Goal: Information Seeking & Learning: Learn about a topic

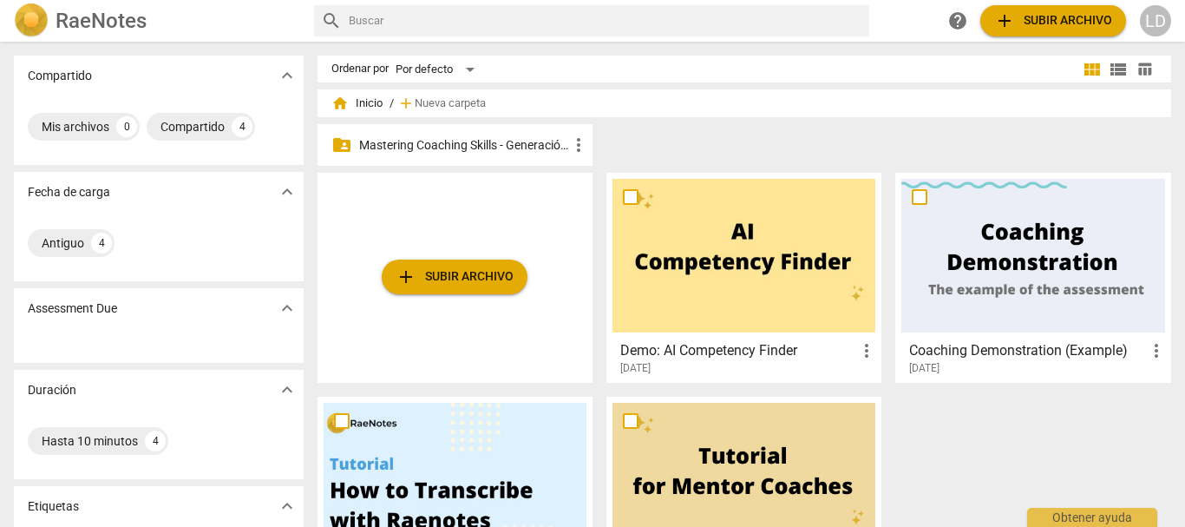
drag, startPoint x: 503, startPoint y: 145, endPoint x: 519, endPoint y: 148, distance: 15.8
click at [503, 144] on p "Mastering Coaching Skills - Generación 31" at bounding box center [463, 145] width 209 height 18
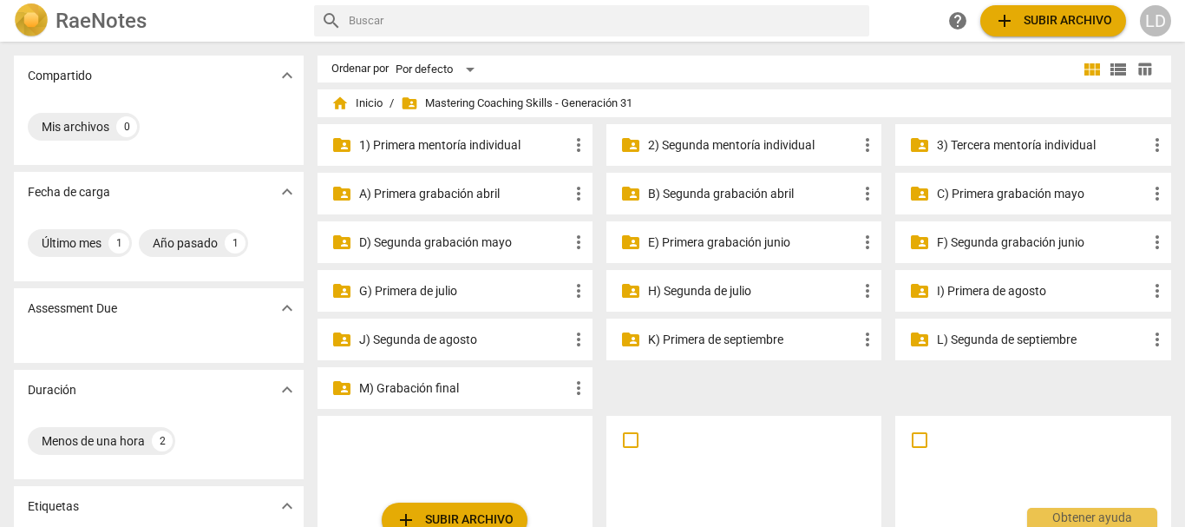
click at [1018, 293] on p "I) Primera de agosto" at bounding box center [1041, 291] width 209 height 18
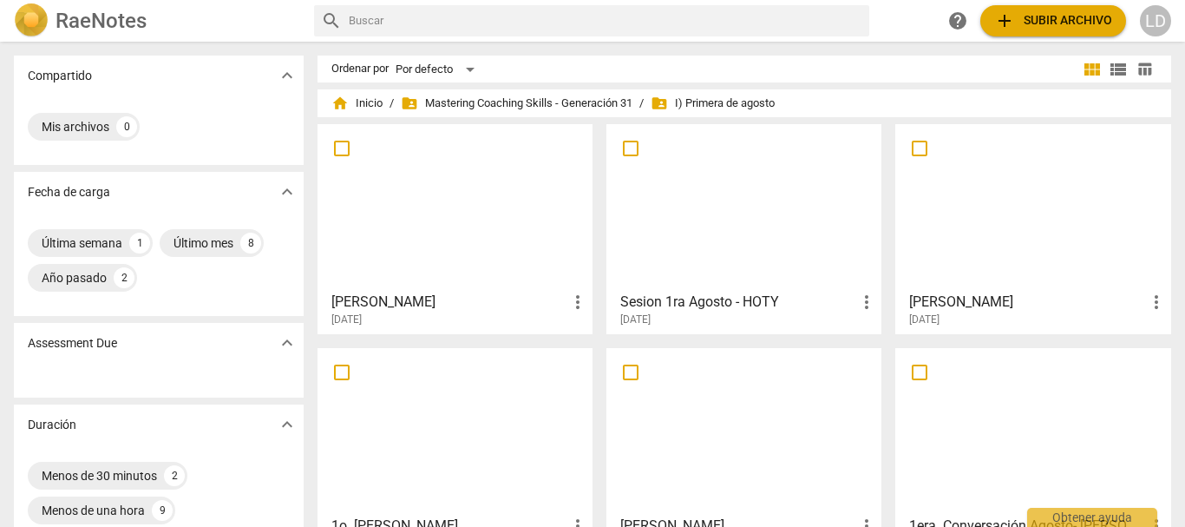
click at [350, 304] on h3 "[PERSON_NAME]" at bounding box center [449, 302] width 236 height 21
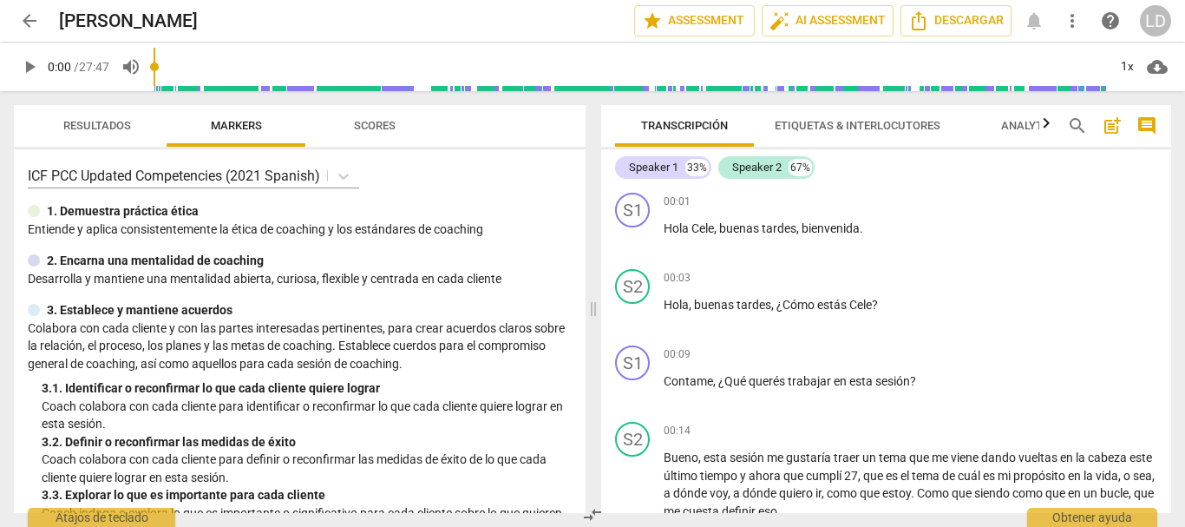
click at [869, 126] on span "Etiquetas & Interlocutores" at bounding box center [858, 125] width 166 height 13
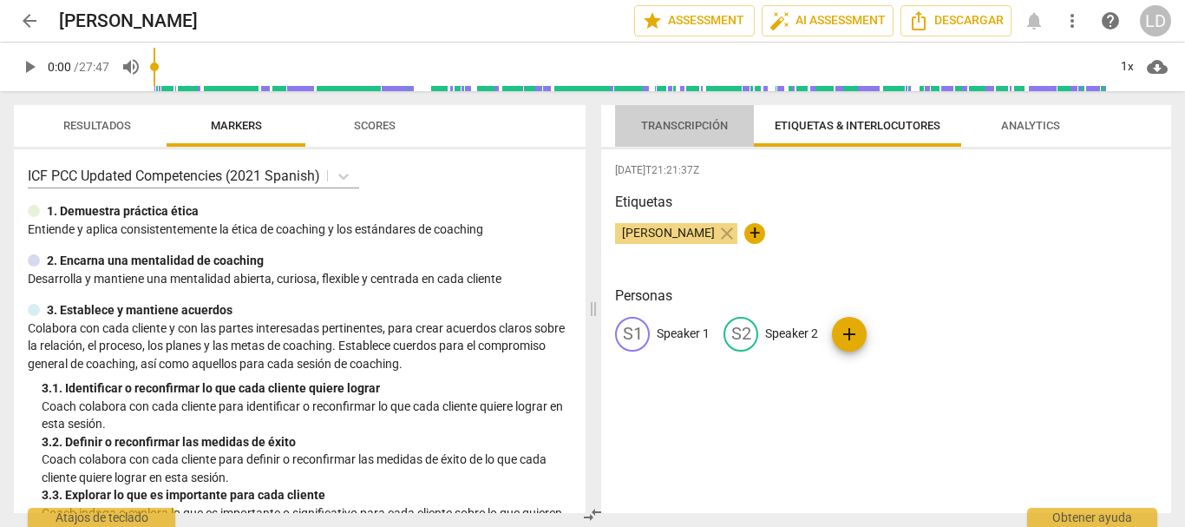
click at [706, 124] on span "Transcripción" at bounding box center [684, 125] width 87 height 13
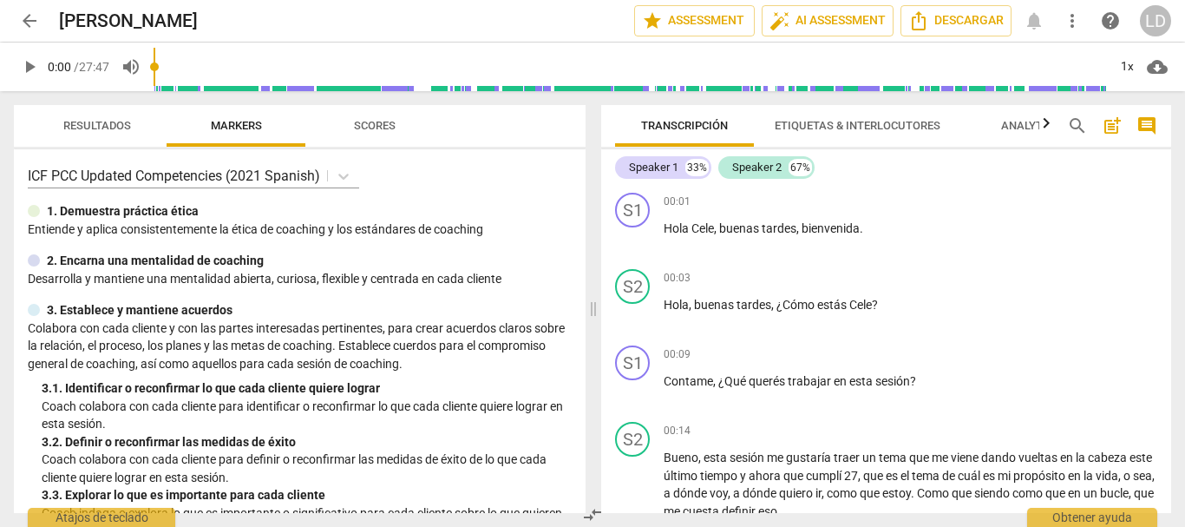
click at [828, 124] on span "Etiquetas & Interlocutores" at bounding box center [858, 125] width 166 height 13
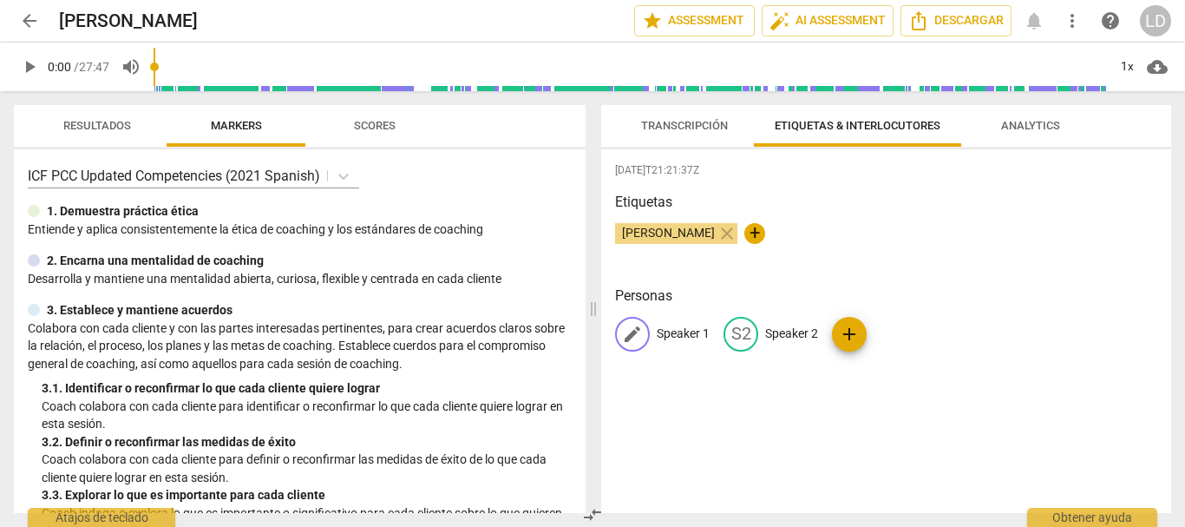
click at [681, 332] on p "Speaker 1" at bounding box center [683, 334] width 53 height 18
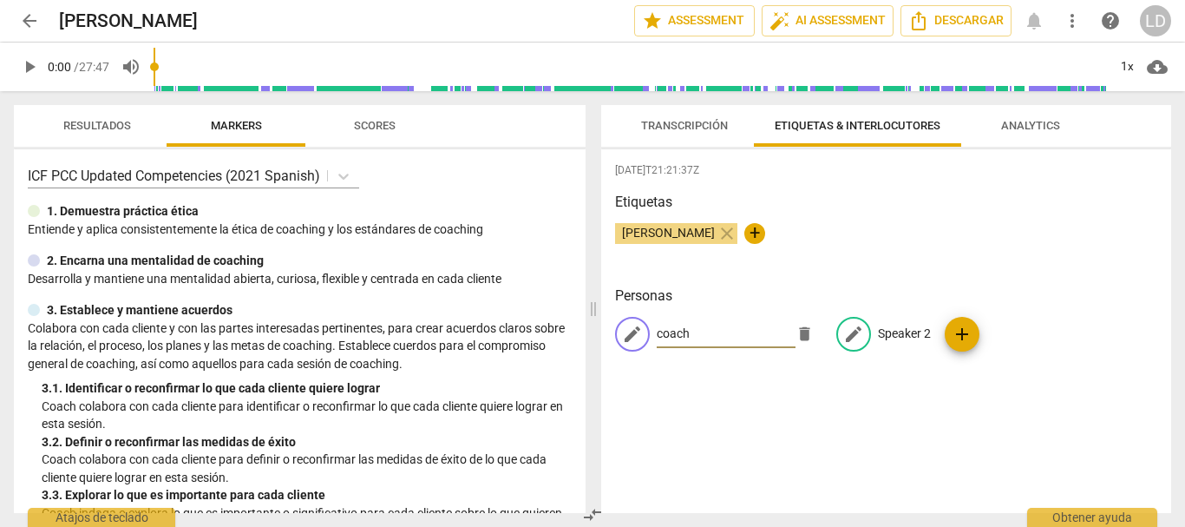
type input "coach"
click at [901, 334] on p "Speaker 2" at bounding box center [904, 334] width 53 height 18
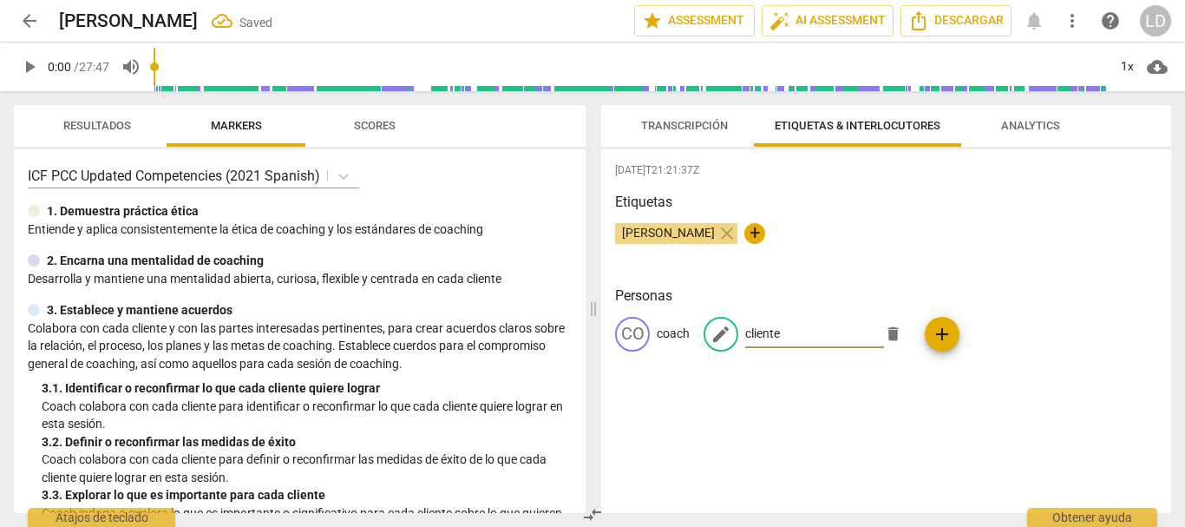
type input "cliente"
click at [834, 427] on div "[DATE]T21:21:37Z [PERSON_NAME] close + Personas CO coach edit cliente delete add" at bounding box center [886, 331] width 570 height 364
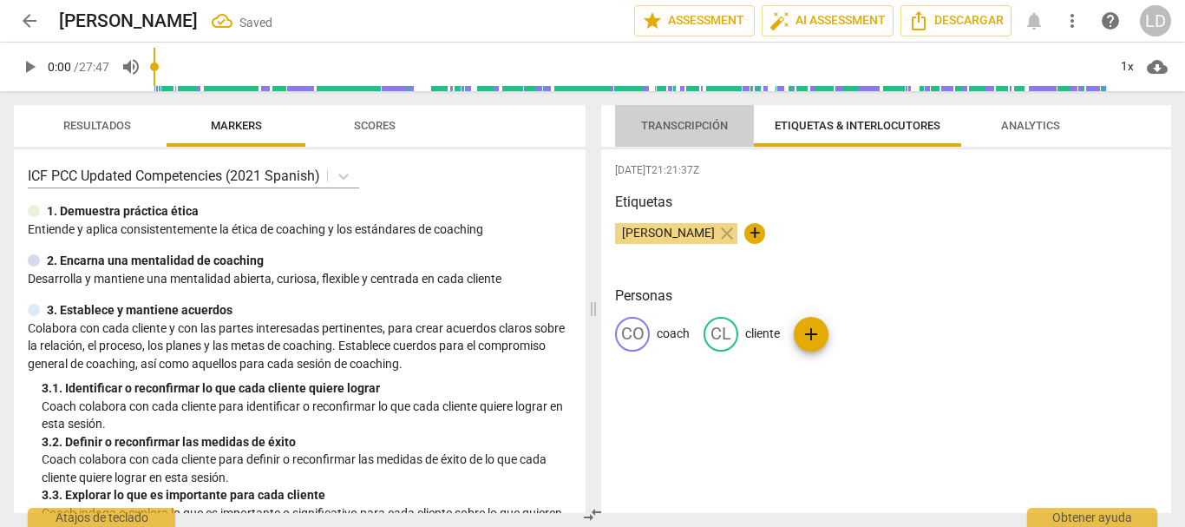
drag, startPoint x: 672, startPoint y: 118, endPoint x: 698, endPoint y: 131, distance: 29.1
click at [672, 119] on span "Transcripción" at bounding box center [684, 125] width 87 height 13
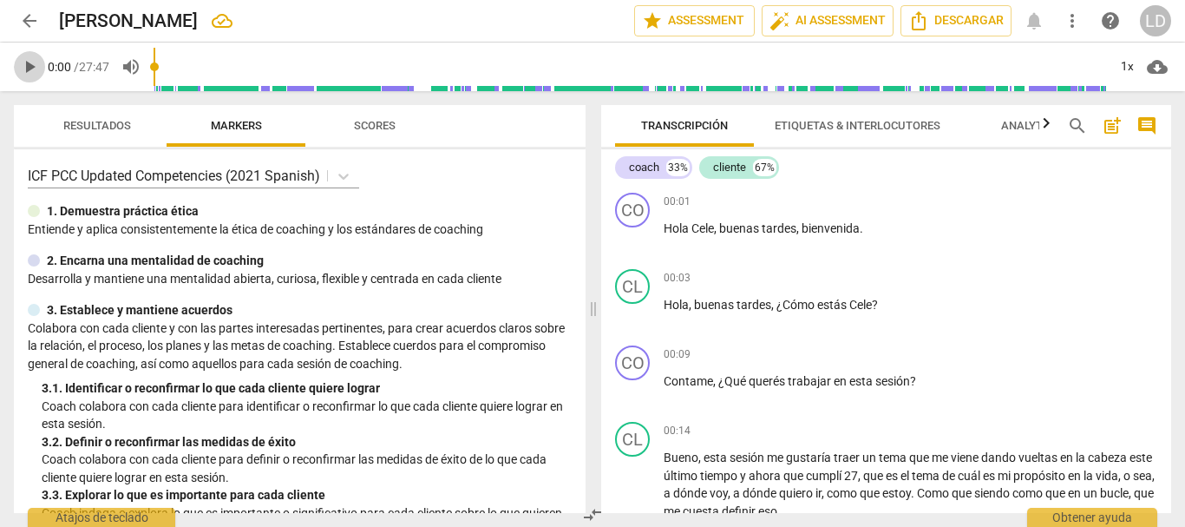
click at [33, 61] on span "play_arrow" at bounding box center [29, 66] width 21 height 21
click at [36, 65] on span "pause" at bounding box center [29, 66] width 21 height 21
click at [30, 63] on span "play_arrow" at bounding box center [29, 66] width 21 height 21
click at [27, 70] on span "pause" at bounding box center [29, 66] width 21 height 21
type input "14"
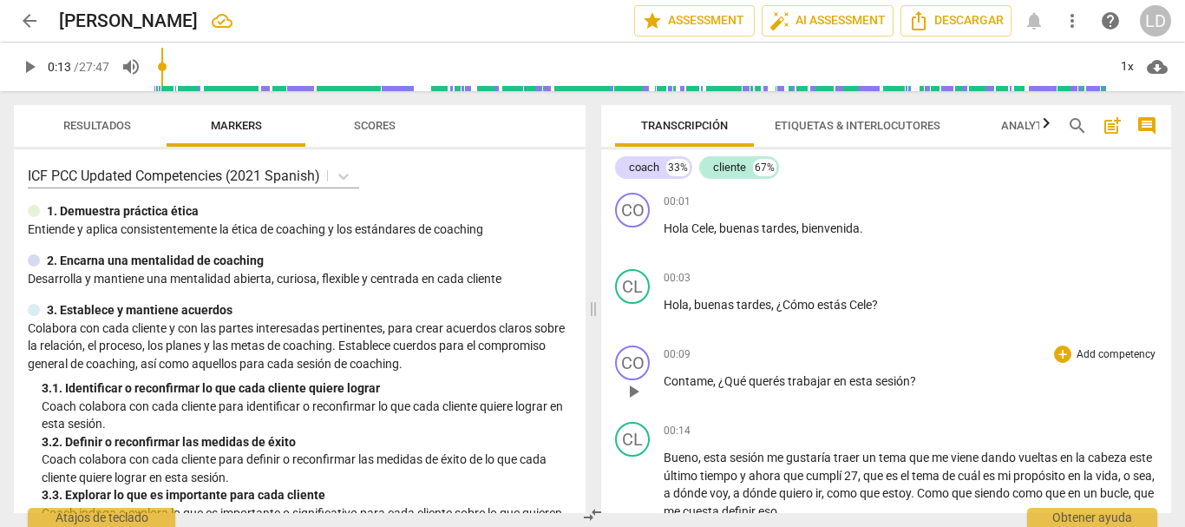
click at [1109, 351] on p "Add competency" at bounding box center [1116, 355] width 82 height 16
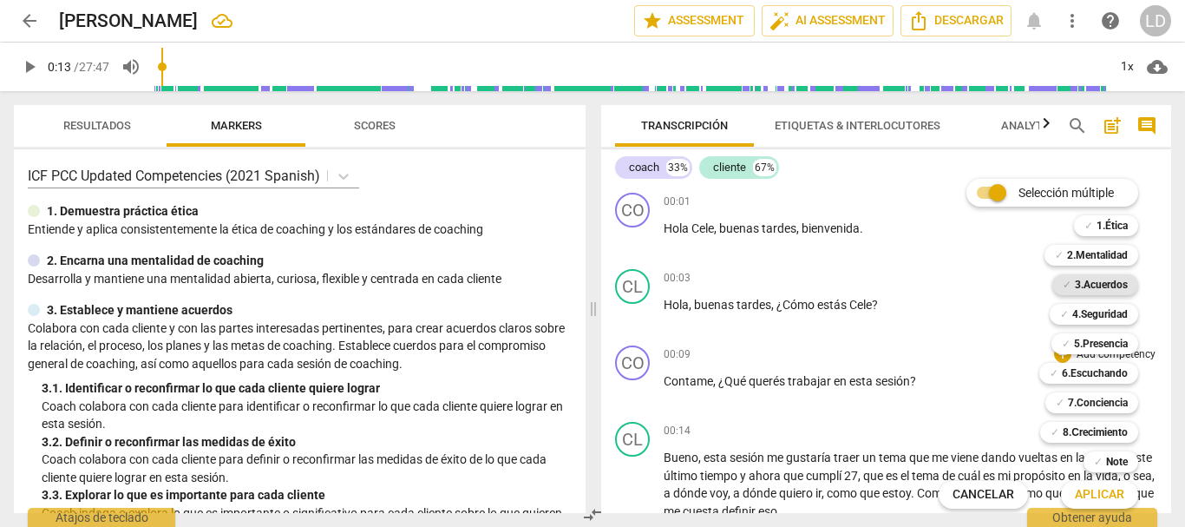
click at [1089, 290] on b "3.Acuerdos" at bounding box center [1101, 284] width 53 height 21
click at [1099, 490] on span "Aplicar" at bounding box center [1099, 494] width 49 height 17
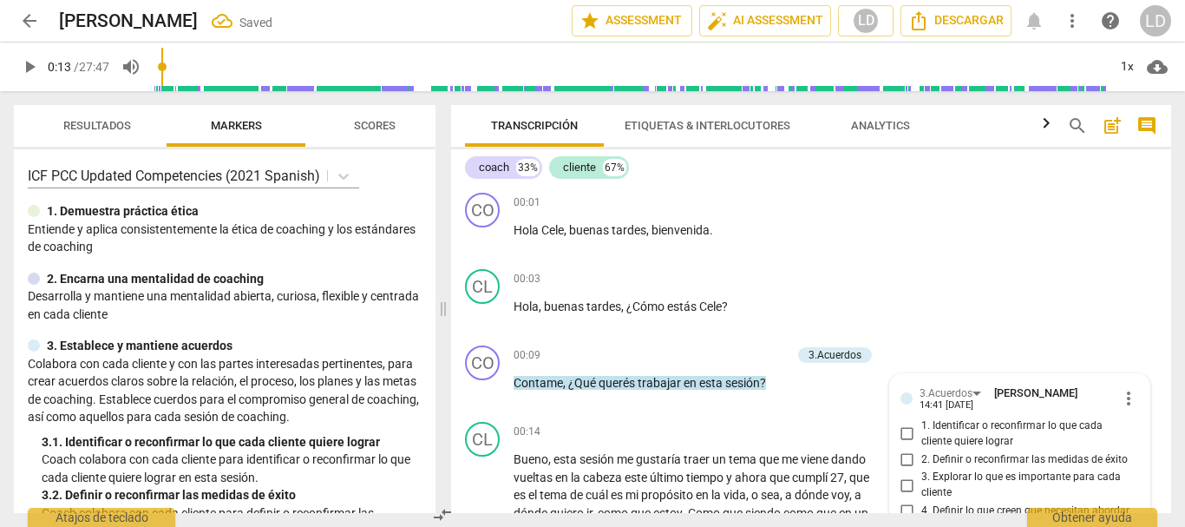
scroll to position [201, 0]
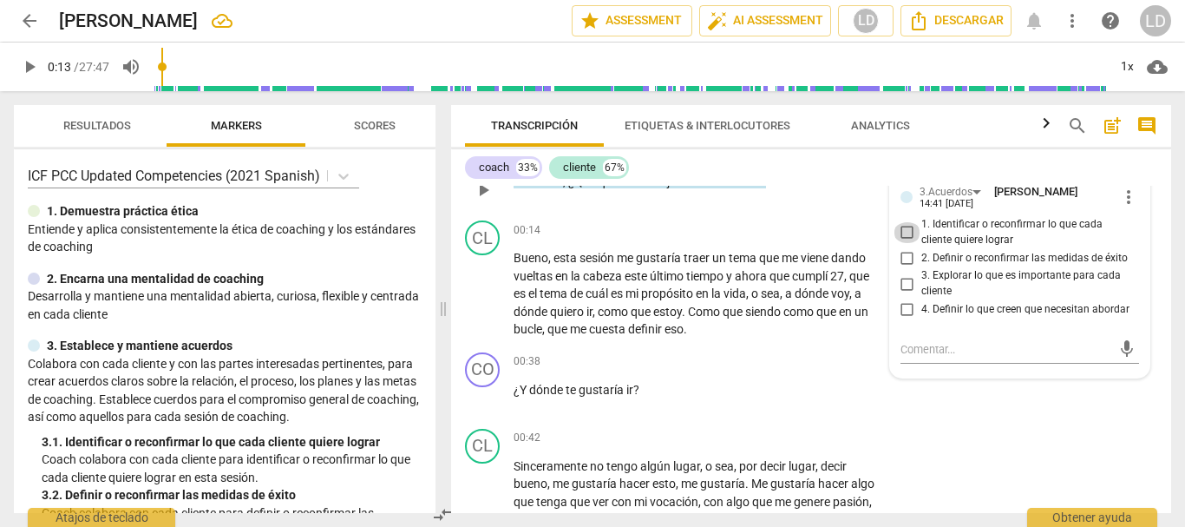
click at [899, 232] on input "1. Identificar o reconfirmar lo que cada cliente quiere lograr" at bounding box center [908, 232] width 28 height 21
checkbox input "true"
click at [928, 349] on textarea at bounding box center [1007, 349] width 212 height 16
type textarea "P"
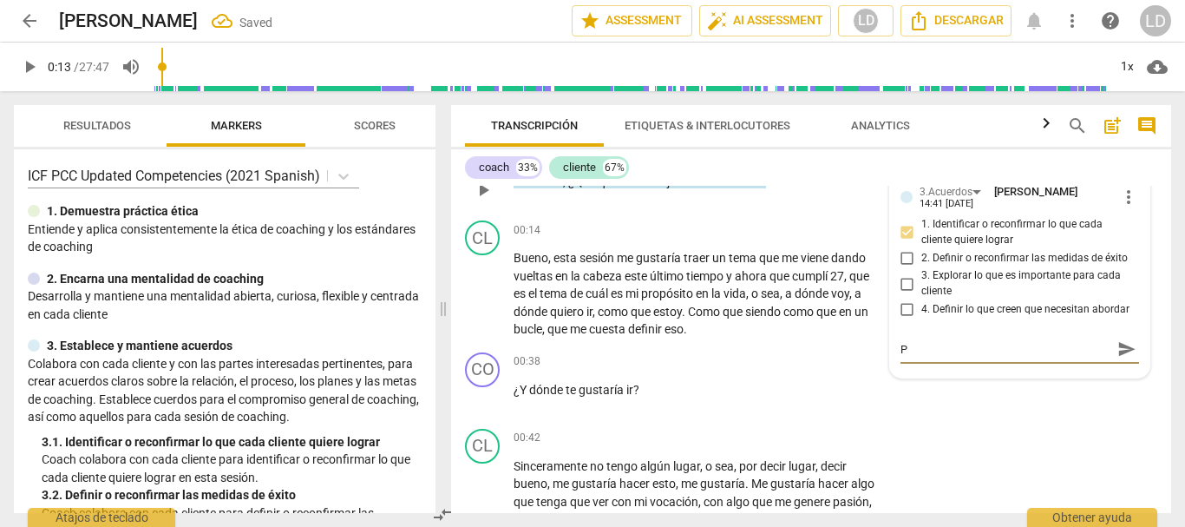
type textarea "Pr"
type textarea "Pre"
type textarea "Preg"
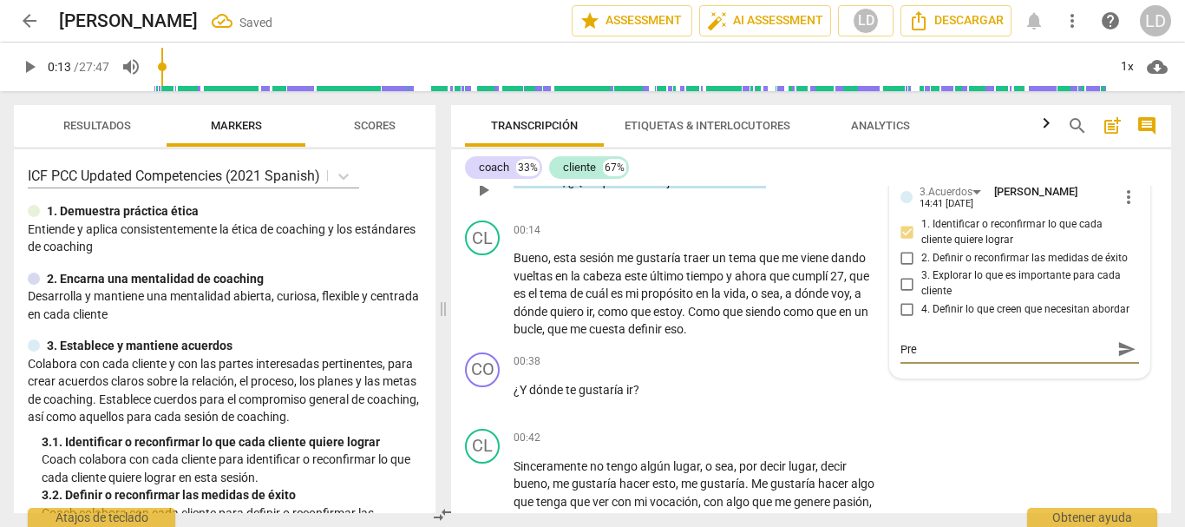
type textarea "Preg"
type textarea "Pregu"
type textarea "Pregun"
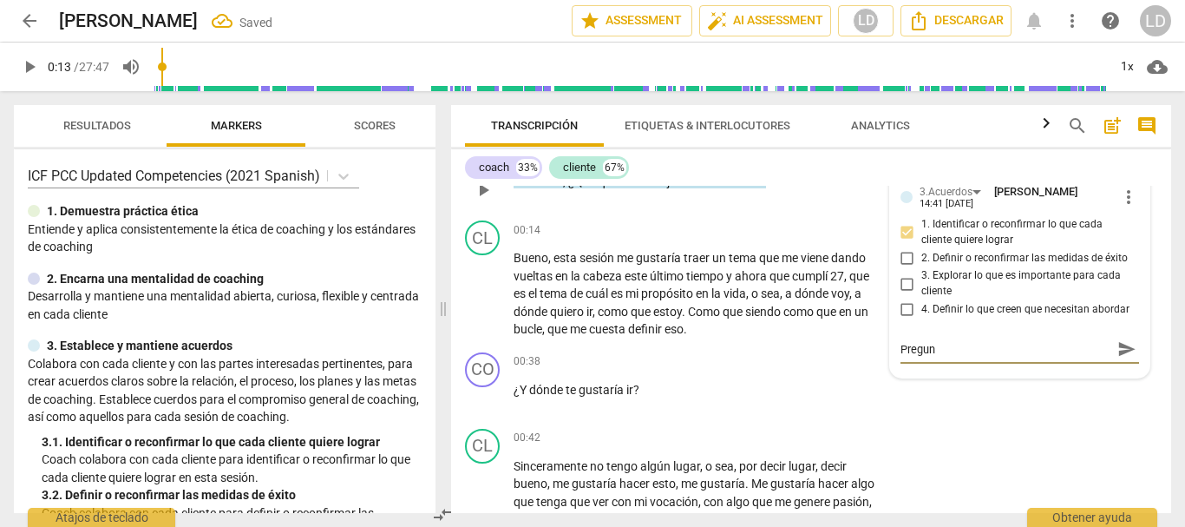
type textarea "Pregunt"
type textarea "Pregunta"
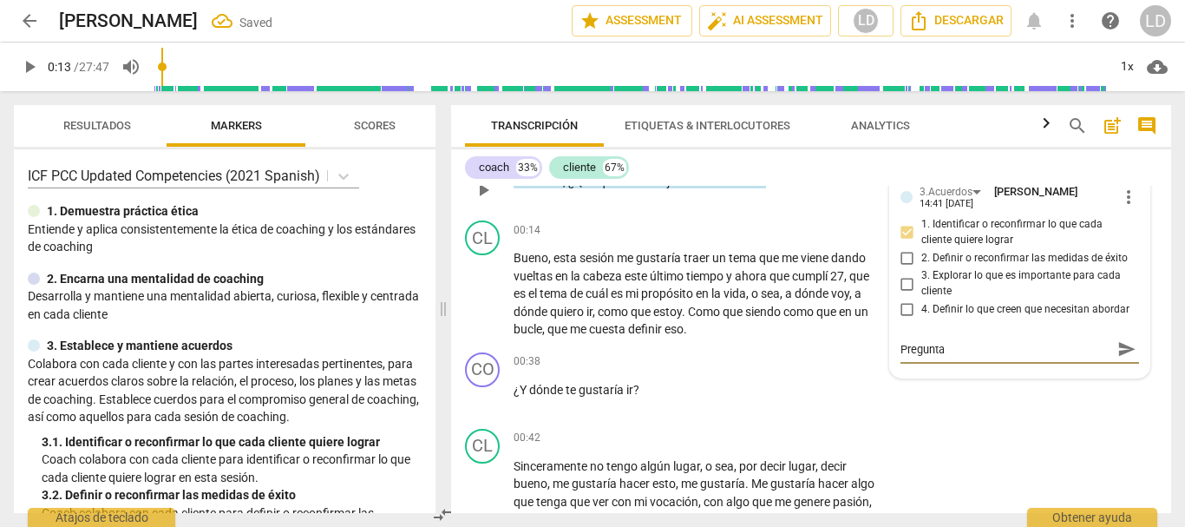
type textarea "Pregunta"
type textarea "Pregunta e"
type textarea "Pregunta ef"
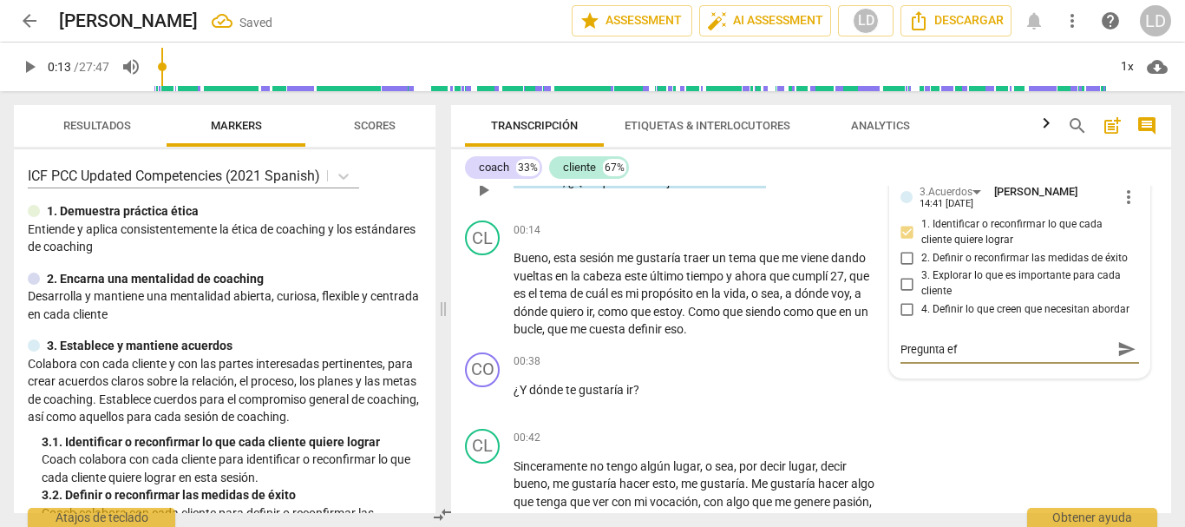
type textarea "Pregunta efe"
type textarea "Pregunta efec"
type textarea "Pregunta efect"
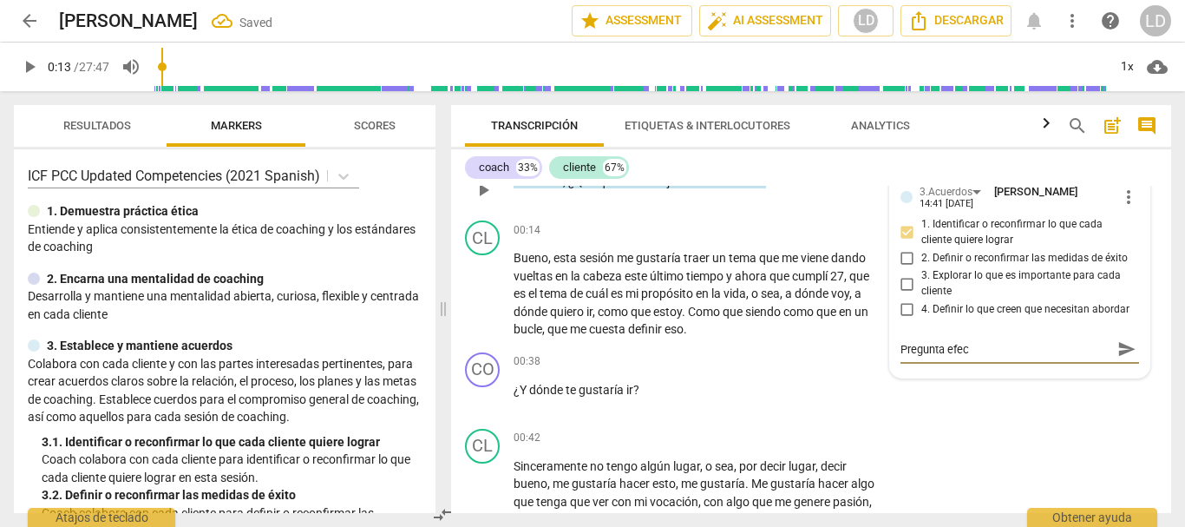
type textarea "Pregunta efect"
type textarea "Pregunta efecti"
type textarea "Pregunta efectiv"
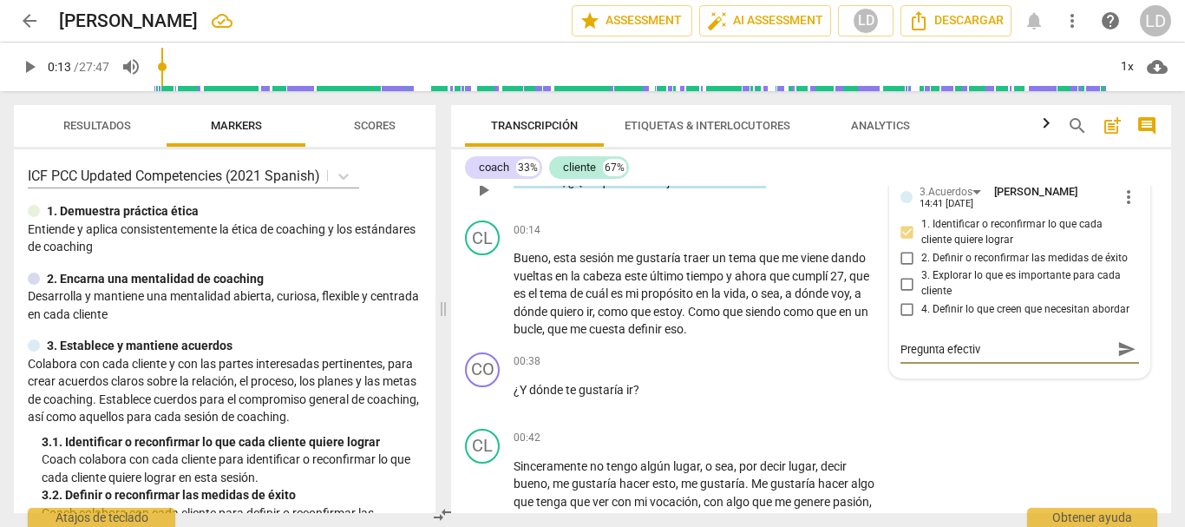
type textarea "Pregunta efectiva"
type textarea "Pregunta efectiva p"
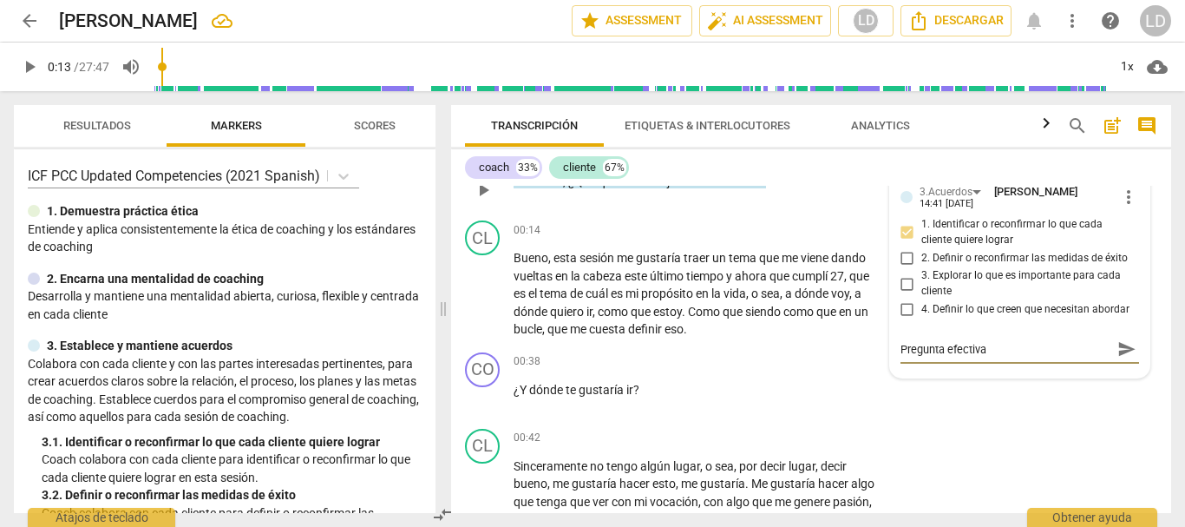
type textarea "Pregunta efectiva p"
type textarea "Pregunta efectiva pa"
type textarea "Pregunta efectiva par"
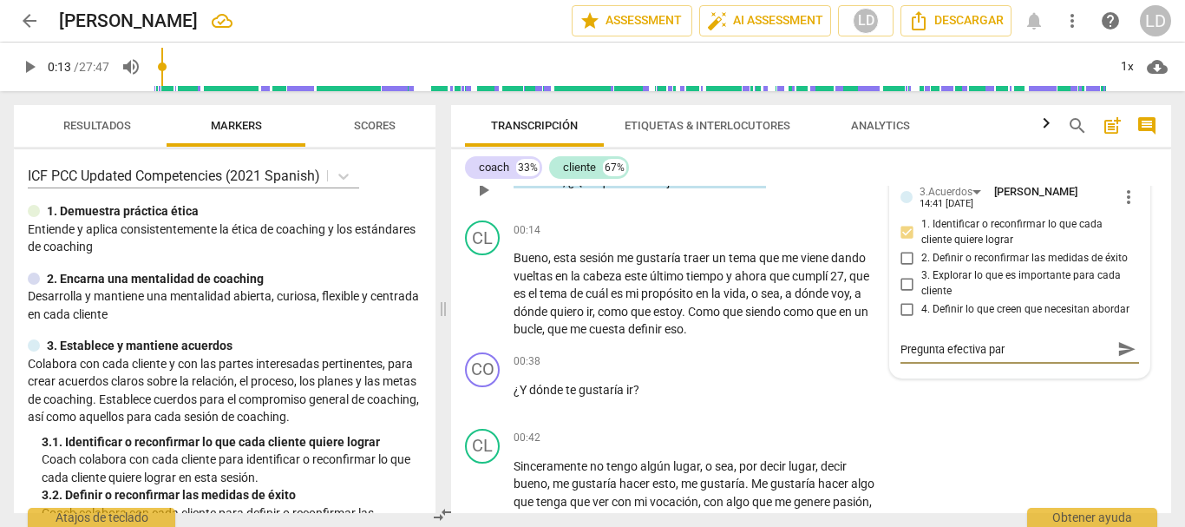
type textarea "Pregunta efectiva para"
type textarea "Pregunta efectiva para e"
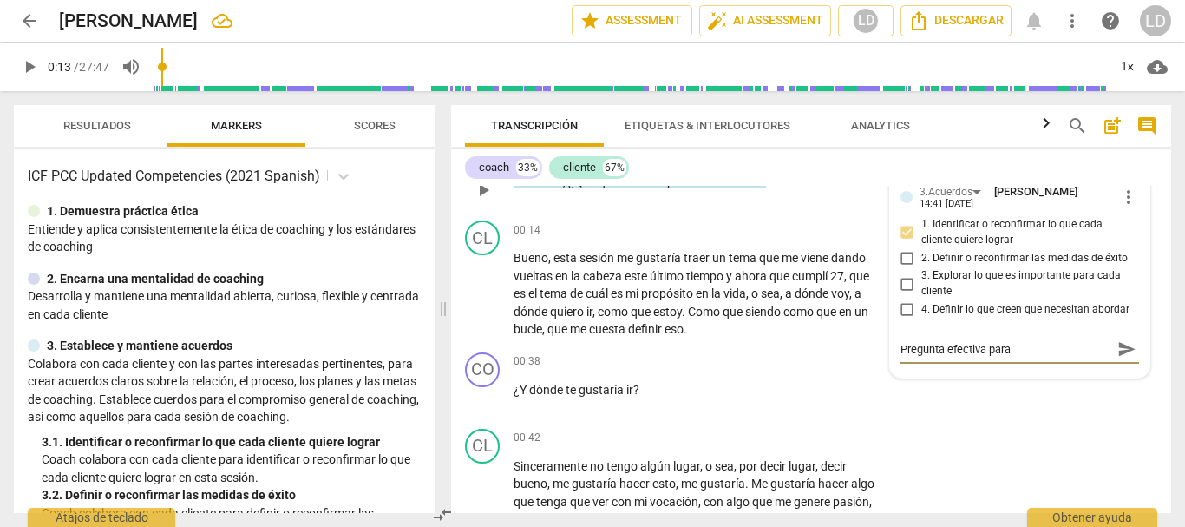
type textarea "Pregunta efectiva para e"
type textarea "Pregunta efectiva para em"
type textarea "Pregunta efectiva para emp"
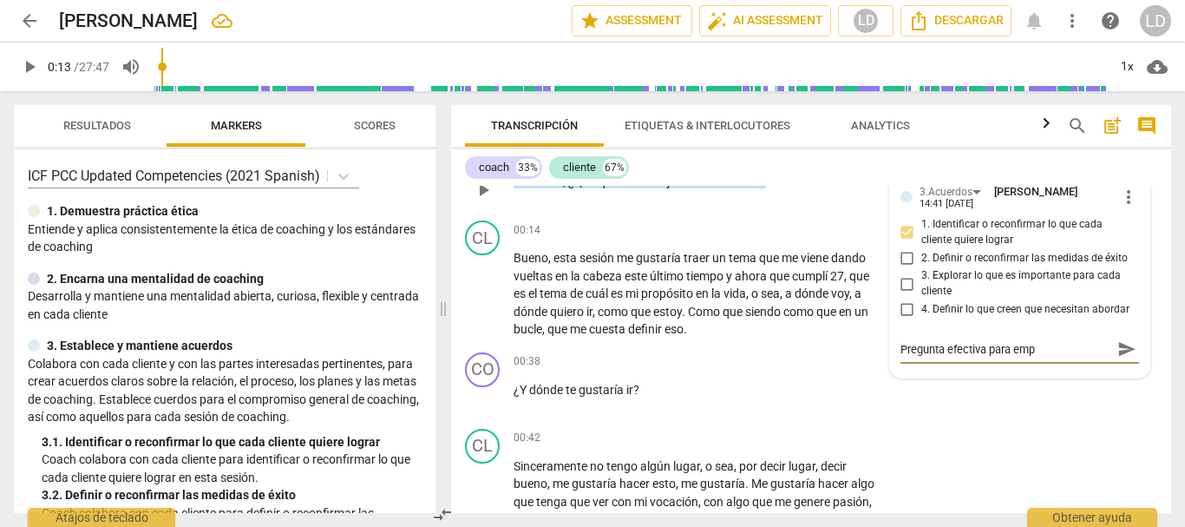
type textarea "Pregunta efectiva para empe"
type textarea "Pregunta efectiva para empez"
type textarea "Pregunta efectiva para empeza"
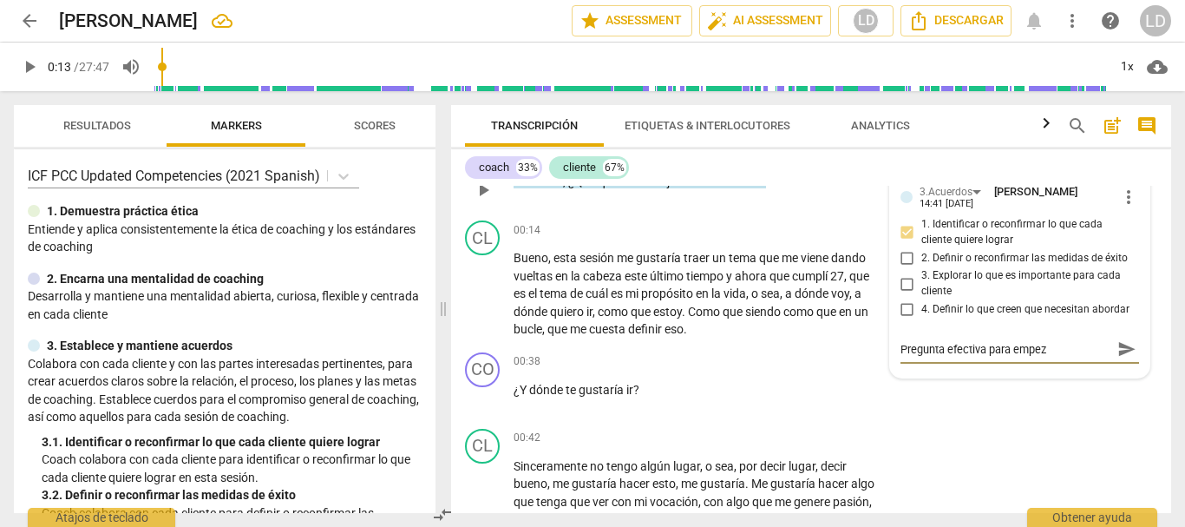
type textarea "Pregunta efectiva para empeza"
type textarea "Pregunta efectiva para empezar"
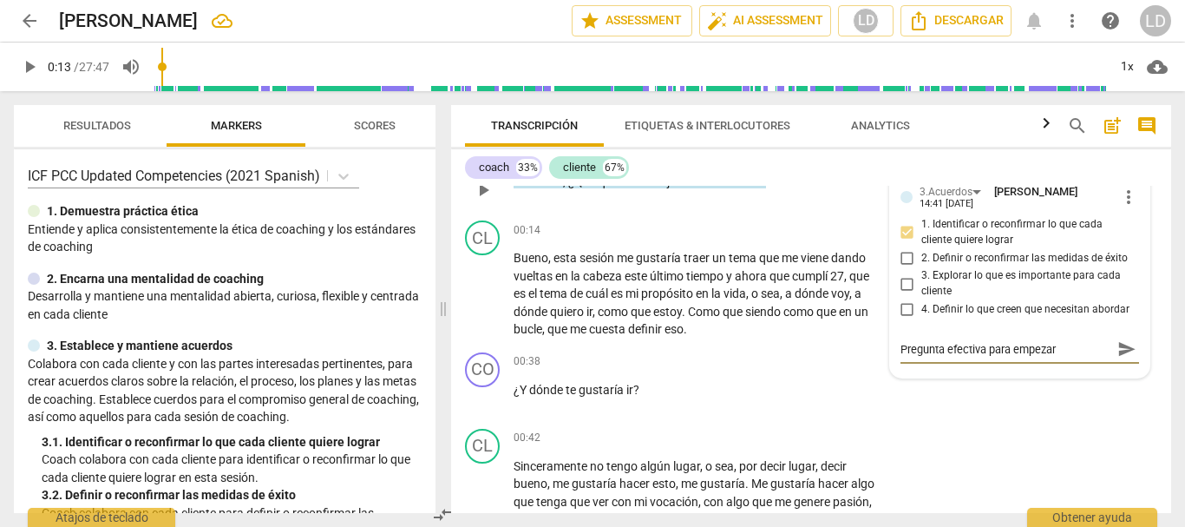
type textarea "Pregunta efectiva para empezar a"
type textarea "Pregunta efectiva para empezar a c"
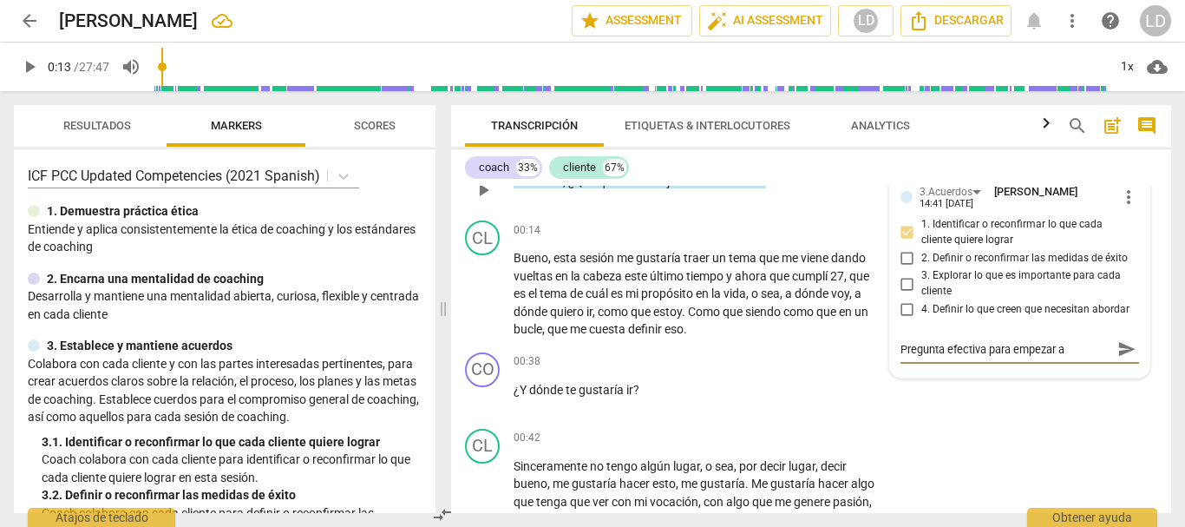
type textarea "Pregunta efectiva para empezar a c"
type textarea "Pregunta efectiva para empezar a co"
type textarea "Pregunta efectiva para empezar a con"
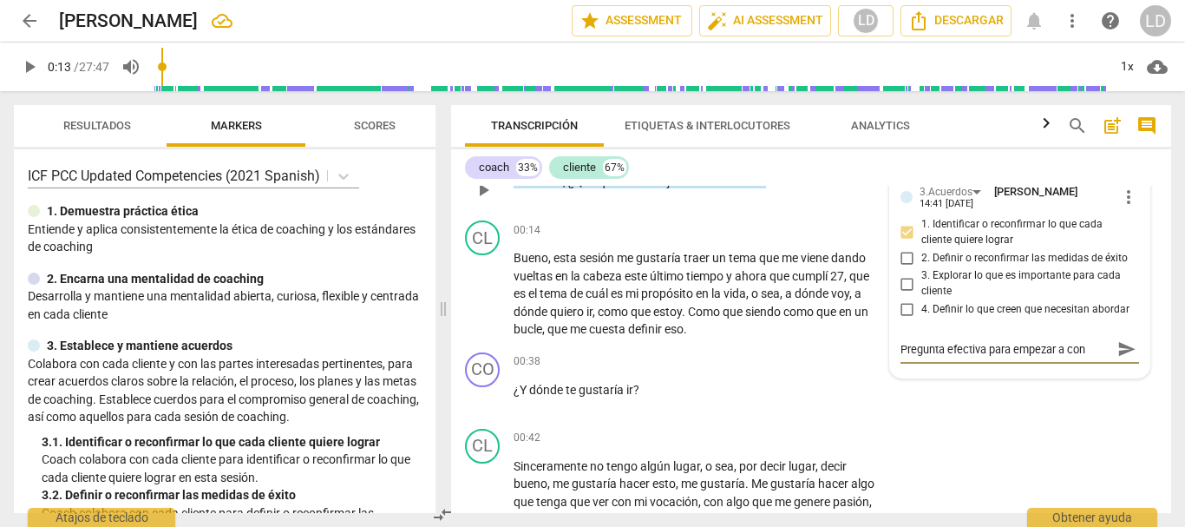
type textarea "Pregunta efectiva para empezar a cono"
type textarea "Pregunta efectiva para empezar a conoc"
type textarea "Pregunta efectiva para empezar a conoce"
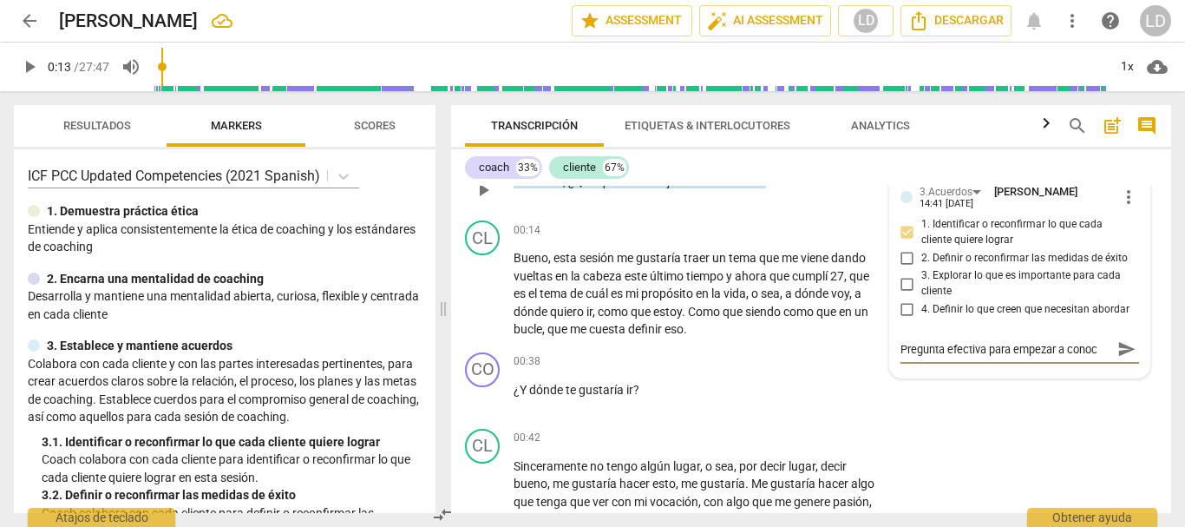
type textarea "Pregunta efectiva para empezar a conoce"
type textarea "Pregunta efectiva para empezar a conocer"
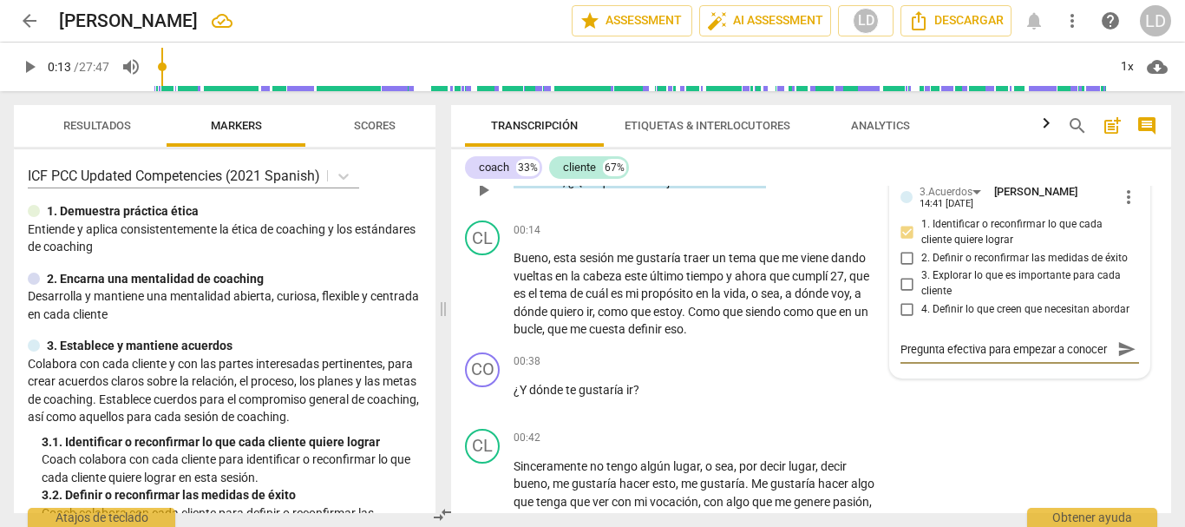
type textarea "Pregunta efectiva para empezar a conocer e"
type textarea "Pregunta efectiva para empezar a conocer el"
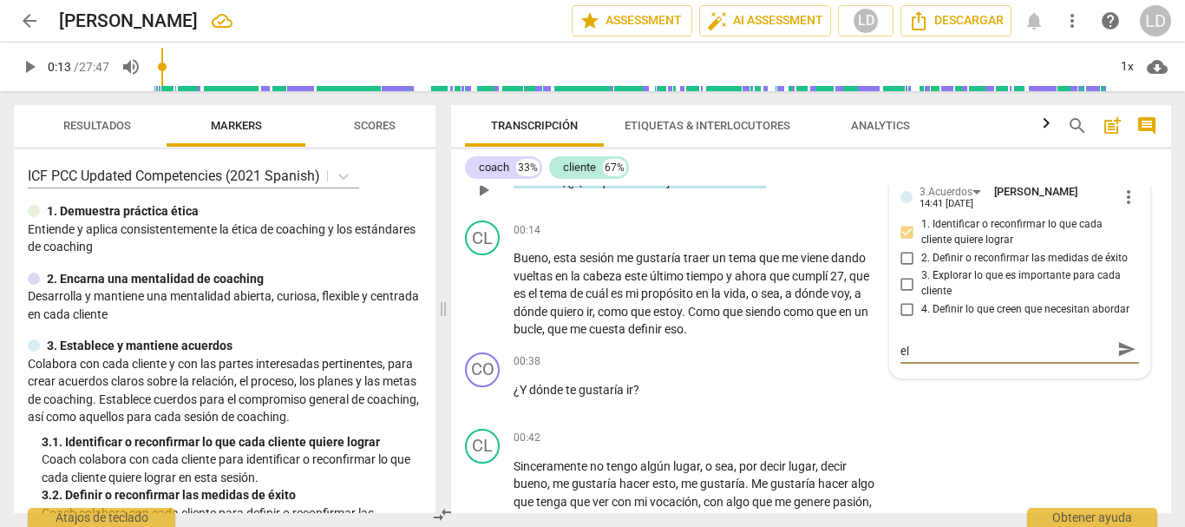
type textarea "Pregunta efectiva para empezar a conocer el"
type textarea "Pregunta efectiva para empezar a conocer el q"
type textarea "Pregunta efectiva para empezar a conocer el qu"
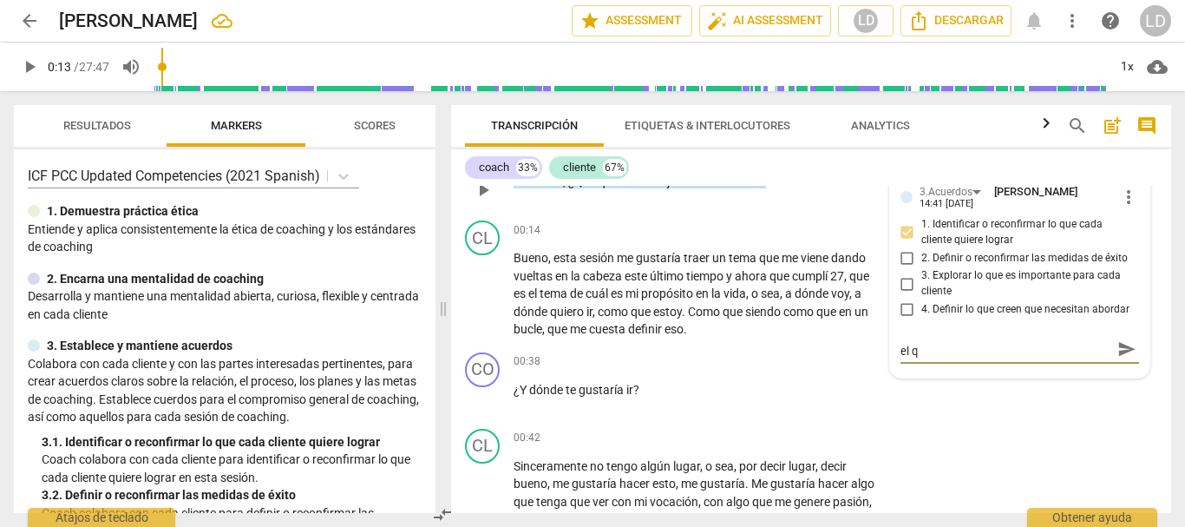
type textarea "Pregunta efectiva para empezar a conocer el qu"
type textarea "Pregunta efectiva para empezar a conocer el qué"
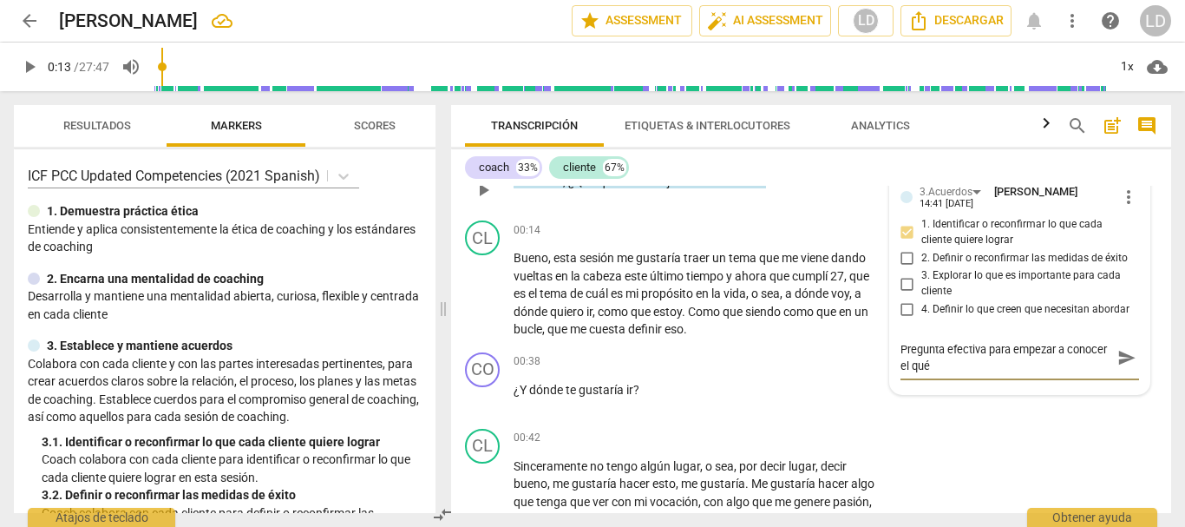
type textarea "Pregunta efectiva para empezar a conocer el qué"
type textarea "Pregunta efectiva para empezar a conocer el qué q"
type textarea "Pregunta efectiva para empezar a conocer el qué qu"
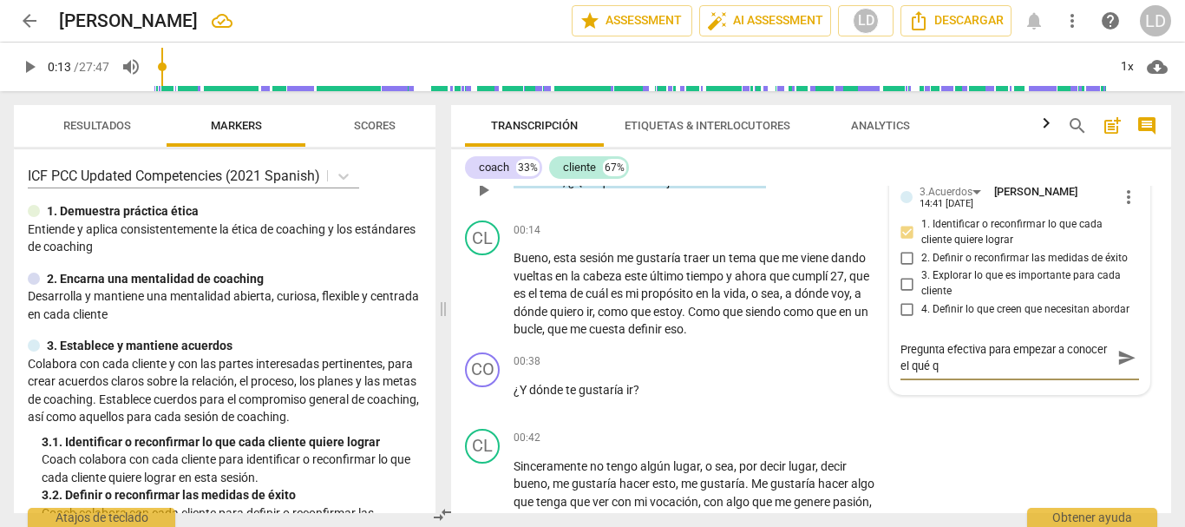
type textarea "Pregunta efectiva para empezar a conocer el qué qu"
type textarea "Pregunta efectiva para empezar a conocer el qué qui"
type textarea "Pregunta efectiva para empezar a conocer el qué quie"
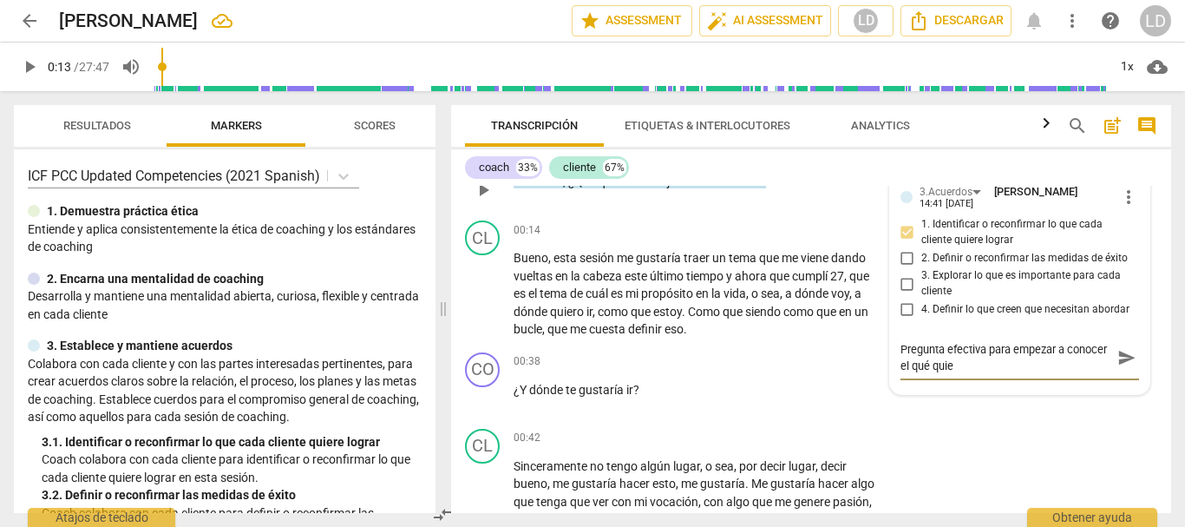
type textarea "Pregunta efectiva para empezar a conocer el qué quier"
type textarea "Pregunta efectiva para empezar a conocer el qué quiere"
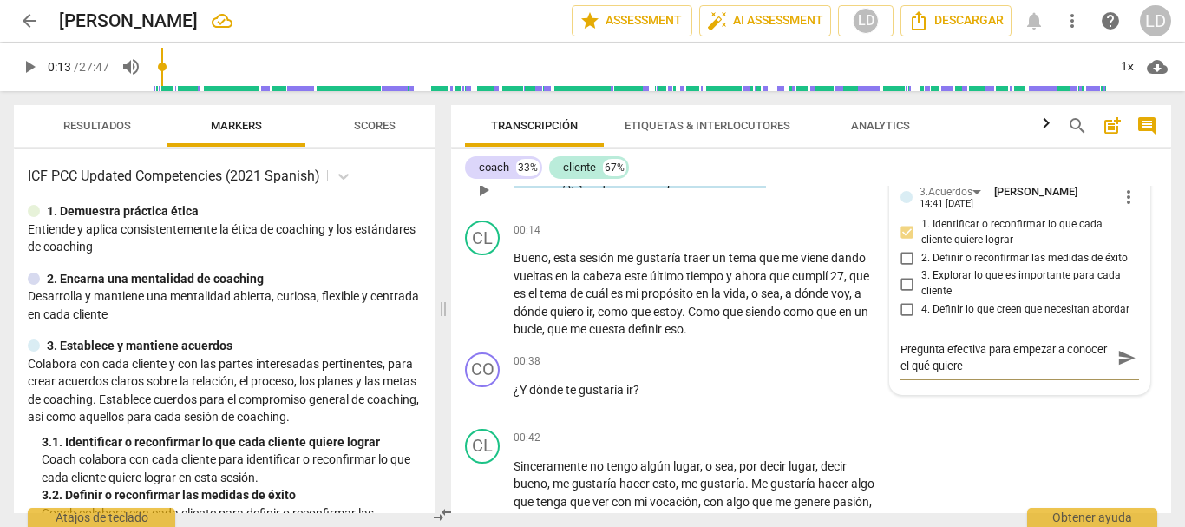
type textarea "Pregunta efectiva para empezar a conocer el qué quiere"
type textarea "Pregunta efectiva para empezar a conocer el qué quiere t"
type textarea "Pregunta efectiva para empezar a conocer el qué quiere tr"
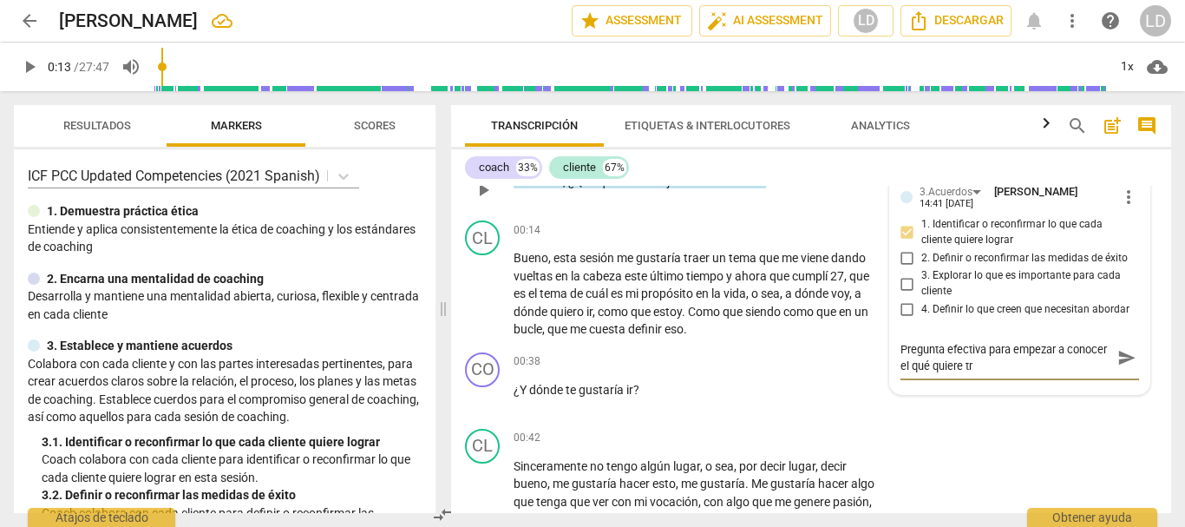
type textarea "Pregunta efectiva para empezar a conocer el qué quiere tra"
type textarea "Pregunta efectiva para empezar a conocer el qué quiere trab"
type textarea "Pregunta efectiva para empezar a conocer el qué quiere traba"
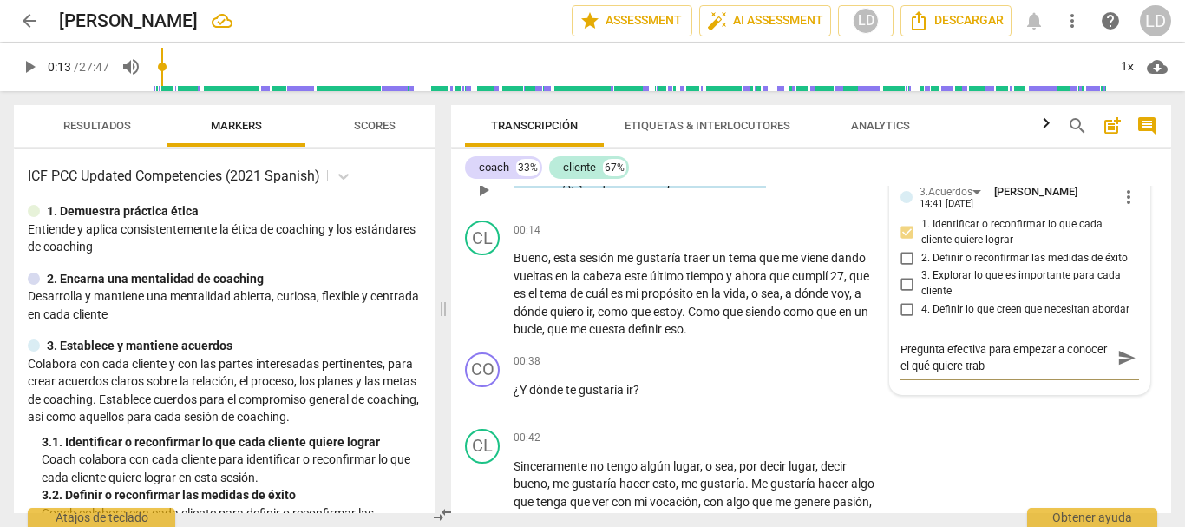
type textarea "Pregunta efectiva para empezar a conocer el qué quiere traba"
type textarea "Pregunta efectiva para empezar a conocer el qué quiere trabaj"
type textarea "Pregunta efectiva para empezar a conocer el qué quiere trabaja"
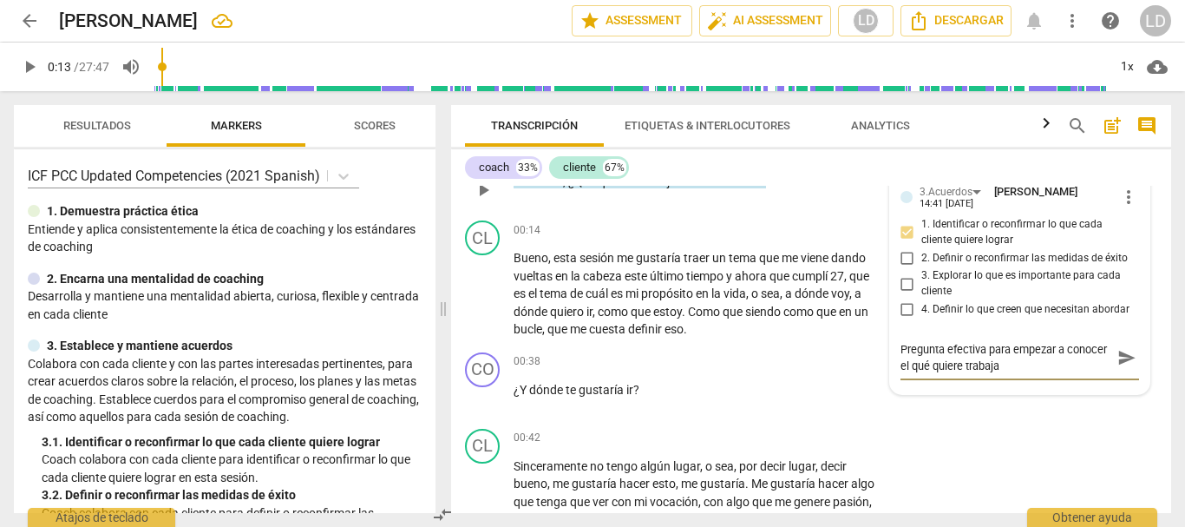
type textarea "Pregunta efectiva para empezar a conocer el qué quiere trabajar"
type textarea "Pregunta efectiva para empezar a conocer el qué quiere trabajar e"
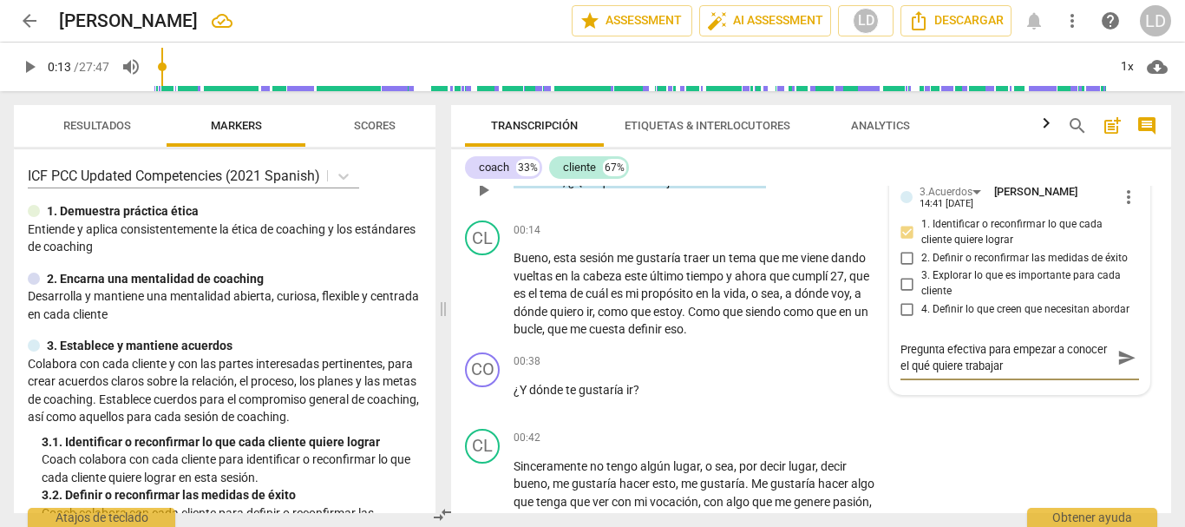
type textarea "Pregunta efectiva para empezar a conocer el qué quiere trabajar e"
type textarea "Pregunta efectiva para empezar a conocer el qué quiere trabajar el"
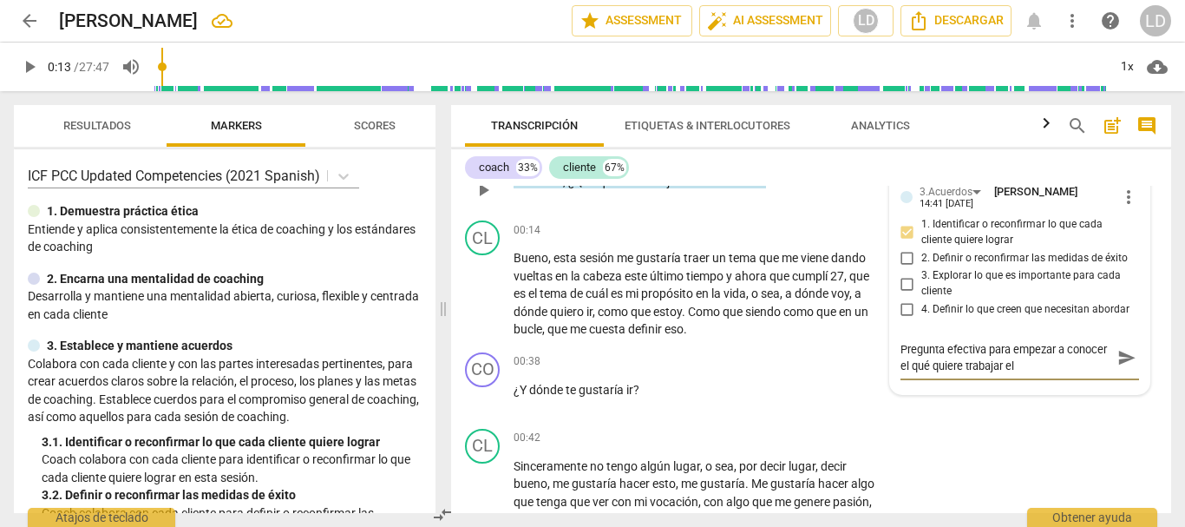
type textarea "Pregunta efectiva para empezar a conocer el qué quiere trabajar el c"
type textarea "Pregunta efectiva para empezar a conocer el qué quiere trabajar el cl"
type textarea "Pregunta efectiva para empezar a conocer el qué quiere trabajar el cli"
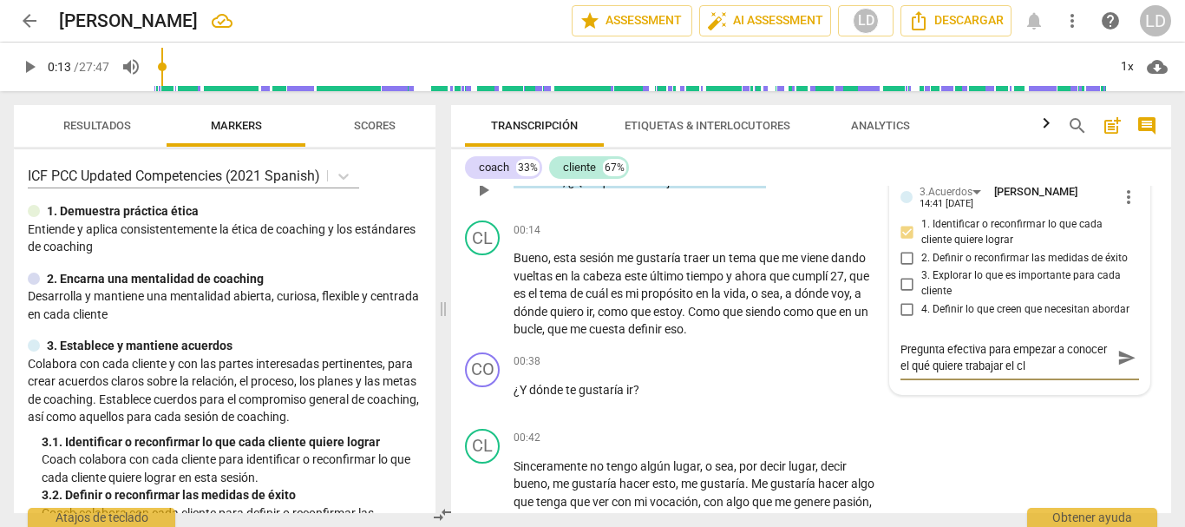
type textarea "Pregunta efectiva para empezar a conocer el qué quiere trabajar el cli"
type textarea "Pregunta efectiva para empezar a conocer el qué quiere trabajar el clie"
type textarea "Pregunta efectiva para empezar a conocer el qué quiere trabajar el clien"
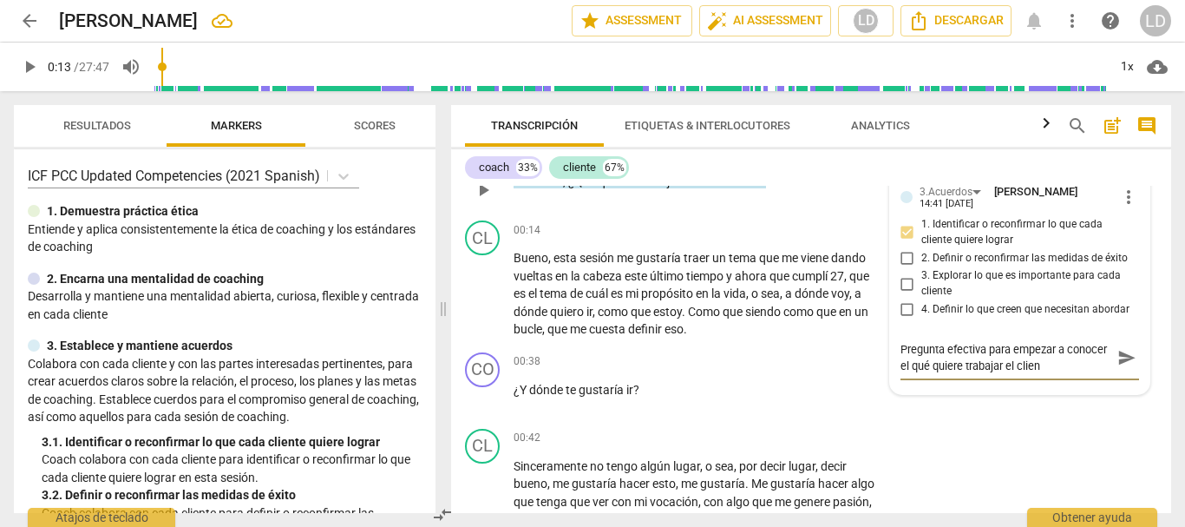
type textarea "Pregunta efectiva para empezar a conocer el qué quiere trabajar el client"
type textarea "Pregunta efectiva para empezar a conocer el qué quiere trabajar el cliente"
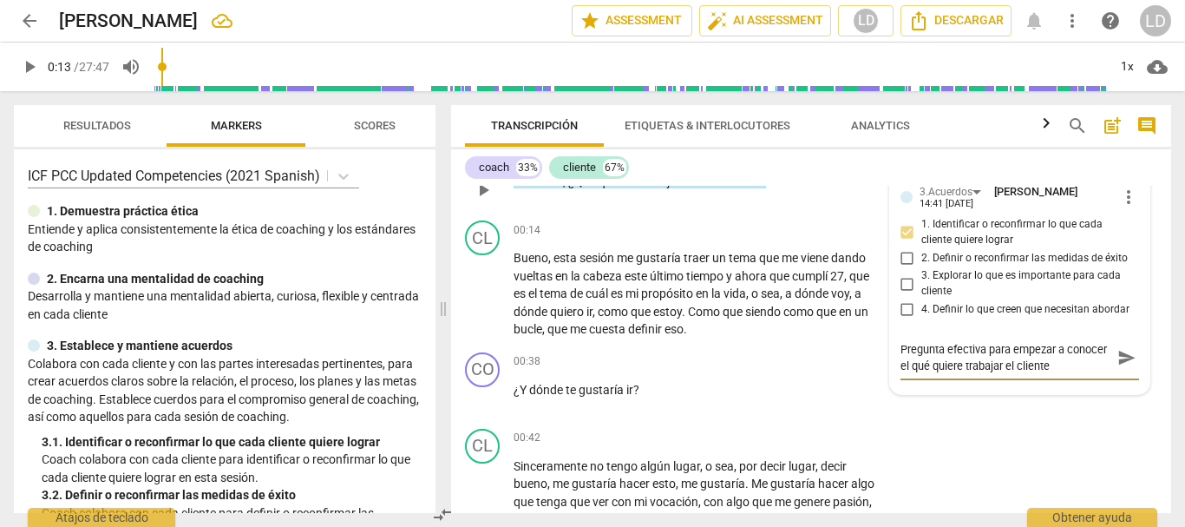
type textarea "Pregunta efectiva para empezar a conocer el qué quiere trabajar el cliente"
type textarea "Pregunta efectiva para empezar a conocer el qué quiere trabajar el cliente e"
type textarea "Pregunta efectiva para empezar a conocer el qué quiere trabajar el cliente en"
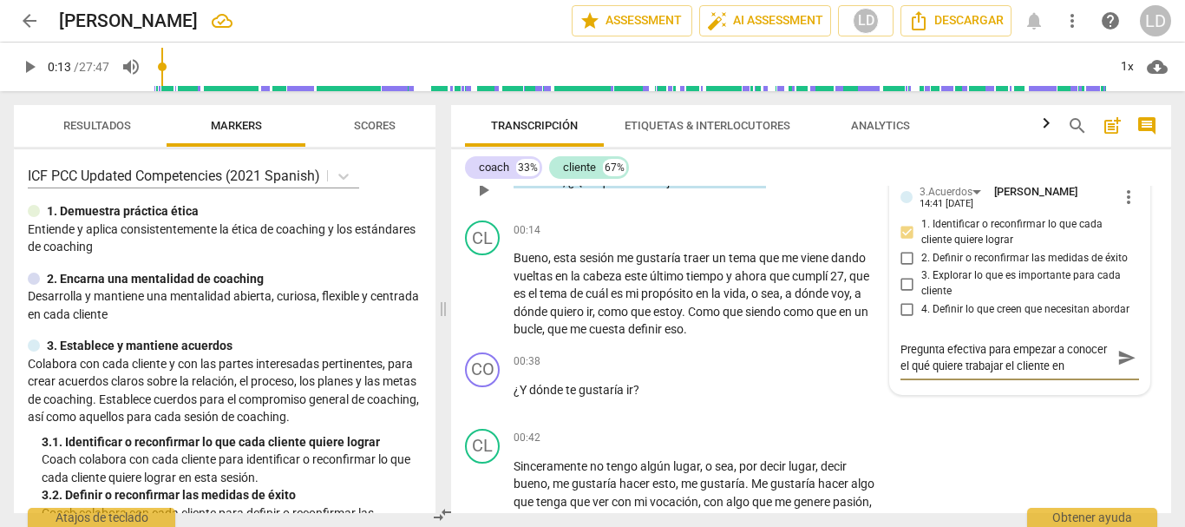
type textarea "Pregunta efectiva para empezar a conocer el qué quiere trabajar el cliente en"
type textarea "Pregunta efectiva para empezar a conocer el qué quiere trabajar el cliente en e"
type textarea "Pregunta efectiva para empezar a conocer el qué quiere trabajar el cliente en es"
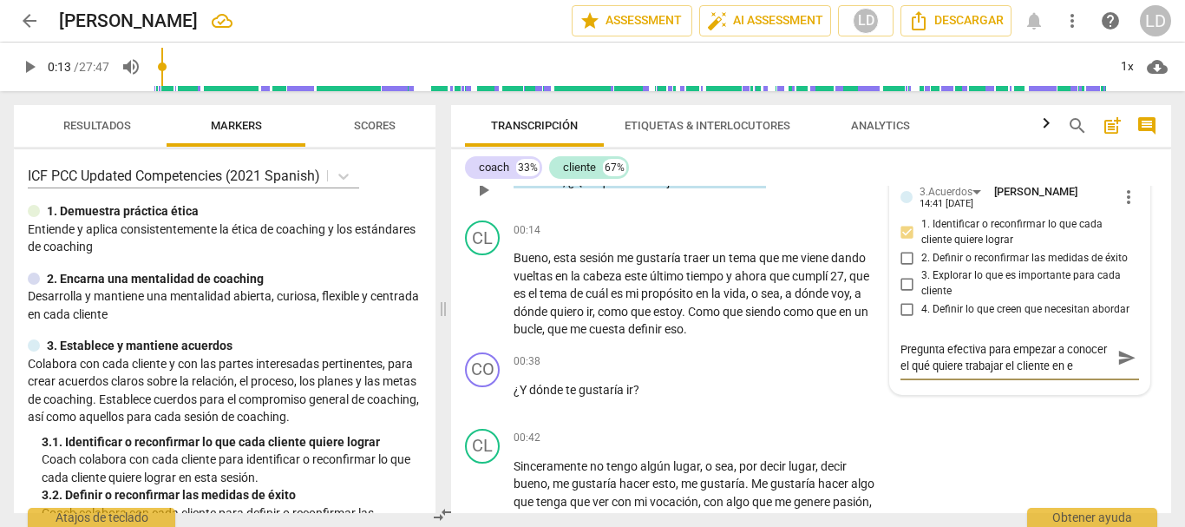
type textarea "Pregunta efectiva para empezar a conocer el qué quiere trabajar el cliente en es"
type textarea "Pregunta efectiva para empezar a conocer el qué quiere trabajar el cliente en e…"
type textarea "Pregunta efectiva para empezar a conocer el qué quiere trabajar el cliente en es"
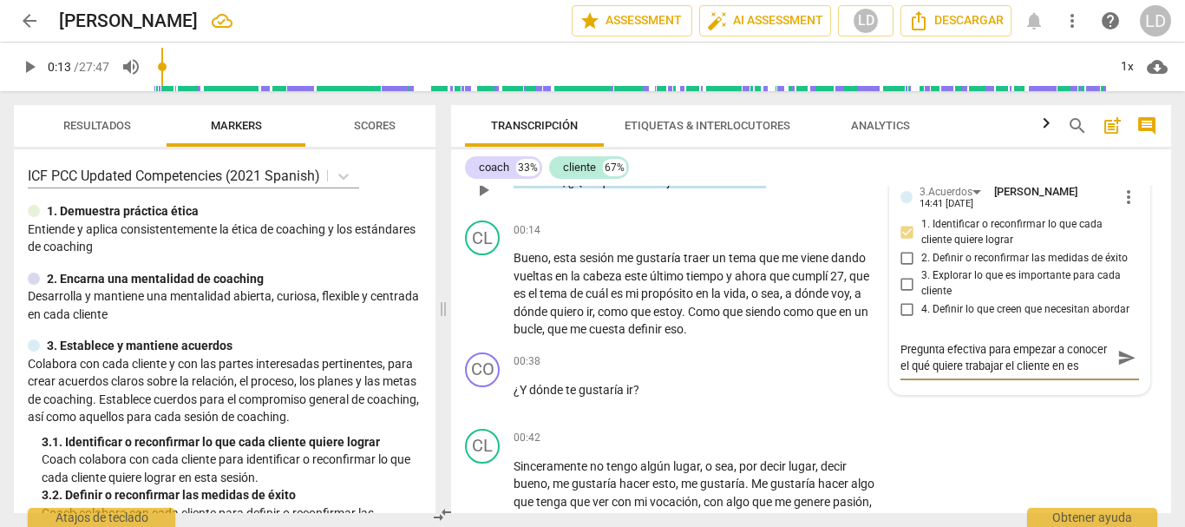
type textarea "Pregunta efectiva para empezar a conocer el qué quiere trabajar el cliente en e…"
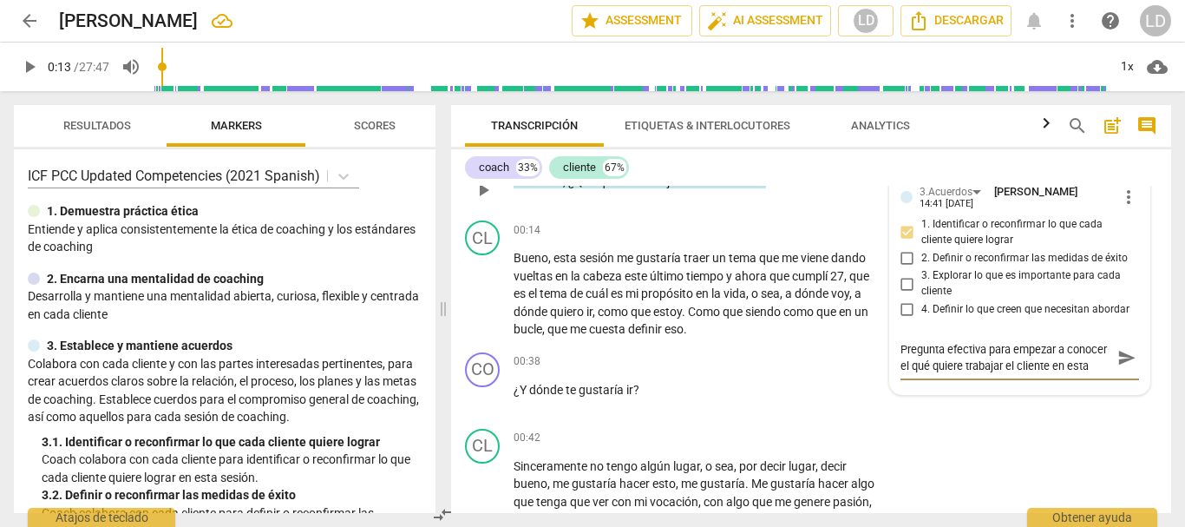
type textarea "Pregunta efectiva para empezar a conocer el qué quiere trabajar el cliente en e…"
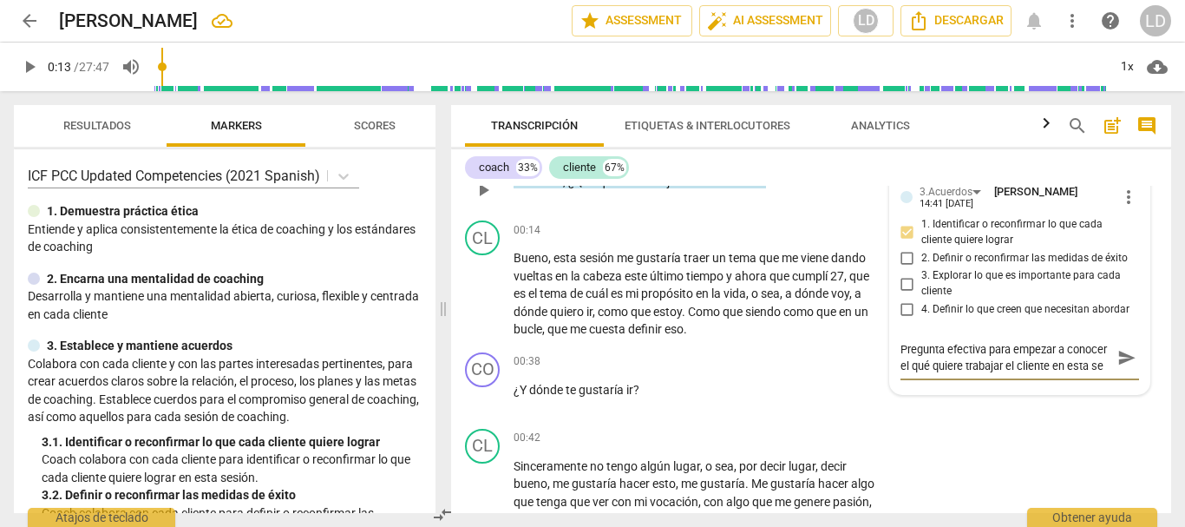
type textarea "Pregunta efectiva para empezar a conocer el qué quiere trabajar el cliente en e…"
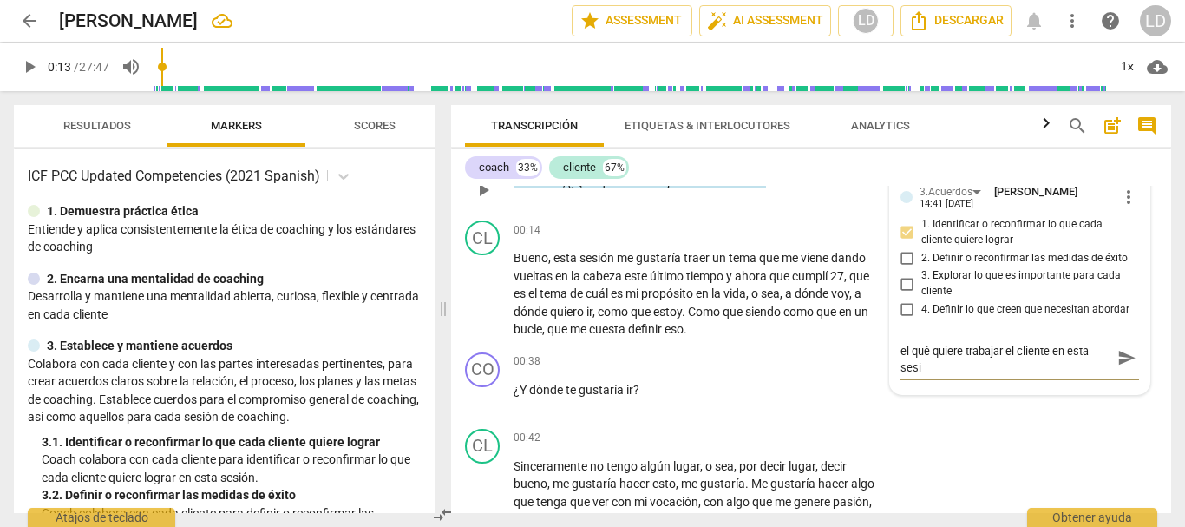
type textarea "Pregunta efectiva para empezar a conocer el qué quiere trabajar el cliente en e…"
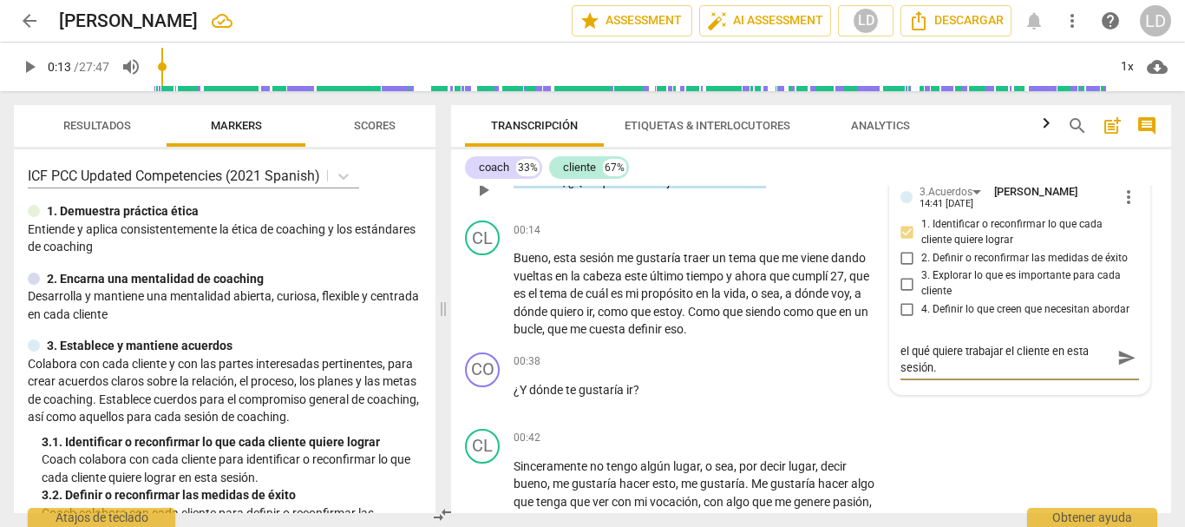
type textarea "Pregunta efectiva para empezar a conocer el qué quiere trabajar el cliente en e…"
click at [1125, 357] on span "send" at bounding box center [1127, 357] width 19 height 19
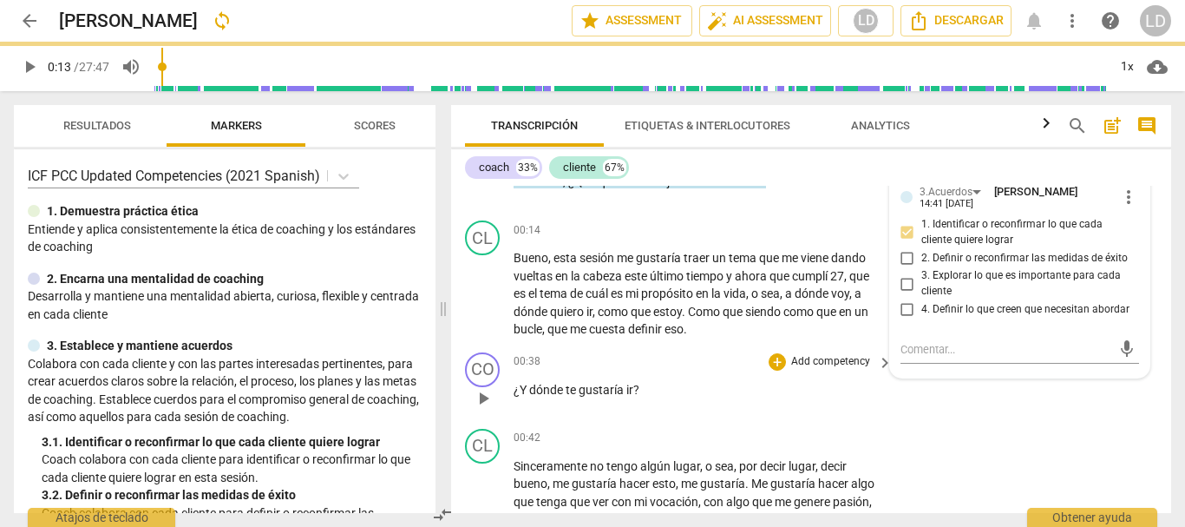
scroll to position [0, 0]
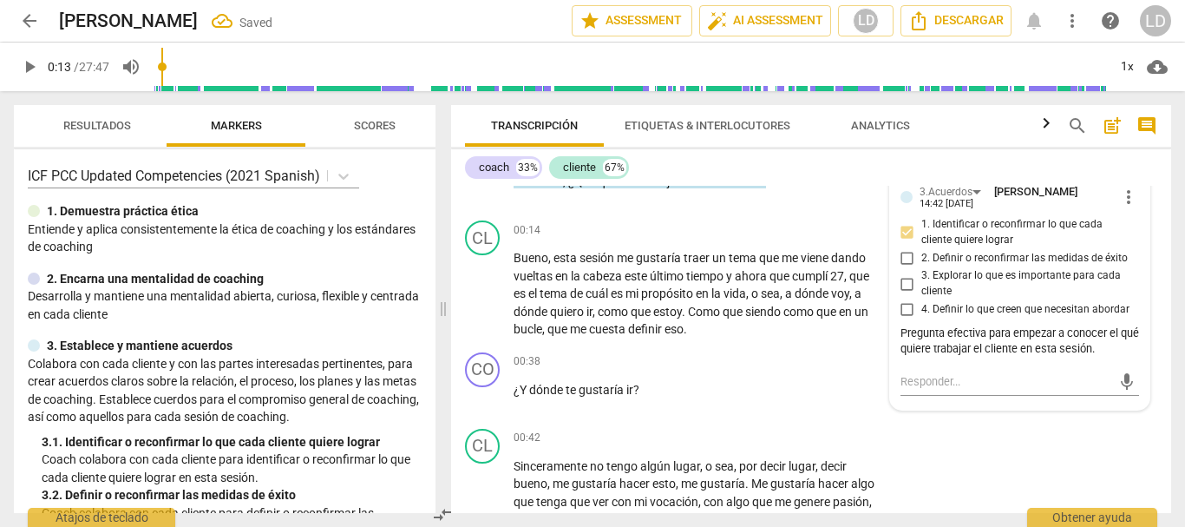
click at [33, 62] on span "play_arrow" at bounding box center [29, 66] width 21 height 21
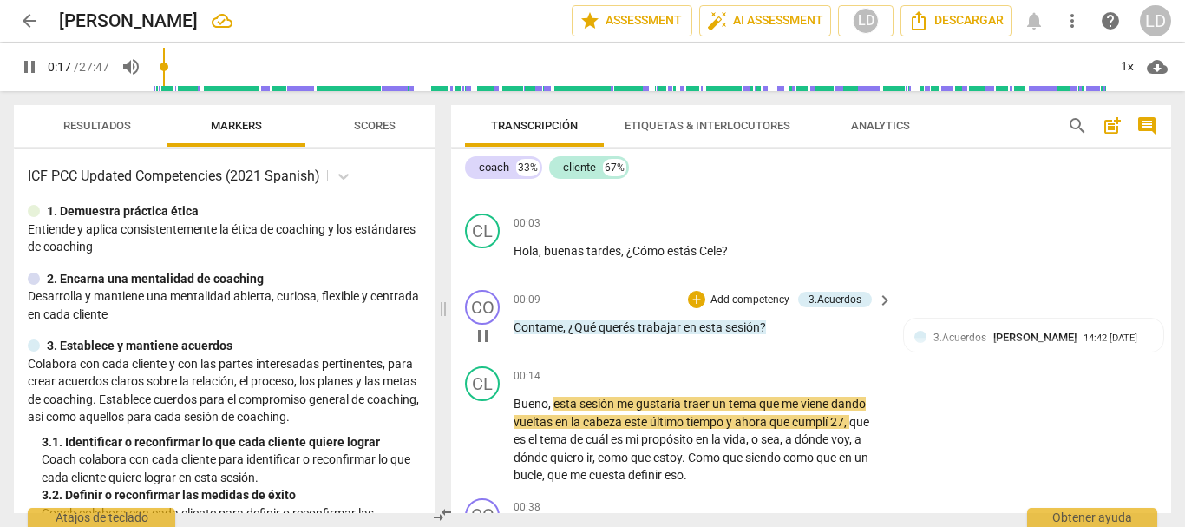
scroll to position [87, 0]
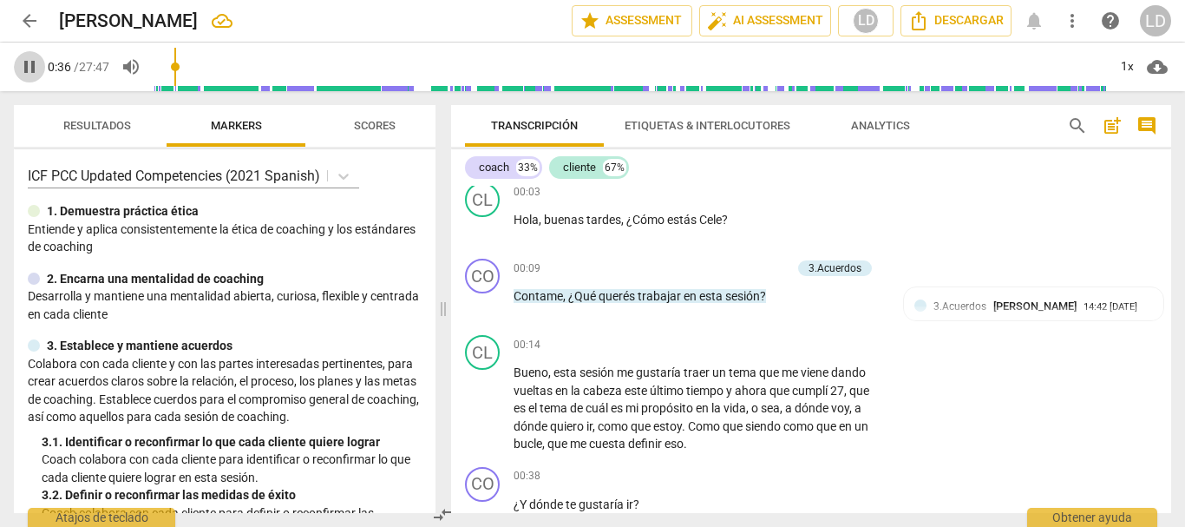
click at [23, 69] on span "pause" at bounding box center [29, 66] width 21 height 21
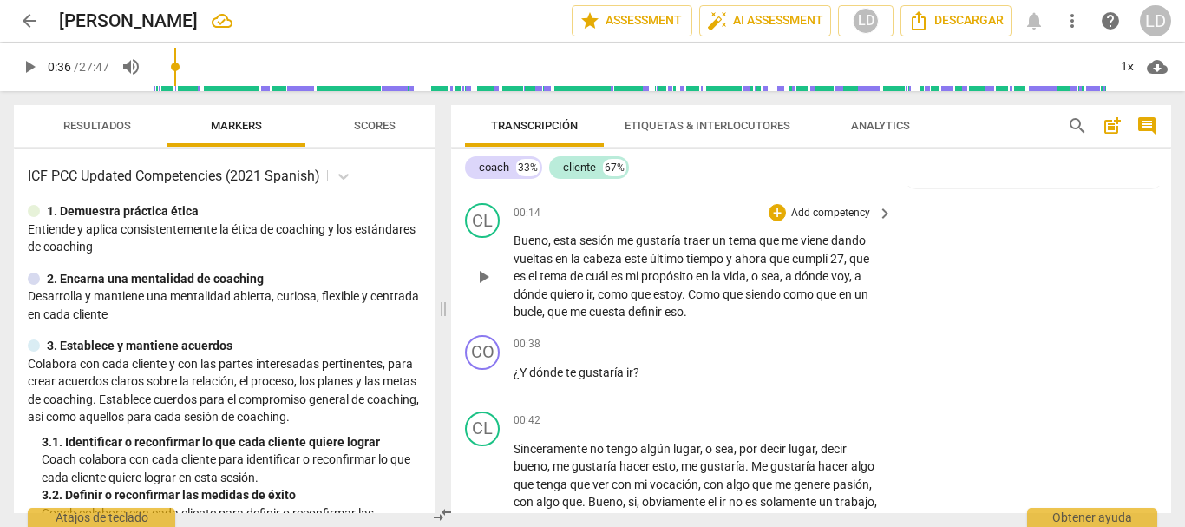
scroll to position [260, 0]
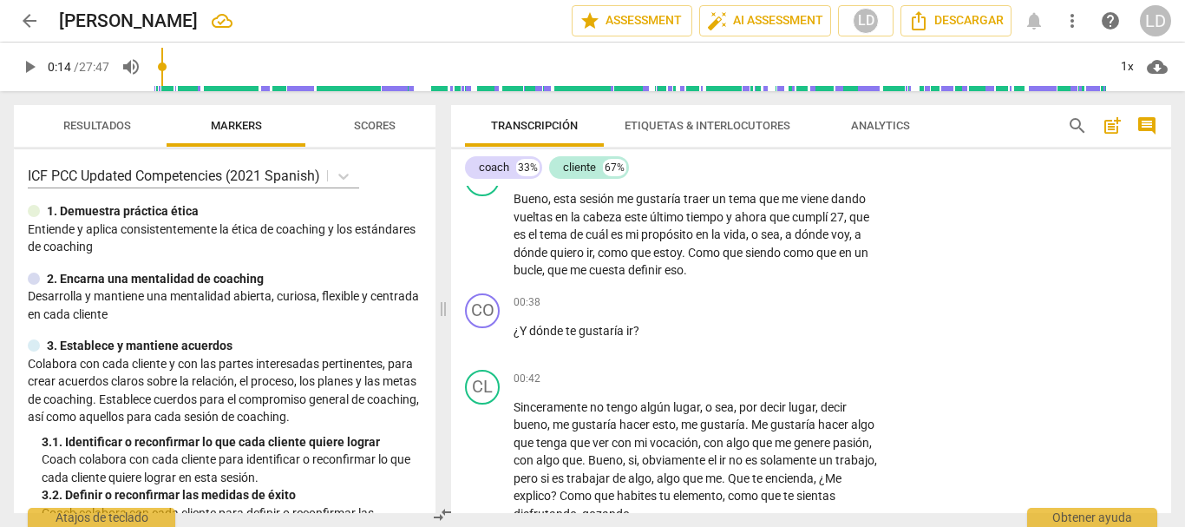
drag, startPoint x: 178, startPoint y: 84, endPoint x: 166, endPoint y: 84, distance: 12.1
click at [166, 84] on input "range" at bounding box center [631, 67] width 954 height 56
click at [23, 69] on span "play_arrow" at bounding box center [29, 66] width 21 height 21
click at [18, 63] on span "pause" at bounding box center [29, 66] width 31 height 21
click at [829, 298] on p "Add competency" at bounding box center [831, 303] width 82 height 16
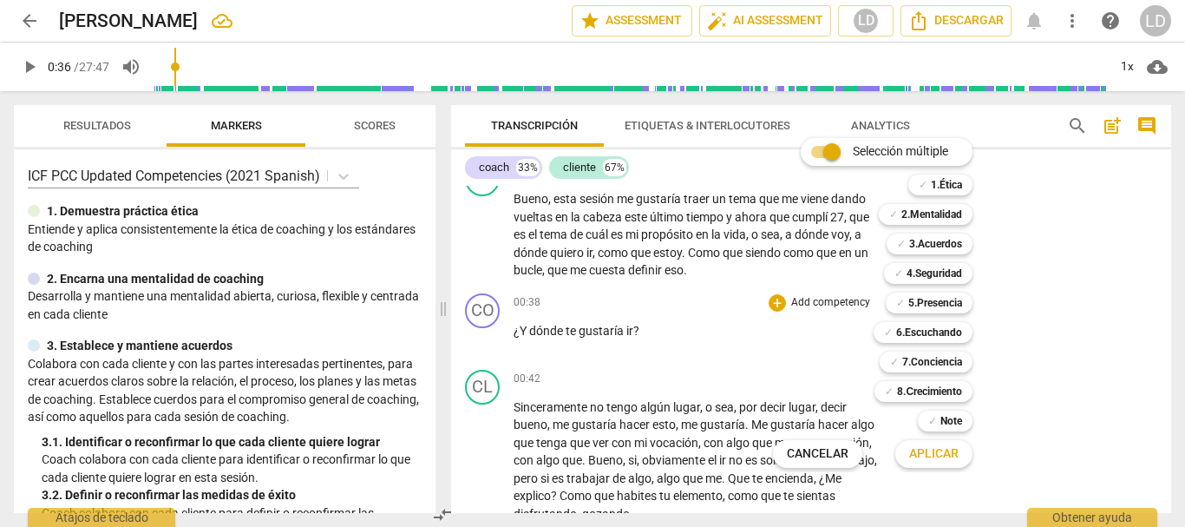
click at [176, 65] on div at bounding box center [592, 263] width 1185 height 527
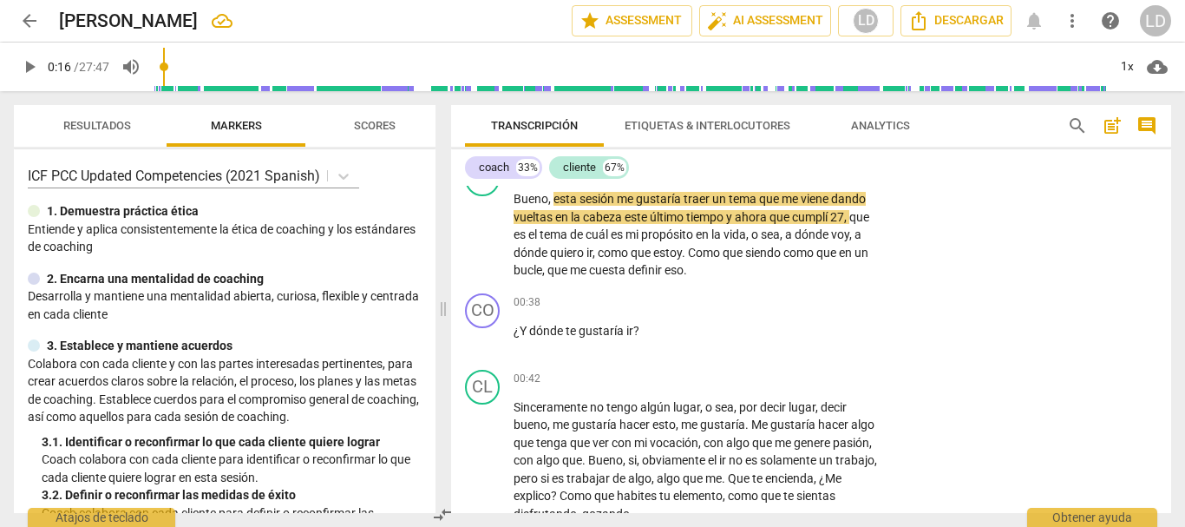
drag, startPoint x: 180, startPoint y: 63, endPoint x: 167, endPoint y: 64, distance: 13.0
click at [167, 64] on input "range" at bounding box center [631, 67] width 954 height 56
click at [33, 63] on span "play_arrow" at bounding box center [29, 66] width 21 height 21
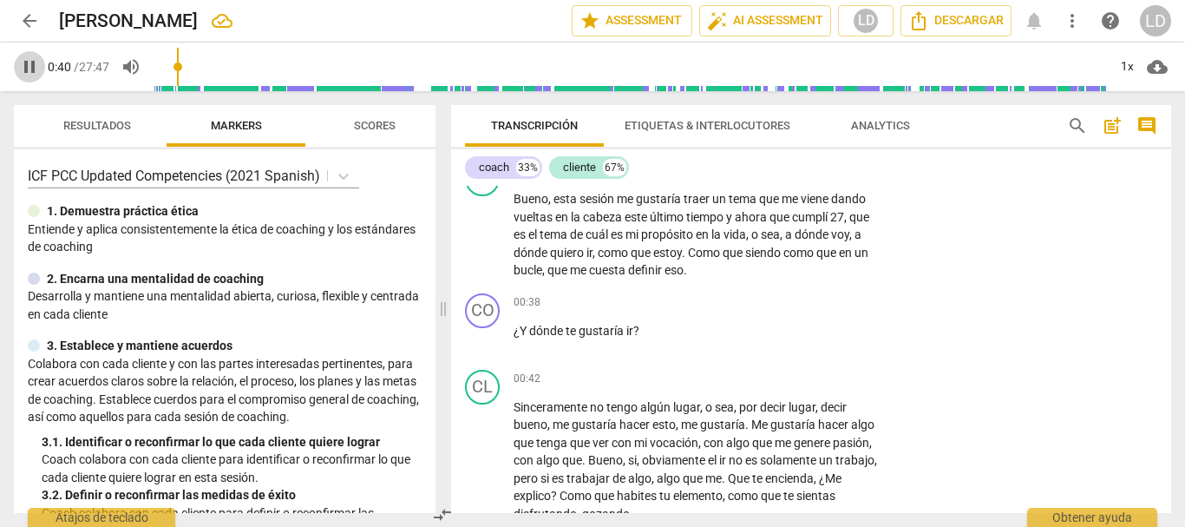
click at [16, 70] on span "pause" at bounding box center [29, 66] width 31 height 21
type input "41"
click at [794, 300] on p "Add competency" at bounding box center [831, 303] width 82 height 16
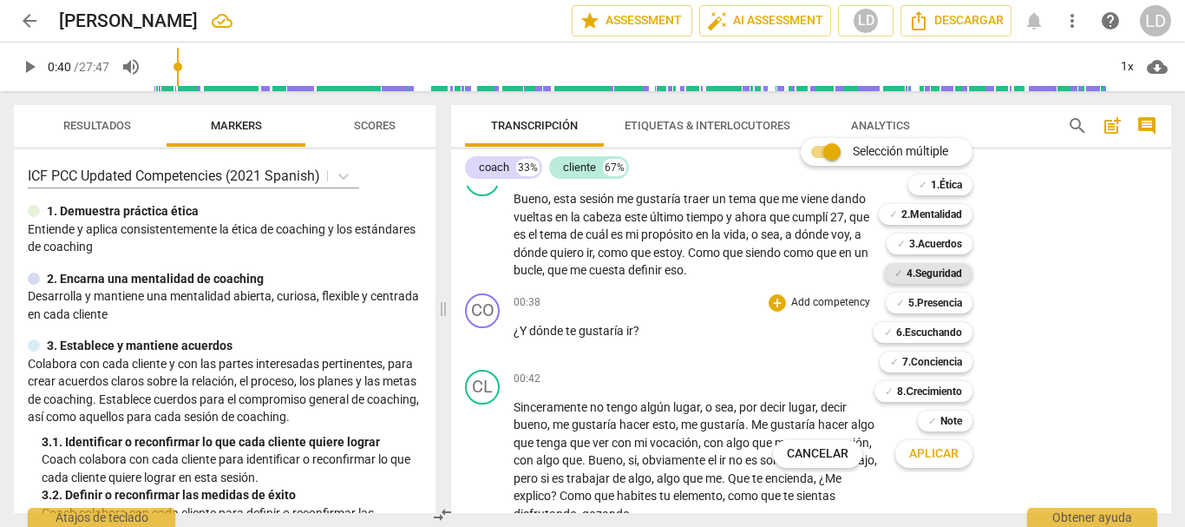
click at [940, 264] on b "4.Seguridad" at bounding box center [935, 273] width 56 height 21
click at [947, 297] on b "5.Presencia" at bounding box center [935, 302] width 54 height 21
click at [946, 322] on b "6.Escuchando" at bounding box center [929, 332] width 66 height 21
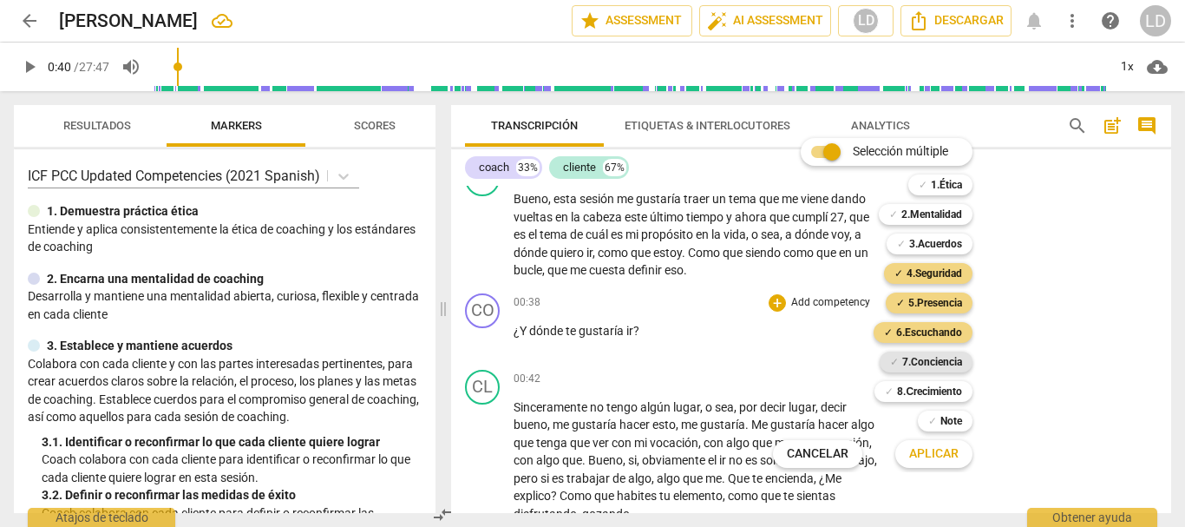
click at [964, 356] on div "✓ 7.Conciencia" at bounding box center [926, 361] width 93 height 21
click at [952, 449] on span "Aplicar" at bounding box center [933, 453] width 49 height 17
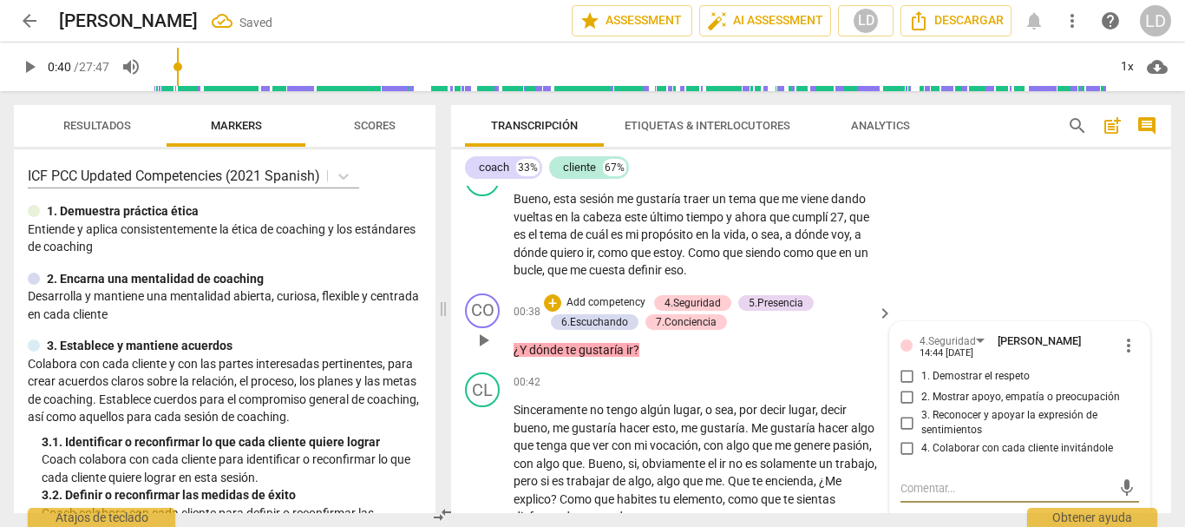
click at [627, 295] on p "Add competency" at bounding box center [606, 303] width 82 height 16
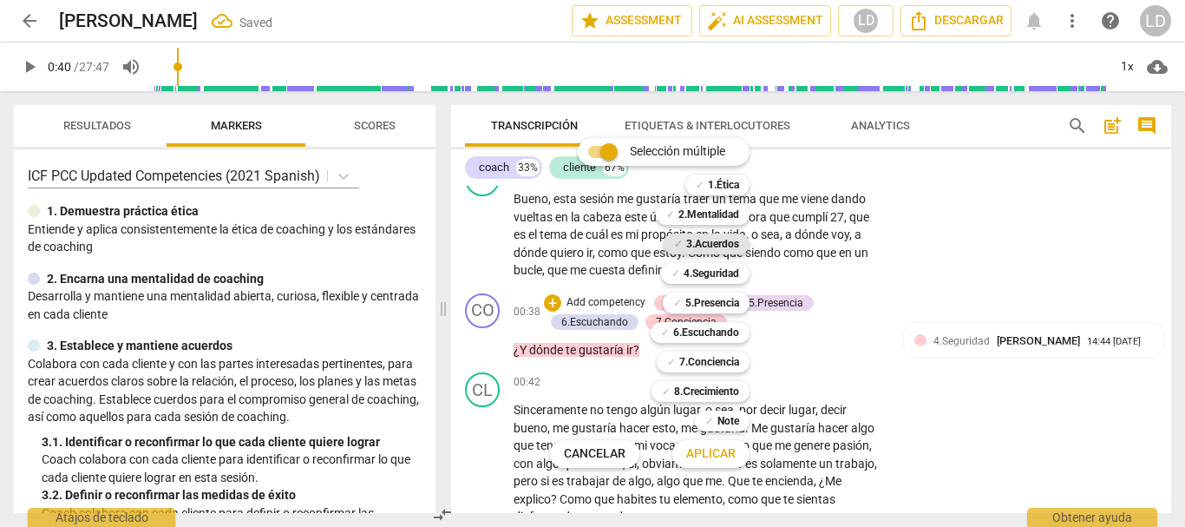
click at [706, 243] on b "3.Acuerdos" at bounding box center [712, 243] width 53 height 21
click at [718, 446] on span "Aplicar" at bounding box center [710, 453] width 49 height 17
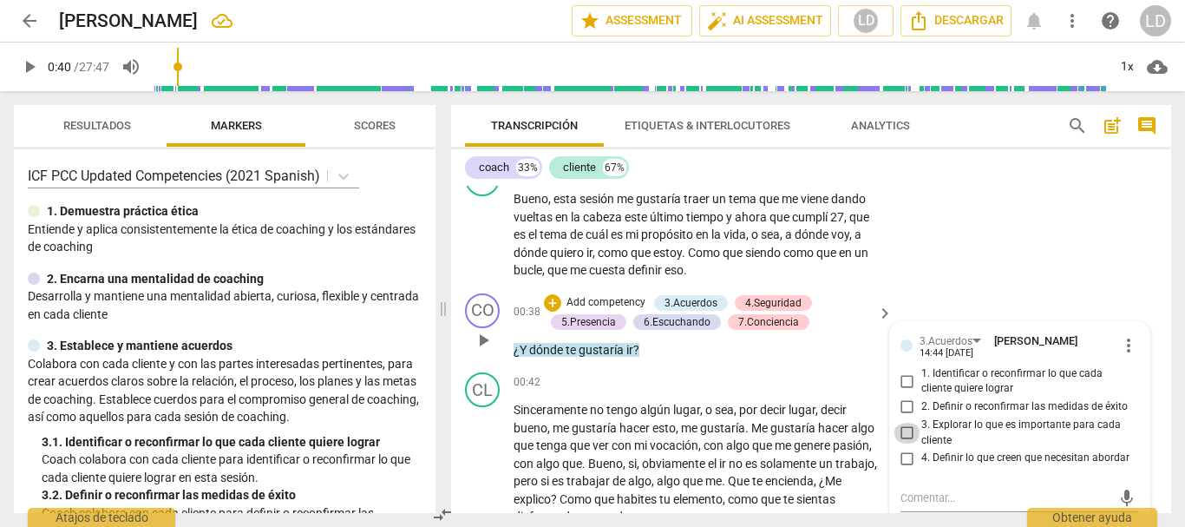
click at [906, 429] on input "3. Explorar lo que es importante para cada cliente" at bounding box center [908, 433] width 28 height 21
checkbox input "true"
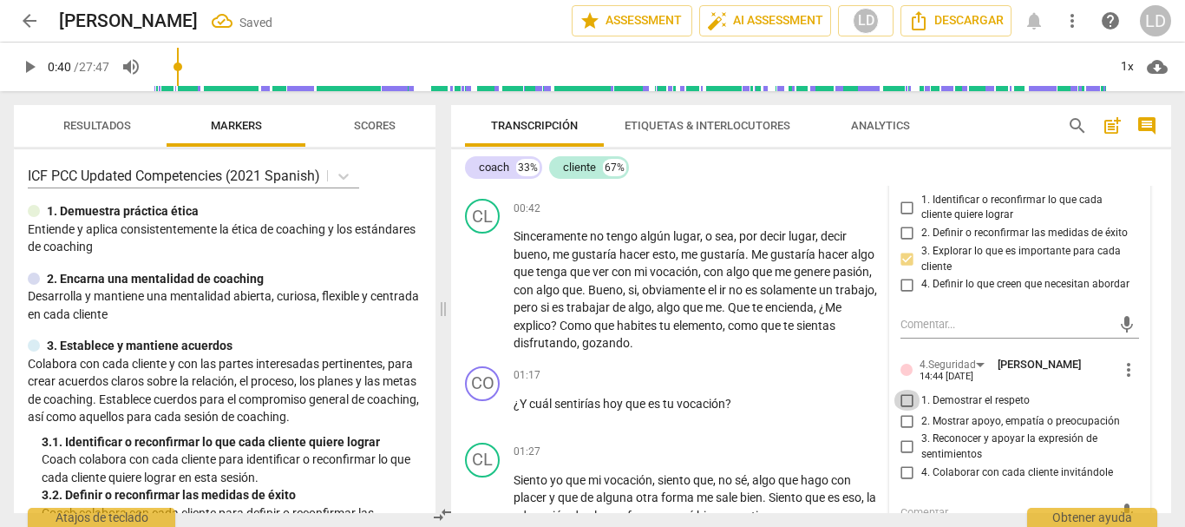
click at [909, 401] on input "1. Demostrar el respeto" at bounding box center [908, 400] width 28 height 21
checkbox input "true"
click at [901, 443] on input "3. Reconocer y apoyar la expresión de sentimientos" at bounding box center [908, 446] width 28 height 21
checkbox input "true"
click at [902, 470] on input "4. Colaborar con cada cliente invitándole" at bounding box center [908, 472] width 28 height 21
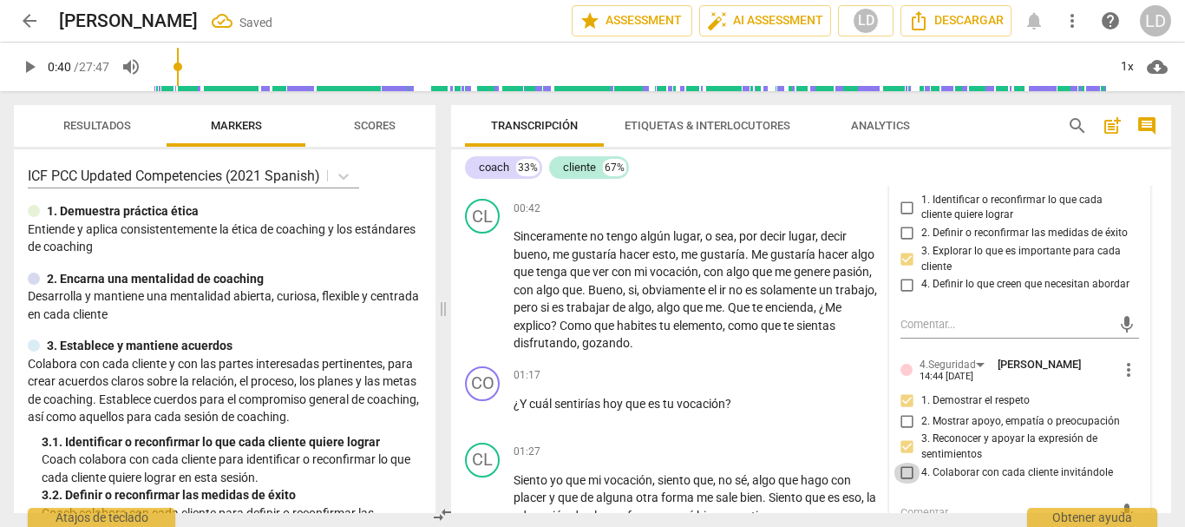
checkbox input "true"
click at [896, 416] on input "2. Mostrar apoyo, empatía o preocupación" at bounding box center [908, 420] width 28 height 21
checkbox input "true"
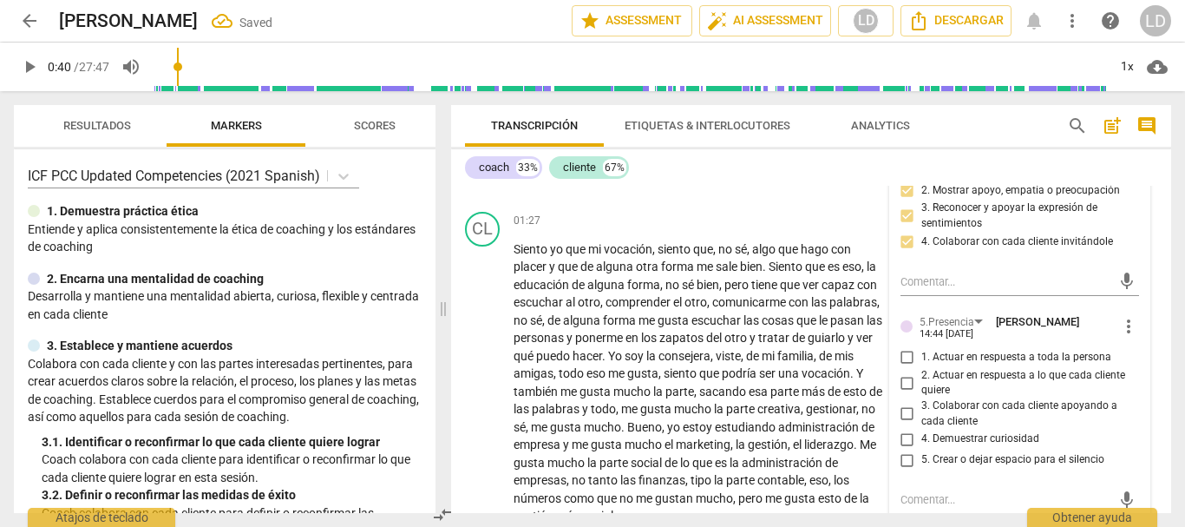
scroll to position [694, 0]
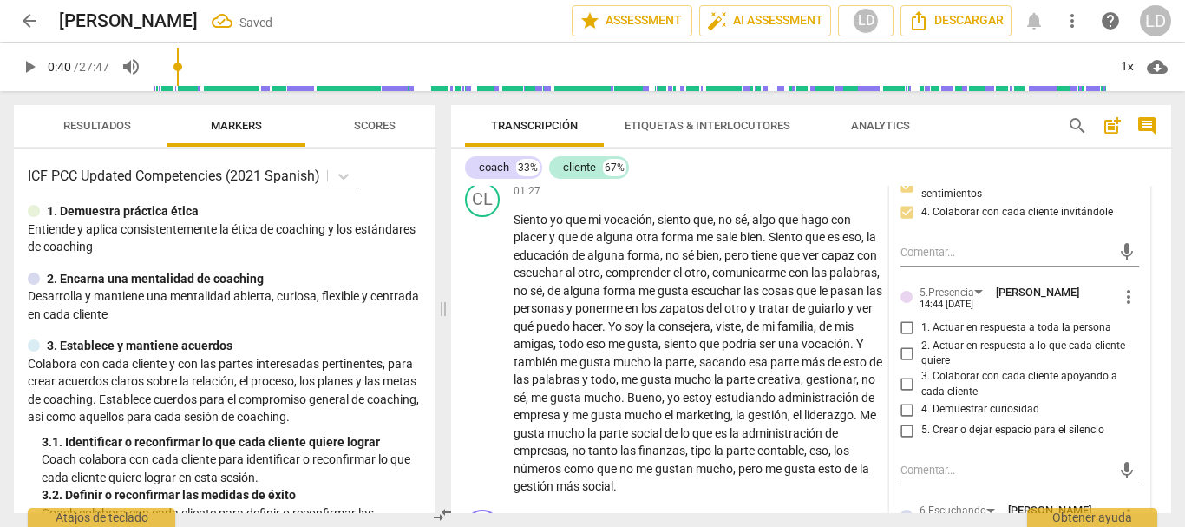
drag, startPoint x: 897, startPoint y: 326, endPoint x: 892, endPoint y: 334, distance: 9.4
click at [895, 327] on input "1. Actuar en respuesta a toda la persona" at bounding box center [908, 328] width 28 height 21
checkbox input "true"
click at [905, 351] on input "2. Actuar en respuesta a lo que cada cliente quiere" at bounding box center [908, 353] width 28 height 21
checkbox input "true"
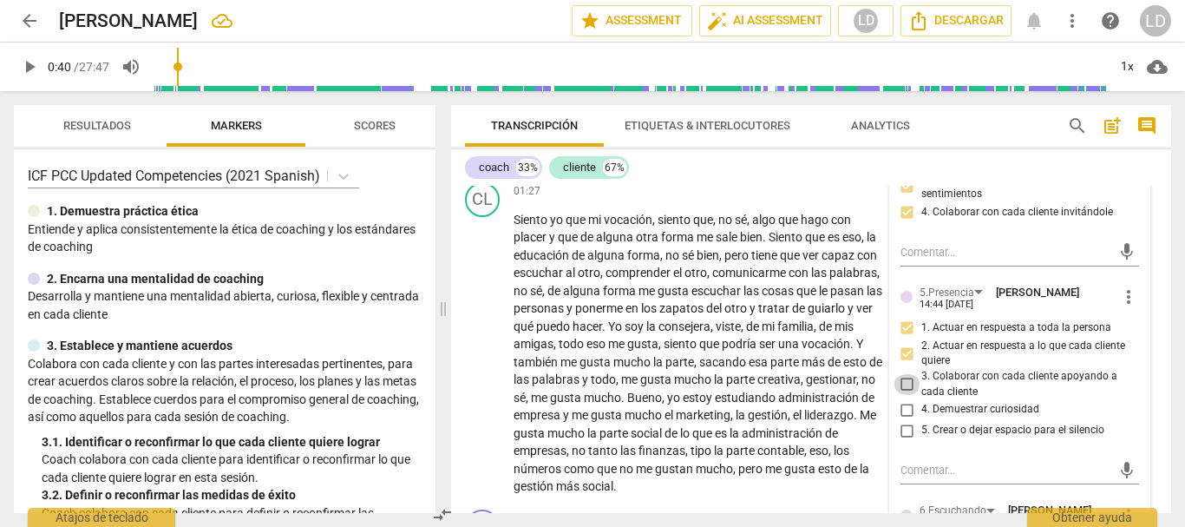
click at [908, 381] on input "3. Colaborar con cada cliente apoyando a cada cliente" at bounding box center [908, 384] width 28 height 21
checkbox input "true"
click at [901, 410] on input "4. Demuestrar curiosidad" at bounding box center [908, 409] width 28 height 21
checkbox input "true"
click at [908, 429] on input "5. Crear o dejar espacio para el silencio" at bounding box center [908, 430] width 28 height 21
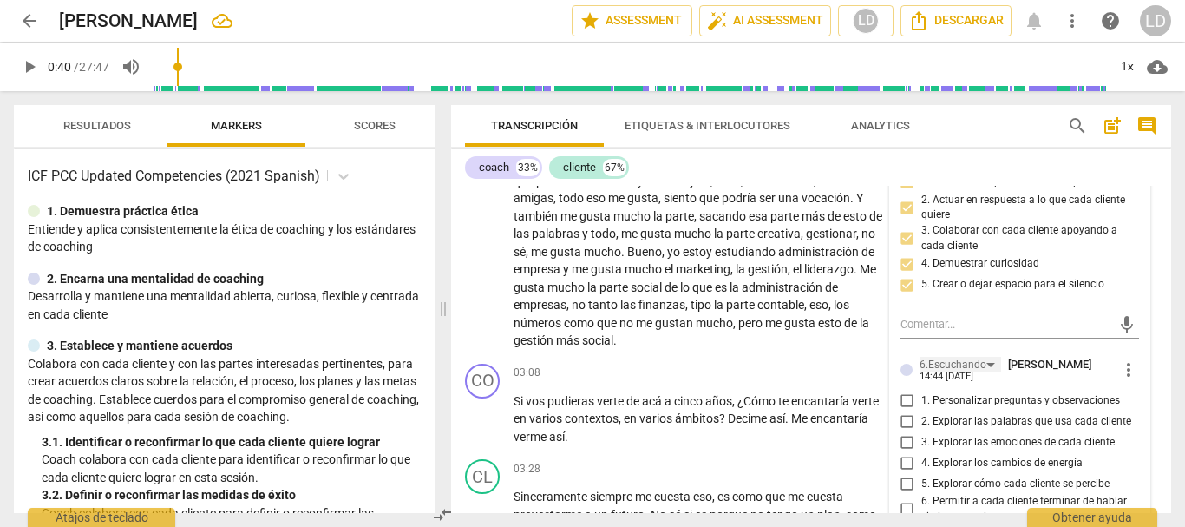
scroll to position [868, 0]
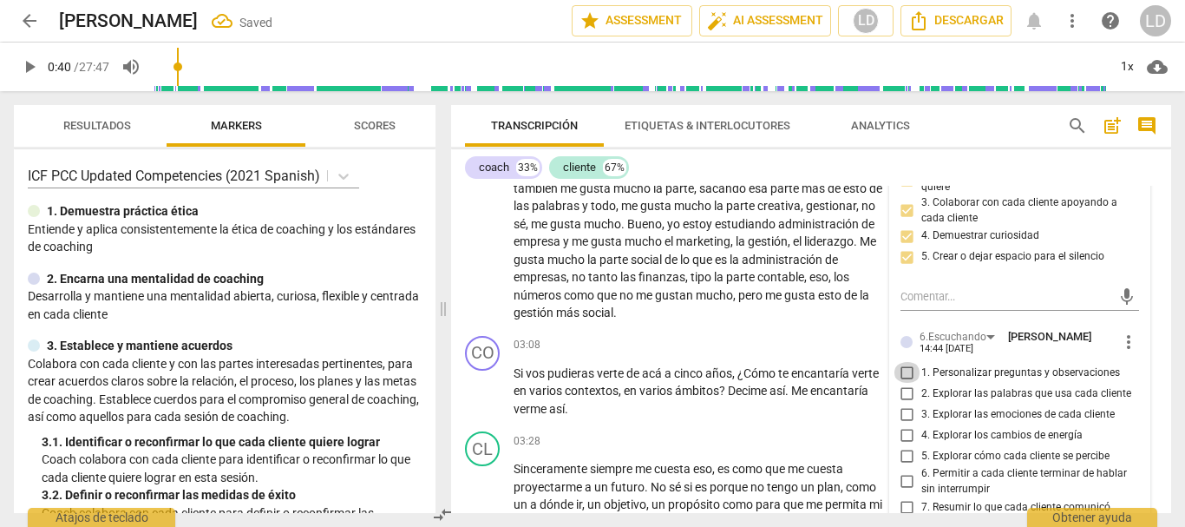
click at [905, 374] on input "1. Personalizar preguntas y observaciones" at bounding box center [908, 372] width 28 height 21
drag, startPoint x: 902, startPoint y: 396, endPoint x: 917, endPoint y: 433, distance: 40.4
click at [901, 395] on input "2. Explorar las palabras que usa cada cliente" at bounding box center [908, 393] width 28 height 21
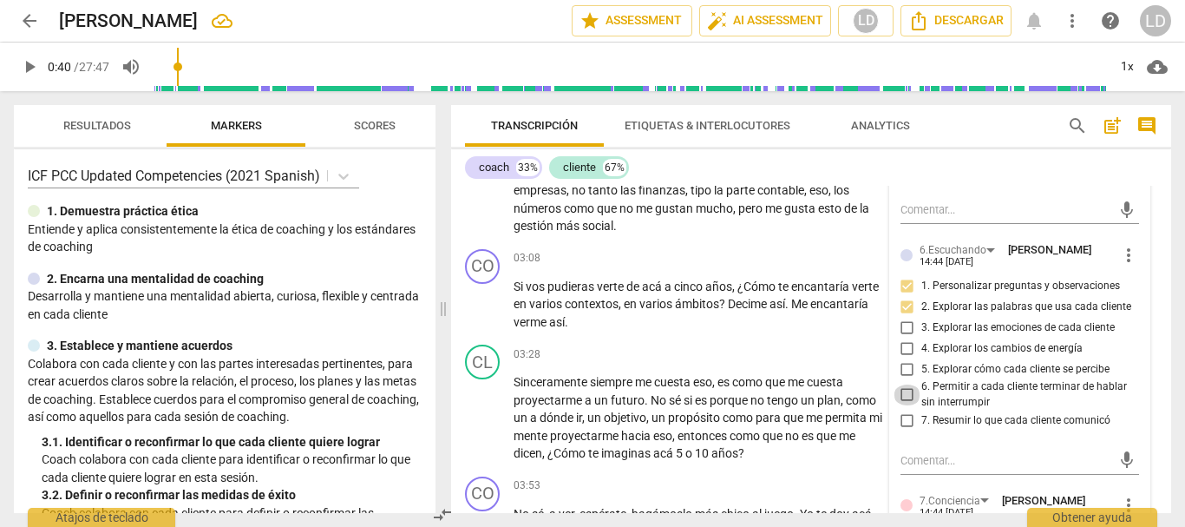
click at [897, 391] on input "6. Permitir a cada cliente terminar de hablar sin interrumpir" at bounding box center [908, 394] width 28 height 21
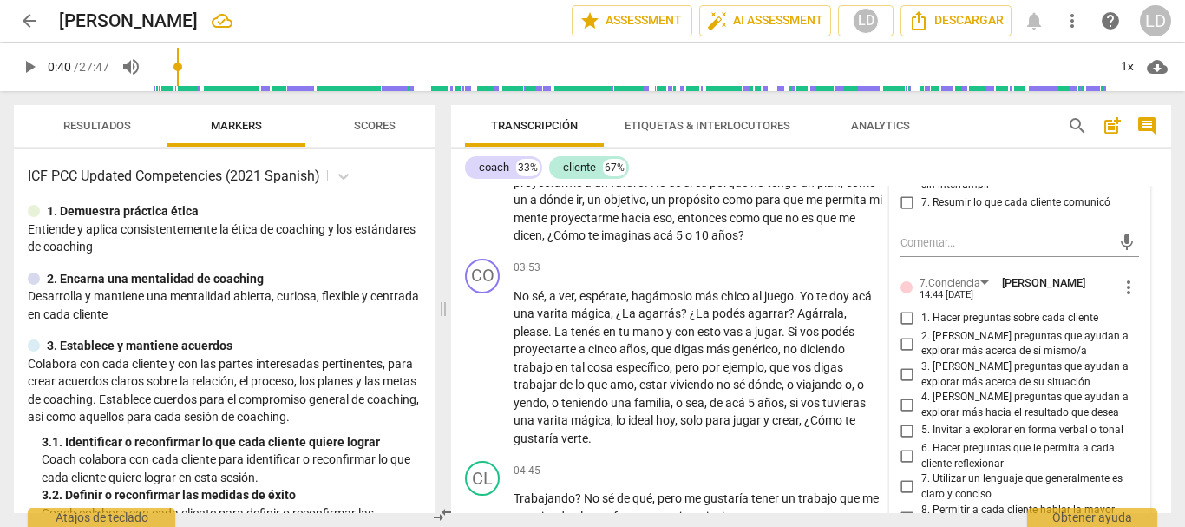
scroll to position [1215, 0]
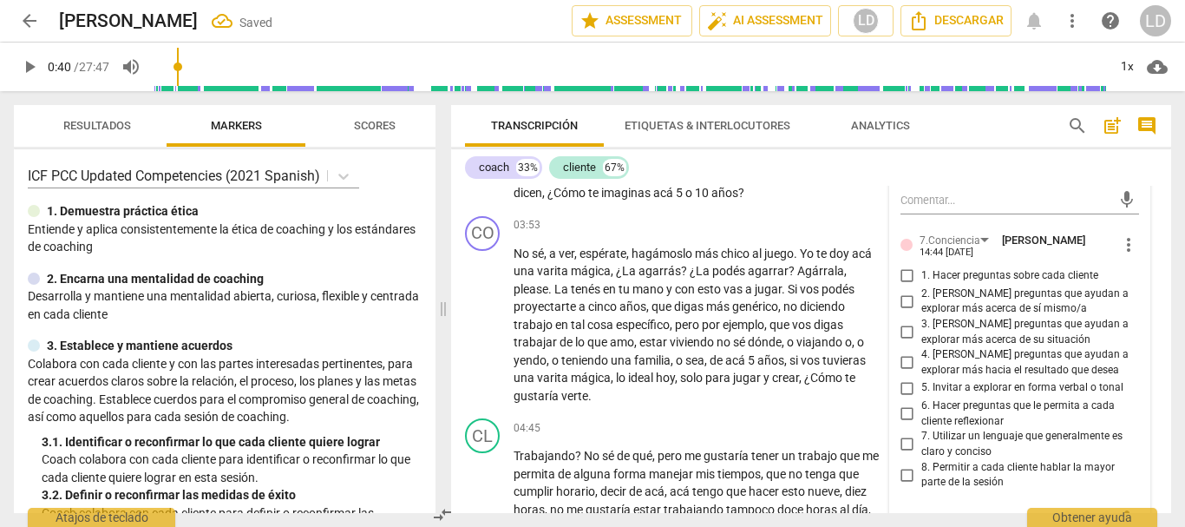
click at [902, 273] on input "1. Hacer preguntas sobre cada cliente" at bounding box center [908, 276] width 28 height 21
click at [902, 297] on input "2. [PERSON_NAME] preguntas que ayudan a explorar más acerca de sí mismo/a" at bounding box center [908, 301] width 28 height 21
drag, startPoint x: 908, startPoint y: 332, endPoint x: 910, endPoint y: 373, distance: 40.9
click at [908, 333] on input "3. [PERSON_NAME] preguntas que ayudan a explorar más acerca de su situación" at bounding box center [908, 332] width 28 height 21
click at [903, 363] on input "4. [PERSON_NAME] preguntas que ayudan a explorar más hacia el resultado que des…" at bounding box center [908, 362] width 28 height 21
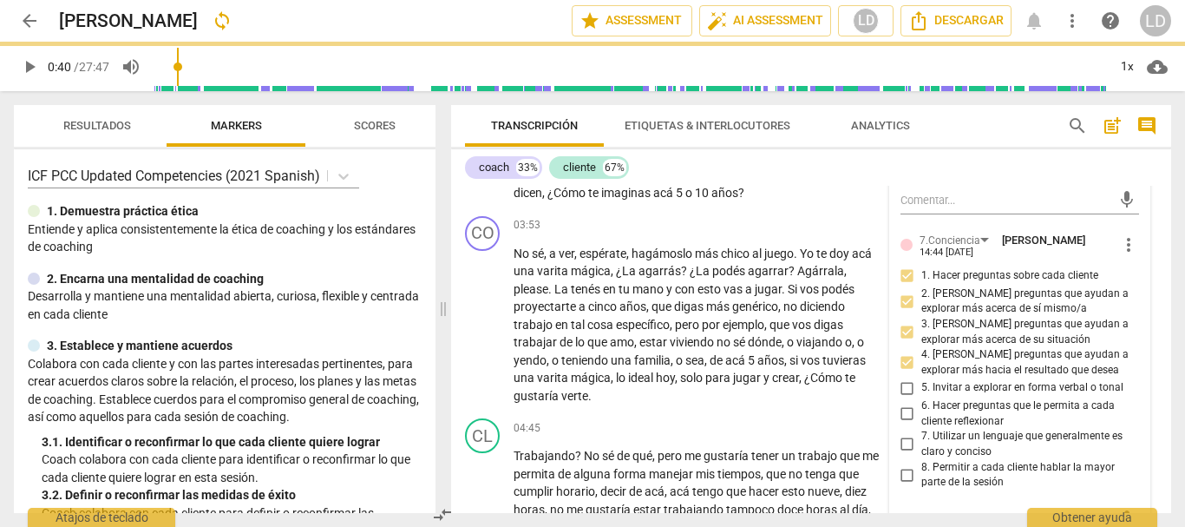
click at [900, 410] on input "6. Hacer preguntas que le permita a cada cliente reflexionar" at bounding box center [908, 413] width 28 height 21
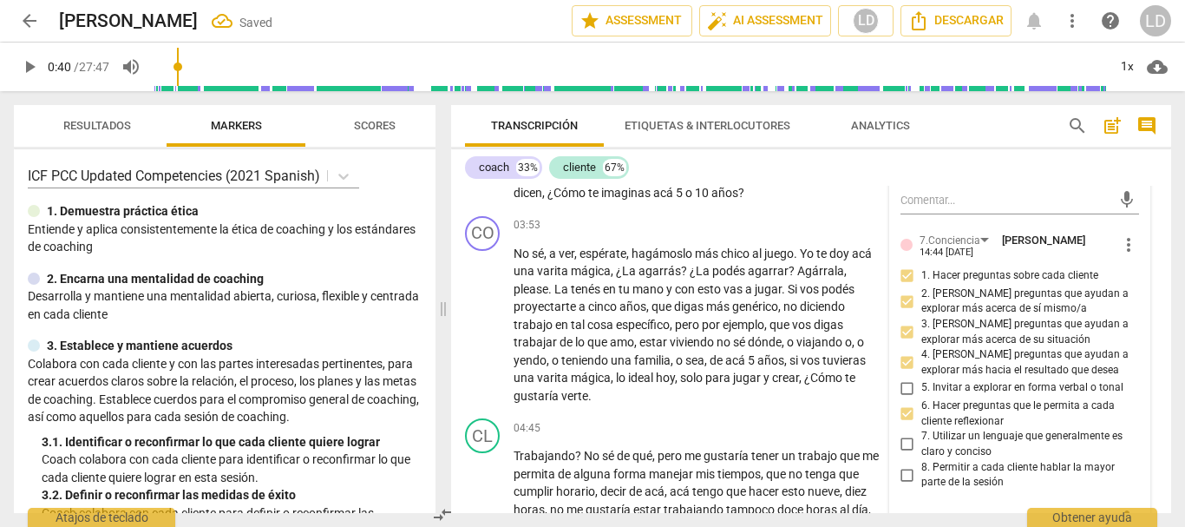
click at [902, 443] on input "7. Utilizar un lenguaje que generalmente es claro y conciso" at bounding box center [908, 444] width 28 height 21
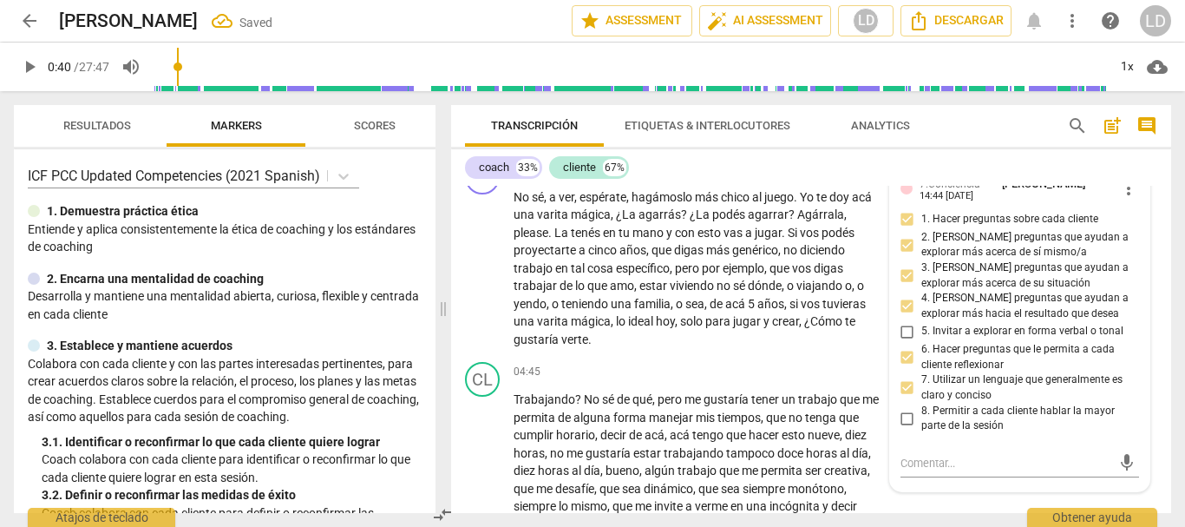
scroll to position [1301, 0]
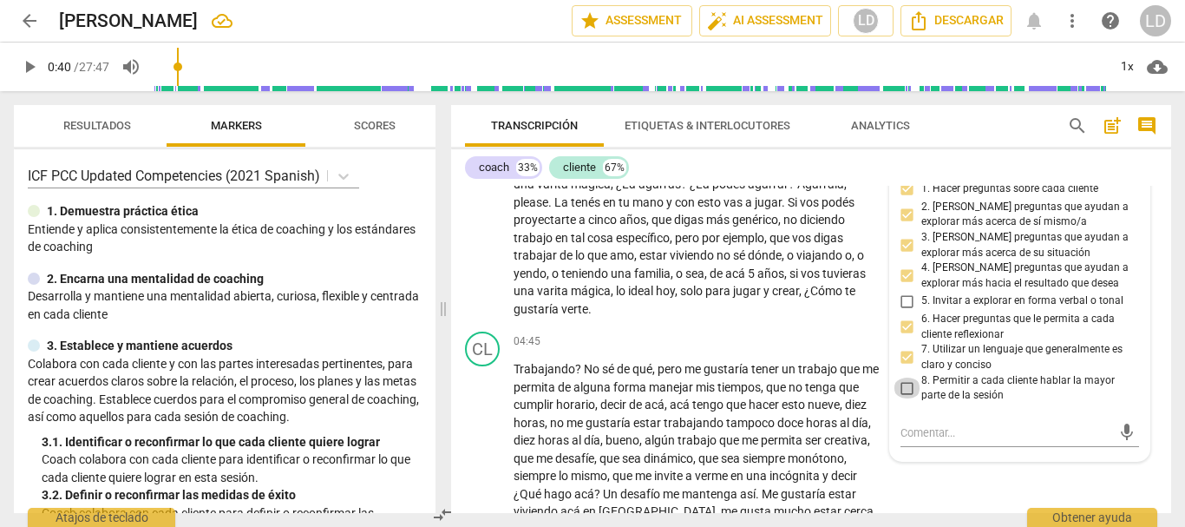
click at [905, 390] on input "8. Permitir a cada cliente hablar la mayor parte de la sesión" at bounding box center [908, 387] width 28 height 21
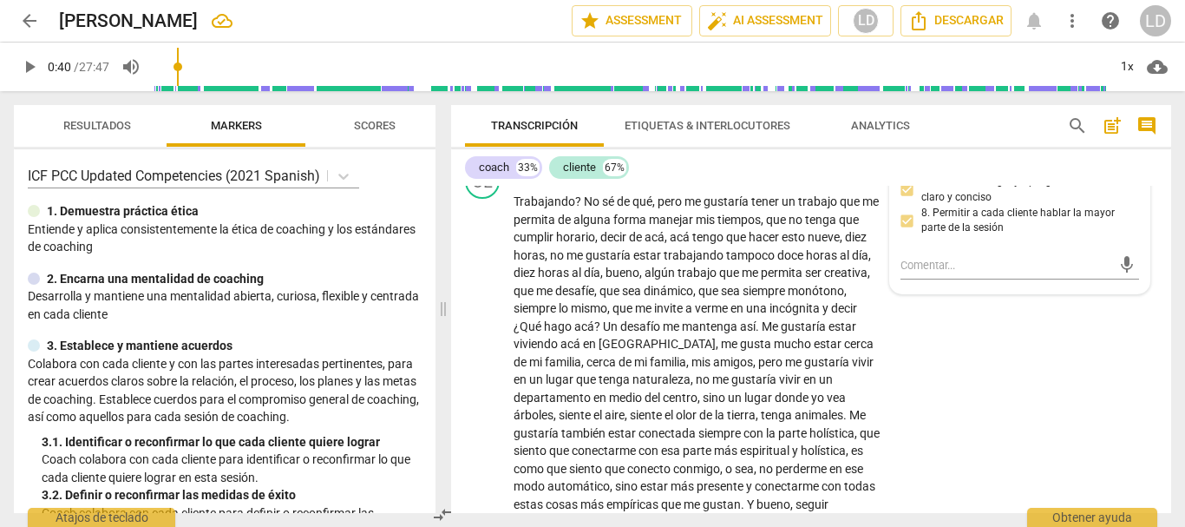
scroll to position [1475, 0]
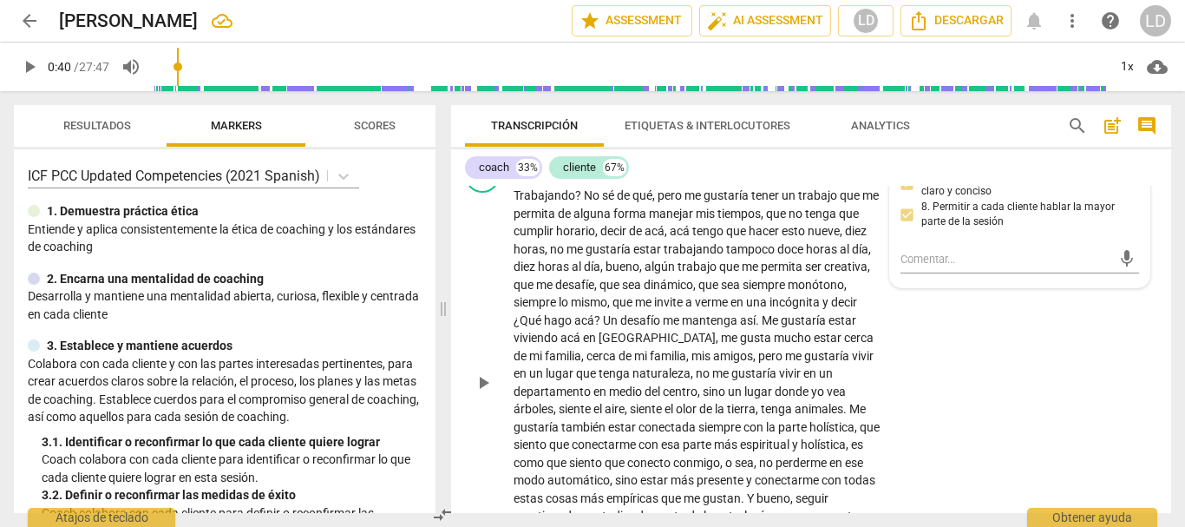
drag, startPoint x: 1152, startPoint y: 335, endPoint x: 1140, endPoint y: 316, distance: 22.6
click at [1152, 332] on div "CL play_arrow pause 04:45 + Add competency keyboard_arrow_right Trabajando ? No…" at bounding box center [811, 368] width 720 height 434
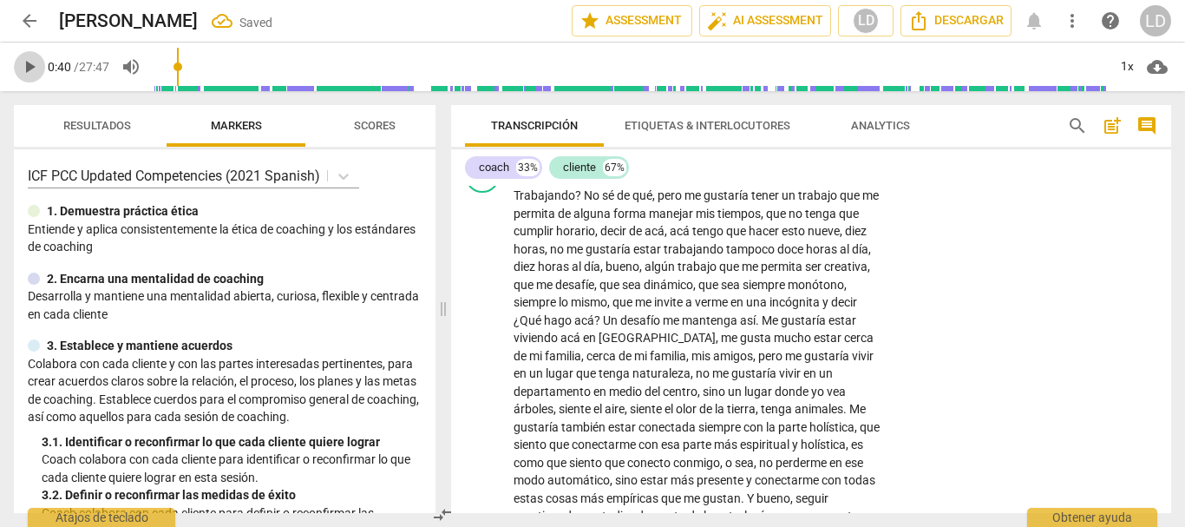
click at [31, 65] on span "play_arrow" at bounding box center [29, 66] width 21 height 21
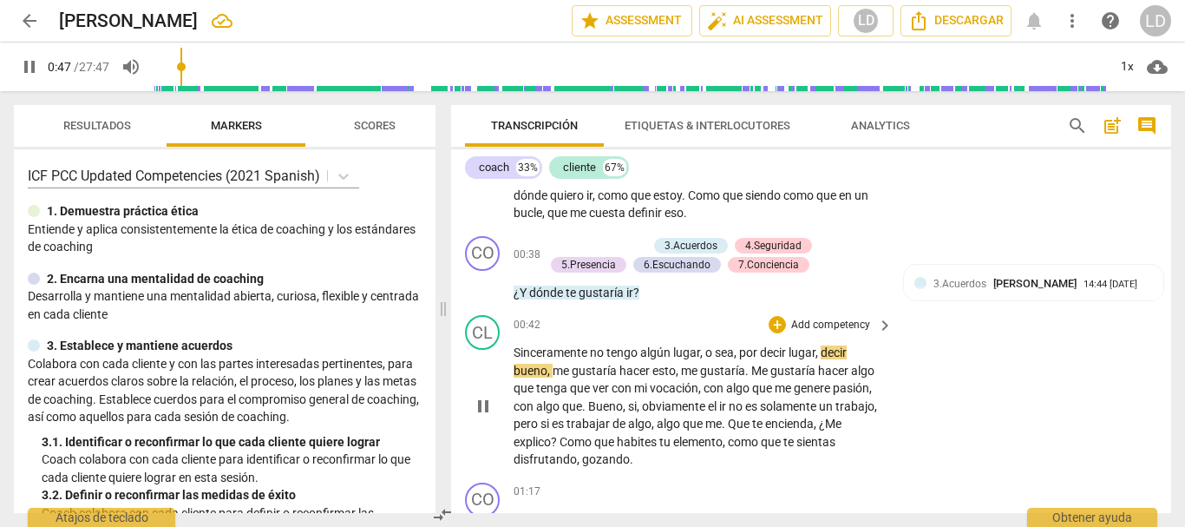
scroll to position [347, 0]
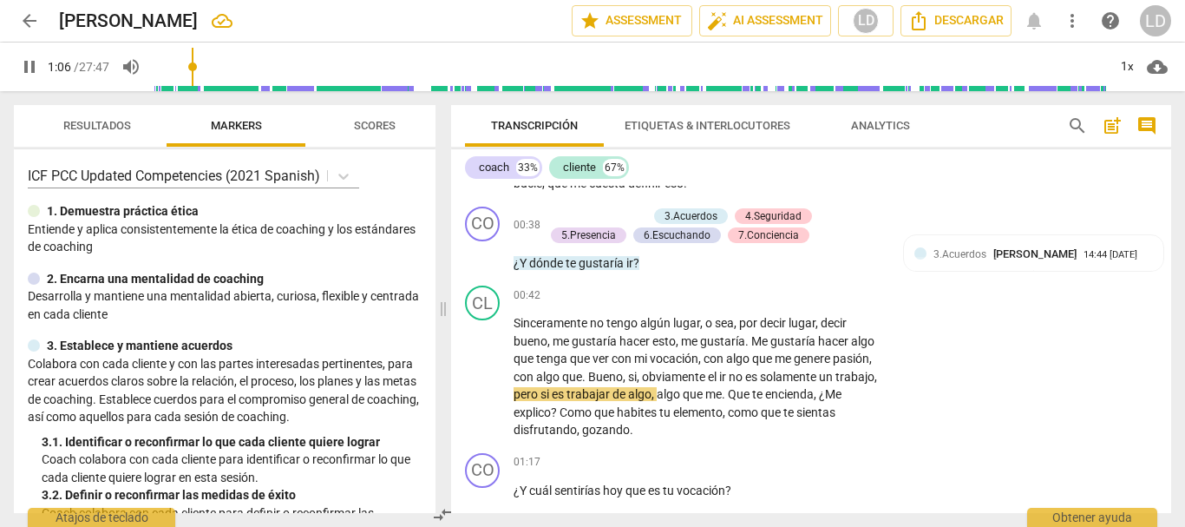
click at [21, 61] on span "pause" at bounding box center [29, 66] width 21 height 21
drag, startPoint x: 192, startPoint y: 68, endPoint x: 178, endPoint y: 66, distance: 14.0
click at [178, 66] on input "range" at bounding box center [631, 67] width 954 height 56
click at [29, 64] on span "play_arrow" at bounding box center [29, 66] width 21 height 21
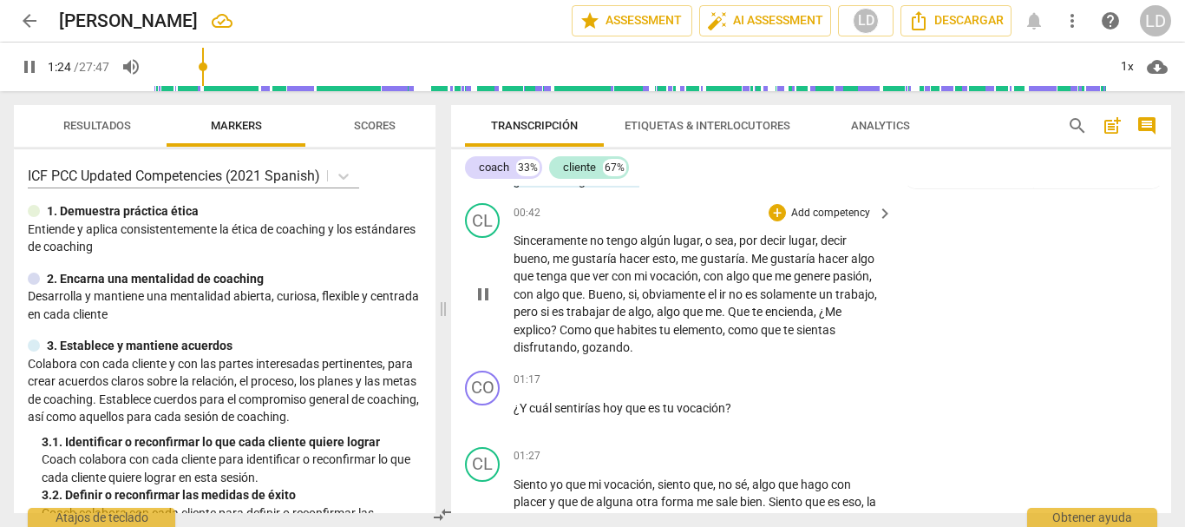
scroll to position [434, 0]
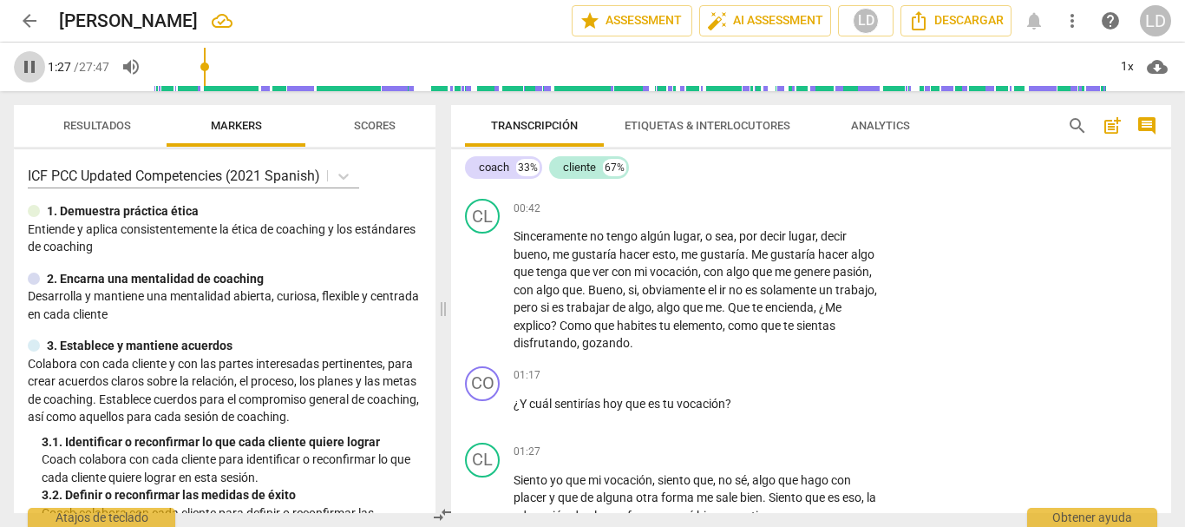
click at [25, 72] on span "pause" at bounding box center [29, 66] width 21 height 21
click at [816, 375] on p "Add competency" at bounding box center [831, 376] width 82 height 16
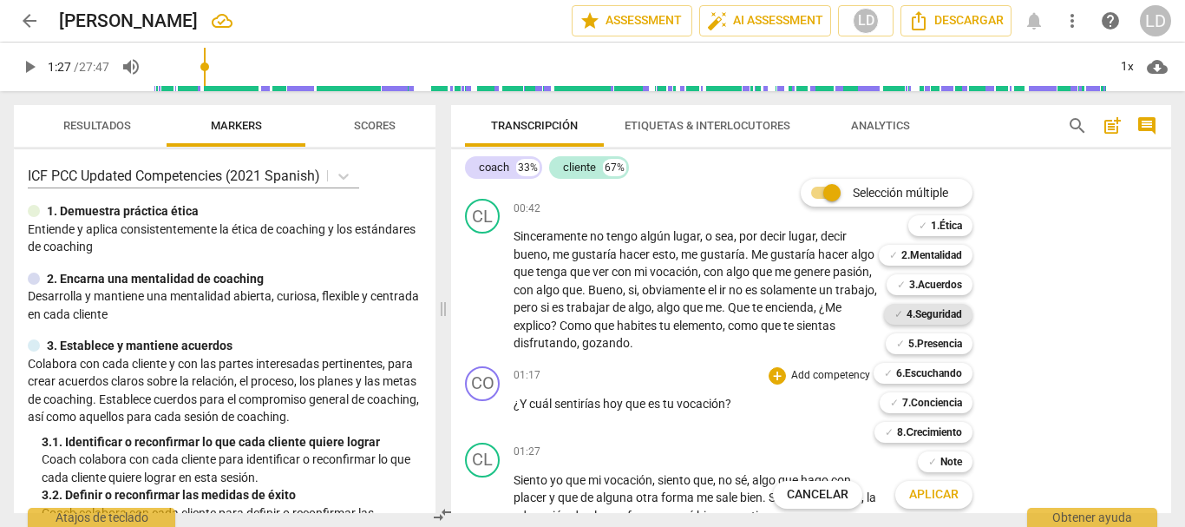
drag, startPoint x: 929, startPoint y: 284, endPoint x: 941, endPoint y: 317, distance: 35.1
click at [928, 284] on b "3.Acuerdos" at bounding box center [935, 284] width 53 height 21
drag, startPoint x: 936, startPoint y: 369, endPoint x: 936, endPoint y: 351, distance: 17.4
click at [936, 368] on b "6.Escuchando" at bounding box center [929, 373] width 66 height 21
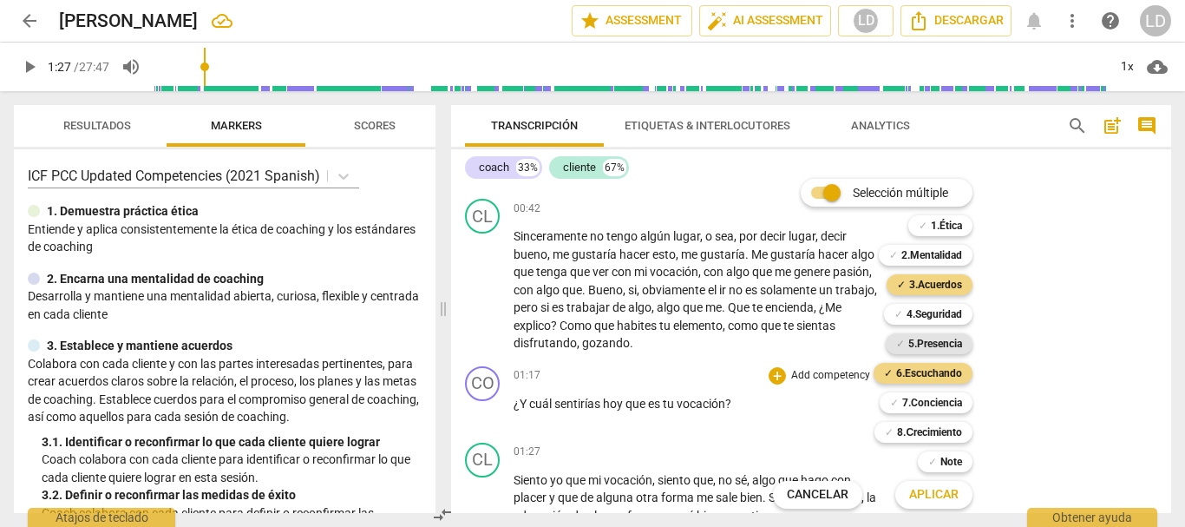
click at [936, 341] on b "5.Presencia" at bounding box center [935, 343] width 54 height 21
click at [930, 402] on b "7.Conciencia" at bounding box center [932, 402] width 60 height 21
click at [929, 309] on b "4.Seguridad" at bounding box center [935, 314] width 56 height 21
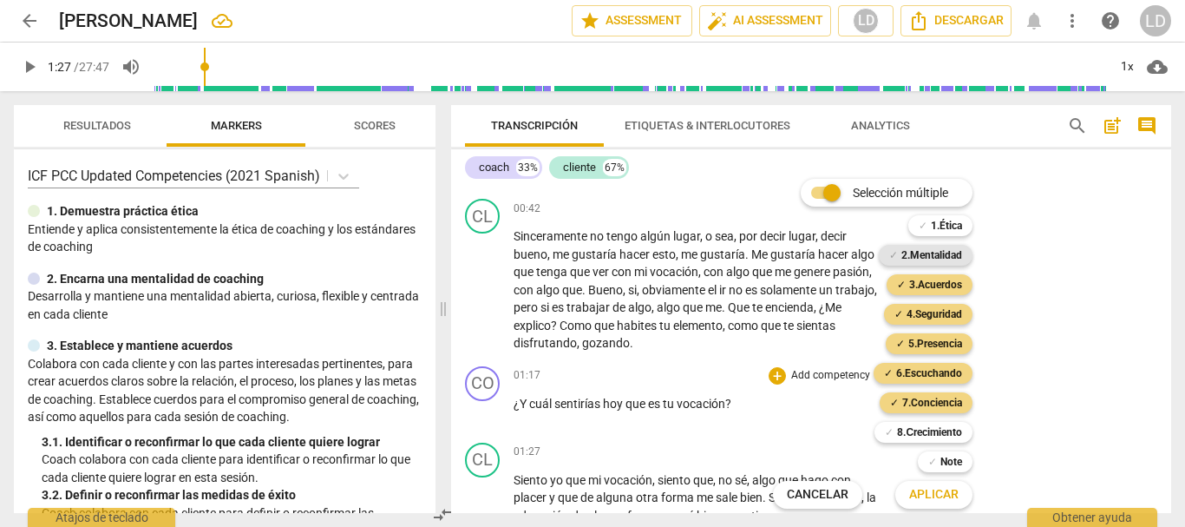
click at [928, 259] on b "2.Mentalidad" at bounding box center [932, 255] width 61 height 21
click at [954, 492] on span "Aplicar" at bounding box center [933, 494] width 49 height 17
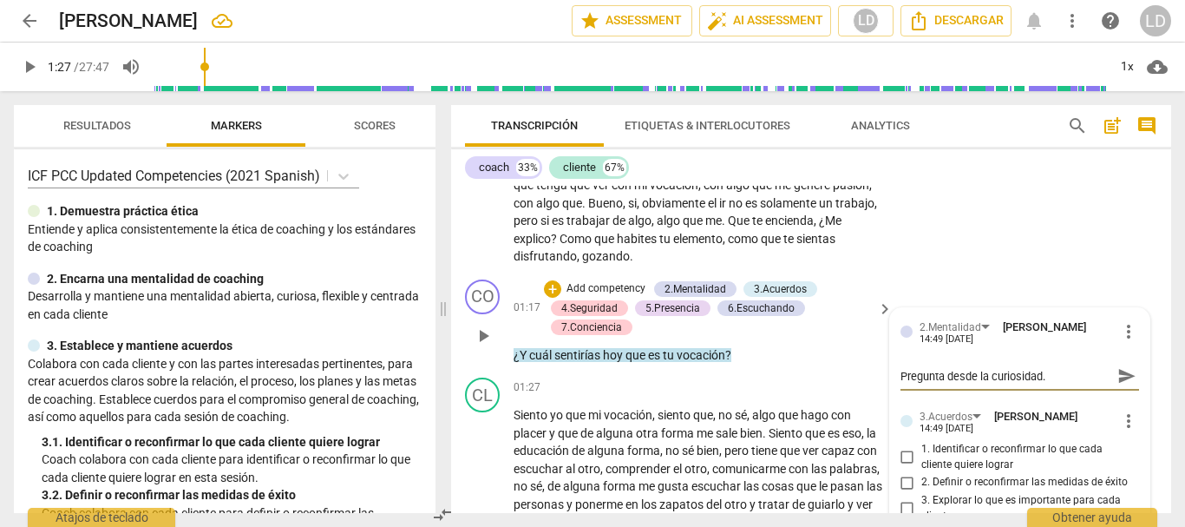
scroll to position [607, 0]
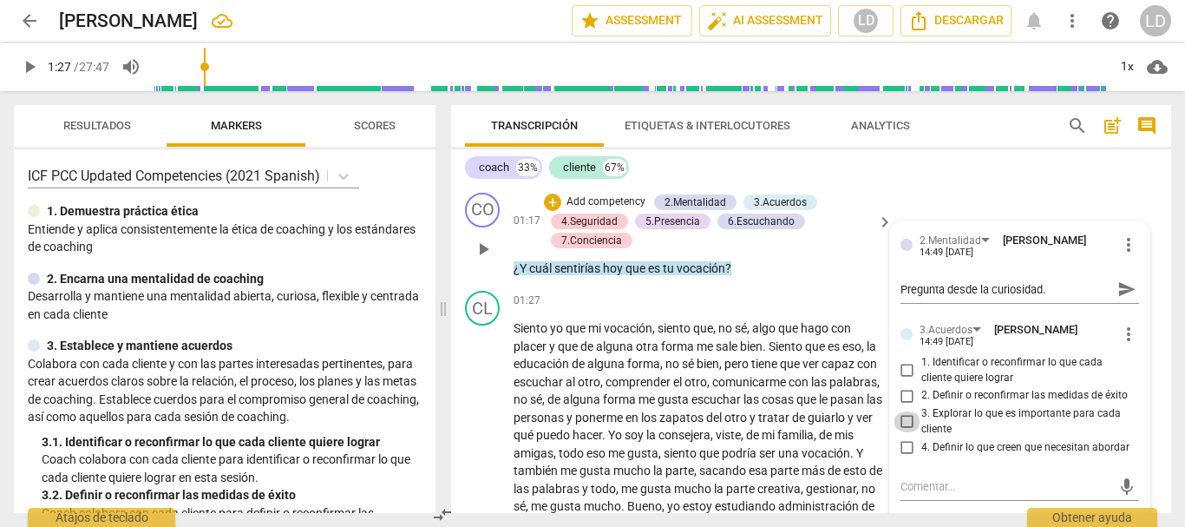
click at [896, 418] on input "3. Explorar lo que es importante para cada cliente" at bounding box center [908, 421] width 28 height 21
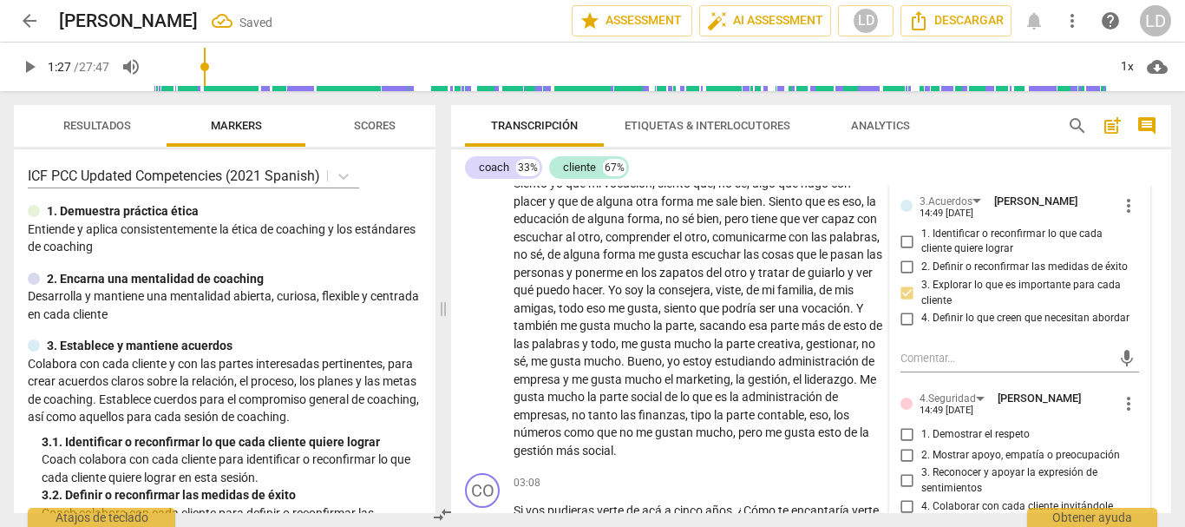
scroll to position [781, 0]
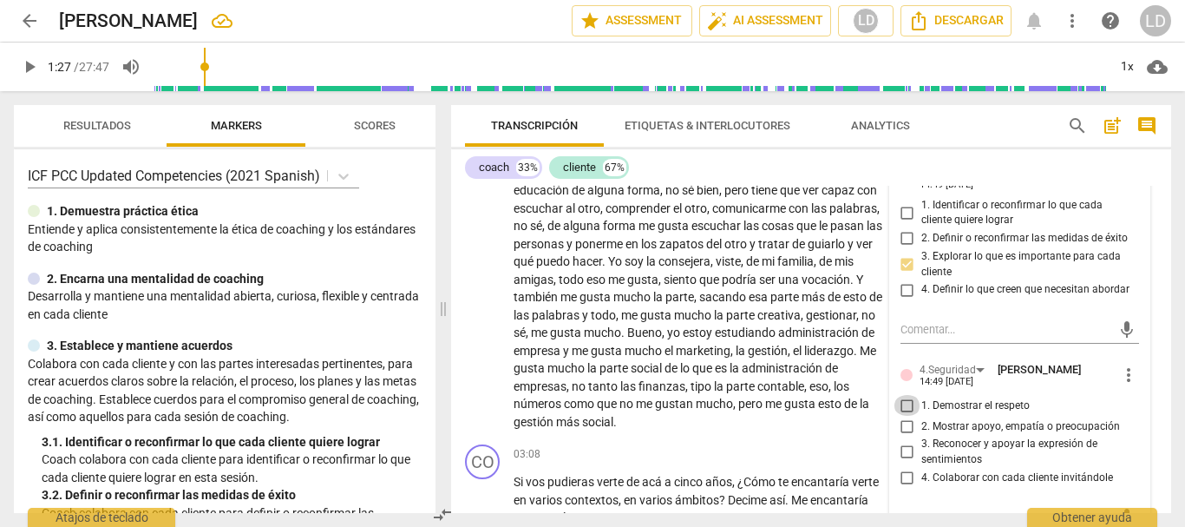
click at [898, 407] on input "1. Demostrar el respeto" at bounding box center [908, 405] width 28 height 21
click at [902, 431] on input "2. Mostrar apoyo, empatía o preocupación" at bounding box center [908, 426] width 28 height 21
click at [905, 446] on input "3. Reconocer y apoyar la expresión de sentimientos" at bounding box center [908, 452] width 28 height 21
click at [902, 475] on input "4. Colaborar con cada cliente invitándole" at bounding box center [908, 478] width 28 height 21
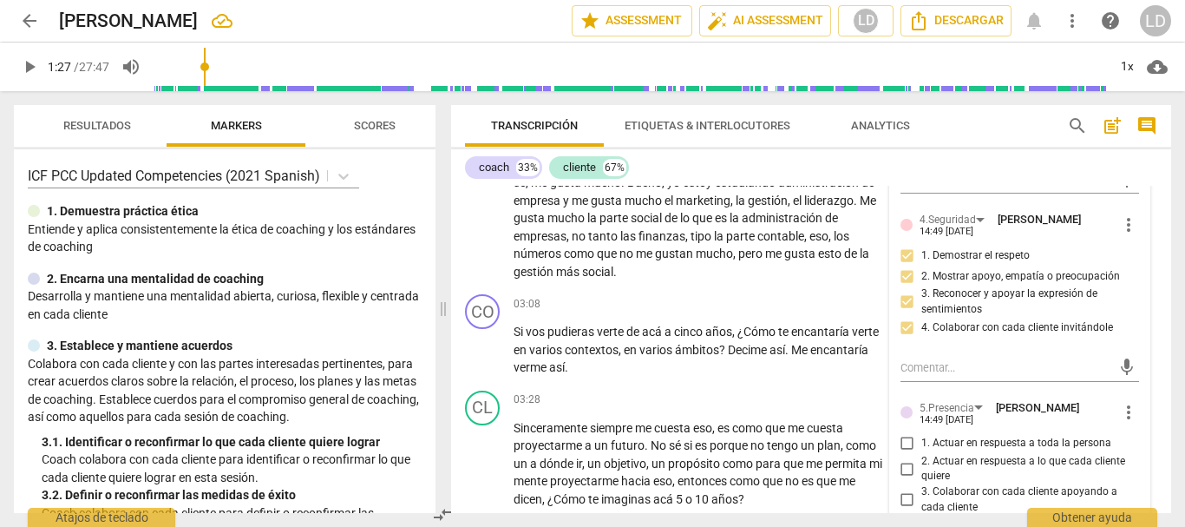
scroll to position [1041, 0]
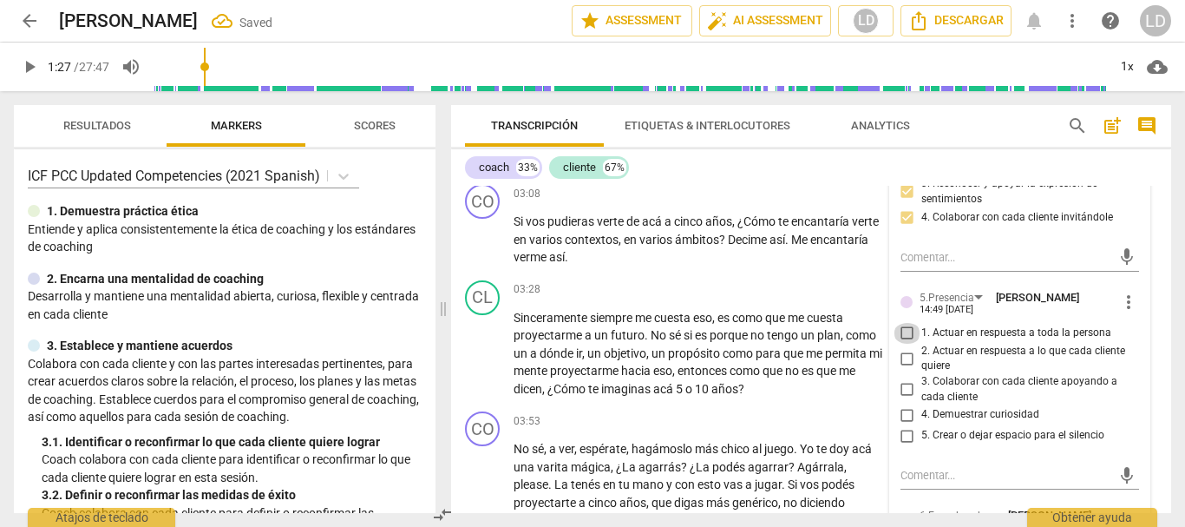
click at [898, 334] on input "1. Actuar en respuesta a toda la persona" at bounding box center [908, 333] width 28 height 21
click at [902, 362] on input "2. Actuar en respuesta a lo que cada cliente quiere" at bounding box center [908, 358] width 28 height 21
click at [902, 390] on input "3. Colaborar con cada cliente apoyando a cada cliente" at bounding box center [908, 389] width 28 height 21
click at [901, 415] on input "4. Demuestrar curiosidad" at bounding box center [908, 414] width 28 height 21
click at [904, 436] on input "5. Crear o dejar espacio para el silencio" at bounding box center [908, 435] width 28 height 21
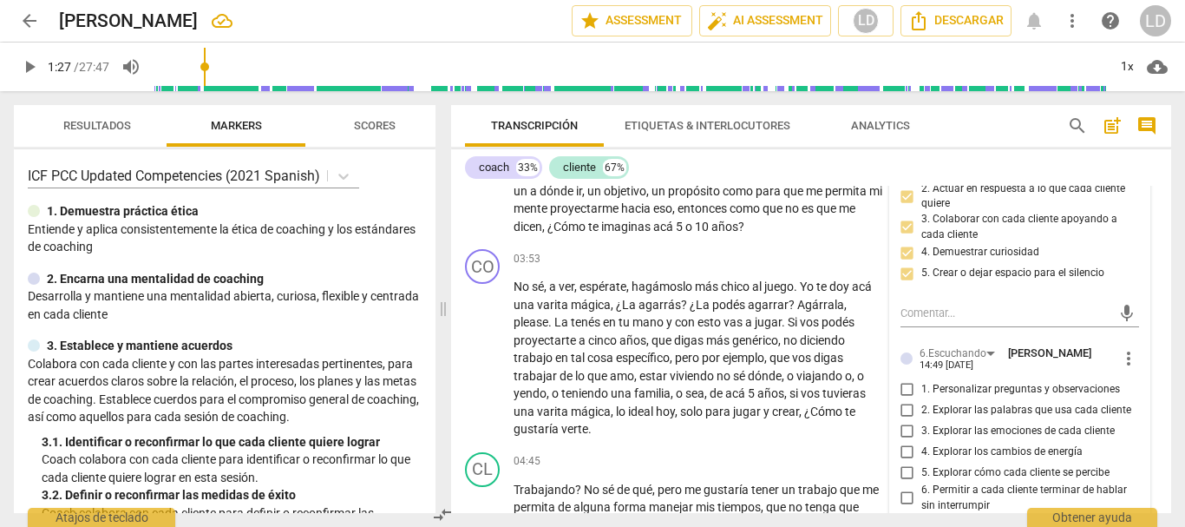
scroll to position [1215, 0]
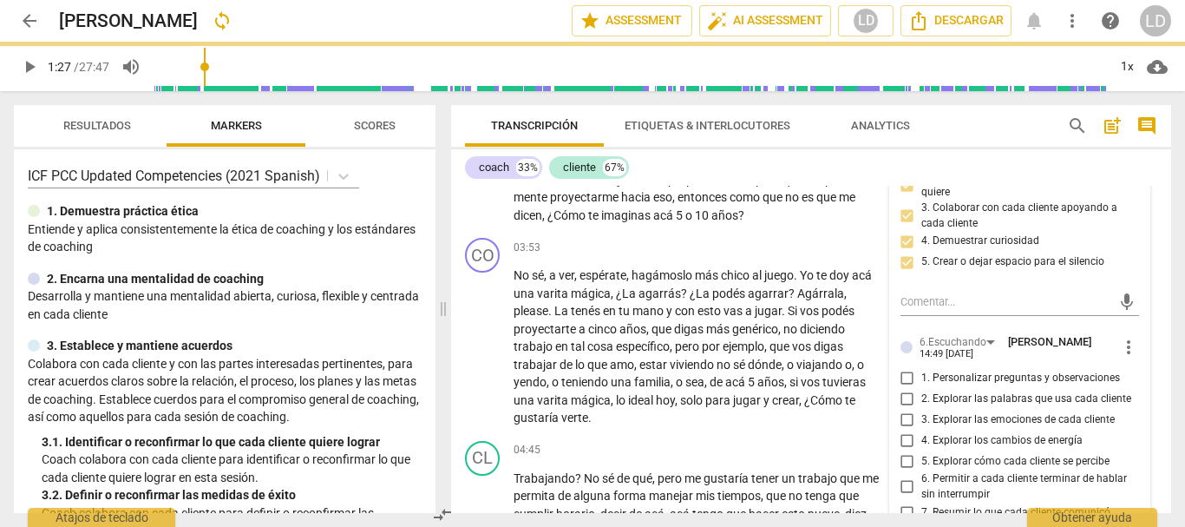
click at [905, 379] on input "1. Personalizar preguntas y observaciones" at bounding box center [908, 377] width 28 height 21
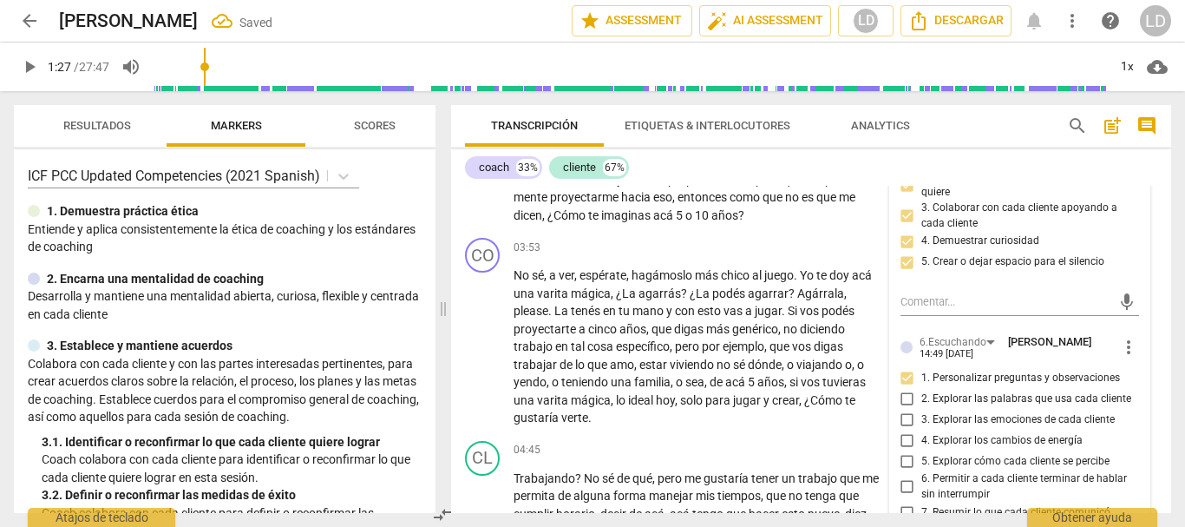
click at [905, 398] on input "2. Explorar las palabras que usa cada cliente" at bounding box center [908, 398] width 28 height 21
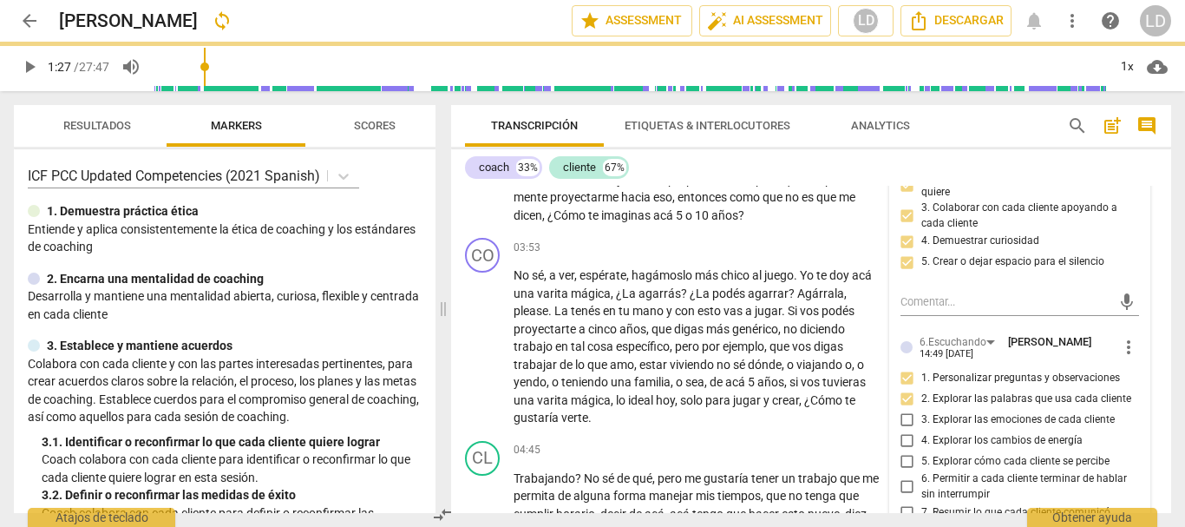
click at [906, 458] on input "5. Explorar cómo cada cliente se percibe" at bounding box center [908, 460] width 28 height 21
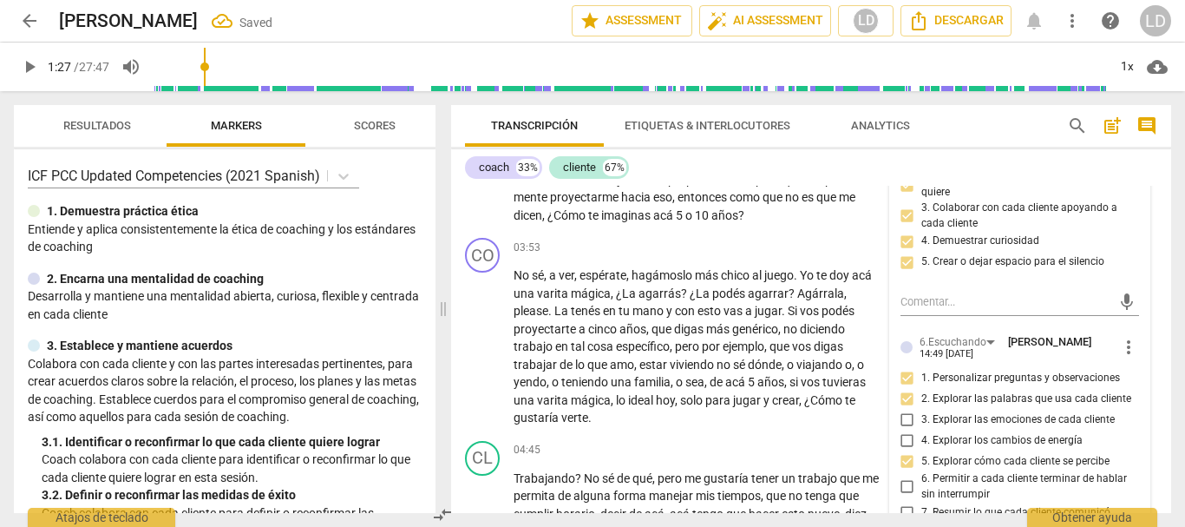
scroll to position [1301, 0]
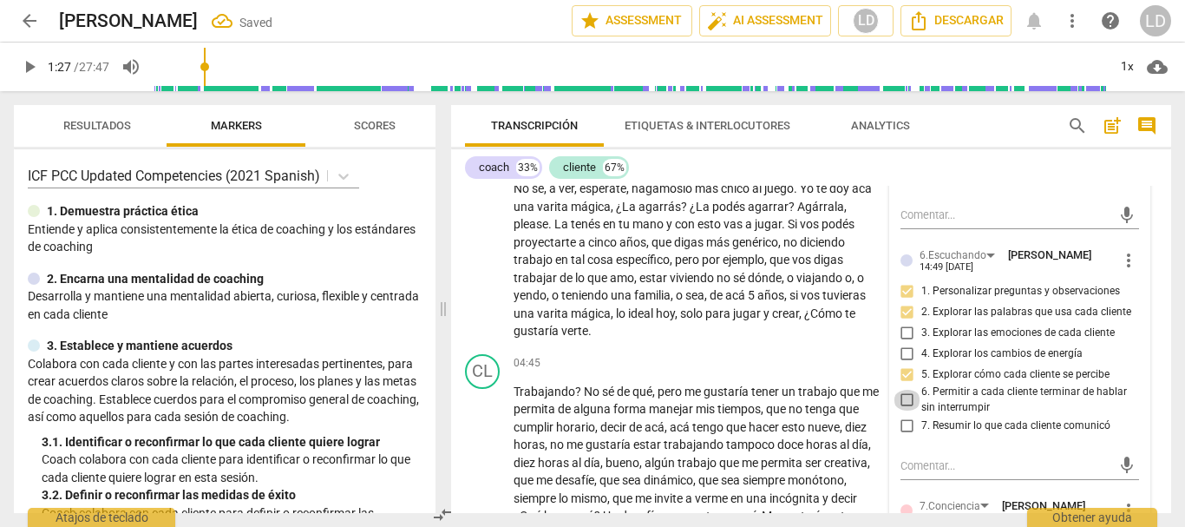
drag, startPoint x: 908, startPoint y: 399, endPoint x: 907, endPoint y: 432, distance: 33.0
click at [908, 398] on input "6. Permitir a cada cliente terminar de hablar sin interrumpir" at bounding box center [908, 400] width 28 height 21
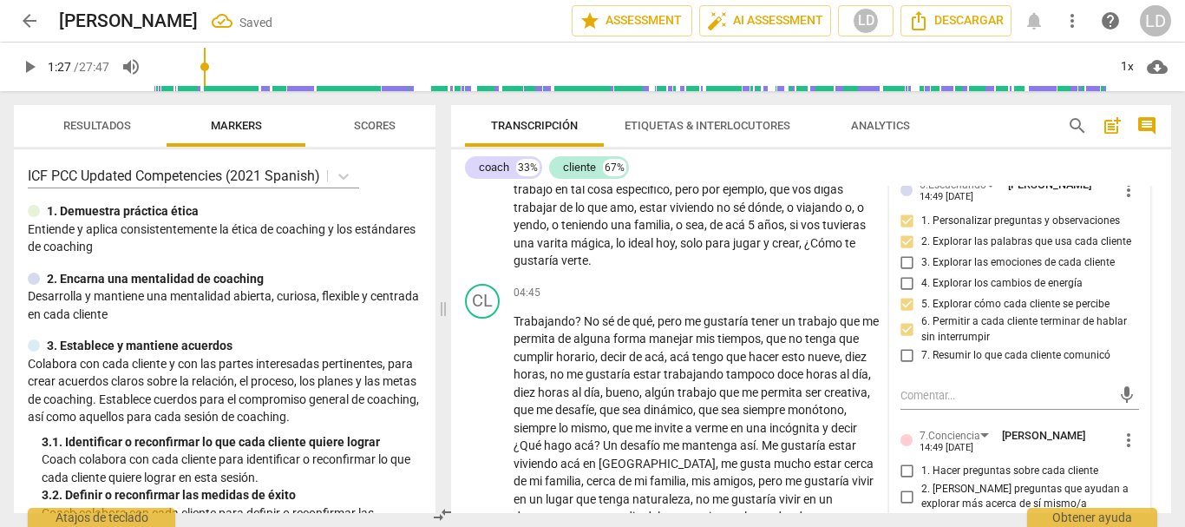
scroll to position [1475, 0]
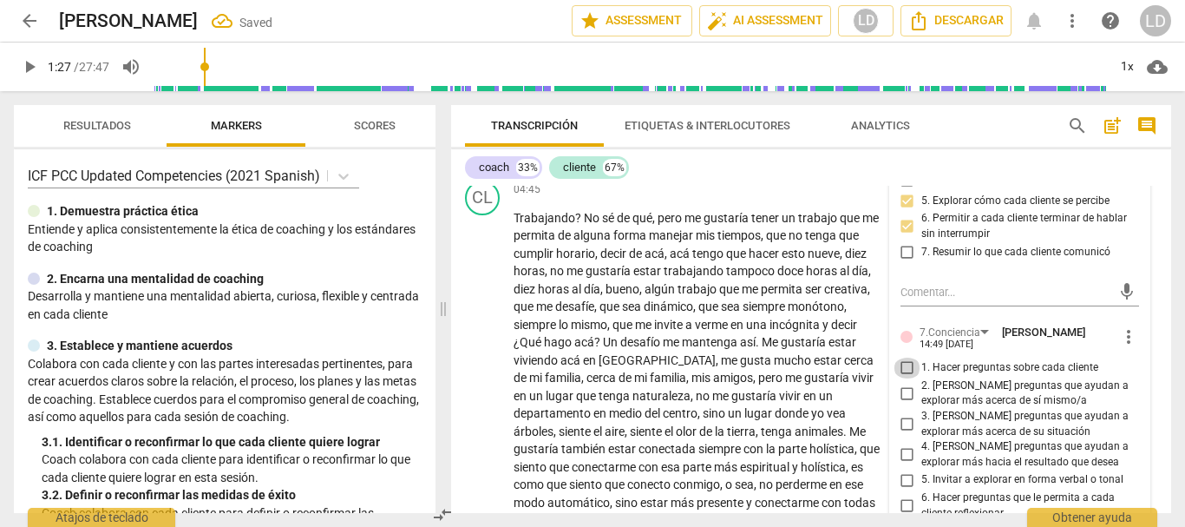
click at [905, 365] on input "1. Hacer preguntas sobre cada cliente" at bounding box center [908, 367] width 28 height 21
click at [905, 397] on input "2. [PERSON_NAME] preguntas que ayudan a explorar más acerca de sí mismo/a" at bounding box center [908, 393] width 28 height 21
click at [904, 426] on input "3. [PERSON_NAME] preguntas que ayudan a explorar más acerca de su situación" at bounding box center [908, 424] width 28 height 21
click at [904, 461] on input "4. [PERSON_NAME] preguntas que ayudan a explorar más hacia el resultado que des…" at bounding box center [908, 454] width 28 height 21
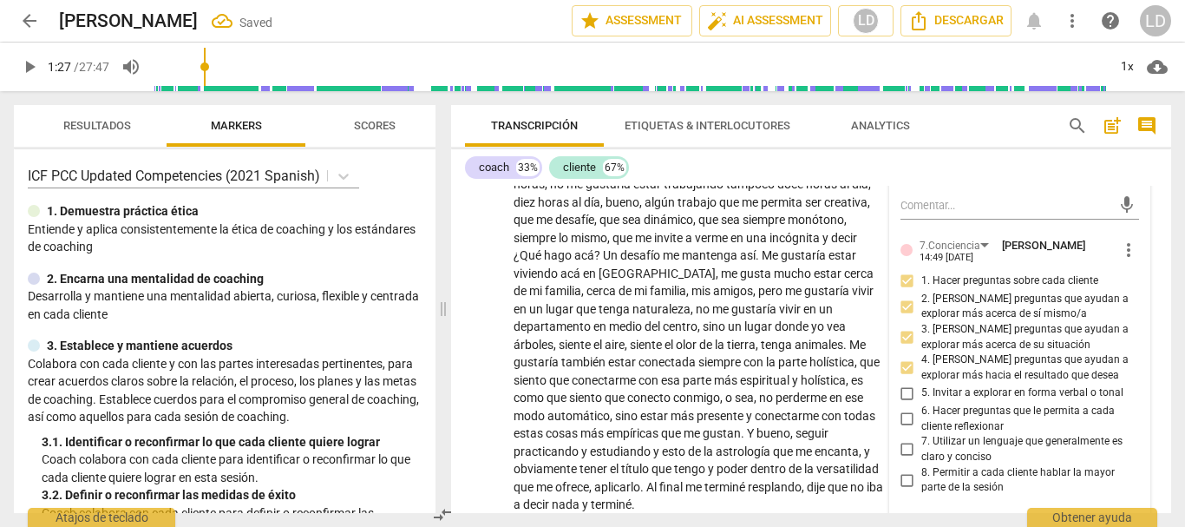
click at [902, 418] on input "6. Hacer preguntas que le permita a cada cliente reflexionar" at bounding box center [908, 419] width 28 height 21
drag, startPoint x: 908, startPoint y: 448, endPoint x: 928, endPoint y: 479, distance: 37.1
click at [908, 449] on input "7. Utilizar un lenguaje que generalmente es claro y conciso" at bounding box center [908, 449] width 28 height 21
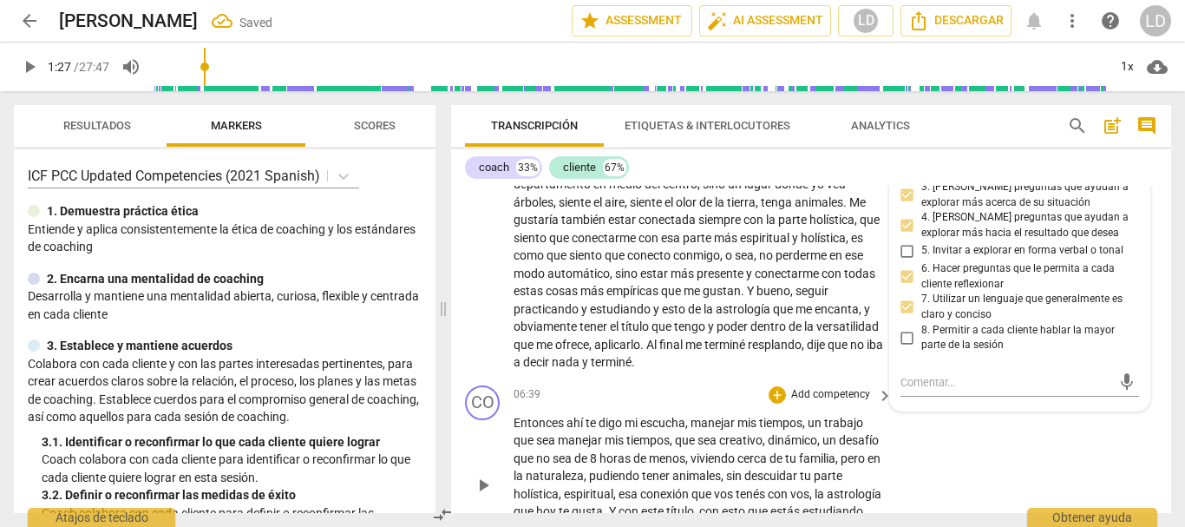
scroll to position [1735, 0]
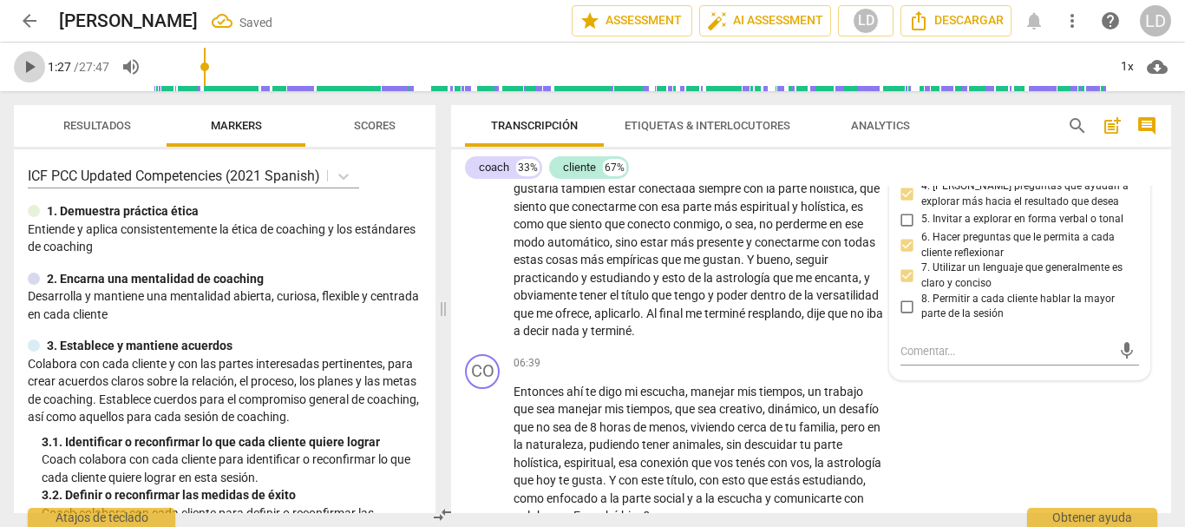
click at [23, 68] on span "play_arrow" at bounding box center [29, 66] width 21 height 21
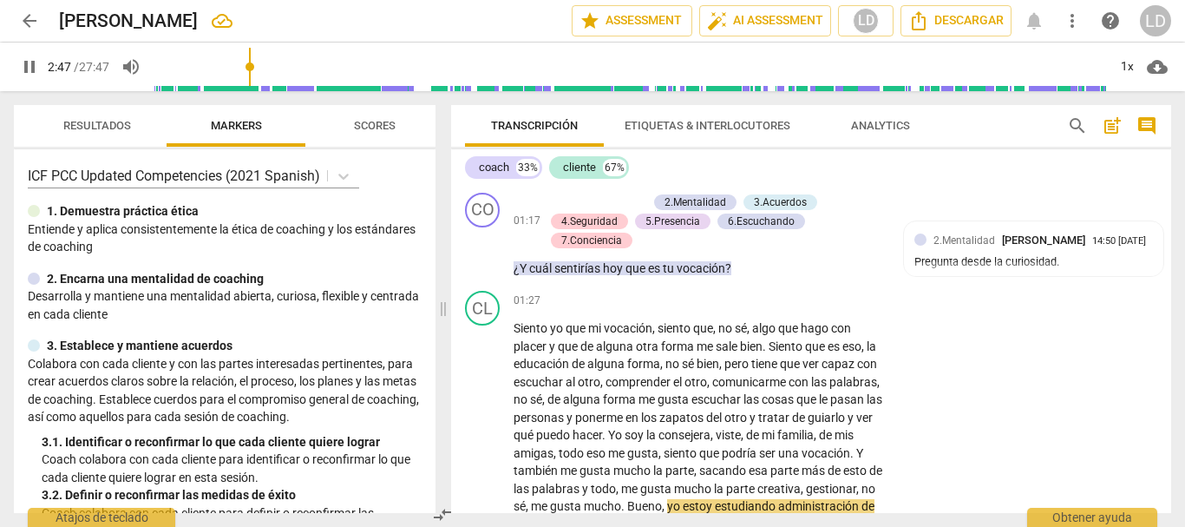
scroll to position [955, 0]
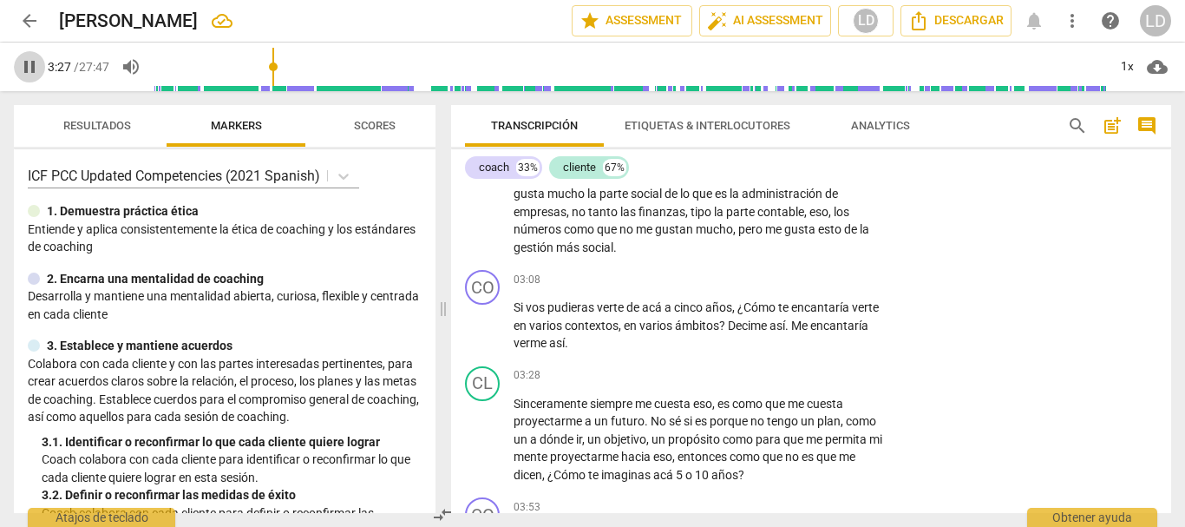
click at [20, 66] on span "pause" at bounding box center [29, 66] width 21 height 21
click at [827, 275] on p "Add competency" at bounding box center [831, 280] width 82 height 16
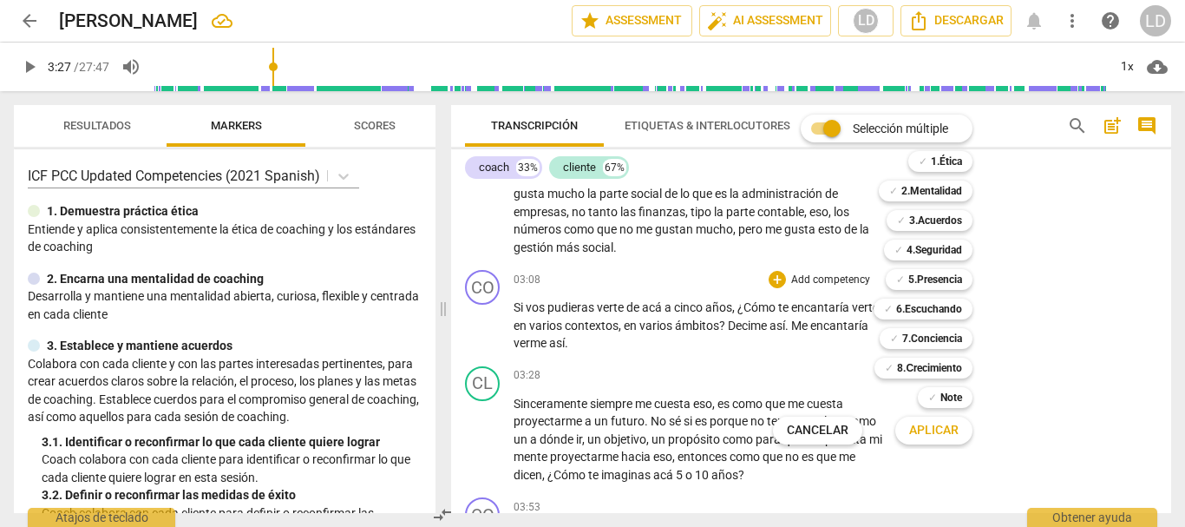
click at [21, 62] on div at bounding box center [592, 263] width 1185 height 527
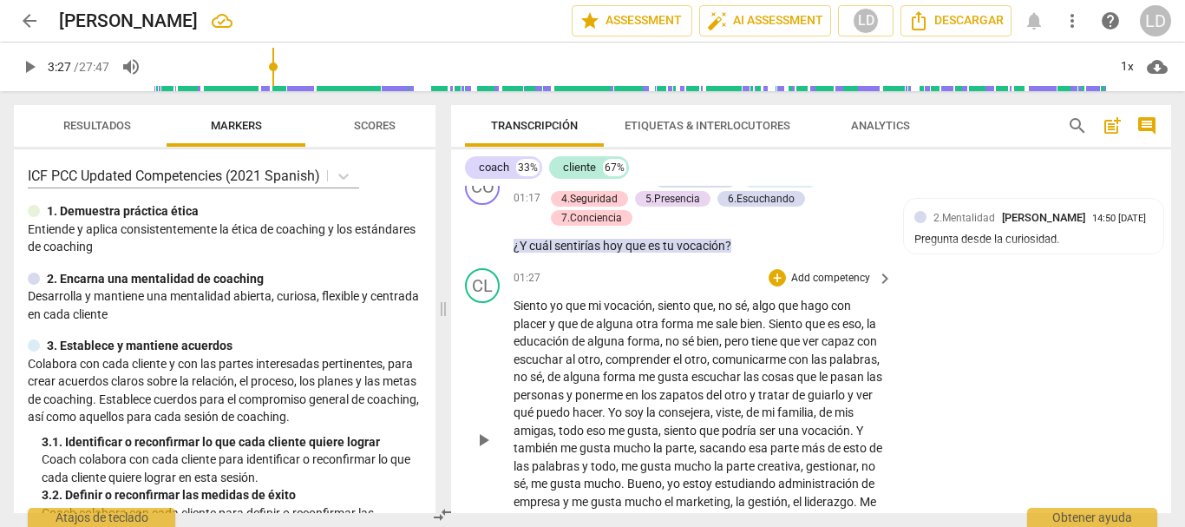
scroll to position [608, 0]
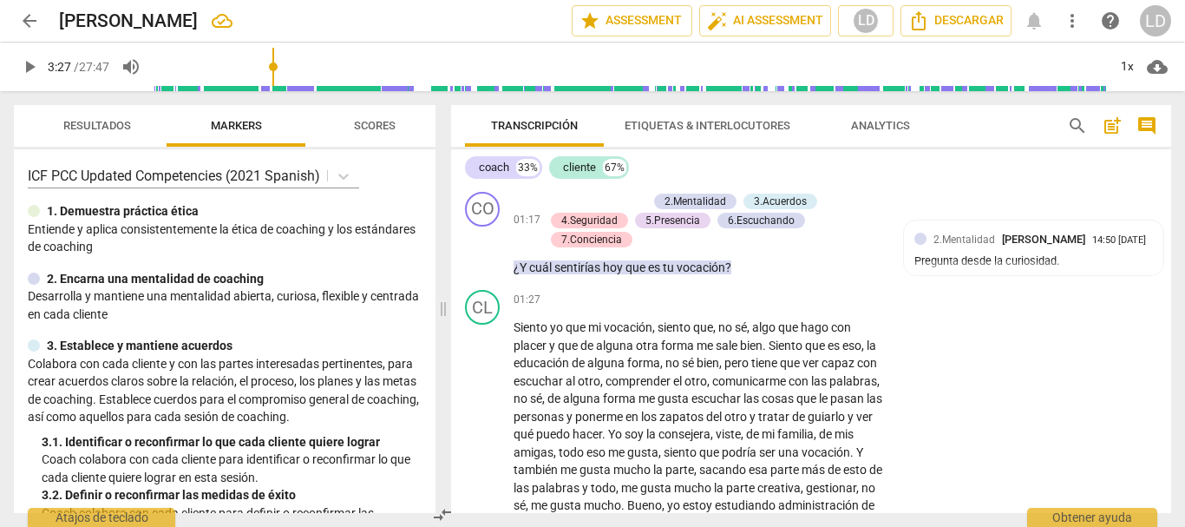
click at [29, 67] on span "play_arrow" at bounding box center [29, 66] width 21 height 21
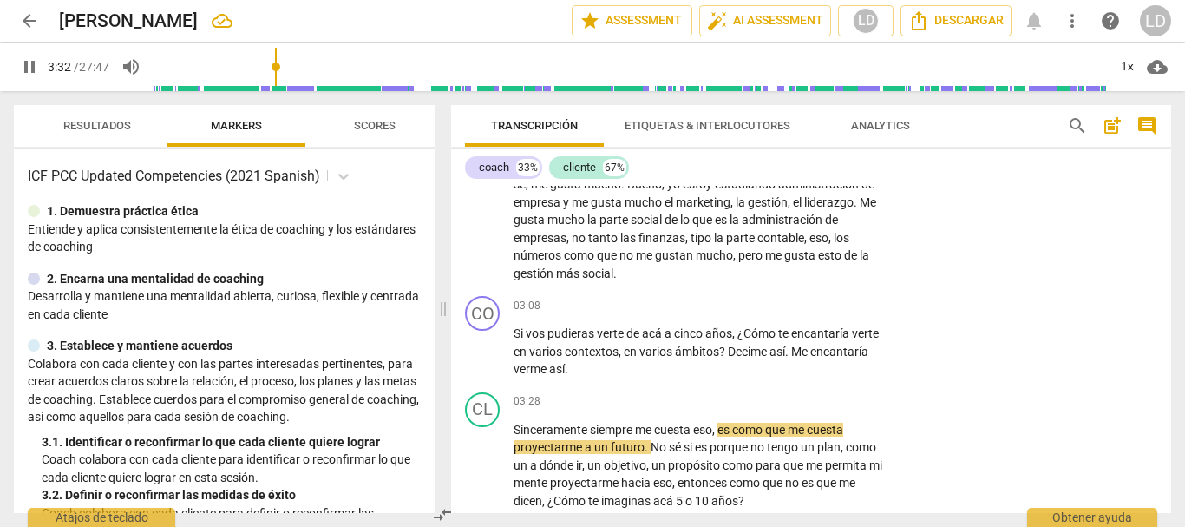
scroll to position [955, 0]
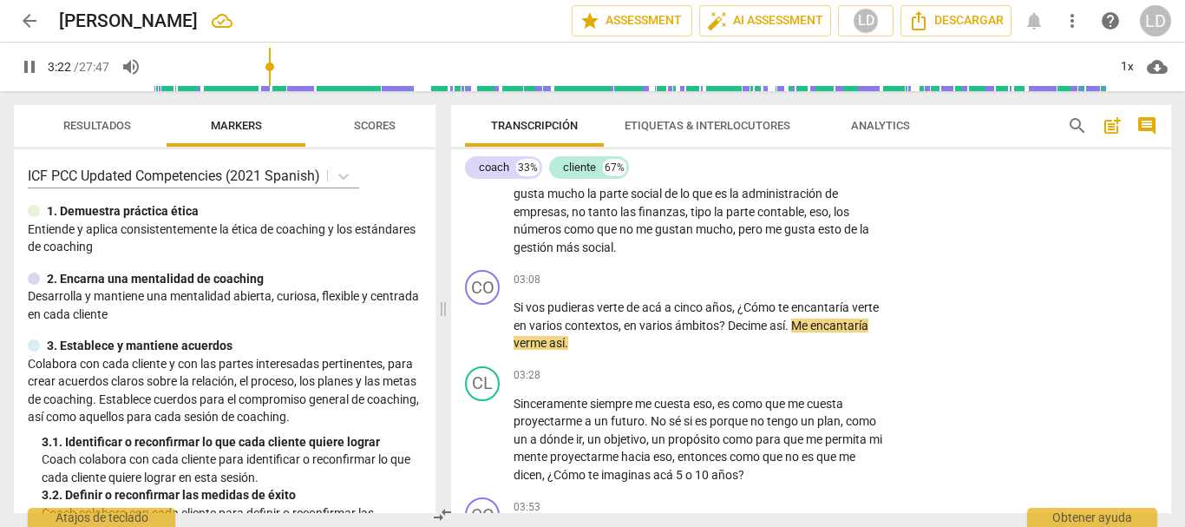
drag, startPoint x: 279, startPoint y: 62, endPoint x: 270, endPoint y: 62, distance: 9.6
click at [270, 62] on input "range" at bounding box center [631, 67] width 954 height 56
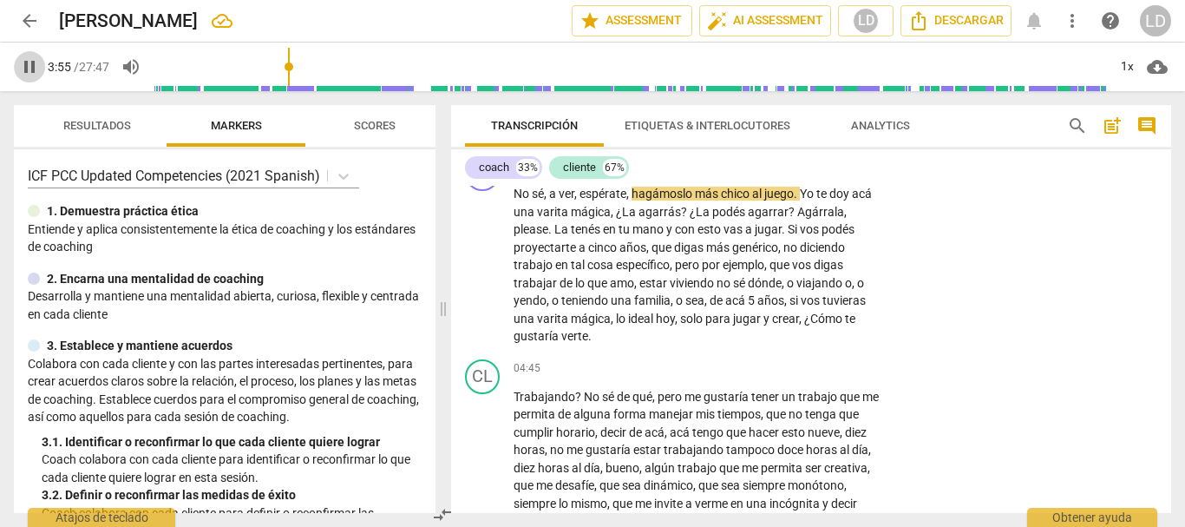
click at [25, 63] on span "pause" at bounding box center [29, 66] width 21 height 21
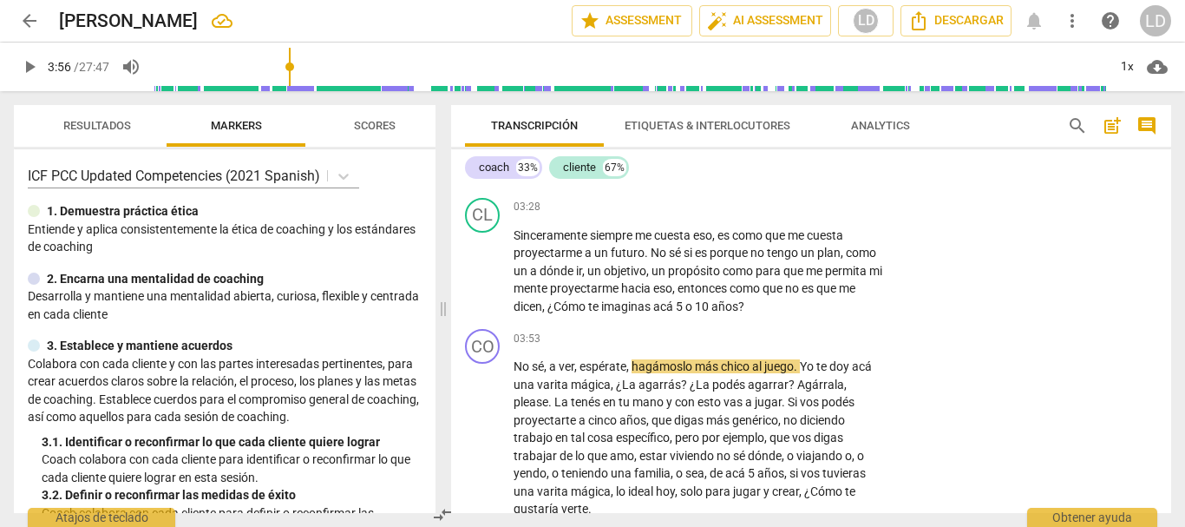
scroll to position [1123, 0]
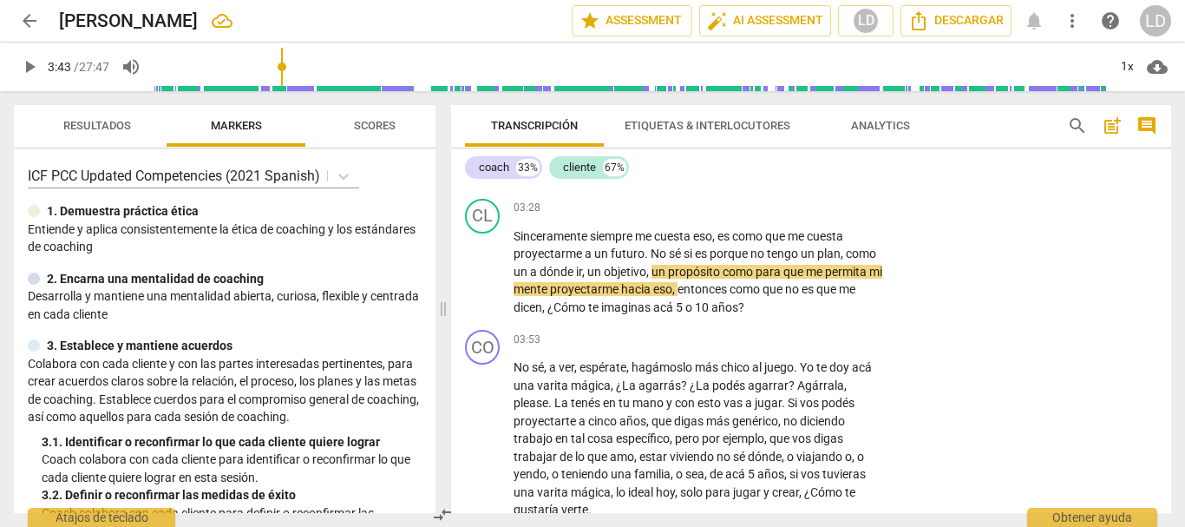
click at [285, 67] on input "range" at bounding box center [631, 67] width 954 height 56
click at [25, 65] on span "play_arrow" at bounding box center [29, 66] width 21 height 21
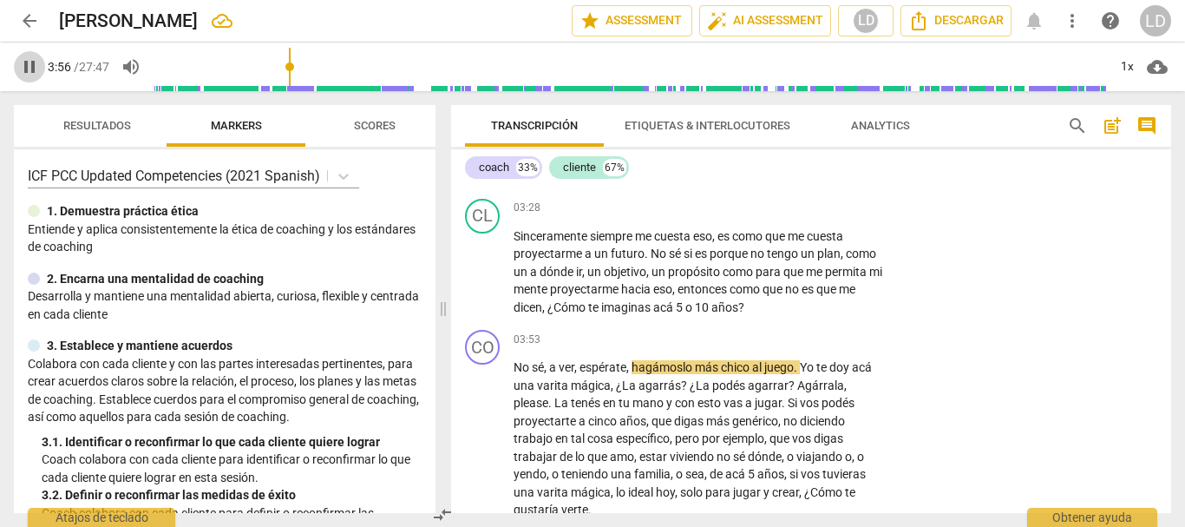
click at [27, 64] on span "pause" at bounding box center [29, 66] width 21 height 21
click at [515, 364] on span "No" at bounding box center [523, 367] width 18 height 14
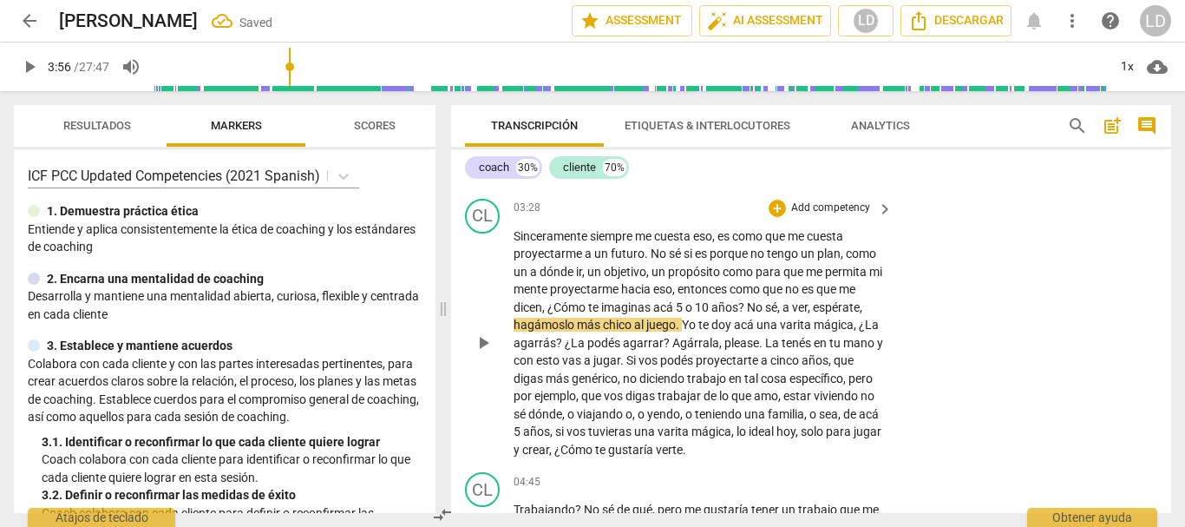
click at [783, 307] on span "," at bounding box center [779, 307] width 5 height 14
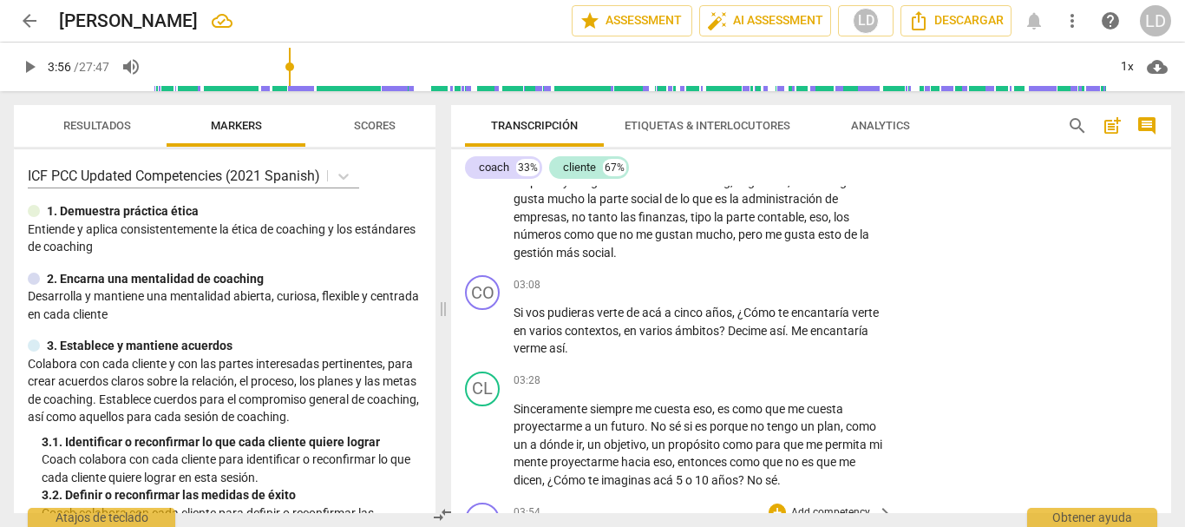
scroll to position [949, 0]
click at [823, 280] on p "Add competency" at bounding box center [831, 287] width 82 height 16
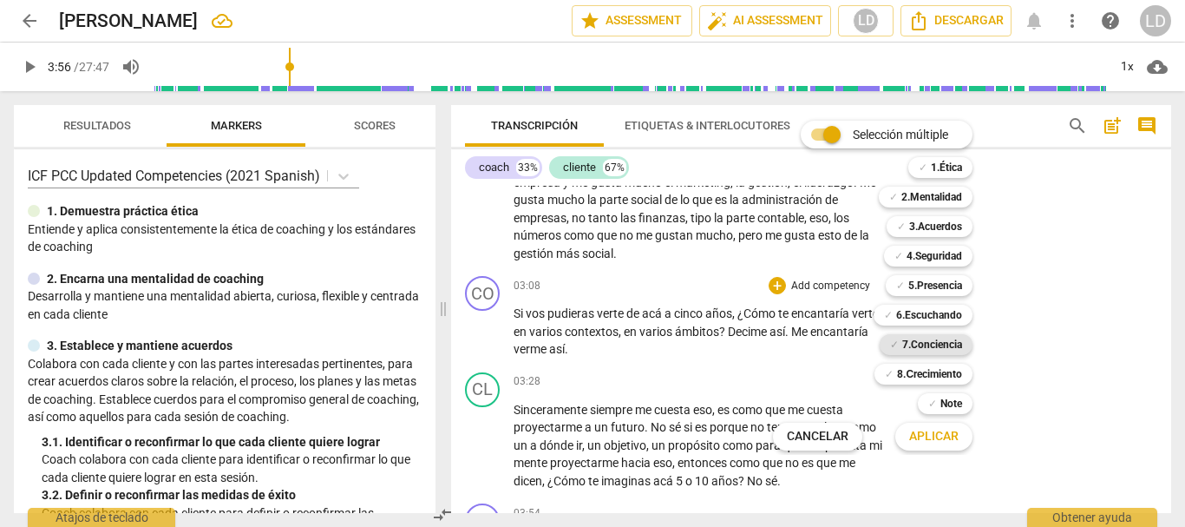
click at [924, 344] on b "7.Conciencia" at bounding box center [932, 344] width 60 height 21
click at [954, 226] on b "3.Acuerdos" at bounding box center [935, 226] width 53 height 21
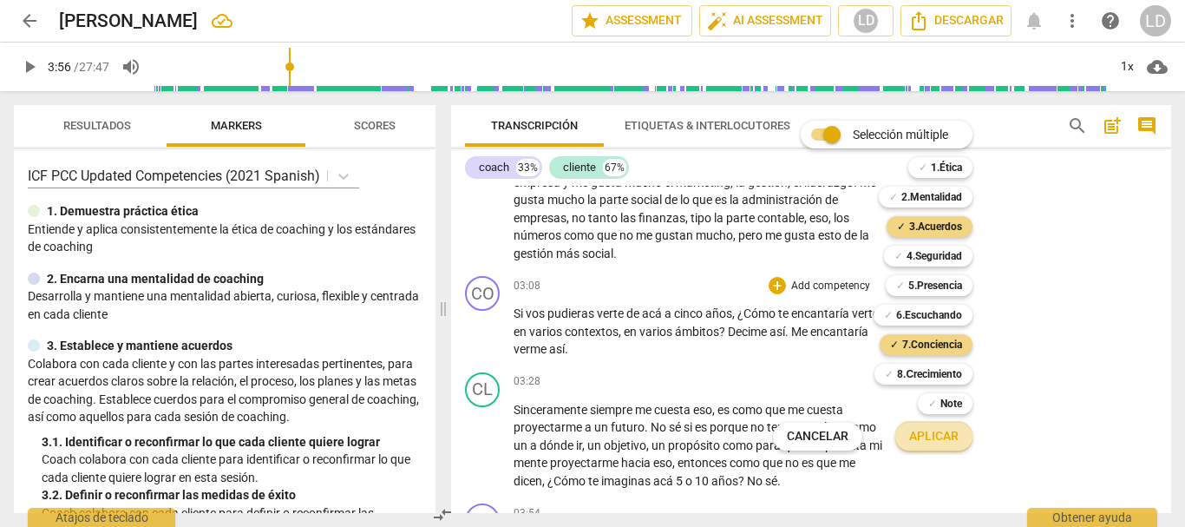
click at [935, 439] on span "Aplicar" at bounding box center [933, 436] width 49 height 17
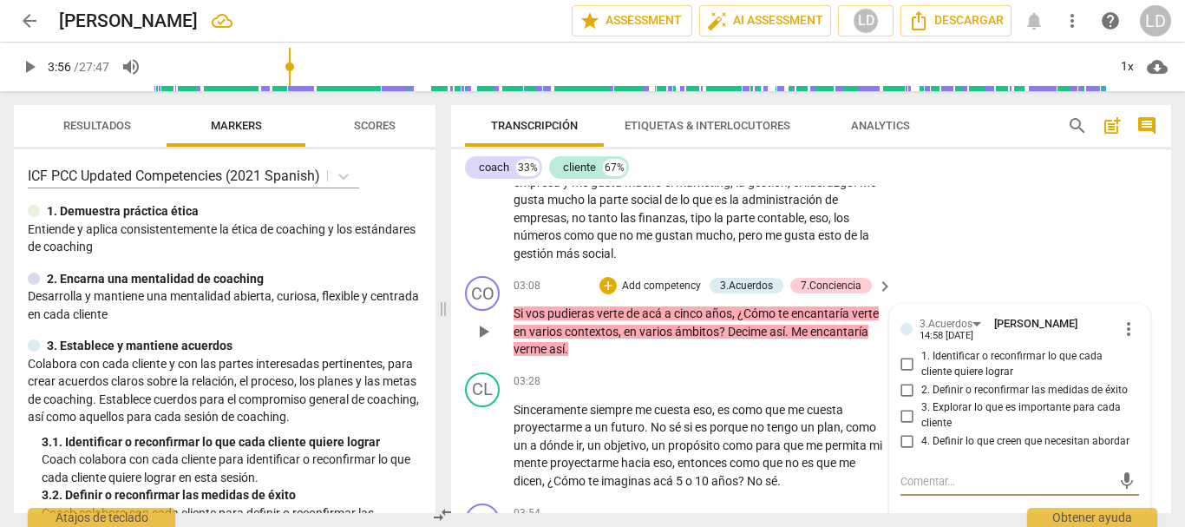
click at [905, 417] on input "3. Explorar lo que es importante para cada cliente" at bounding box center [908, 415] width 28 height 21
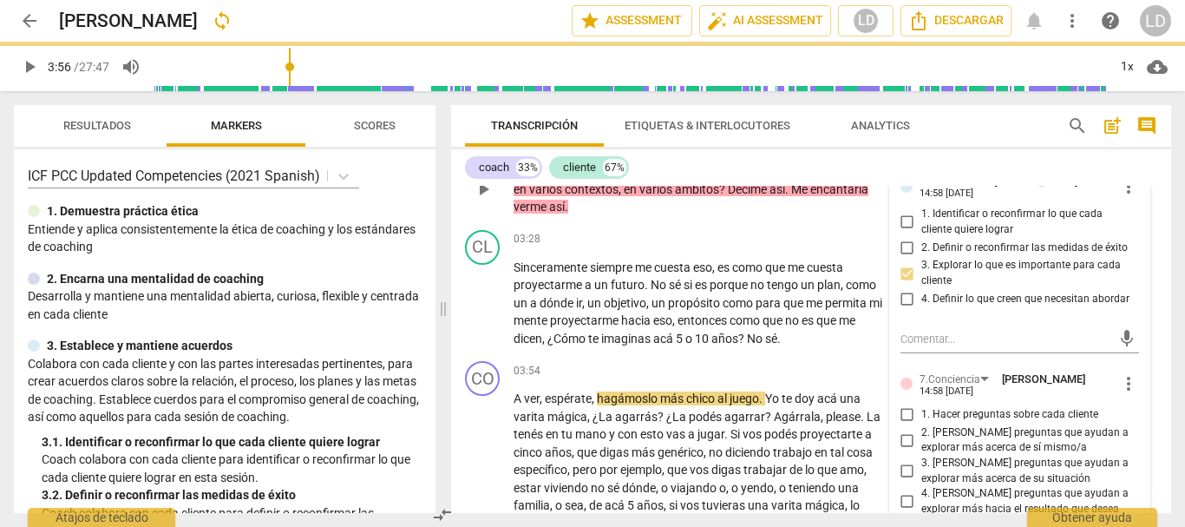
scroll to position [1123, 0]
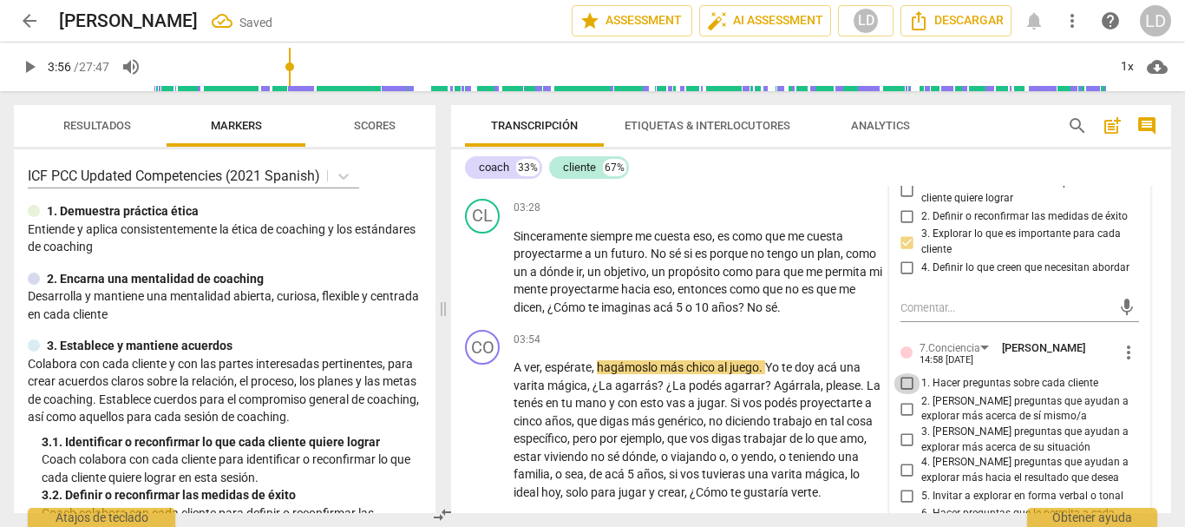
click at [900, 380] on input "1. Hacer preguntas sobre cada cliente" at bounding box center [908, 383] width 28 height 21
click at [901, 412] on input "2. [PERSON_NAME] preguntas que ayudan a explorar más acerca de sí mismo/a" at bounding box center [908, 408] width 28 height 21
click at [905, 439] on input "3. [PERSON_NAME] preguntas que ayudan a explorar más acerca de su situación" at bounding box center [908, 439] width 28 height 21
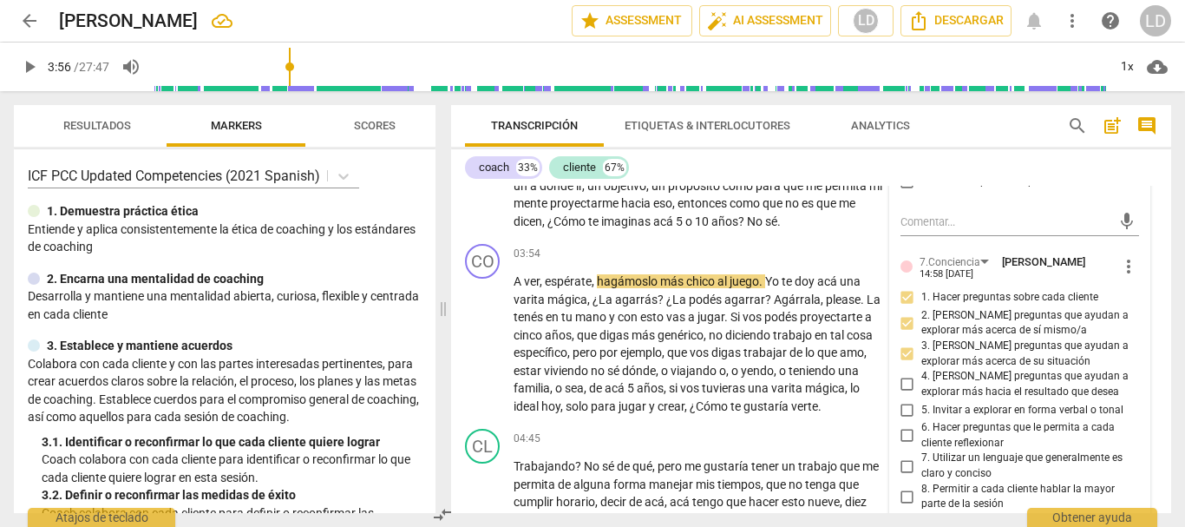
scroll to position [1210, 0]
click at [903, 380] on input "4. [PERSON_NAME] preguntas que ayudan a explorar más hacia el resultado que des…" at bounding box center [908, 383] width 28 height 21
click at [904, 436] on input "6. Hacer preguntas que le permita a cada cliente reflexionar" at bounding box center [908, 434] width 28 height 21
click at [908, 465] on input "7. Utilizar un lenguaje que generalmente es claro y conciso" at bounding box center [908, 465] width 28 height 21
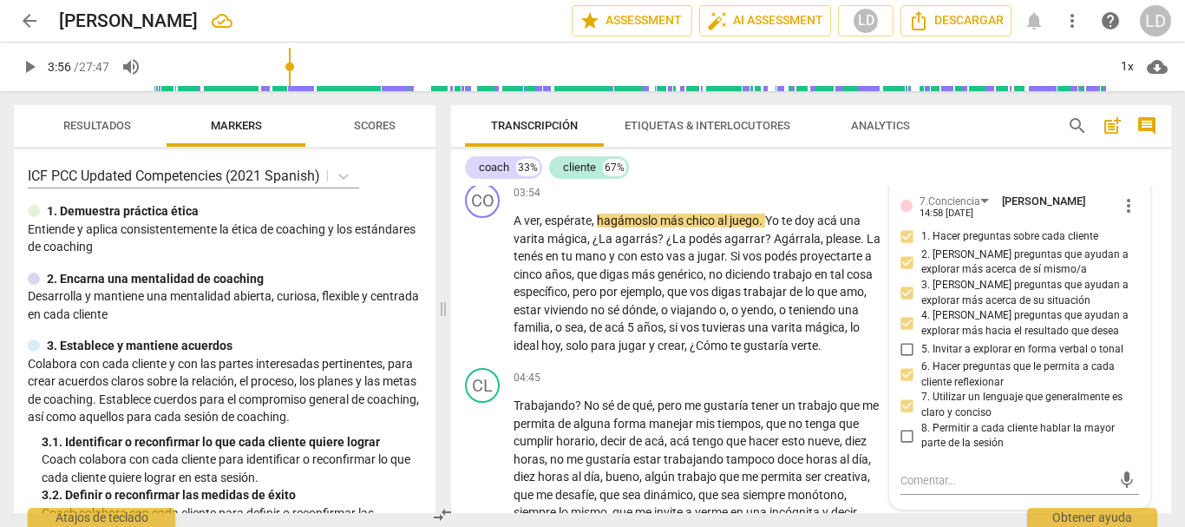
scroll to position [1296, 0]
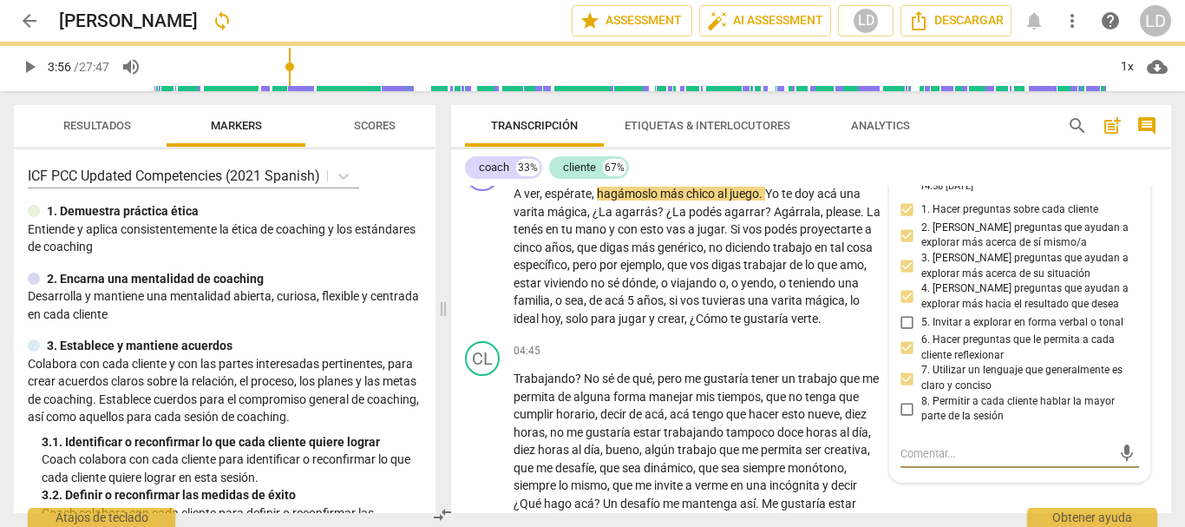
click at [945, 456] on textarea at bounding box center [1007, 453] width 212 height 16
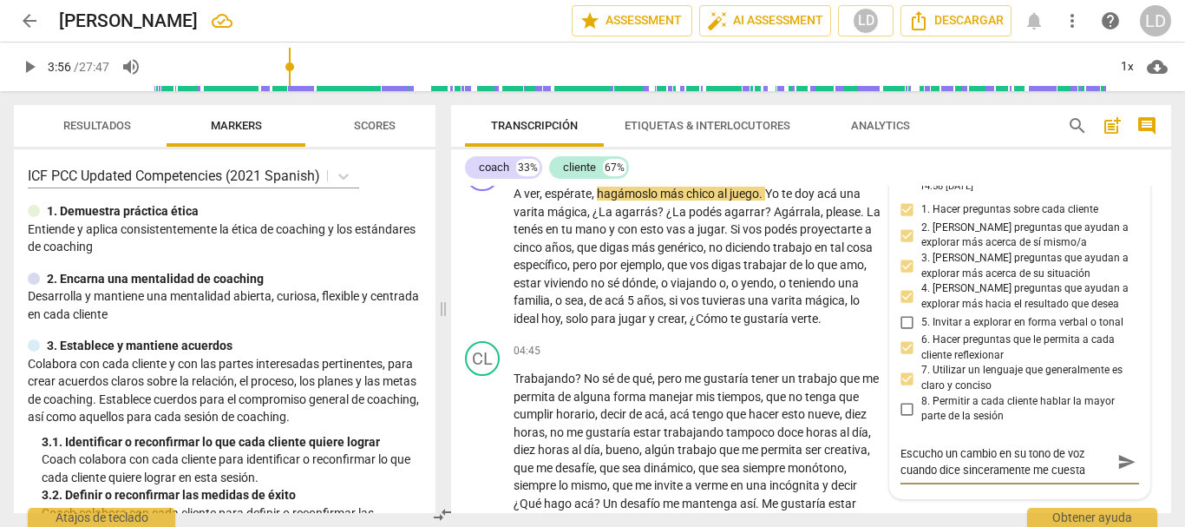
click at [1085, 472] on textarea "Escucho un cambio en su tono de voz cuando dice sinceramente me cuesta" at bounding box center [1007, 461] width 212 height 33
click at [1124, 476] on span "send" at bounding box center [1127, 478] width 19 height 19
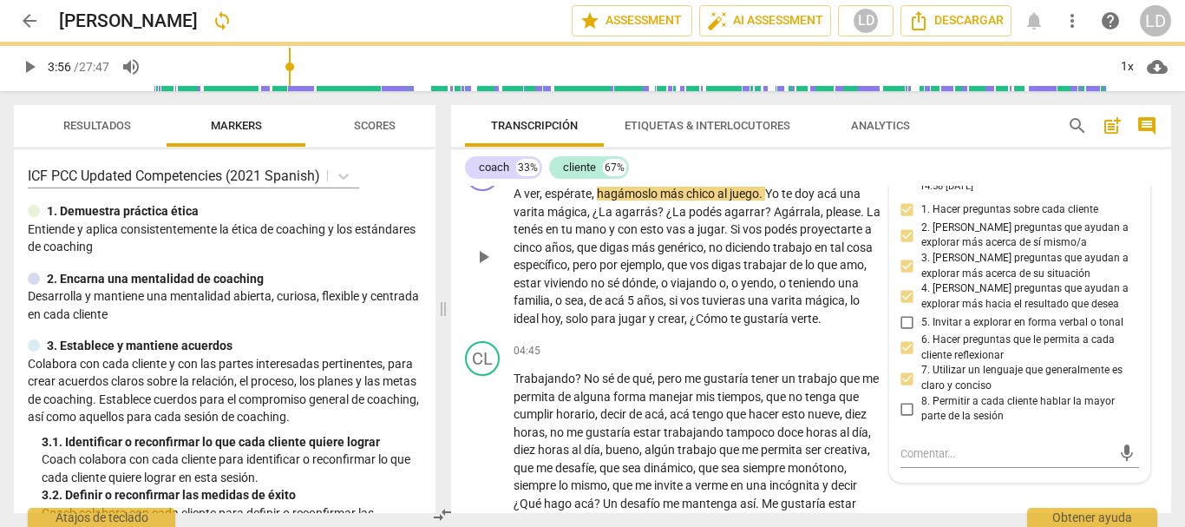
scroll to position [0, 0]
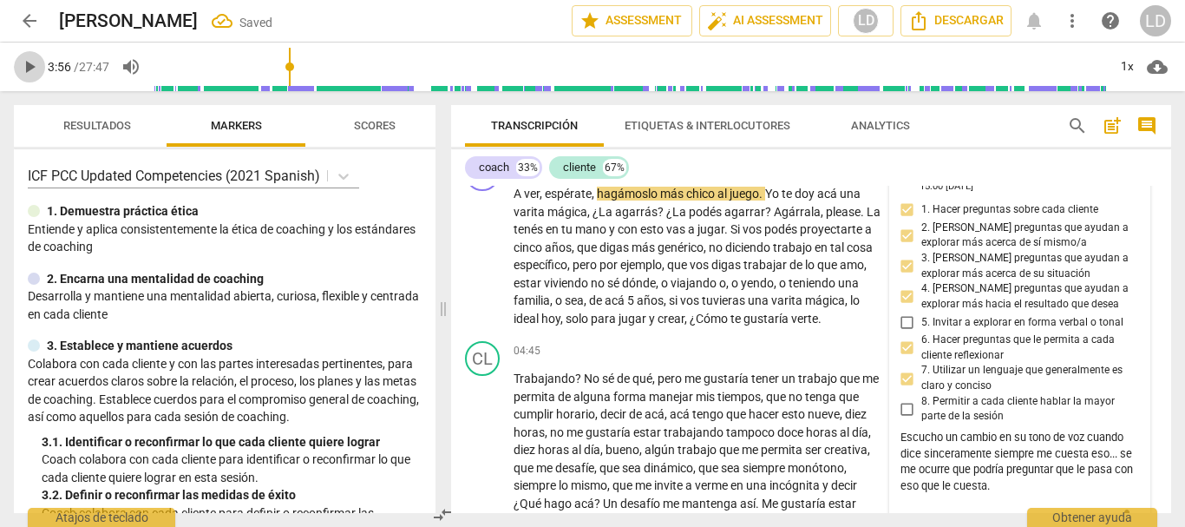
drag, startPoint x: 24, startPoint y: 66, endPoint x: 202, endPoint y: 94, distance: 180.0
click at [25, 66] on span "play_arrow" at bounding box center [29, 66] width 21 height 21
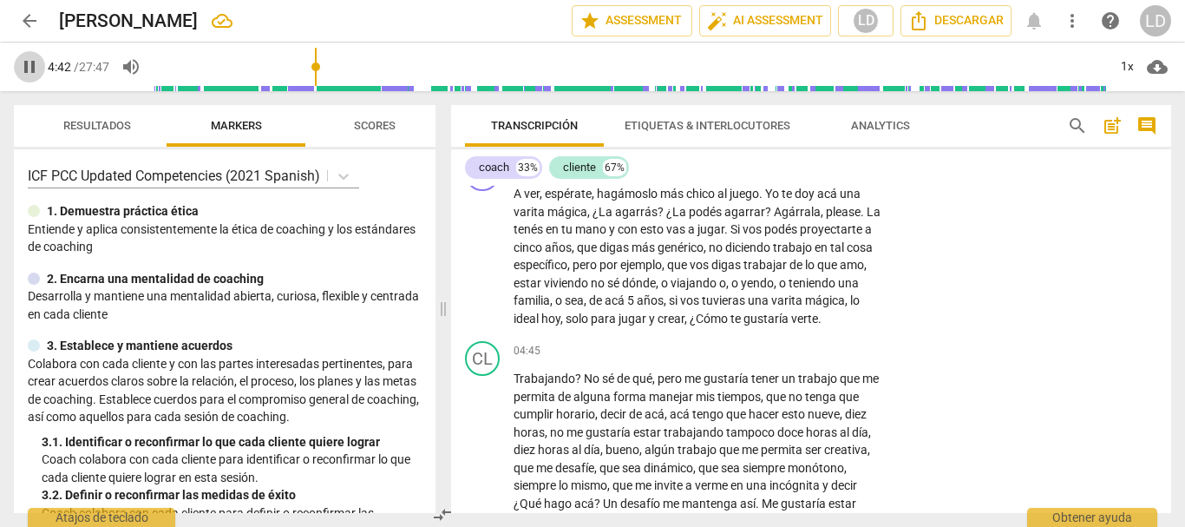
click at [29, 61] on span "pause" at bounding box center [29, 66] width 21 height 21
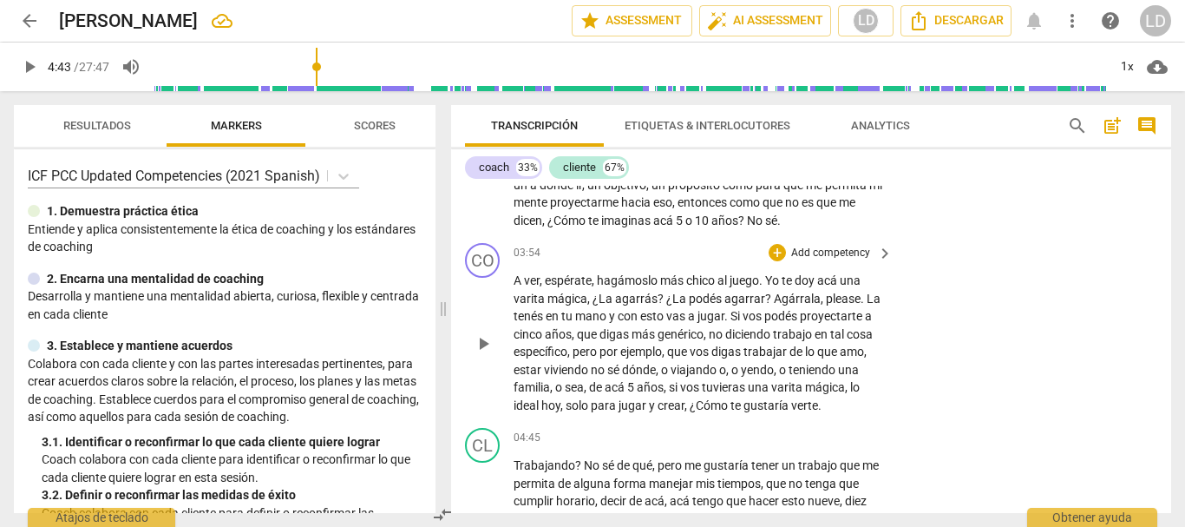
click at [810, 247] on p "Add competency" at bounding box center [831, 254] width 82 height 16
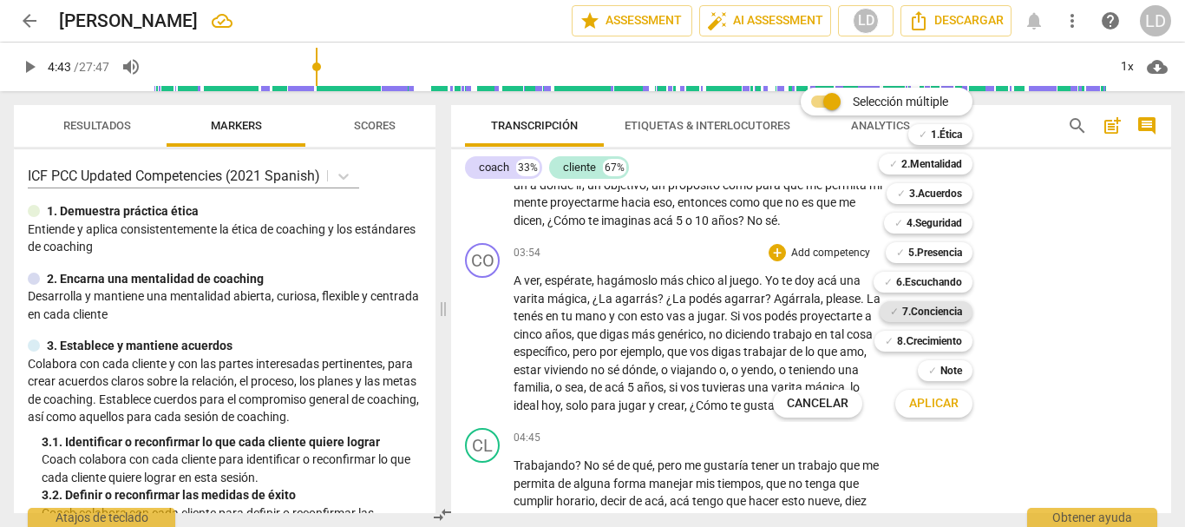
click at [919, 311] on b "7.Conciencia" at bounding box center [932, 311] width 60 height 21
click at [931, 166] on b "2.Mentalidad" at bounding box center [932, 164] width 61 height 21
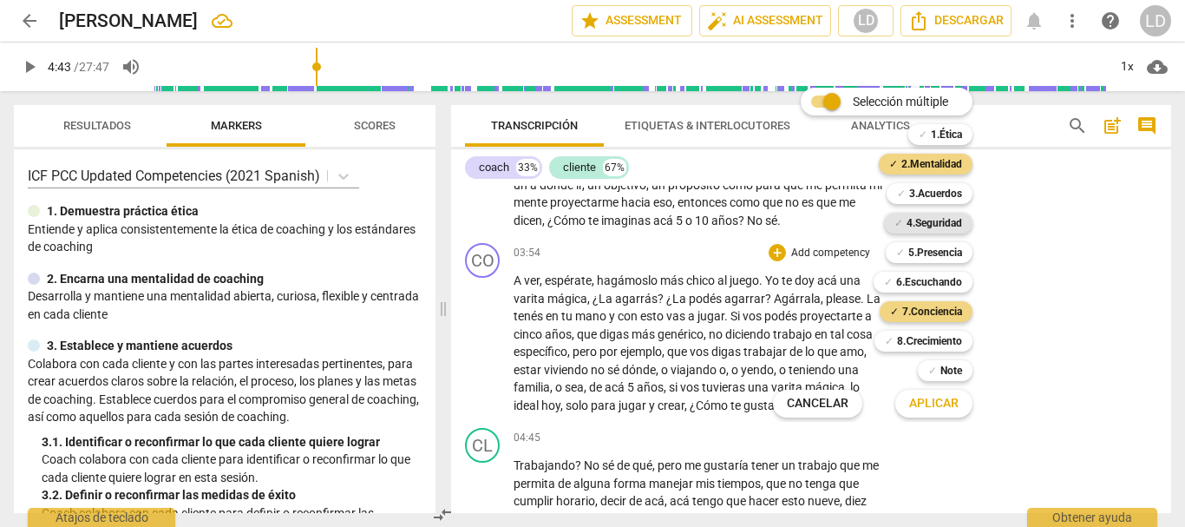
click at [932, 220] on b "4.Seguridad" at bounding box center [935, 223] width 56 height 21
click at [941, 256] on b "5.Presencia" at bounding box center [935, 252] width 54 height 21
click at [941, 279] on b "6.Escuchando" at bounding box center [929, 282] width 66 height 21
click at [934, 403] on span "Aplicar" at bounding box center [933, 403] width 49 height 17
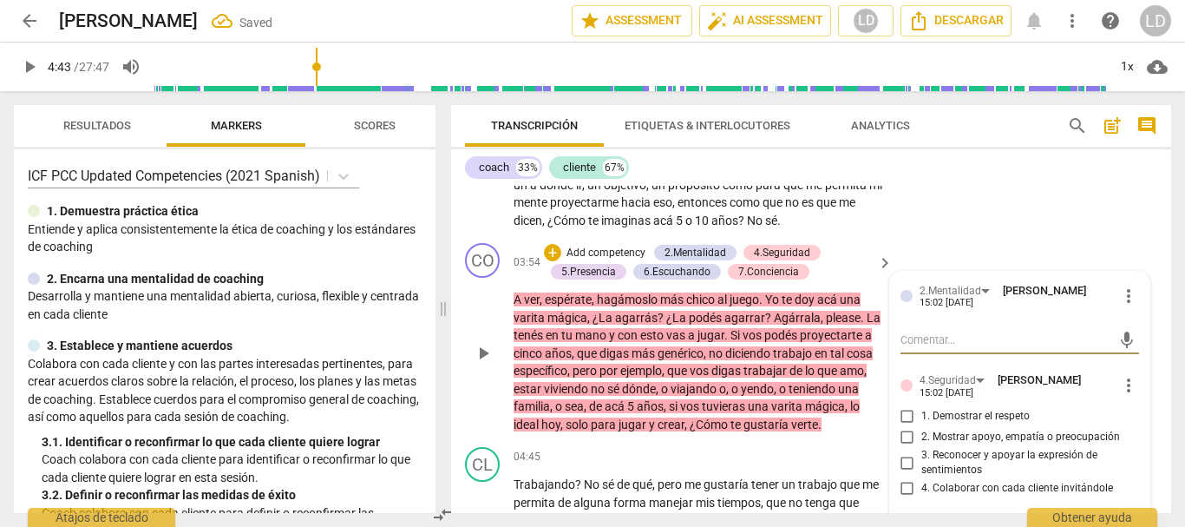
click at [951, 339] on textarea at bounding box center [1007, 339] width 212 height 16
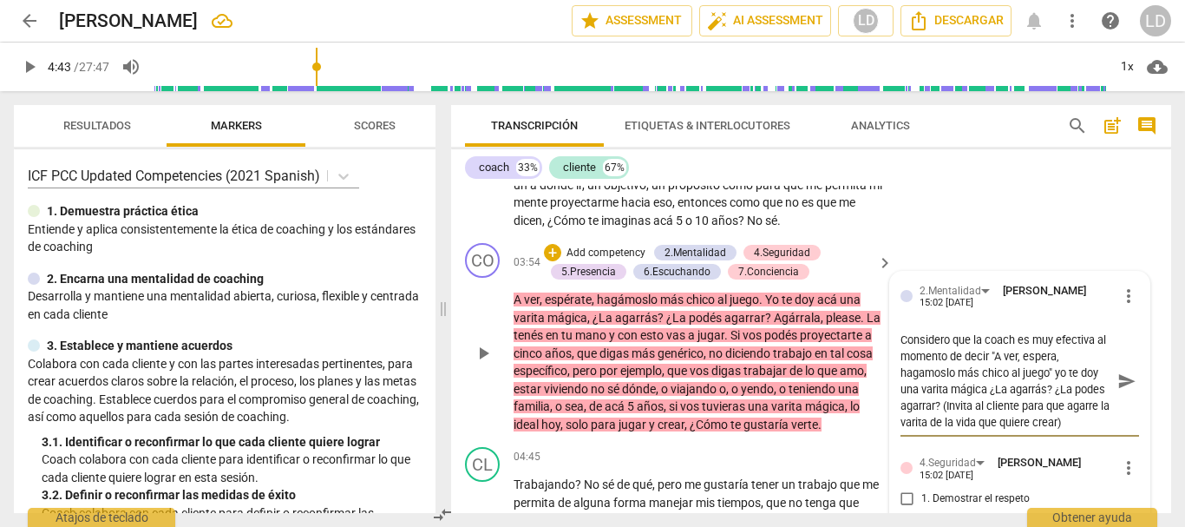
scroll to position [1296, 0]
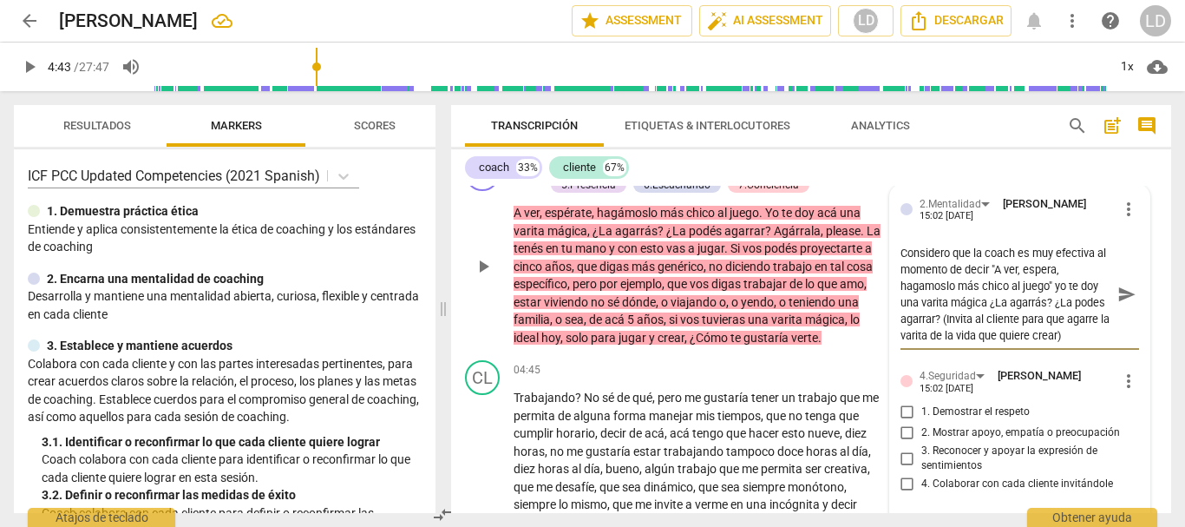
click at [907, 410] on input "1. Demostrar el respeto" at bounding box center [908, 412] width 28 height 21
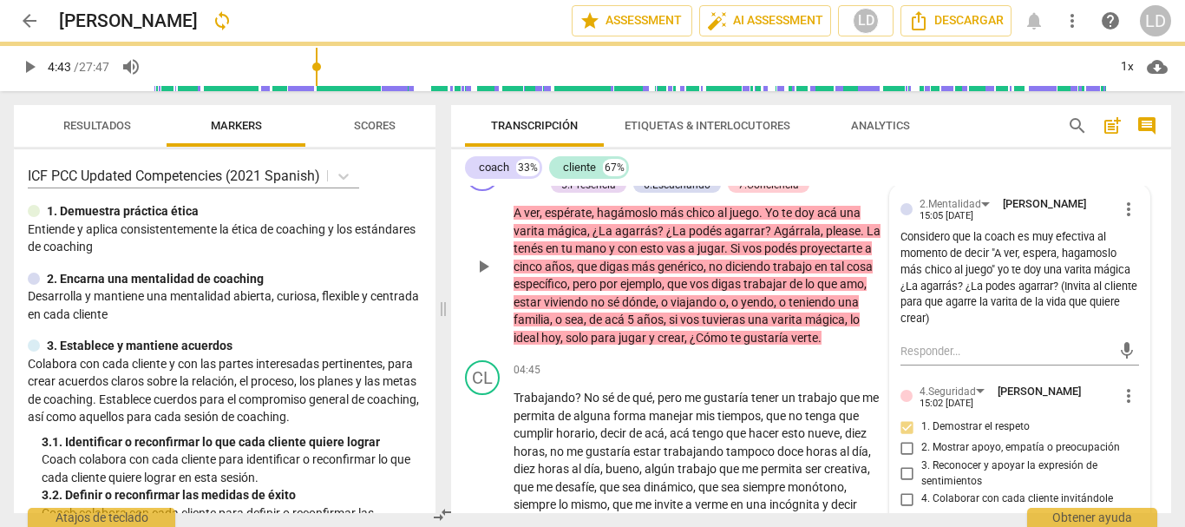
click at [902, 448] on input "2. Mostrar apoyo, empatía o preocupación" at bounding box center [908, 447] width 28 height 21
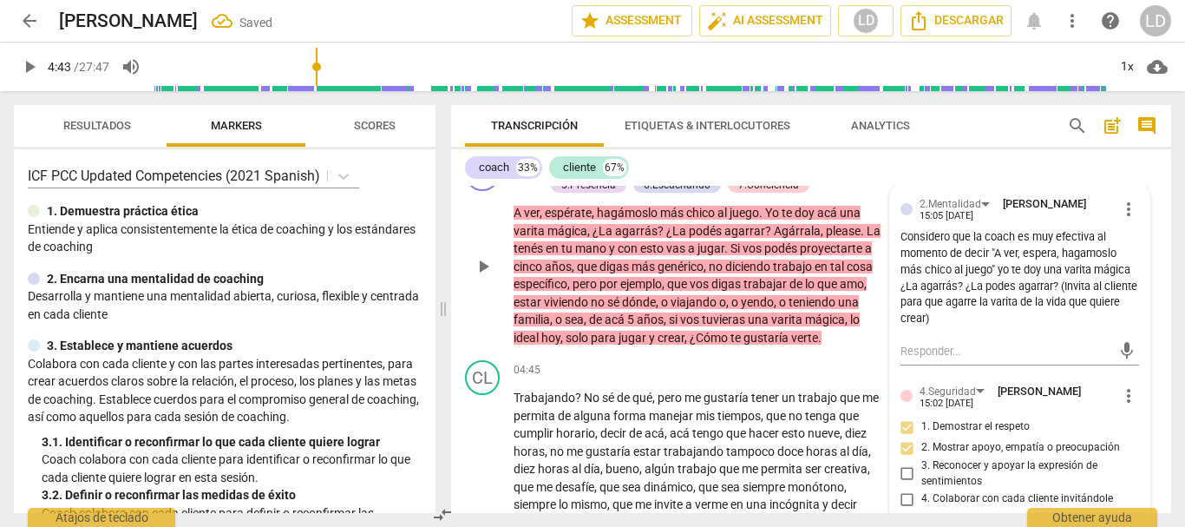
scroll to position [1383, 0]
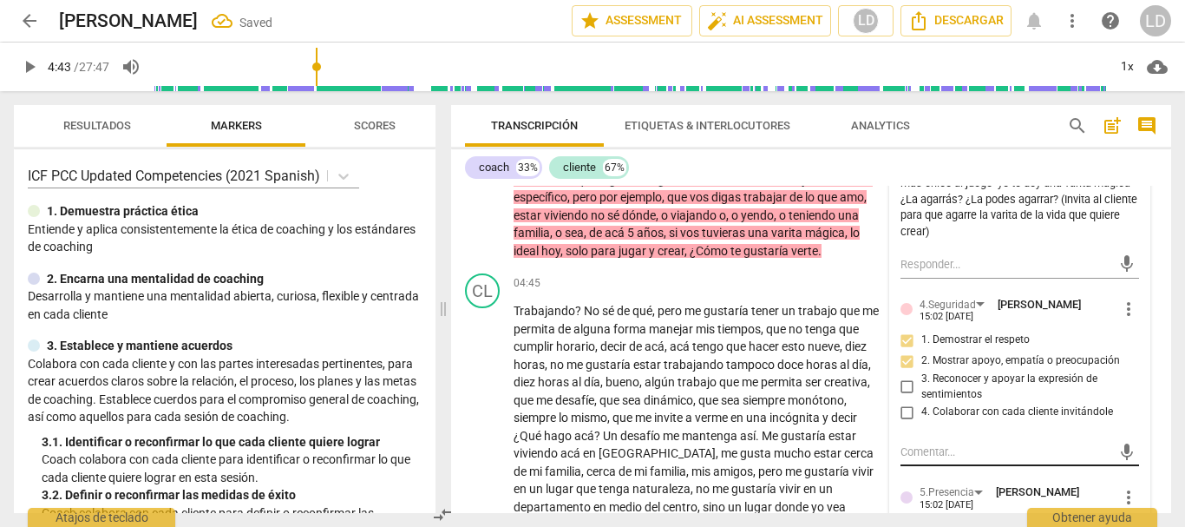
click at [954, 455] on textarea at bounding box center [1007, 451] width 212 height 16
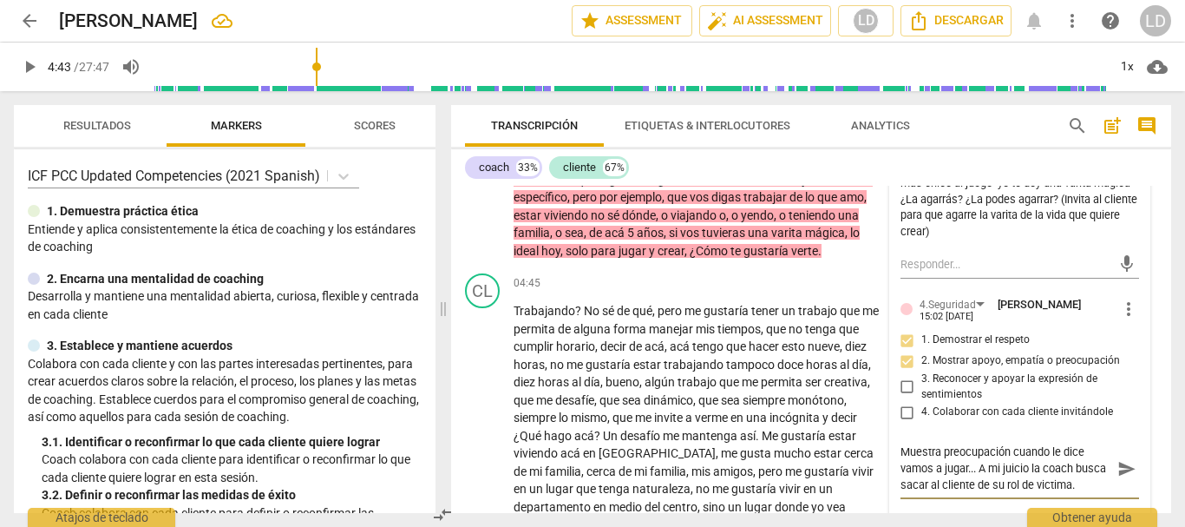
scroll to position [16, 0]
click at [1118, 466] on span "send" at bounding box center [1127, 468] width 19 height 19
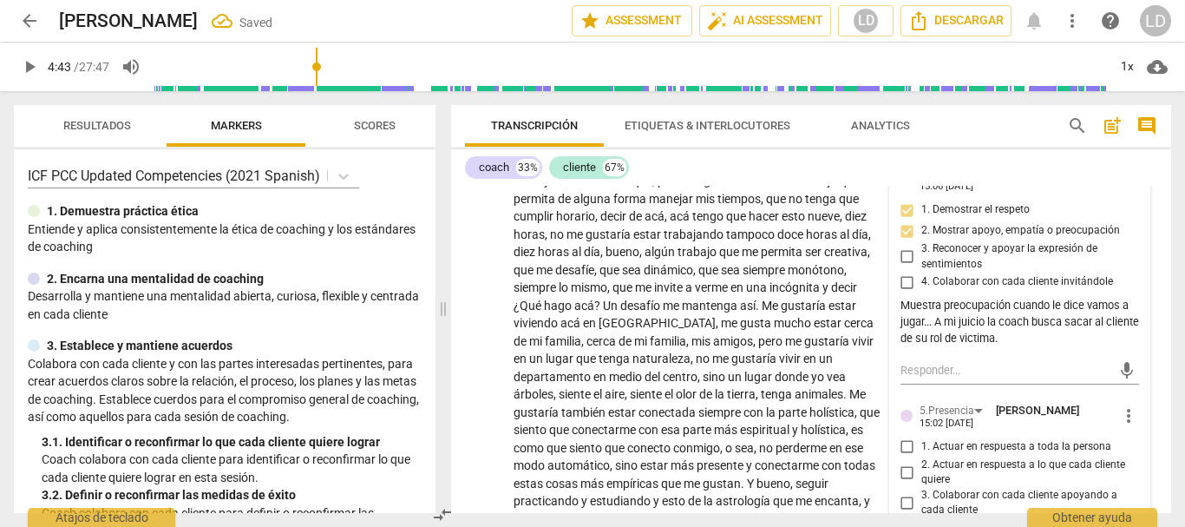
scroll to position [1557, 0]
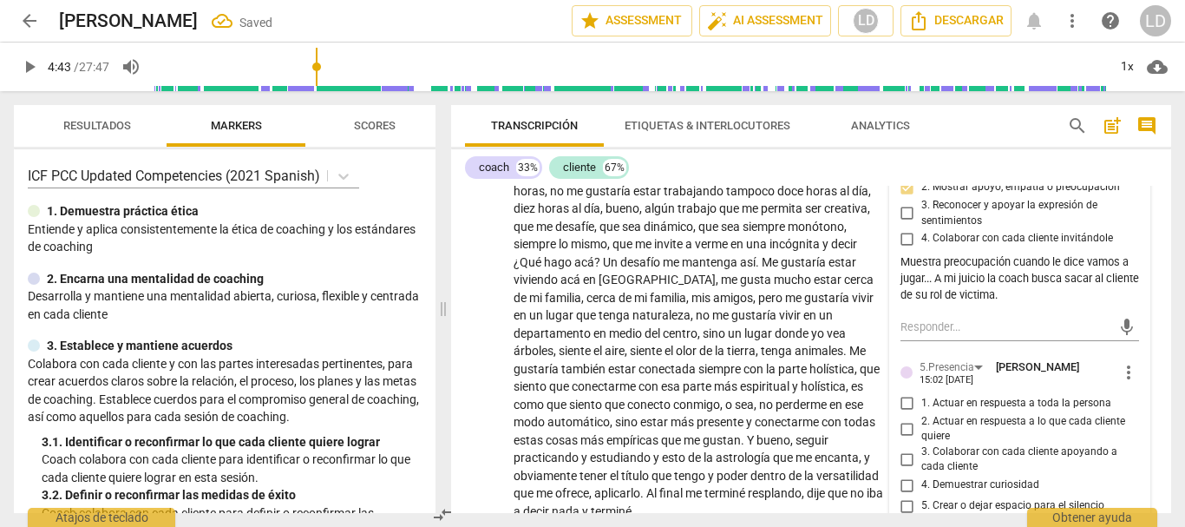
click at [899, 237] on input "4. Colaborar con cada cliente invitándole" at bounding box center [908, 238] width 28 height 21
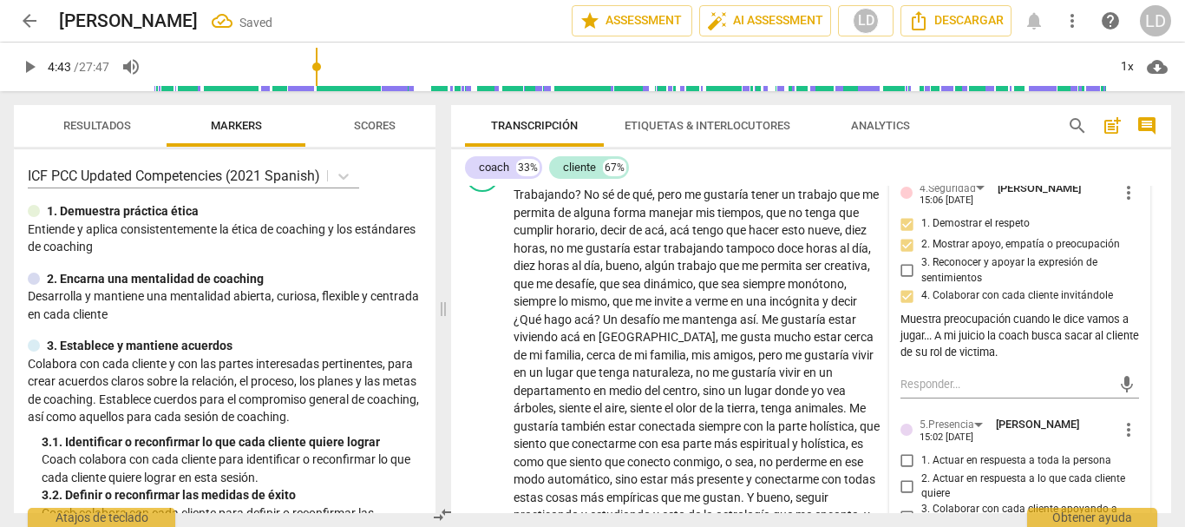
scroll to position [1470, 0]
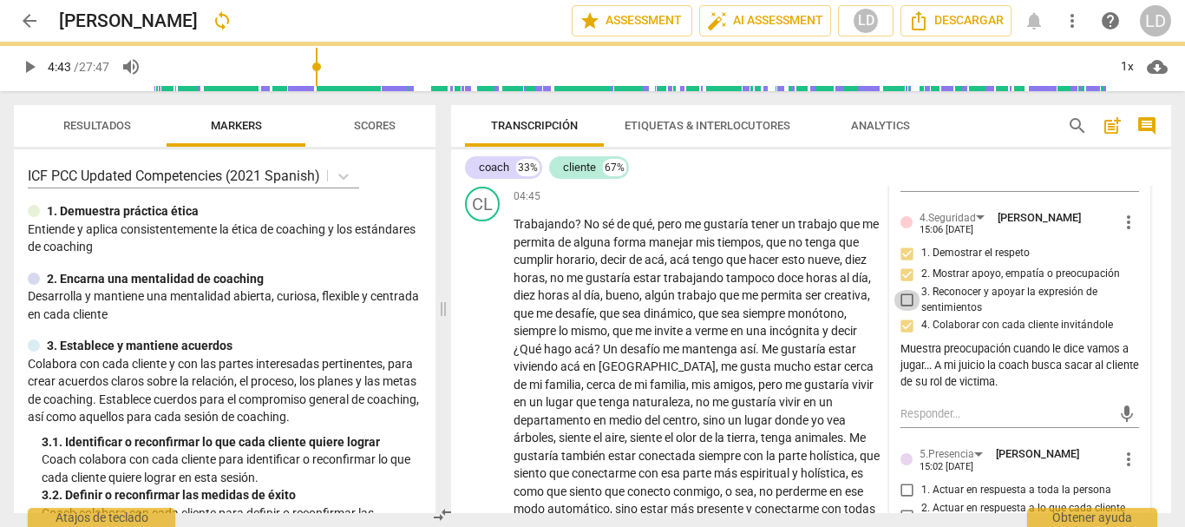
click at [906, 300] on input "3. Reconocer y apoyar la expresión de sentimientos" at bounding box center [908, 300] width 28 height 21
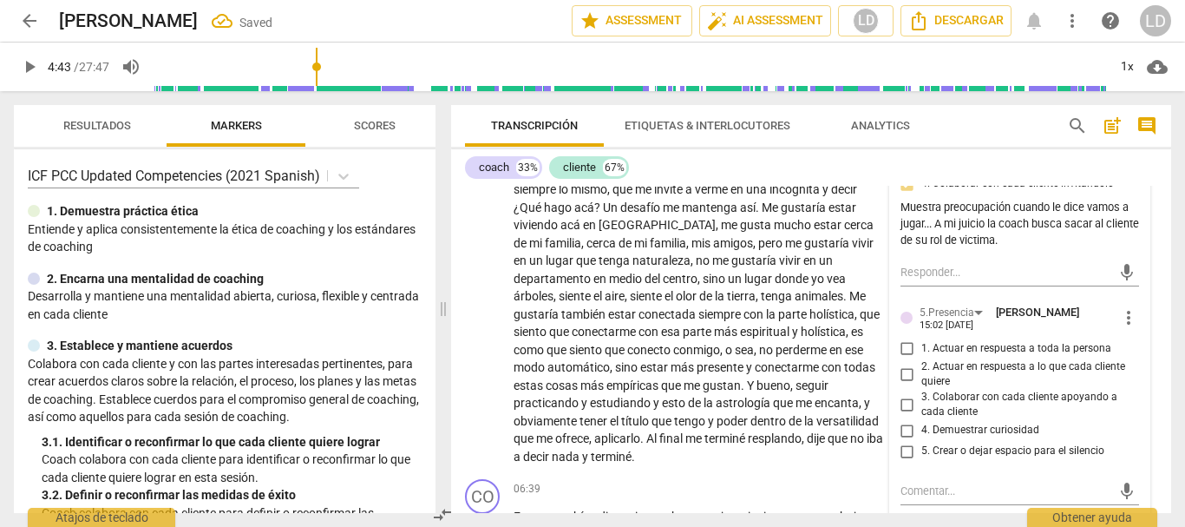
scroll to position [1643, 0]
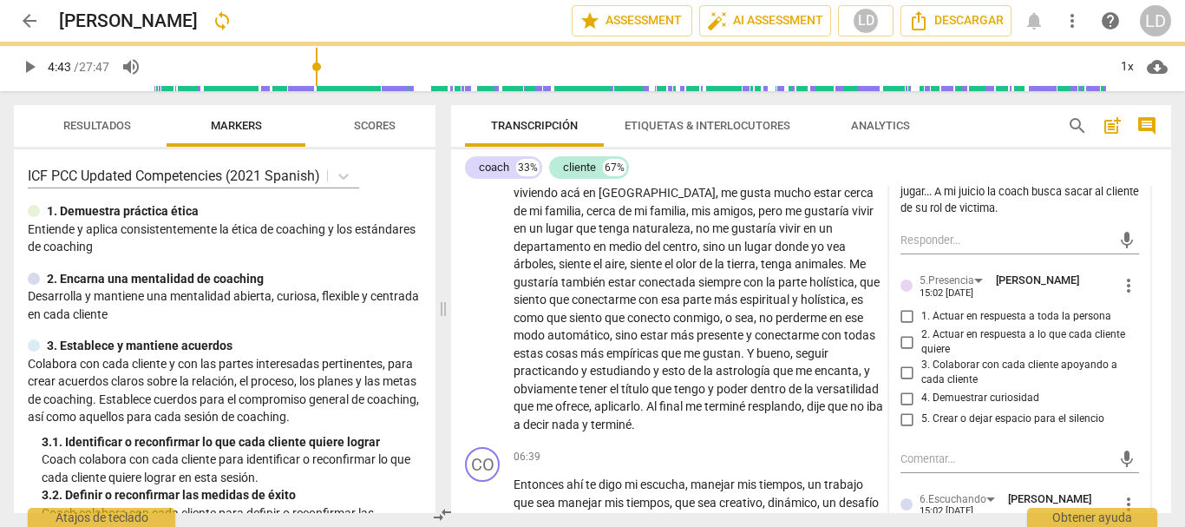
click at [898, 316] on input "1. Actuar en respuesta a toda la persona" at bounding box center [908, 316] width 28 height 21
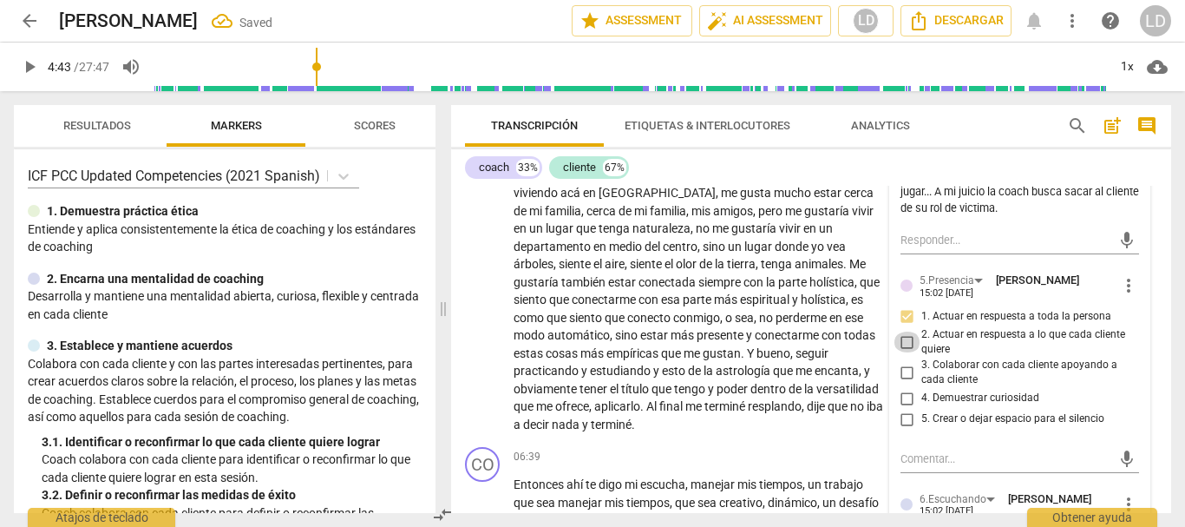
drag, startPoint x: 902, startPoint y: 343, endPoint x: 906, endPoint y: 367, distance: 24.7
click at [901, 343] on input "2. Actuar en respuesta a lo que cada cliente quiere" at bounding box center [908, 341] width 28 height 21
click at [906, 373] on input "3. Colaborar con cada cliente apoyando a cada cliente" at bounding box center [908, 372] width 28 height 21
click at [904, 397] on input "4. Demuestrar curiosidad" at bounding box center [908, 398] width 28 height 21
click at [911, 416] on input "5. Crear o dejar espacio para el silencio" at bounding box center [908, 419] width 28 height 21
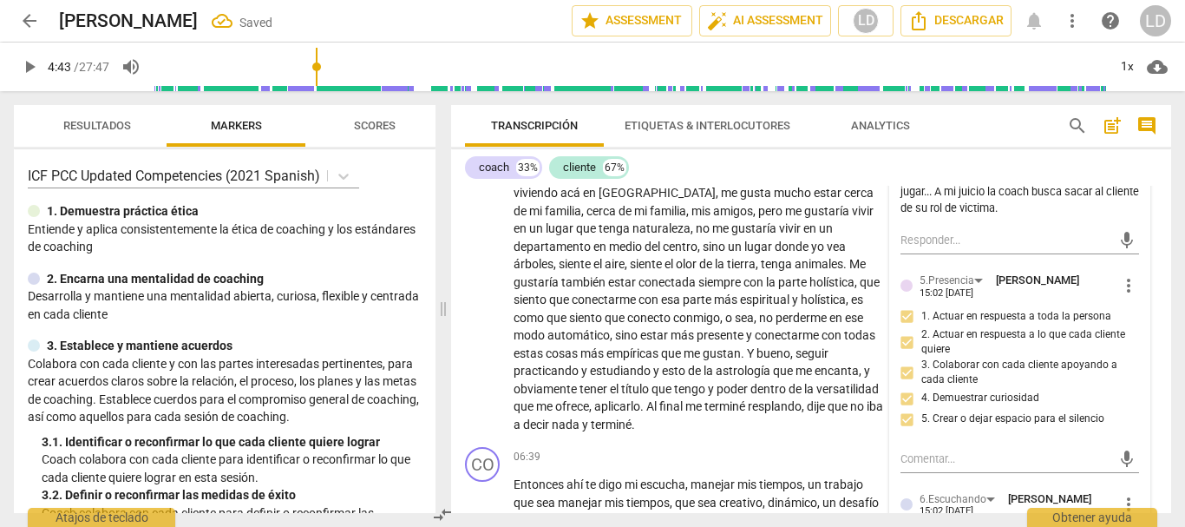
click at [906, 419] on input "5. Crear o dejar espacio para el silencio" at bounding box center [908, 419] width 28 height 21
click at [900, 419] on input "5. Crear o dejar espacio para el silencio" at bounding box center [908, 419] width 28 height 21
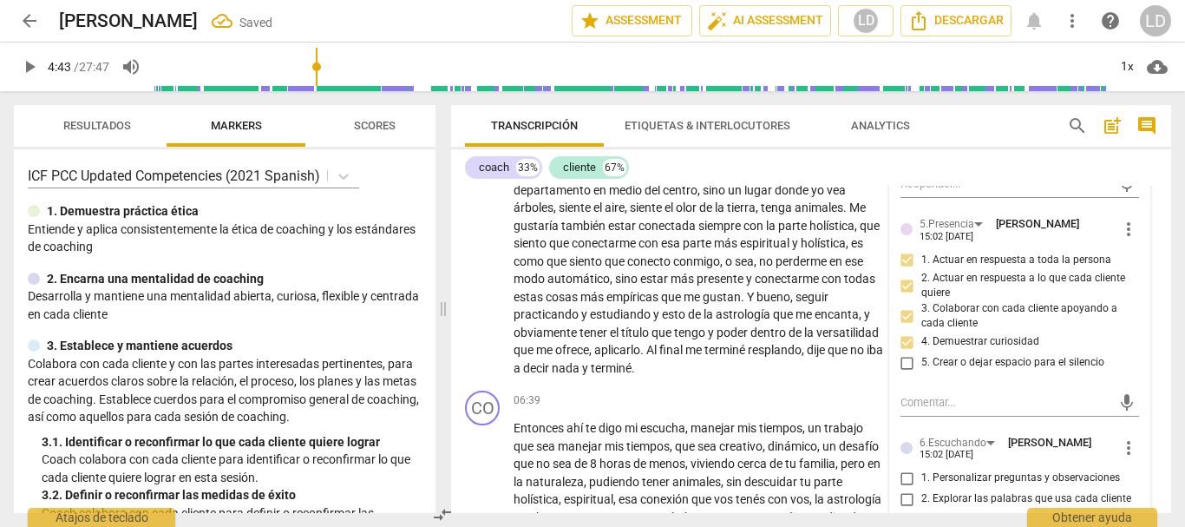
scroll to position [1817, 0]
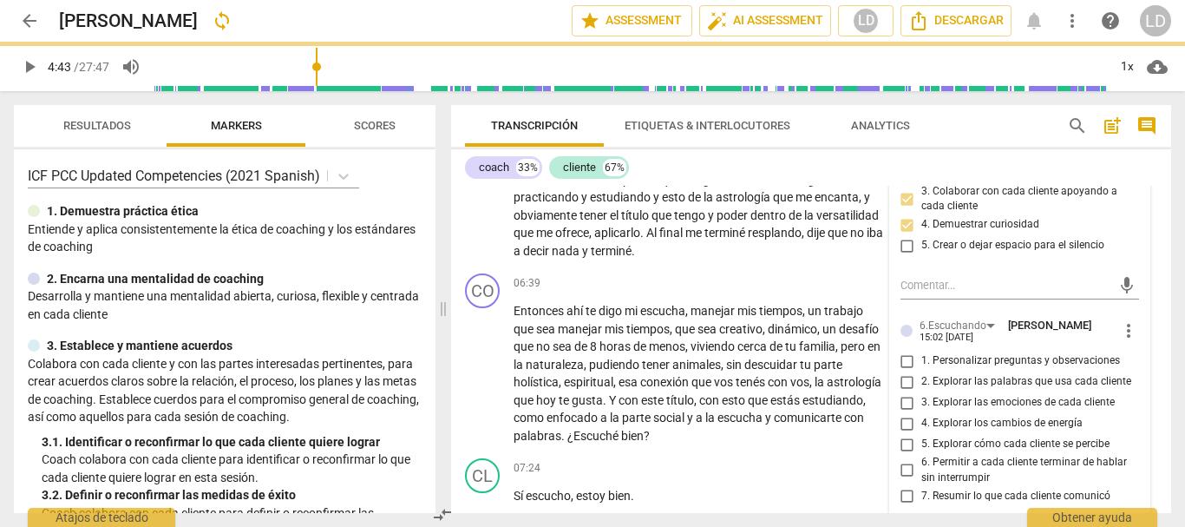
click at [908, 360] on input "1. Personalizar preguntas y observaciones" at bounding box center [908, 361] width 28 height 21
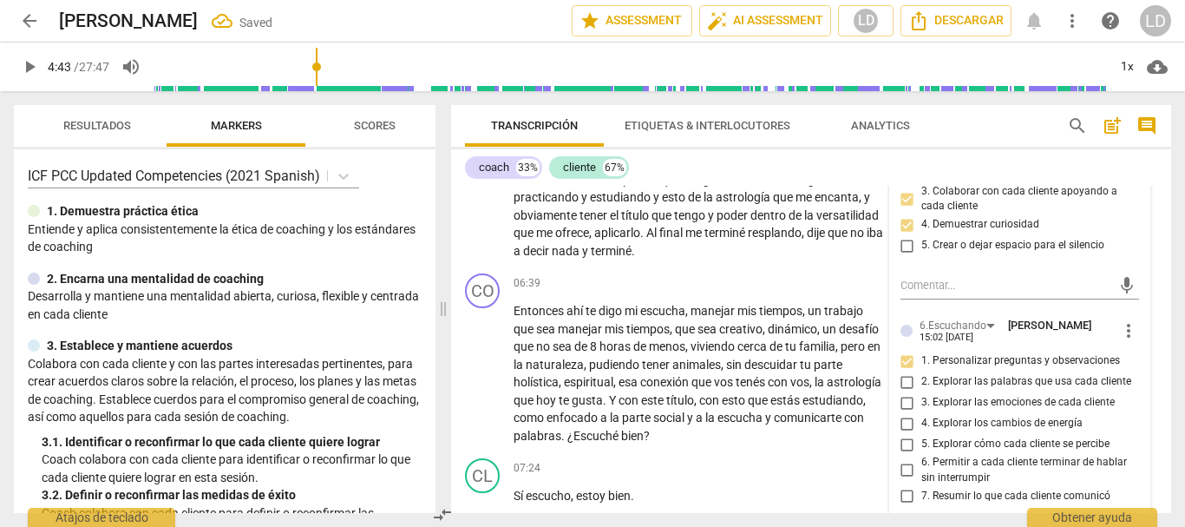
click at [902, 379] on input "2. Explorar las palabras que usa cada cliente" at bounding box center [908, 381] width 28 height 21
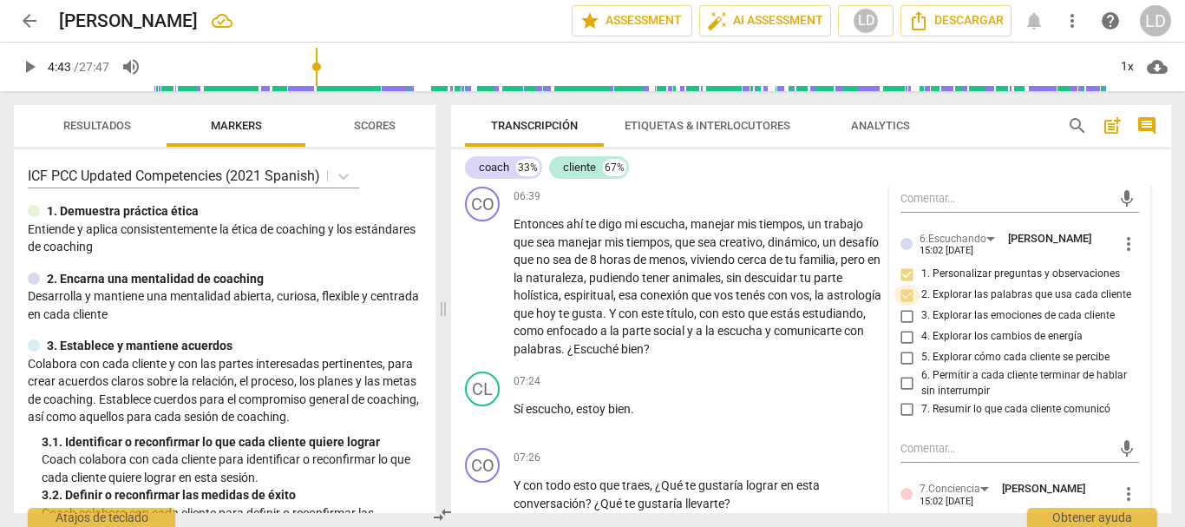
click at [903, 301] on input "2. Explorar las palabras que usa cada cliente" at bounding box center [908, 295] width 28 height 21
click at [904, 297] on input "2. Explorar las palabras que usa cada cliente" at bounding box center [908, 295] width 28 height 21
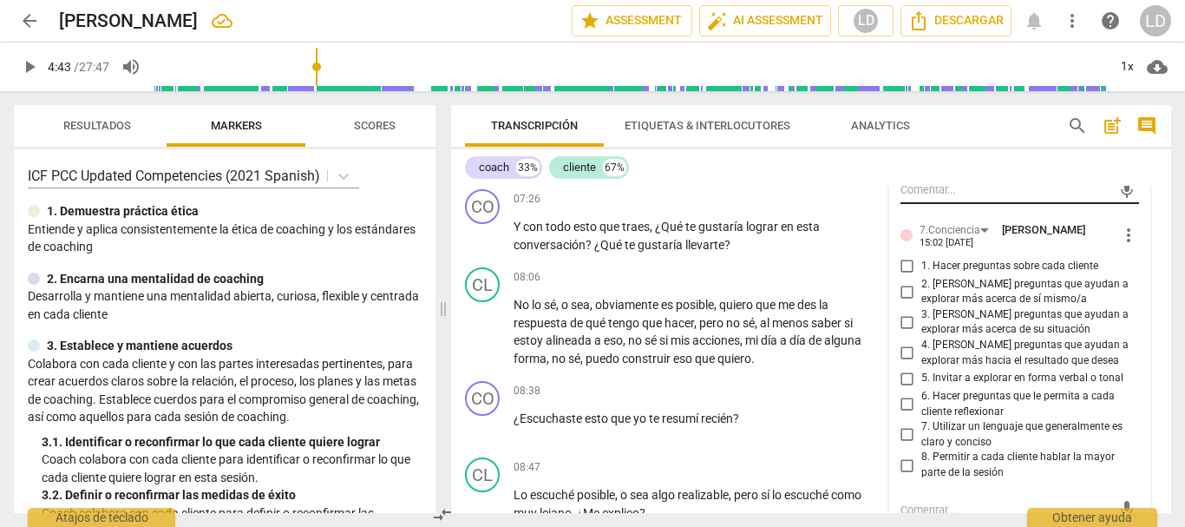
scroll to position [2164, 0]
click at [905, 263] on input "1. Hacer preguntas sobre cada cliente" at bounding box center [908, 264] width 28 height 21
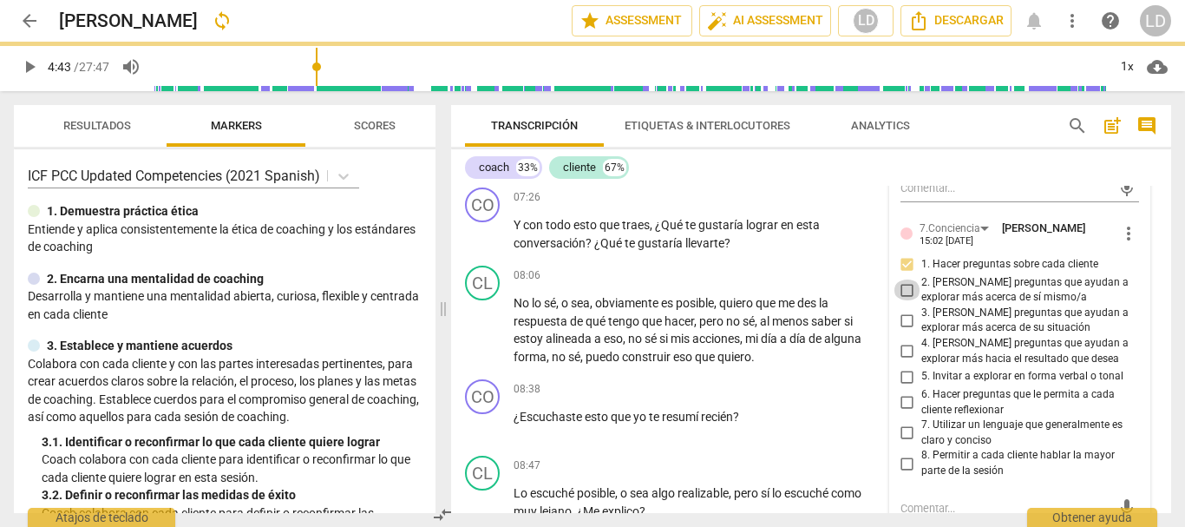
click at [905, 288] on input "2. [PERSON_NAME] preguntas que ayudan a explorar más acerca de sí mismo/a" at bounding box center [908, 289] width 28 height 21
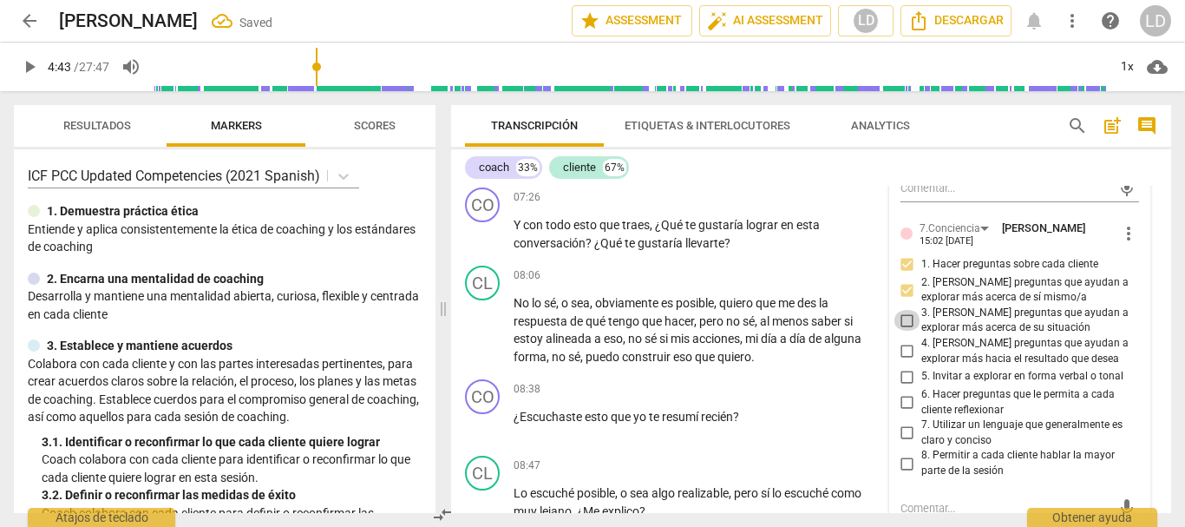
drag, startPoint x: 897, startPoint y: 318, endPoint x: 908, endPoint y: 336, distance: 20.2
click at [898, 318] on input "3. [PERSON_NAME] preguntas que ayudan a explorar más acerca de su situación" at bounding box center [908, 320] width 28 height 21
click at [902, 350] on input "4. [PERSON_NAME] preguntas que ayudan a explorar más hacia el resultado que des…" at bounding box center [908, 351] width 28 height 21
click at [903, 398] on input "6. Hacer preguntas que le permita a cada cliente reflexionar" at bounding box center [908, 402] width 28 height 21
click at [902, 429] on input "7. Utilizar un lenguaje que generalmente es claro y conciso" at bounding box center [908, 433] width 28 height 21
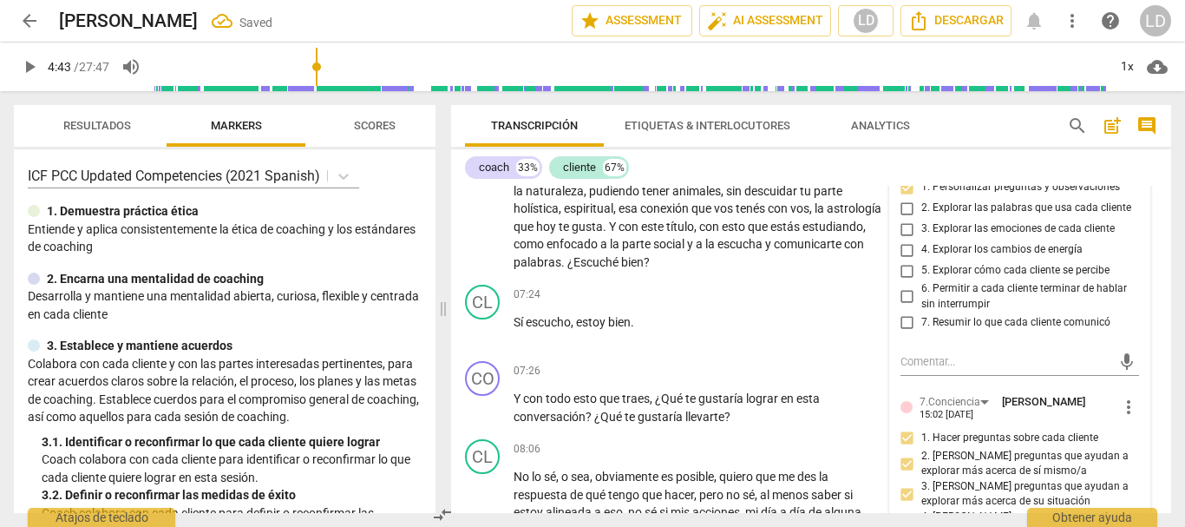
scroll to position [1730, 0]
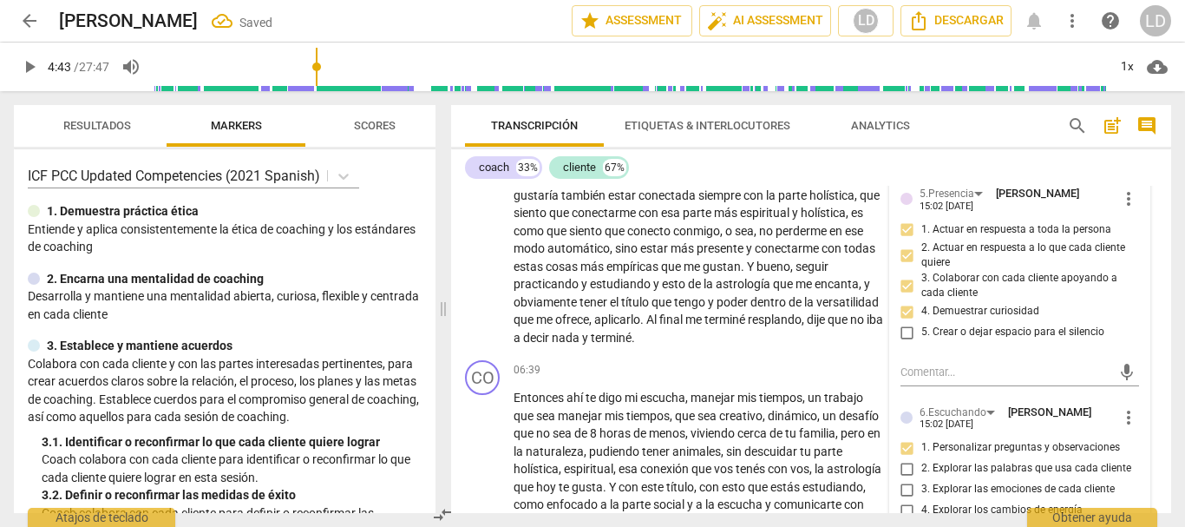
click at [30, 62] on span "play_arrow" at bounding box center [29, 66] width 21 height 21
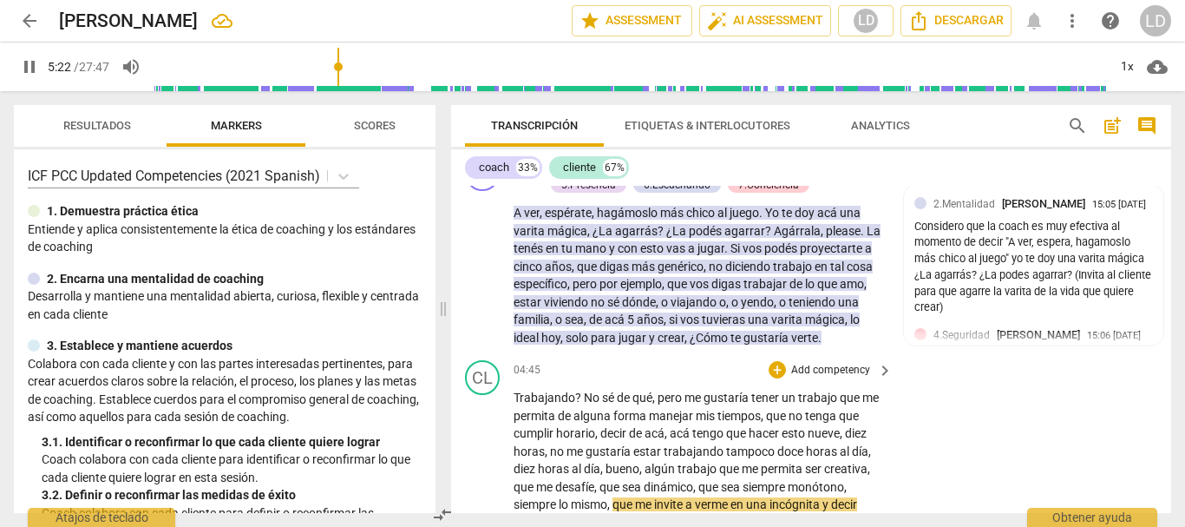
scroll to position [1625, 0]
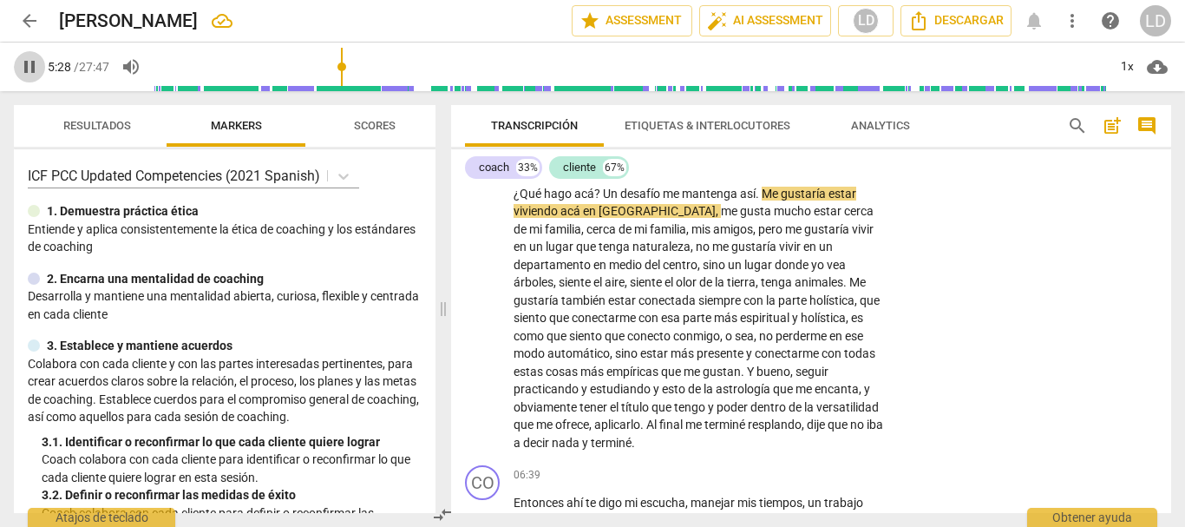
click at [28, 54] on button "pause" at bounding box center [29, 66] width 31 height 31
click at [36, 60] on span "play_arrow" at bounding box center [29, 66] width 21 height 21
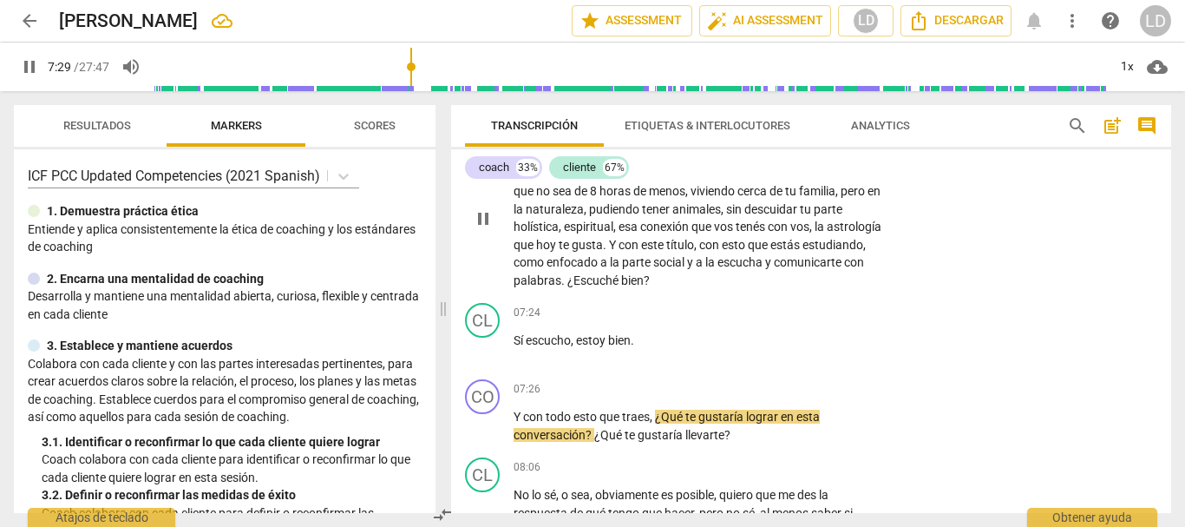
scroll to position [1885, 0]
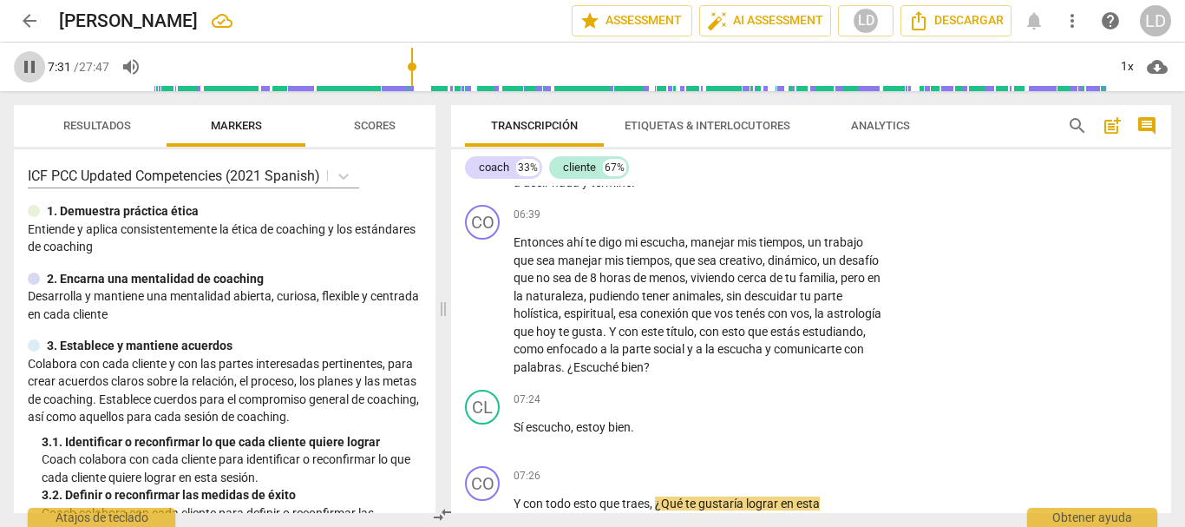
click at [30, 55] on button "pause" at bounding box center [29, 66] width 31 height 31
click at [816, 206] on div "+ Add competency" at bounding box center [820, 214] width 103 height 17
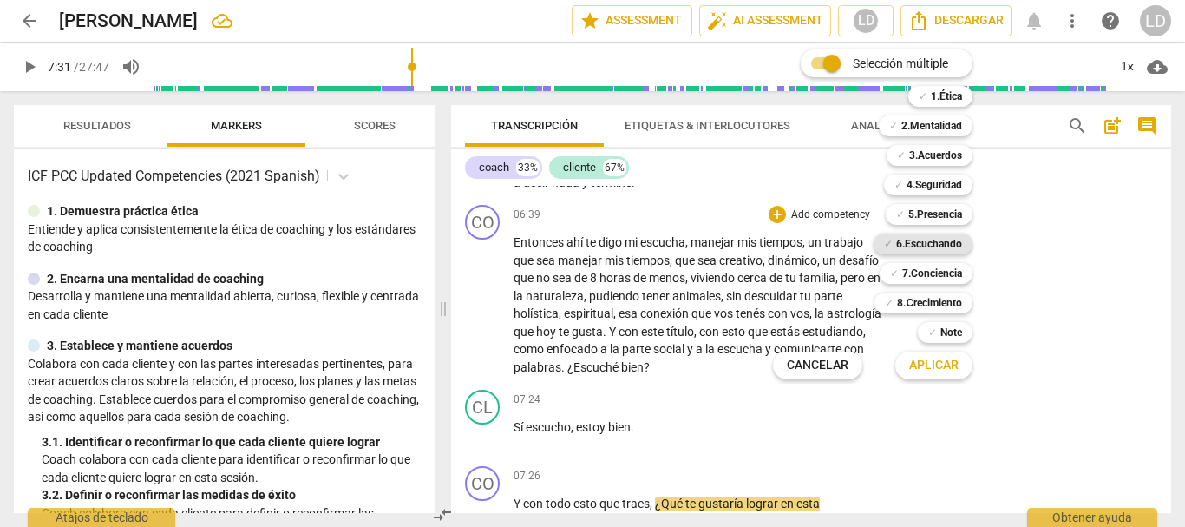
click at [928, 244] on b "6.Escuchando" at bounding box center [929, 243] width 66 height 21
click at [945, 359] on span "Aplicar" at bounding box center [933, 365] width 49 height 17
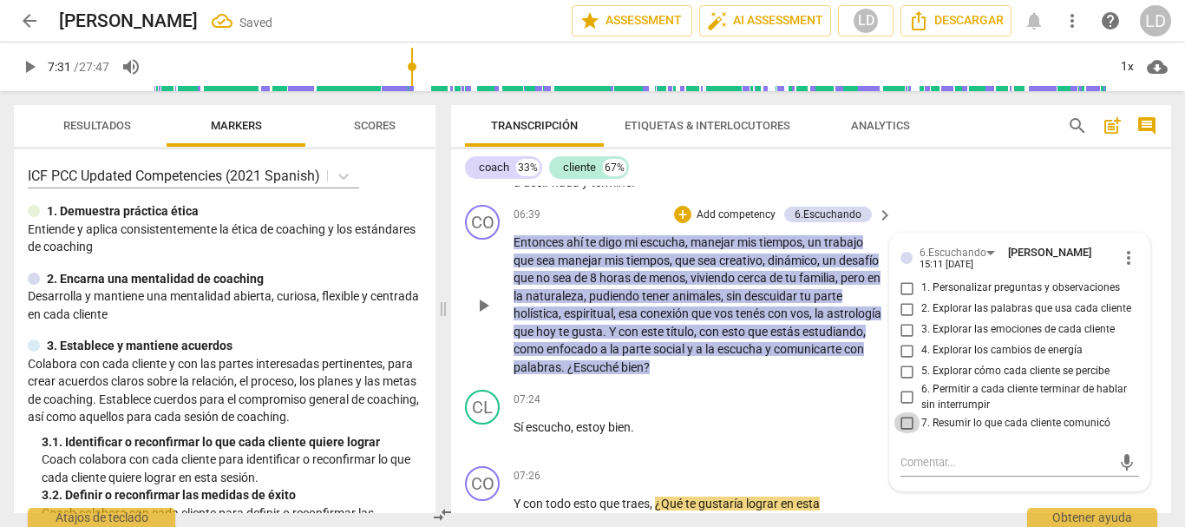
click at [904, 423] on input "7. Resumir lo que cada cliente comunicó" at bounding box center [908, 422] width 28 height 21
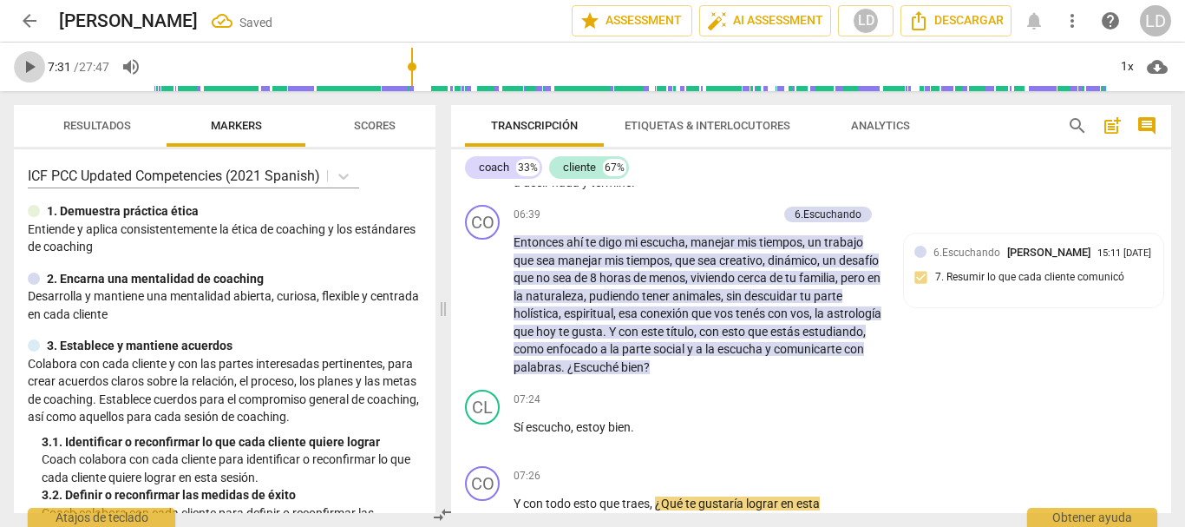
click at [23, 60] on span "play_arrow" at bounding box center [29, 66] width 21 height 21
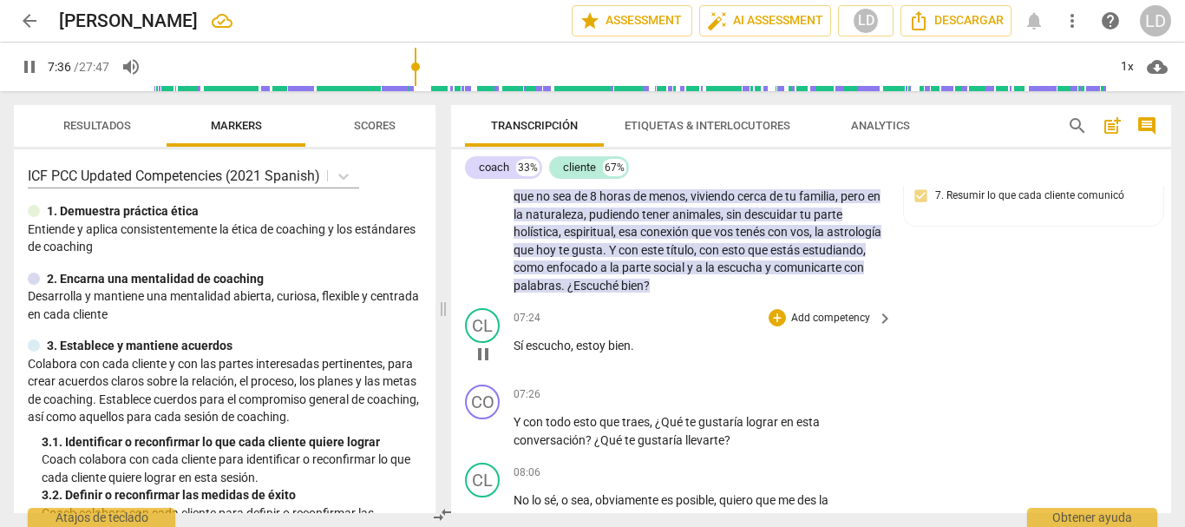
scroll to position [1953, 0]
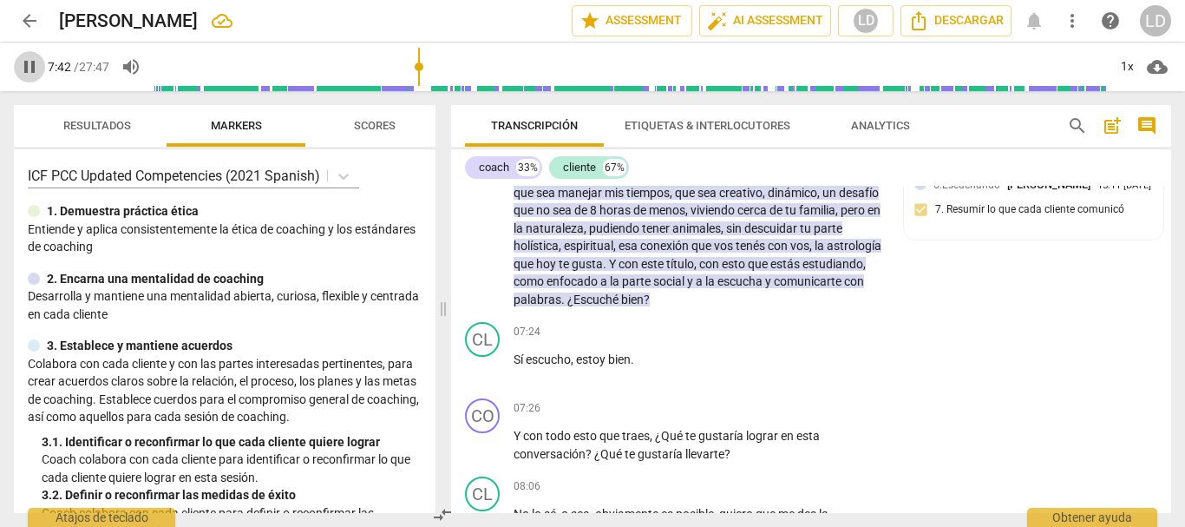
click at [33, 62] on span "pause" at bounding box center [29, 66] width 21 height 21
click at [823, 410] on p "Add competency" at bounding box center [831, 409] width 82 height 16
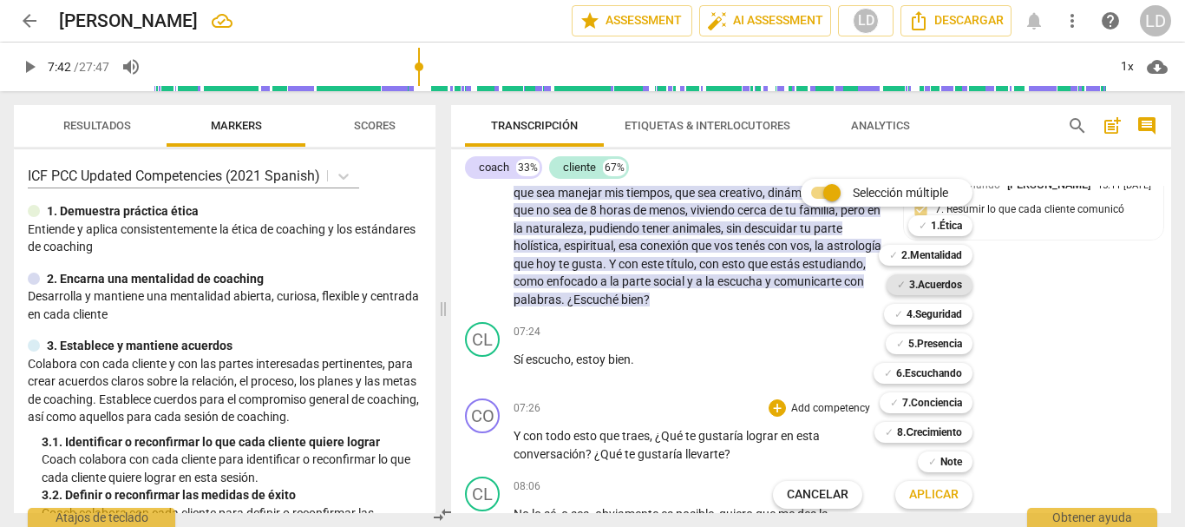
click at [912, 287] on b "3.Acuerdos" at bounding box center [935, 284] width 53 height 21
click at [936, 370] on b "6.Escuchando" at bounding box center [929, 373] width 66 height 21
click at [939, 343] on b "5.Presencia" at bounding box center [935, 343] width 54 height 21
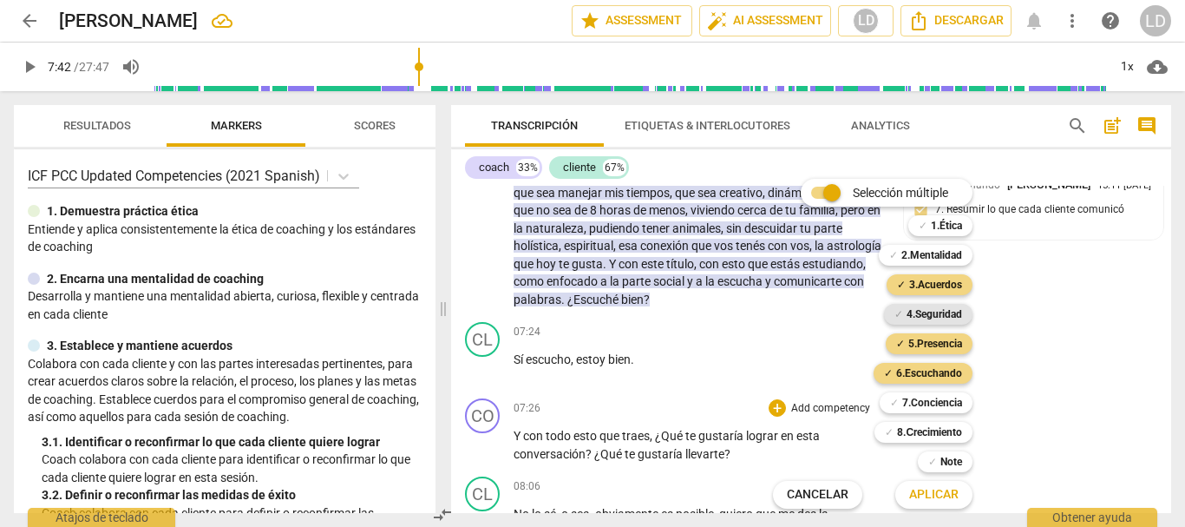
click at [938, 317] on b "4.Seguridad" at bounding box center [935, 314] width 56 height 21
click at [947, 490] on span "Aplicar" at bounding box center [933, 494] width 49 height 17
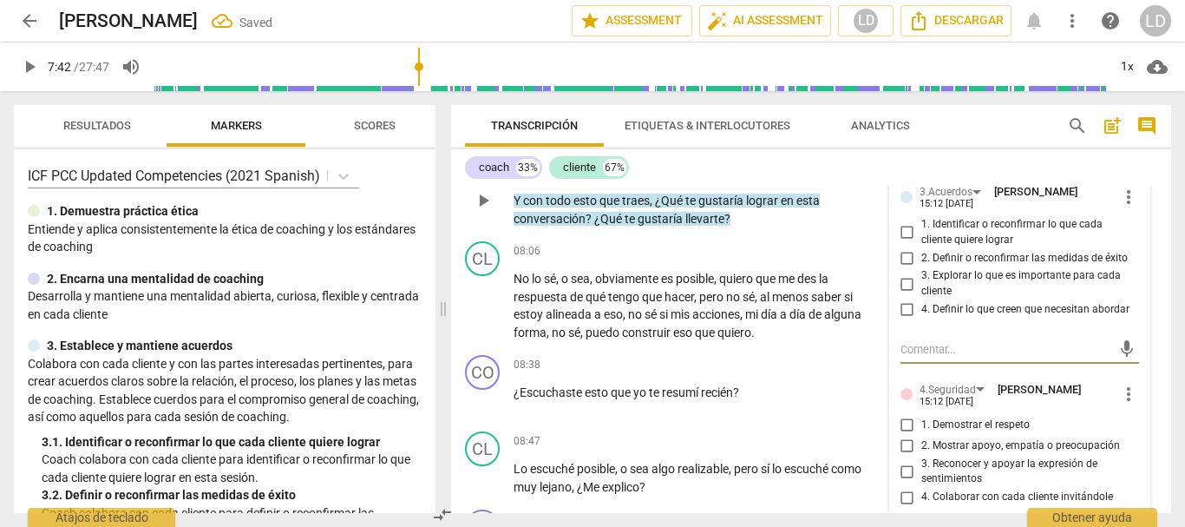
scroll to position [2121, 0]
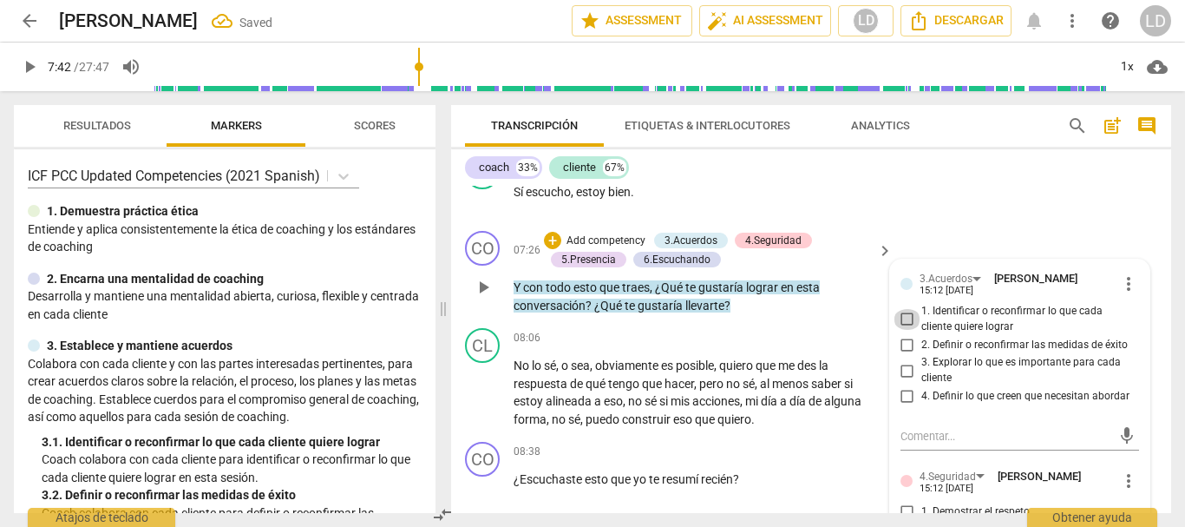
click at [902, 318] on input "1. Identificar o reconfirmar lo que cada cliente quiere lograr" at bounding box center [908, 319] width 28 height 21
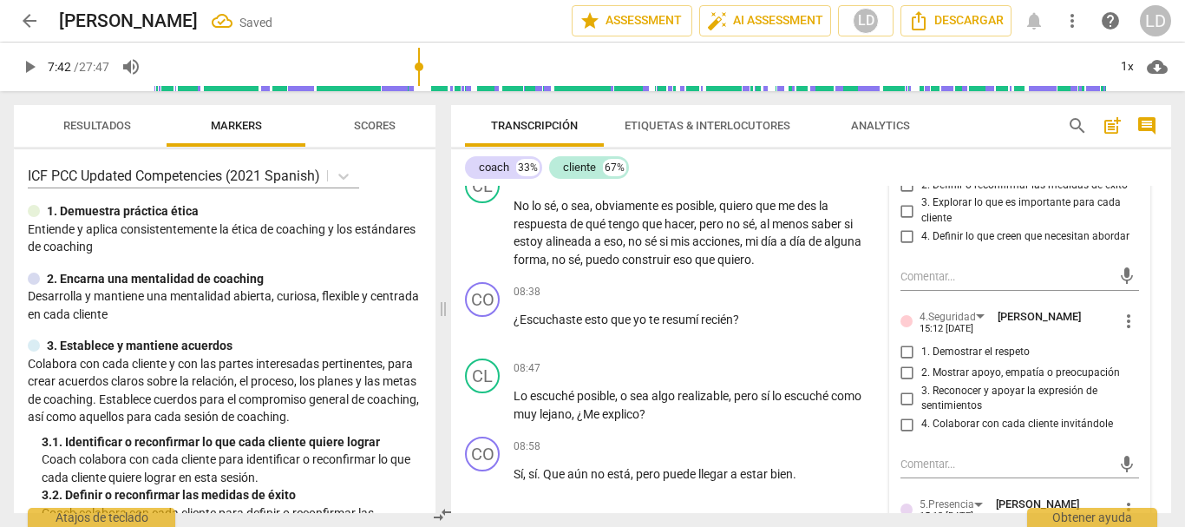
scroll to position [2294, 0]
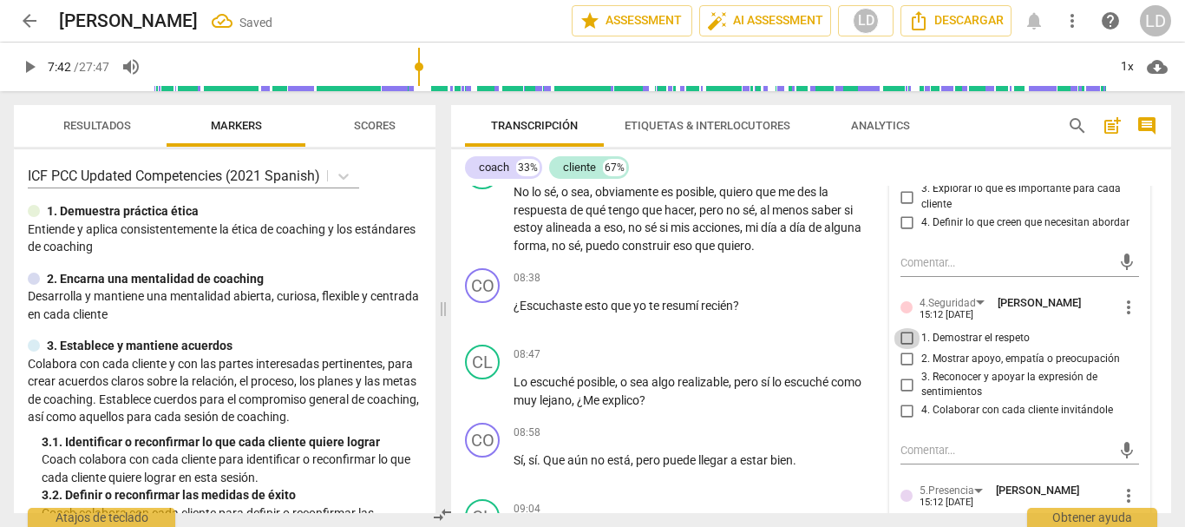
click at [905, 336] on input "1. Demostrar el respeto" at bounding box center [908, 338] width 28 height 21
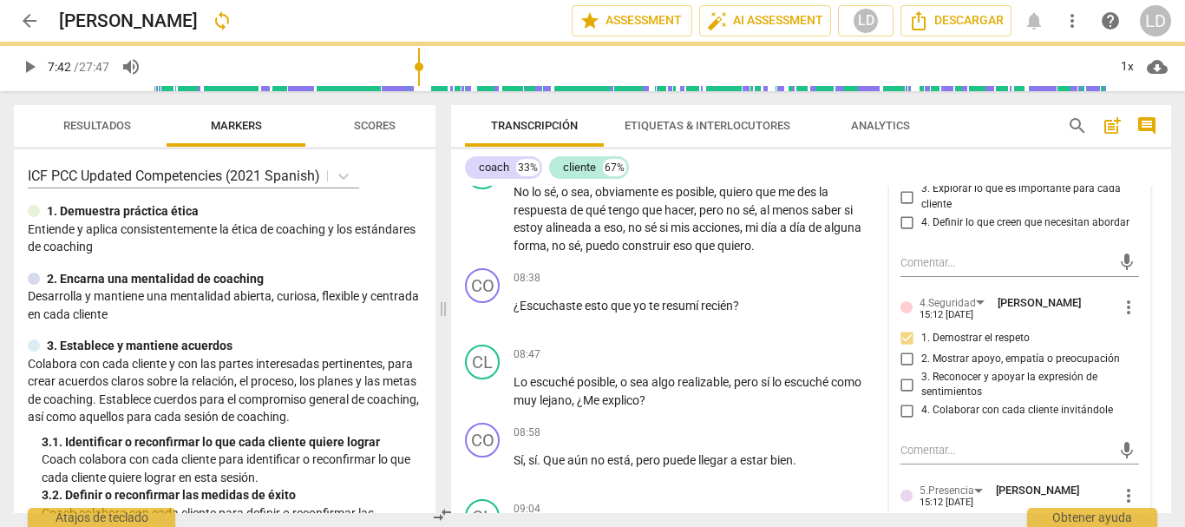
click at [903, 355] on input "2. Mostrar apoyo, empatía o preocupación" at bounding box center [908, 359] width 28 height 21
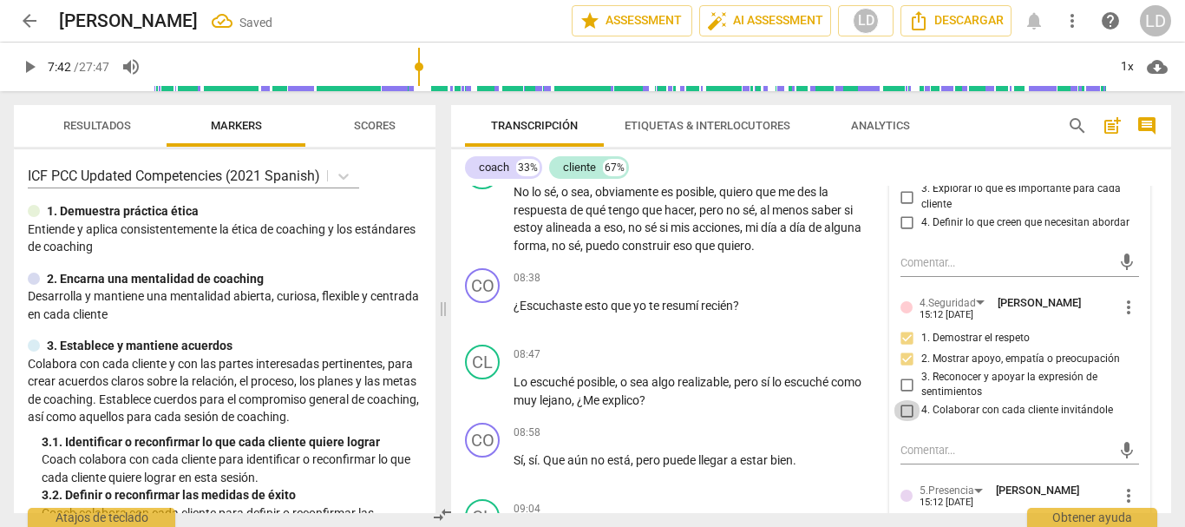
click at [903, 407] on input "4. Colaborar con cada cliente invitándole" at bounding box center [908, 410] width 28 height 21
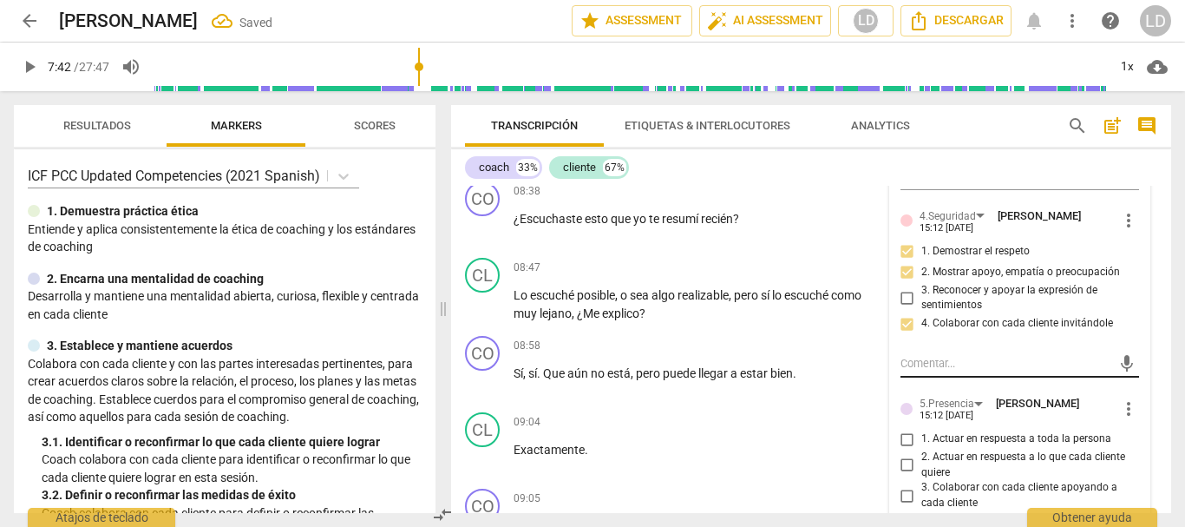
scroll to position [2468, 0]
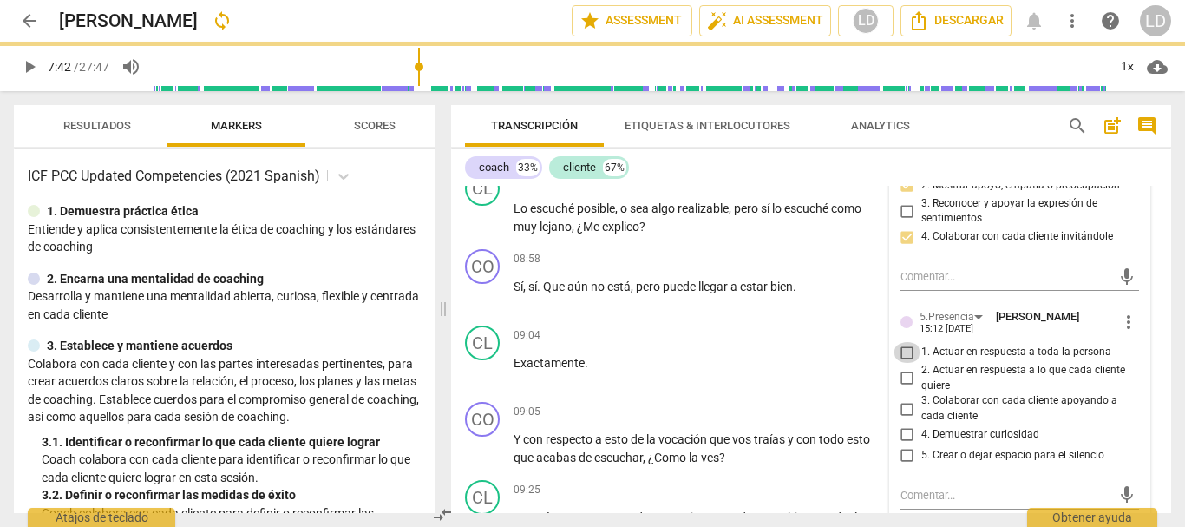
click at [905, 351] on input "1. Actuar en respuesta a toda la persona" at bounding box center [908, 352] width 28 height 21
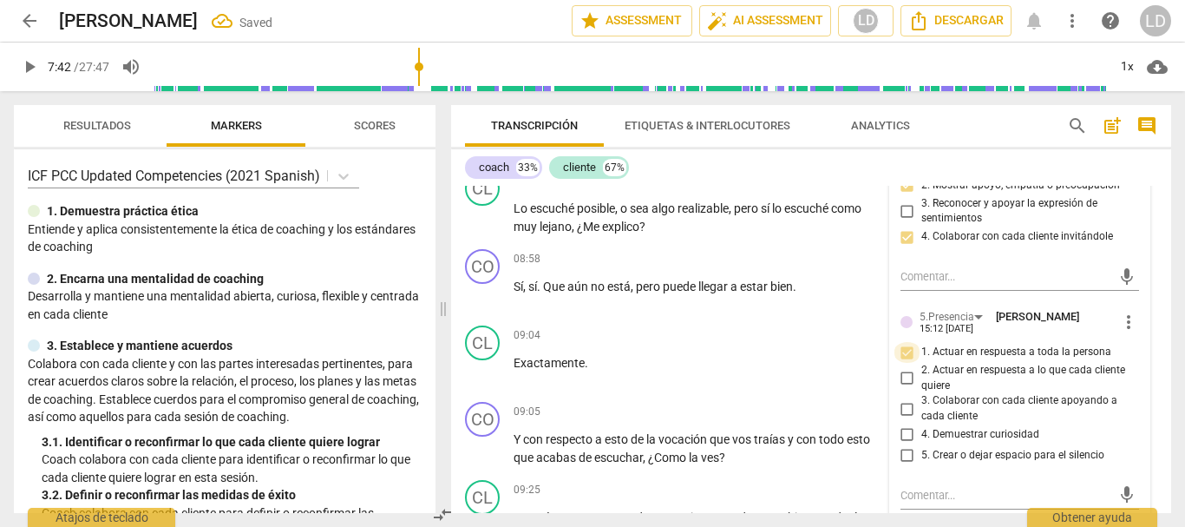
click at [907, 352] on input "1. Actuar en respuesta a toda la persona" at bounding box center [908, 352] width 28 height 21
click at [908, 355] on input "1. Actuar en respuesta a toda la persona" at bounding box center [908, 352] width 28 height 21
click at [900, 410] on input "3. Colaborar con cada cliente apoyando a cada cliente" at bounding box center [908, 408] width 28 height 21
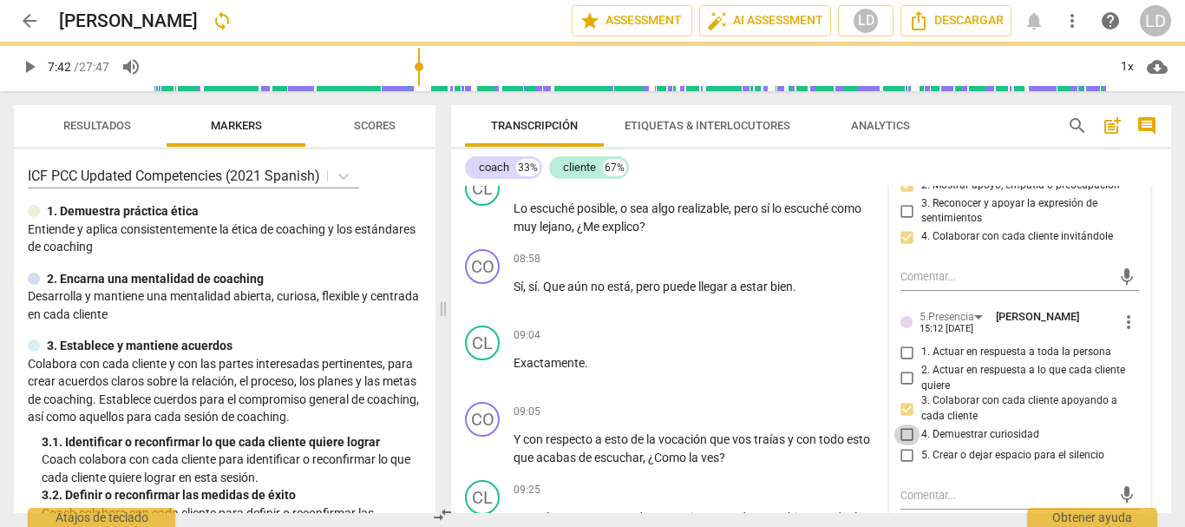
click at [905, 429] on input "4. Demuestrar curiosidad" at bounding box center [908, 434] width 28 height 21
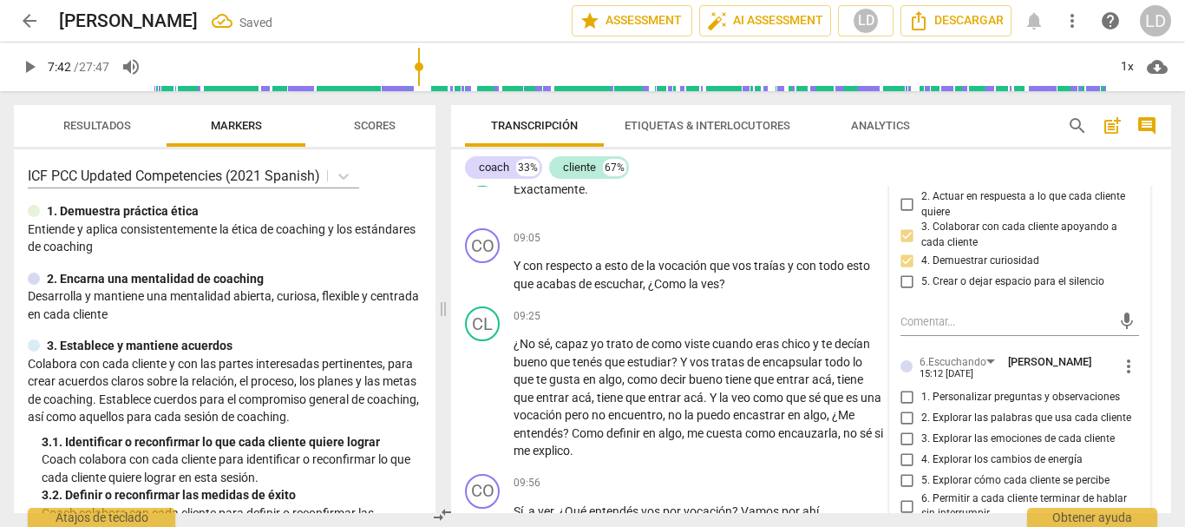
scroll to position [2728, 0]
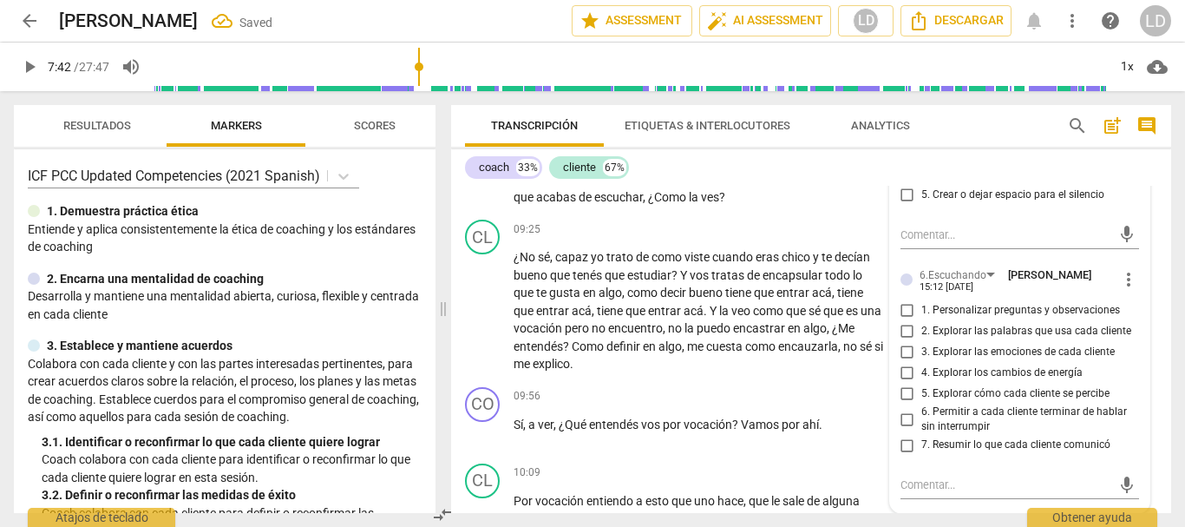
click at [901, 305] on input "1. Personalizar preguntas y observaciones" at bounding box center [908, 310] width 28 height 21
click at [906, 310] on input "1. Personalizar preguntas y observaciones" at bounding box center [908, 310] width 28 height 21
click at [899, 307] on input "1. Personalizar preguntas y observaciones" at bounding box center [908, 310] width 28 height 21
click at [1118, 276] on span "more_vert" at bounding box center [1128, 279] width 21 height 21
click at [1131, 311] on li "Borrar" at bounding box center [1141, 312] width 61 height 33
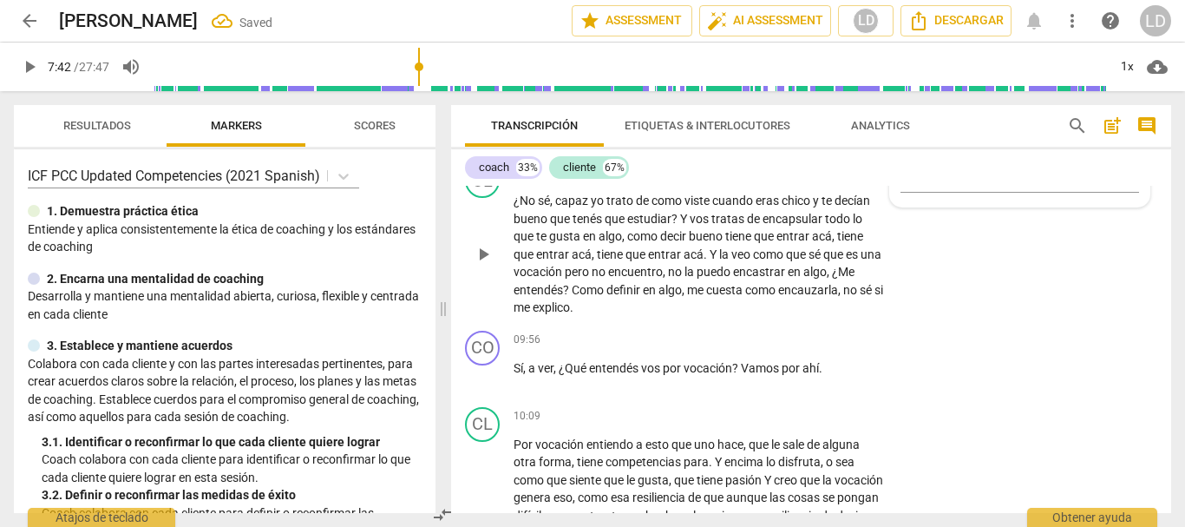
scroll to position [2901, 0]
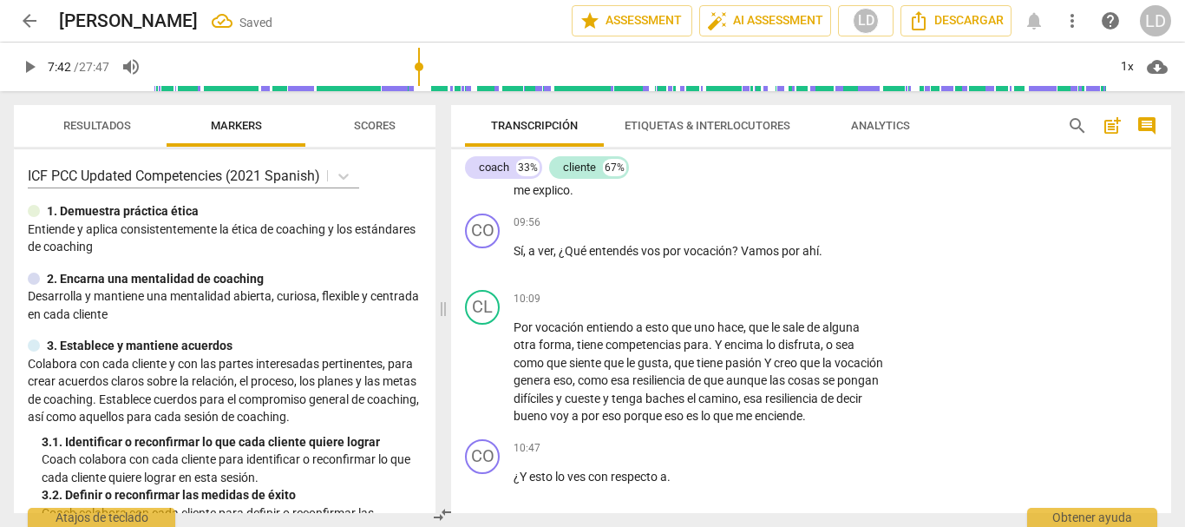
click at [22, 61] on span "play_arrow" at bounding box center [29, 66] width 21 height 21
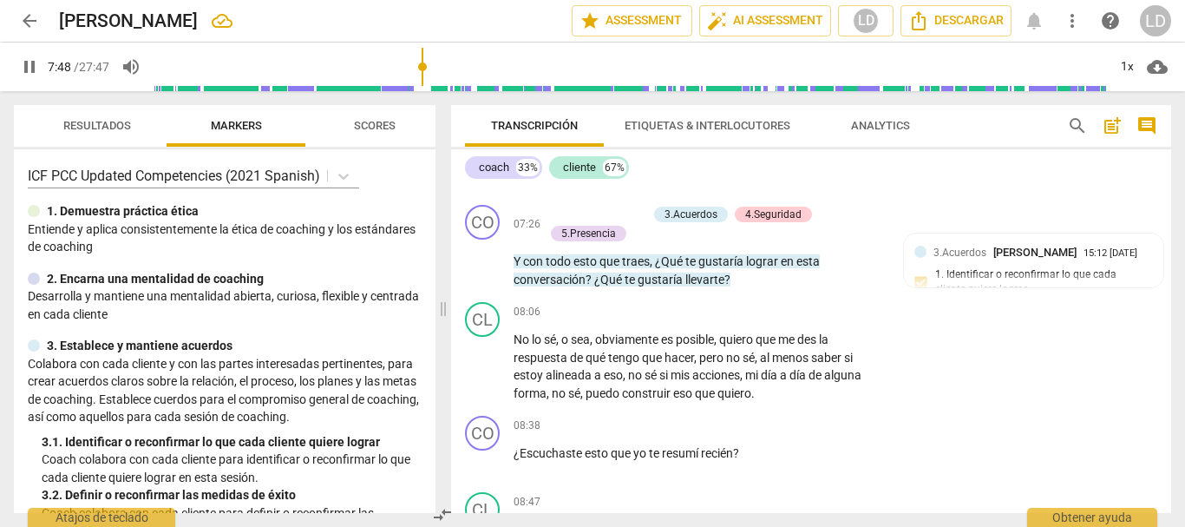
scroll to position [2121, 0]
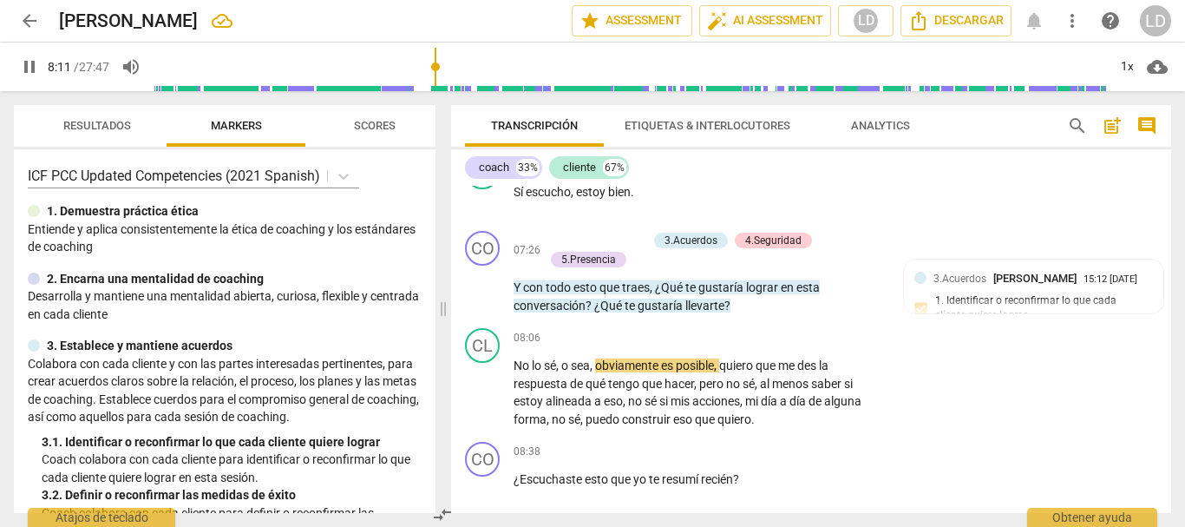
click at [31, 65] on span "pause" at bounding box center [29, 66] width 21 height 21
drag, startPoint x: 442, startPoint y: 58, endPoint x: 432, endPoint y: 58, distance: 9.5
click at [432, 58] on input "range" at bounding box center [631, 67] width 954 height 56
click at [25, 62] on span "play_arrow" at bounding box center [29, 66] width 21 height 21
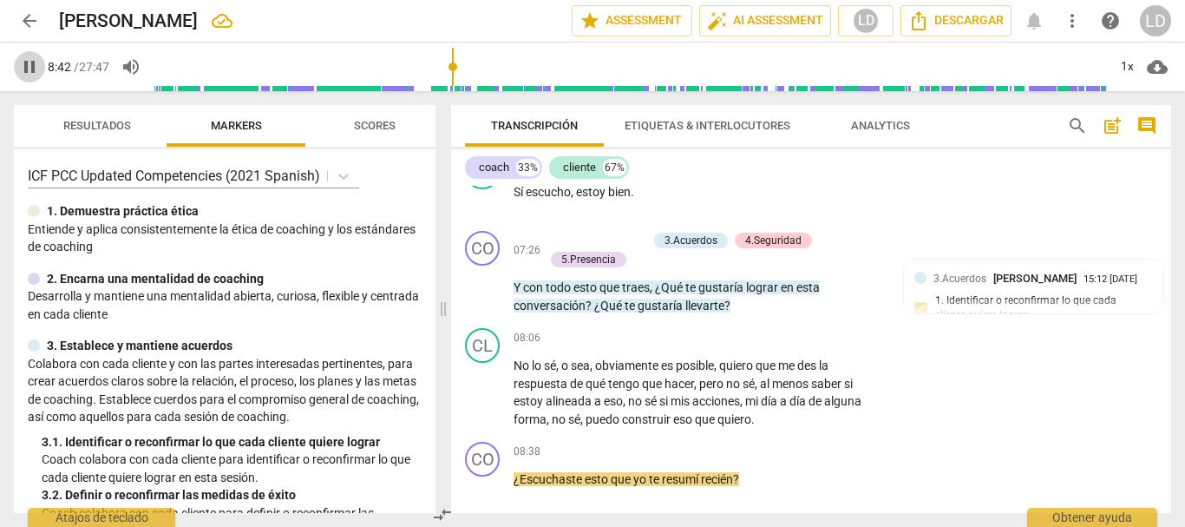
click at [35, 62] on span "pause" at bounding box center [29, 66] width 21 height 21
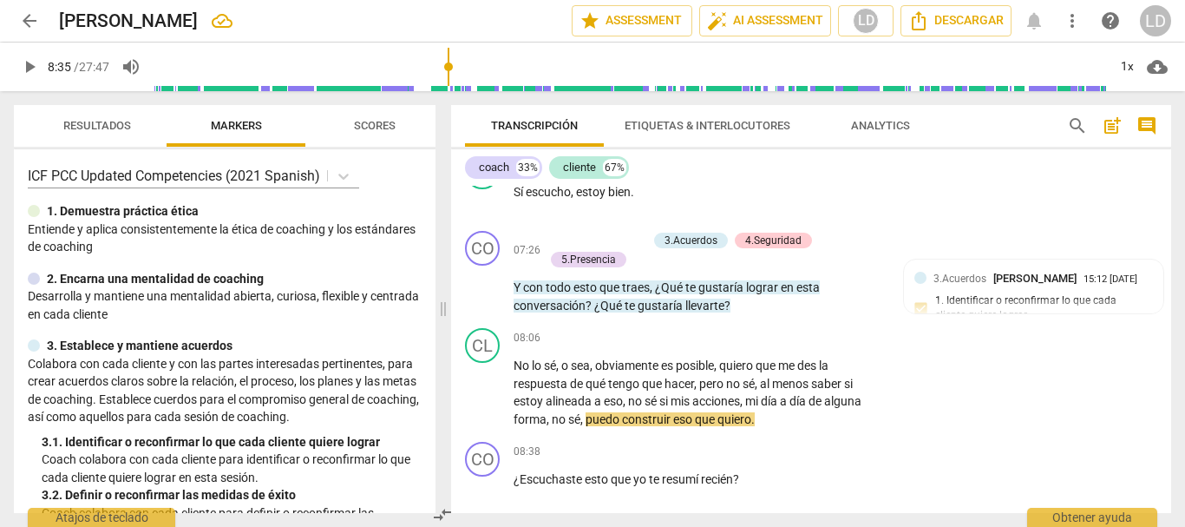
click at [450, 61] on input "range" at bounding box center [631, 67] width 954 height 56
click at [30, 64] on span "play_arrow" at bounding box center [29, 66] width 21 height 21
click at [20, 58] on span "pause" at bounding box center [29, 66] width 21 height 21
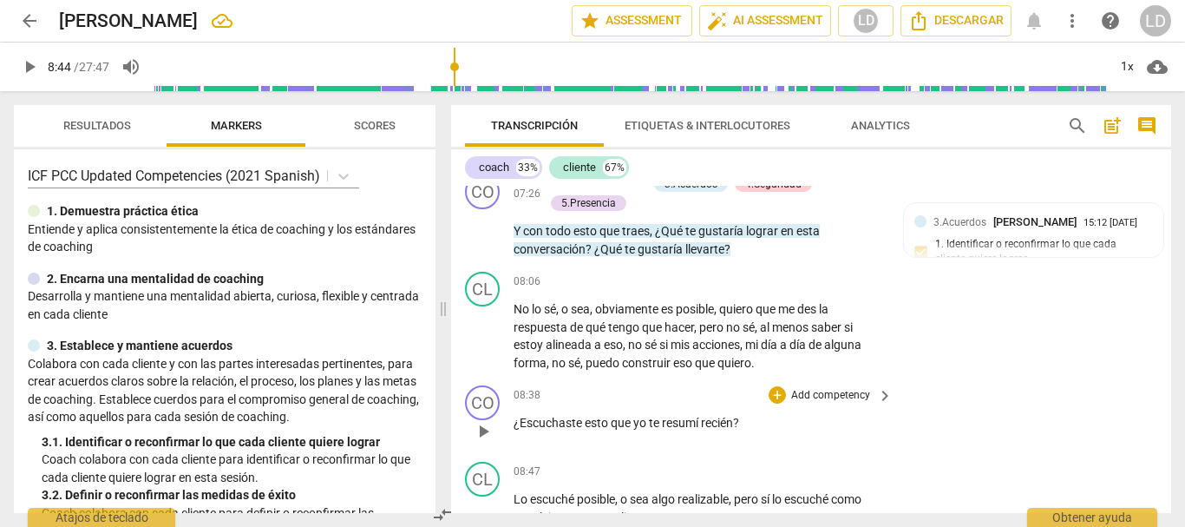
scroll to position [2207, 0]
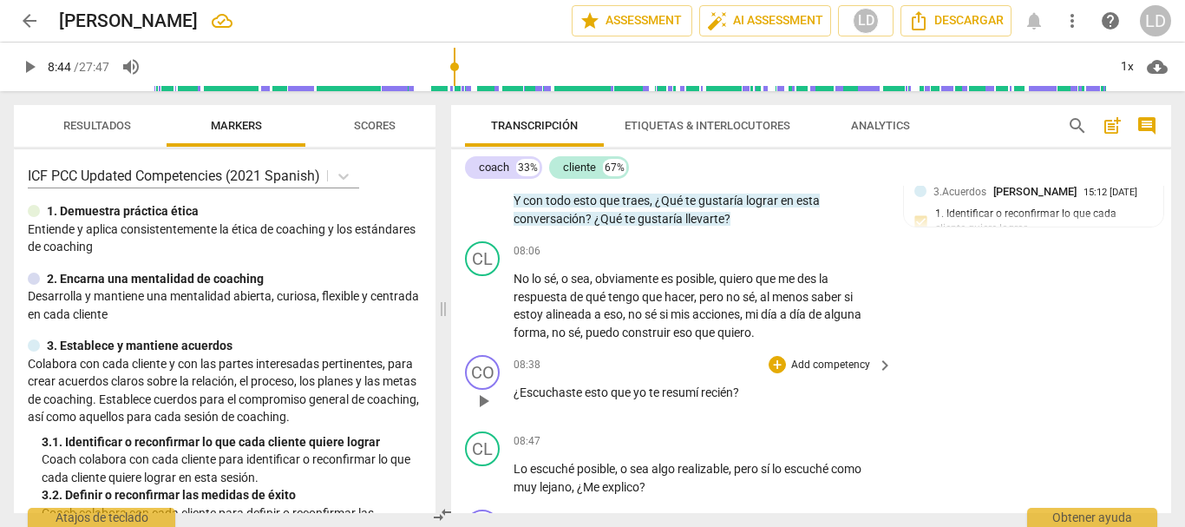
click at [518, 387] on span "¿Escuchaste" at bounding box center [549, 392] width 71 height 14
click at [836, 419] on div "CO play_arrow pause 08:38 + Add competency keyboard_arrow_right ¿Cómo Escuchast…" at bounding box center [811, 386] width 720 height 76
click at [831, 365] on p "Add competency" at bounding box center [831, 365] width 82 height 16
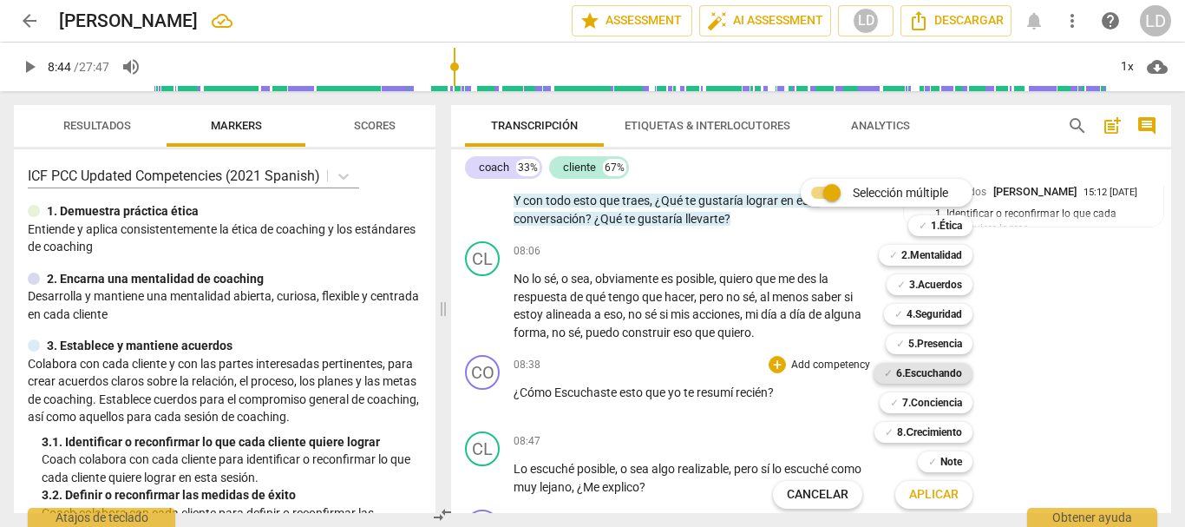
click at [935, 379] on b "6.Escuchando" at bounding box center [929, 373] width 66 height 21
click at [934, 255] on b "2.Mentalidad" at bounding box center [932, 255] width 61 height 21
click at [949, 285] on b "3.Acuerdos" at bounding box center [935, 284] width 53 height 21
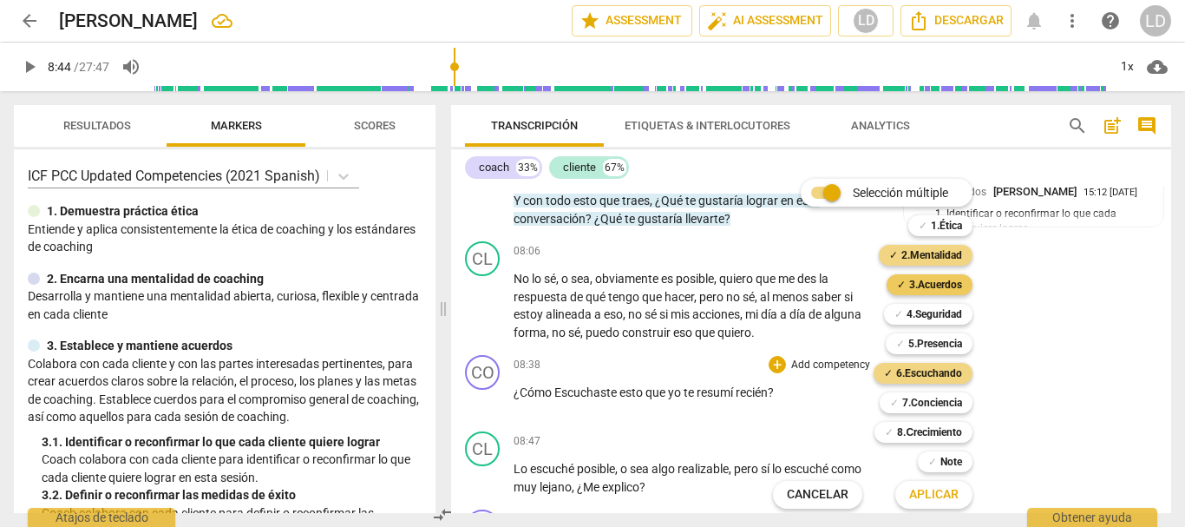
click at [909, 289] on b "3.Acuerdos" at bounding box center [935, 284] width 53 height 21
click at [952, 490] on span "Aplicar" at bounding box center [933, 494] width 49 height 17
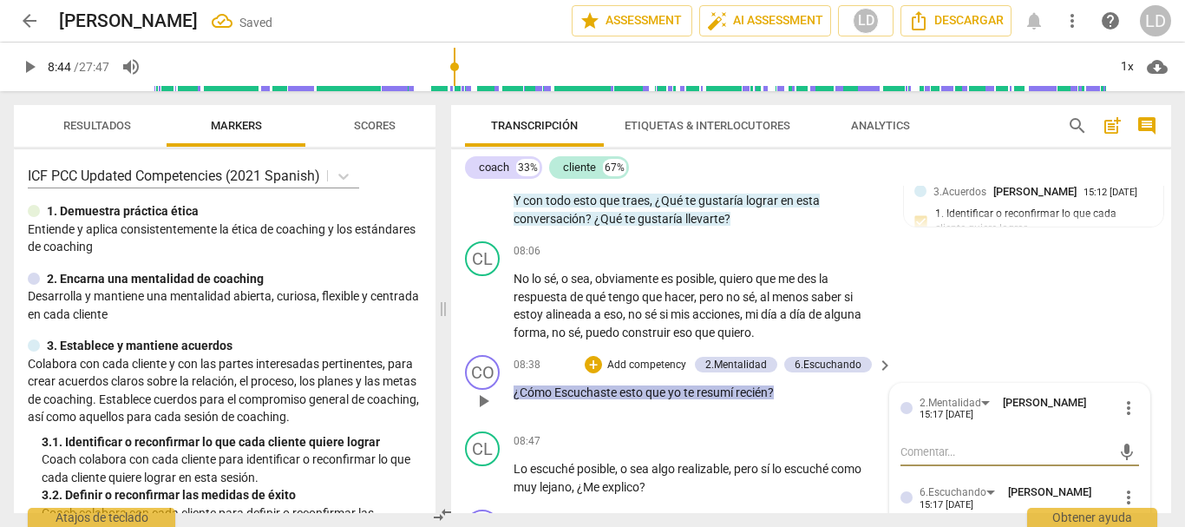
click at [920, 456] on textarea at bounding box center [1007, 451] width 212 height 16
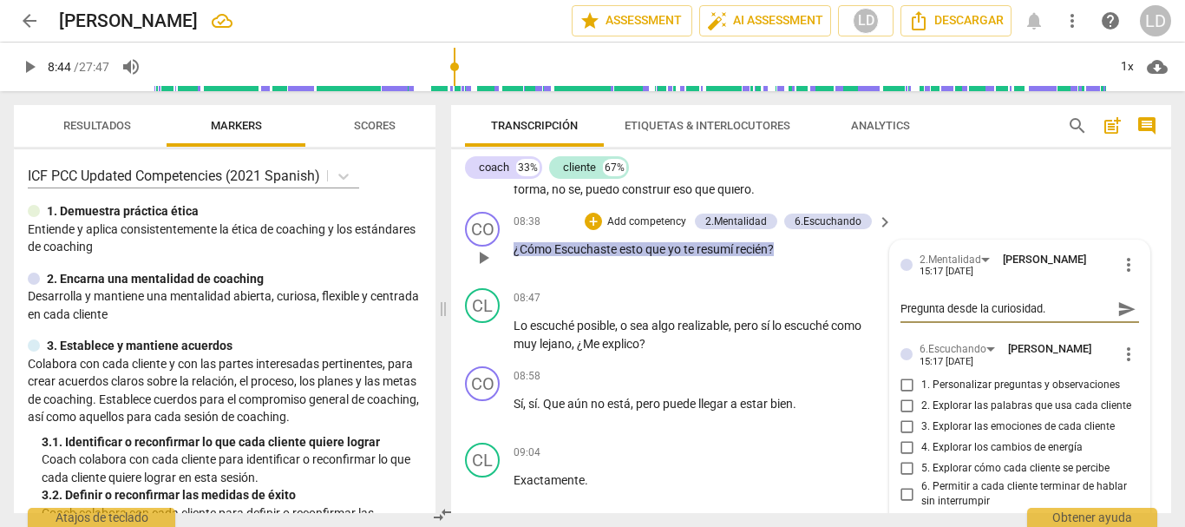
scroll to position [2381, 0]
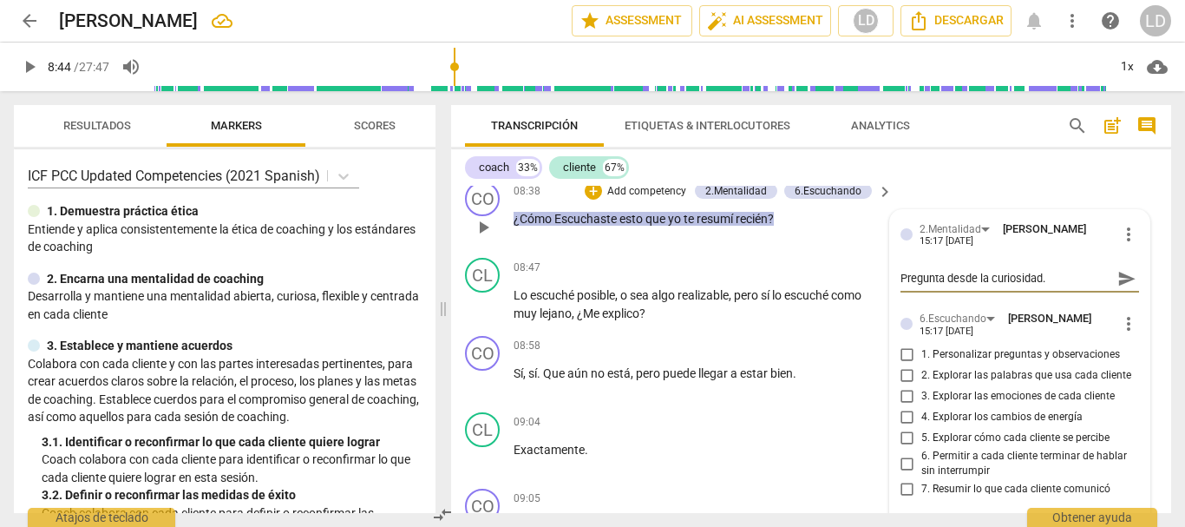
click at [902, 352] on input "1. Personalizar preguntas y observaciones" at bounding box center [908, 354] width 28 height 21
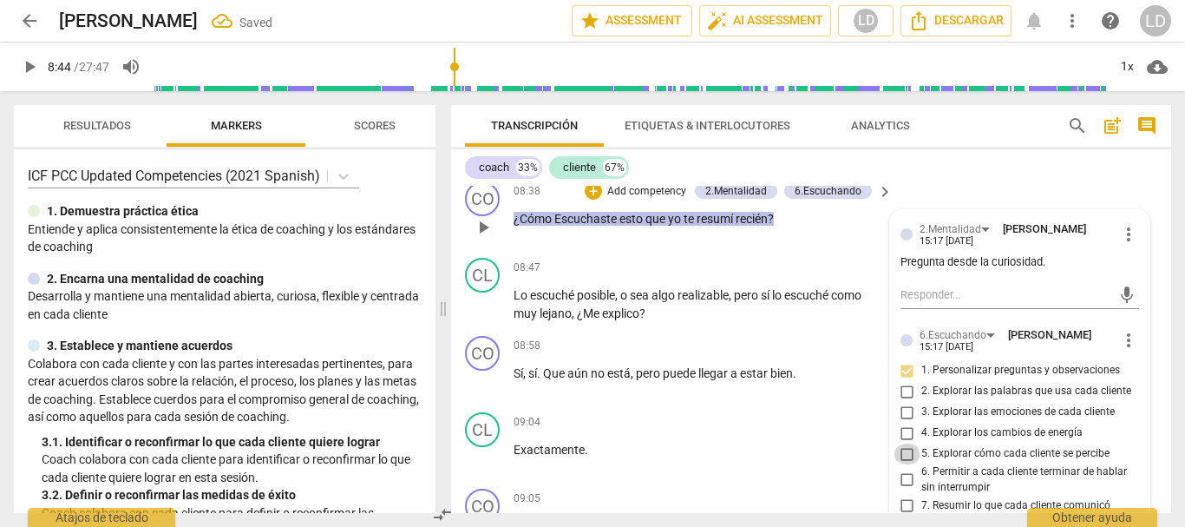
click at [900, 451] on input "5. Explorar cómo cada cliente se percibe" at bounding box center [908, 453] width 28 height 21
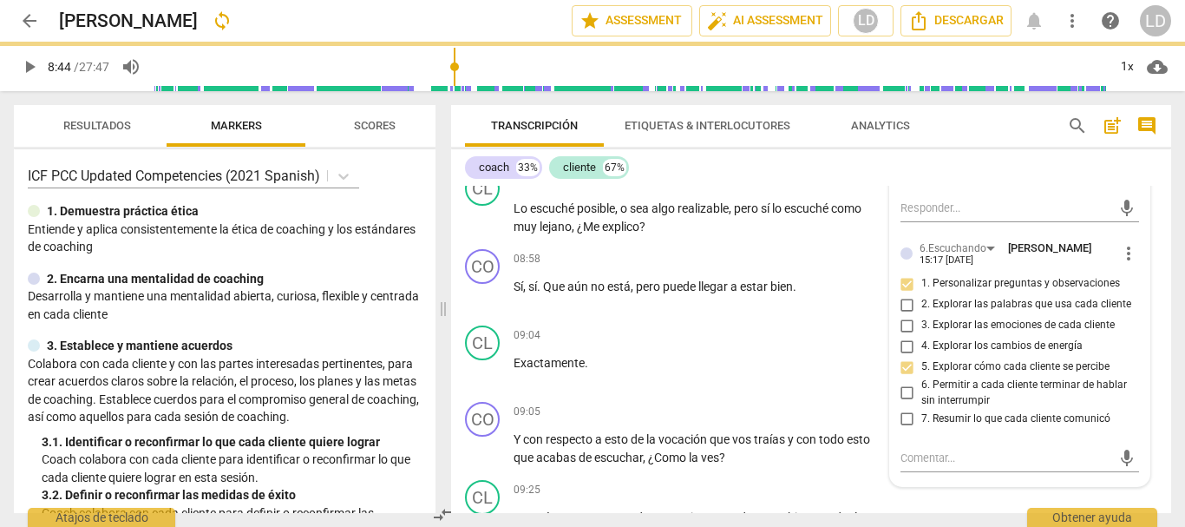
click at [901, 393] on input "6. Permitir a cada cliente terminar de hablar sin interrumpir" at bounding box center [908, 393] width 28 height 21
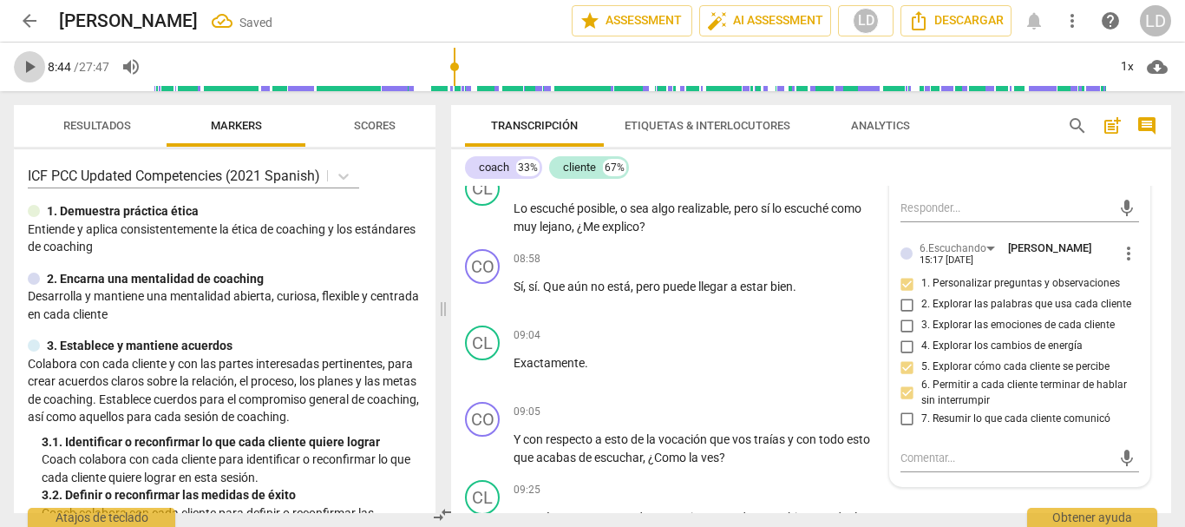
click at [27, 66] on span "play_arrow" at bounding box center [29, 66] width 21 height 21
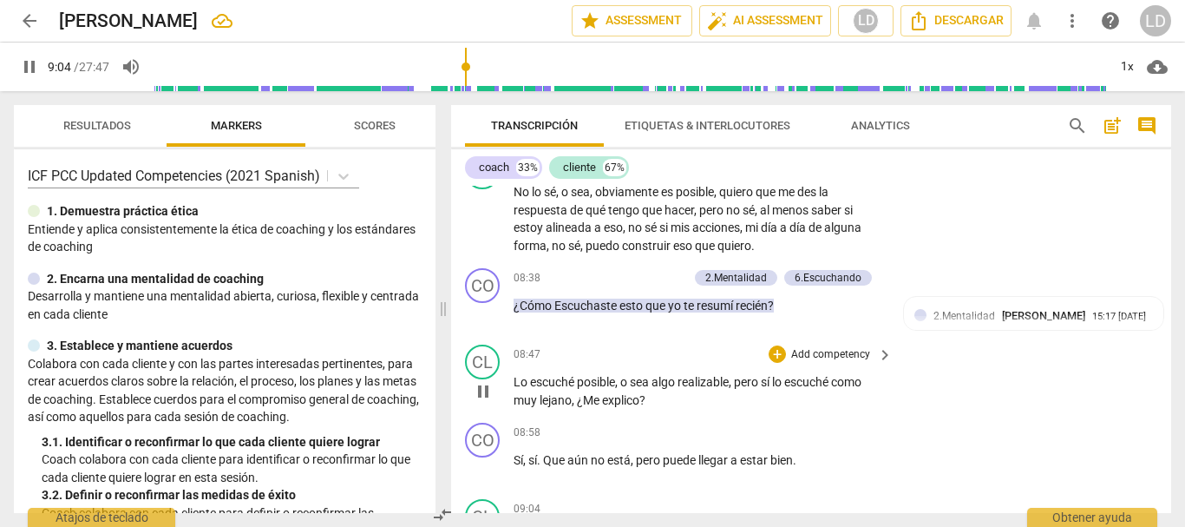
scroll to position [2637, 0]
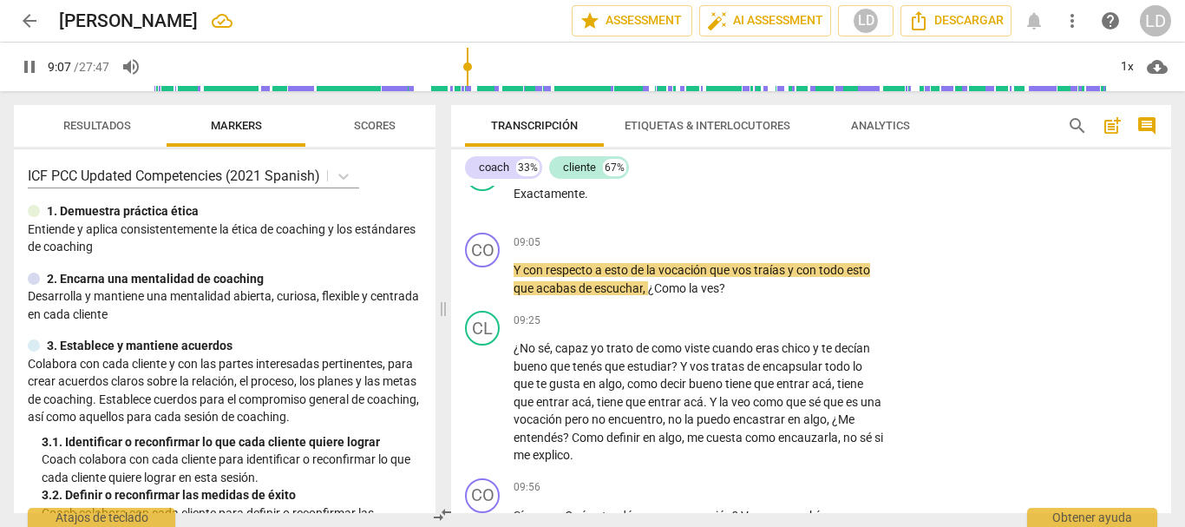
click at [30, 62] on span "pause" at bounding box center [29, 66] width 21 height 21
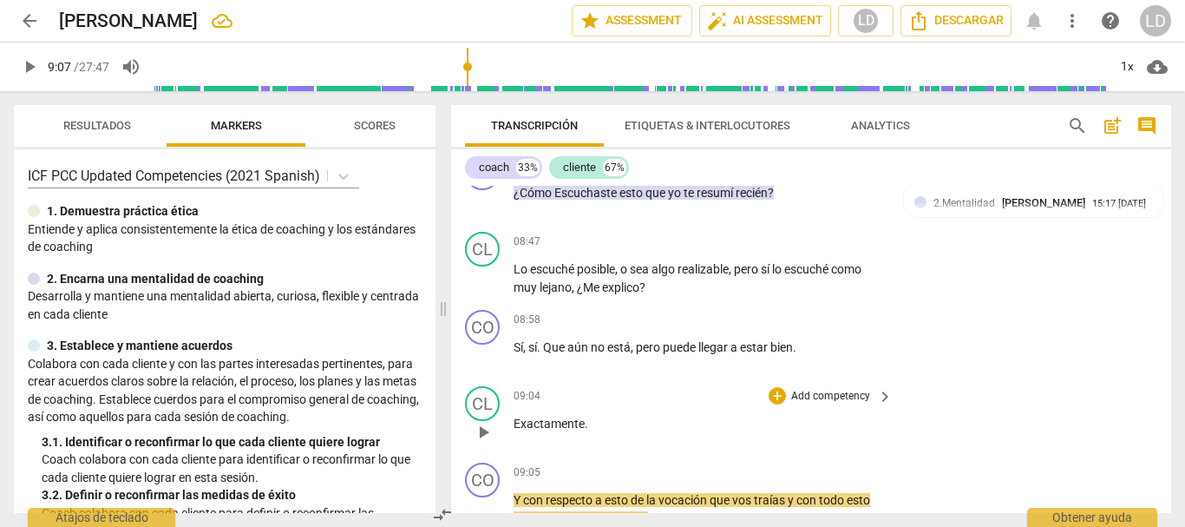
scroll to position [2377, 0]
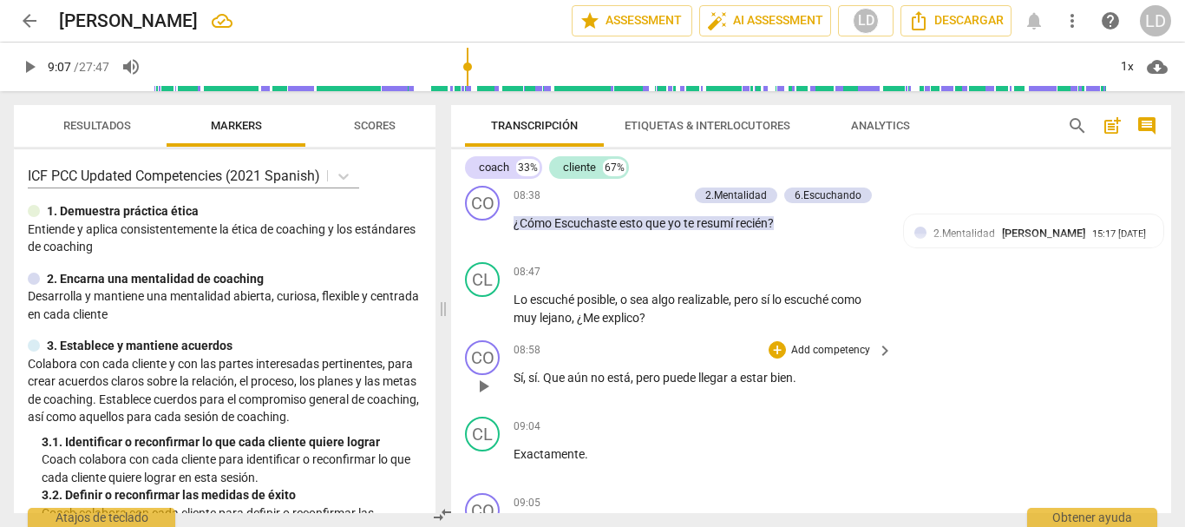
click at [816, 349] on p "Add competency" at bounding box center [831, 351] width 82 height 16
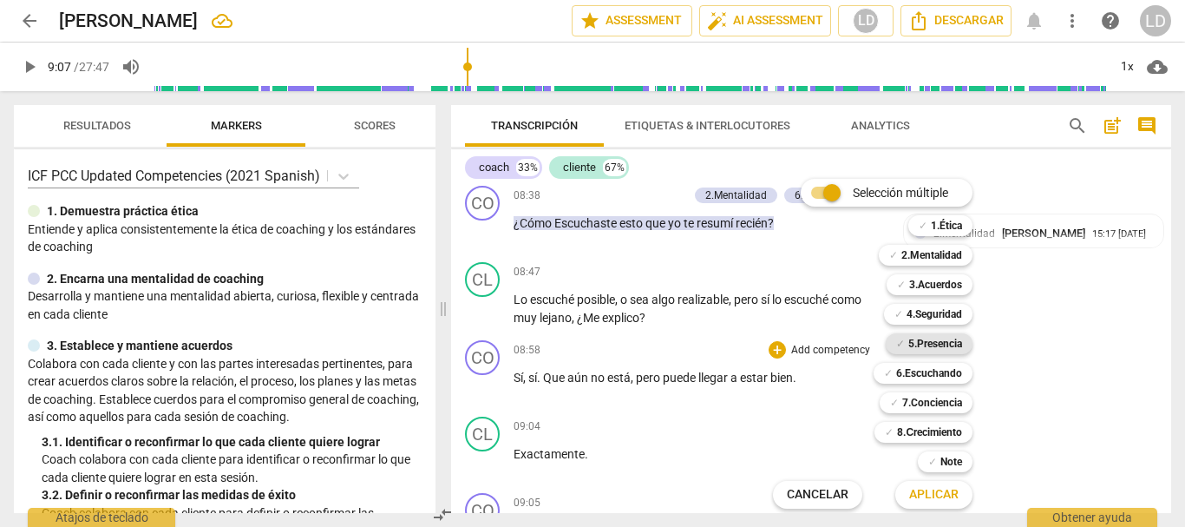
click at [919, 347] on b "5.Presencia" at bounding box center [935, 343] width 54 height 21
click at [928, 487] on span "Aplicar" at bounding box center [933, 494] width 49 height 17
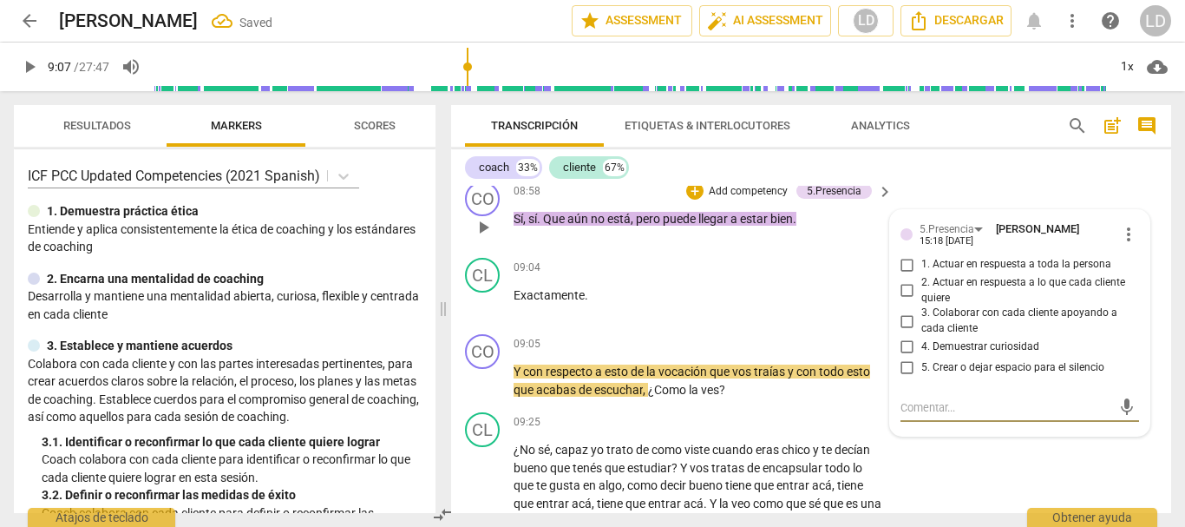
scroll to position [2507, 0]
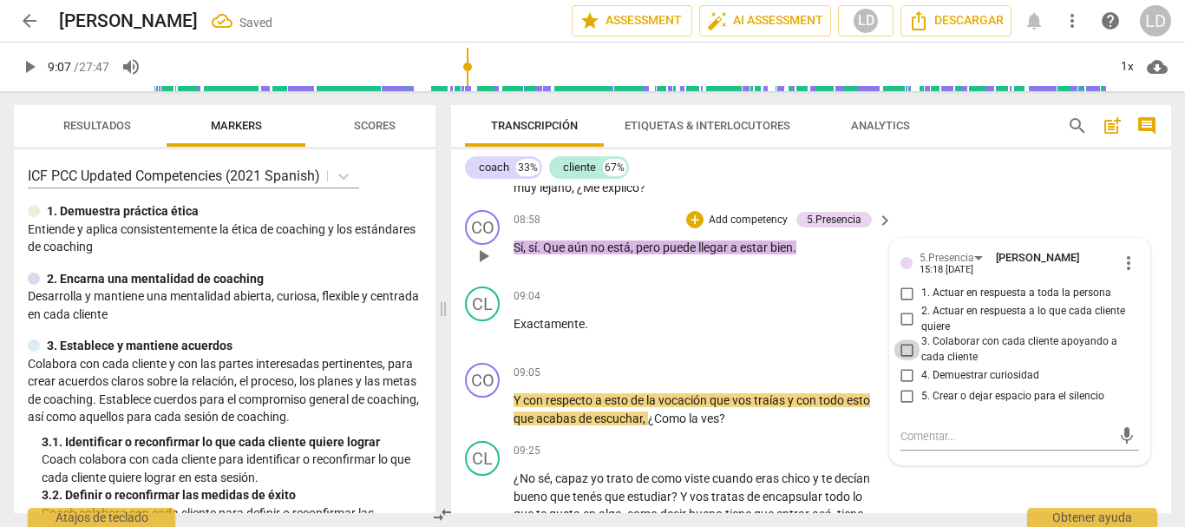
click at [901, 351] on input "3. Colaborar con cada cliente apoyando a cada cliente" at bounding box center [908, 349] width 28 height 21
click at [1153, 221] on div "CO play_arrow pause 08:58 + Add competency 5.Presencia keyboard_arrow_right Sí …" at bounding box center [811, 241] width 720 height 76
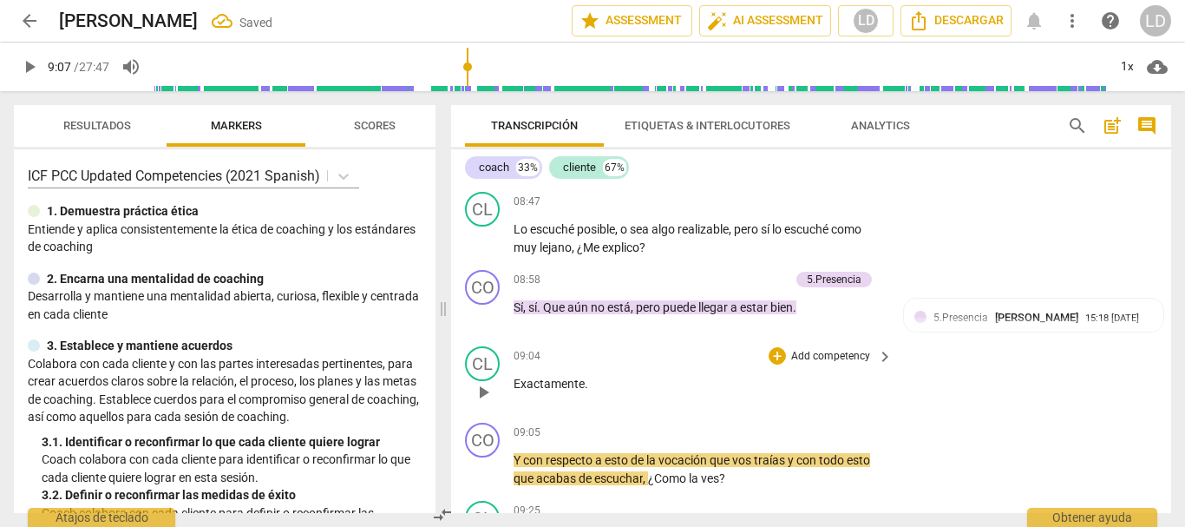
scroll to position [2420, 0]
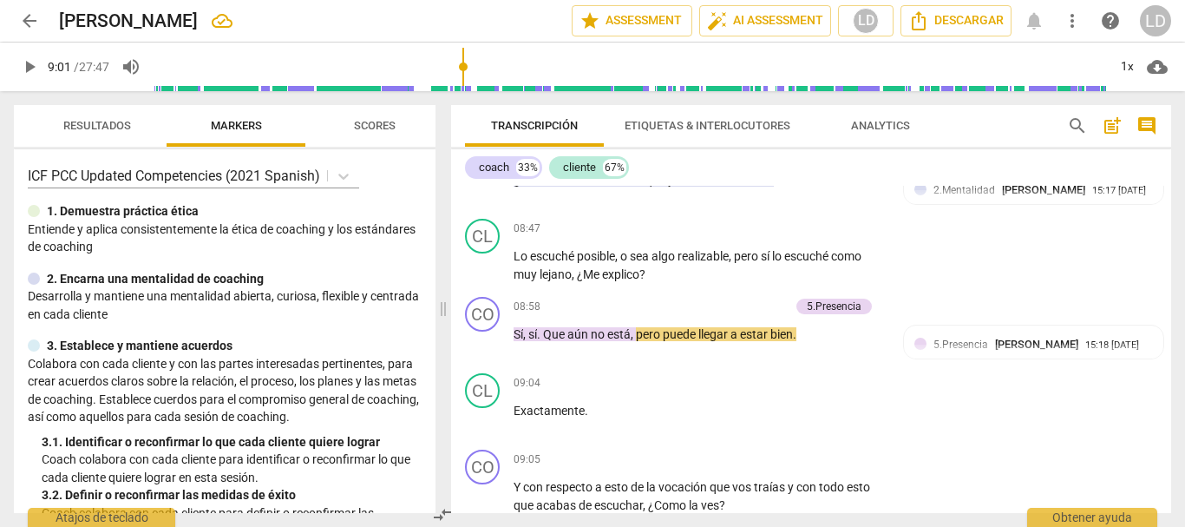
click at [465, 61] on input "range" at bounding box center [631, 67] width 954 height 56
click at [24, 67] on span "play_arrow" at bounding box center [29, 66] width 21 height 21
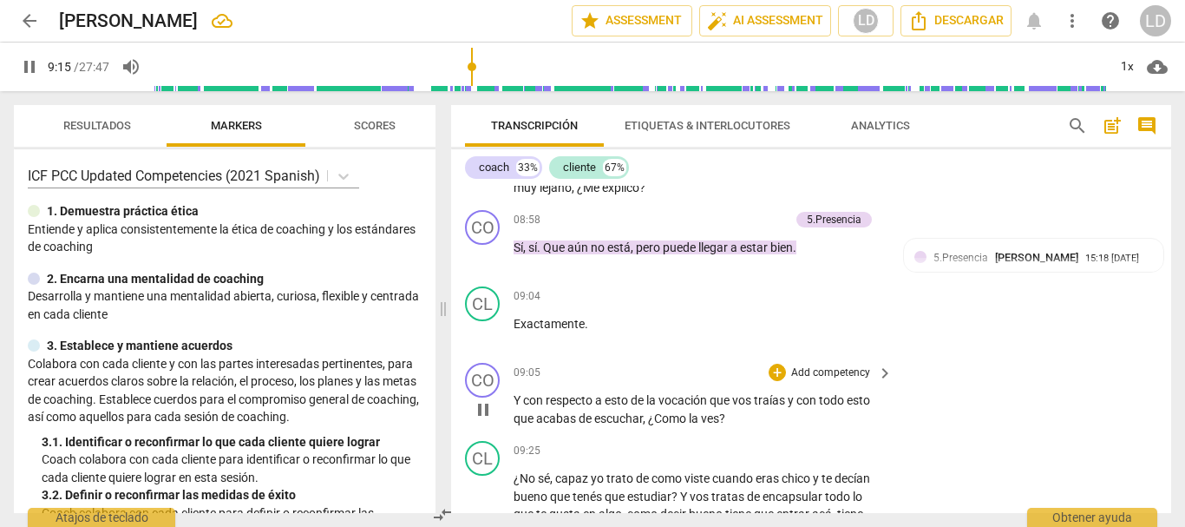
scroll to position [2593, 0]
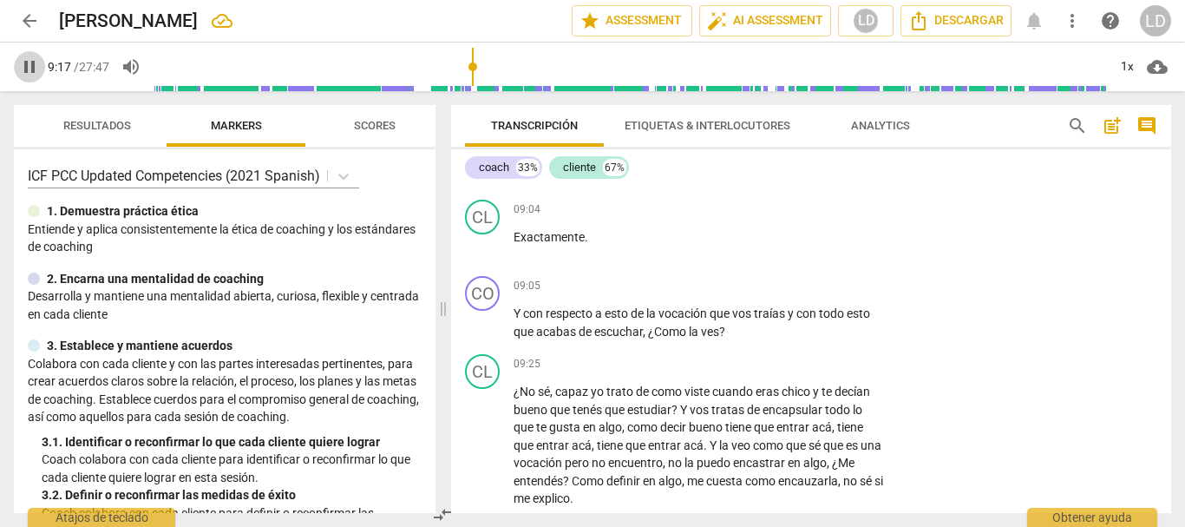
drag, startPoint x: 23, startPoint y: 63, endPoint x: 554, endPoint y: 227, distance: 555.8
click at [24, 63] on span "pause" at bounding box center [29, 66] width 21 height 21
click at [805, 285] on p "Add competency" at bounding box center [831, 287] width 82 height 16
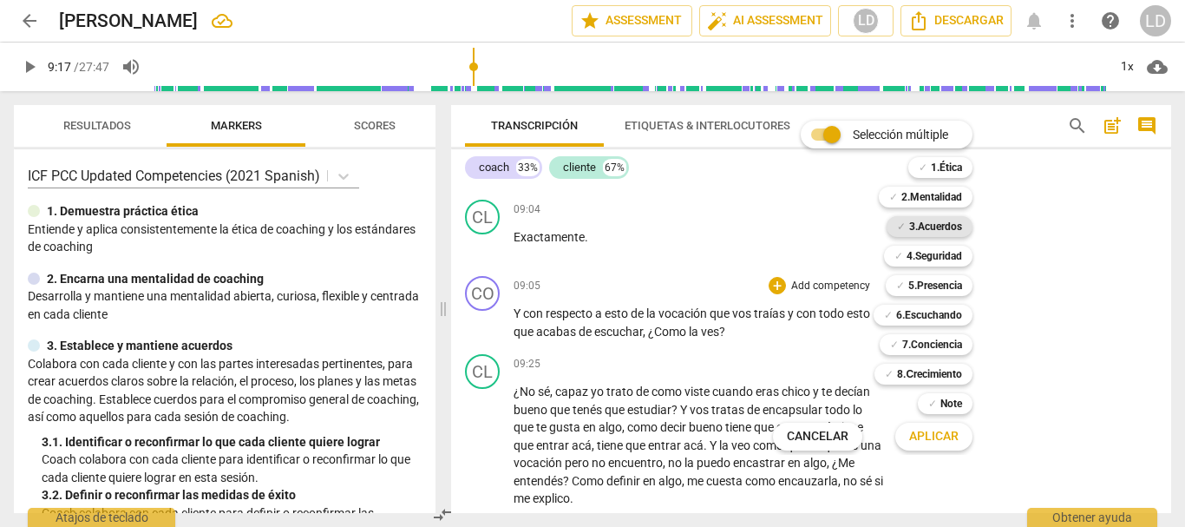
click at [935, 226] on b "3.Acuerdos" at bounding box center [935, 226] width 53 height 21
click at [938, 256] on b "4.Seguridad" at bounding box center [935, 256] width 56 height 21
click at [937, 288] on b "5.Presencia" at bounding box center [935, 285] width 54 height 21
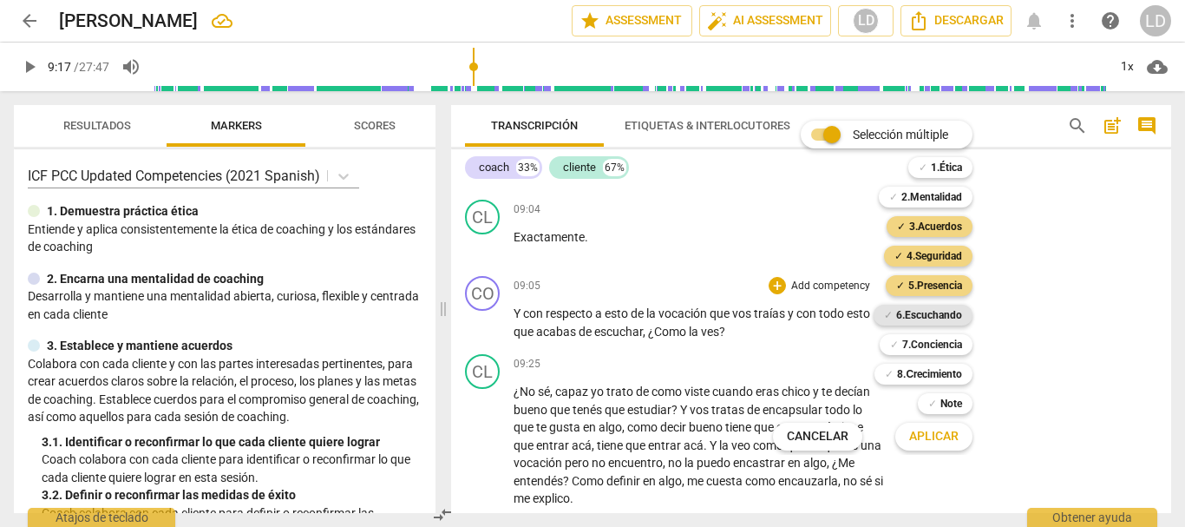
click at [940, 307] on b "6.Escuchando" at bounding box center [929, 315] width 66 height 21
click at [921, 337] on b "7.Conciencia" at bounding box center [932, 344] width 60 height 21
click at [946, 443] on span "Aplicar" at bounding box center [933, 436] width 49 height 17
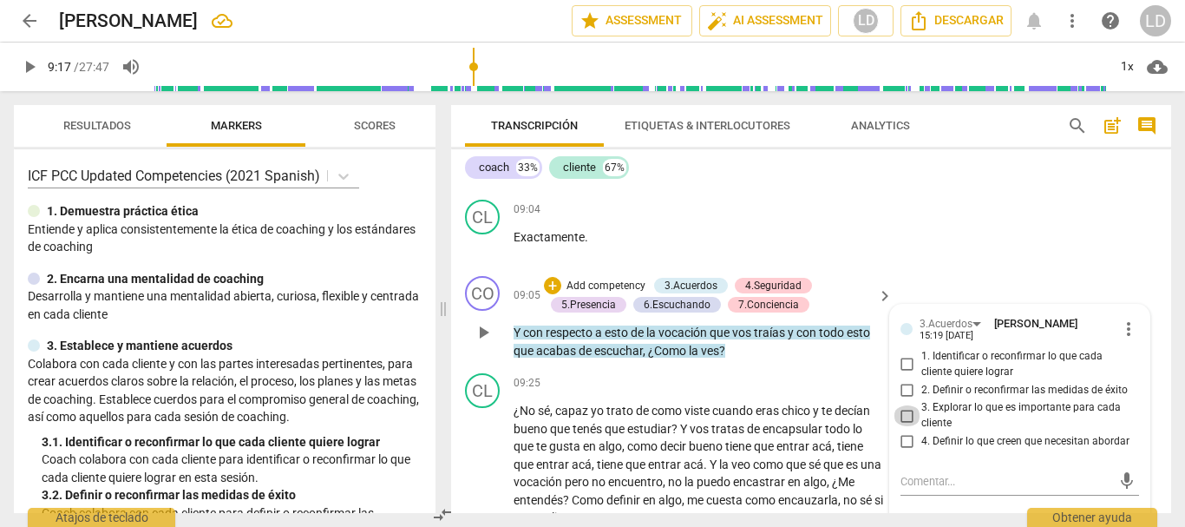
click at [906, 408] on input "3. Explorar lo que es importante para cada cliente" at bounding box center [908, 415] width 28 height 21
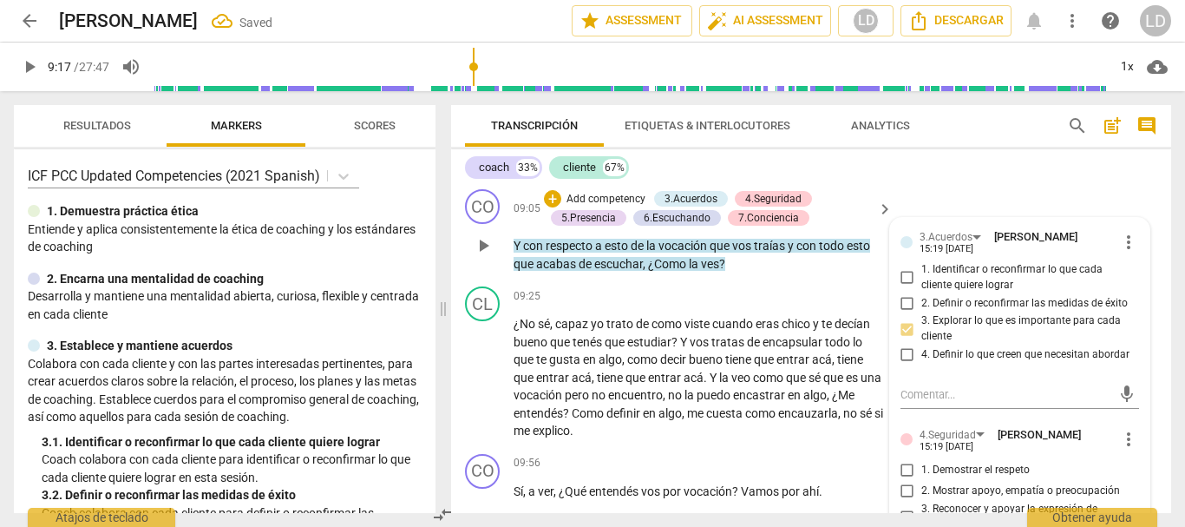
scroll to position [2767, 0]
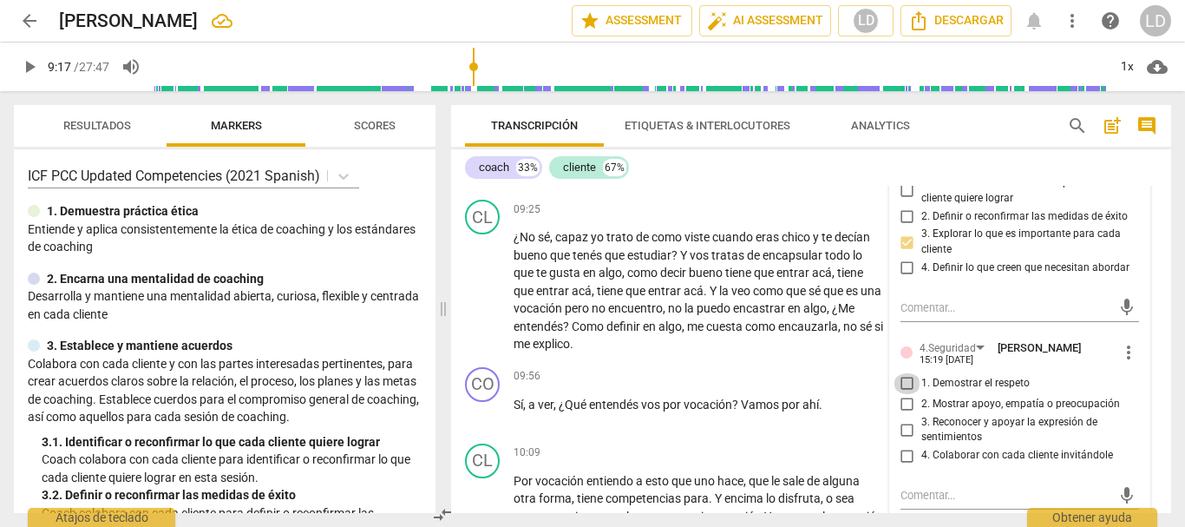
click at [903, 377] on input "1. Demostrar el respeto" at bounding box center [908, 383] width 28 height 21
click at [902, 400] on input "2. Mostrar apoyo, empatía o preocupación" at bounding box center [908, 404] width 28 height 21
click at [902, 419] on input "3. Reconocer y apoyar la expresión de sentimientos" at bounding box center [908, 429] width 28 height 21
click at [902, 448] on input "4. Colaborar con cada cliente invitándole" at bounding box center [908, 455] width 28 height 21
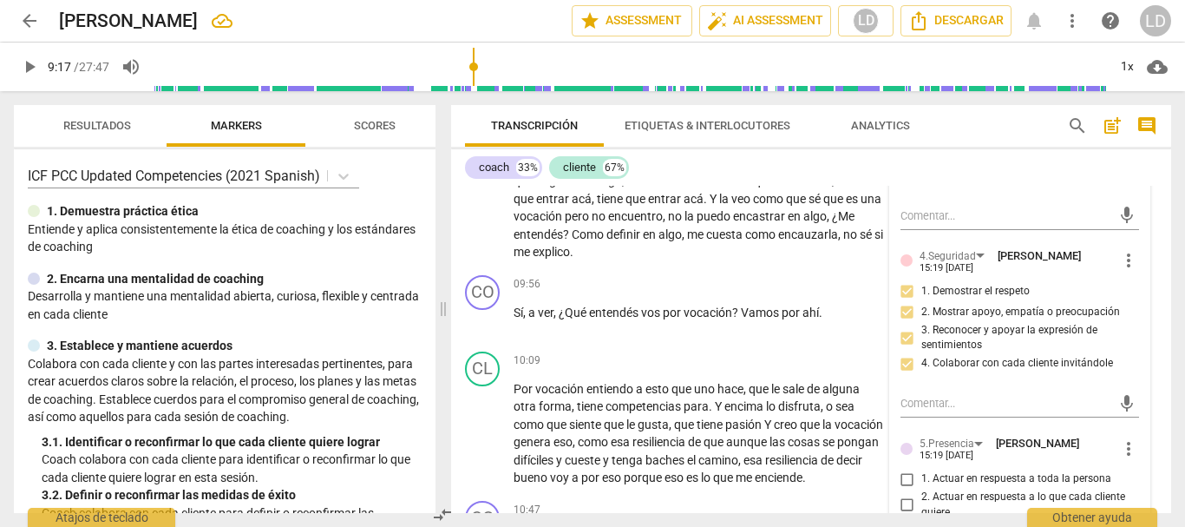
scroll to position [2941, 0]
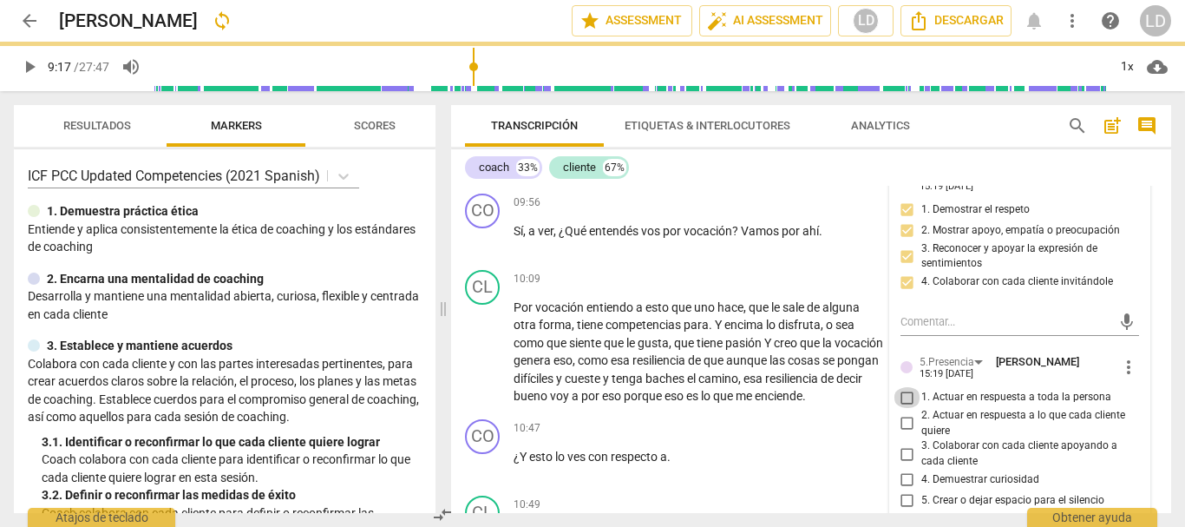
drag, startPoint x: 905, startPoint y: 395, endPoint x: 921, endPoint y: 431, distance: 39.6
click at [905, 396] on input "1. Actuar en respuesta a toda la persona" at bounding box center [908, 397] width 28 height 21
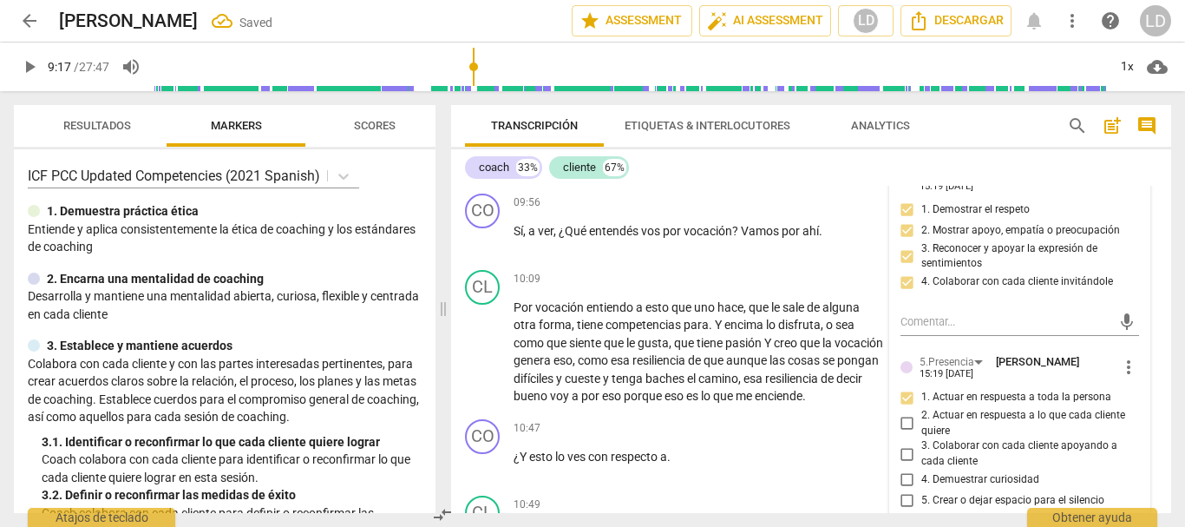
click at [902, 449] on input "3. Colaborar con cada cliente apoyando a cada cliente" at bounding box center [908, 453] width 28 height 21
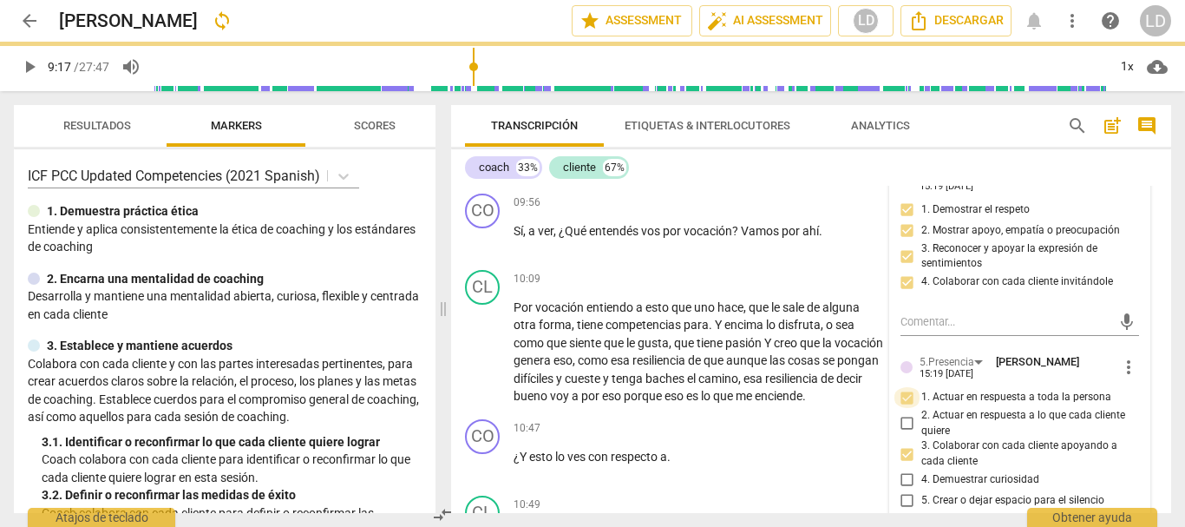
click at [908, 392] on input "1. Actuar en respuesta a toda la persona" at bounding box center [908, 397] width 28 height 21
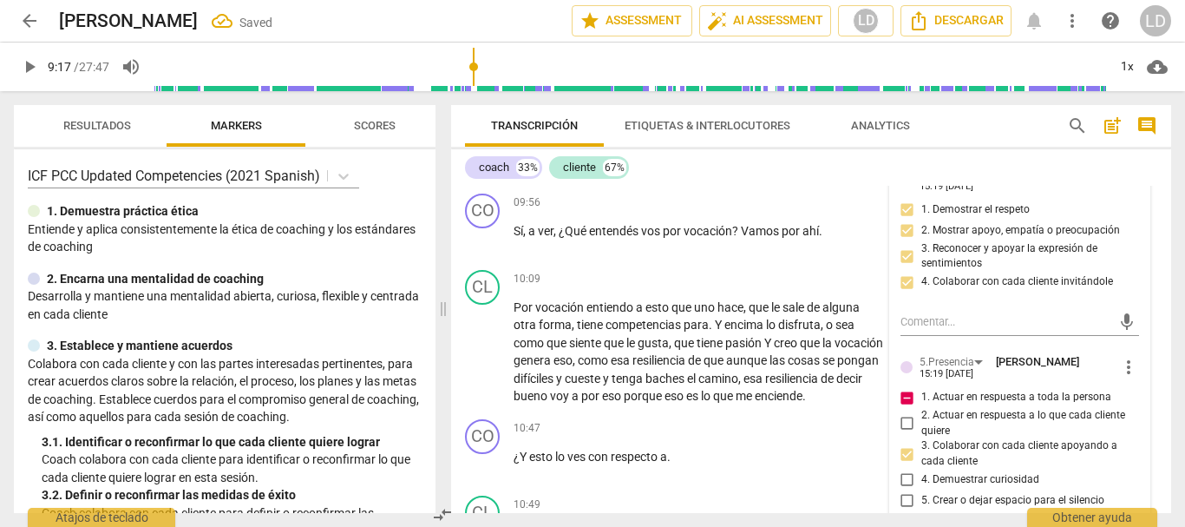
click at [897, 394] on input "1. Actuar en respuesta a toda la persona" at bounding box center [908, 397] width 28 height 21
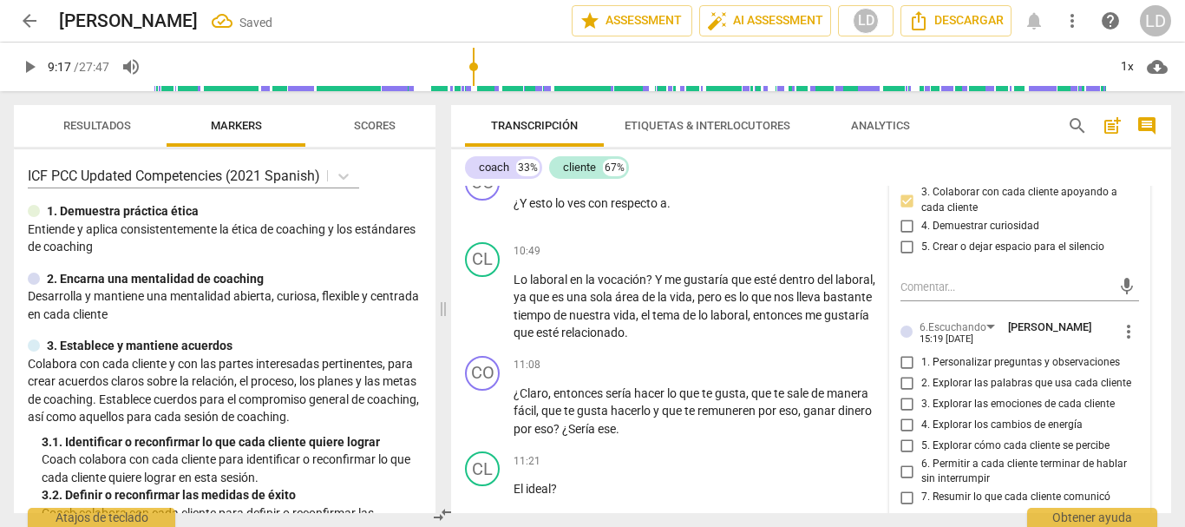
scroll to position [3201, 0]
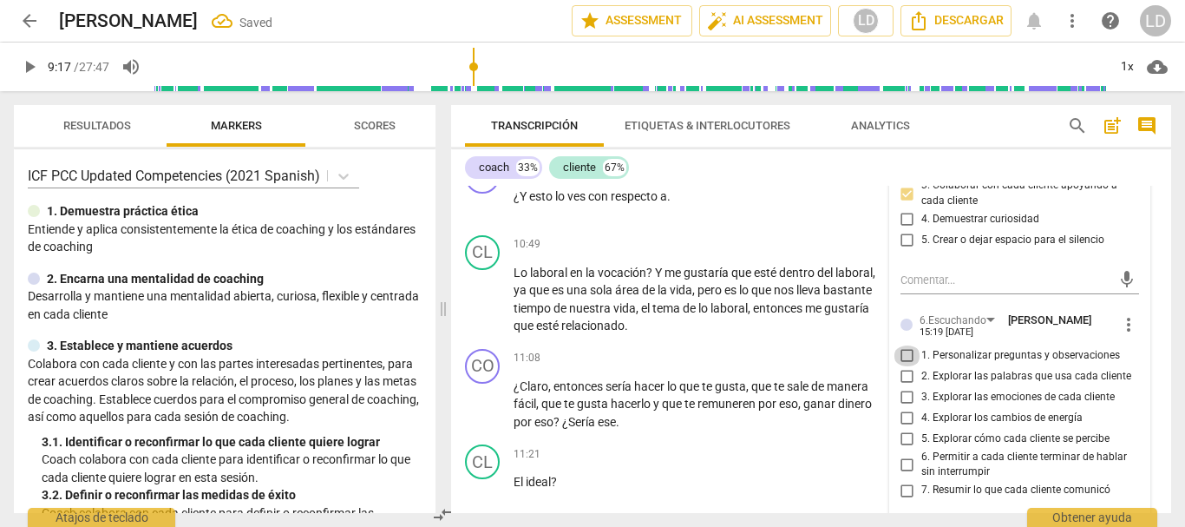
click at [904, 357] on input "1. Personalizar preguntas y observaciones" at bounding box center [908, 355] width 28 height 21
click at [907, 376] on input "2. Explorar las palabras que usa cada cliente" at bounding box center [908, 376] width 28 height 21
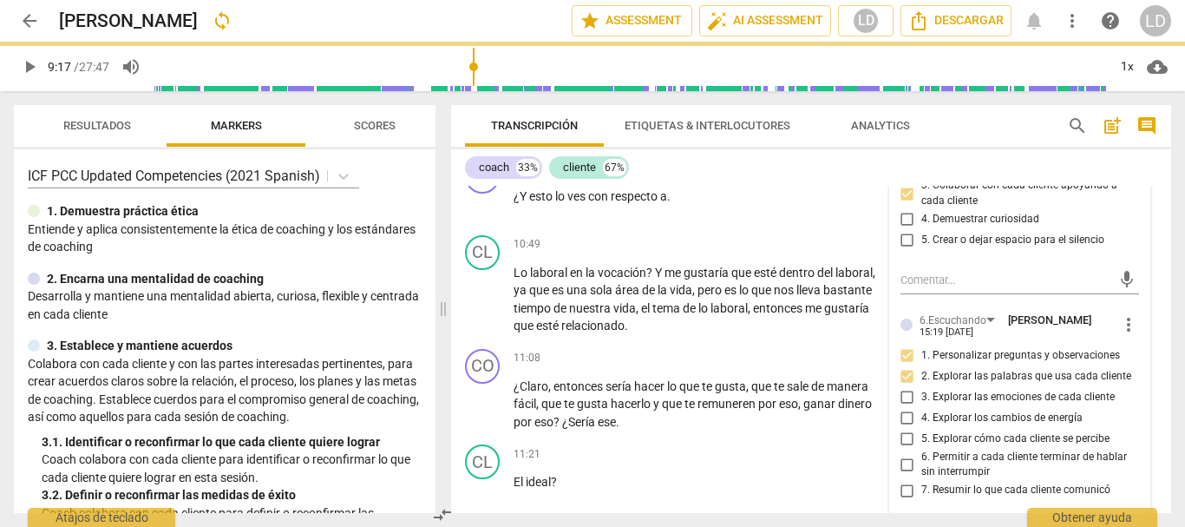
click at [904, 434] on input "5. Explorar cómo cada cliente se percibe" at bounding box center [908, 439] width 28 height 21
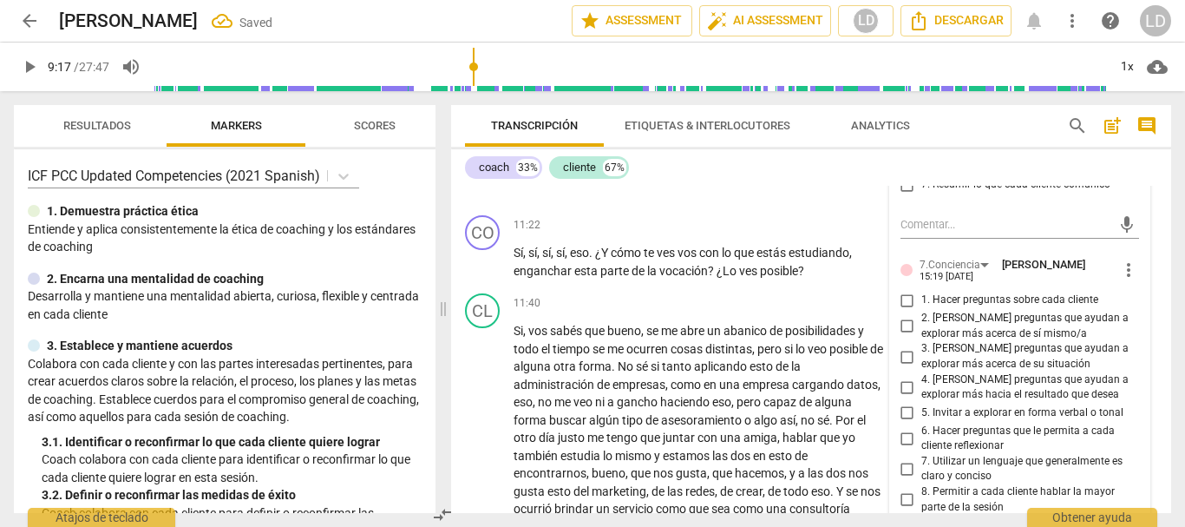
scroll to position [3548, 0]
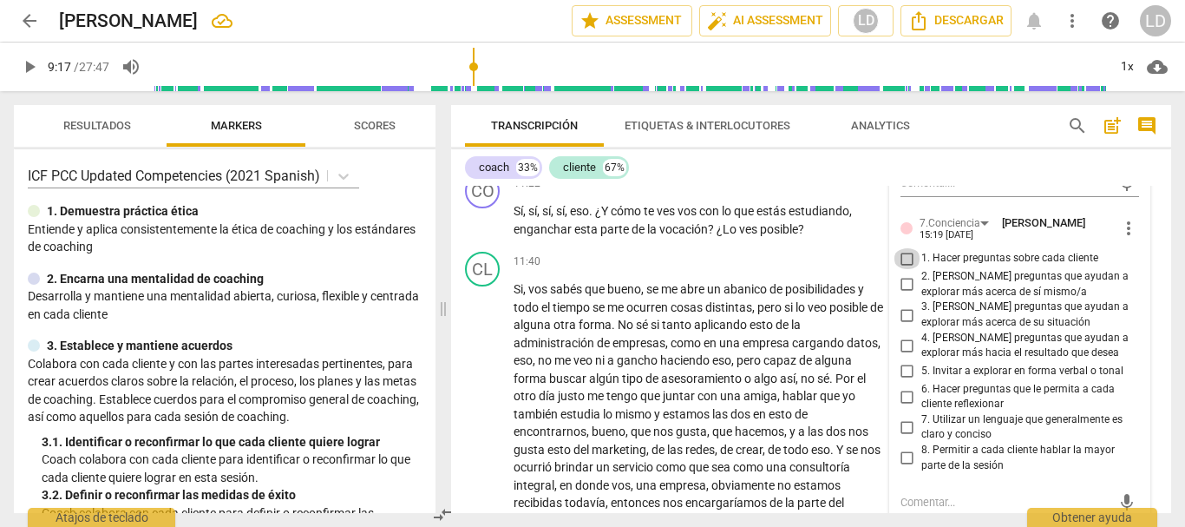
click at [902, 261] on input "1. Hacer preguntas sobre cada cliente" at bounding box center [908, 258] width 28 height 21
drag, startPoint x: 904, startPoint y: 309, endPoint x: 900, endPoint y: 285, distance: 24.7
click at [904, 310] on input "3. [PERSON_NAME] preguntas que ayudan a explorar más acerca de su situación" at bounding box center [908, 315] width 28 height 21
click at [898, 279] on input "2. [PERSON_NAME] preguntas que ayudan a explorar más acerca de sí mismo/a" at bounding box center [908, 284] width 28 height 21
drag, startPoint x: 899, startPoint y: 339, endPoint x: 917, endPoint y: 404, distance: 67.6
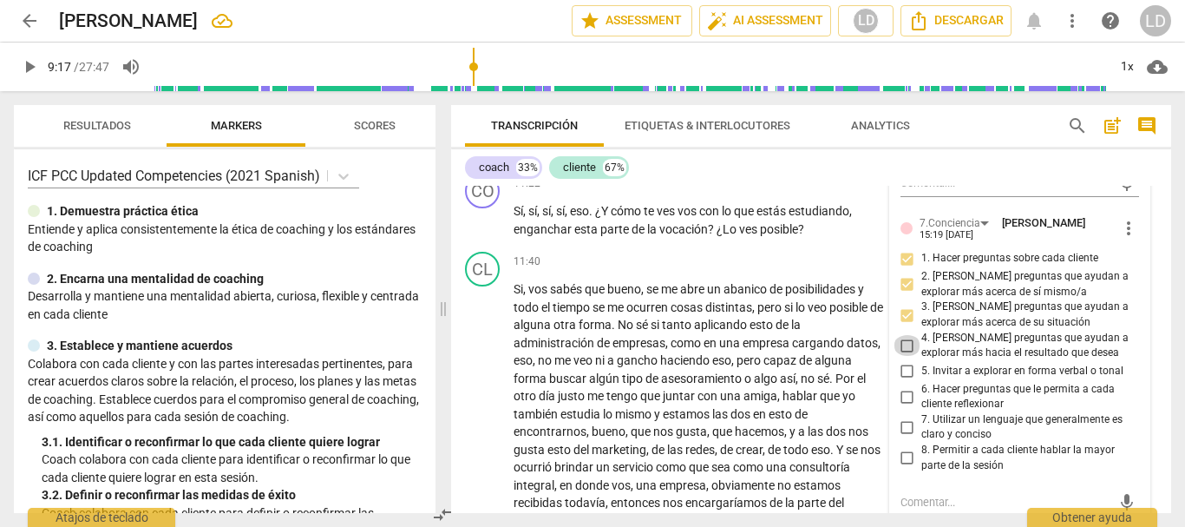
click at [900, 339] on input "4. [PERSON_NAME] preguntas que ayudan a explorar más hacia el resultado que des…" at bounding box center [908, 345] width 28 height 21
click at [904, 396] on input "6. Hacer preguntas que le permita a cada cliente reflexionar" at bounding box center [908, 396] width 28 height 21
click at [898, 424] on input "7. Utilizar un lenguaje que generalmente es claro y conciso" at bounding box center [908, 426] width 28 height 21
click at [1150, 193] on div "CO play_arrow pause 11:22 + Add competency keyboard_arrow_right Sí , sí , sí , …" at bounding box center [811, 206] width 720 height 78
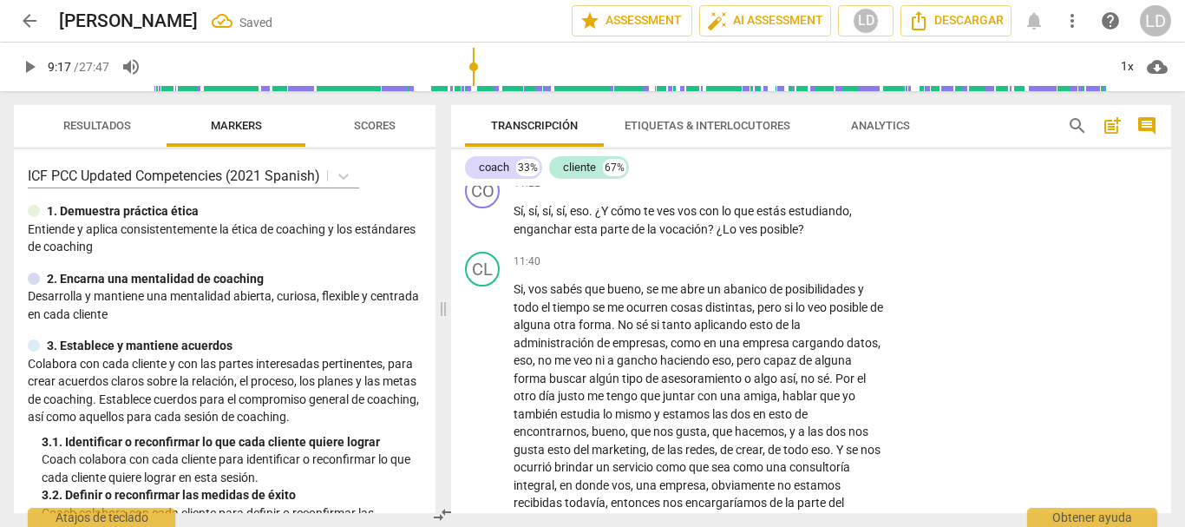
click at [25, 66] on span "play_arrow" at bounding box center [29, 66] width 21 height 21
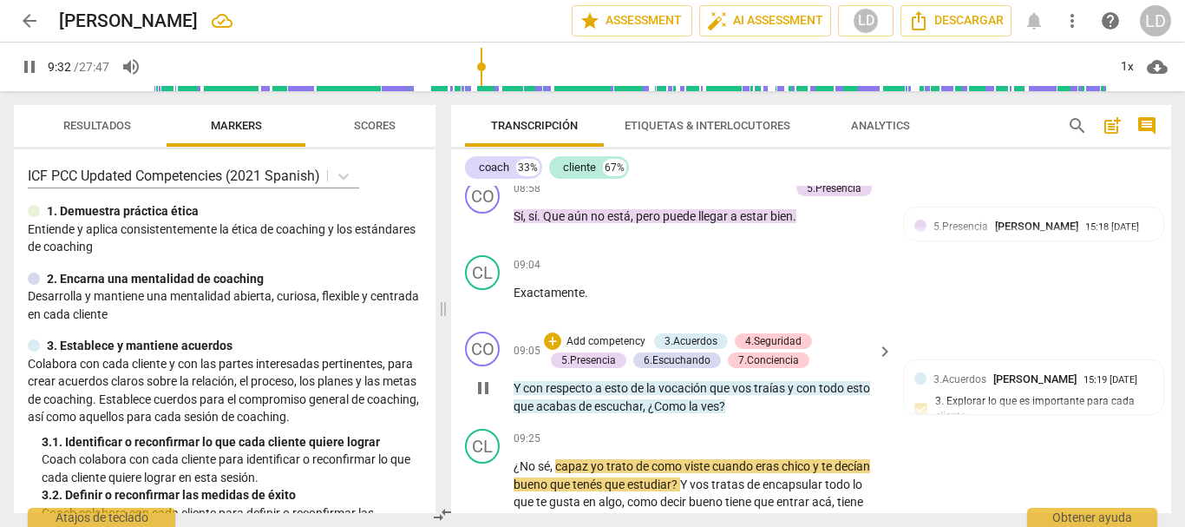
scroll to position [2593, 0]
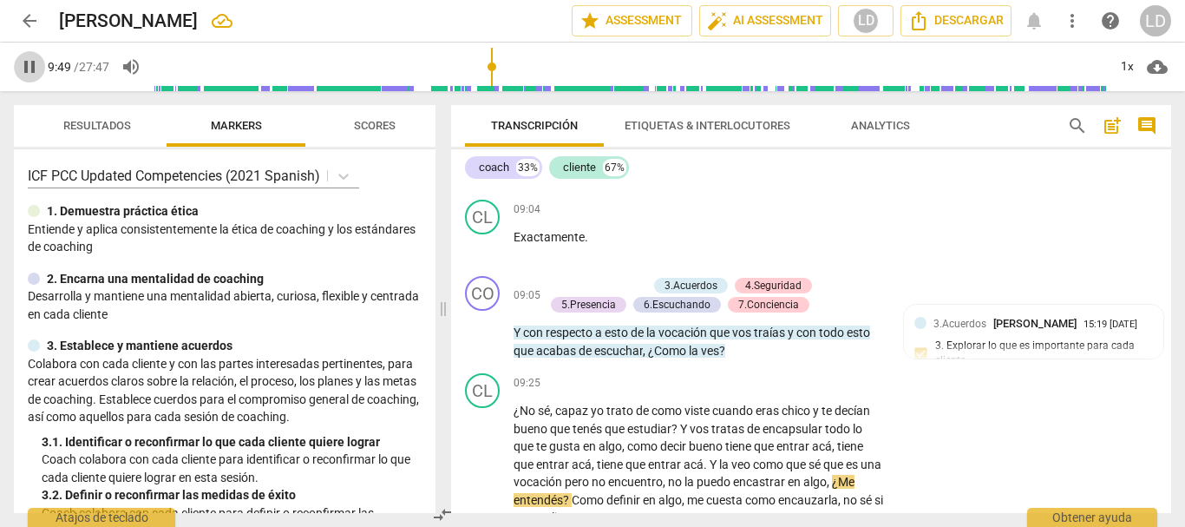
click at [30, 68] on span "pause" at bounding box center [29, 66] width 21 height 21
click at [28, 68] on span "play_arrow" at bounding box center [29, 66] width 21 height 21
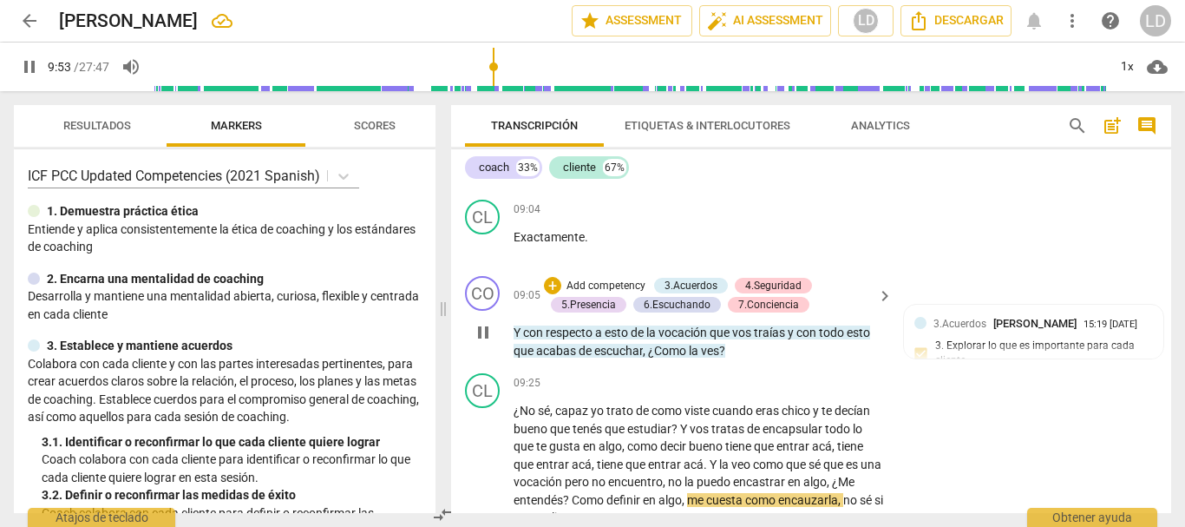
scroll to position [2680, 0]
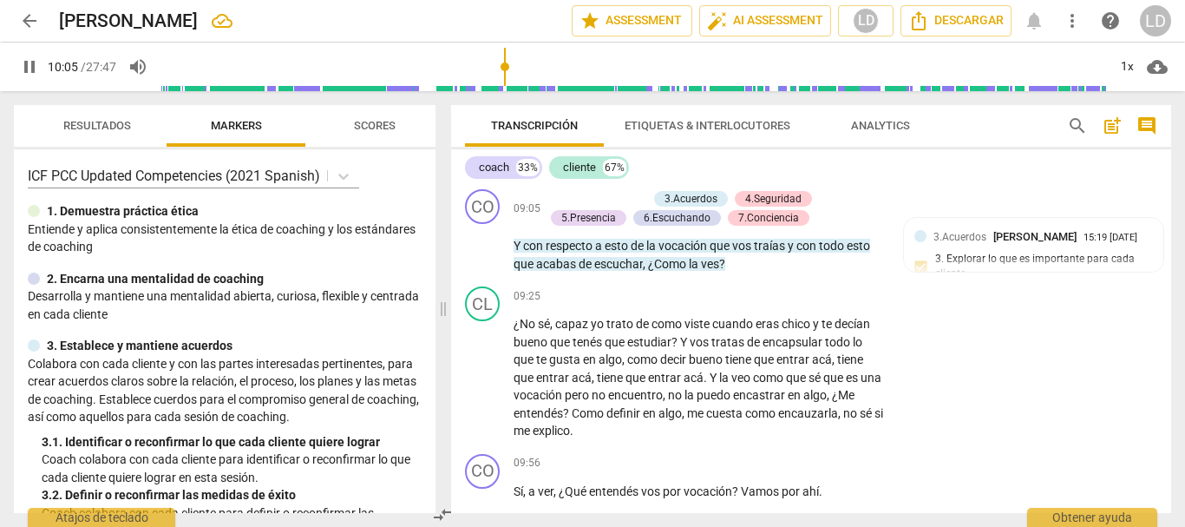
click at [27, 65] on span "pause" at bounding box center [29, 66] width 21 height 21
click at [832, 461] on p "Add competency" at bounding box center [831, 464] width 82 height 16
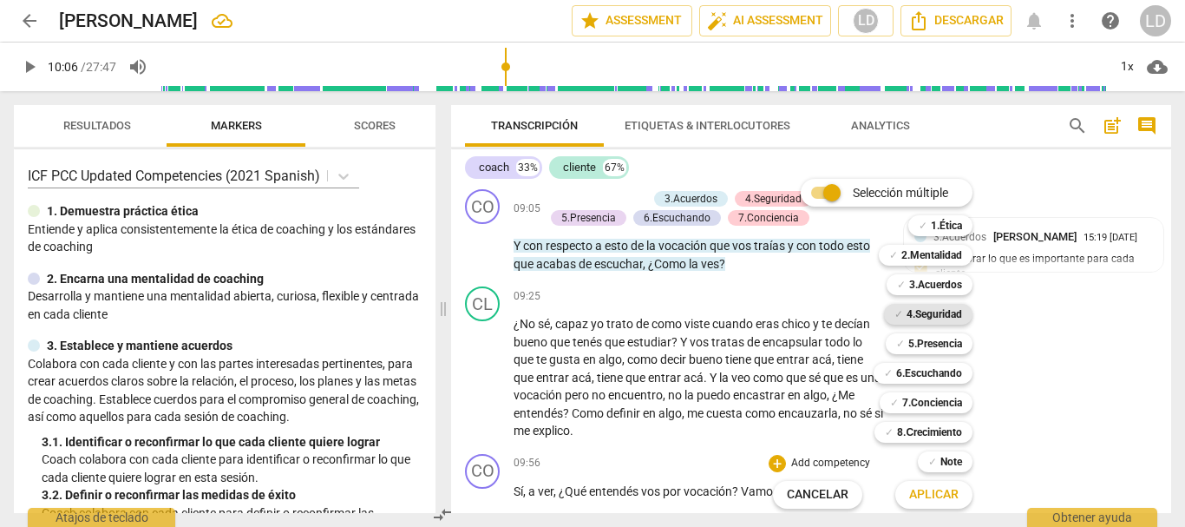
click at [937, 315] on b "4.Seguridad" at bounding box center [935, 314] width 56 height 21
click at [932, 274] on b "3.Acuerdos" at bounding box center [935, 284] width 53 height 21
drag, startPoint x: 948, startPoint y: 370, endPoint x: 939, endPoint y: 339, distance: 32.7
click at [948, 370] on b "6.Escuchando" at bounding box center [929, 373] width 66 height 21
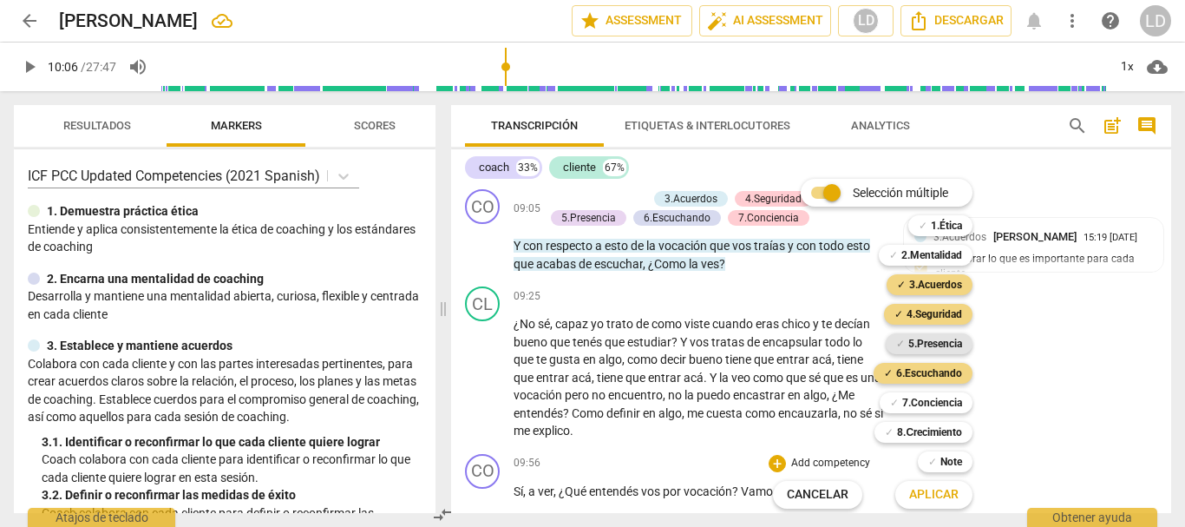
click at [938, 338] on b "5.Presencia" at bounding box center [935, 343] width 54 height 21
click at [961, 401] on b "7.Conciencia" at bounding box center [932, 402] width 60 height 21
click at [925, 500] on span "Aplicar" at bounding box center [933, 494] width 49 height 17
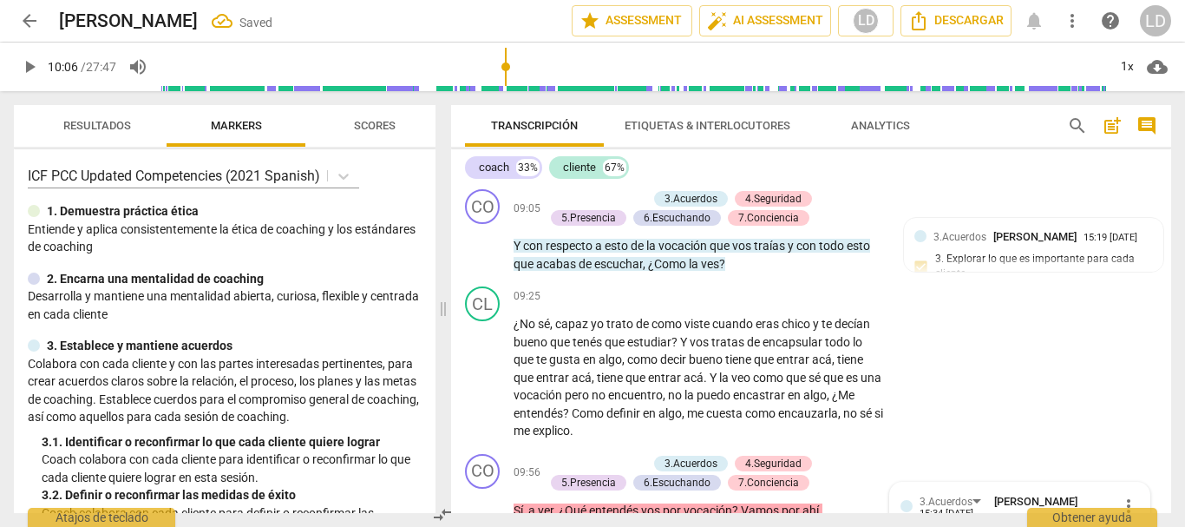
scroll to position [2990, 0]
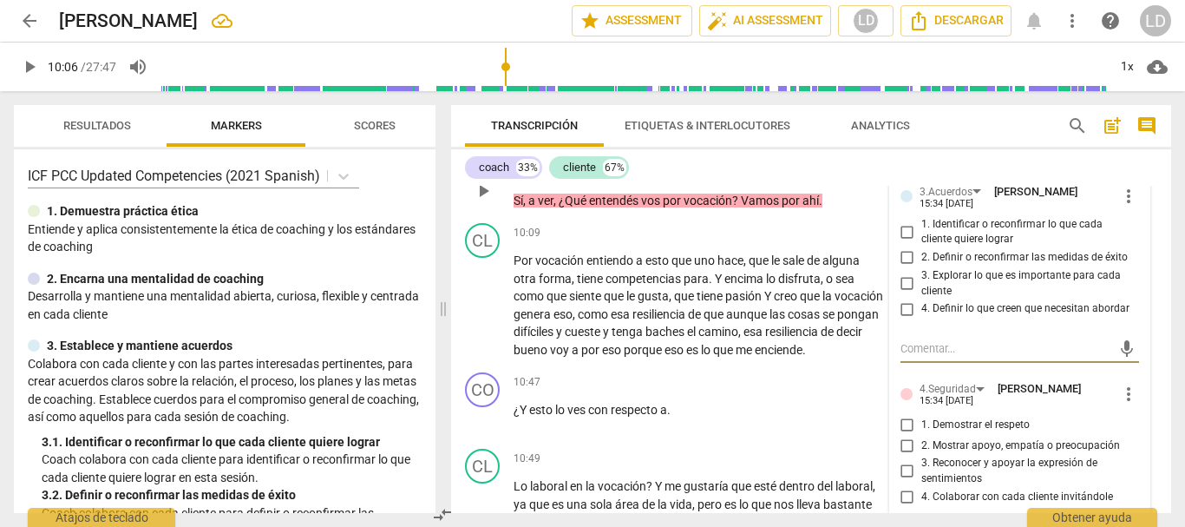
click at [906, 283] on input "3. Explorar lo que es importante para cada cliente" at bounding box center [908, 283] width 28 height 21
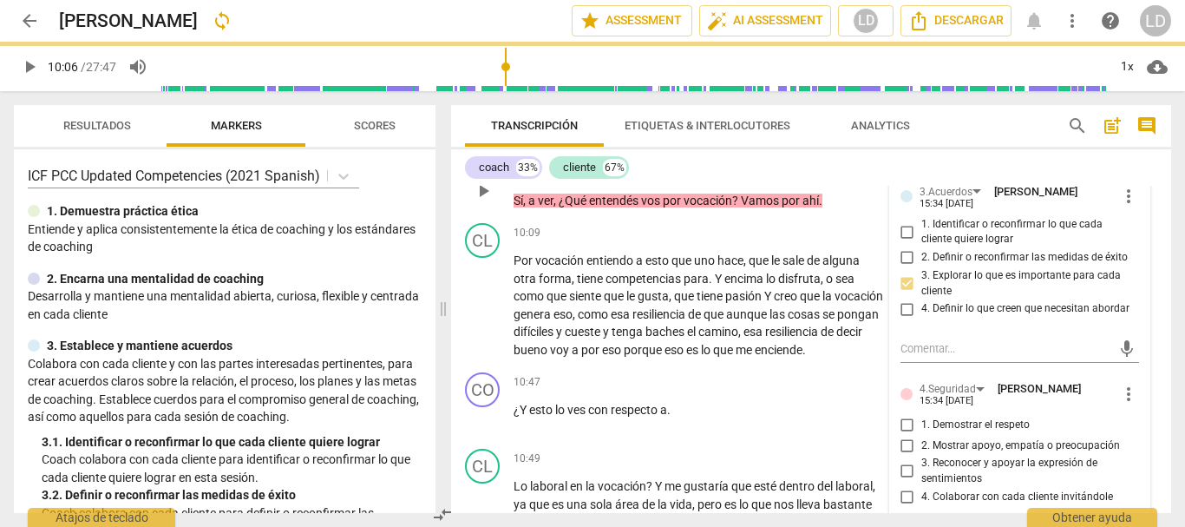
click at [901, 307] on input "4. Definir lo que creen que necesitan abordar" at bounding box center [908, 308] width 28 height 21
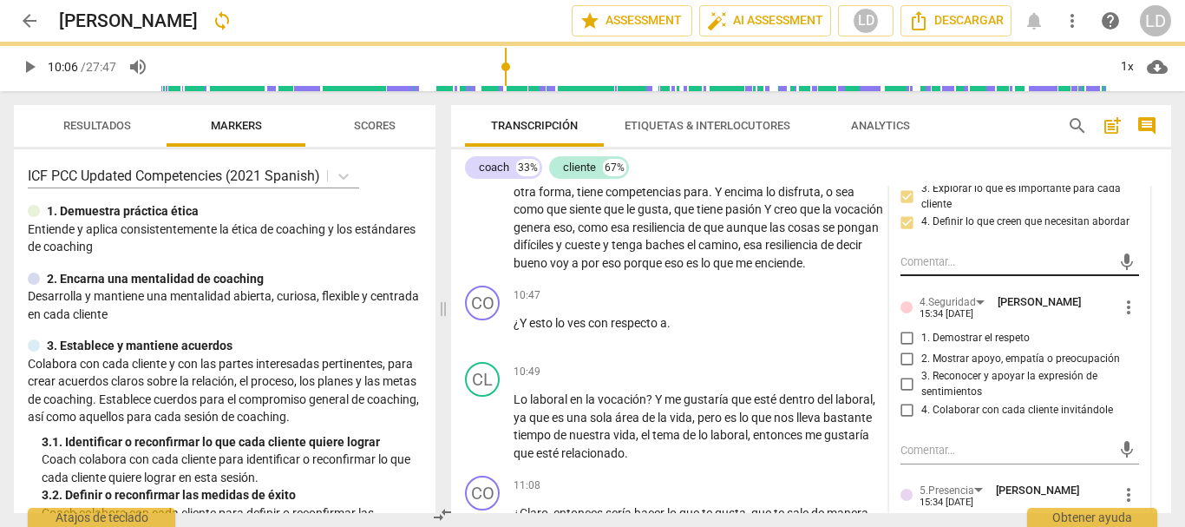
scroll to position [3164, 0]
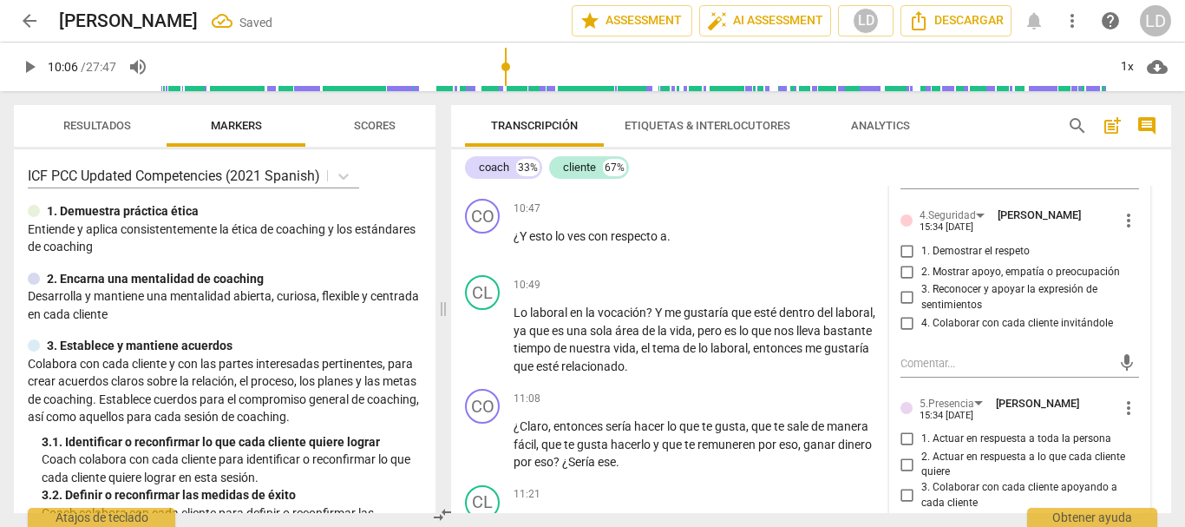
click at [906, 252] on input "1. Demostrar el respeto" at bounding box center [908, 250] width 28 height 21
click at [907, 297] on input "3. Reconocer y apoyar la expresión de sentimientos" at bounding box center [908, 297] width 28 height 21
click at [908, 327] on input "4. Colaborar con cada cliente invitándole" at bounding box center [908, 323] width 28 height 21
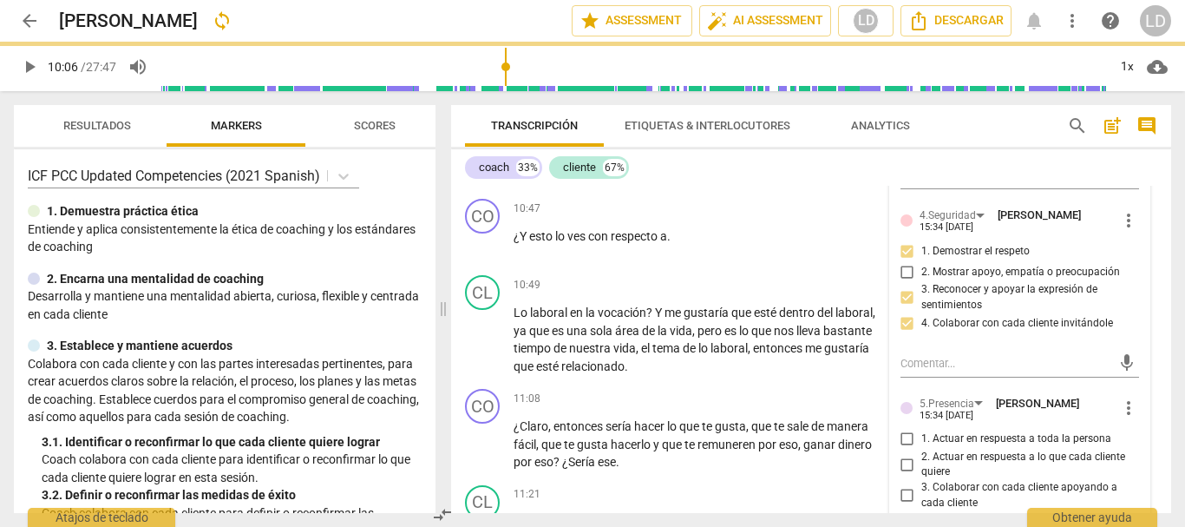
click at [900, 275] on input "2. Mostrar apoyo, empatía o preocupación" at bounding box center [908, 271] width 28 height 21
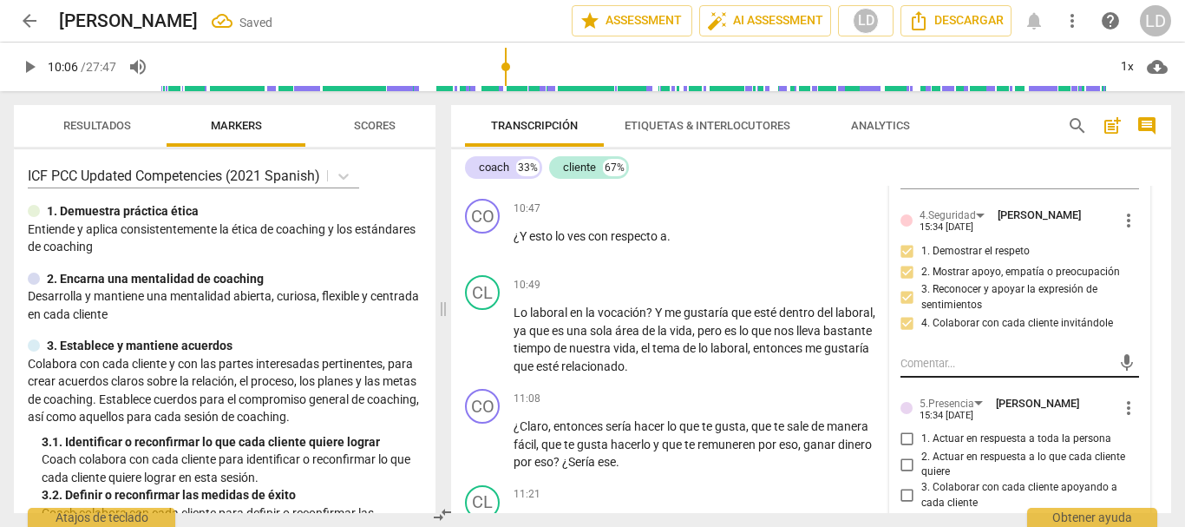
scroll to position [3250, 0]
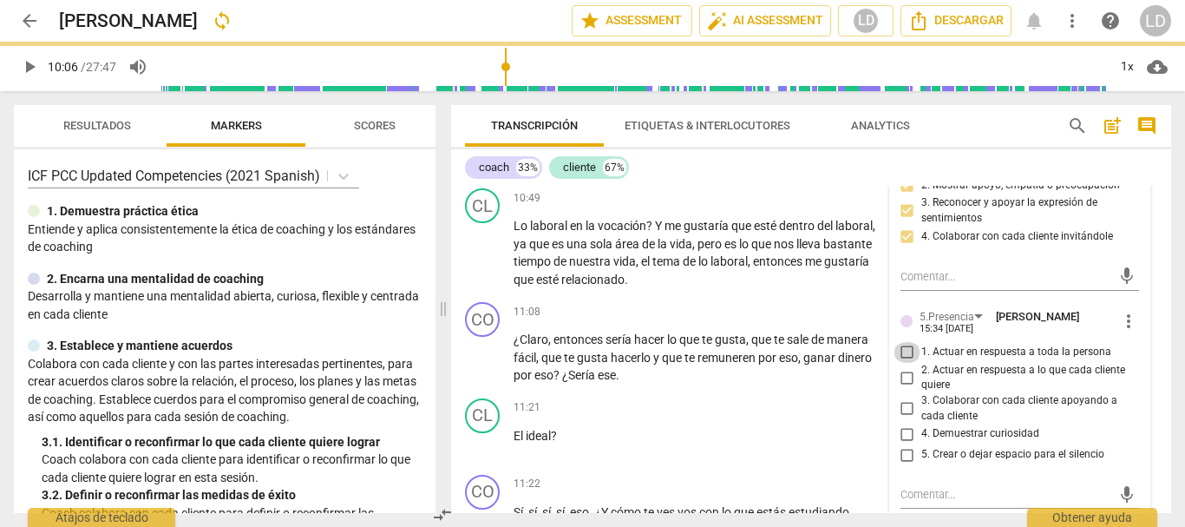
click at [899, 353] on input "1. Actuar en respuesta a toda la persona" at bounding box center [908, 352] width 28 height 21
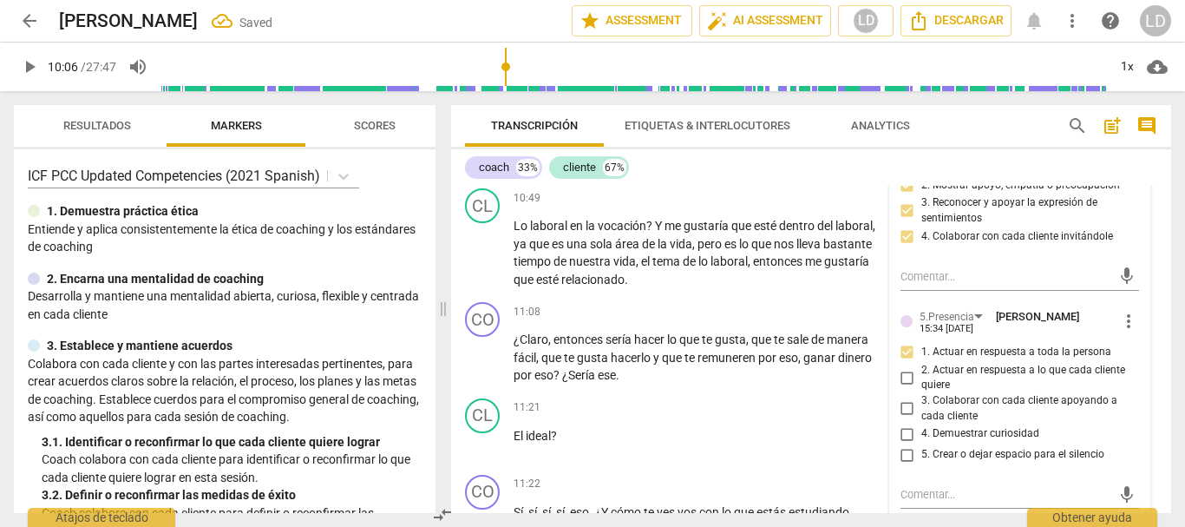
click at [905, 405] on input "3. Colaborar con cada cliente apoyando a cada cliente" at bounding box center [908, 408] width 28 height 21
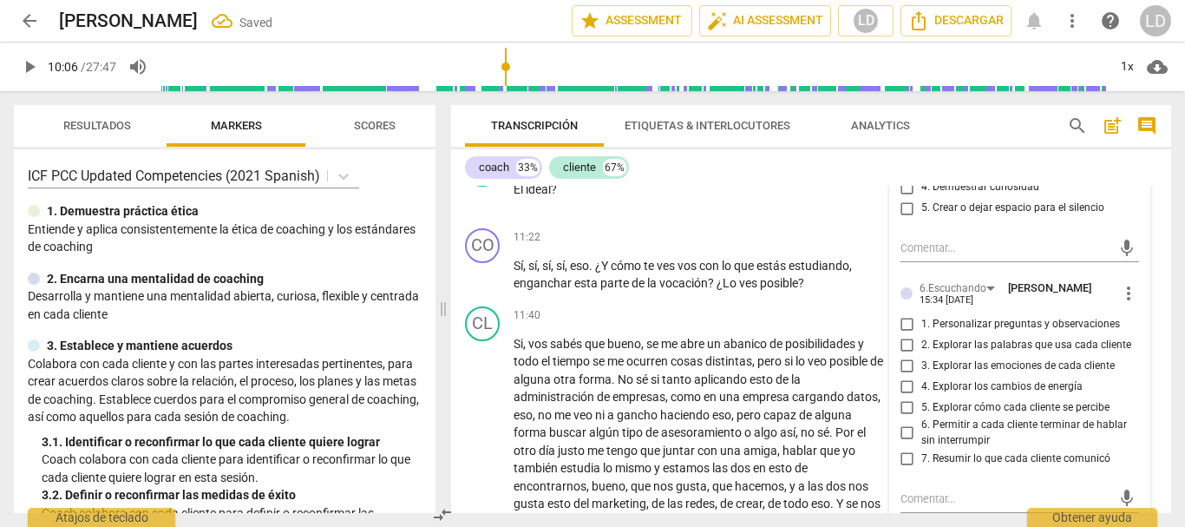
scroll to position [3511, 0]
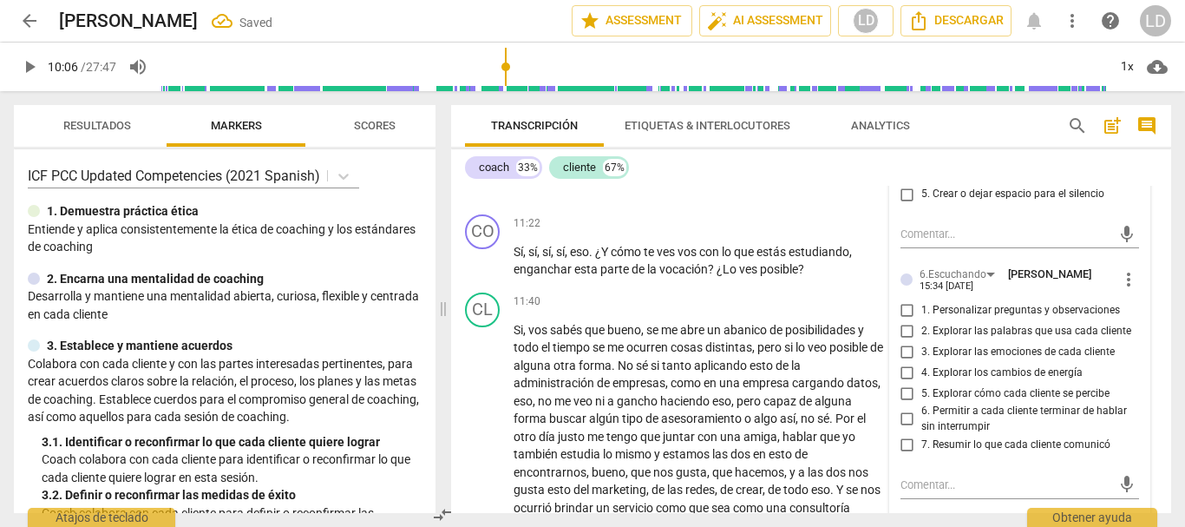
click at [906, 330] on input "2. Explorar las palabras que usa cada cliente" at bounding box center [908, 330] width 28 height 21
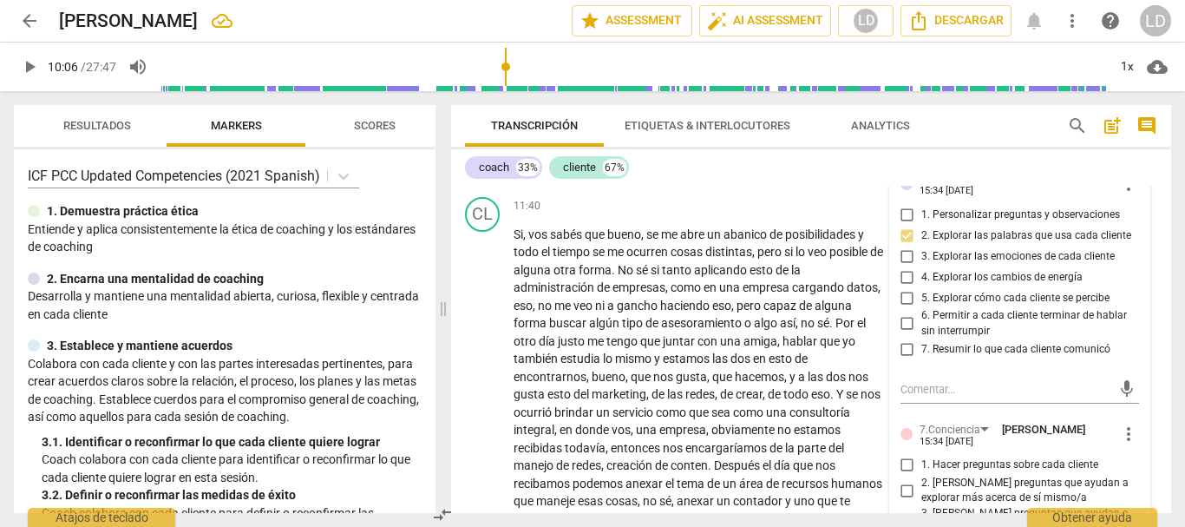
scroll to position [3684, 0]
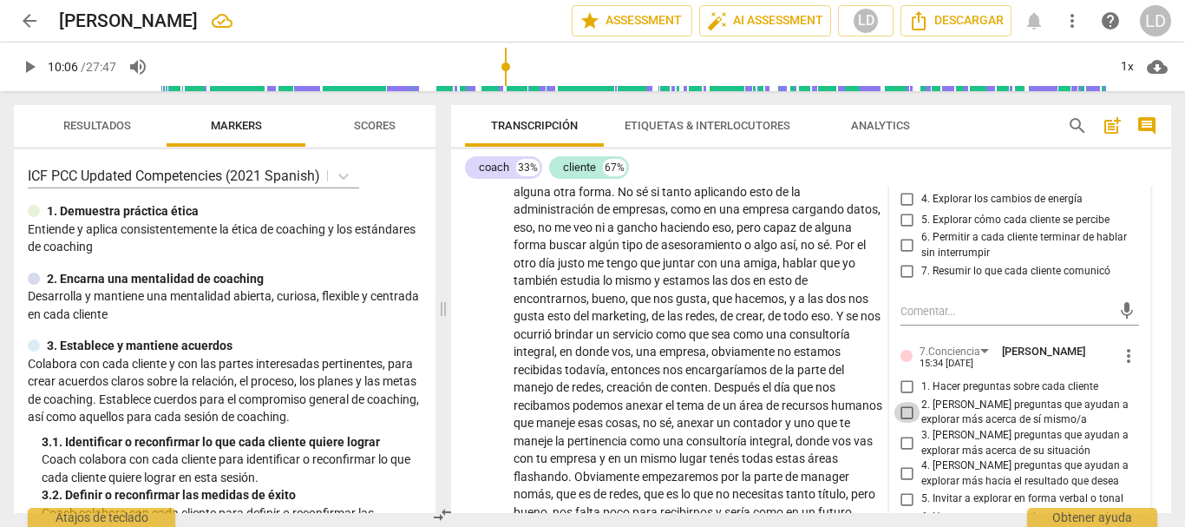
click at [900, 410] on input "2. [PERSON_NAME] preguntas que ayudan a explorar más acerca de sí mismo/a" at bounding box center [908, 412] width 28 height 21
click at [906, 446] on input "3. [PERSON_NAME] preguntas que ayudan a explorar más acerca de su situación" at bounding box center [908, 443] width 28 height 21
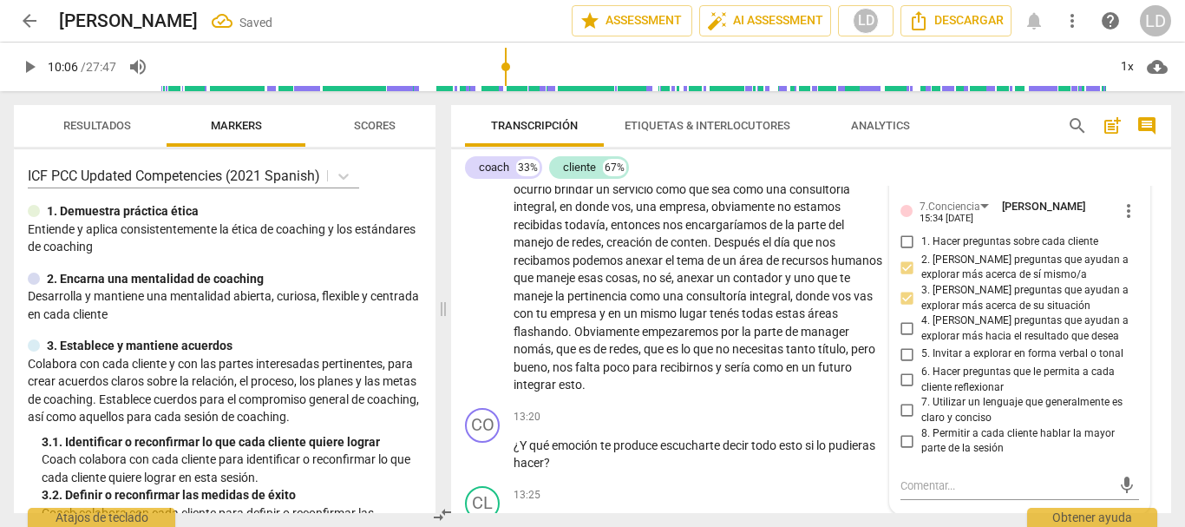
scroll to position [3858, 0]
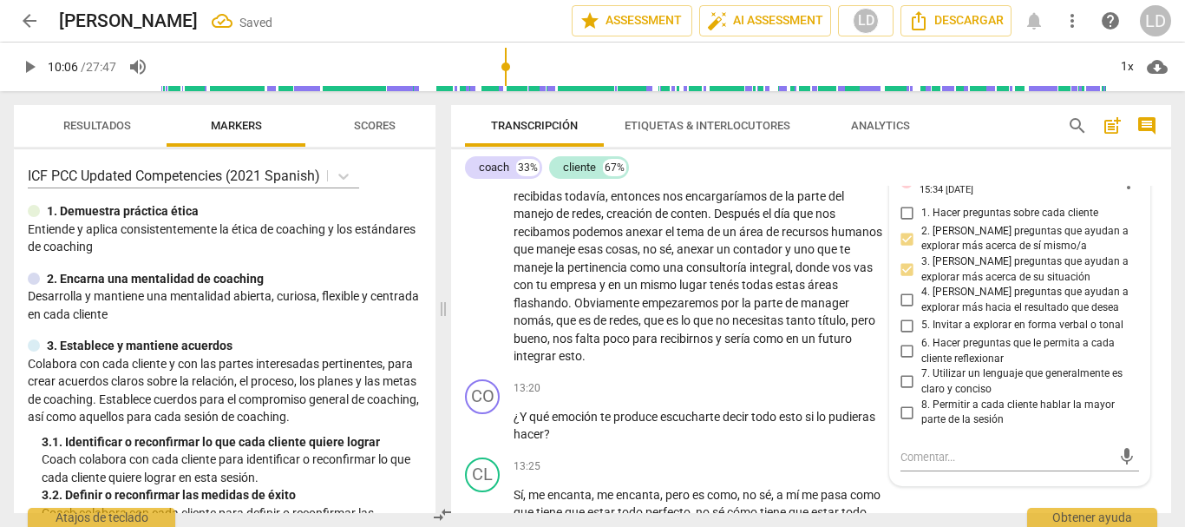
click at [908, 350] on input "6. Hacer preguntas que le permita a cada cliente reflexionar" at bounding box center [908, 351] width 28 height 21
click at [1154, 372] on div "CL play_arrow pause 11:40 + Add competency keyboard_arrow_right Si , vos sabés …" at bounding box center [811, 155] width 720 height 434
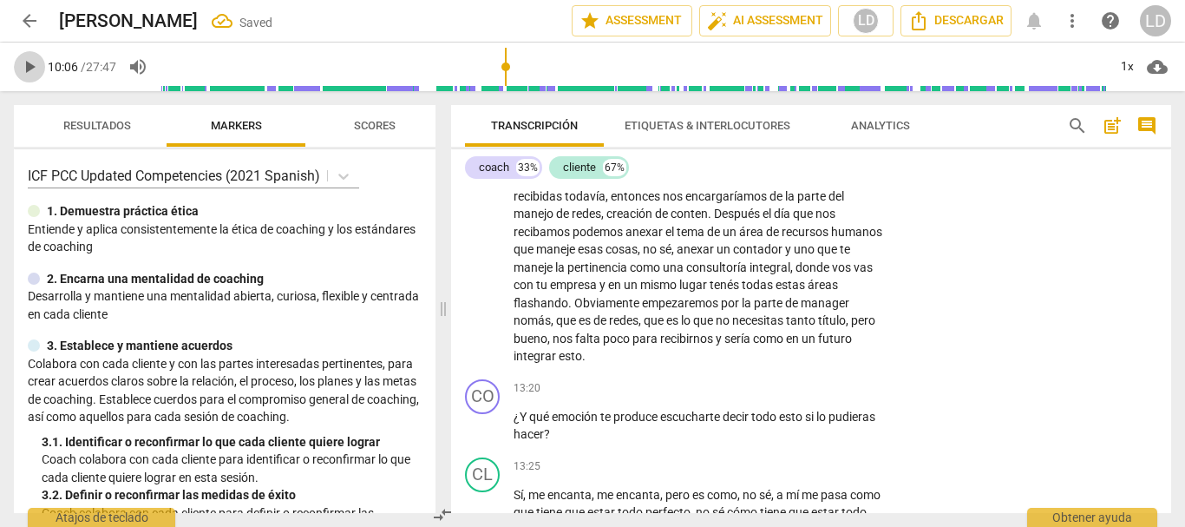
click at [20, 73] on span "play_arrow" at bounding box center [29, 66] width 21 height 21
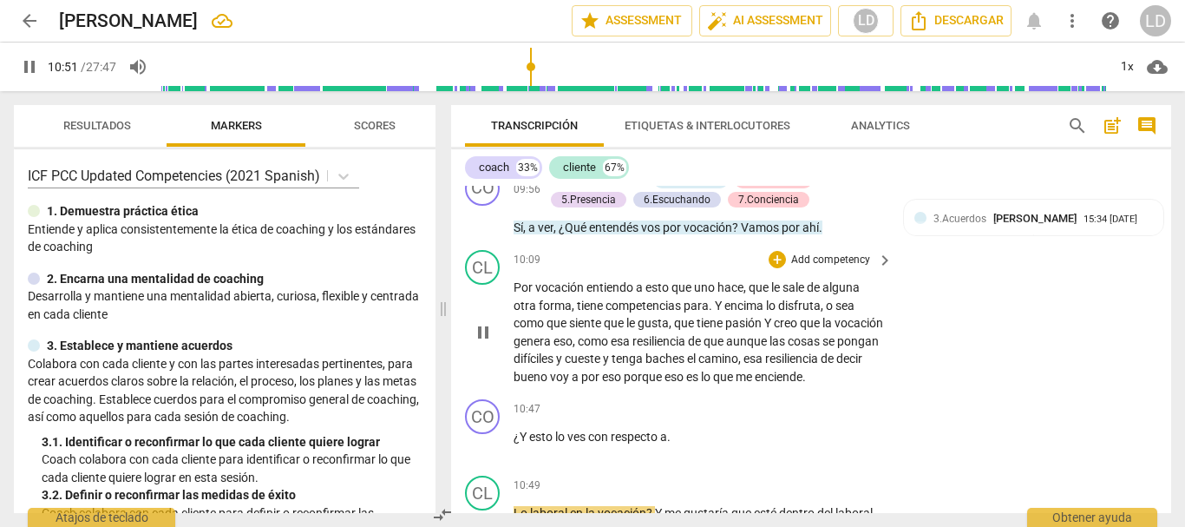
scroll to position [3077, 0]
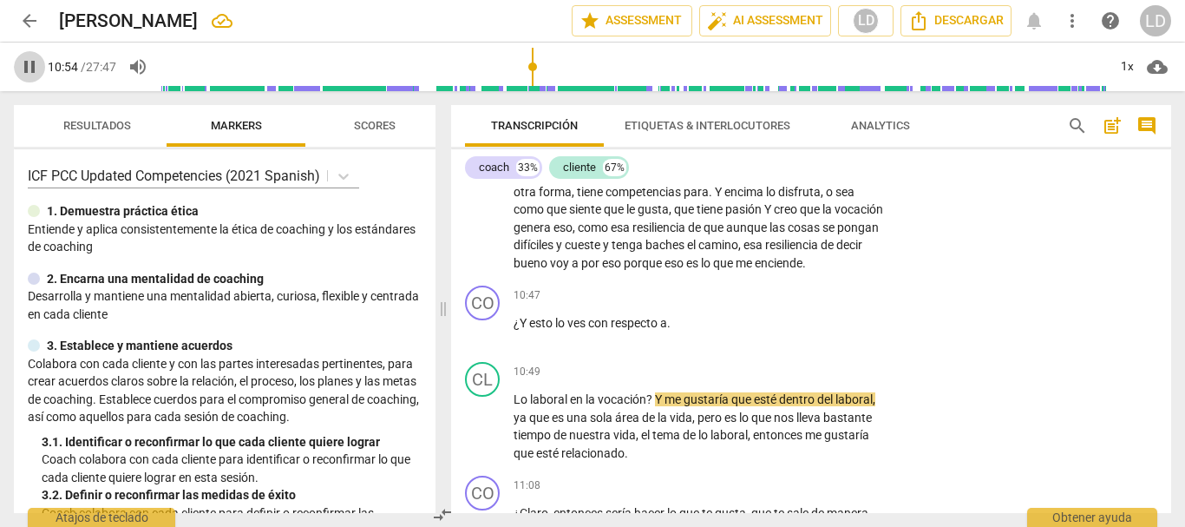
click at [26, 64] on span "pause" at bounding box center [29, 66] width 21 height 21
click at [515, 406] on span "Lo" at bounding box center [522, 399] width 16 height 14
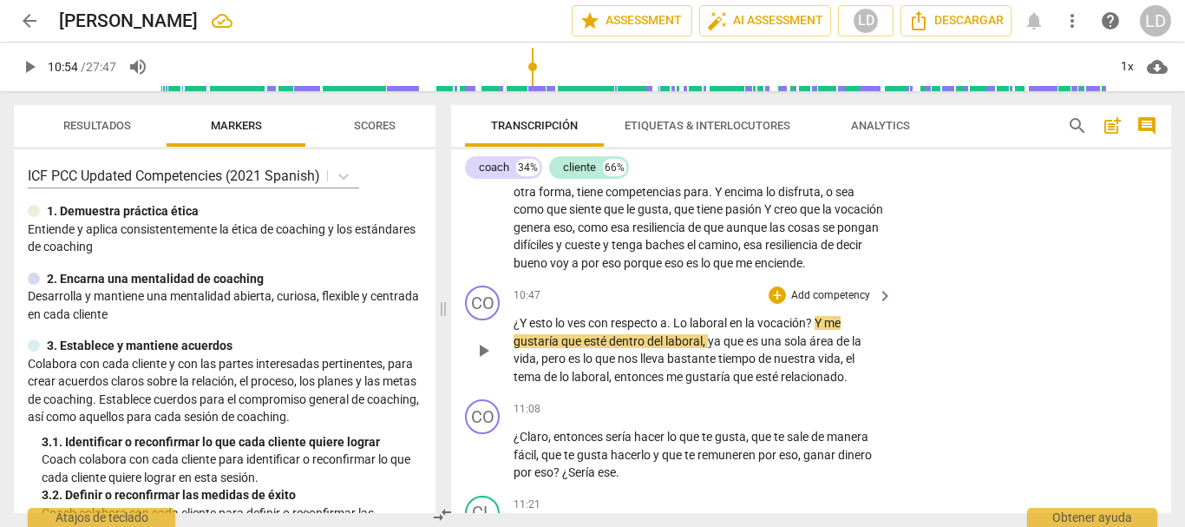
click at [734, 330] on span "en" at bounding box center [738, 323] width 16 height 14
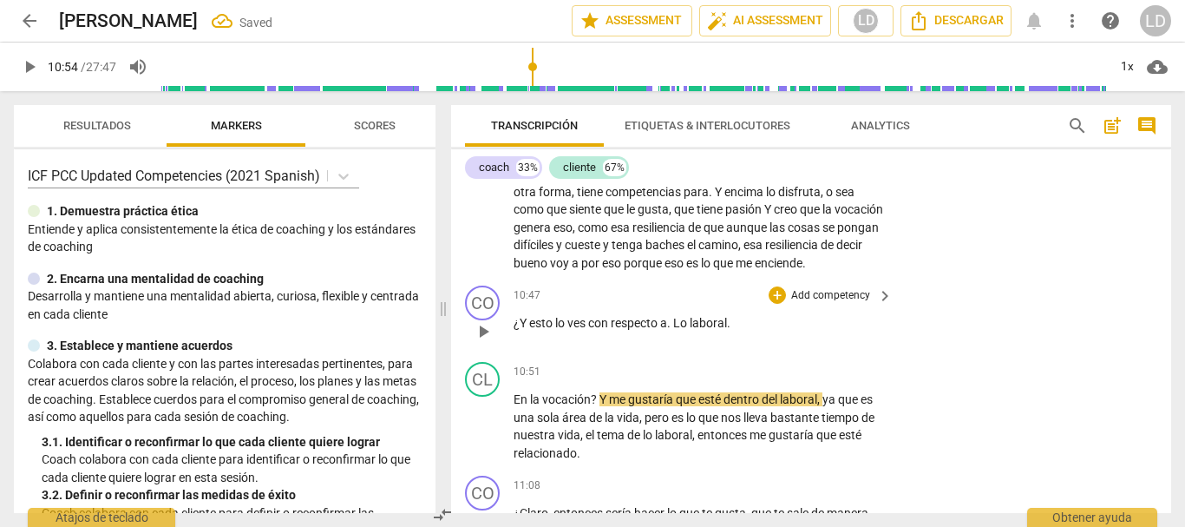
click at [681, 330] on span "Lo" at bounding box center [681, 323] width 16 height 14
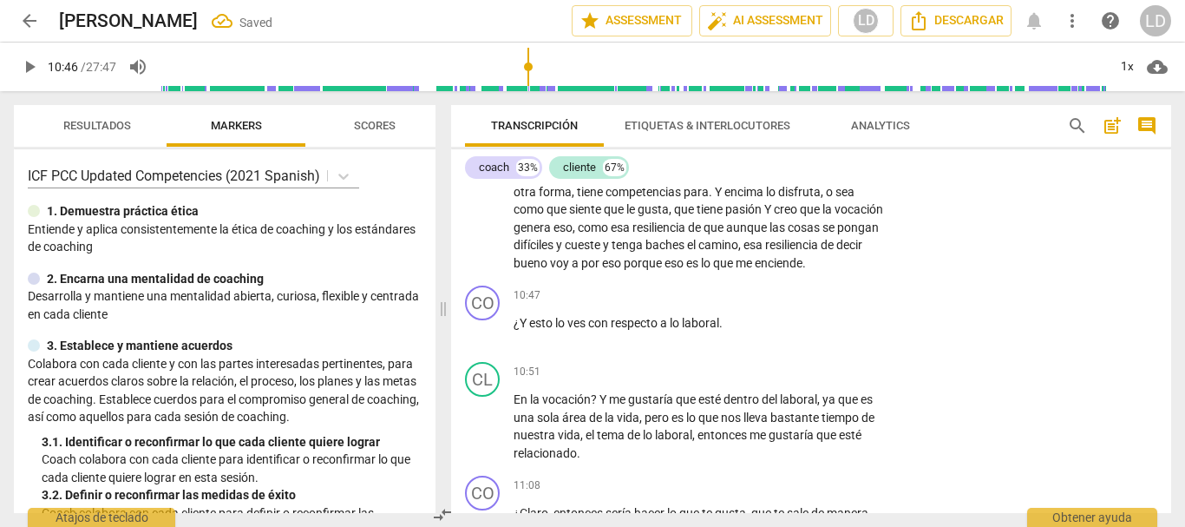
click at [529, 65] on input "range" at bounding box center [634, 67] width 947 height 56
click at [32, 63] on span "play_arrow" at bounding box center [29, 66] width 21 height 21
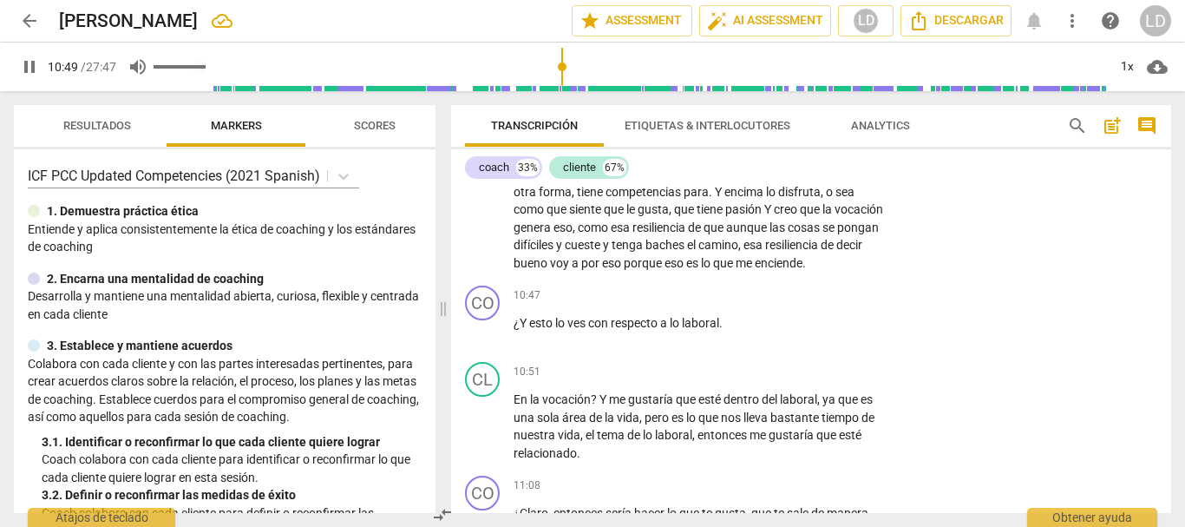
drag, startPoint x: 34, startPoint y: 54, endPoint x: 145, endPoint y: 58, distance: 111.1
click at [33, 54] on button "pause" at bounding box center [29, 66] width 31 height 31
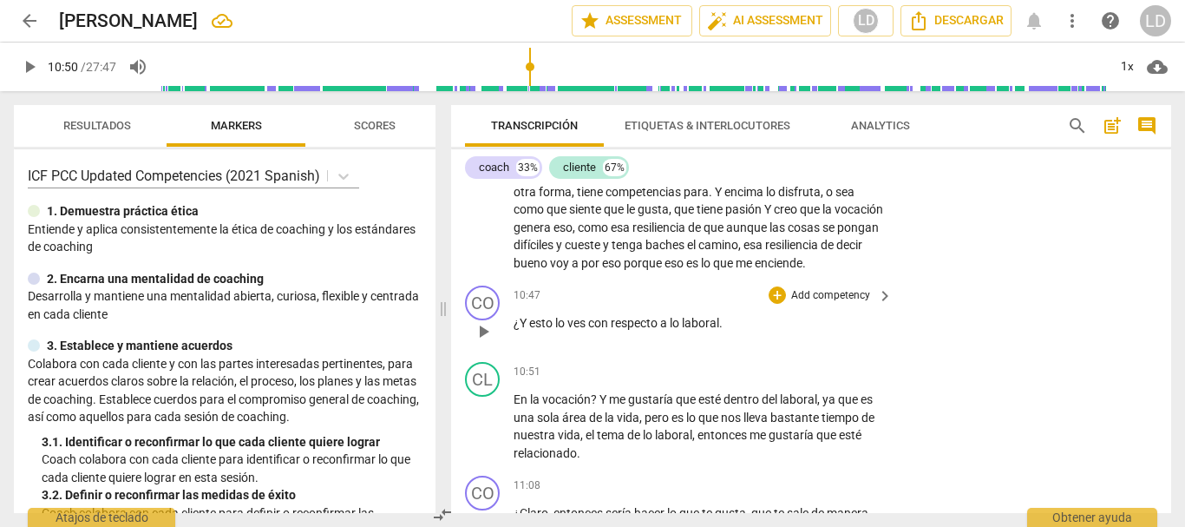
click at [735, 332] on p "¿Y esto lo ves con respecto a lo laboral ." at bounding box center [699, 323] width 370 height 18
click at [809, 304] on p "Add competency" at bounding box center [831, 296] width 82 height 16
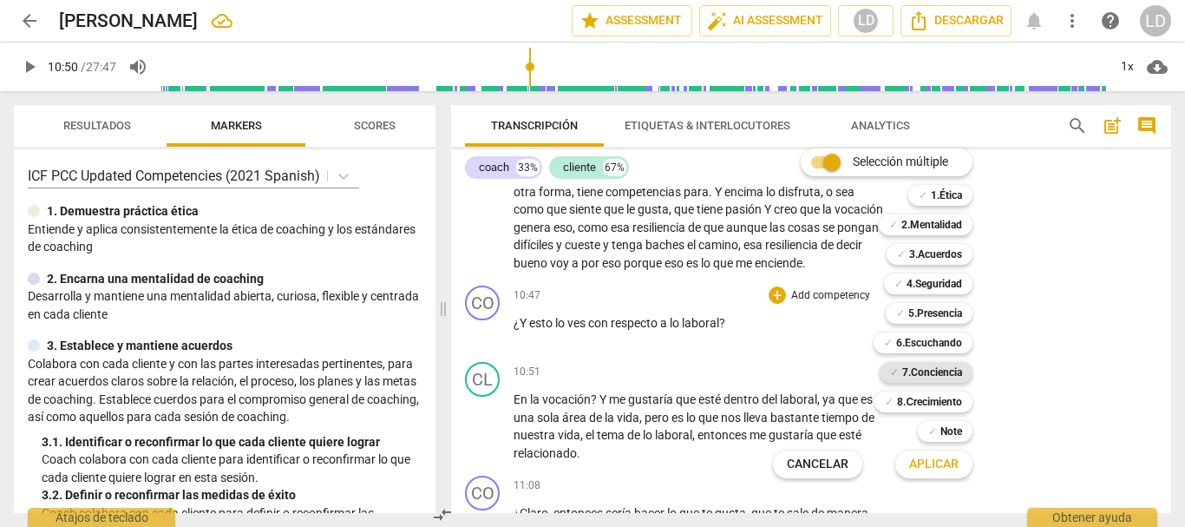
click at [928, 376] on b "7.Conciencia" at bounding box center [932, 372] width 60 height 21
click at [949, 344] on b "6.Escuchando" at bounding box center [929, 342] width 66 height 21
click at [956, 460] on span "Aplicar" at bounding box center [933, 464] width 49 height 17
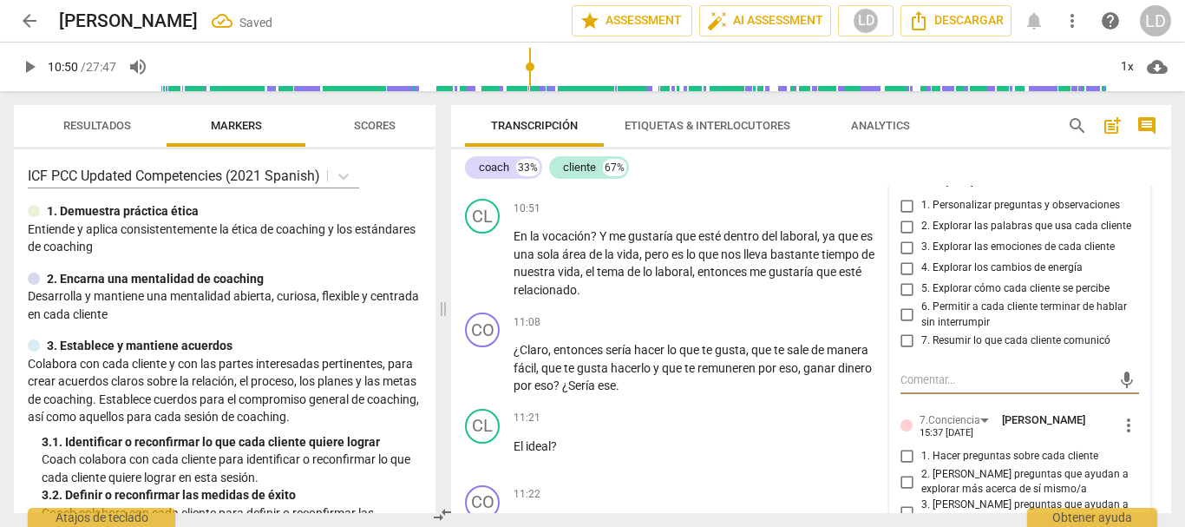
scroll to position [3202, 0]
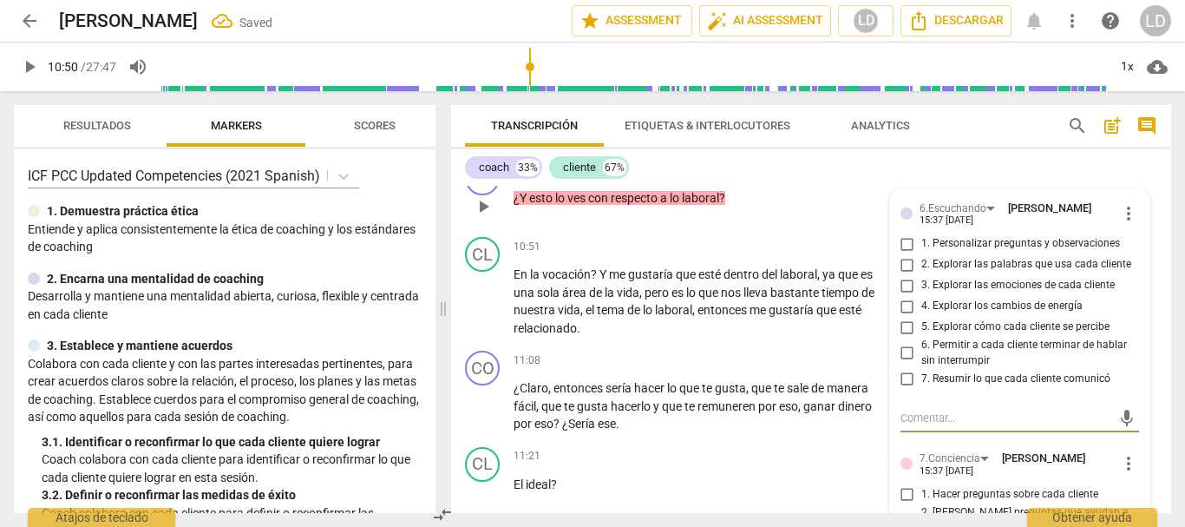
click at [903, 338] on input "5. Explorar cómo cada cliente se percibe" at bounding box center [908, 327] width 28 height 21
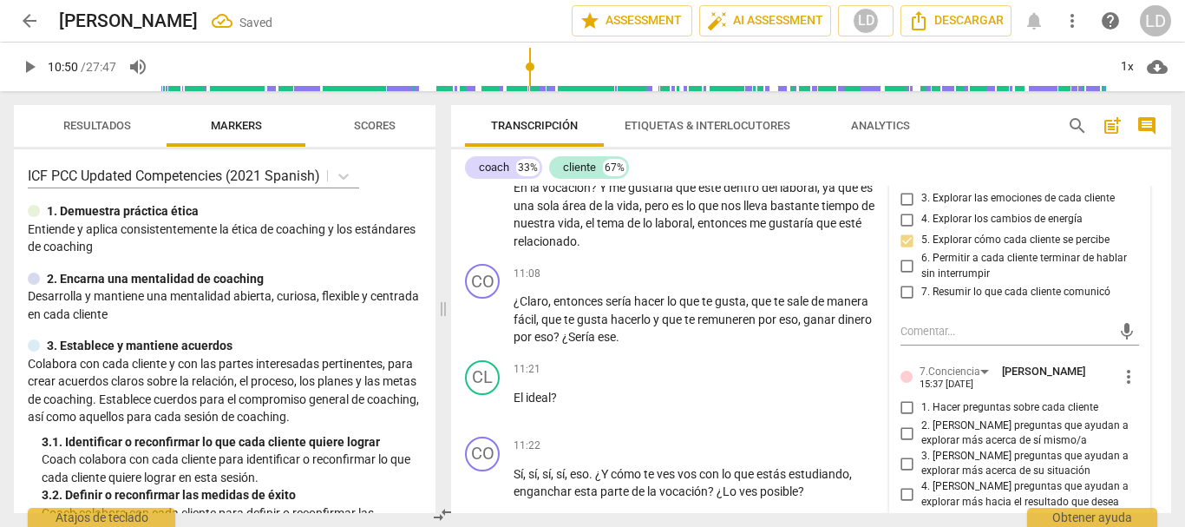
scroll to position [3375, 0]
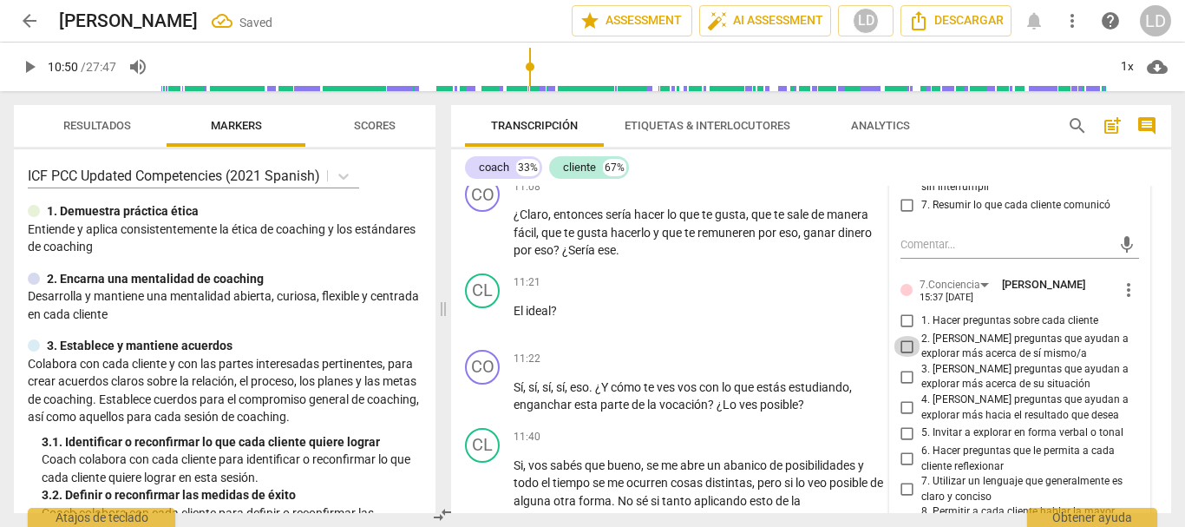
click at [905, 357] on input "2. [PERSON_NAME] preguntas que ayudan a explorar más acerca de sí mismo/a" at bounding box center [908, 346] width 28 height 21
click at [901, 387] on input "3. [PERSON_NAME] preguntas que ayudan a explorar más acerca de su situación" at bounding box center [908, 376] width 28 height 21
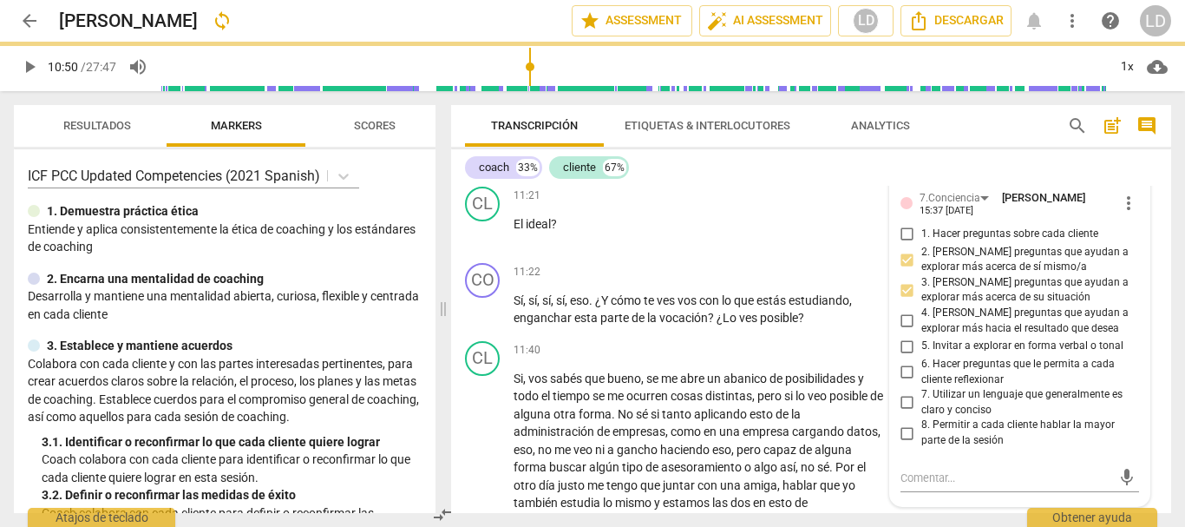
click at [903, 383] on input "6. Hacer preguntas que le permita a cada cliente reflexionar" at bounding box center [908, 372] width 28 height 21
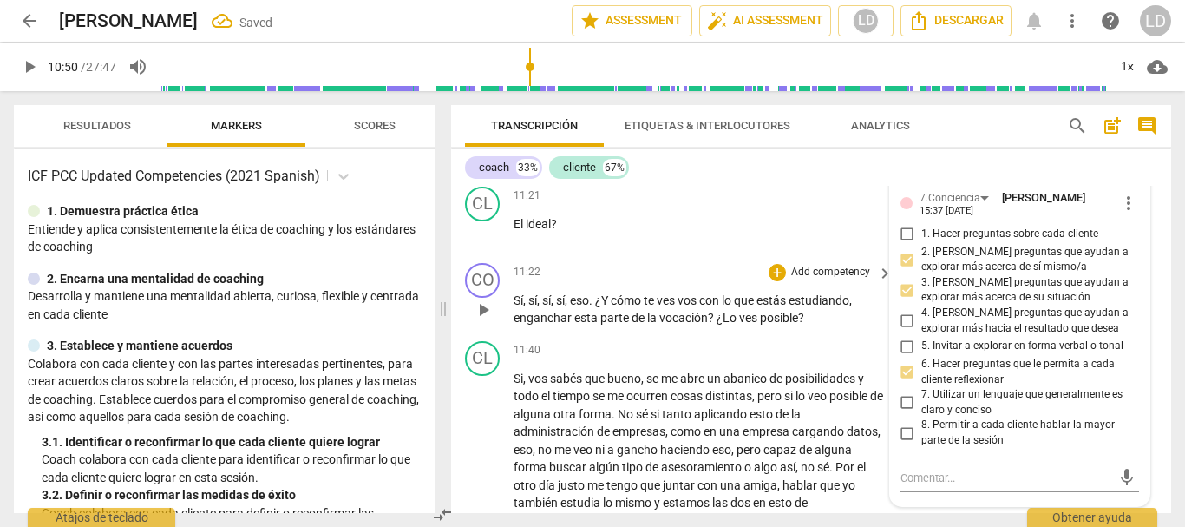
click at [1151, 334] on div "CO play_arrow pause 11:22 + Add competency keyboard_arrow_right Sí , sí , sí , …" at bounding box center [811, 295] width 720 height 78
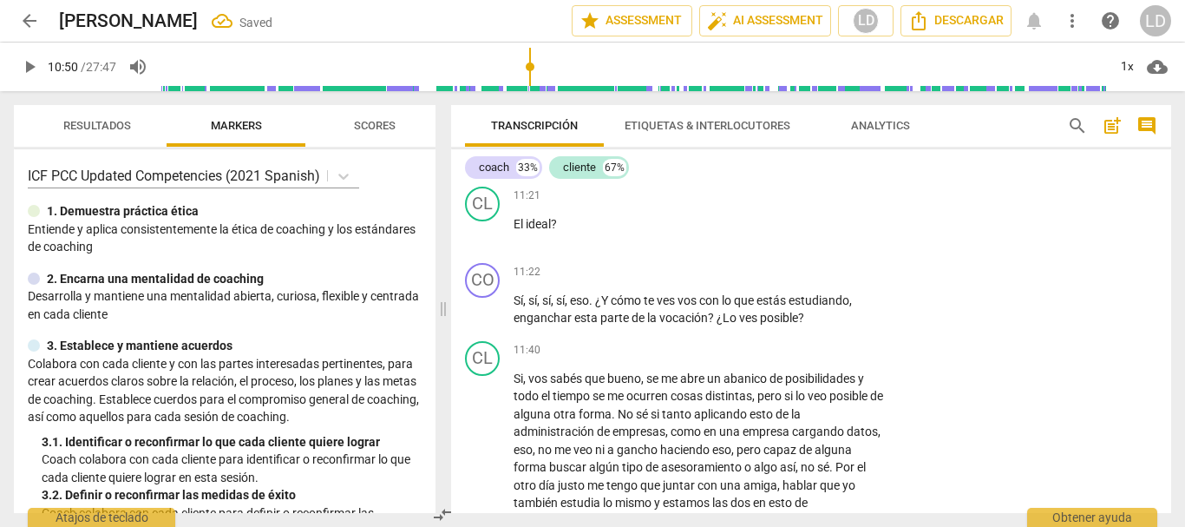
click at [22, 62] on span "play_arrow" at bounding box center [29, 66] width 21 height 21
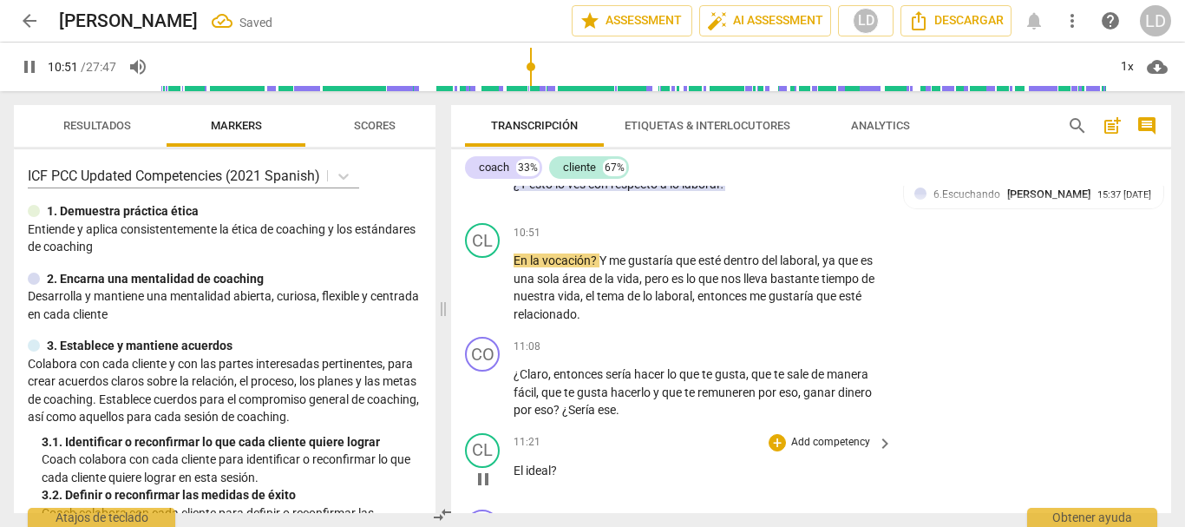
scroll to position [3202, 0]
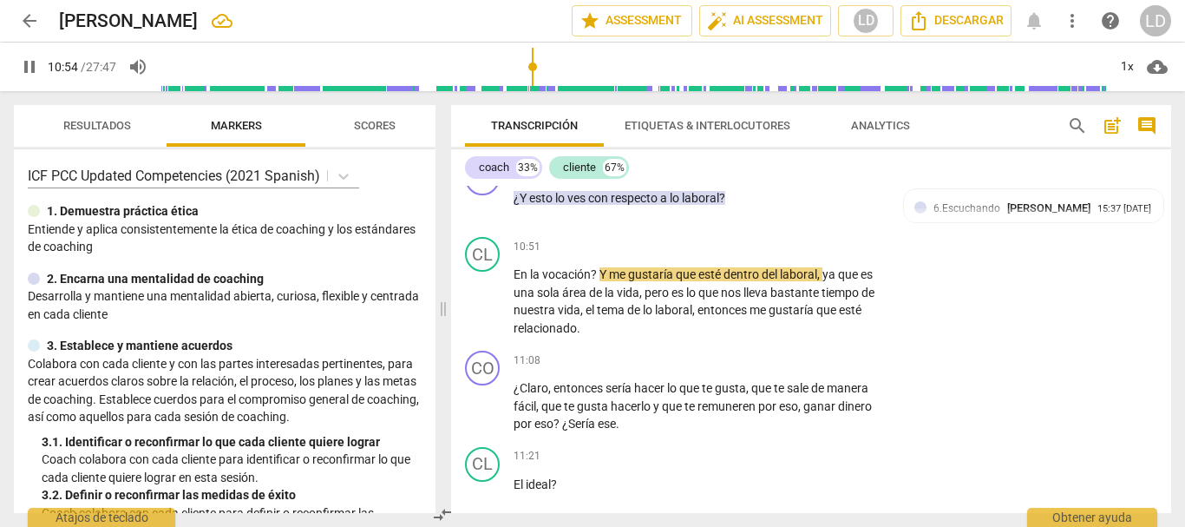
click at [26, 70] on span "pause" at bounding box center [29, 66] width 21 height 21
click at [515, 281] on span "En" at bounding box center [522, 274] width 16 height 14
click at [603, 281] on span "?" at bounding box center [601, 274] width 9 height 14
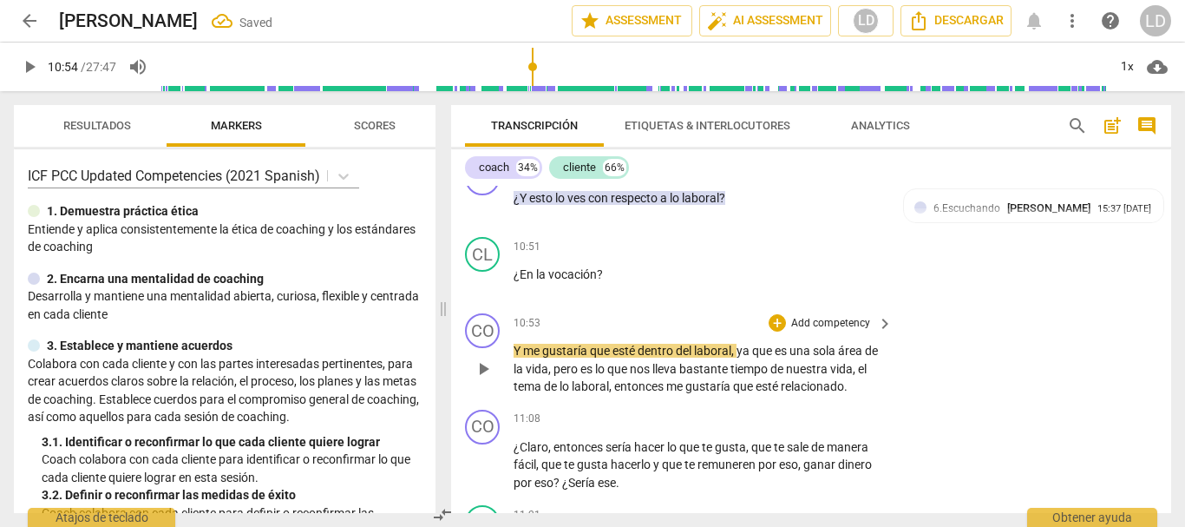
click at [515, 357] on span "Y" at bounding box center [519, 351] width 10 height 14
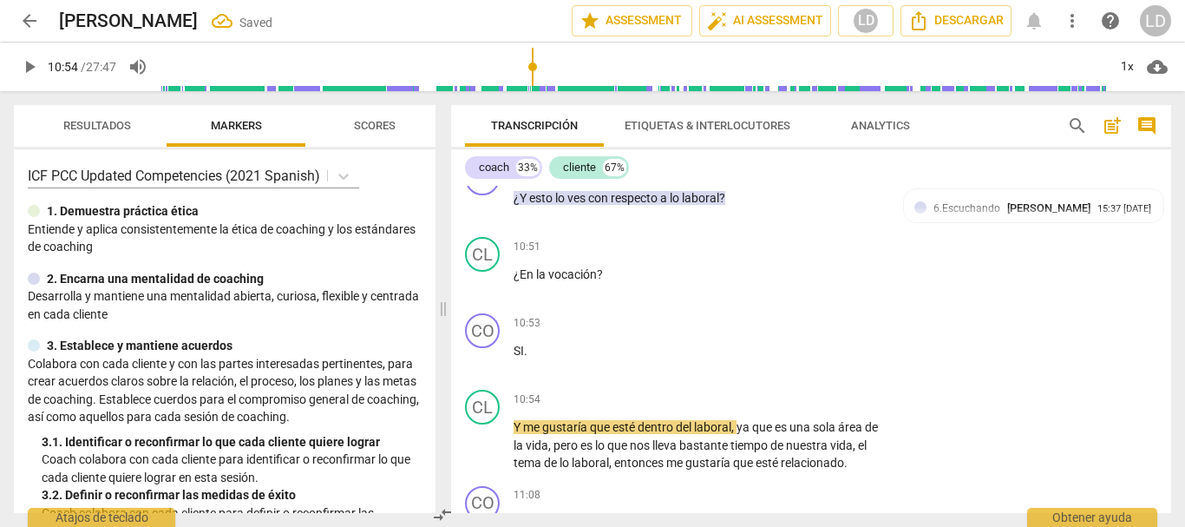
click at [26, 67] on span "play_arrow" at bounding box center [29, 66] width 21 height 21
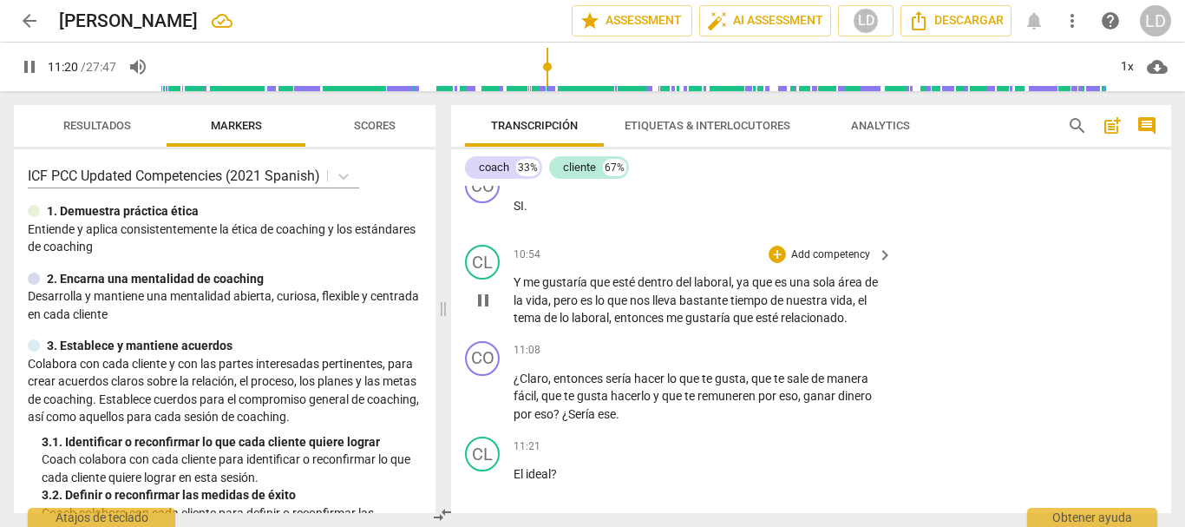
scroll to position [3375, 0]
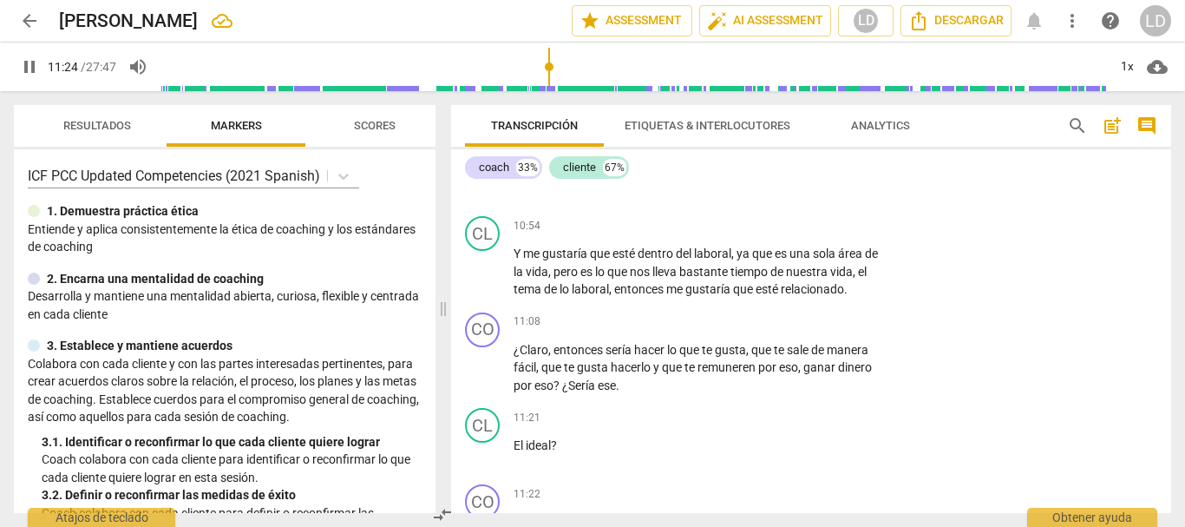
drag, startPoint x: 25, startPoint y: 71, endPoint x: 67, endPoint y: 97, distance: 49.1
click at [26, 71] on span "pause" at bounding box center [29, 66] width 21 height 21
click at [570, 392] on span "¿Sería" at bounding box center [580, 385] width 36 height 14
click at [519, 357] on span "¿Claro" at bounding box center [531, 350] width 35 height 14
click at [821, 330] on p "Add competency" at bounding box center [831, 322] width 82 height 16
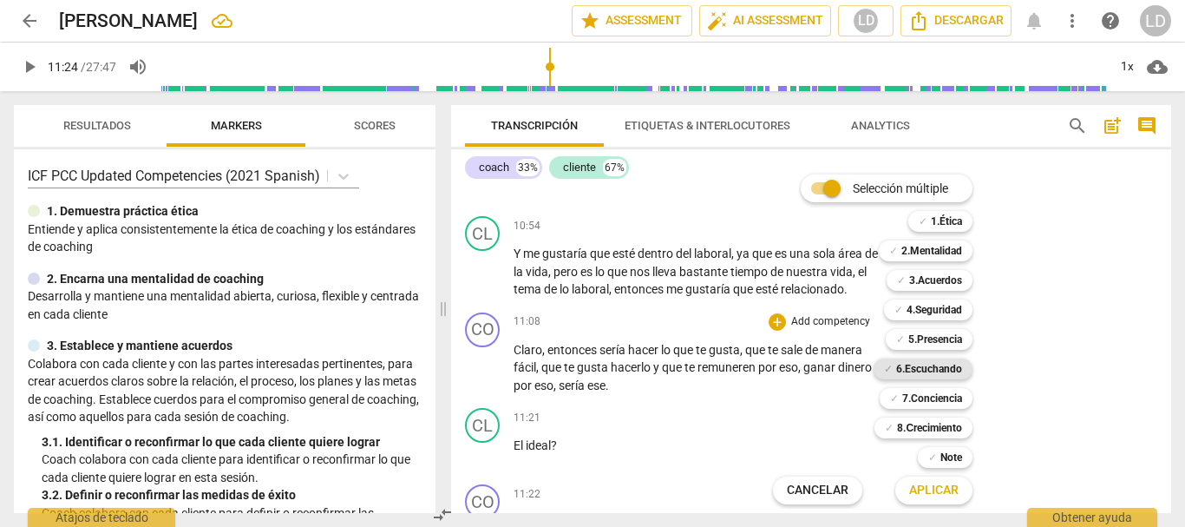
click at [928, 375] on b "6.Escuchando" at bounding box center [929, 368] width 66 height 21
click at [947, 484] on span "Aplicar" at bounding box center [933, 490] width 49 height 17
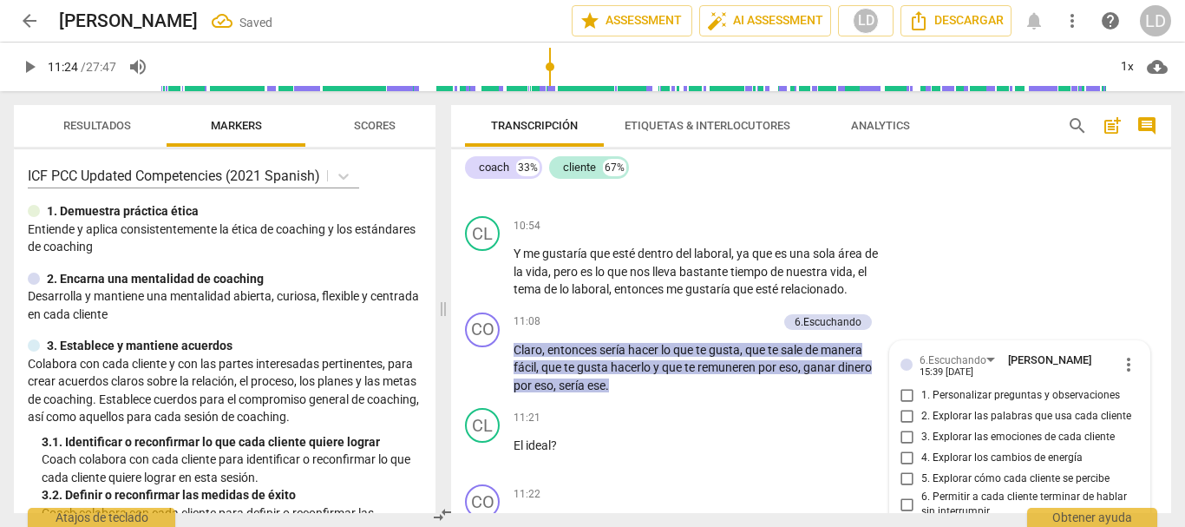
scroll to position [3614, 0]
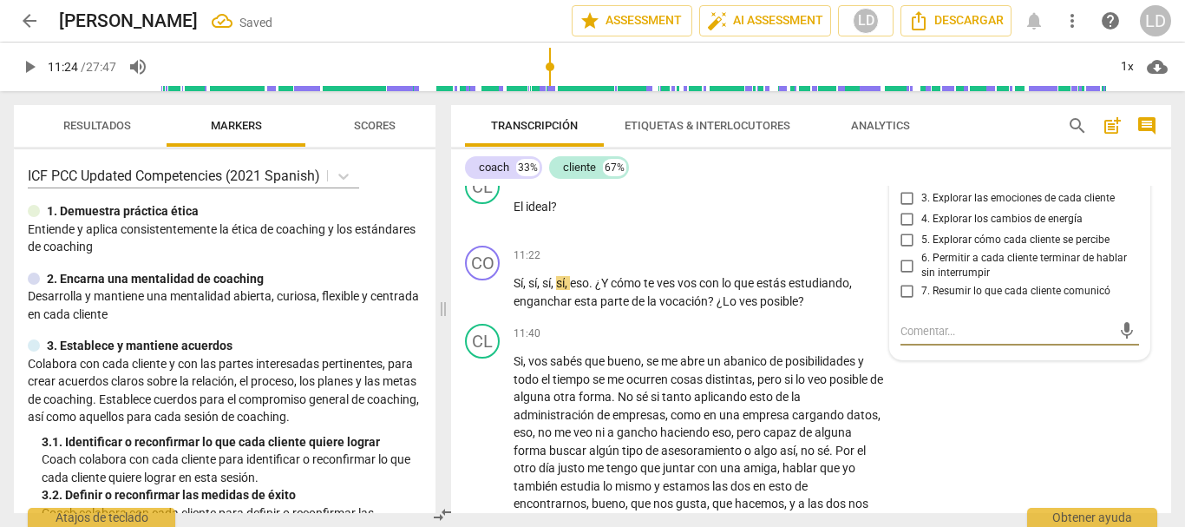
click at [904, 302] on input "7. Resumir lo que cada cliente comunicó" at bounding box center [908, 291] width 28 height 21
click at [1026, 423] on div "CL play_arrow pause 11:40 + Add competency keyboard_arrow_right Si , vos sabés …" at bounding box center [811, 534] width 720 height 434
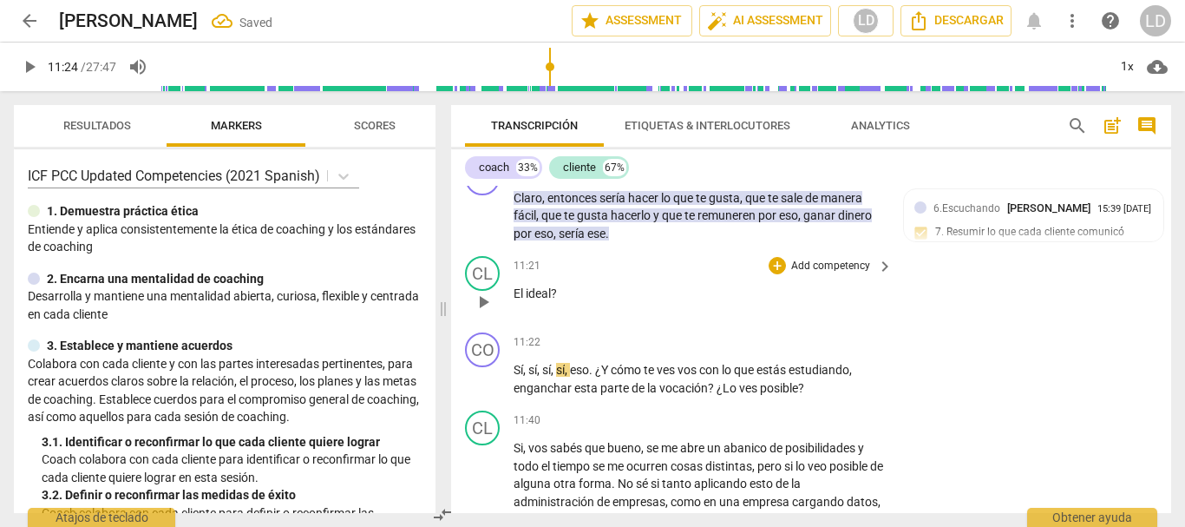
scroll to position [3440, 0]
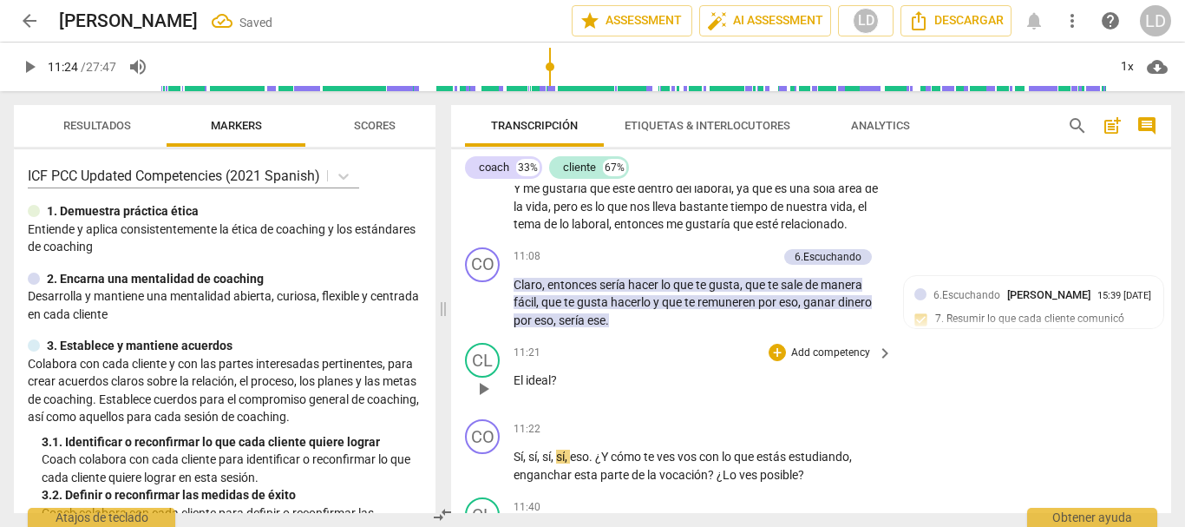
click at [559, 390] on p "El ideal ?" at bounding box center [699, 380] width 370 height 18
click at [29, 66] on span "play_arrow" at bounding box center [29, 66] width 21 height 21
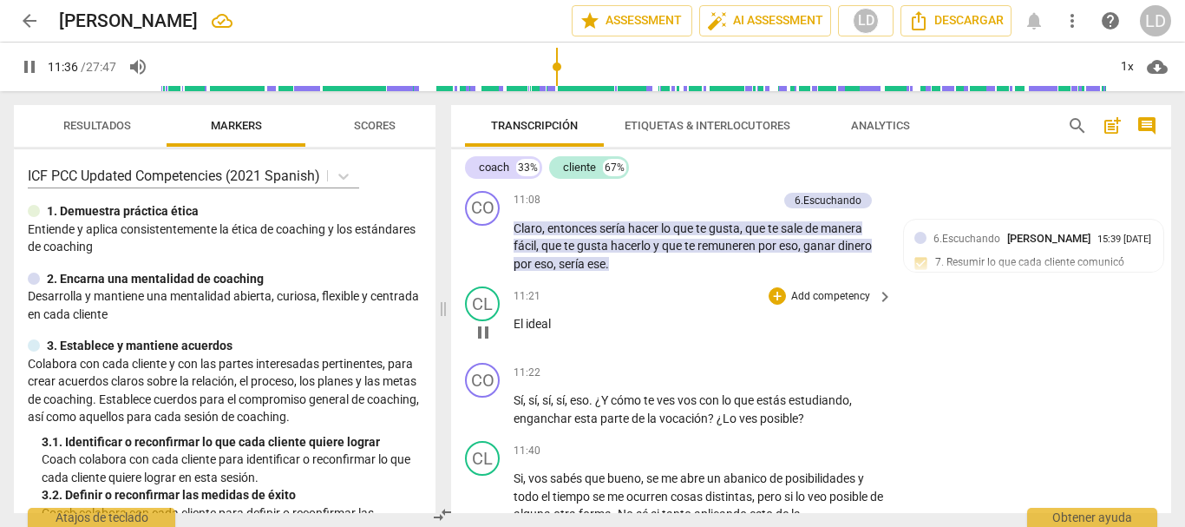
scroll to position [3527, 0]
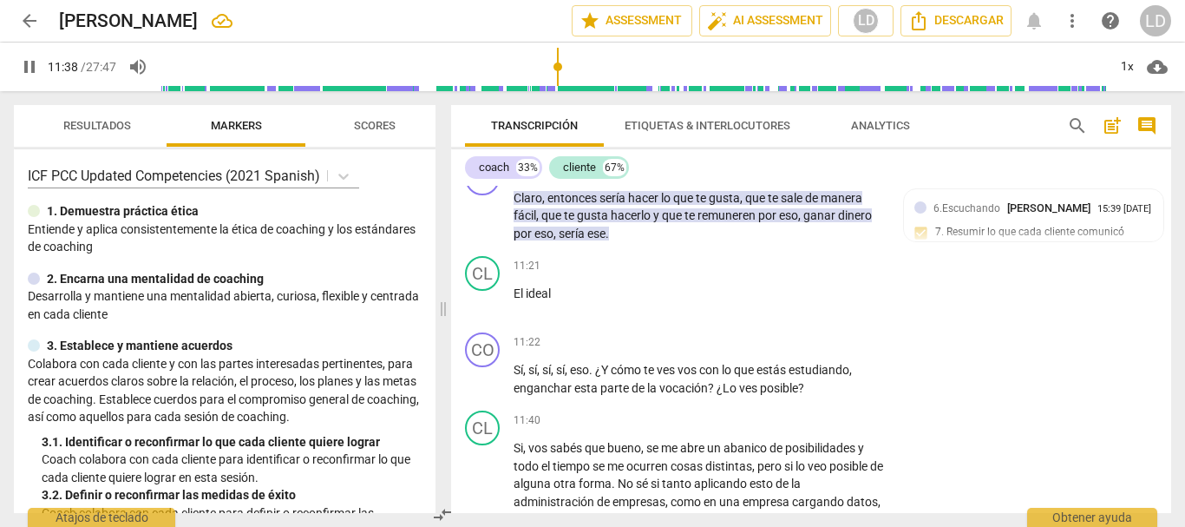
click at [27, 66] on span "pause" at bounding box center [29, 66] width 21 height 21
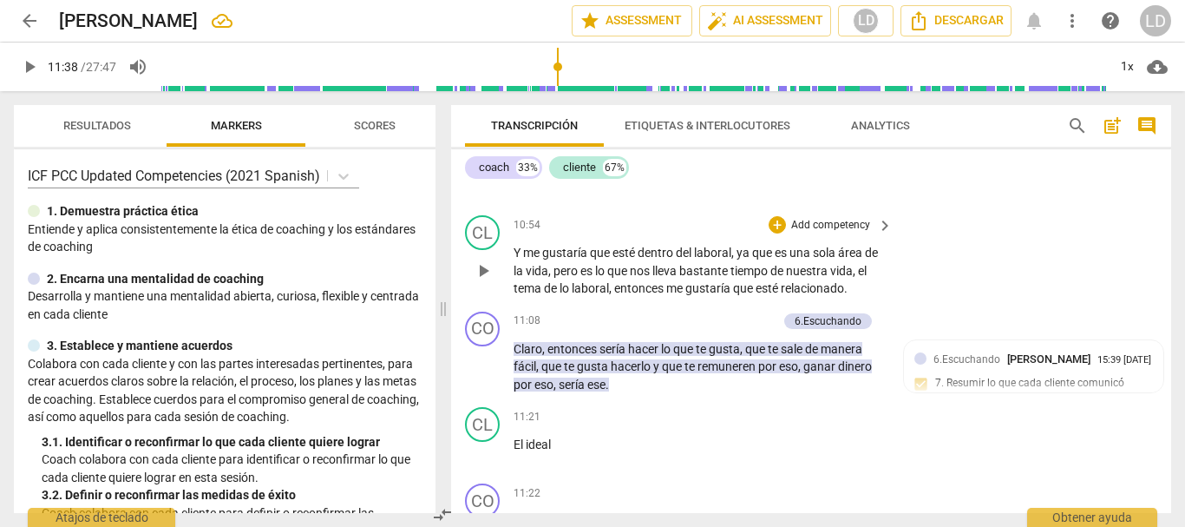
scroll to position [3354, 0]
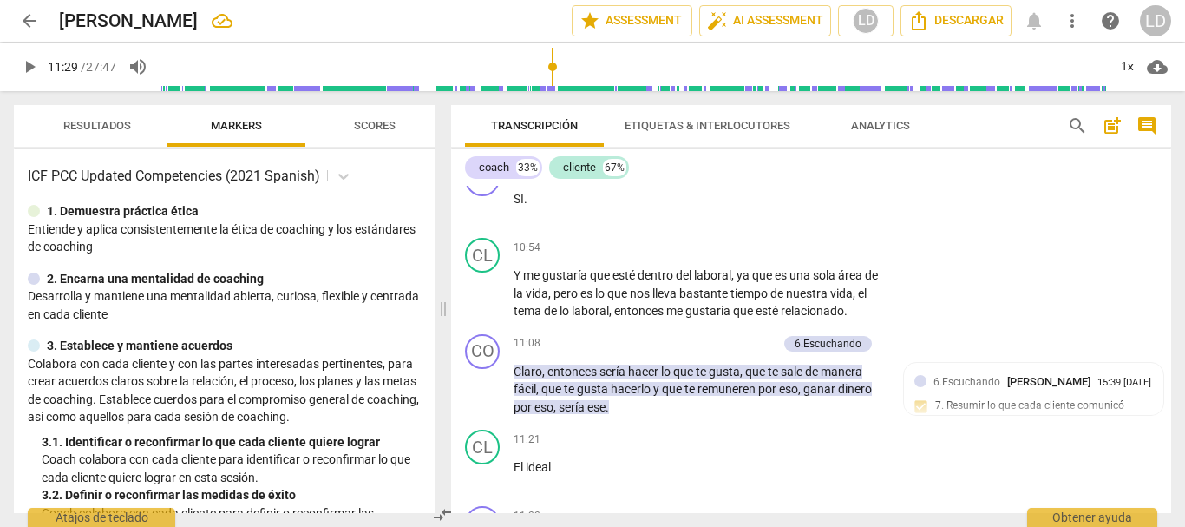
click at [554, 58] on input "range" at bounding box center [634, 67] width 947 height 56
click at [36, 66] on span "play_arrow" at bounding box center [29, 66] width 21 height 21
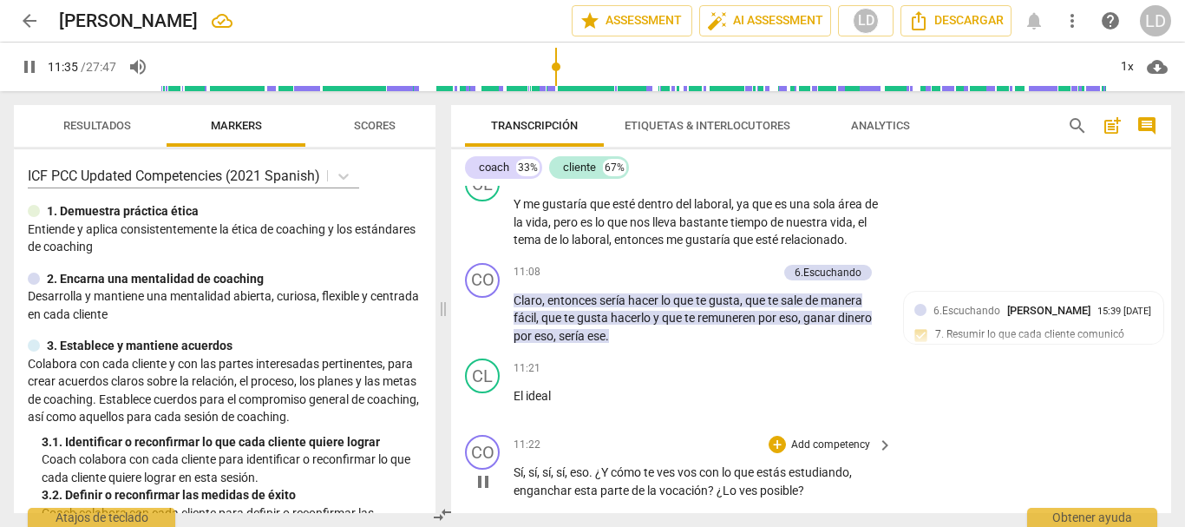
scroll to position [3527, 0]
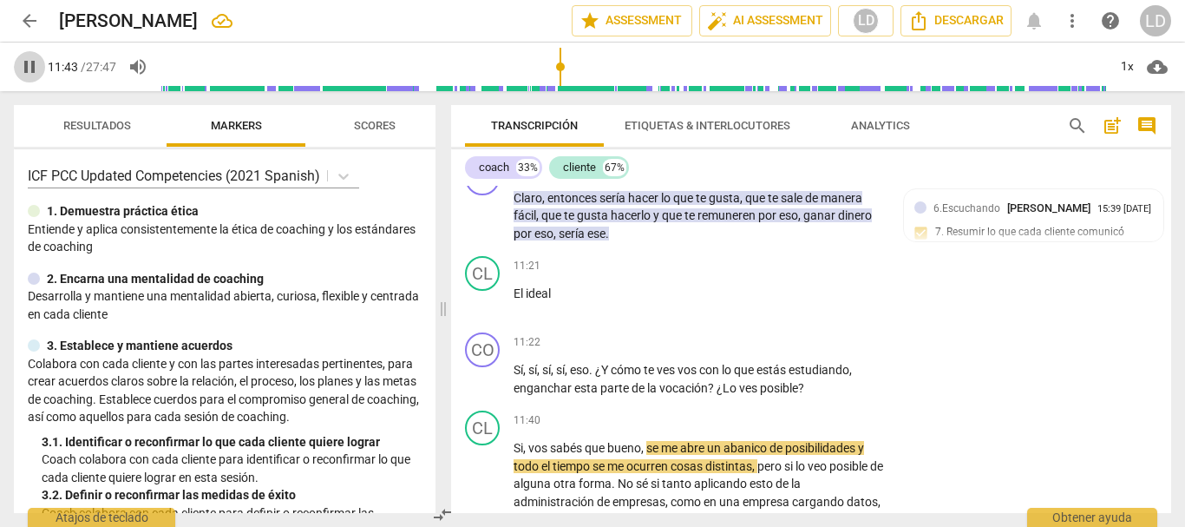
click at [29, 69] on span "pause" at bounding box center [29, 66] width 21 height 21
click at [828, 351] on p "Add competency" at bounding box center [831, 343] width 82 height 16
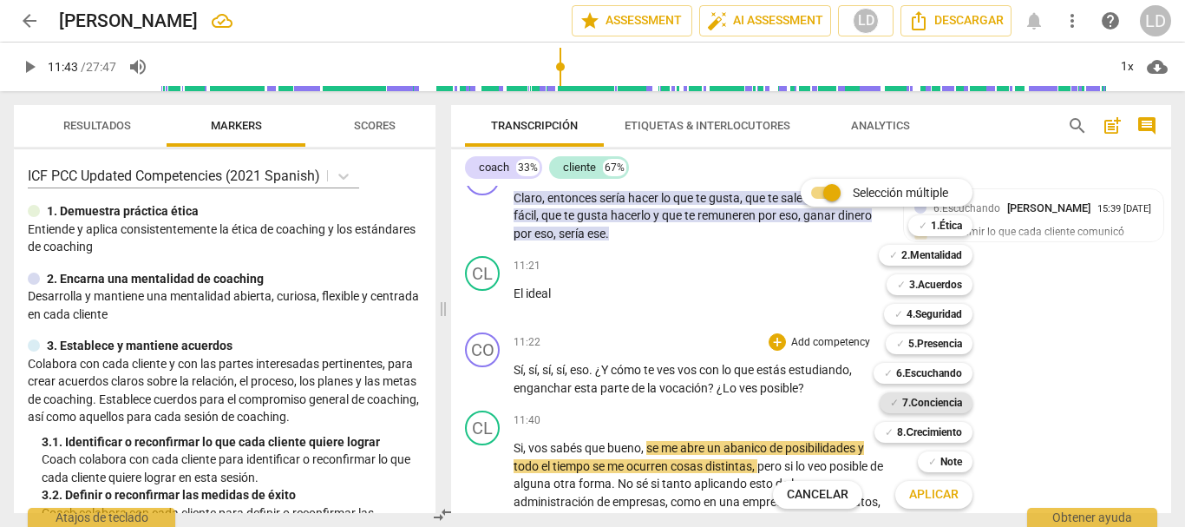
click at [922, 395] on b "7.Conciencia" at bounding box center [932, 402] width 60 height 21
click at [941, 501] on span "Aplicar" at bounding box center [933, 494] width 49 height 17
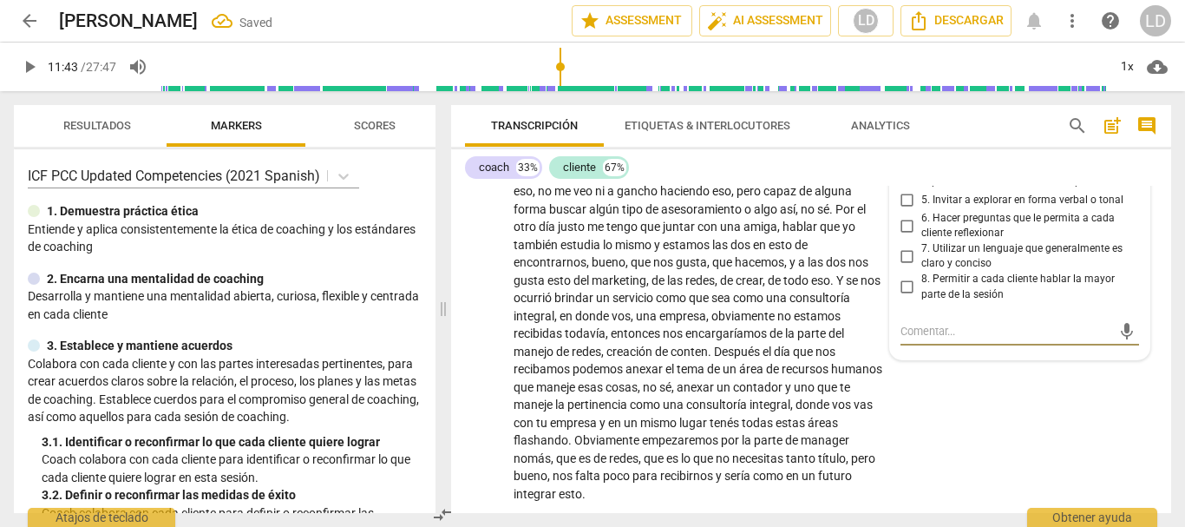
scroll to position [3768, 0]
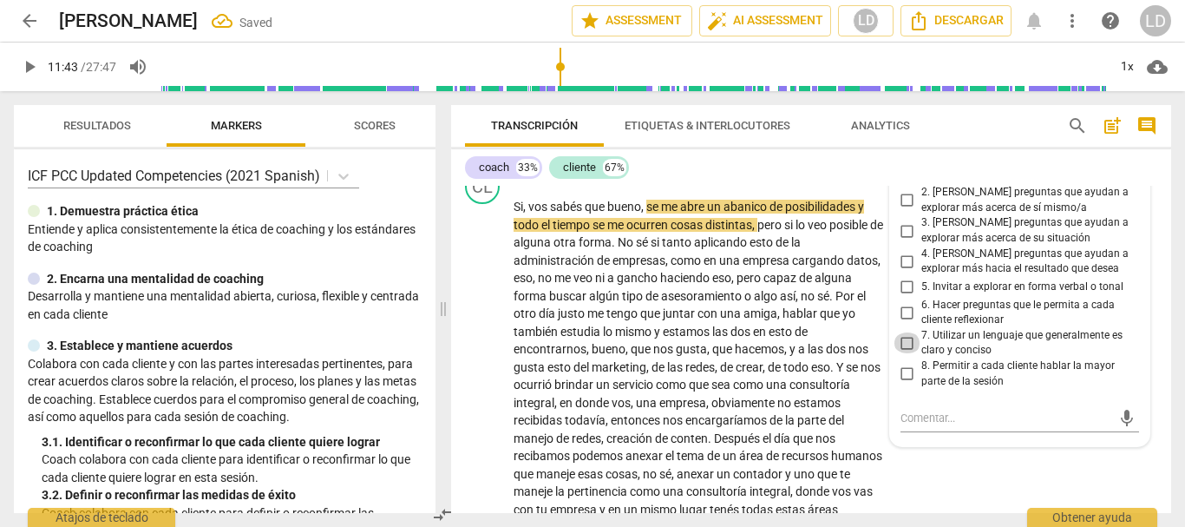
click at [902, 353] on input "7. Utilizar un lenguaje que generalmente es claro y conciso" at bounding box center [908, 342] width 28 height 21
click at [902, 323] on input "6. Hacer preguntas que le permita a cada cliente reflexionar" at bounding box center [908, 312] width 28 height 21
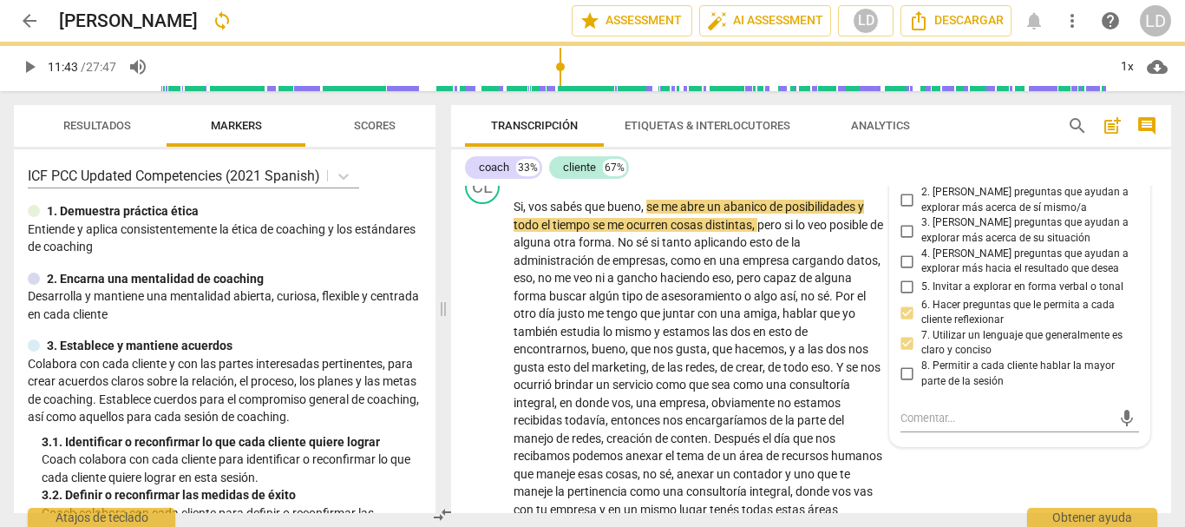
click at [905, 241] on input "3. [PERSON_NAME] preguntas que ayudan a explorar más acerca de su situación" at bounding box center [908, 230] width 28 height 21
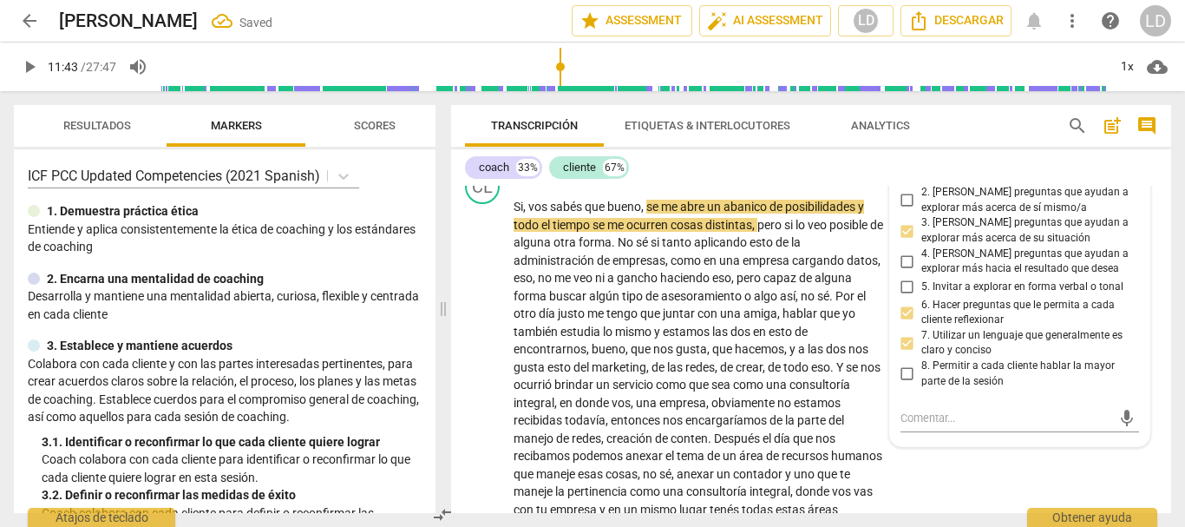
click at [900, 211] on input "2. [PERSON_NAME] preguntas que ayudan a explorar más acerca de sí mismo/a" at bounding box center [908, 200] width 28 height 21
click at [1155, 339] on div "CL play_arrow pause 11:40 + Add competency keyboard_arrow_right Si , vos sabés …" at bounding box center [811, 379] width 720 height 434
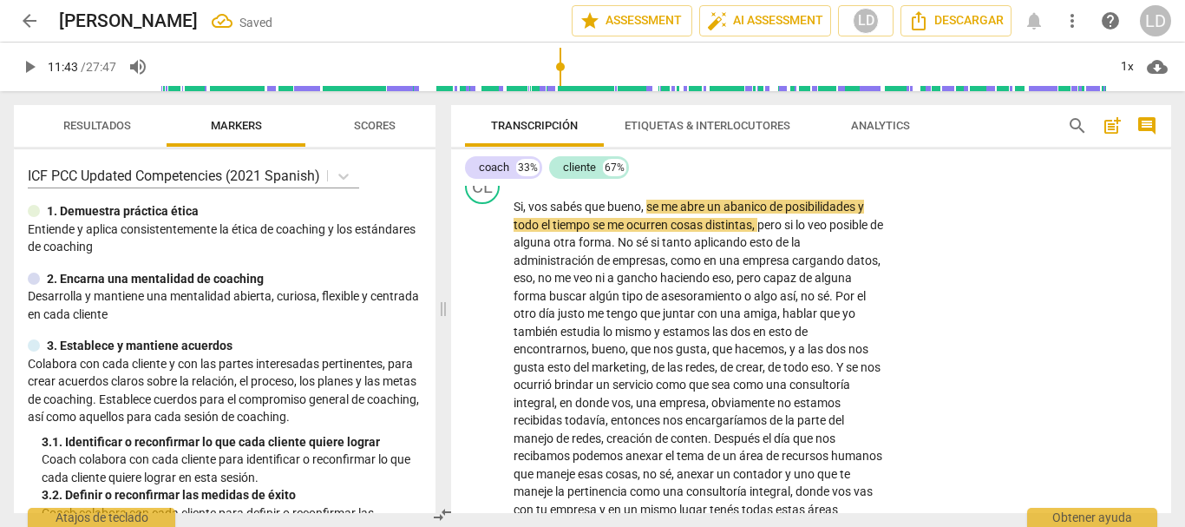
click at [31, 67] on span "play_arrow" at bounding box center [29, 66] width 21 height 21
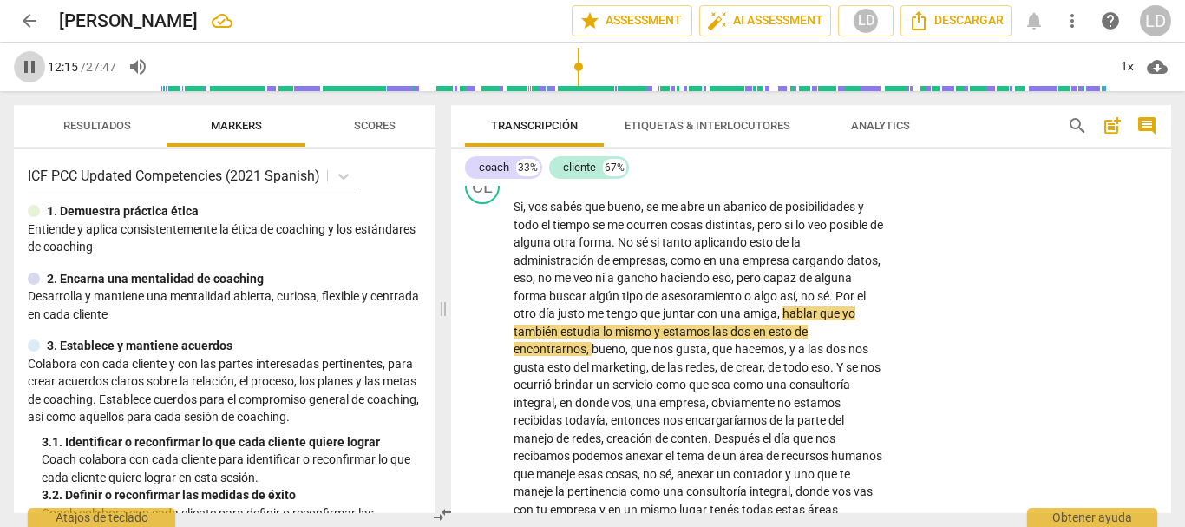
click at [29, 55] on button "pause" at bounding box center [29, 66] width 31 height 31
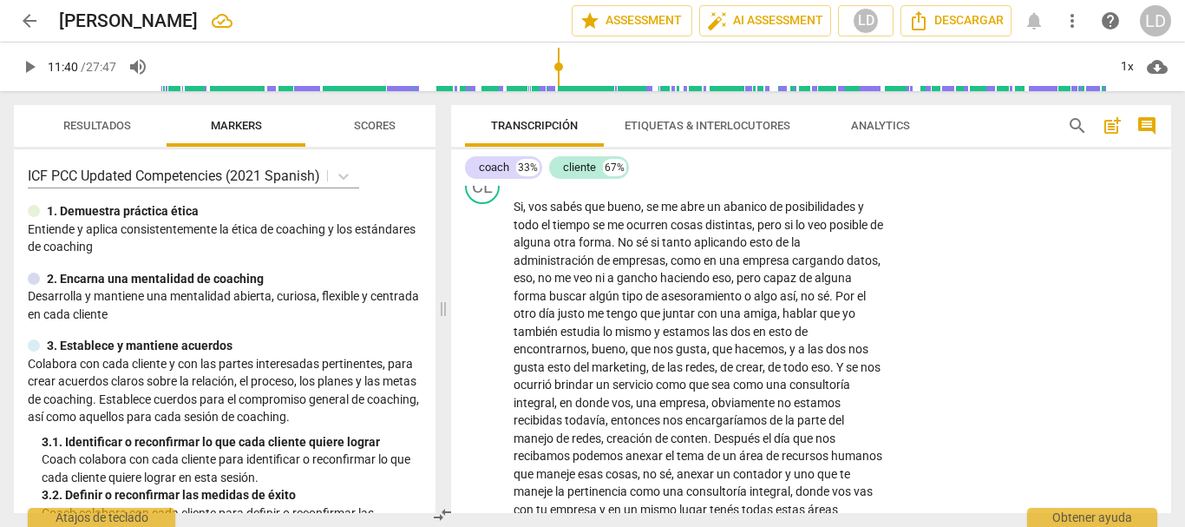
drag, startPoint x: 582, startPoint y: 61, endPoint x: 560, endPoint y: 61, distance: 22.6
click at [560, 61] on input "range" at bounding box center [634, 67] width 947 height 56
click at [31, 63] on span "play_arrow" at bounding box center [29, 66] width 21 height 21
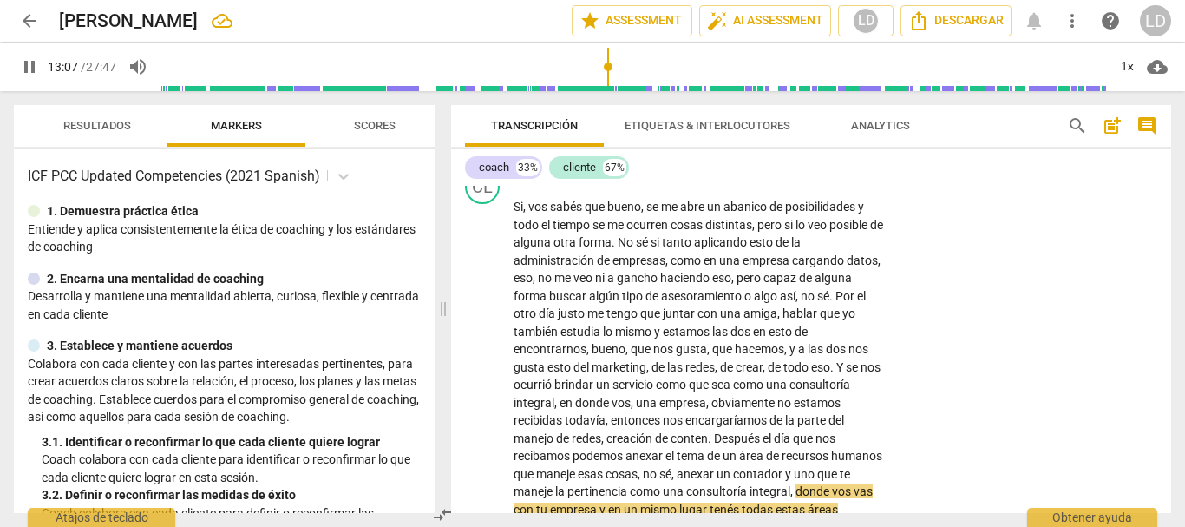
scroll to position [4120, 0]
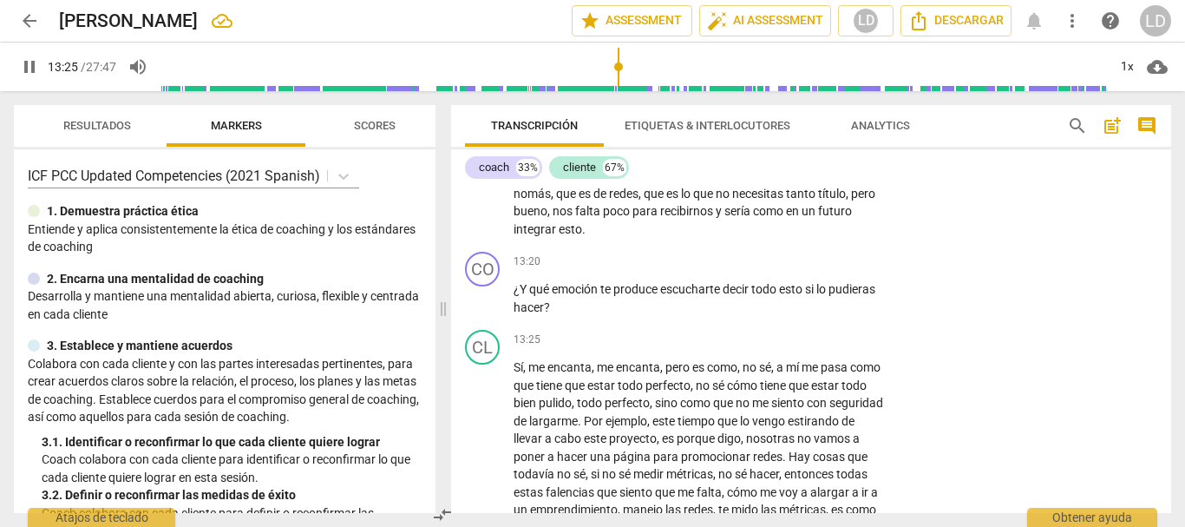
click at [30, 62] on span "pause" at bounding box center [29, 66] width 21 height 21
click at [813, 270] on p "Add competency" at bounding box center [831, 262] width 82 height 16
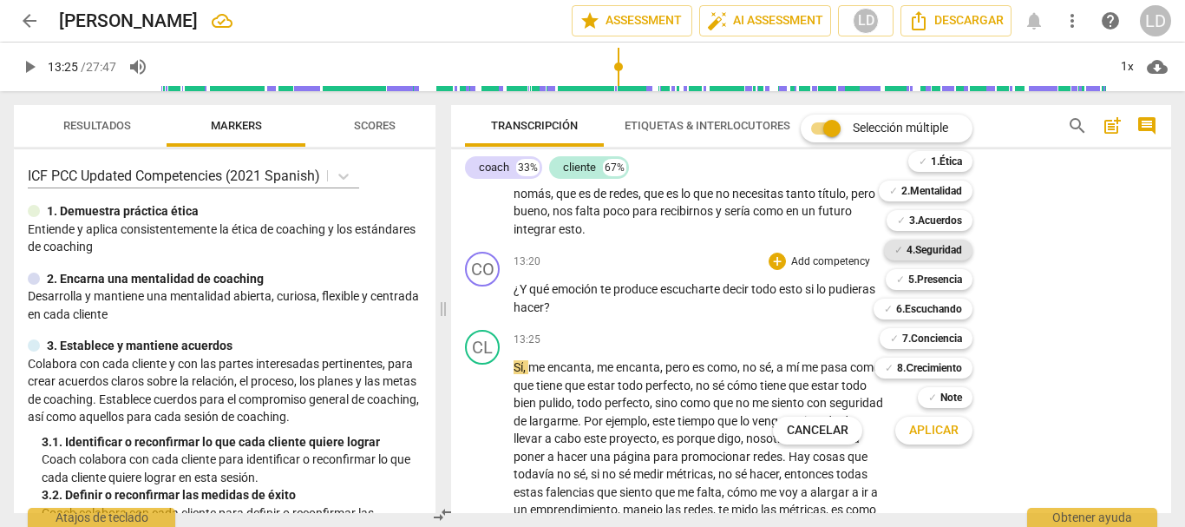
click at [956, 256] on b "4.Seguridad" at bounding box center [935, 249] width 56 height 21
click at [953, 284] on b "5.Presencia" at bounding box center [935, 279] width 54 height 21
click at [950, 312] on b "6.Escuchando" at bounding box center [929, 308] width 66 height 21
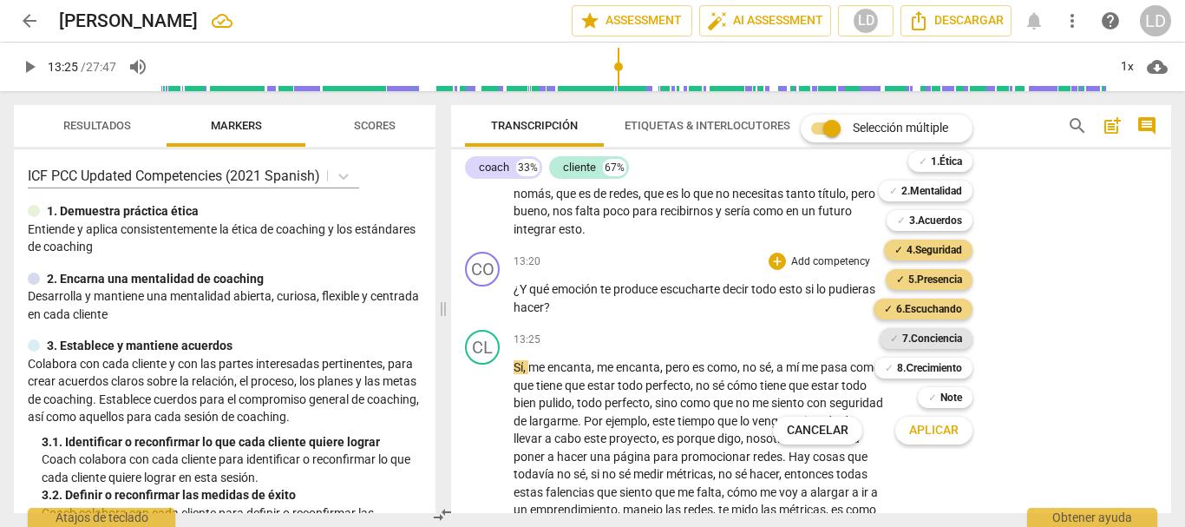
click at [950, 344] on b "7.Conciencia" at bounding box center [932, 338] width 60 height 21
click at [940, 432] on span "Aplicar" at bounding box center [933, 430] width 49 height 17
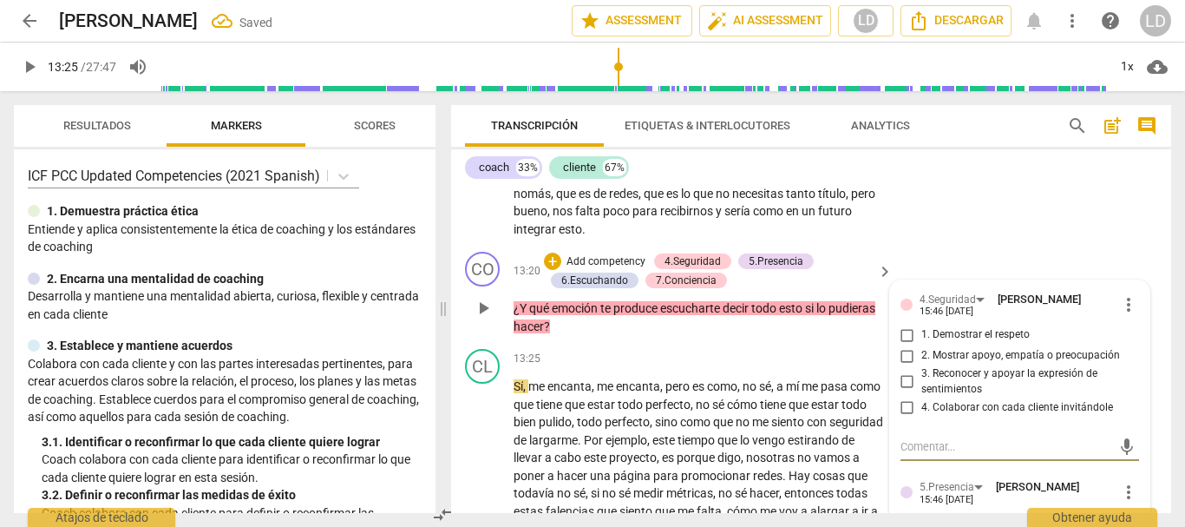
click at [908, 345] on input "1. Demostrar el respeto" at bounding box center [908, 335] width 28 height 21
click at [908, 366] on input "2. Mostrar apoyo, empatía o preocupación" at bounding box center [908, 355] width 28 height 21
click at [902, 417] on input "4. Colaborar con cada cliente invitándole" at bounding box center [908, 407] width 28 height 21
click at [902, 392] on input "3. Reconocer y apoyar la expresión de sentimientos" at bounding box center [908, 381] width 28 height 21
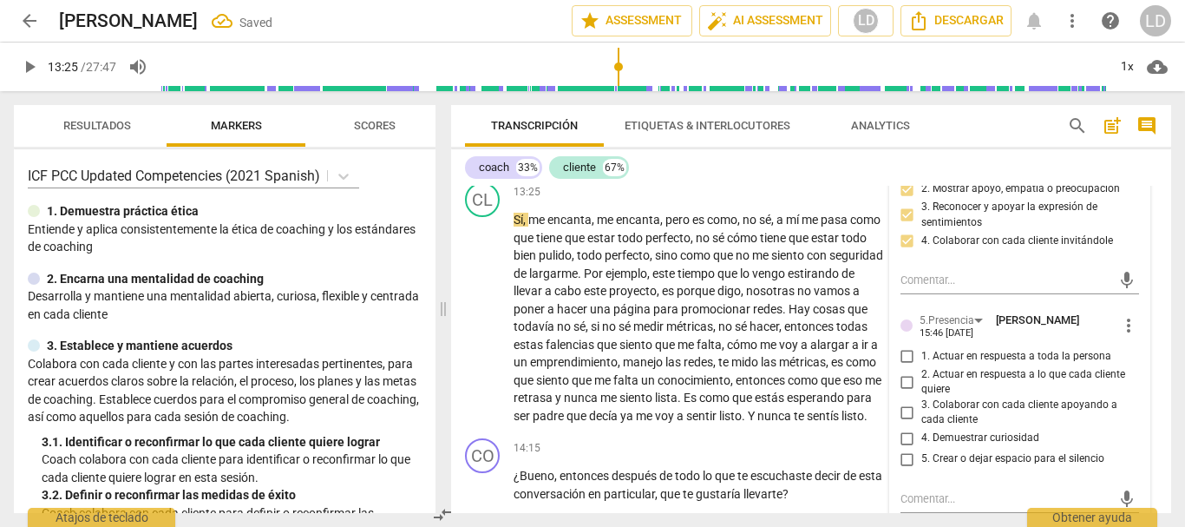
scroll to position [4293, 0]
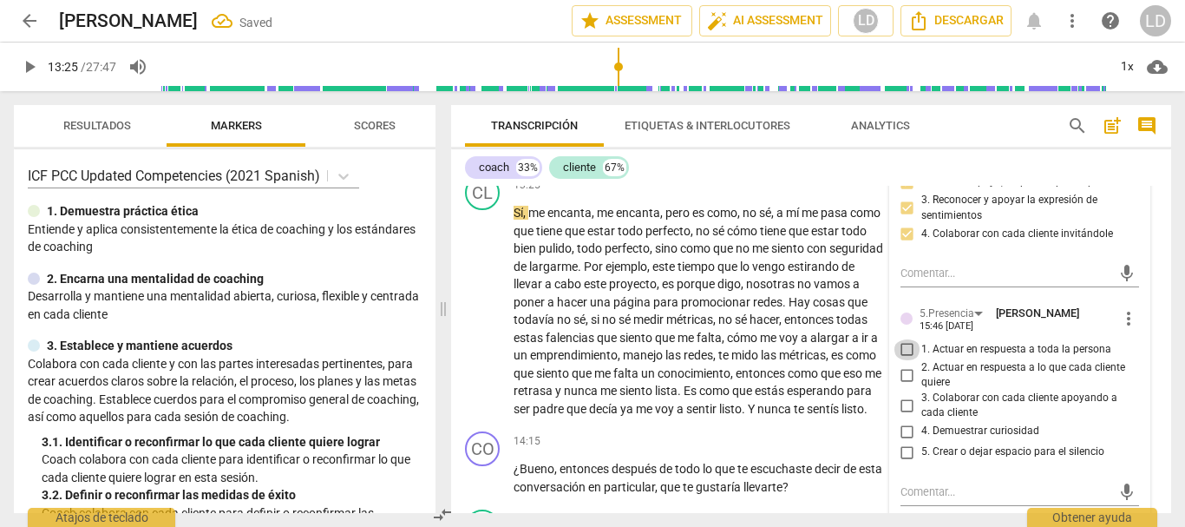
click at [901, 360] on input "1. Actuar en respuesta a toda la persona" at bounding box center [908, 349] width 28 height 21
click at [905, 385] on input "2. Actuar en respuesta a lo que cada cliente quiere" at bounding box center [908, 374] width 28 height 21
click at [908, 416] on input "3. Colaborar con cada cliente apoyando a cada cliente" at bounding box center [908, 405] width 28 height 21
drag, startPoint x: 908, startPoint y: 447, endPoint x: 910, endPoint y: 470, distance: 23.6
click at [908, 442] on input "4. Demuestrar curiosidad" at bounding box center [908, 431] width 28 height 21
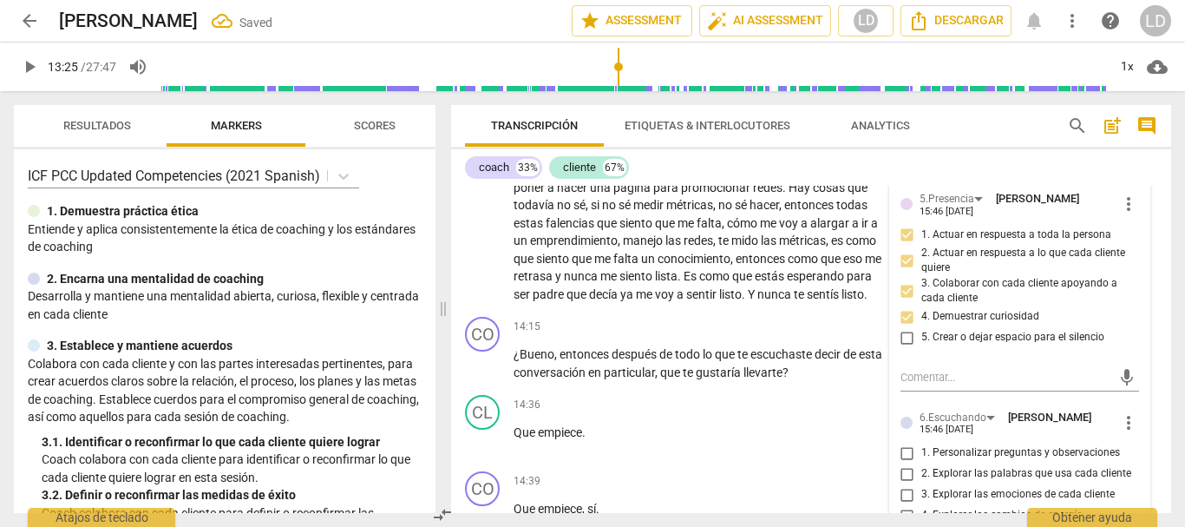
scroll to position [4467, 0]
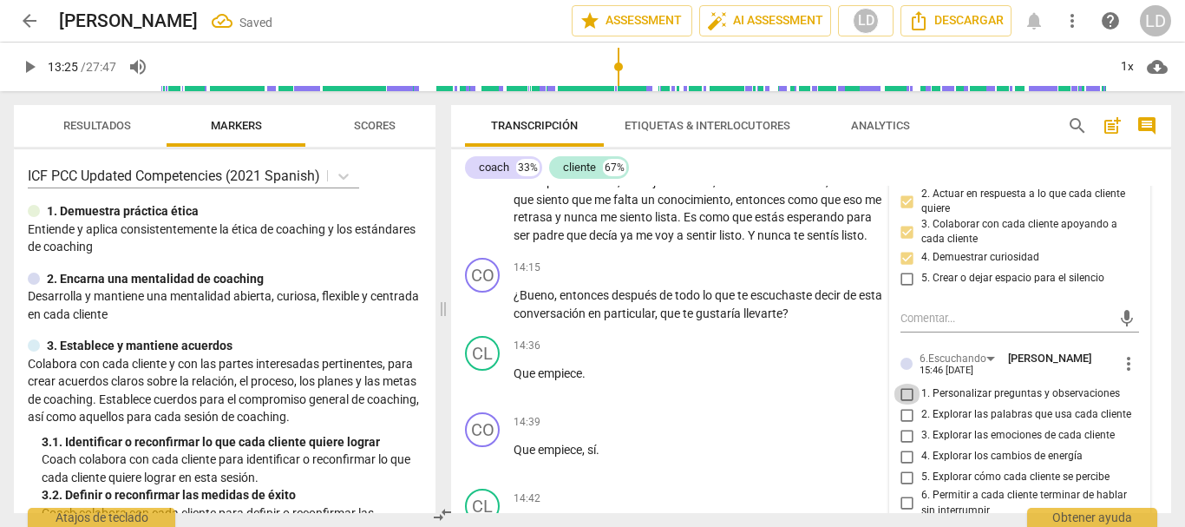
click at [909, 404] on input "1. Personalizar preguntas y observaciones" at bounding box center [908, 394] width 28 height 21
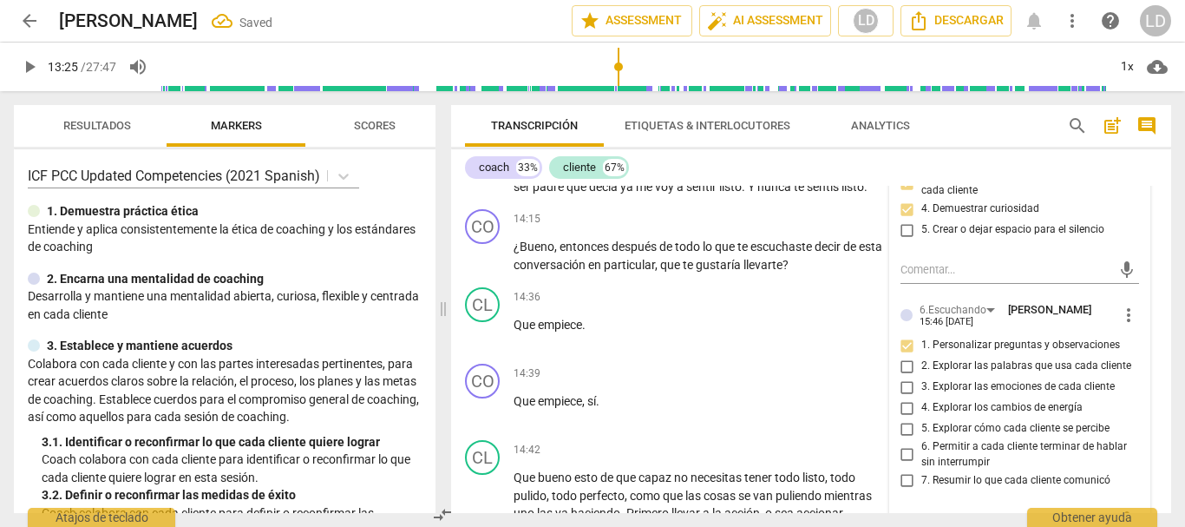
scroll to position [4554, 0]
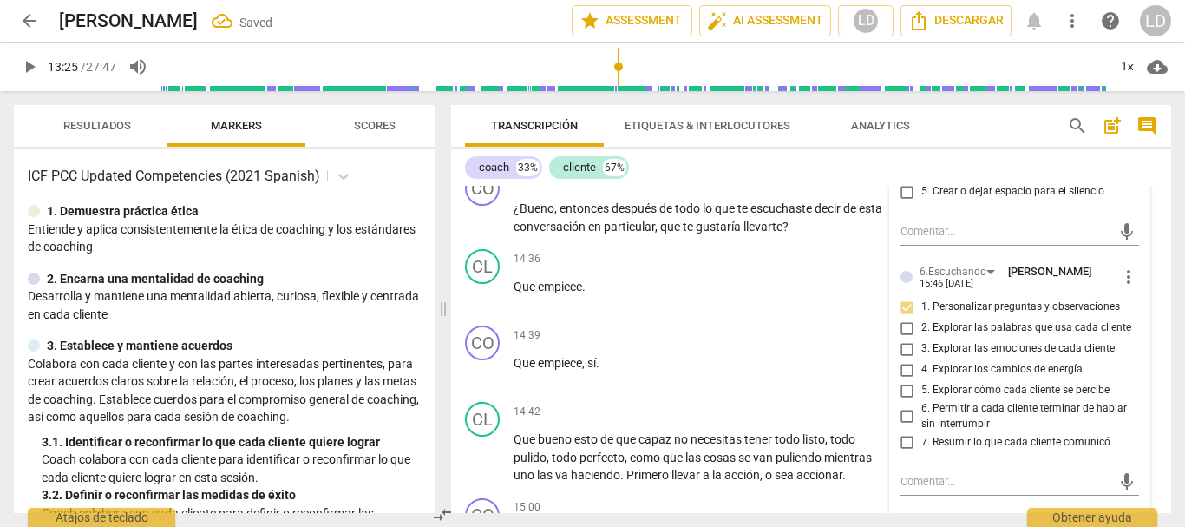
click at [902, 401] on input "5. Explorar cómo cada cliente se percibe" at bounding box center [908, 390] width 28 height 21
click at [902, 359] on input "3. Explorar las emociones de cada cliente" at bounding box center [908, 348] width 28 height 21
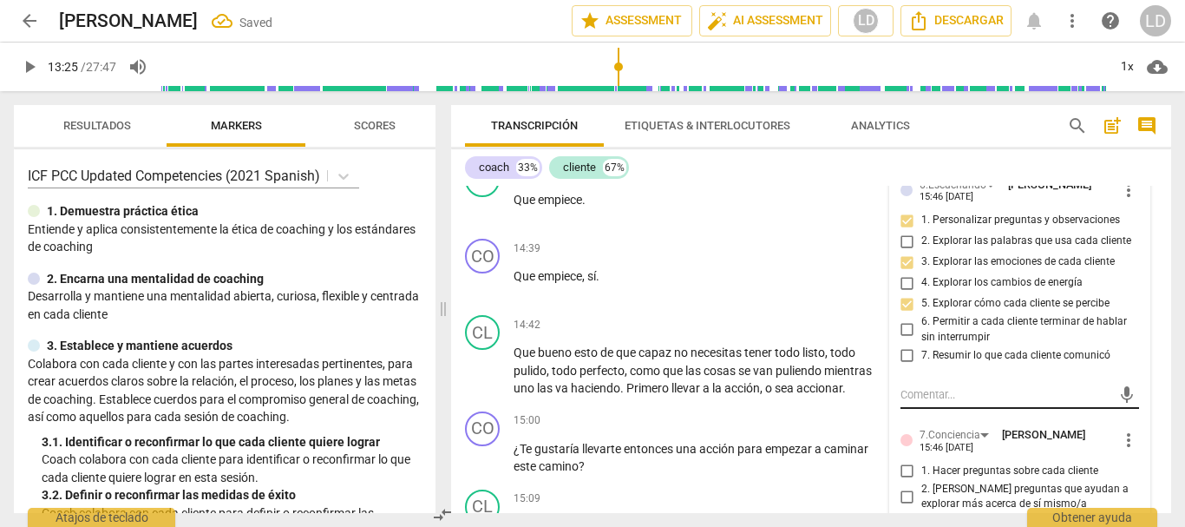
scroll to position [4814, 0]
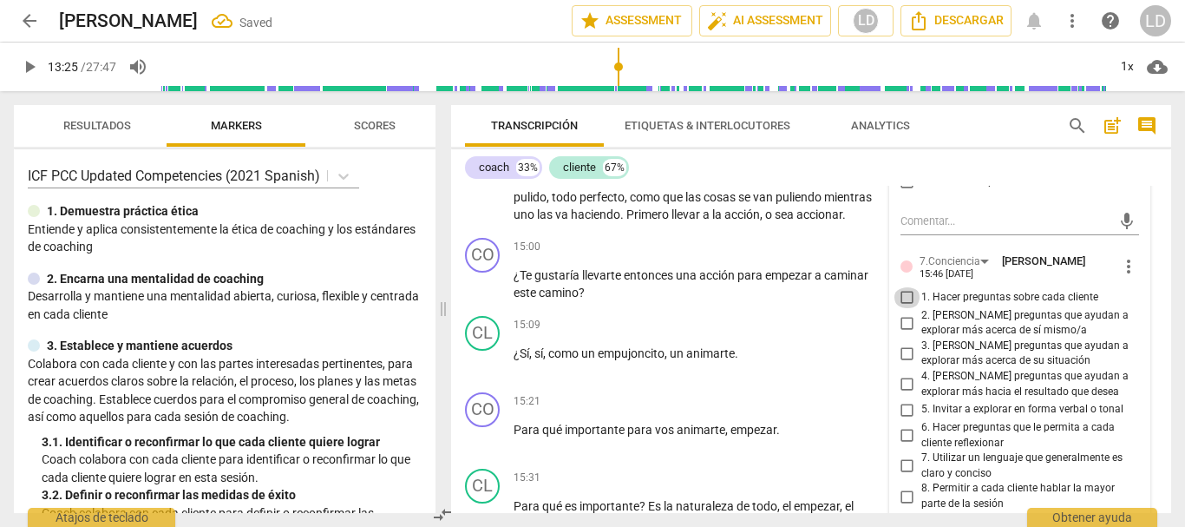
drag, startPoint x: 904, startPoint y: 308, endPoint x: 918, endPoint y: 319, distance: 17.9
click at [904, 307] on input "1. Hacer preguntas sobre cada cliente" at bounding box center [908, 297] width 28 height 21
click at [902, 333] on input "2. [PERSON_NAME] preguntas que ayudan a explorar más acerca de sí mismo/a" at bounding box center [908, 322] width 28 height 21
click at [905, 364] on input "3. [PERSON_NAME] preguntas que ayudan a explorar más acerca de su situación" at bounding box center [908, 353] width 28 height 21
click at [906, 395] on input "4. [PERSON_NAME] preguntas que ayudan a explorar más hacia el resultado que des…" at bounding box center [908, 384] width 28 height 21
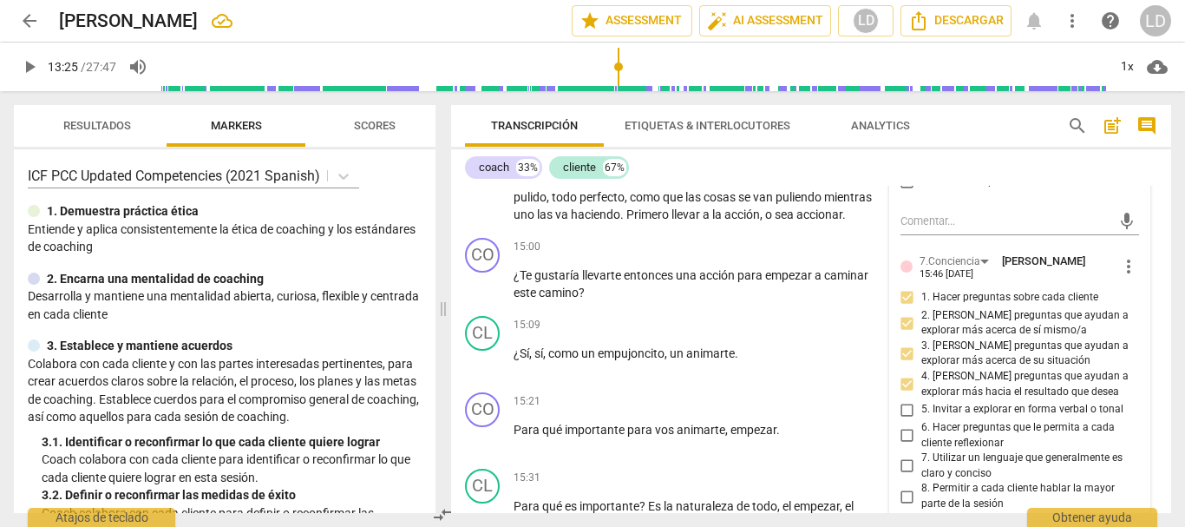
click at [901, 446] on input "6. Hacer preguntas que le permita a cada cliente reflexionar" at bounding box center [908, 435] width 28 height 21
click at [899, 476] on input "7. Utilizar un lenguaje que generalmente es claro y conciso" at bounding box center [908, 466] width 28 height 21
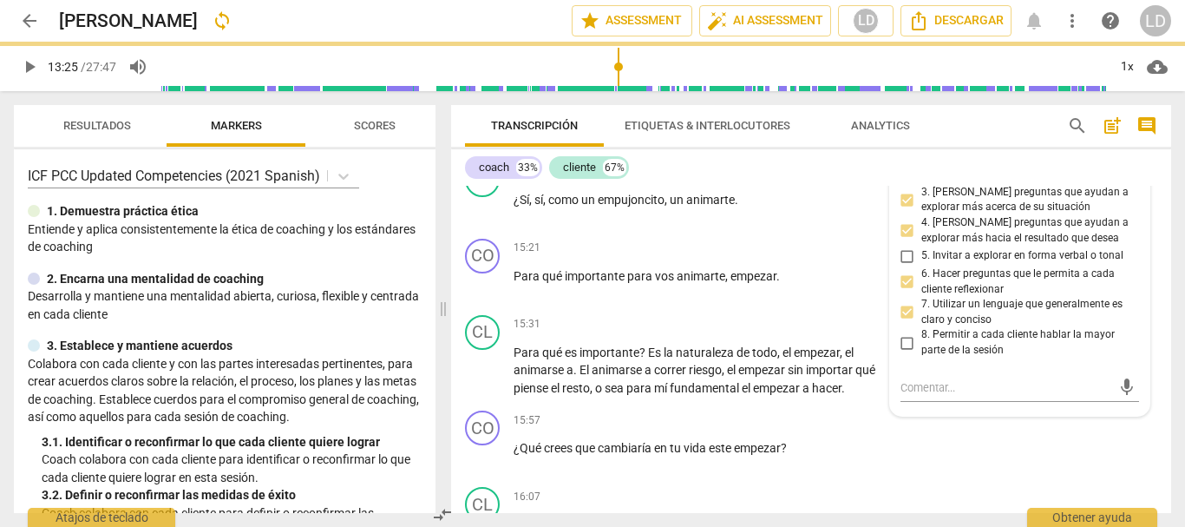
scroll to position [4987, 0]
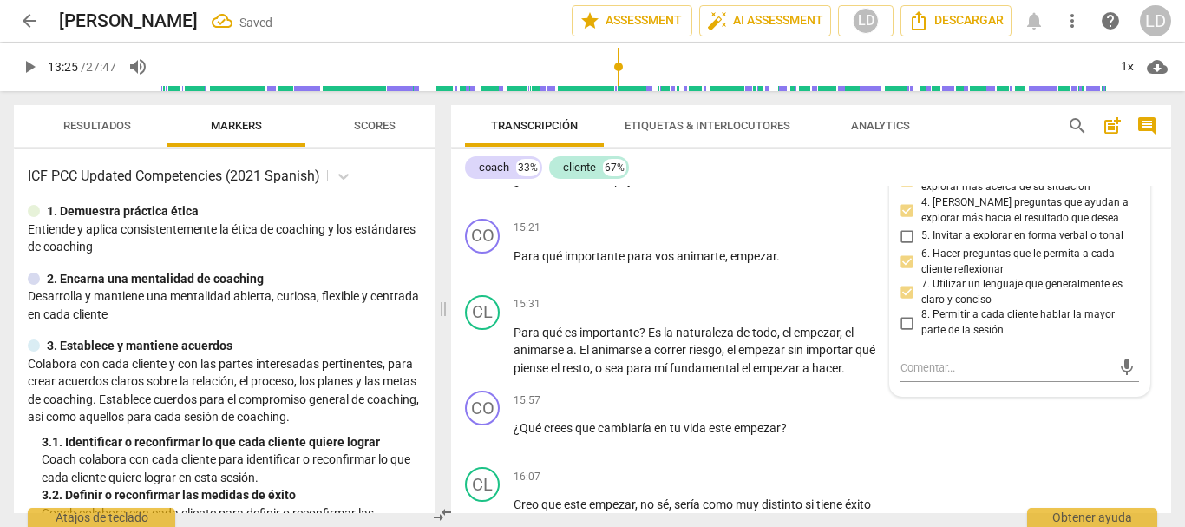
click at [899, 333] on input "8. Permitir a cada cliente hablar la mayor parte de la sesión" at bounding box center [908, 322] width 28 height 21
click at [36, 62] on span "play_arrow" at bounding box center [29, 66] width 21 height 21
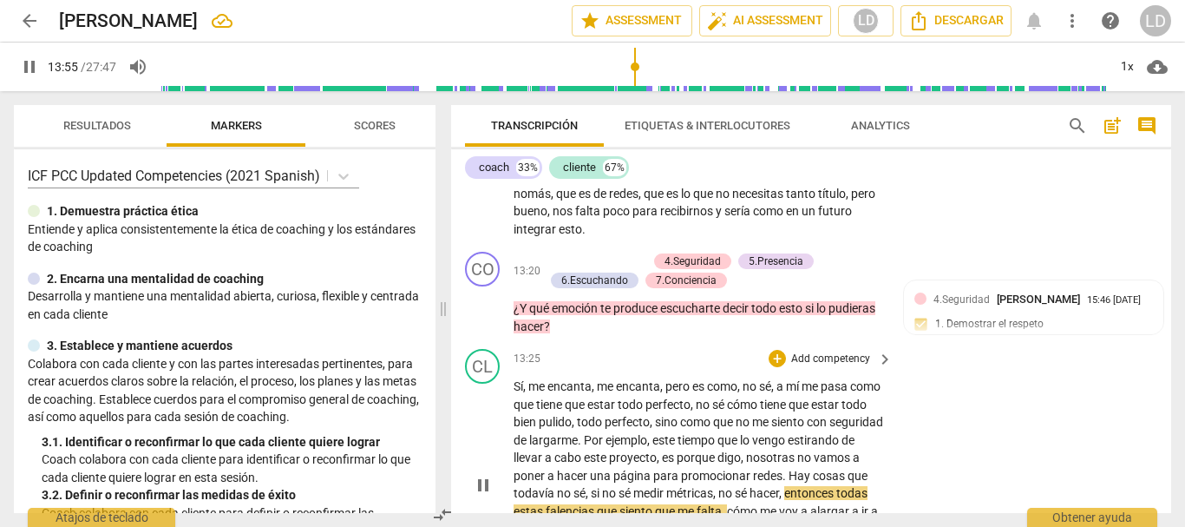
scroll to position [4455, 0]
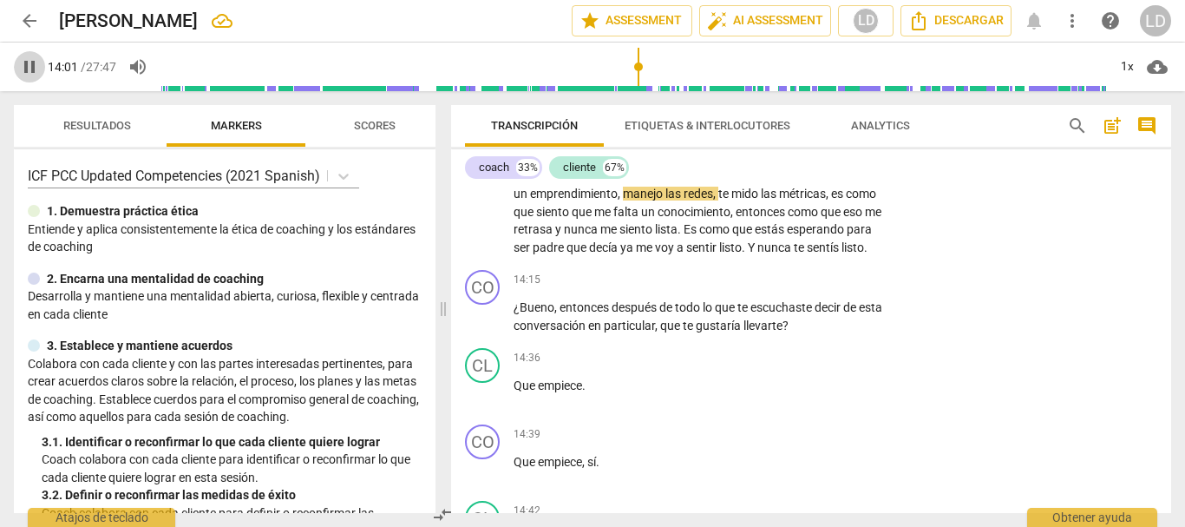
click at [31, 61] on span "pause" at bounding box center [29, 66] width 21 height 21
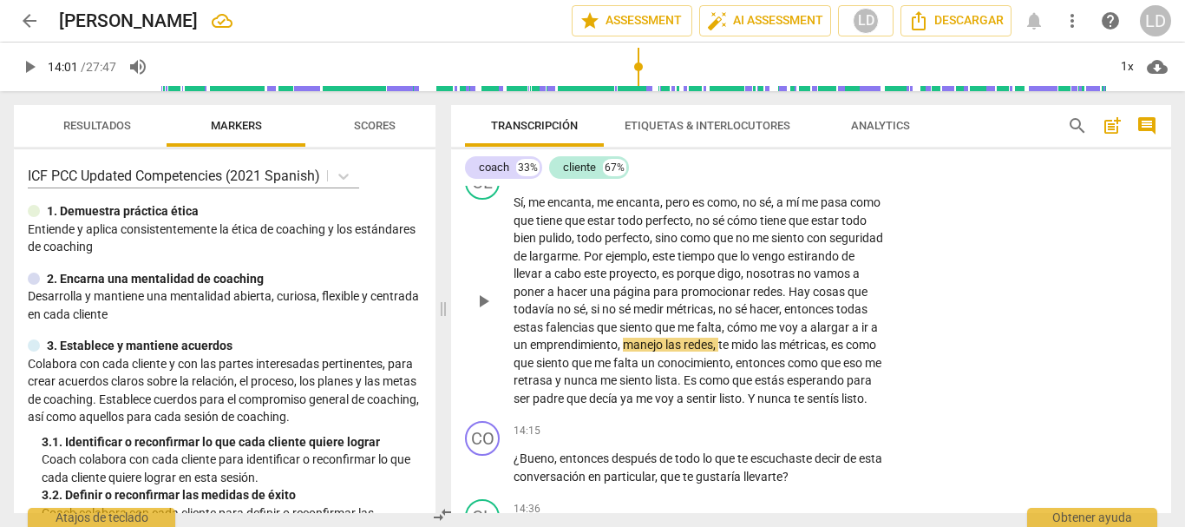
scroll to position [4281, 0]
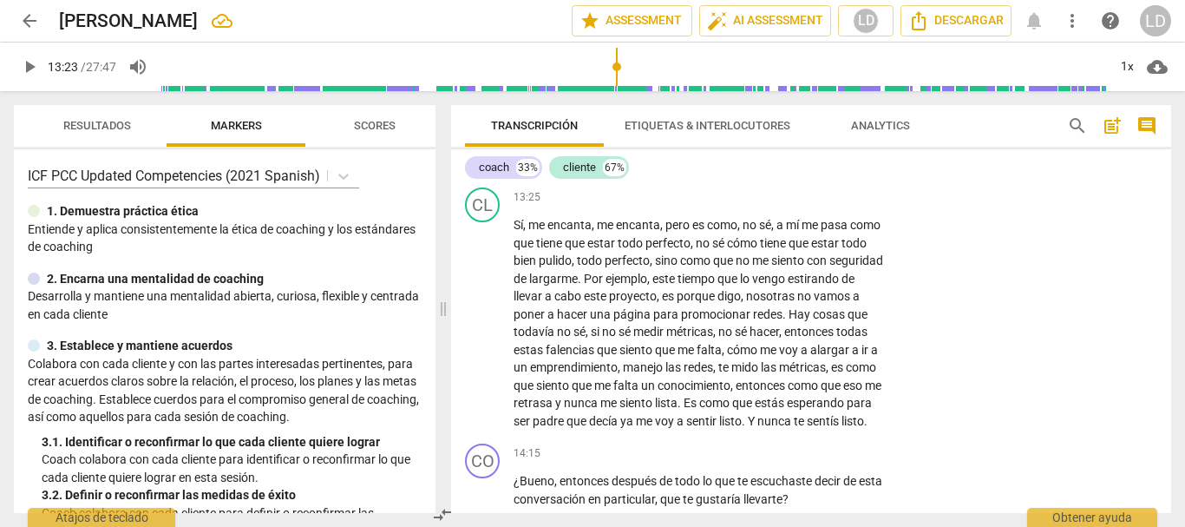
drag, startPoint x: 640, startPoint y: 62, endPoint x: 618, endPoint y: 62, distance: 22.6
click at [618, 62] on input "range" at bounding box center [634, 67] width 947 height 56
click at [30, 62] on span "play_arrow" at bounding box center [29, 66] width 21 height 21
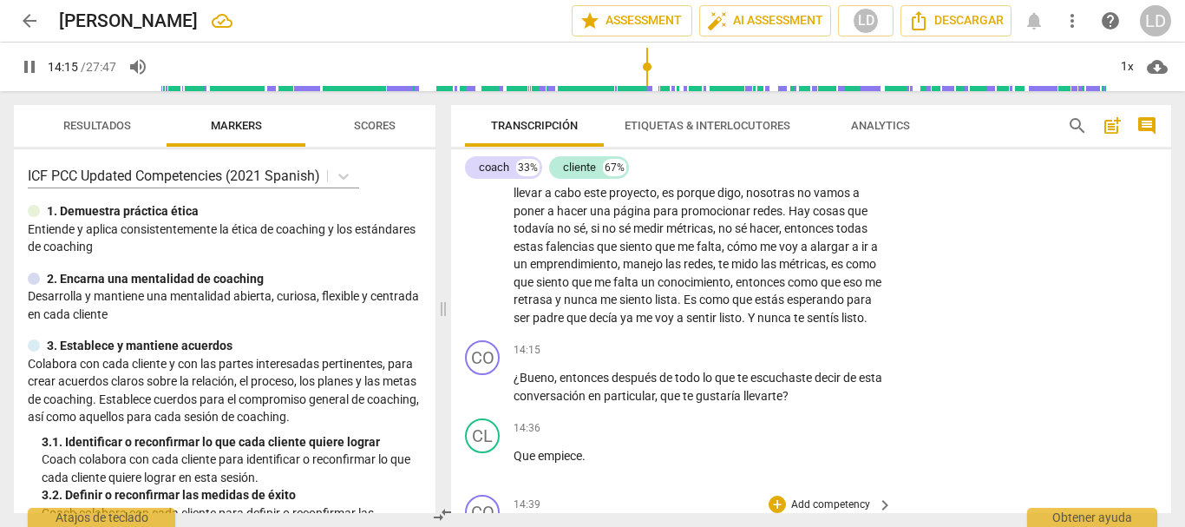
scroll to position [4370, 0]
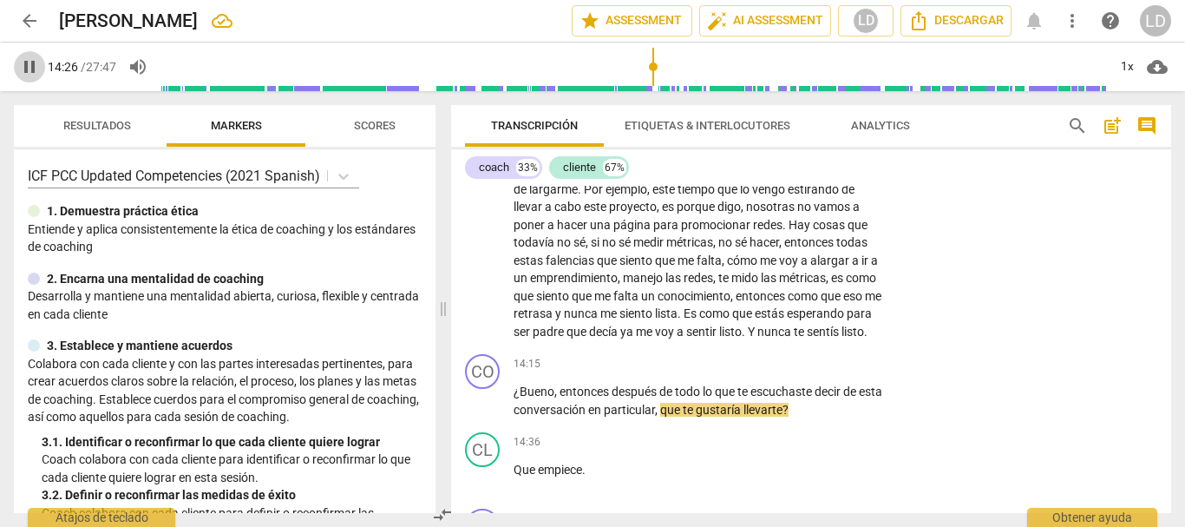
click at [33, 66] on span "pause" at bounding box center [29, 66] width 21 height 21
click at [853, 372] on p "Add competency" at bounding box center [831, 365] width 82 height 16
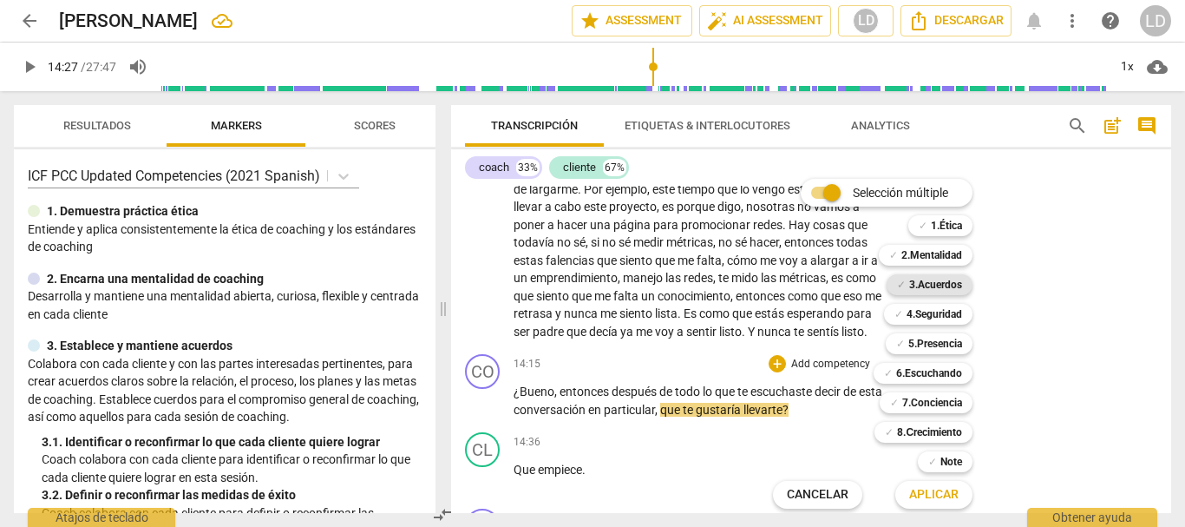
click at [956, 288] on b "3.Acuerdos" at bounding box center [935, 284] width 53 height 21
click at [931, 498] on span "Aplicar" at bounding box center [933, 494] width 49 height 17
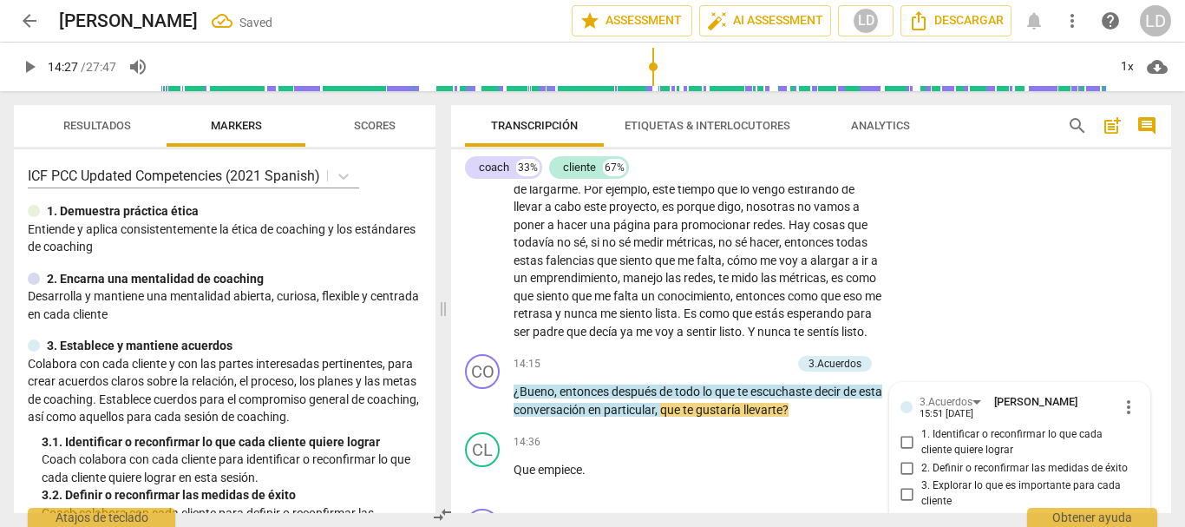
scroll to position [4616, 0]
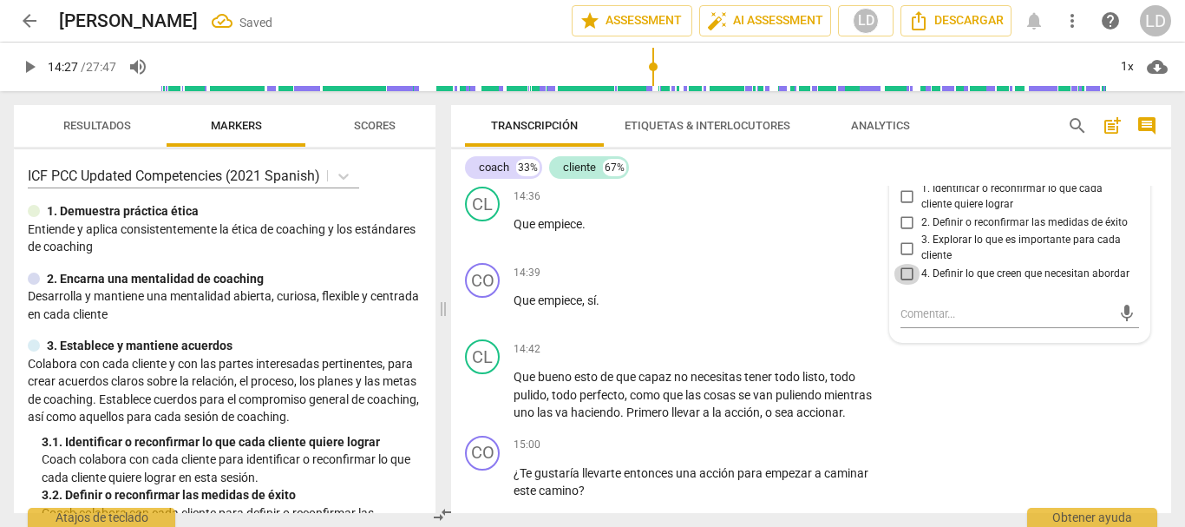
click at [910, 285] on input "4. Definir lo que creen que necesitan abordar" at bounding box center [908, 274] width 28 height 21
click at [902, 207] on input "1. Identificar o reconfirmar lo que cada cliente quiere lograr" at bounding box center [908, 197] width 28 height 21
click at [1151, 256] on div "CL play_arrow pause 14:36 + Add competency keyboard_arrow_right Que empiece ." at bounding box center [811, 218] width 720 height 76
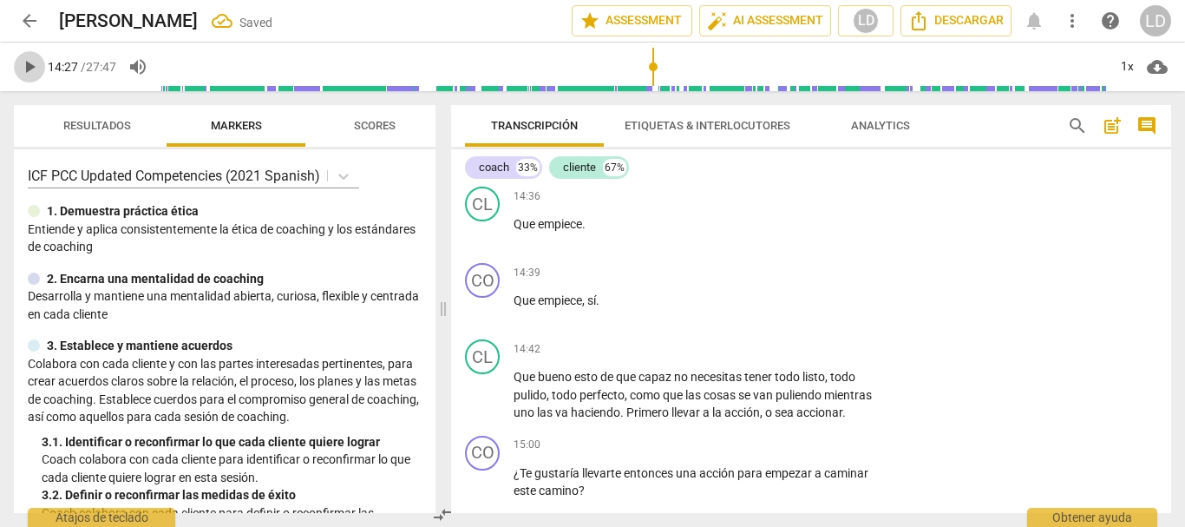
click at [28, 61] on span "play_arrow" at bounding box center [29, 66] width 21 height 21
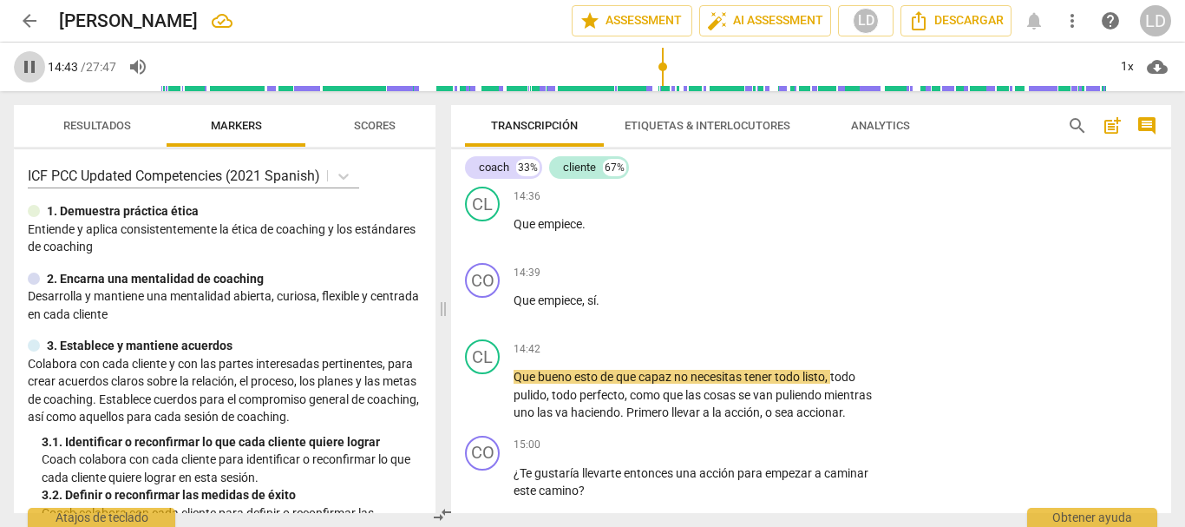
click at [26, 69] on span "pause" at bounding box center [29, 66] width 21 height 21
click at [587, 307] on span "," at bounding box center [584, 300] width 5 height 14
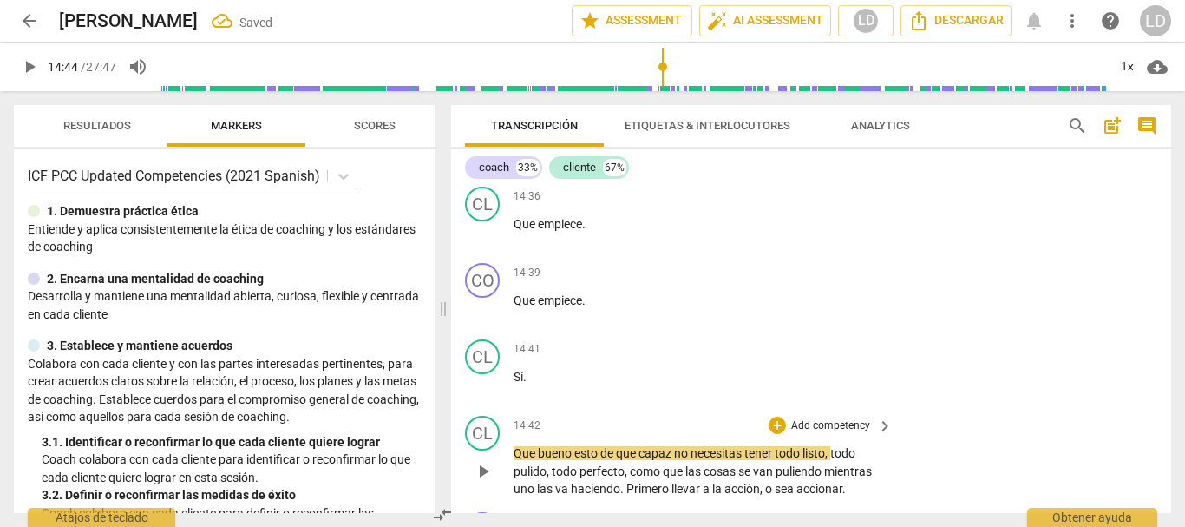
click at [514, 460] on span "Que" at bounding box center [526, 453] width 24 height 14
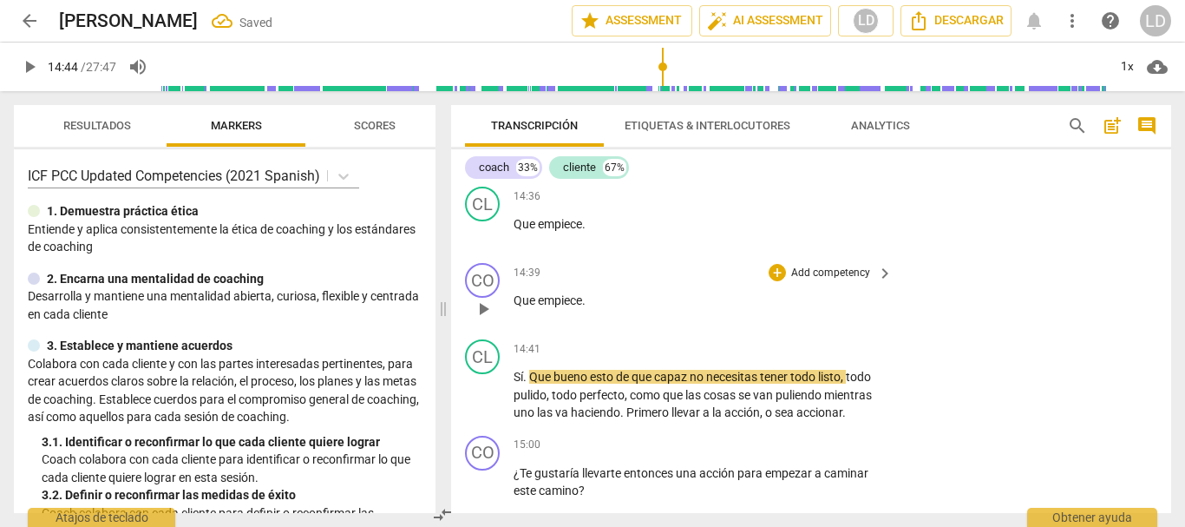
click at [590, 310] on p "Que empiece ." at bounding box center [699, 301] width 370 height 18
click at [513, 325] on div "CO play_arrow pause" at bounding box center [489, 294] width 49 height 62
click at [517, 307] on span "Que" at bounding box center [526, 300] width 24 height 14
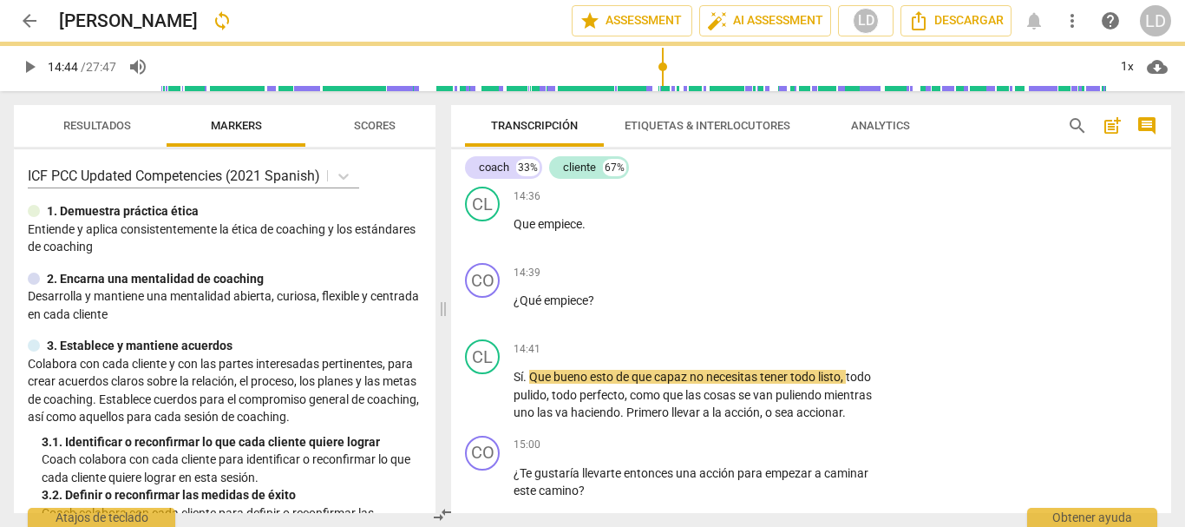
click at [28, 70] on span "play_arrow" at bounding box center [29, 66] width 21 height 21
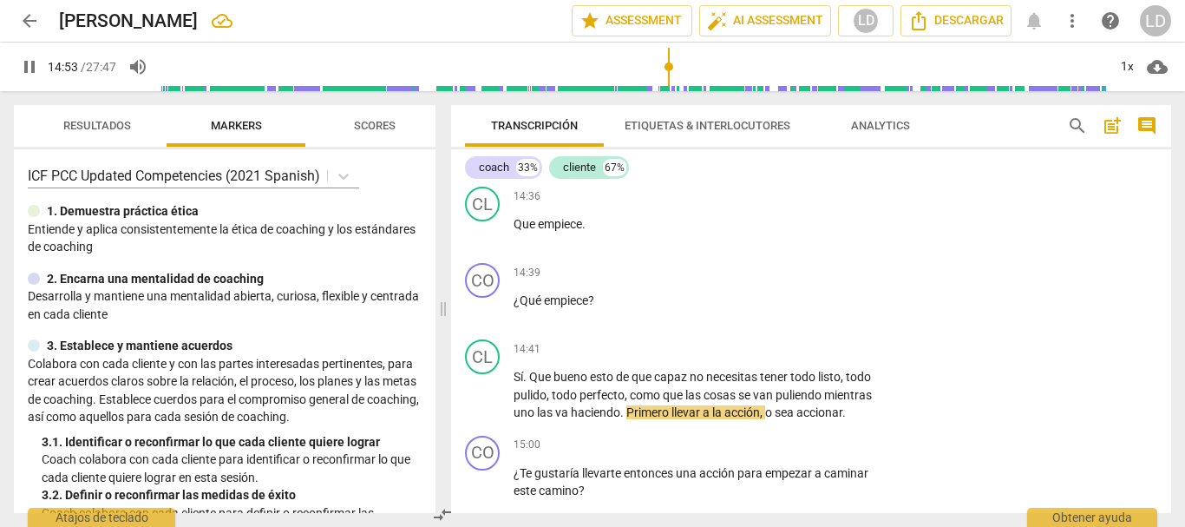
click at [23, 61] on span "pause" at bounding box center [29, 66] width 21 height 21
click at [818, 281] on p "Add competency" at bounding box center [831, 274] width 82 height 16
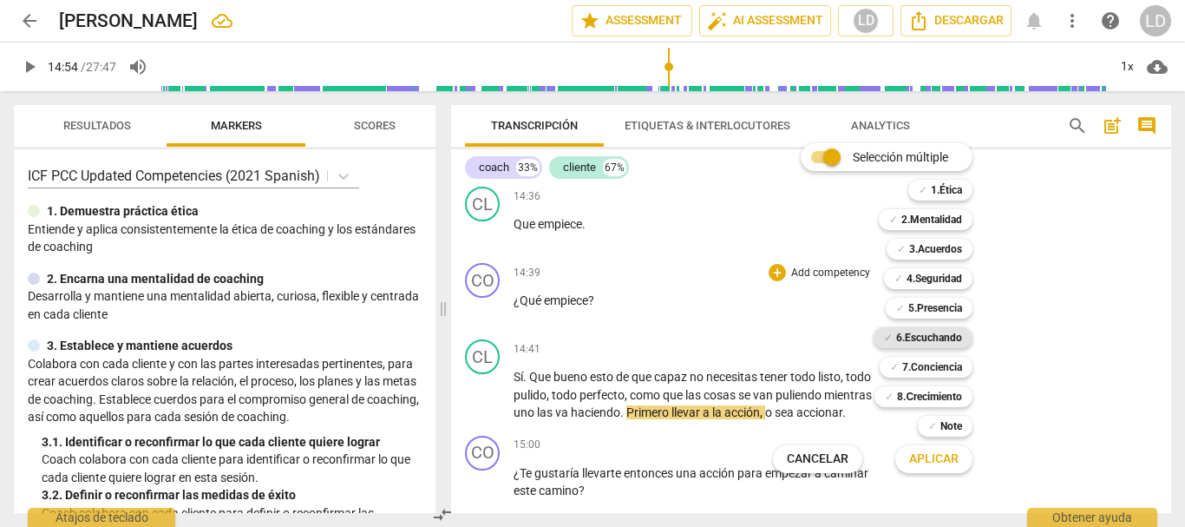
click at [941, 336] on b "6.Escuchando" at bounding box center [929, 337] width 66 height 21
click at [941, 456] on span "Aplicar" at bounding box center [933, 458] width 49 height 17
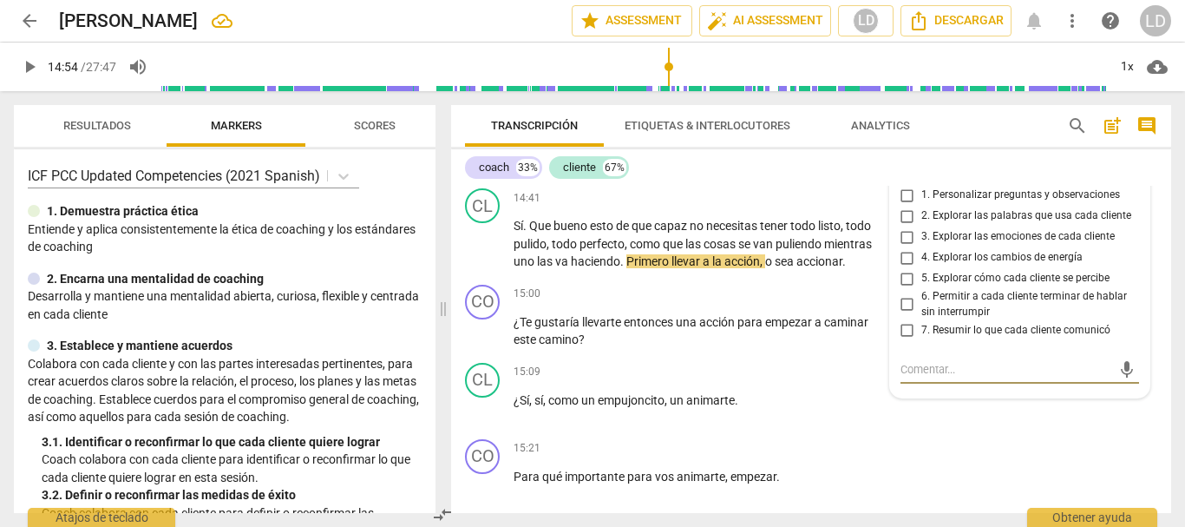
scroll to position [4737, 0]
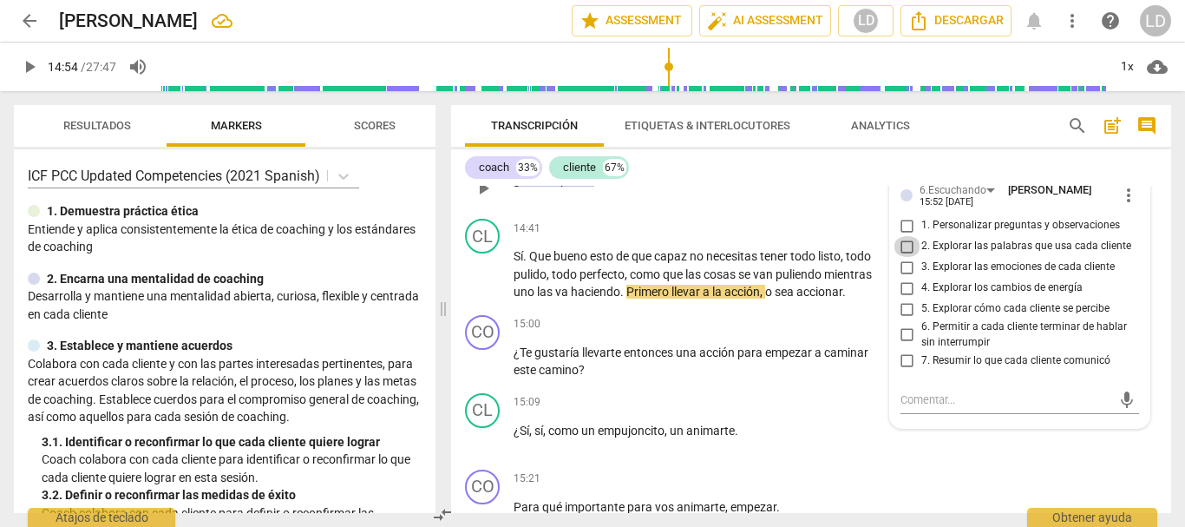
click at [902, 257] on input "2. Explorar las palabras que usa cada cliente" at bounding box center [908, 246] width 28 height 21
click at [1150, 300] on div "CL play_arrow pause 14:41 + Add competency keyboard_arrow_right Sí . Que bueno …" at bounding box center [811, 260] width 720 height 96
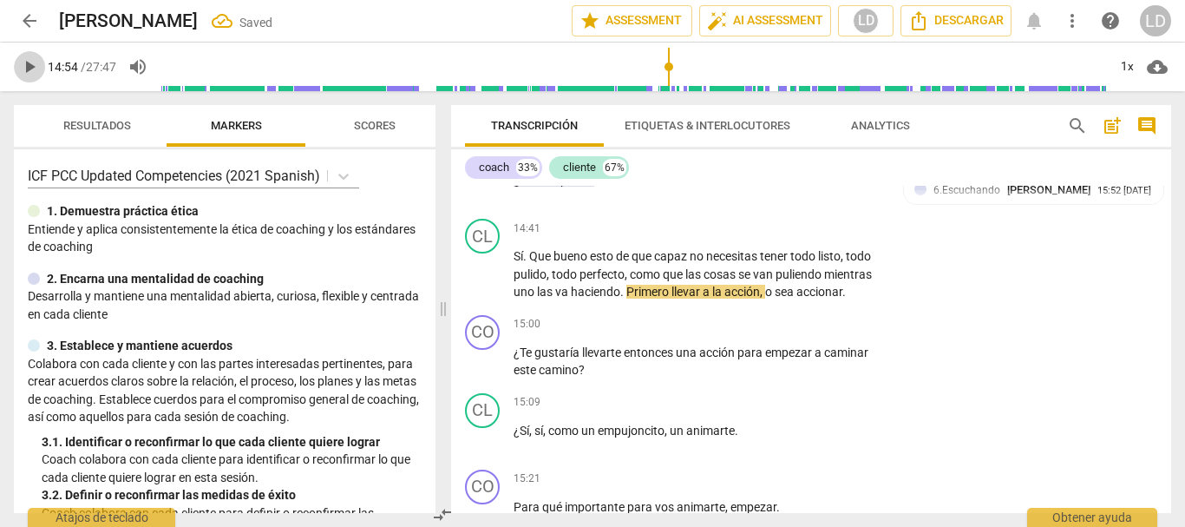
click at [32, 69] on span "play_arrow" at bounding box center [29, 66] width 21 height 21
click at [24, 58] on span "pause" at bounding box center [29, 66] width 21 height 21
click at [810, 332] on p "Add competency" at bounding box center [831, 325] width 82 height 16
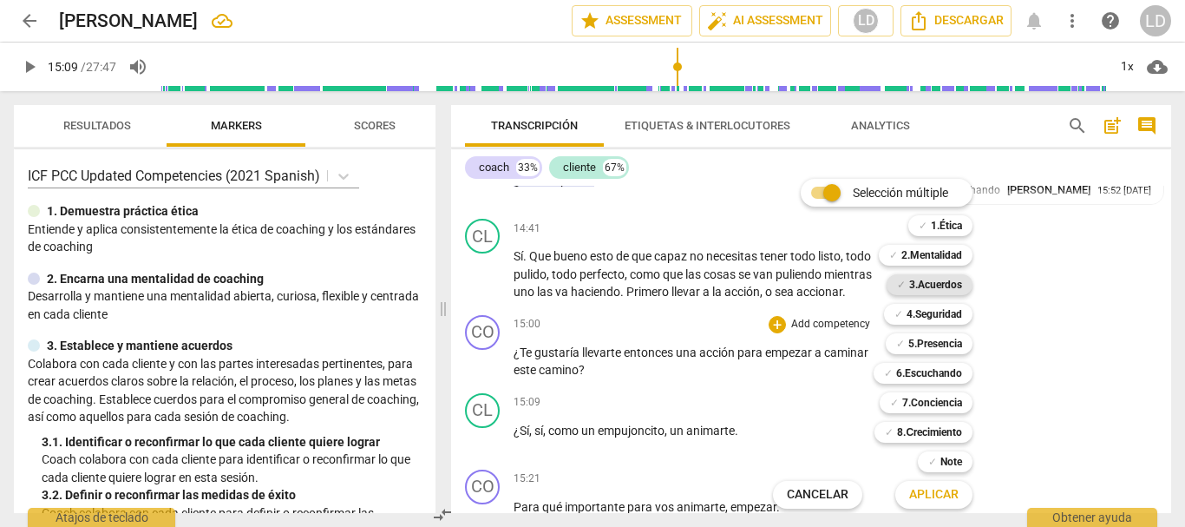
click at [942, 279] on b "3.Acuerdos" at bounding box center [935, 284] width 53 height 21
click at [929, 495] on span "Aplicar" at bounding box center [933, 494] width 49 height 17
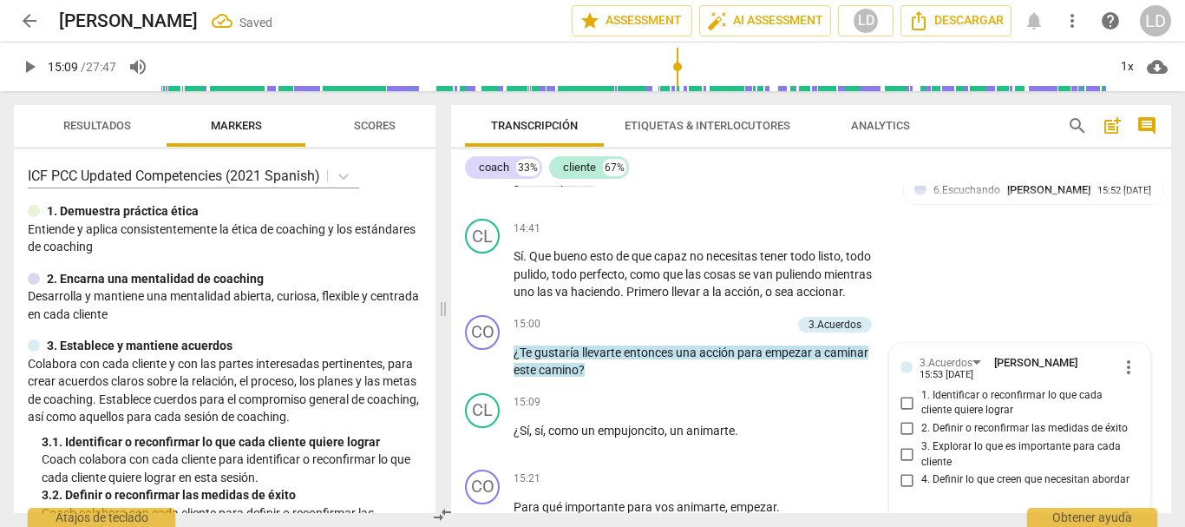
scroll to position [4943, 0]
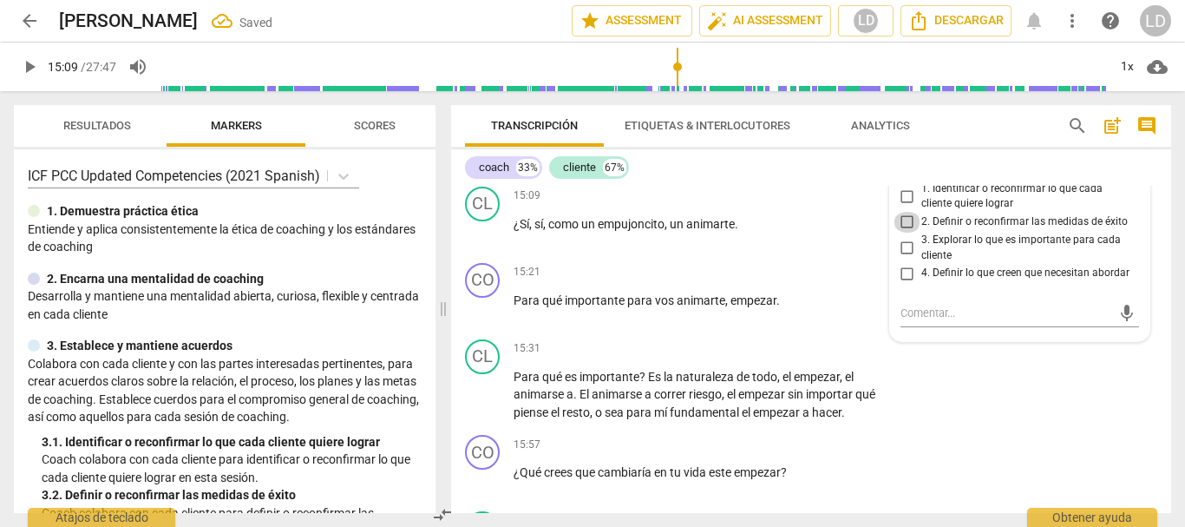
click at [905, 233] on input "2. Definir o reconfirmar las medidas de éxito" at bounding box center [908, 222] width 28 height 21
click at [1160, 256] on div "CL play_arrow pause 15:09 + Add competency keyboard_arrow_right ¿Sí , sí , como…" at bounding box center [811, 218] width 720 height 76
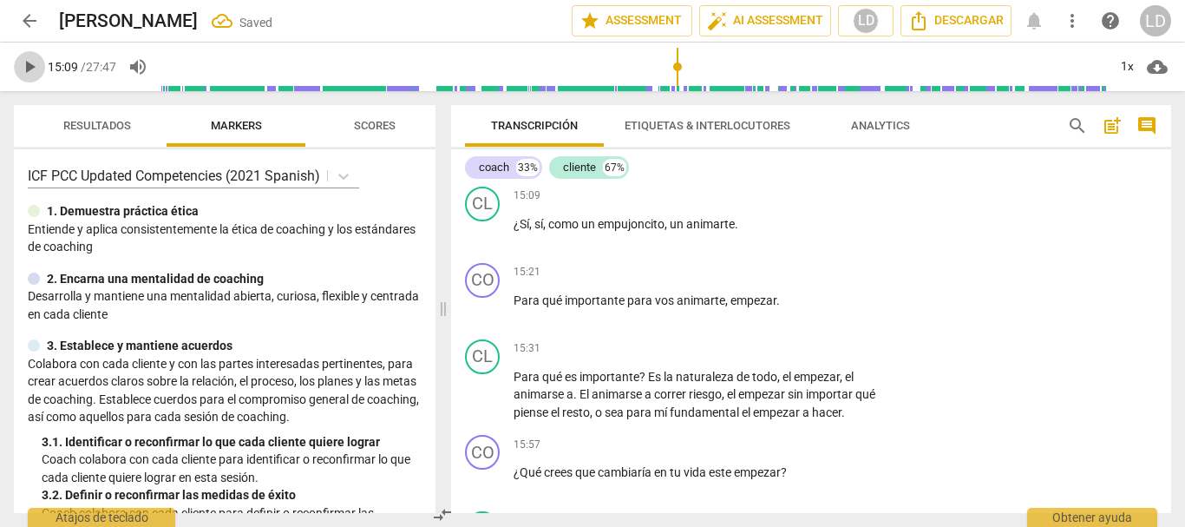
click at [29, 63] on span "play_arrow" at bounding box center [29, 66] width 21 height 21
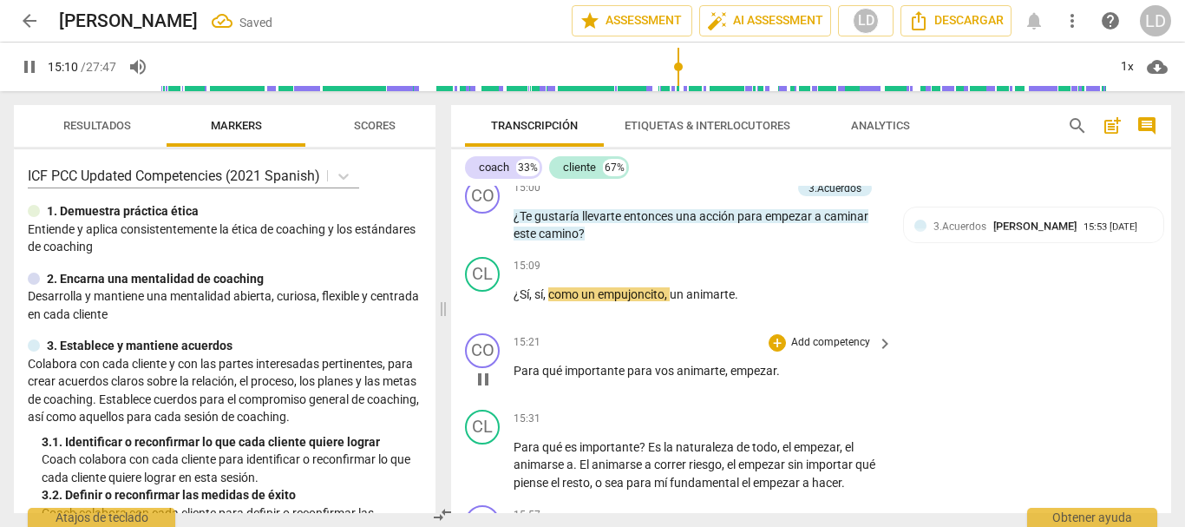
scroll to position [4856, 0]
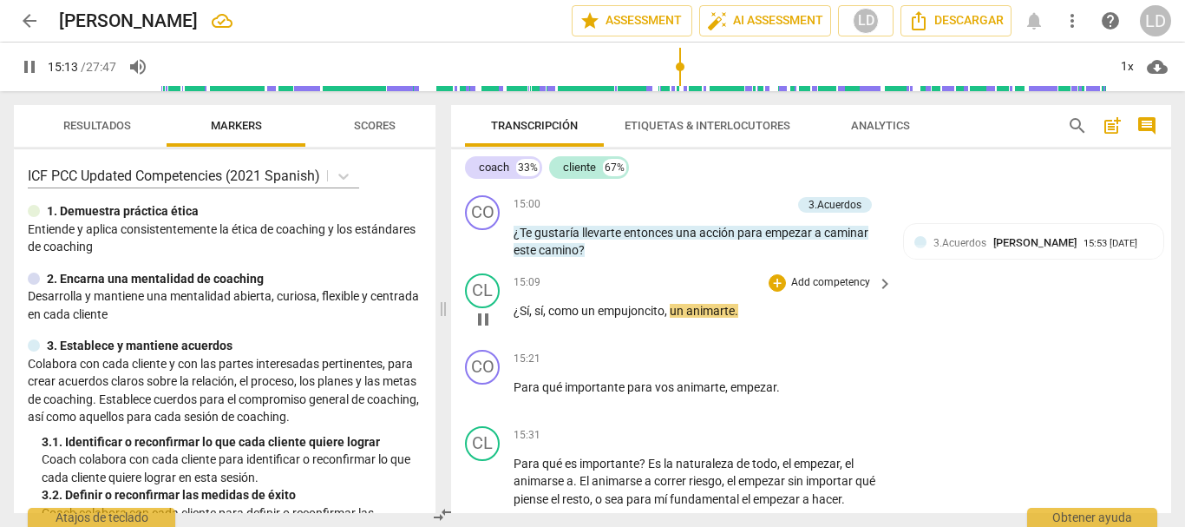
click at [518, 318] on span "¿Sí" at bounding box center [522, 311] width 16 height 14
click at [21, 62] on span "pause" at bounding box center [29, 66] width 21 height 21
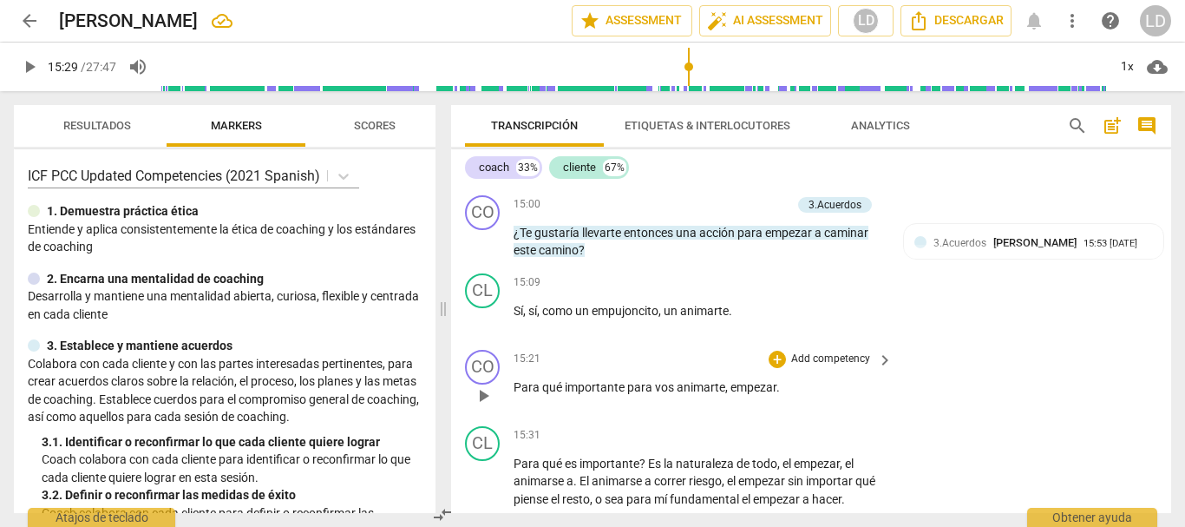
click at [808, 367] on p "Add competency" at bounding box center [831, 359] width 82 height 16
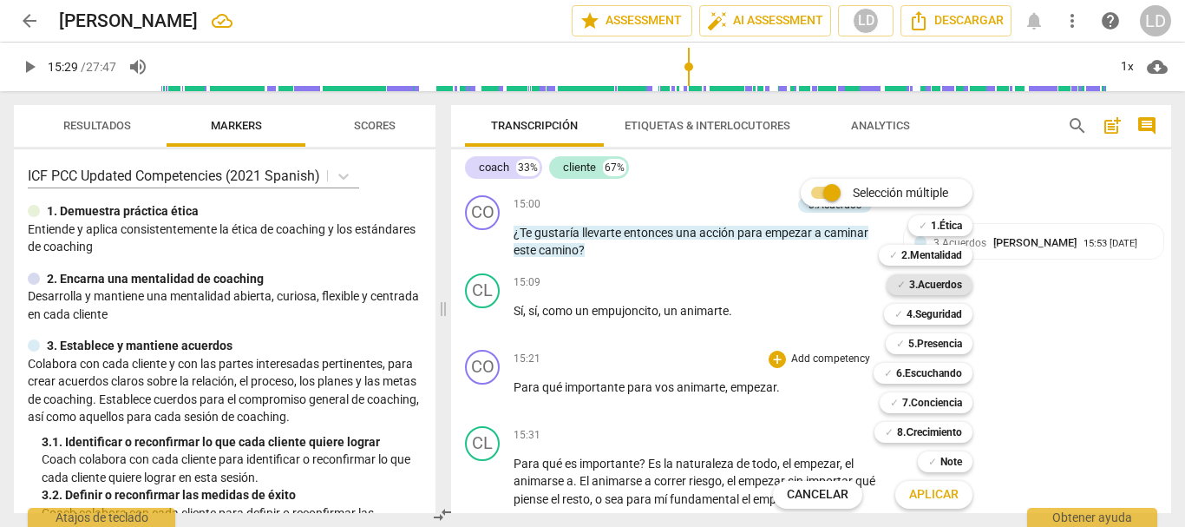
click at [934, 277] on b "3.Acuerdos" at bounding box center [935, 284] width 53 height 21
click at [943, 311] on b "4.Seguridad" at bounding box center [935, 314] width 56 height 21
click at [939, 343] on b "5.Presencia" at bounding box center [935, 343] width 54 height 21
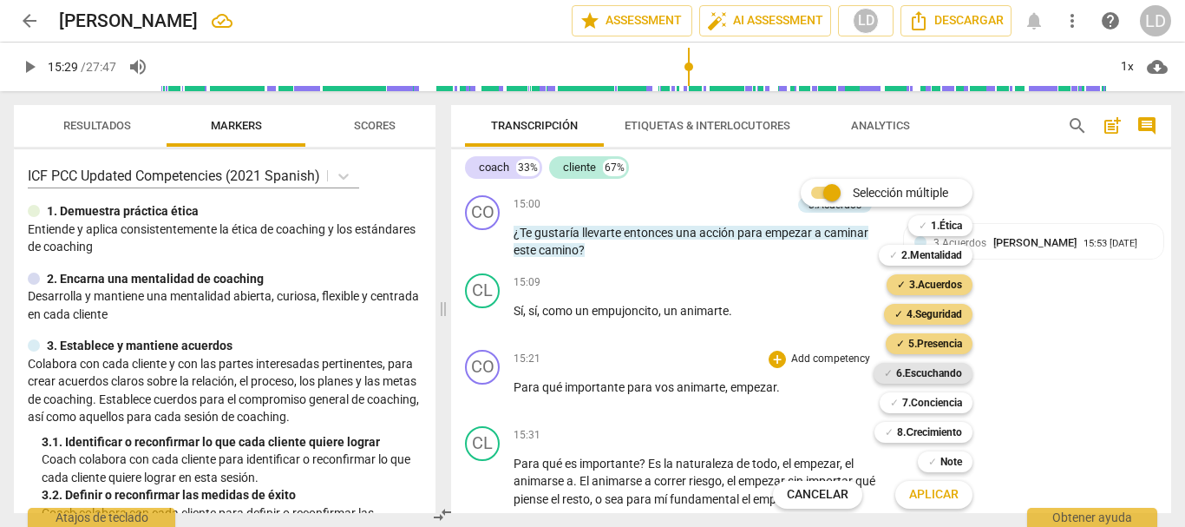
click at [939, 364] on b "6.Escuchando" at bounding box center [929, 373] width 66 height 21
click at [938, 403] on b "7.Conciencia" at bounding box center [932, 402] width 60 height 21
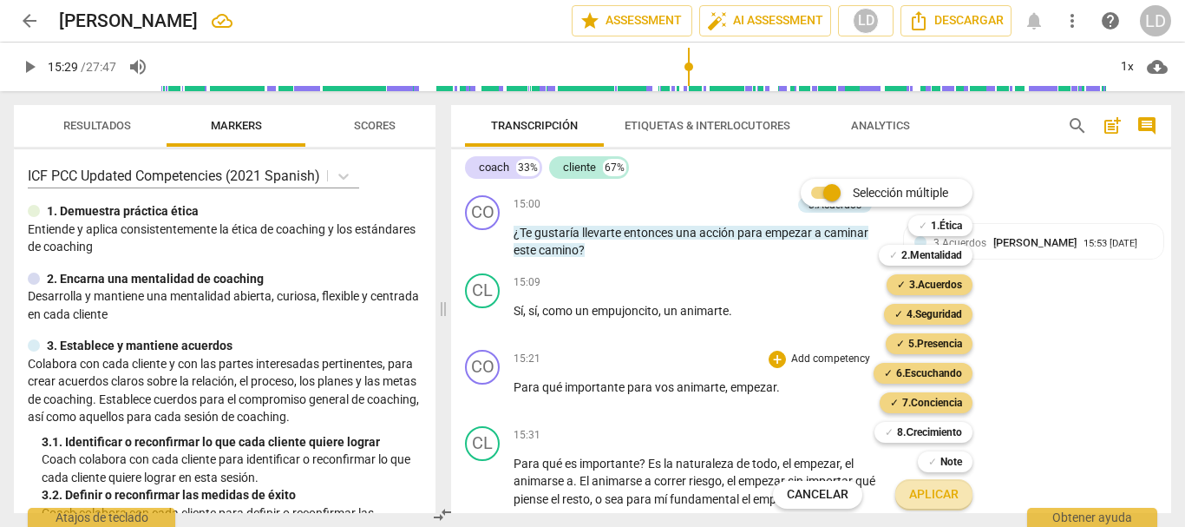
click at [947, 500] on span "Aplicar" at bounding box center [933, 494] width 49 height 17
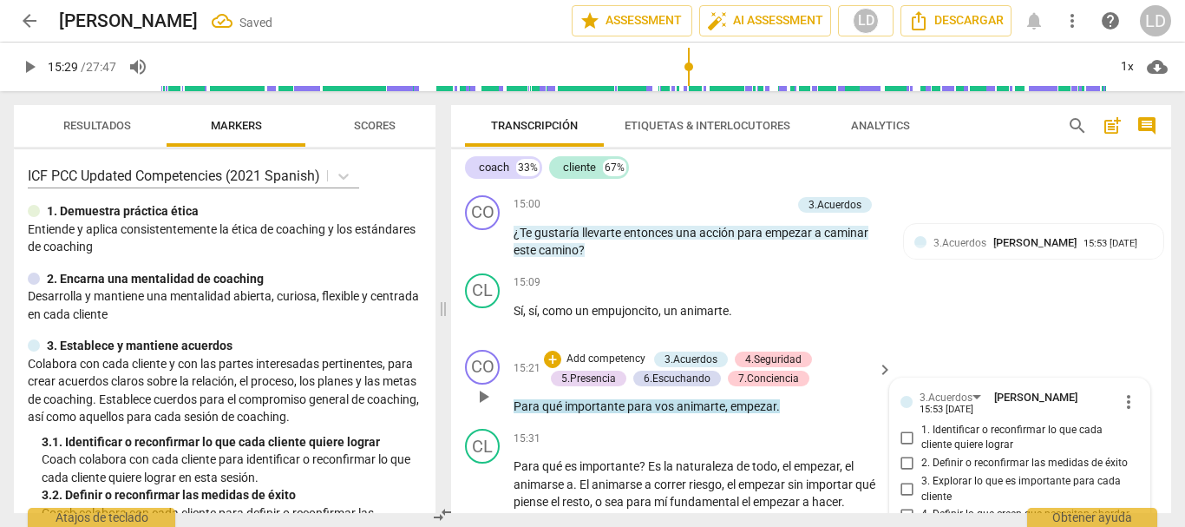
scroll to position [5098, 0]
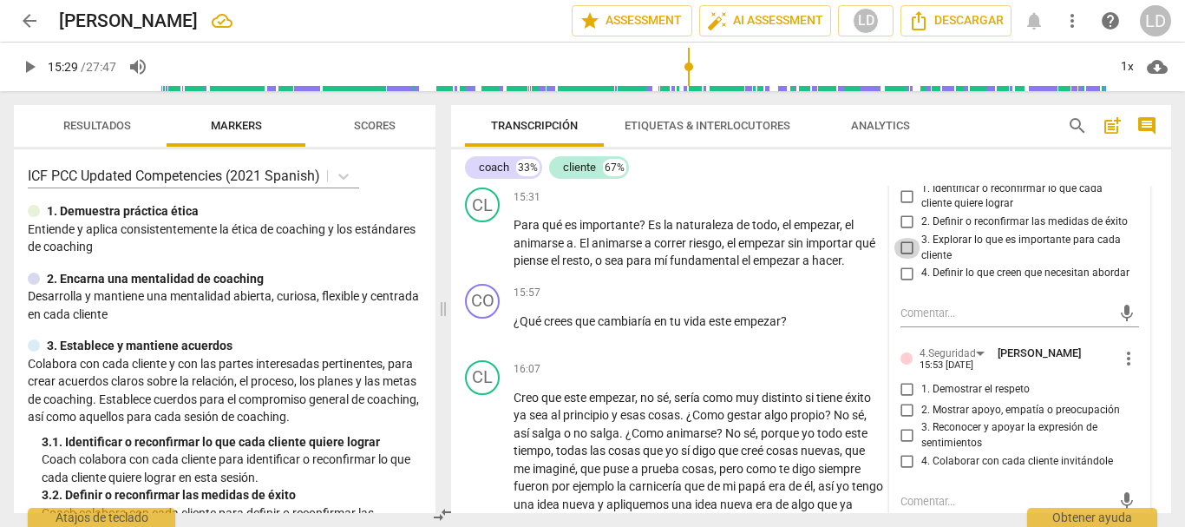
click at [901, 259] on input "3. Explorar lo que es importante para cada cliente" at bounding box center [908, 248] width 28 height 21
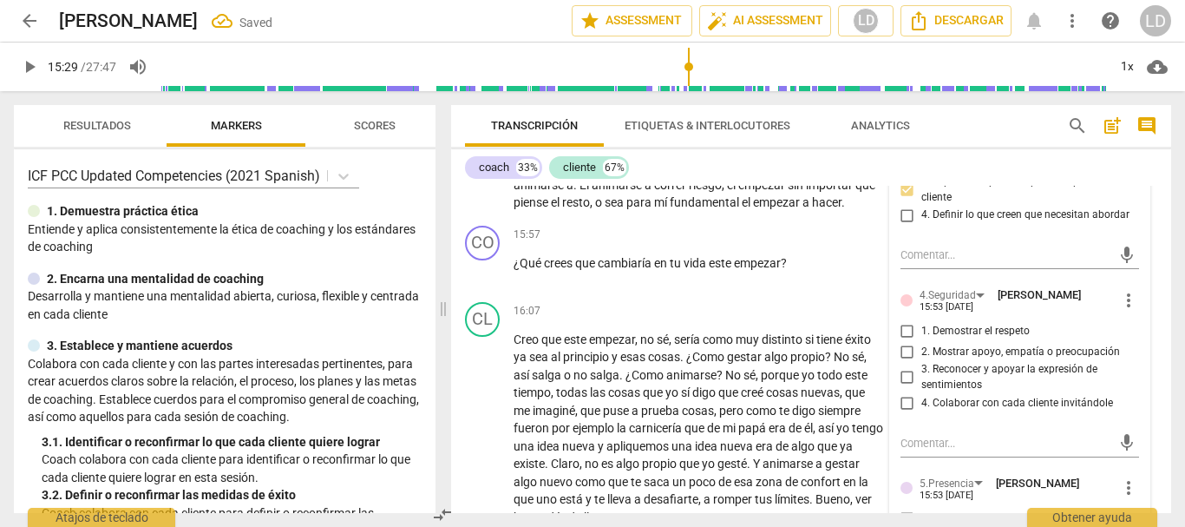
scroll to position [5184, 0]
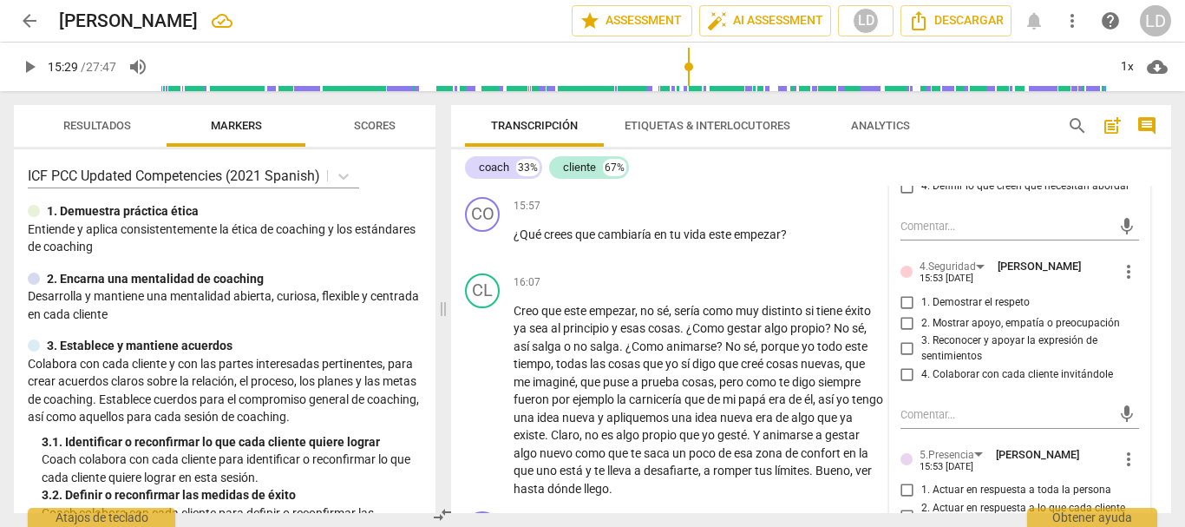
click at [900, 312] on input "1. Demostrar el respeto" at bounding box center [908, 302] width 28 height 21
click at [900, 333] on input "2. Mostrar apoyo, empatía o preocupación" at bounding box center [908, 322] width 28 height 21
click at [904, 359] on input "3. Reconocer y apoyar la expresión de sentimientos" at bounding box center [908, 348] width 28 height 21
click at [904, 385] on input "4. Colaborar con cada cliente invitándole" at bounding box center [908, 374] width 28 height 21
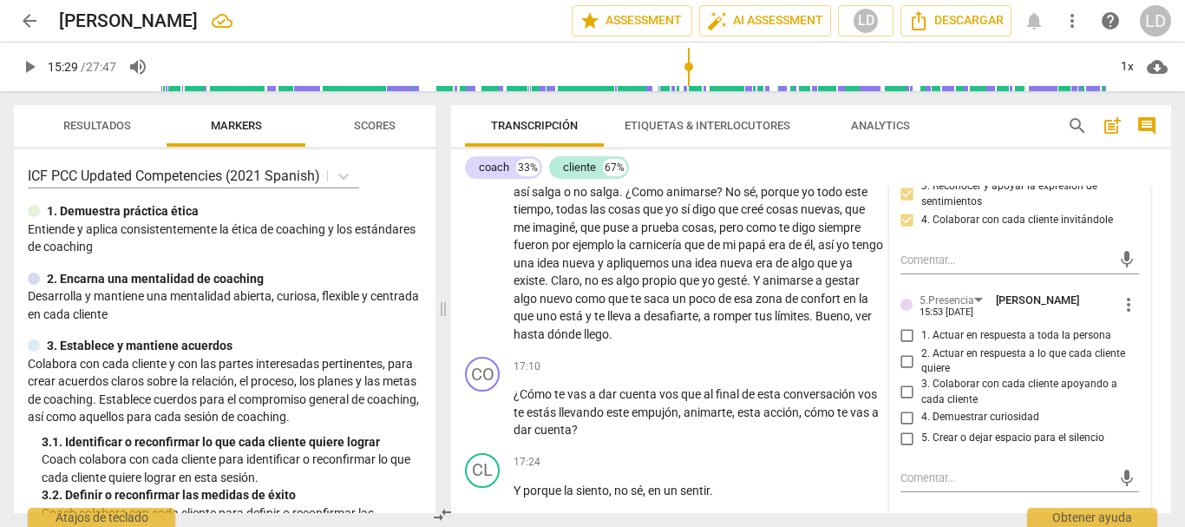
scroll to position [5358, 0]
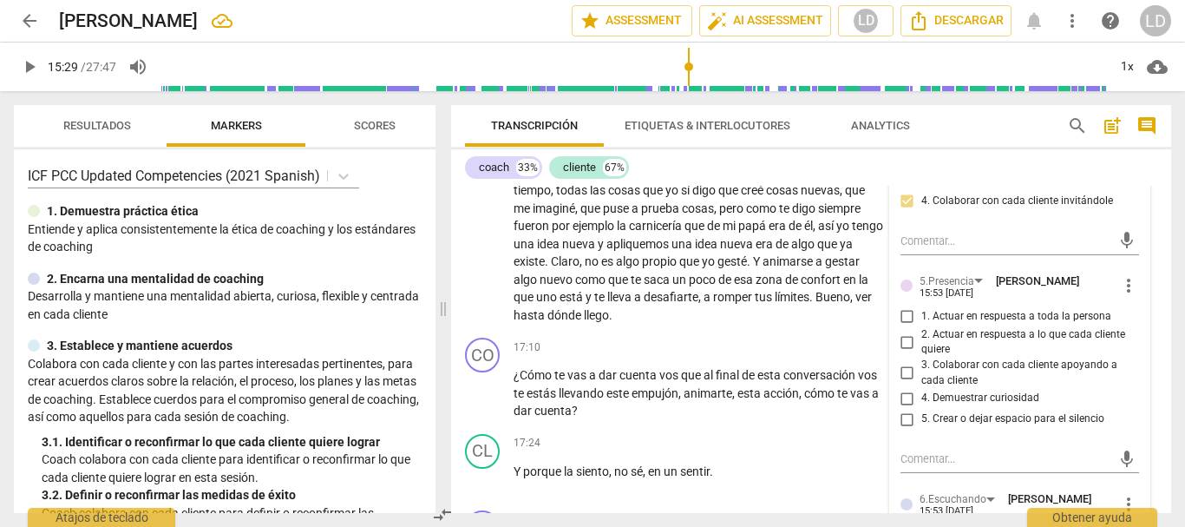
click at [901, 327] on input "1. Actuar en respuesta a toda la persona" at bounding box center [908, 316] width 28 height 21
click at [905, 352] on input "2. Actuar en respuesta a lo que cada cliente quiere" at bounding box center [908, 341] width 28 height 21
click at [900, 384] on input "3. Colaborar con cada cliente apoyando a cada cliente" at bounding box center [908, 373] width 28 height 21
click at [900, 409] on input "4. Demuestrar curiosidad" at bounding box center [908, 398] width 28 height 21
click at [904, 429] on input "5. Crear o dejar espacio para el silencio" at bounding box center [908, 419] width 28 height 21
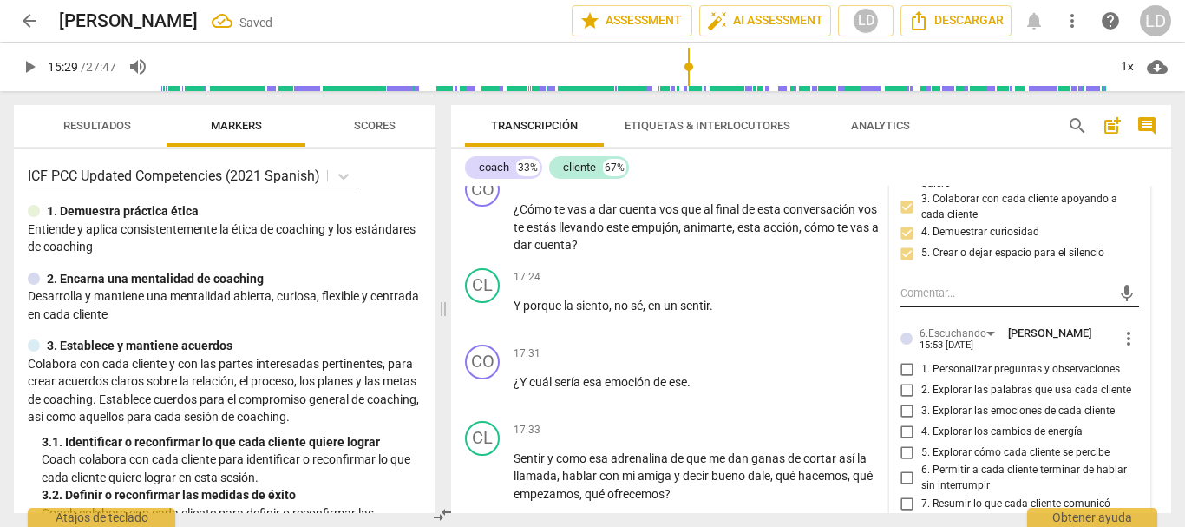
scroll to position [5531, 0]
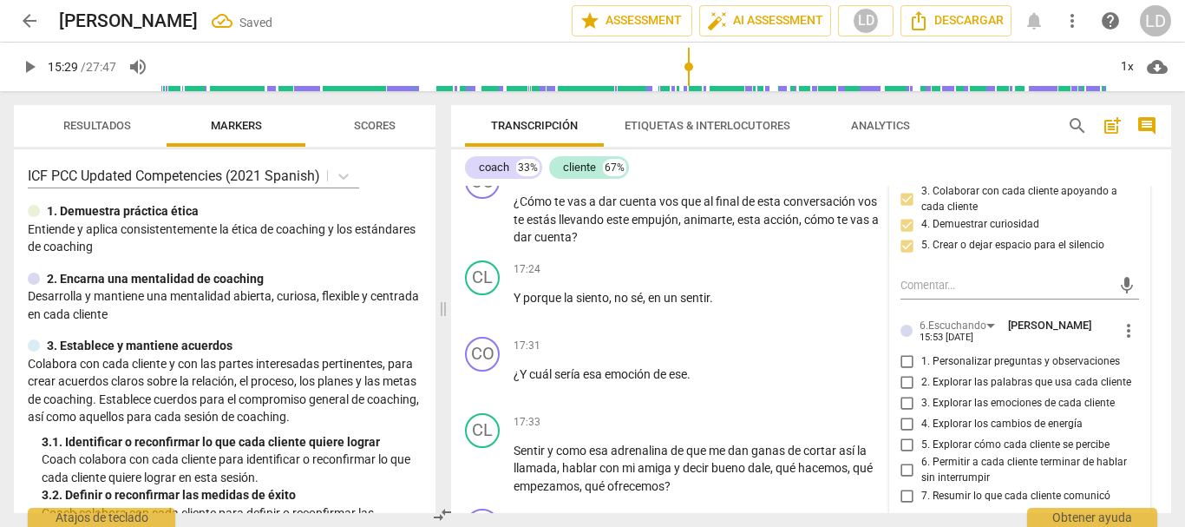
click at [907, 371] on input "1. Personalizar preguntas y observaciones" at bounding box center [908, 361] width 28 height 21
click at [905, 392] on input "2. Explorar las palabras que usa cada cliente" at bounding box center [908, 381] width 28 height 21
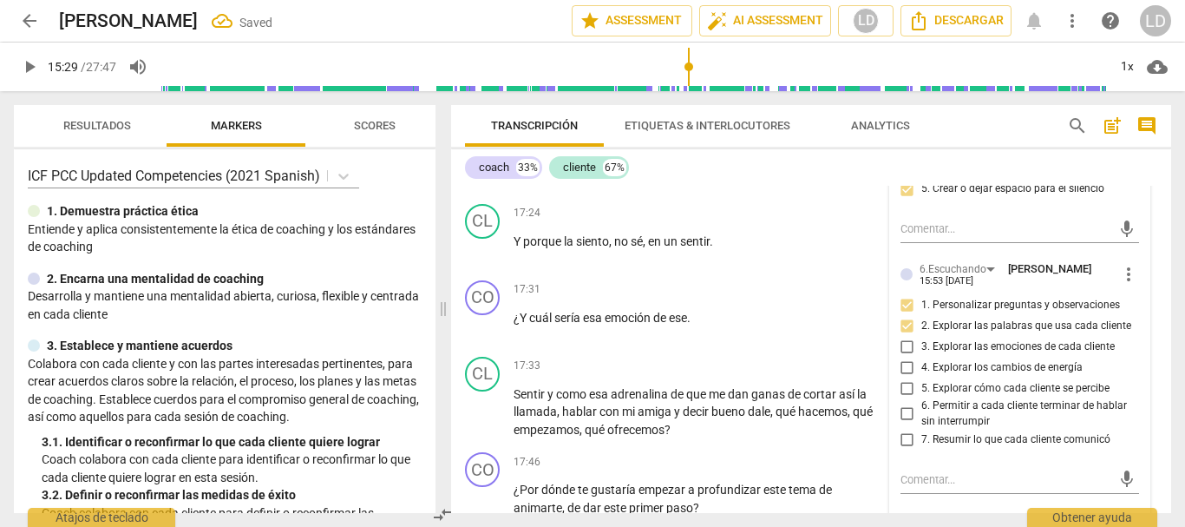
scroll to position [5618, 0]
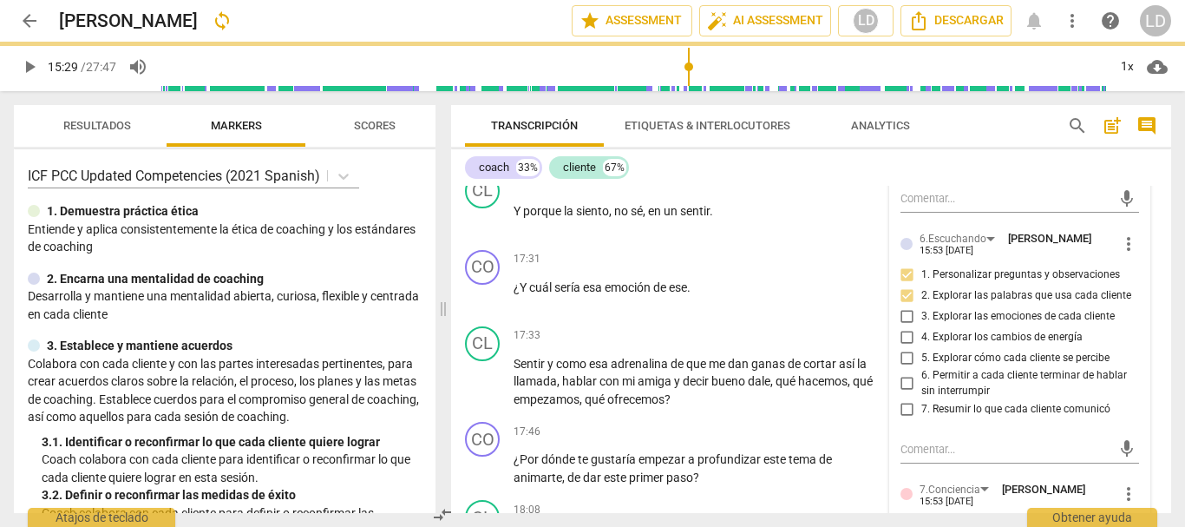
click at [901, 368] on input "5. Explorar cómo cada cliente se percibe" at bounding box center [908, 357] width 28 height 21
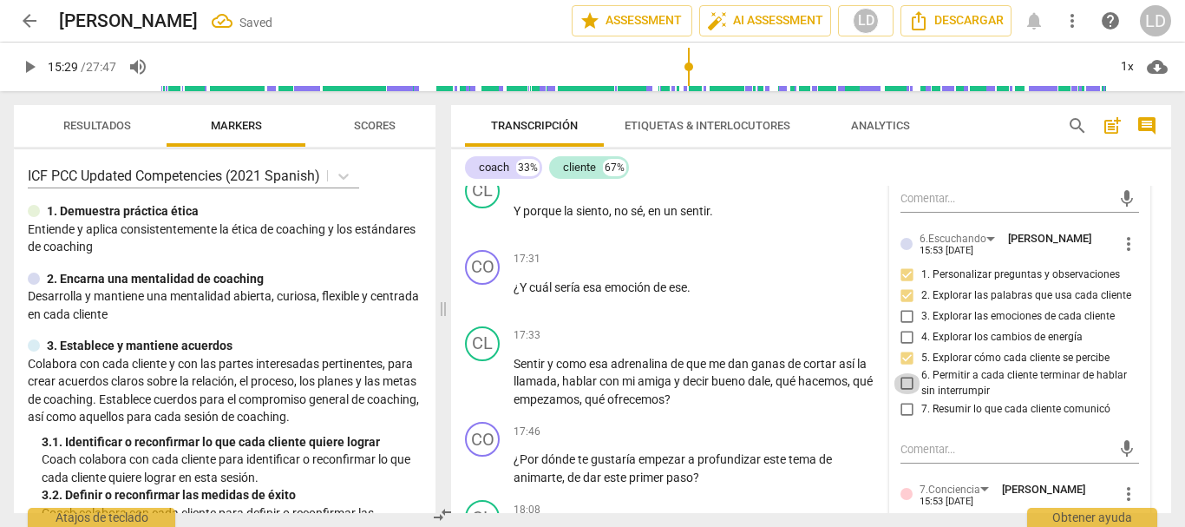
click at [904, 394] on input "6. Permitir a cada cliente terminar de hablar sin interrumpir" at bounding box center [908, 383] width 28 height 21
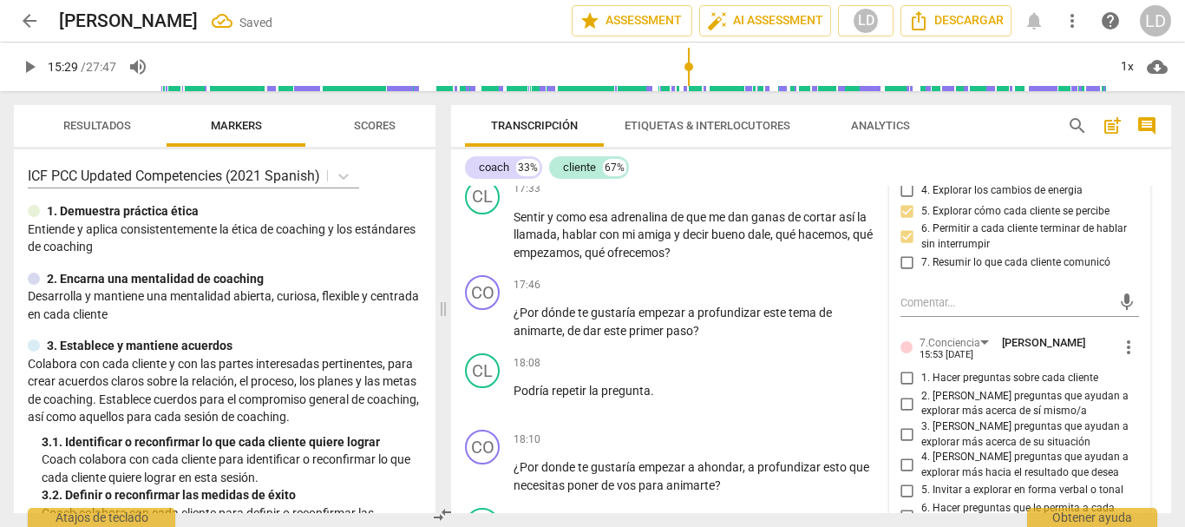
scroll to position [5792, 0]
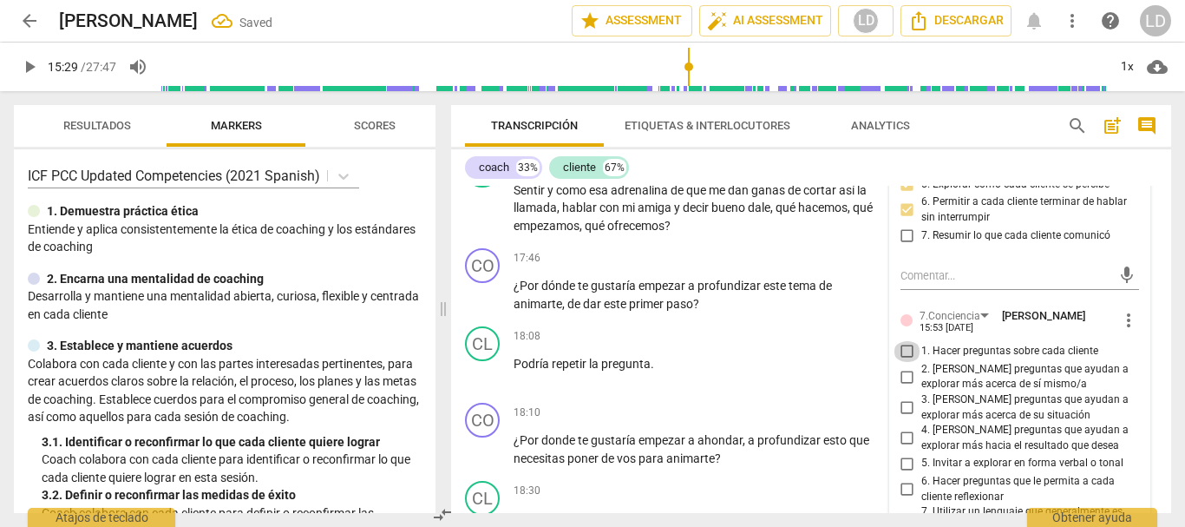
click at [904, 362] on input "1. Hacer preguntas sobre cada cliente" at bounding box center [908, 351] width 28 height 21
click at [901, 387] on input "2. [PERSON_NAME] preguntas que ayudan a explorar más acerca de sí mismo/a" at bounding box center [908, 376] width 28 height 21
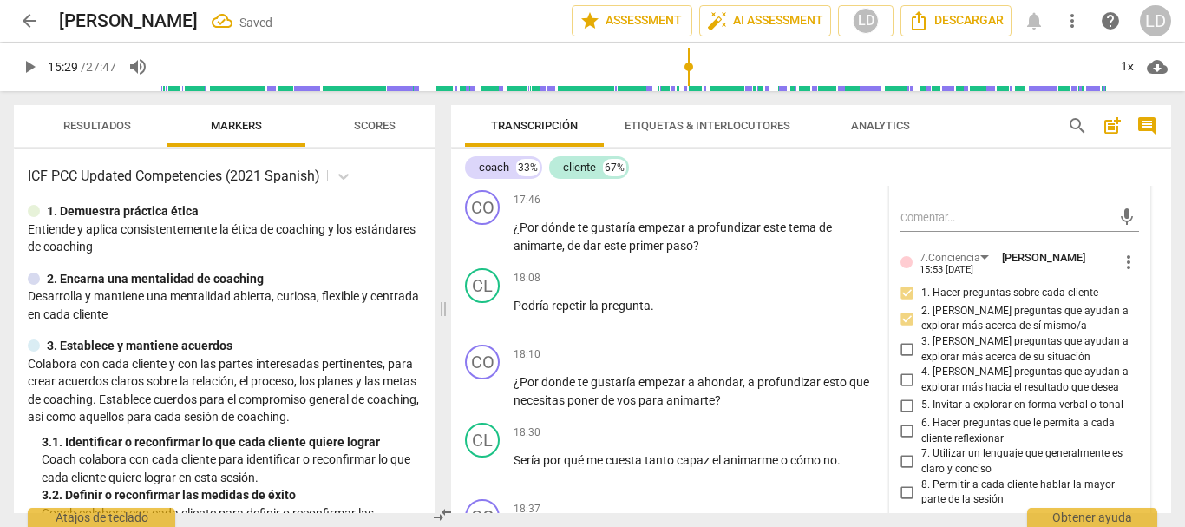
scroll to position [5878, 0]
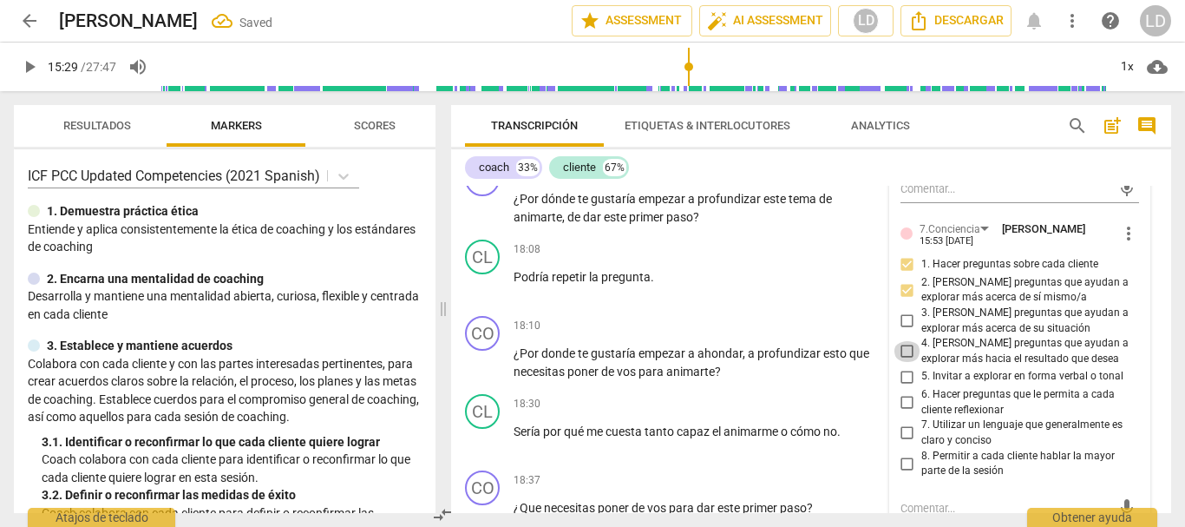
click at [899, 362] on input "4. [PERSON_NAME] preguntas que ayudan a explorar más hacia el resultado que des…" at bounding box center [908, 351] width 28 height 21
click at [901, 413] on input "6. Hacer preguntas que le permita a cada cliente reflexionar" at bounding box center [908, 402] width 28 height 21
click at [902, 443] on input "7. Utilizar un lenguaje que generalmente es claro y conciso" at bounding box center [908, 433] width 28 height 21
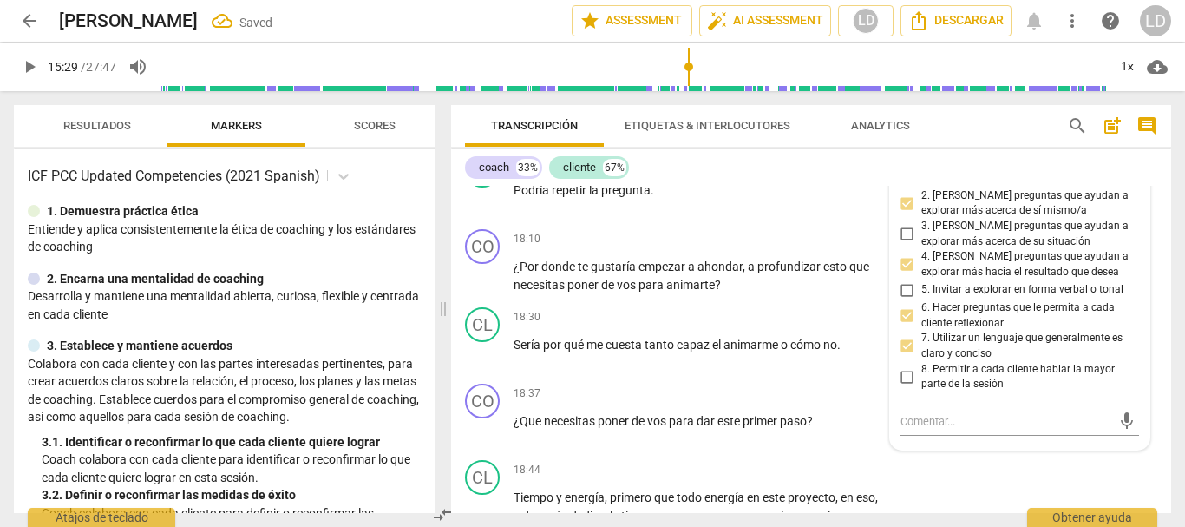
scroll to position [6052, 0]
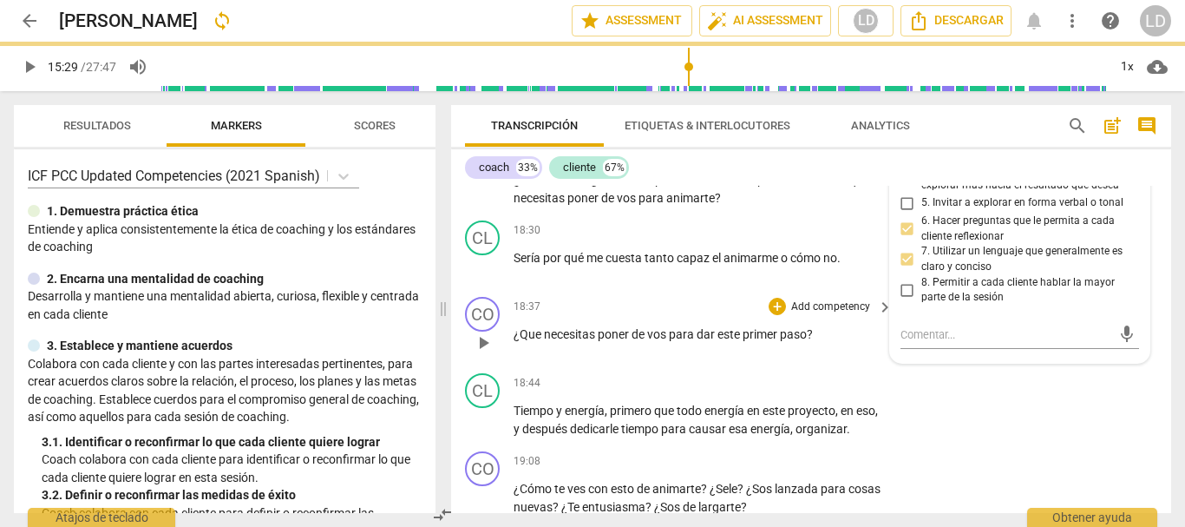
click at [1154, 349] on div "CO play_arrow pause 18:37 + Add competency keyboard_arrow_right ¿Que necesitas …" at bounding box center [811, 328] width 720 height 76
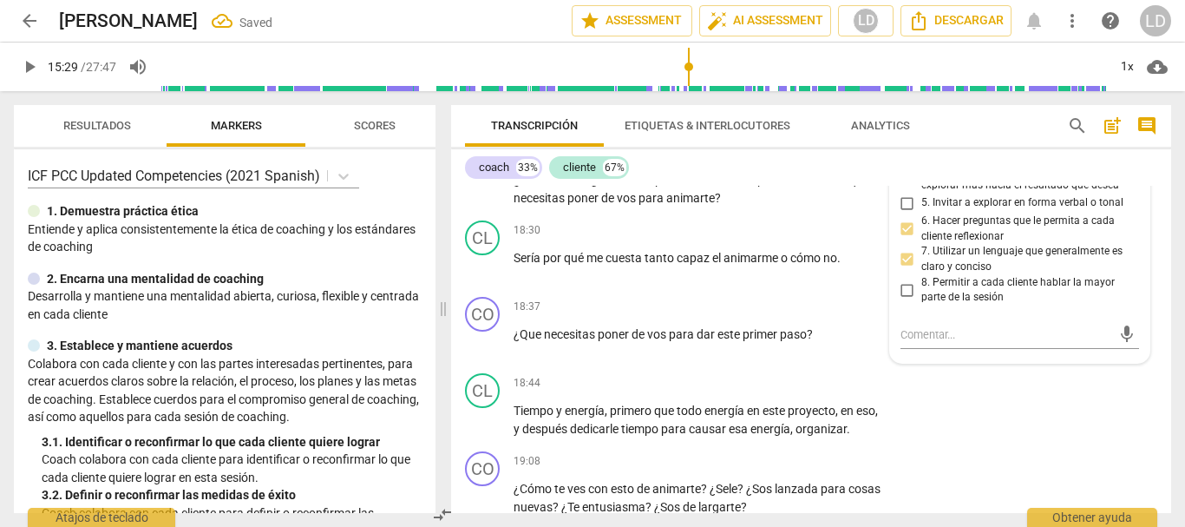
scroll to position [5707, 0]
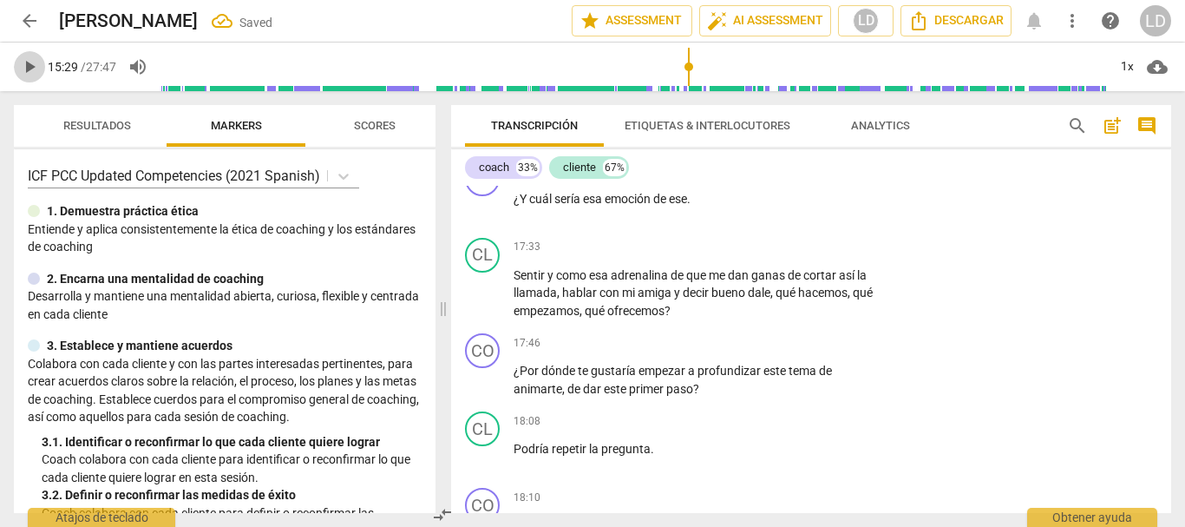
click at [30, 66] on span "play_arrow" at bounding box center [29, 66] width 21 height 21
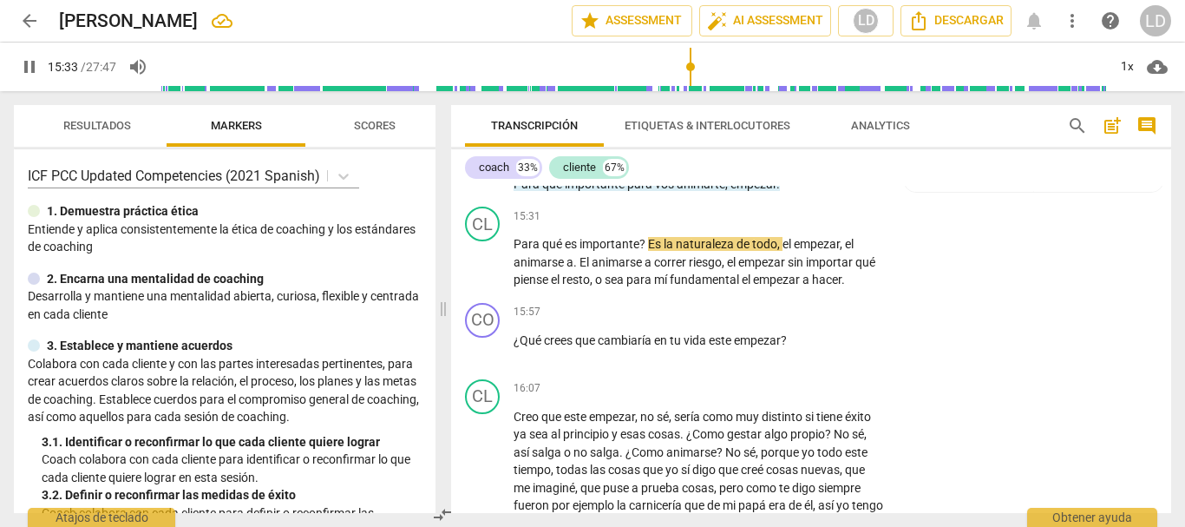
scroll to position [5013, 0]
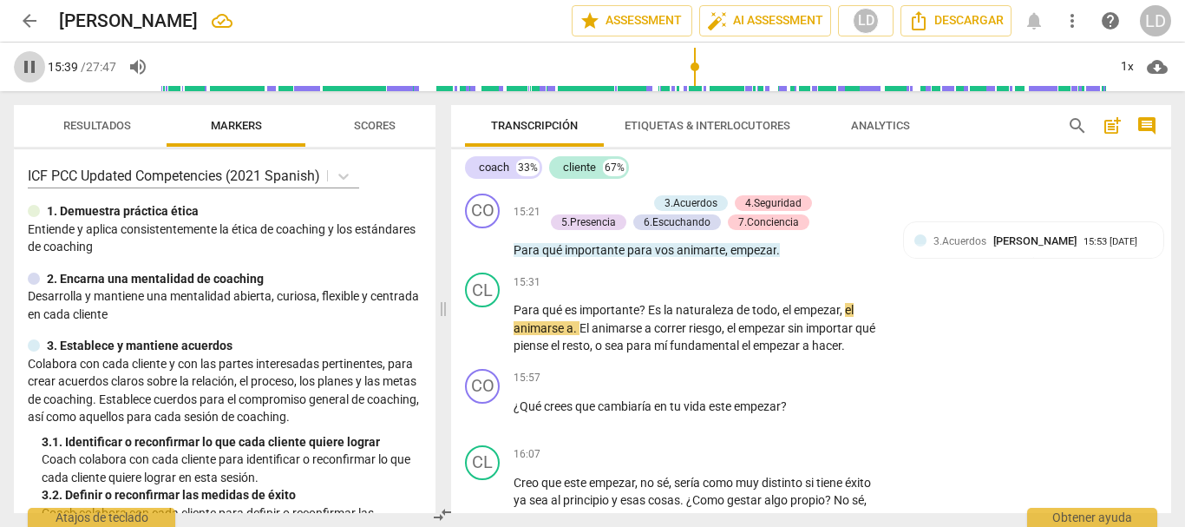
click at [36, 58] on span "pause" at bounding box center [29, 66] width 21 height 21
click at [515, 317] on span "Para" at bounding box center [528, 310] width 29 height 14
click at [36, 67] on span "play_arrow" at bounding box center [29, 66] width 21 height 21
click at [24, 57] on span "pause" at bounding box center [29, 66] width 21 height 21
click at [829, 386] on p "Add competency" at bounding box center [831, 378] width 82 height 16
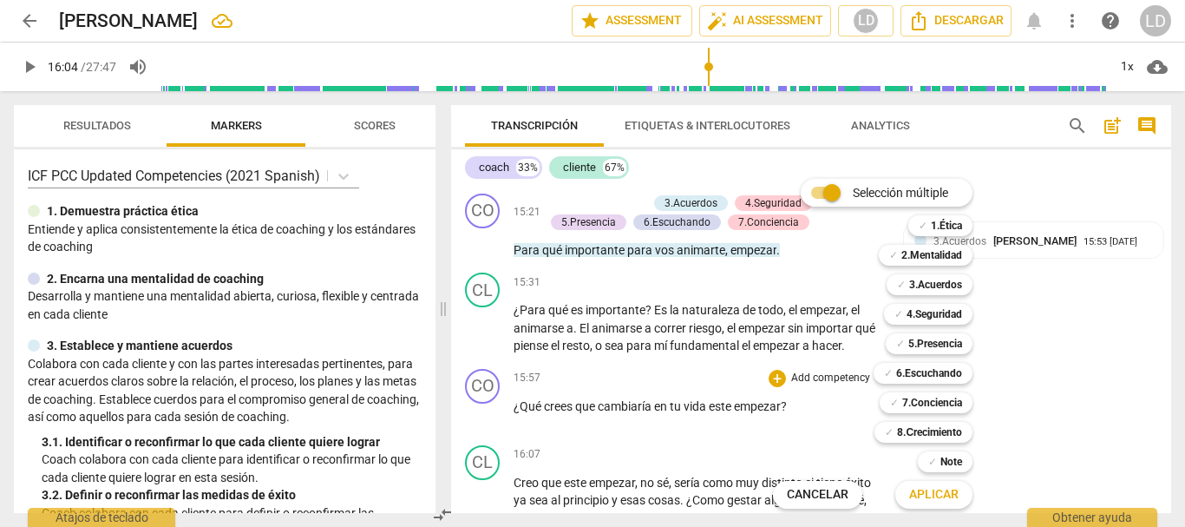
click at [701, 67] on div at bounding box center [592, 263] width 1185 height 527
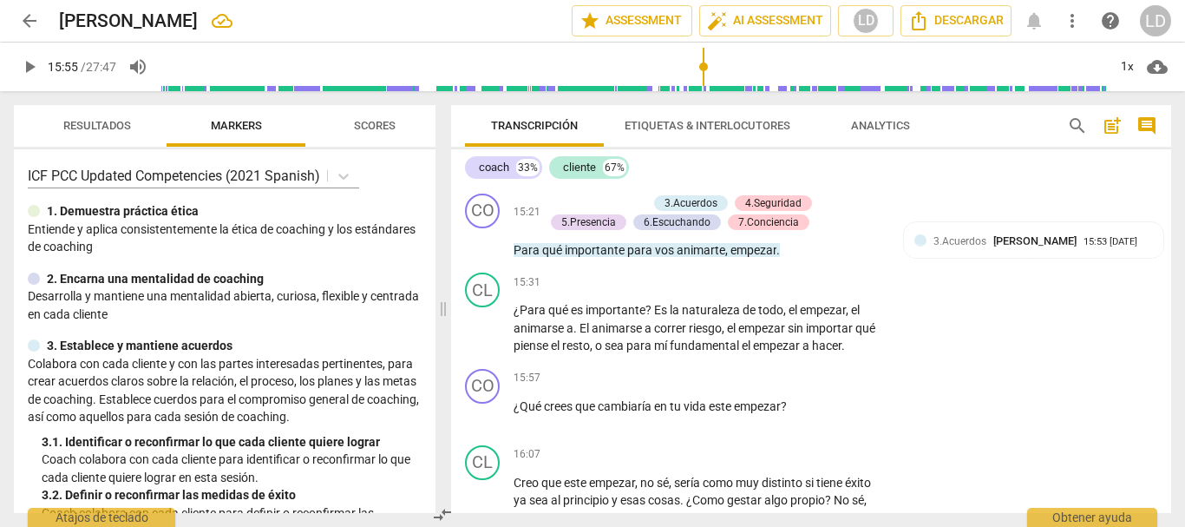
click at [704, 64] on input "range" at bounding box center [634, 67] width 947 height 56
click at [26, 64] on span "play_arrow" at bounding box center [29, 66] width 21 height 21
drag, startPoint x: 708, startPoint y: 62, endPoint x: 697, endPoint y: 62, distance: 11.3
click at [697, 62] on input "range" at bounding box center [634, 67] width 947 height 56
drag, startPoint x: 702, startPoint y: 56, endPoint x: 691, endPoint y: 56, distance: 11.3
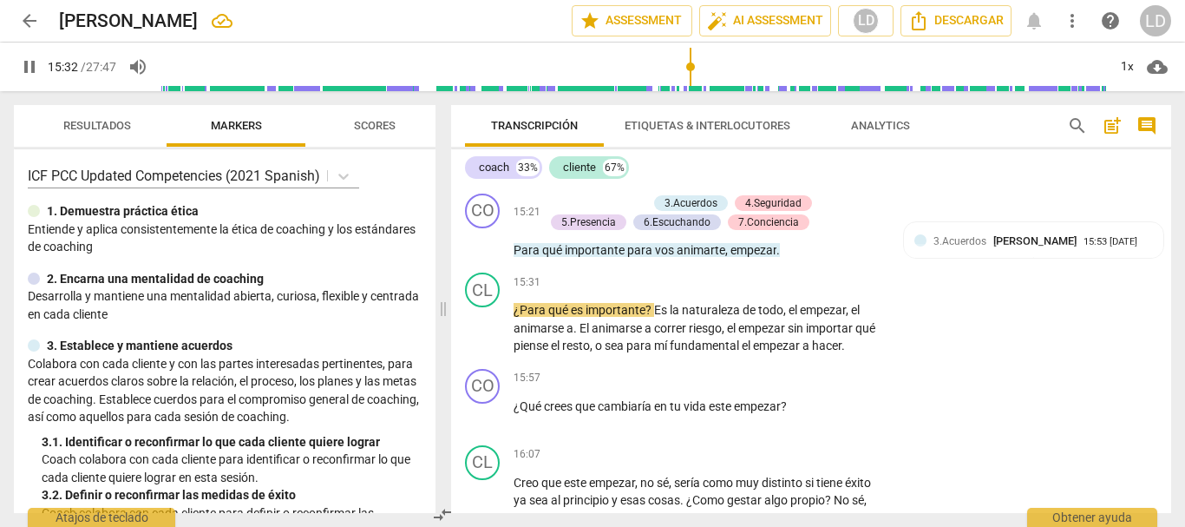
click at [691, 56] on input "range" at bounding box center [634, 67] width 947 height 56
click at [35, 66] on span "pause" at bounding box center [29, 66] width 21 height 21
click at [811, 386] on p "Add competency" at bounding box center [831, 378] width 82 height 16
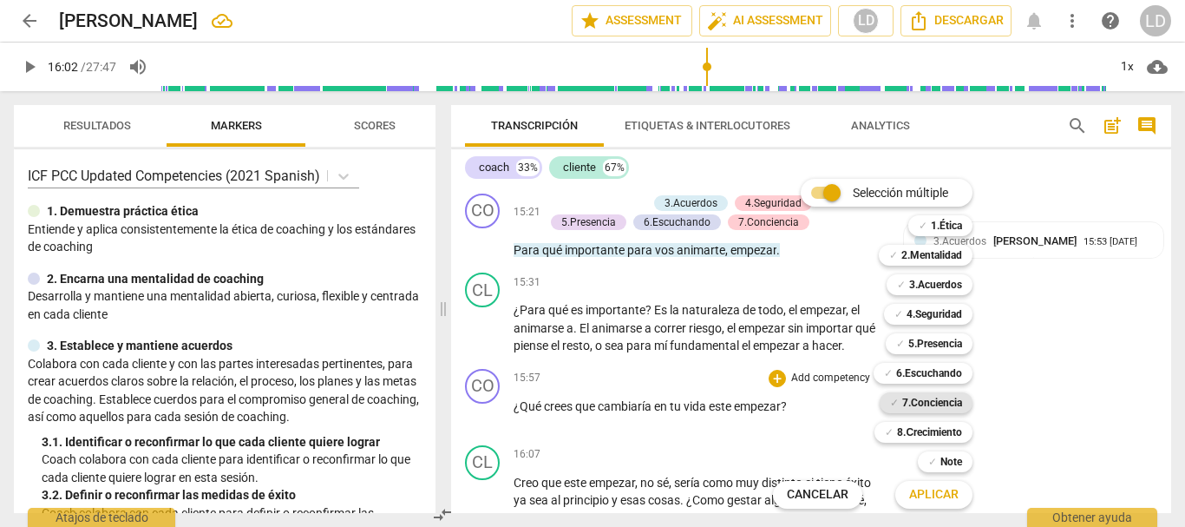
click at [933, 406] on b "7.Conciencia" at bounding box center [932, 402] width 60 height 21
click at [938, 496] on span "Aplicar" at bounding box center [933, 494] width 49 height 17
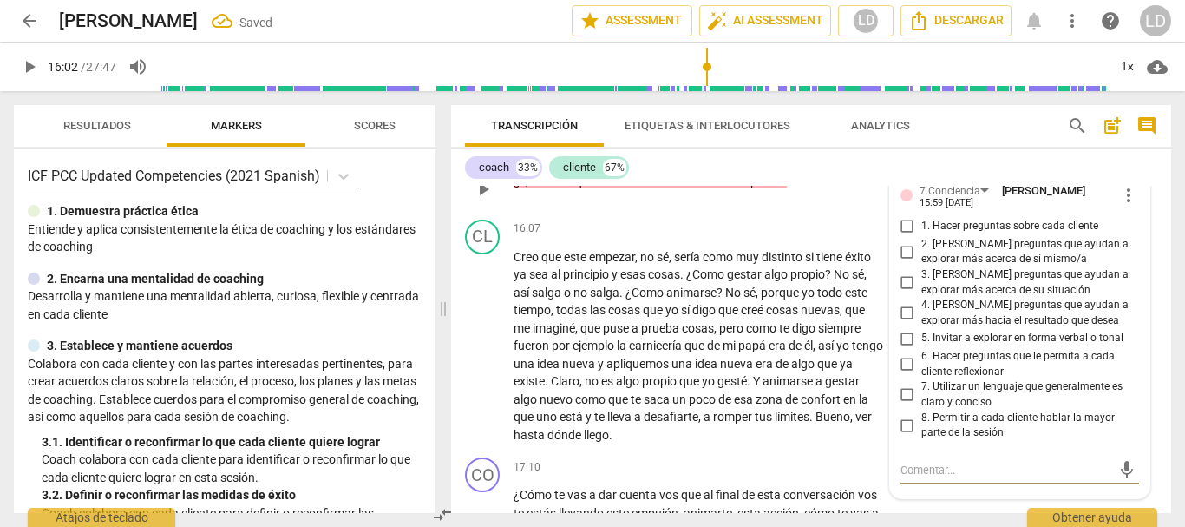
scroll to position [5221, 0]
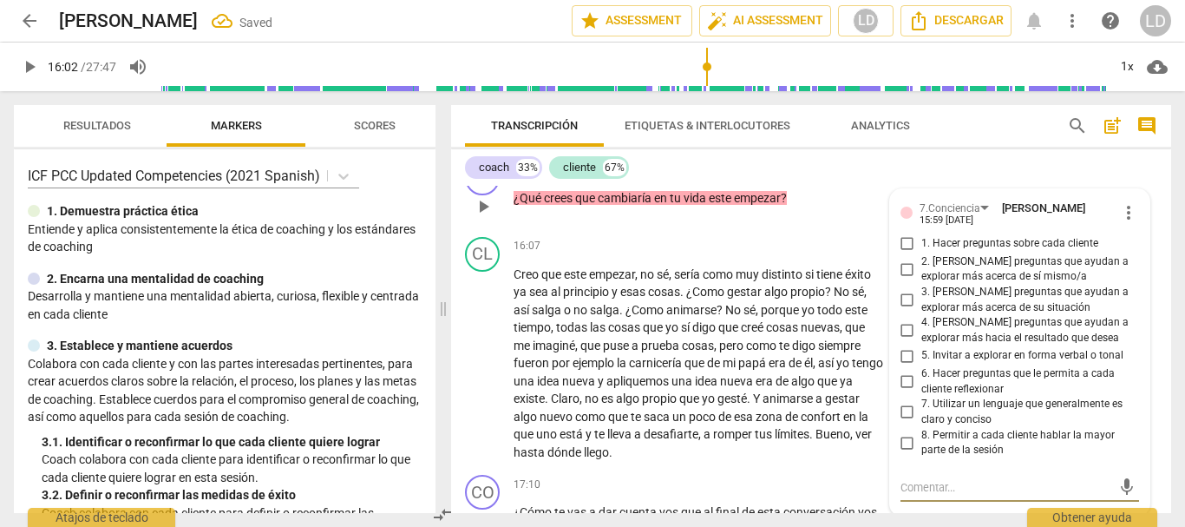
click at [904, 254] on input "1. Hacer preguntas sobre cada cliente" at bounding box center [908, 243] width 28 height 21
click at [903, 279] on input "2. [PERSON_NAME] preguntas que ayudan a explorar más acerca de sí mismo/a" at bounding box center [908, 269] width 28 height 21
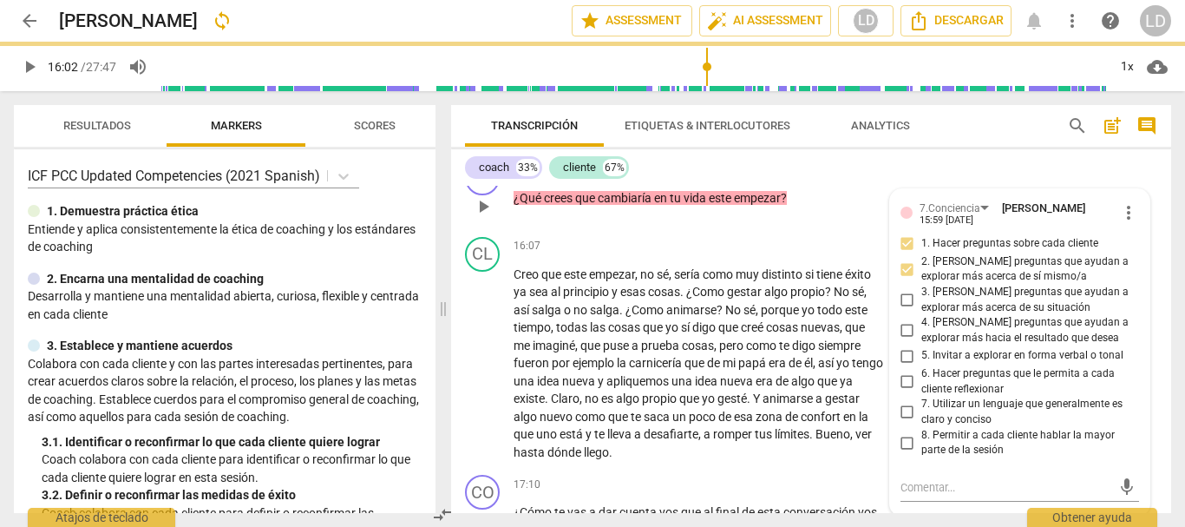
click at [909, 392] on input "6. Hacer preguntas que le permita a cada cliente reflexionar" at bounding box center [908, 381] width 28 height 21
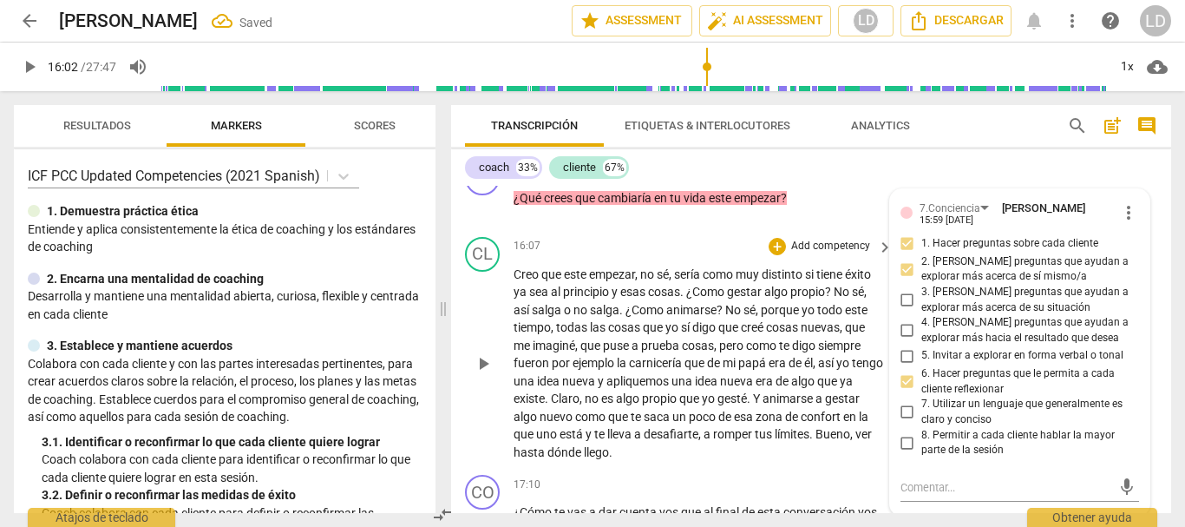
click at [1151, 285] on div "CL play_arrow pause 16:07 + Add competency keyboard_arrow_right Creo que este e…" at bounding box center [811, 349] width 720 height 239
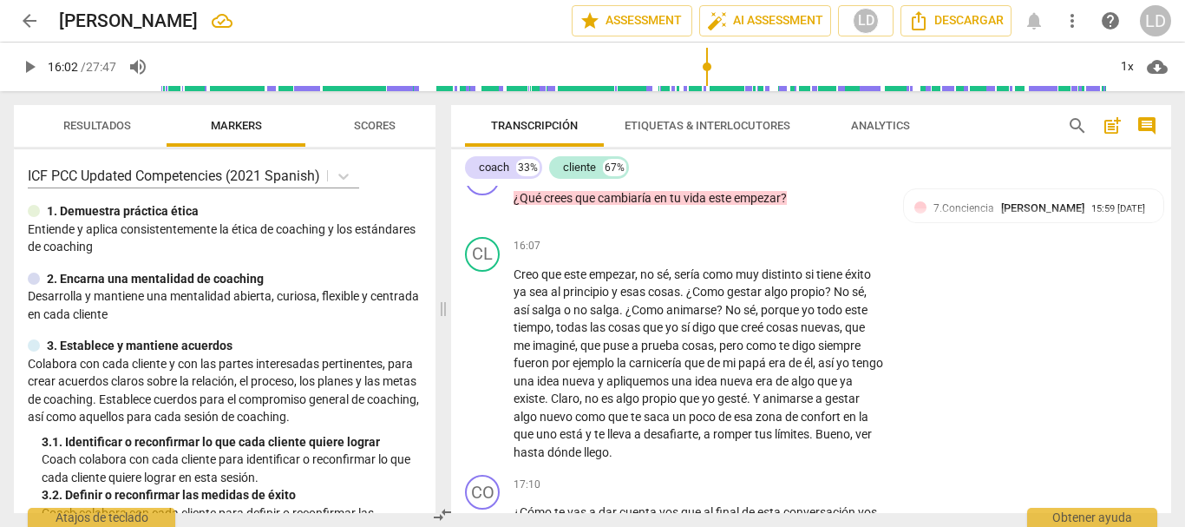
click at [28, 65] on span "play_arrow" at bounding box center [29, 66] width 21 height 21
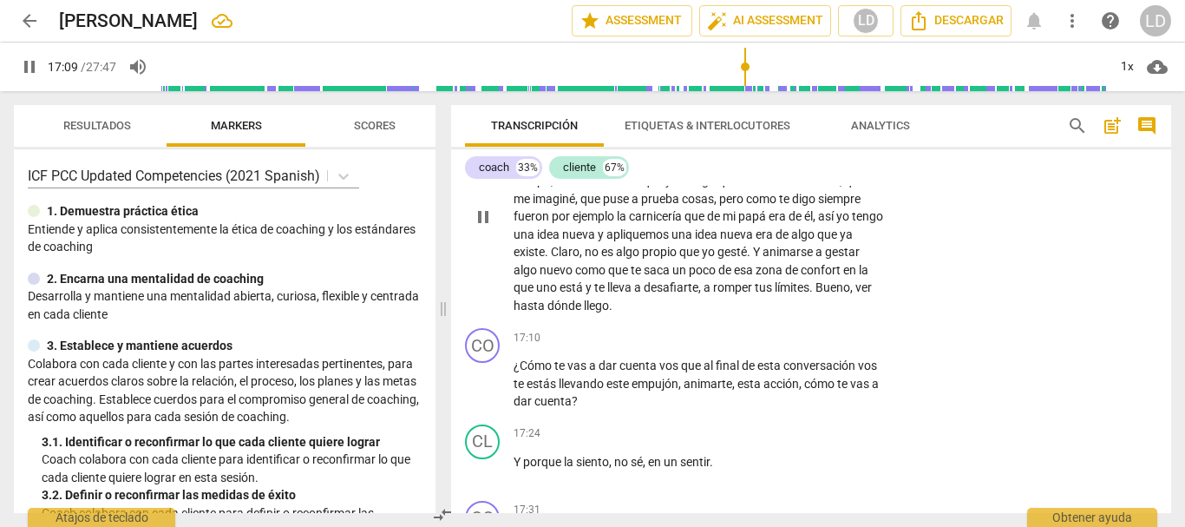
scroll to position [5394, 0]
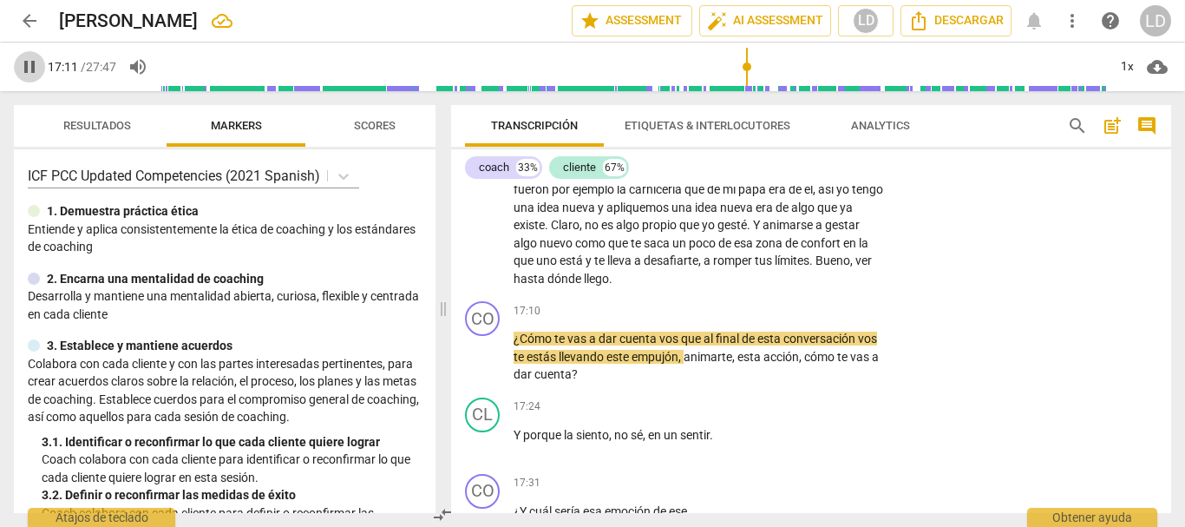
click at [27, 62] on span "pause" at bounding box center [29, 66] width 21 height 21
click at [823, 319] on p "Add competency" at bounding box center [831, 312] width 82 height 16
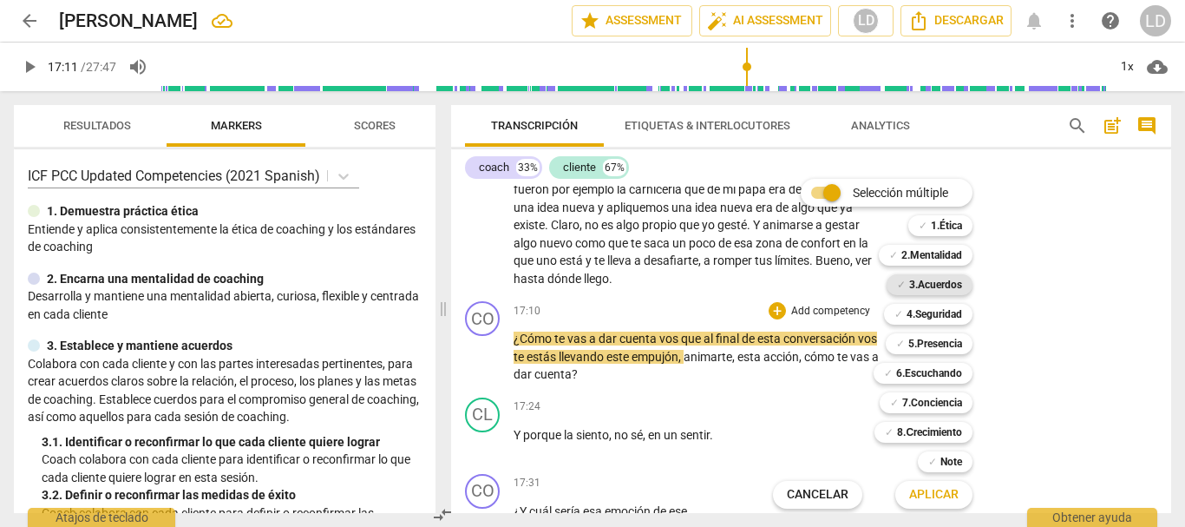
click at [949, 287] on b "3.Acuerdos" at bounding box center [935, 284] width 53 height 21
click at [947, 488] on span "Aplicar" at bounding box center [933, 494] width 49 height 17
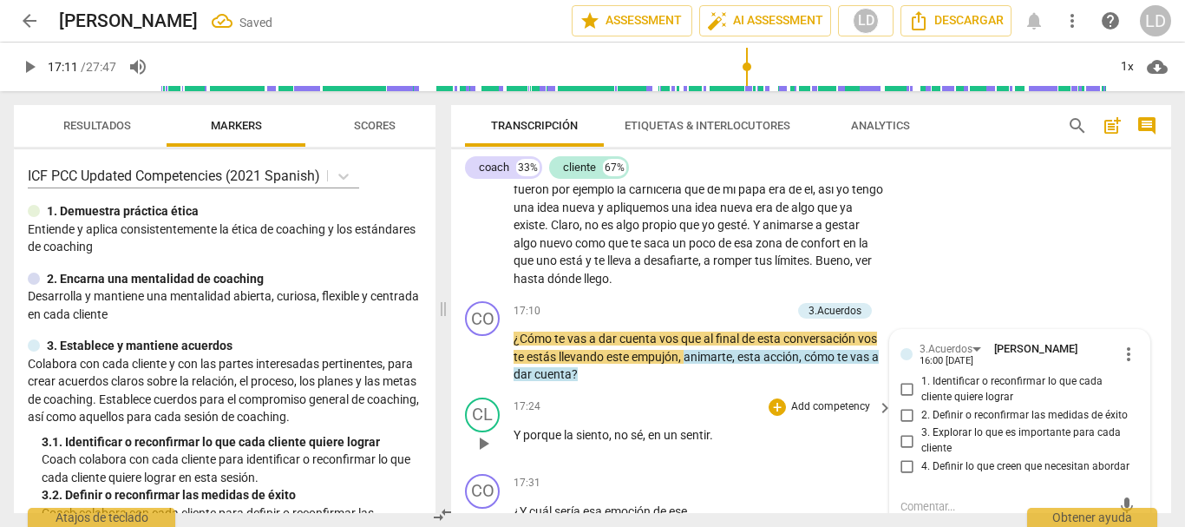
scroll to position [5587, 0]
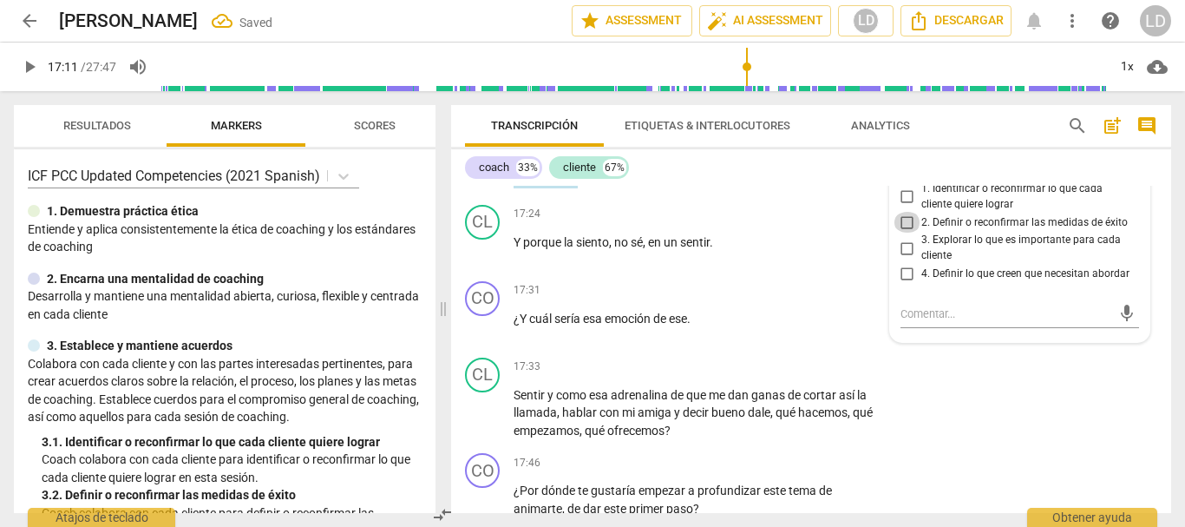
click at [903, 233] on input "2. Definir o reconfirmar las medidas de éxito" at bounding box center [908, 222] width 28 height 21
click at [1092, 421] on div "CL play_arrow pause 17:33 + Add competency keyboard_arrow_right Sentir y como e…" at bounding box center [811, 399] width 720 height 96
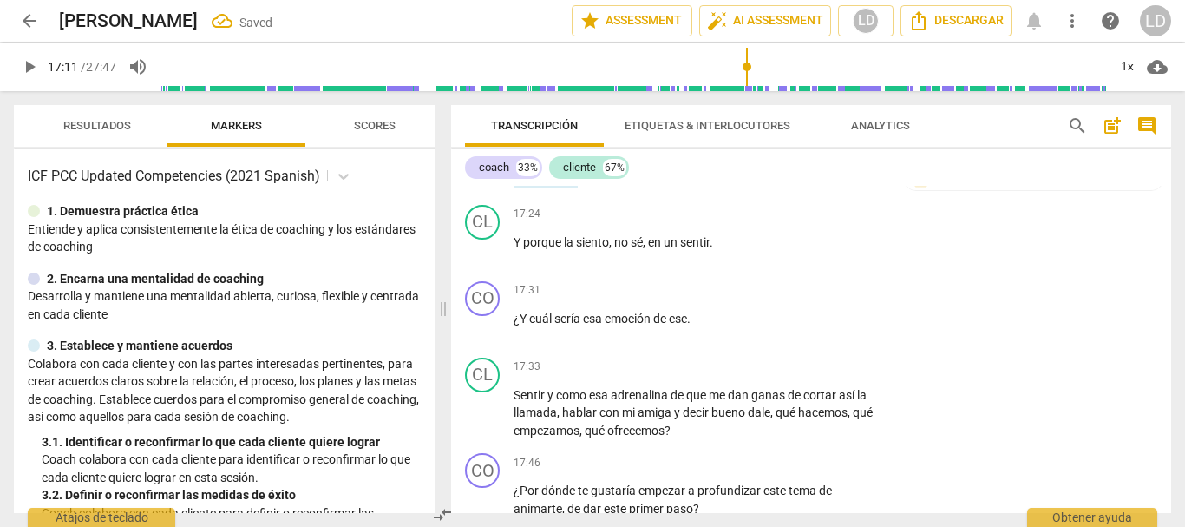
scroll to position [5500, 0]
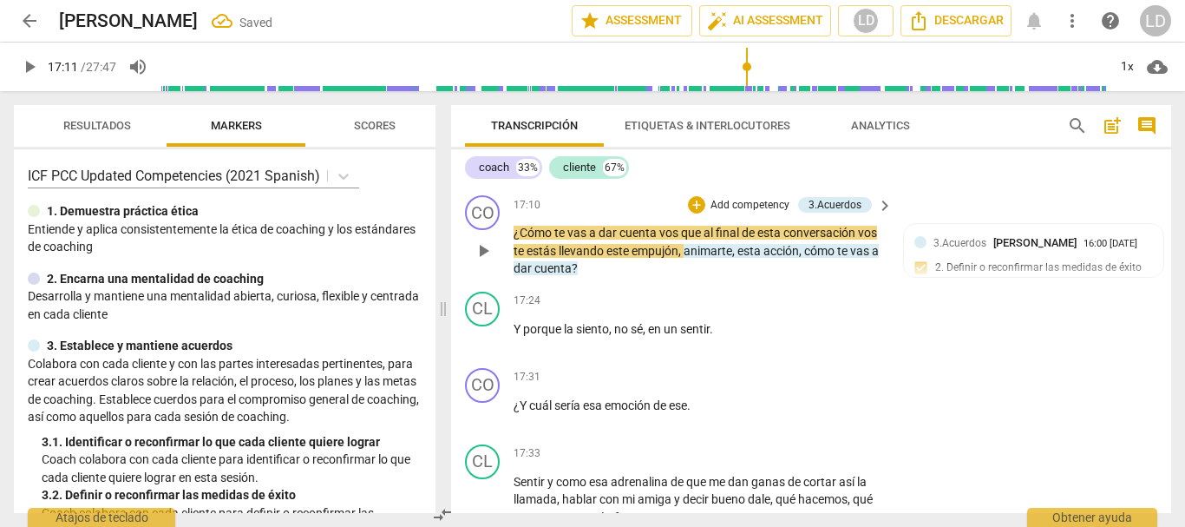
click at [760, 213] on p "Add competency" at bounding box center [750, 206] width 82 height 16
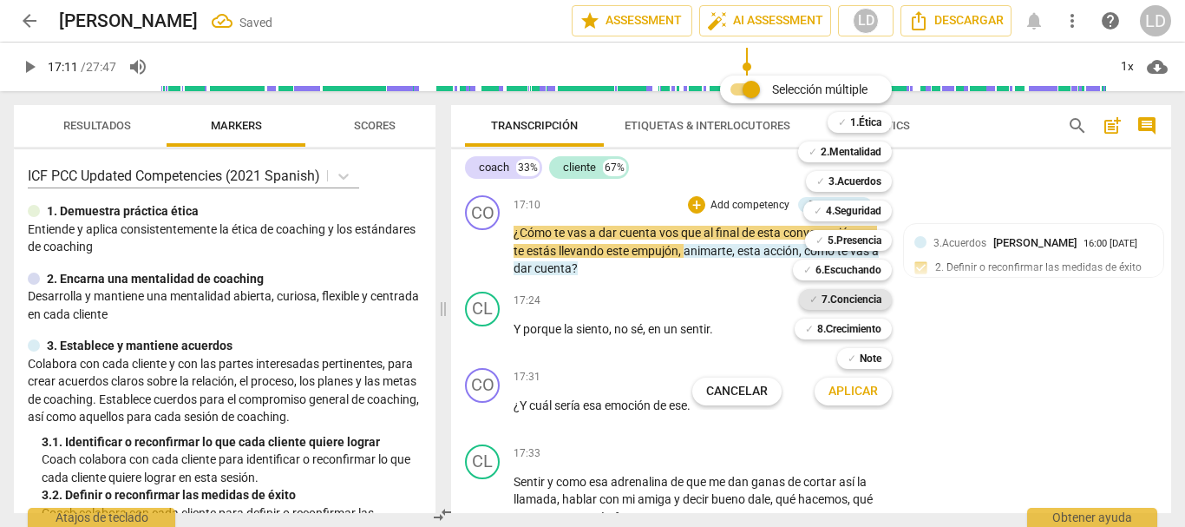
click at [844, 297] on b "7.Conciencia" at bounding box center [852, 299] width 60 height 21
click at [856, 393] on span "Aplicar" at bounding box center [853, 391] width 49 height 17
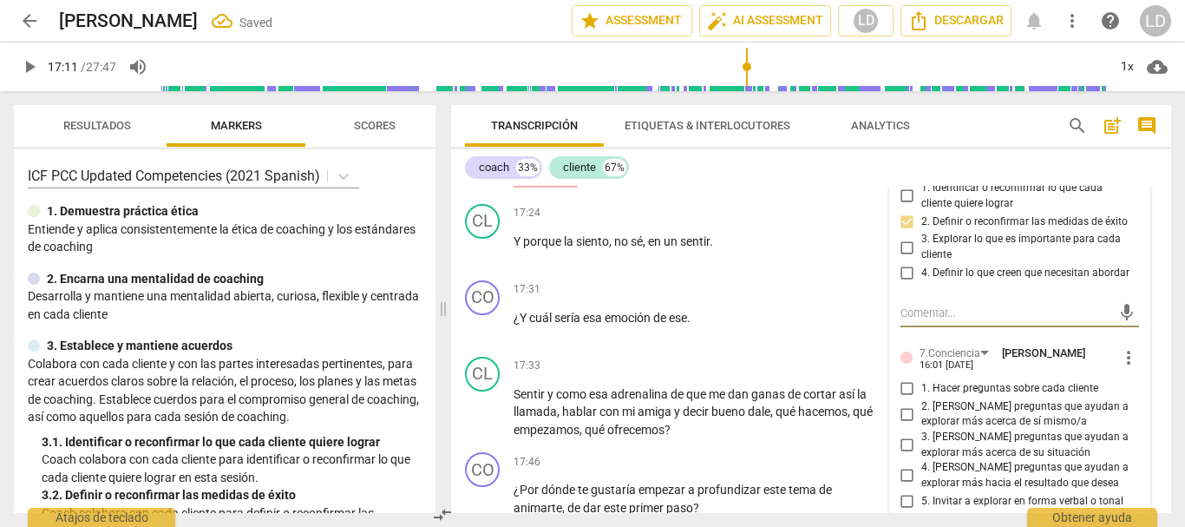
scroll to position [5674, 0]
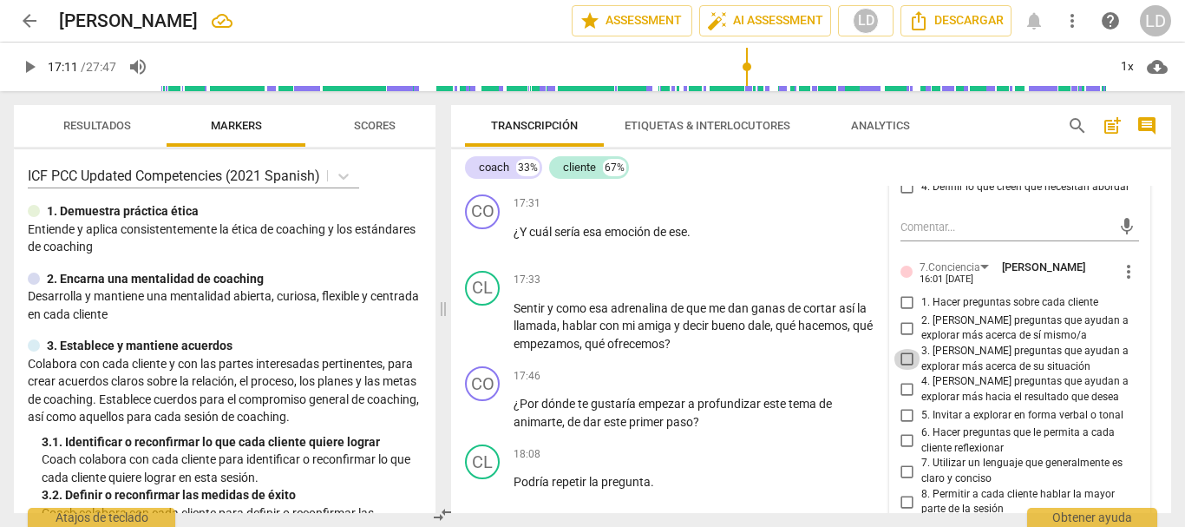
click at [905, 370] on input "3. [PERSON_NAME] preguntas que ayudan a explorar más acerca de su situación" at bounding box center [908, 359] width 28 height 21
click at [1151, 320] on div "CL play_arrow pause 17:33 + Add competency keyboard_arrow_right Sentir y como e…" at bounding box center [811, 312] width 720 height 96
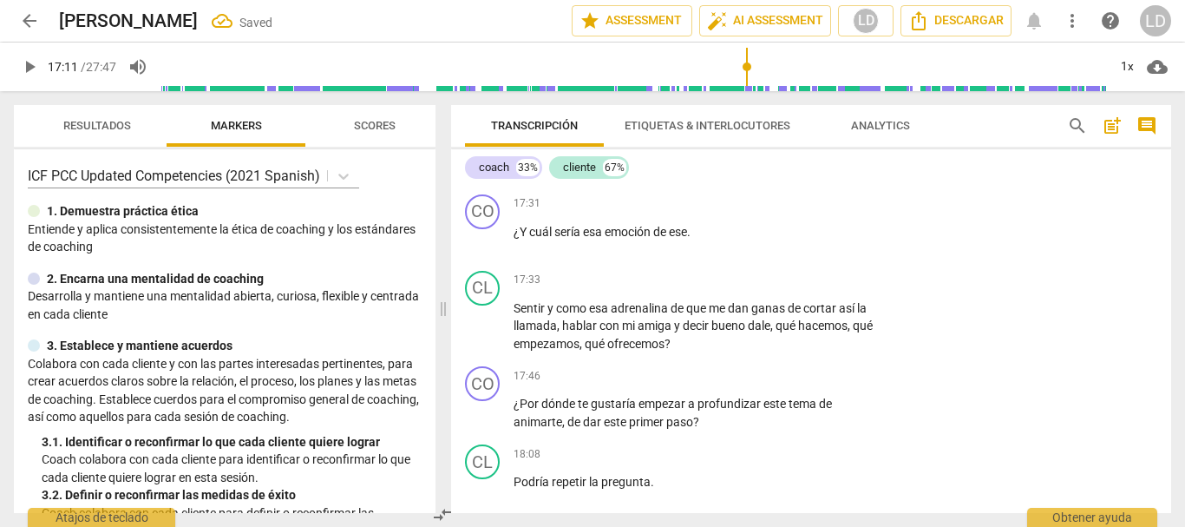
click at [24, 69] on span "play_arrow" at bounding box center [29, 66] width 21 height 21
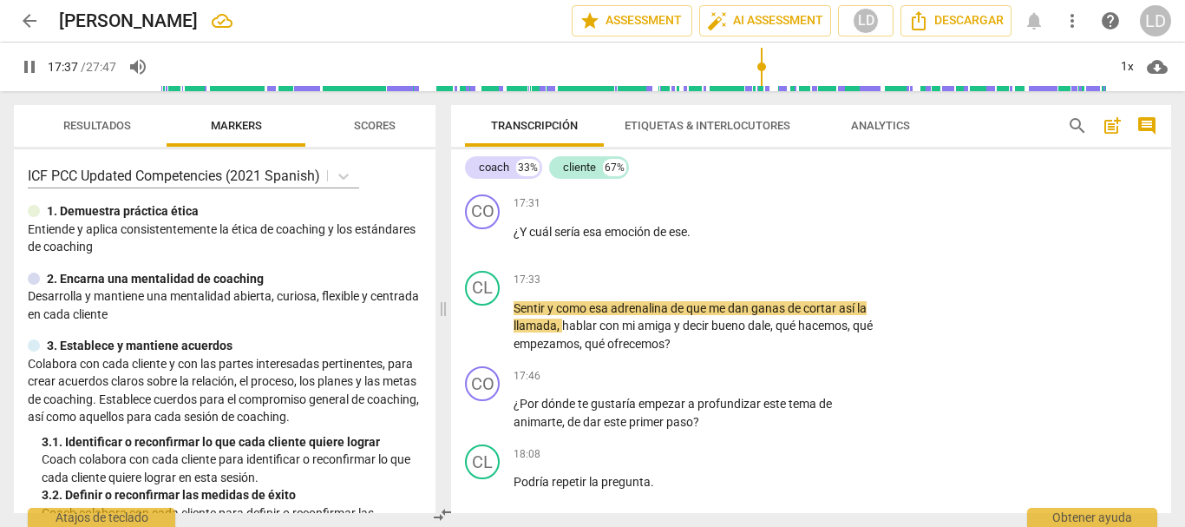
drag, startPoint x: 19, startPoint y: 62, endPoint x: 28, endPoint y: 63, distance: 8.7
click at [20, 62] on span "pause" at bounding box center [29, 66] width 21 height 21
click at [516, 315] on span "Sentir" at bounding box center [531, 308] width 34 height 14
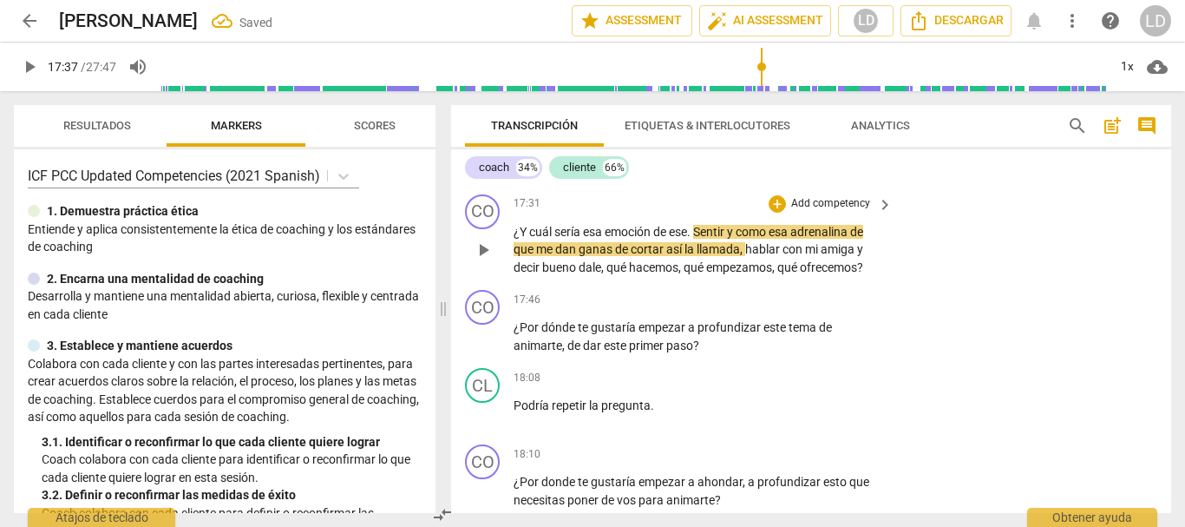
click at [734, 239] on span "y" at bounding box center [731, 232] width 9 height 14
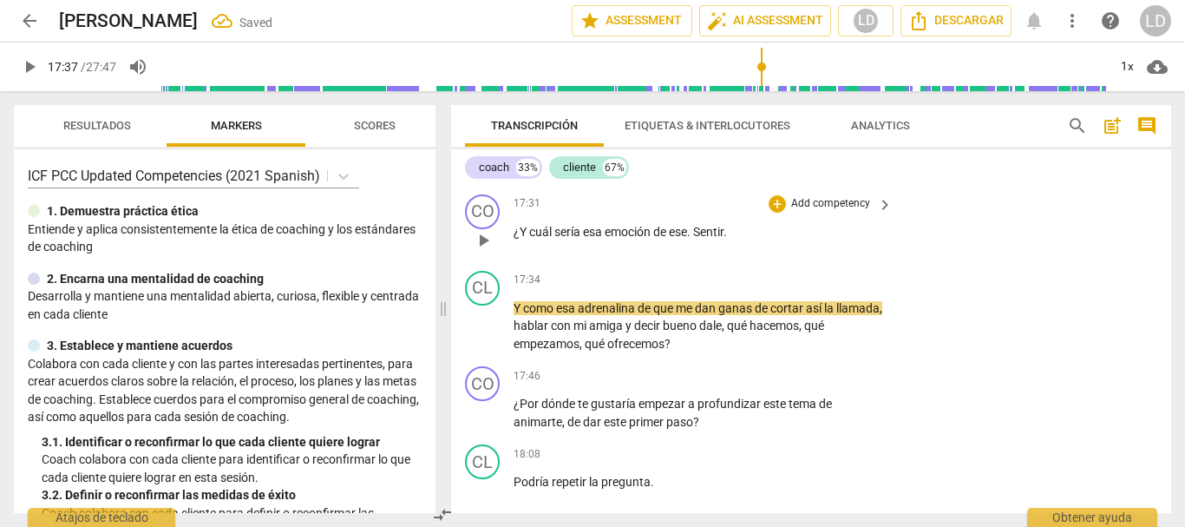
click at [742, 241] on p "¿Y cuál sería esa emoción de ese . Sentir ." at bounding box center [699, 232] width 370 height 18
click at [706, 239] on span "Sentir?" at bounding box center [711, 232] width 37 height 14
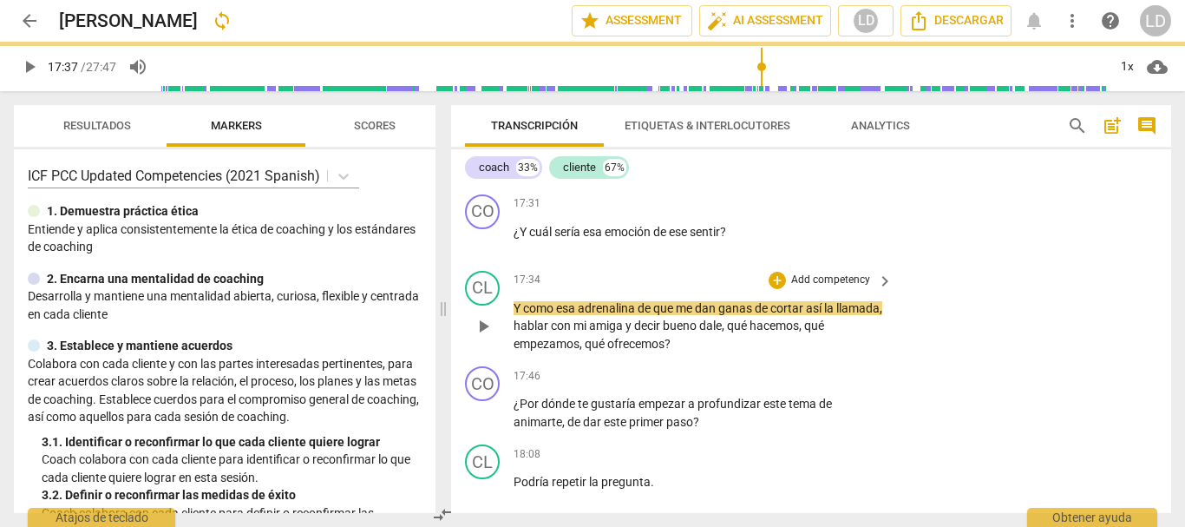
click at [1030, 353] on div "CL play_arrow pause 17:34 + Add competency keyboard_arrow_right Y como esa adre…" at bounding box center [811, 312] width 720 height 96
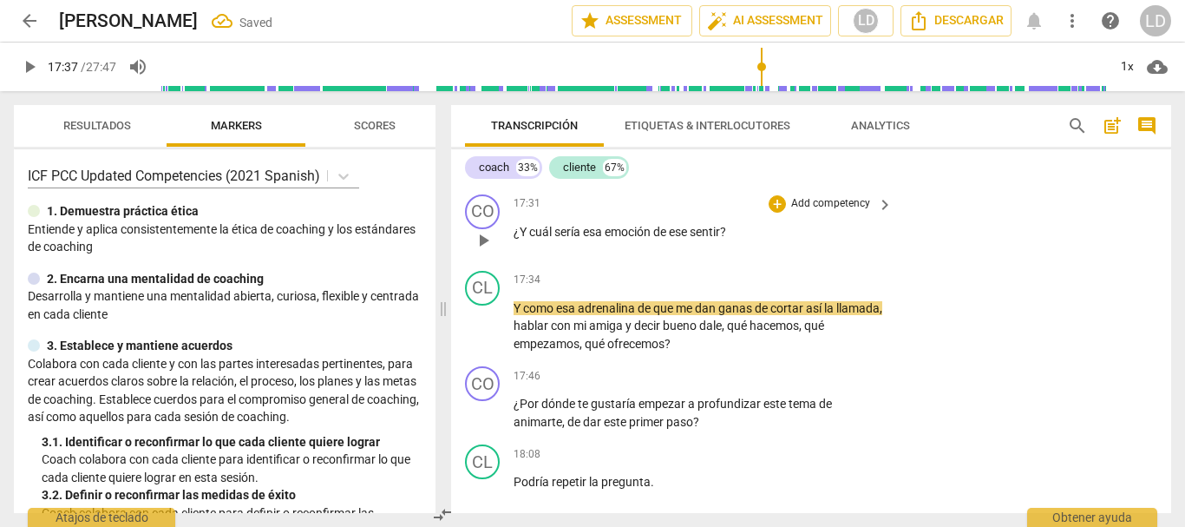
click at [828, 212] on p "Add competency" at bounding box center [831, 204] width 82 height 16
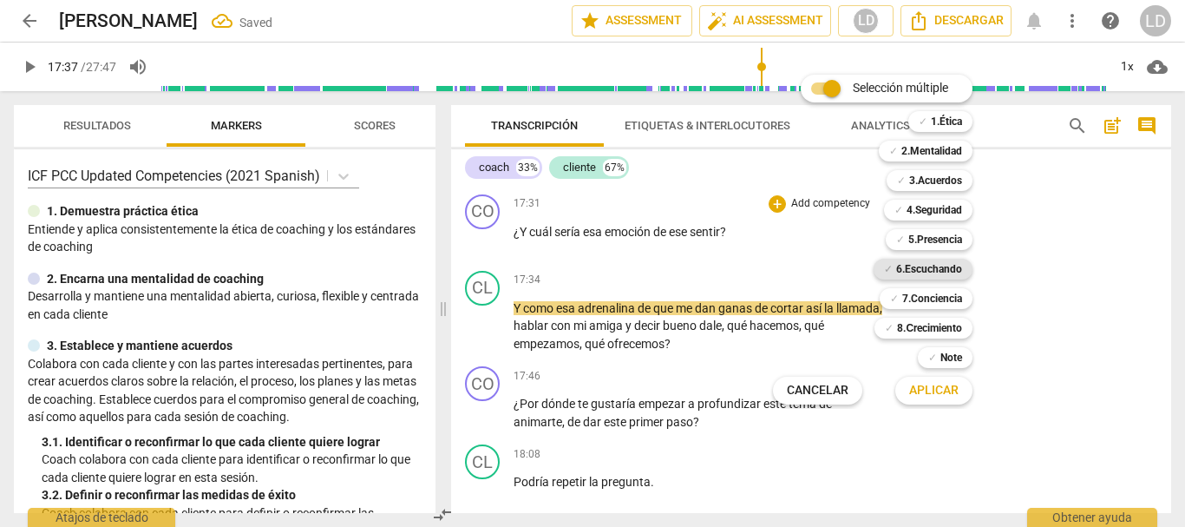
click at [932, 268] on b "6.Escuchando" at bounding box center [929, 269] width 66 height 21
click at [953, 392] on span "Aplicar" at bounding box center [933, 390] width 49 height 17
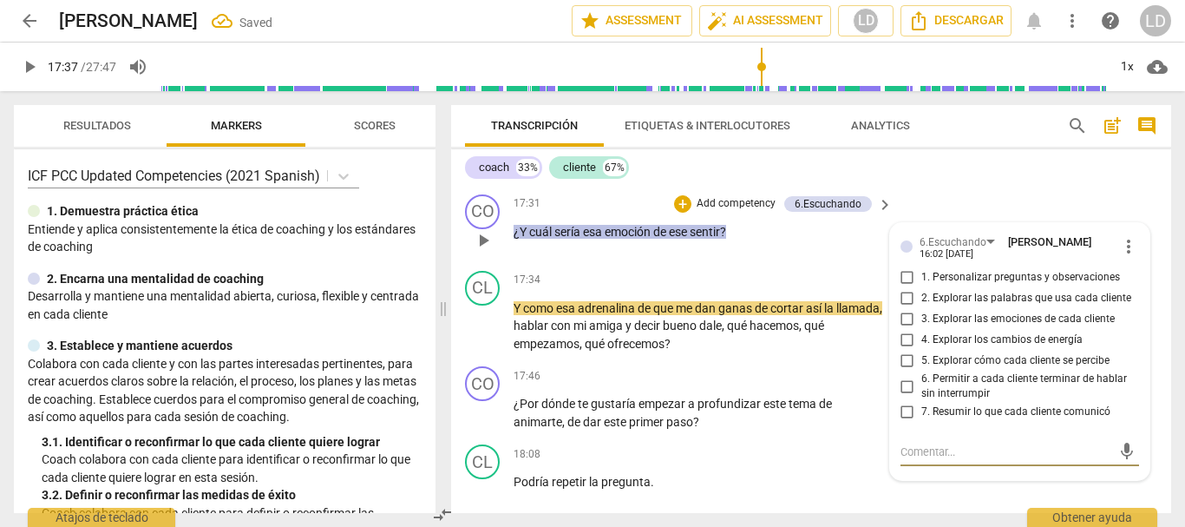
click at [899, 330] on input "3. Explorar las emociones de cada cliente" at bounding box center [908, 319] width 28 height 21
click at [1136, 187] on div "CL play_arrow pause 17:24 + Add competency keyboard_arrow_right Y porque la sie…" at bounding box center [811, 149] width 720 height 76
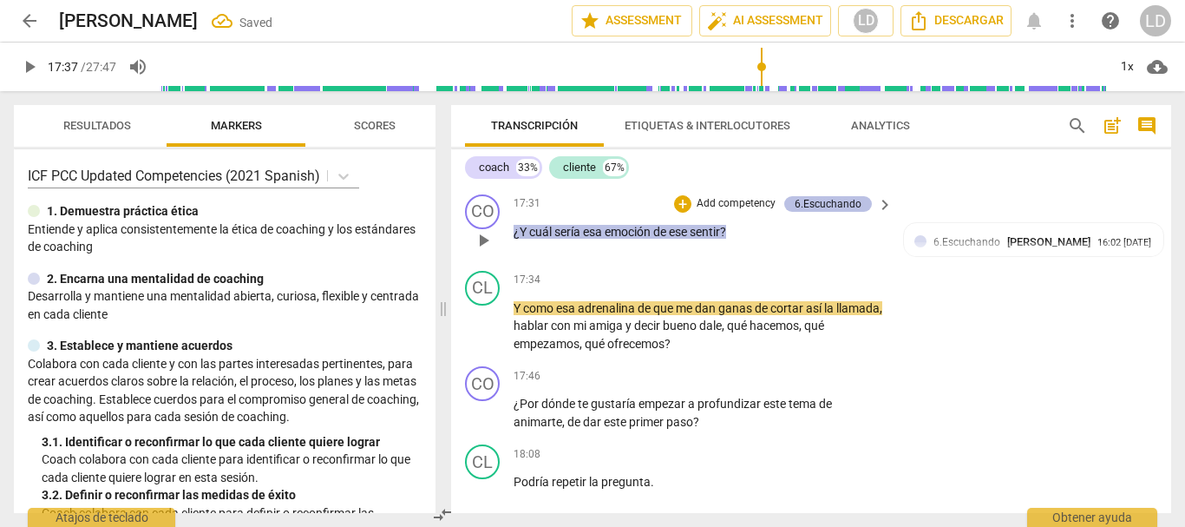
click at [838, 212] on div "6.Escuchando" at bounding box center [828, 204] width 67 height 16
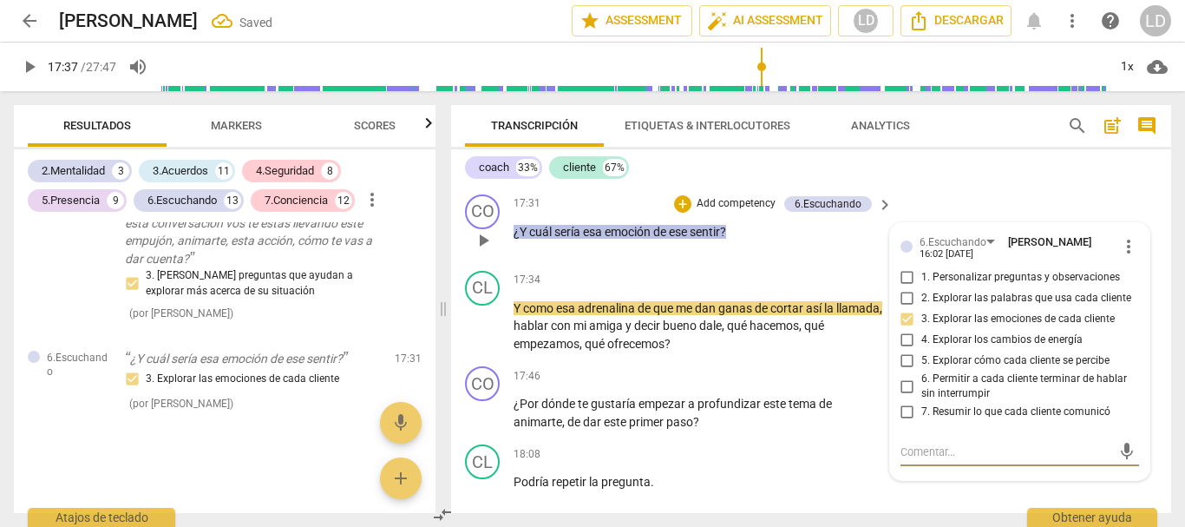
scroll to position [10195, 0]
click at [905, 309] on input "2. Explorar las palabras que usa cada cliente" at bounding box center [908, 298] width 28 height 21
click at [1134, 233] on div "CO play_arrow pause 17:31 + Add competency 6.Escuchando keyboard_arrow_right ¿Y…" at bounding box center [811, 225] width 720 height 76
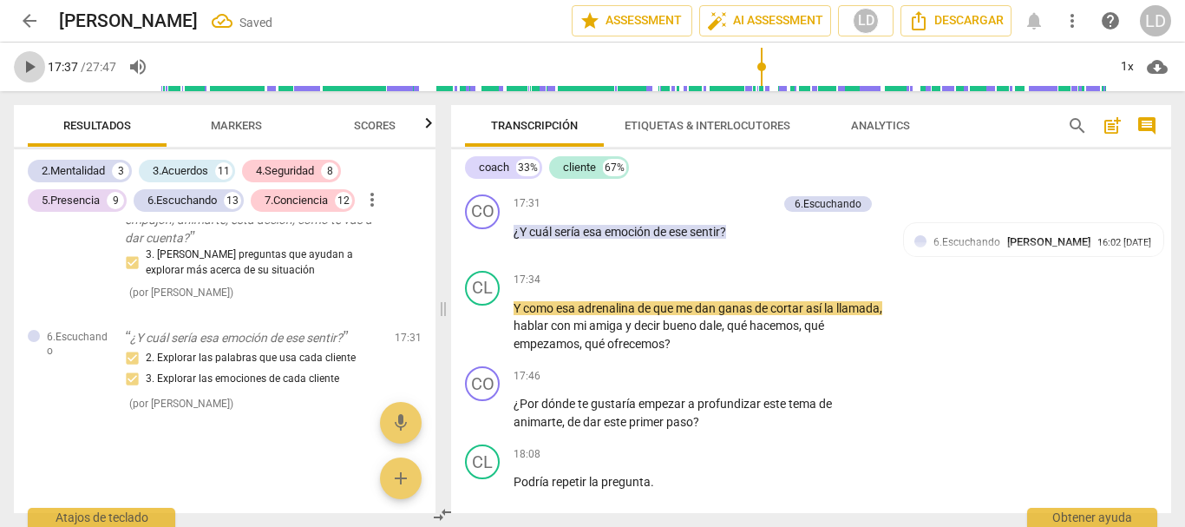
click at [26, 60] on span "play_arrow" at bounding box center [29, 66] width 21 height 21
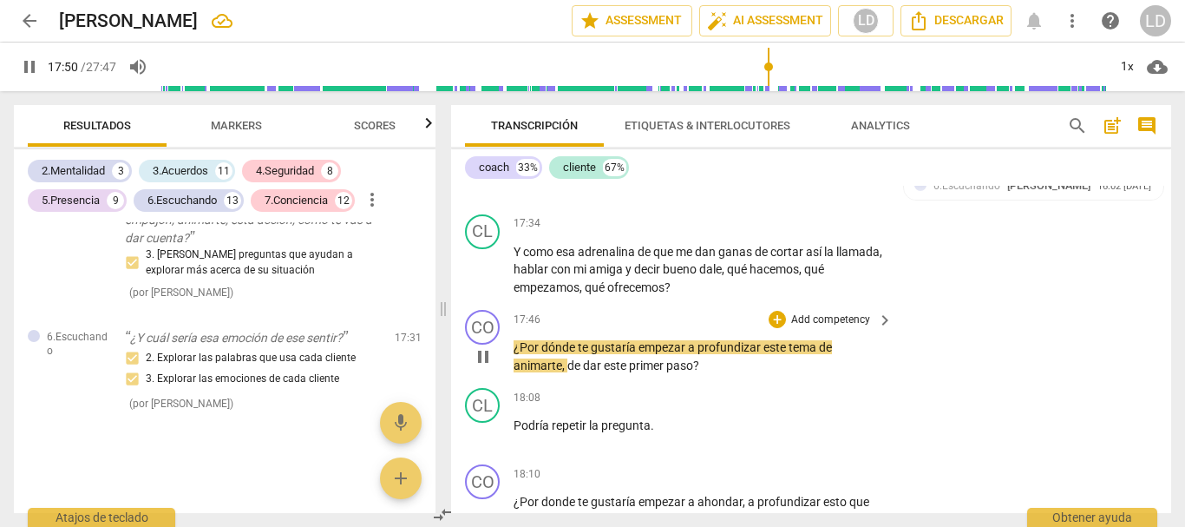
scroll to position [5760, 0]
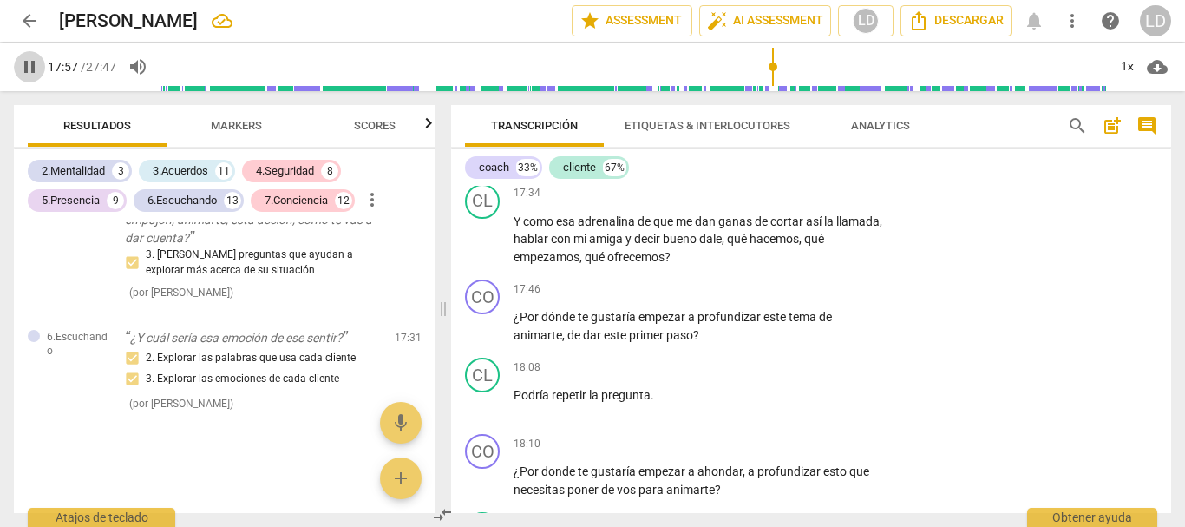
drag, startPoint x: 27, startPoint y: 62, endPoint x: 479, endPoint y: 220, distance: 478.8
click at [28, 62] on span "pause" at bounding box center [29, 66] width 21 height 21
click at [852, 298] on p "Add competency" at bounding box center [831, 290] width 82 height 16
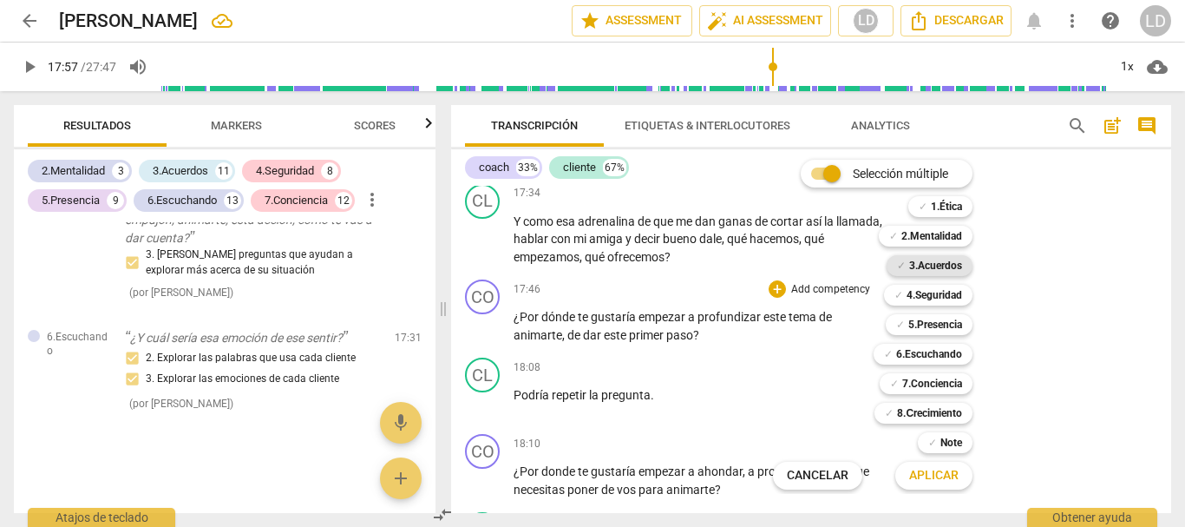
click at [932, 268] on b "3.Acuerdos" at bounding box center [935, 265] width 53 height 21
click at [946, 474] on span "Aplicar" at bounding box center [933, 475] width 49 height 17
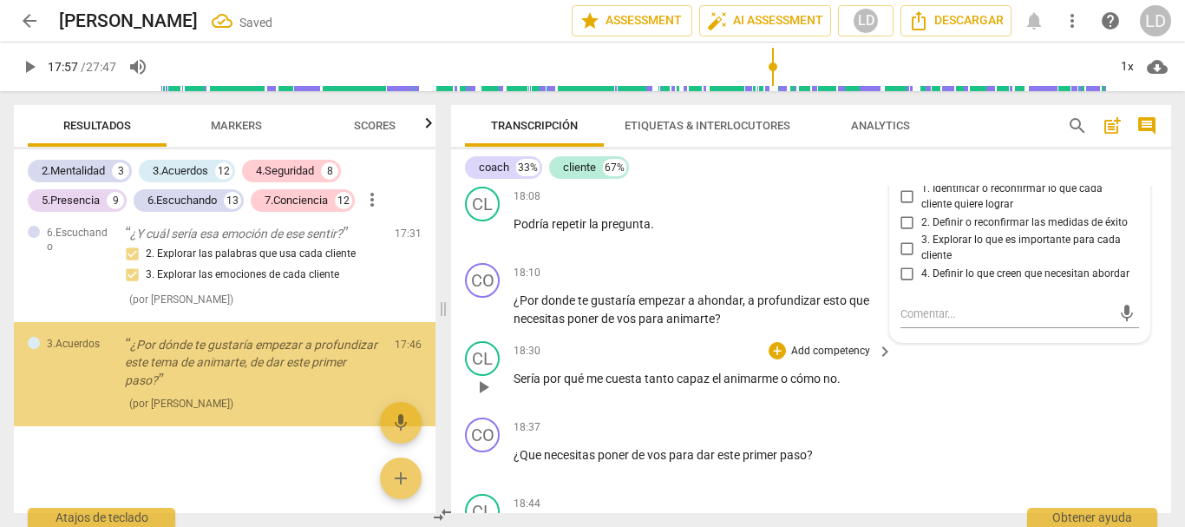
scroll to position [10320, 0]
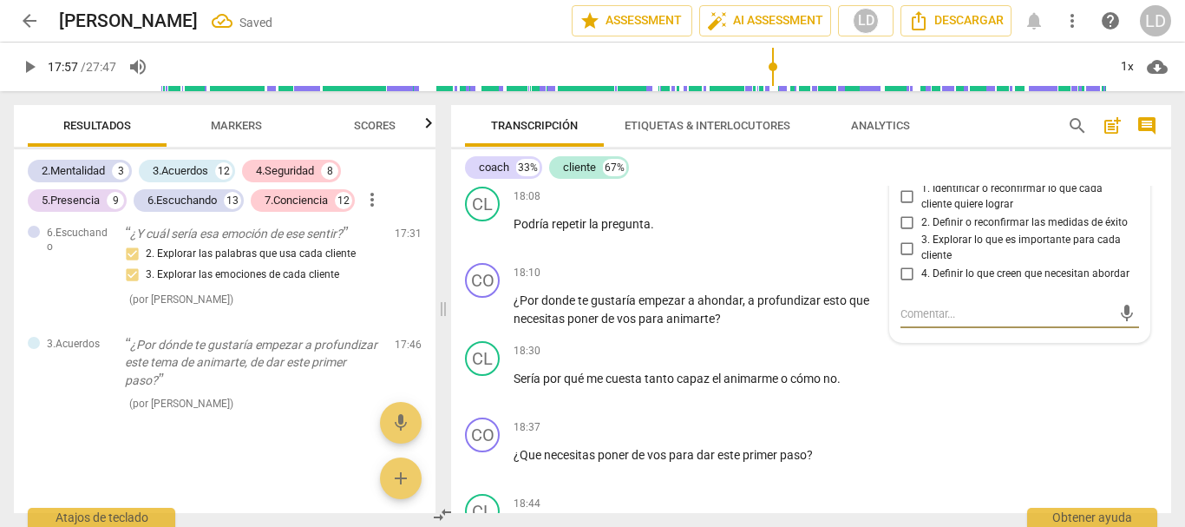
click at [900, 285] on input "4. Definir lo que creen que necesitan abordar" at bounding box center [908, 274] width 28 height 21
click at [1035, 401] on div "CL play_arrow pause 18:30 + Add competency keyboard_arrow_right Sería por qué m…" at bounding box center [811, 372] width 720 height 76
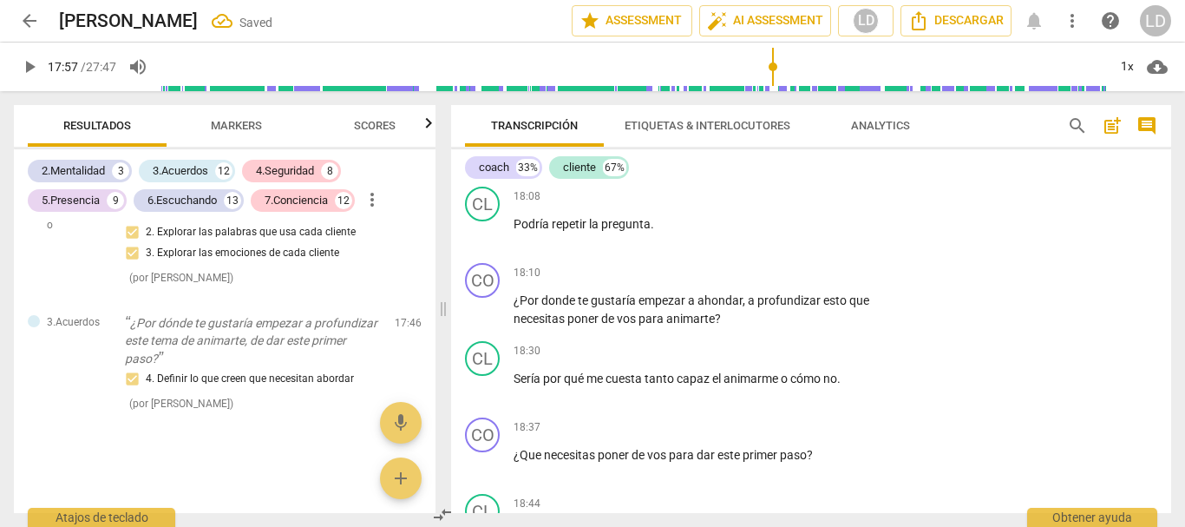
click at [21, 69] on span "play_arrow" at bounding box center [29, 66] width 21 height 21
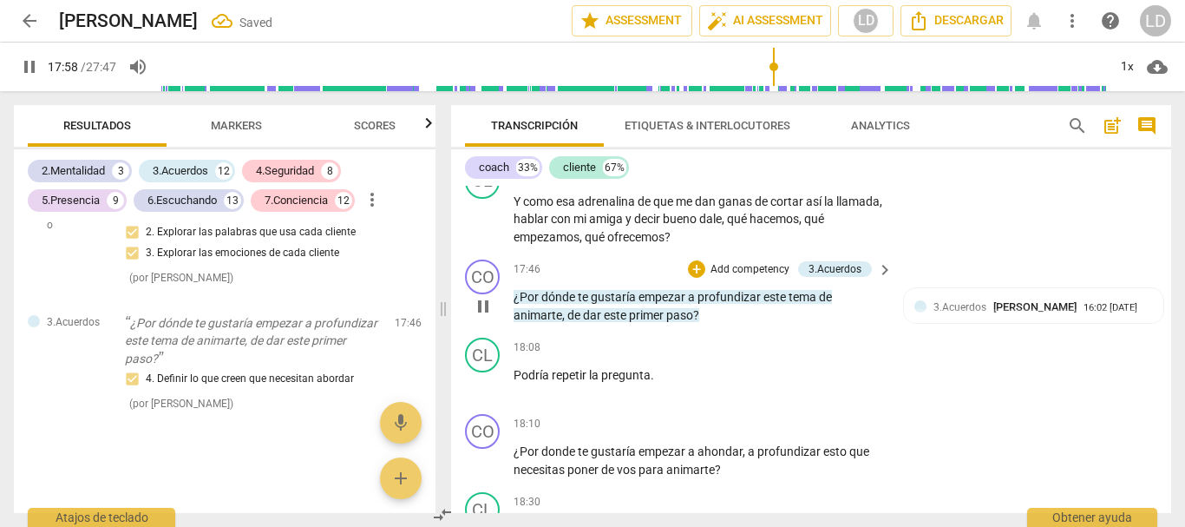
scroll to position [5758, 0]
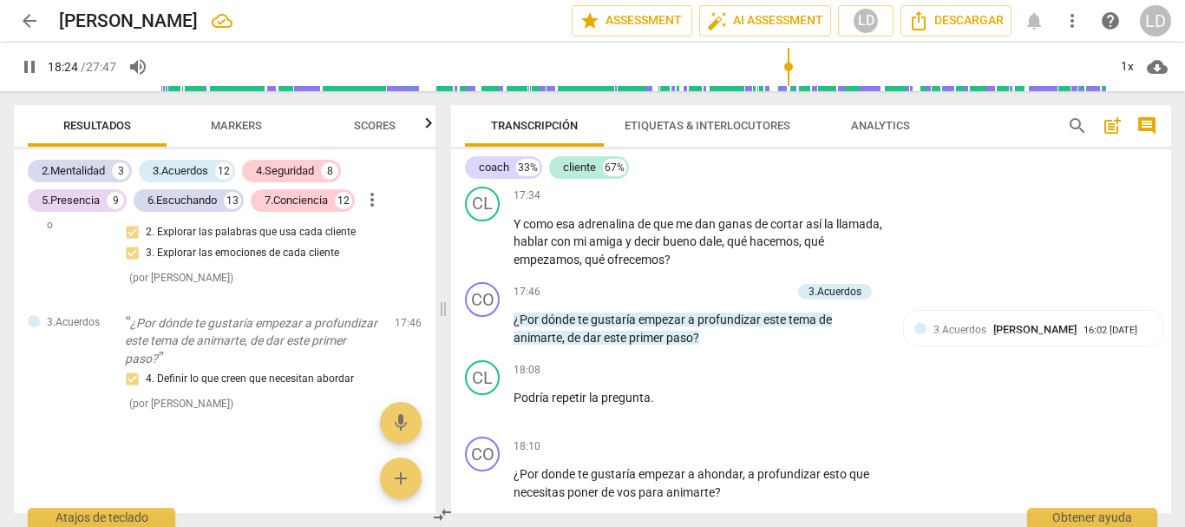
click at [32, 66] on span "pause" at bounding box center [29, 66] width 21 height 21
click at [35, 67] on span "play_arrow" at bounding box center [29, 66] width 21 height 21
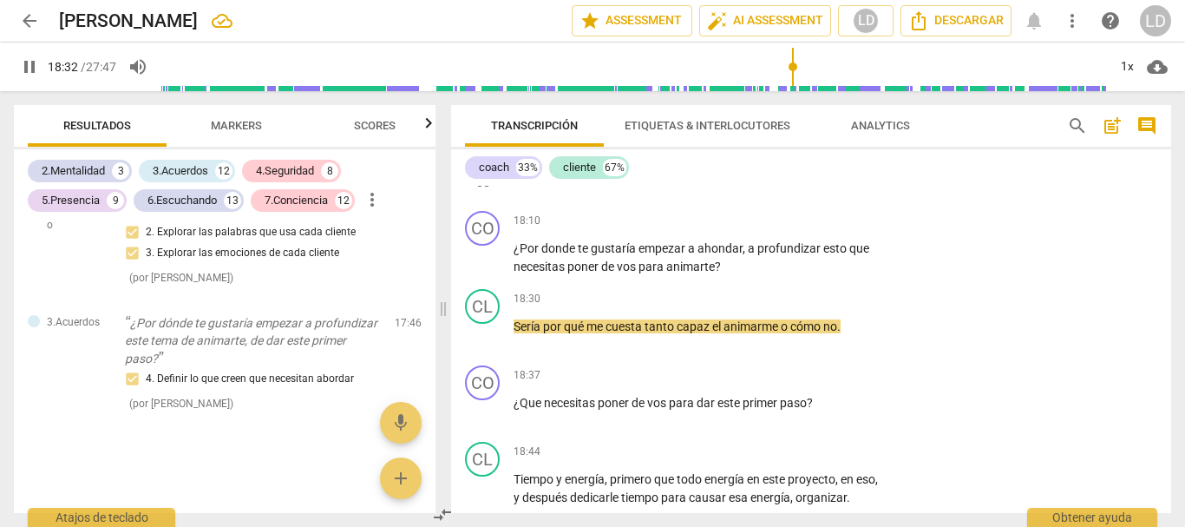
scroll to position [5978, 0]
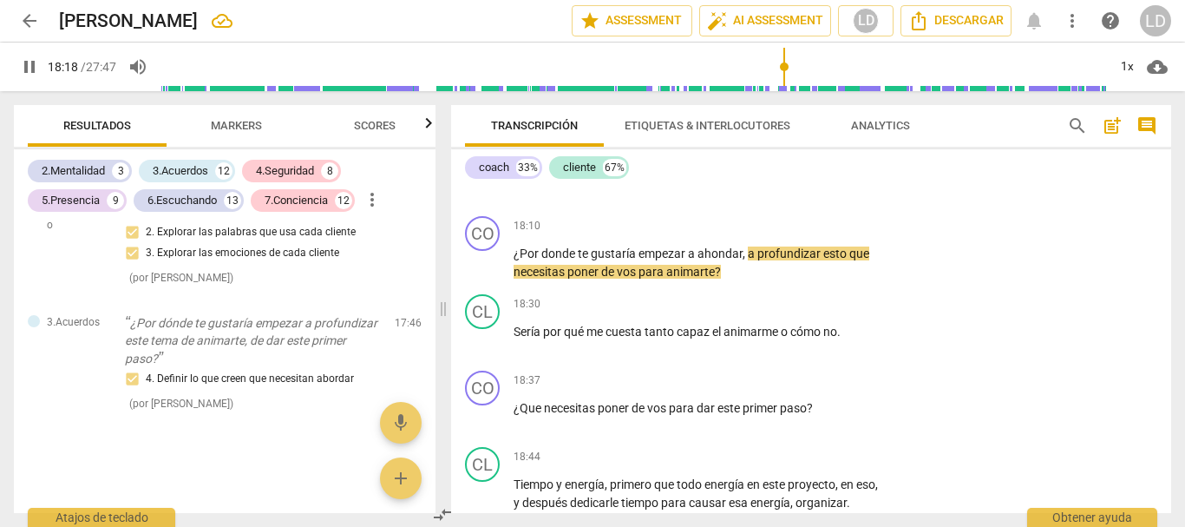
click at [784, 62] on input "range" at bounding box center [634, 67] width 947 height 56
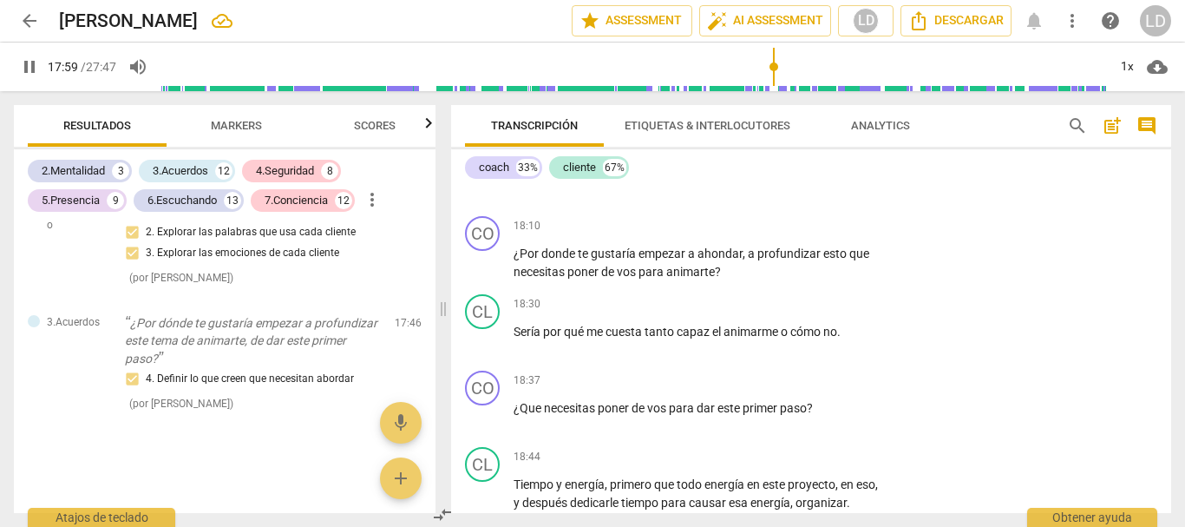
drag, startPoint x: 790, startPoint y: 63, endPoint x: 774, endPoint y: 63, distance: 16.5
click at [774, 63] on input "range" at bounding box center [634, 67] width 947 height 56
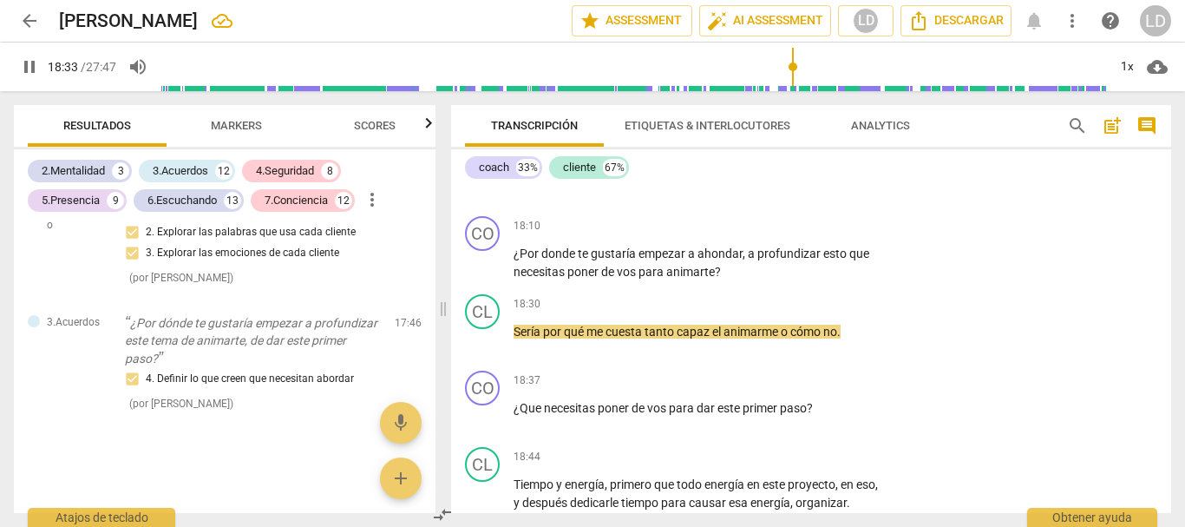
click at [23, 62] on span "pause" at bounding box center [29, 66] width 21 height 21
click at [818, 389] on p "Add competency" at bounding box center [831, 381] width 82 height 16
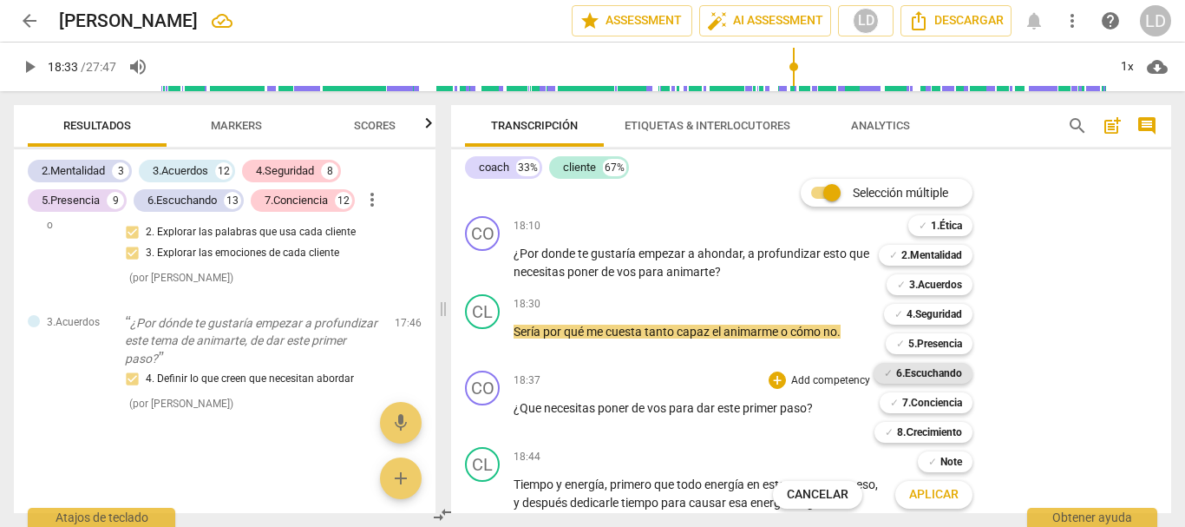
click at [929, 377] on b "6.Escuchando" at bounding box center [929, 373] width 66 height 21
click at [933, 401] on b "7.Conciencia" at bounding box center [932, 402] width 60 height 21
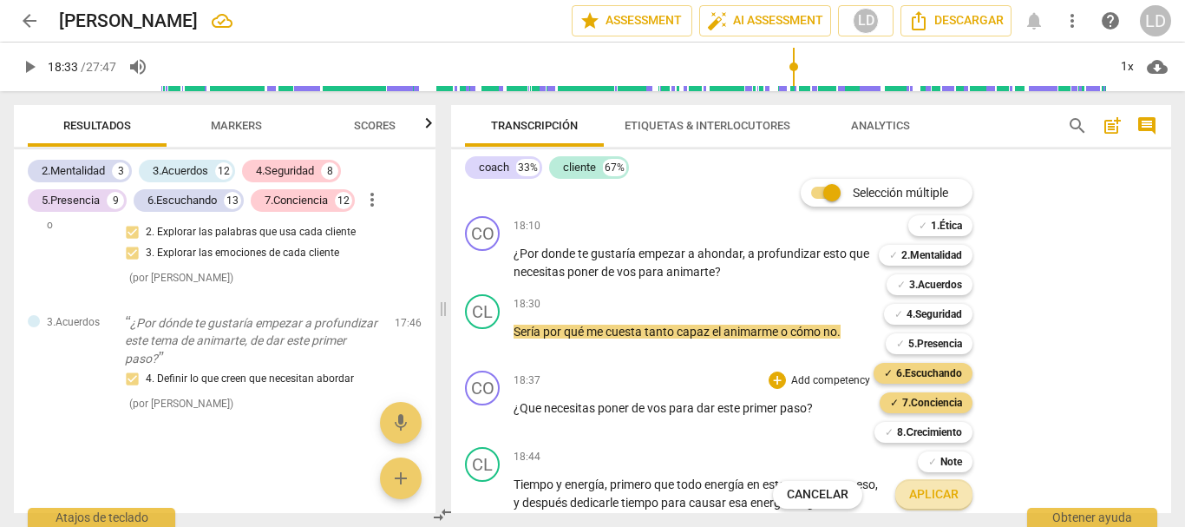
click at [936, 486] on span "Aplicar" at bounding box center [933, 494] width 49 height 17
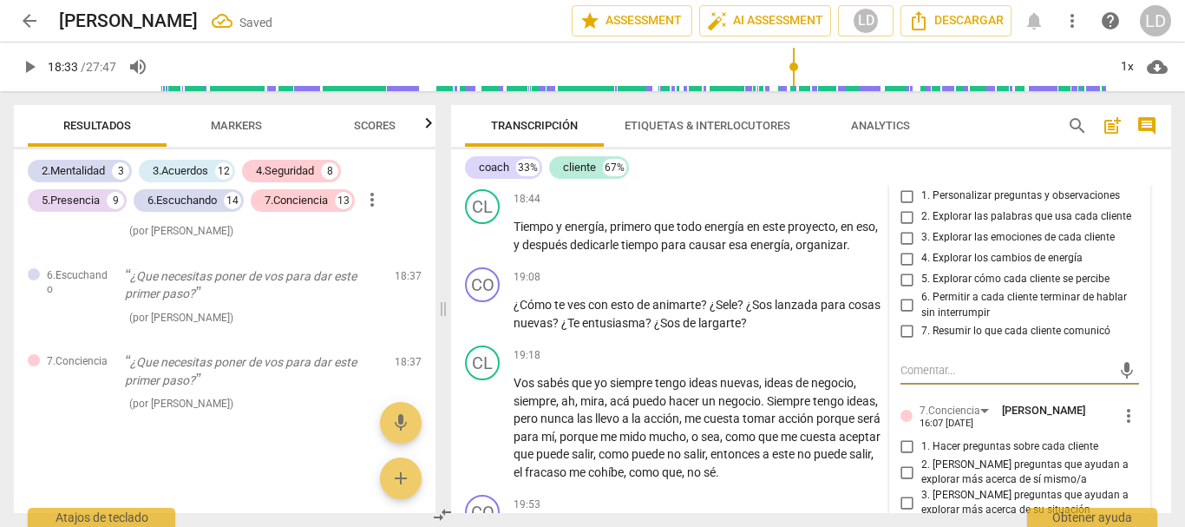
scroll to position [6206, 0]
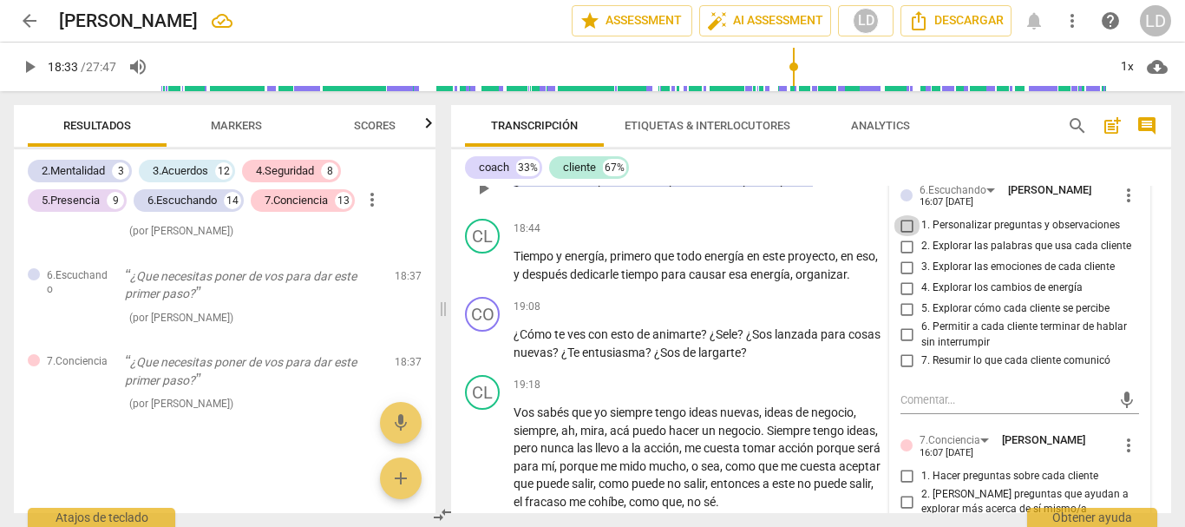
click at [902, 236] on input "1. Personalizar preguntas y observaciones" at bounding box center [908, 225] width 28 height 21
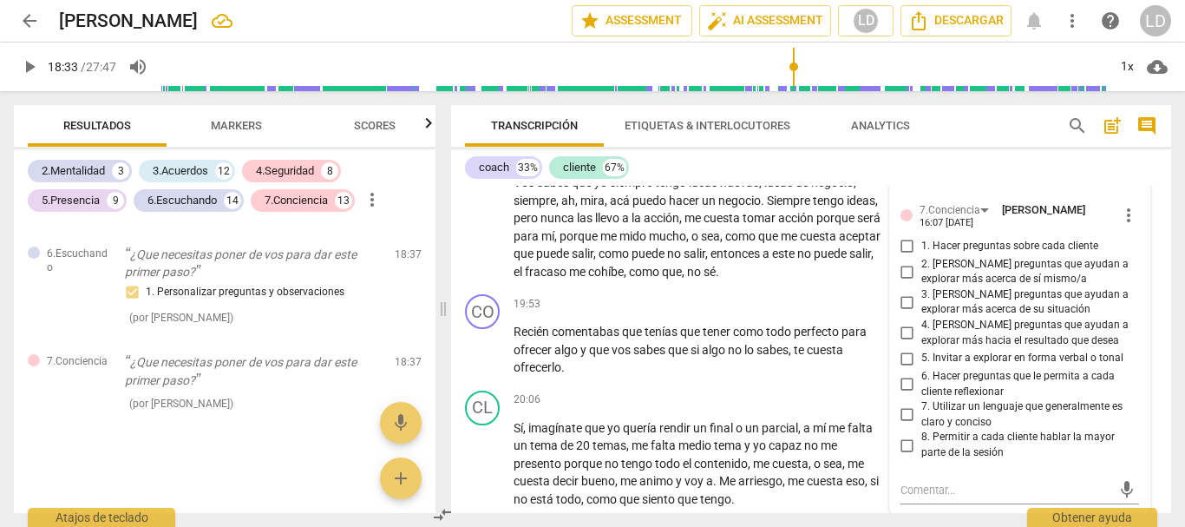
scroll to position [6467, 0]
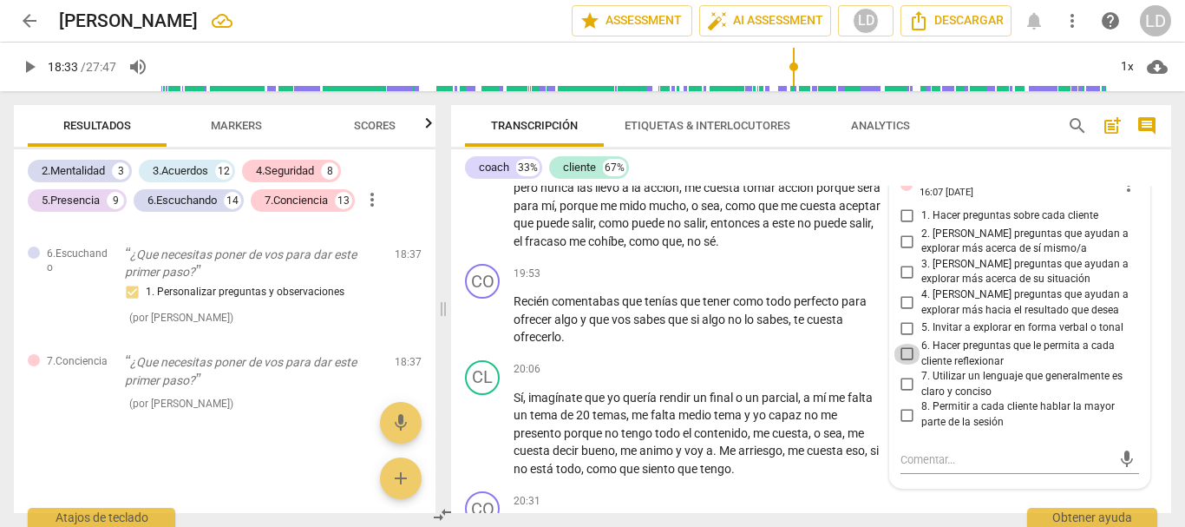
click at [904, 364] on input "6. Hacer preguntas que le permita a cada cliente reflexionar" at bounding box center [908, 354] width 28 height 21
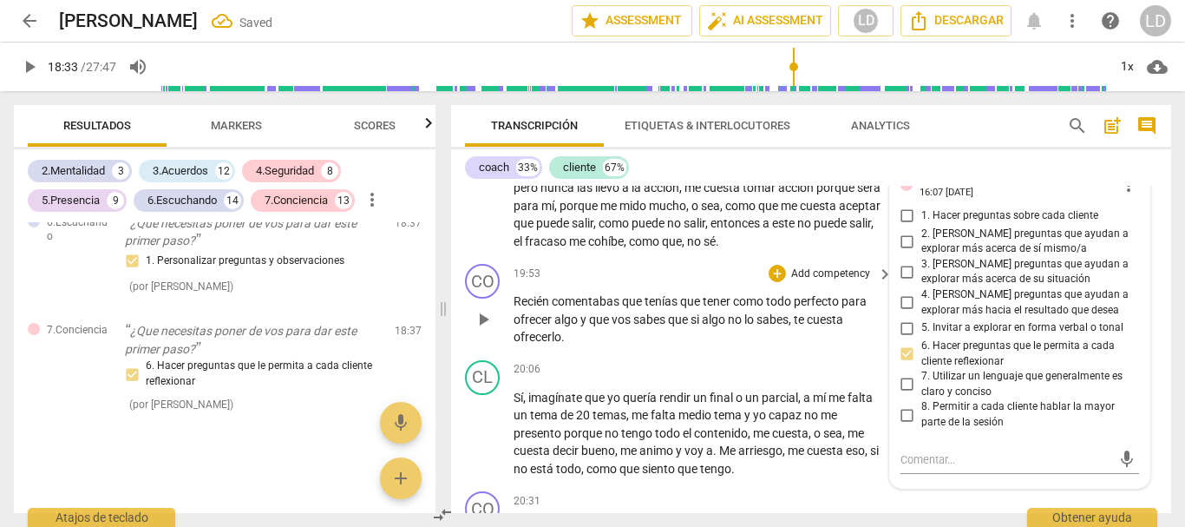
drag, startPoint x: 1148, startPoint y: 334, endPoint x: 1131, endPoint y: 285, distance: 52.4
click at [1148, 332] on div "CO play_arrow pause 19:53 + Add competency keyboard_arrow_right Recién comentab…" at bounding box center [811, 305] width 720 height 96
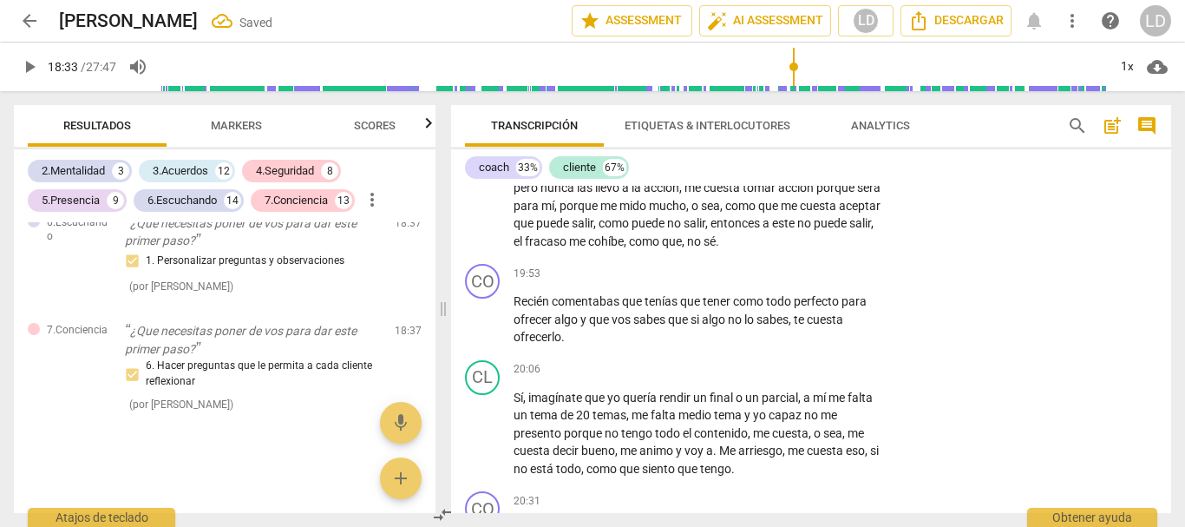
click at [30, 63] on span "play_arrow" at bounding box center [29, 66] width 21 height 21
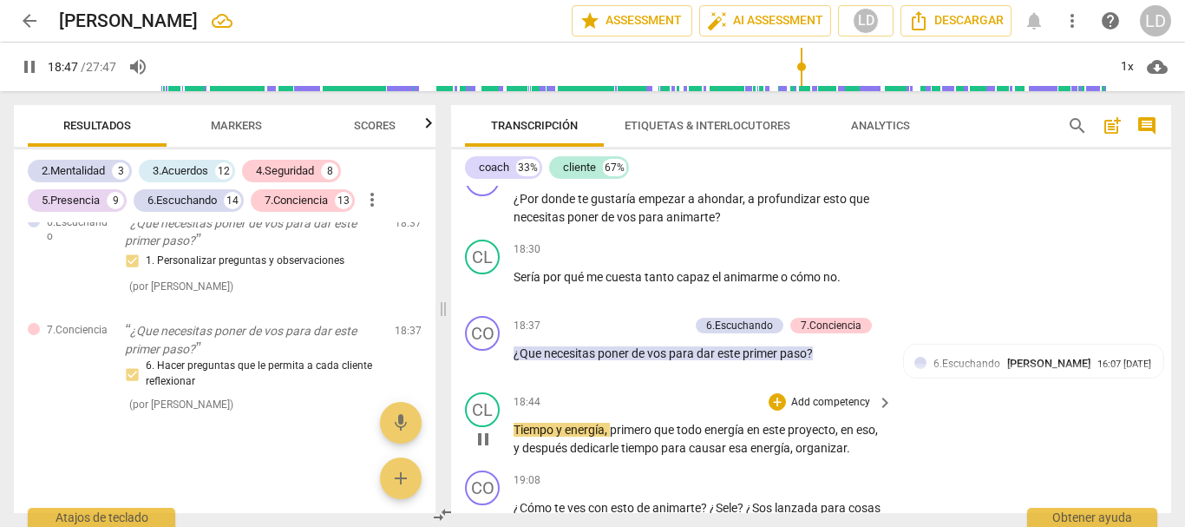
scroll to position [6120, 0]
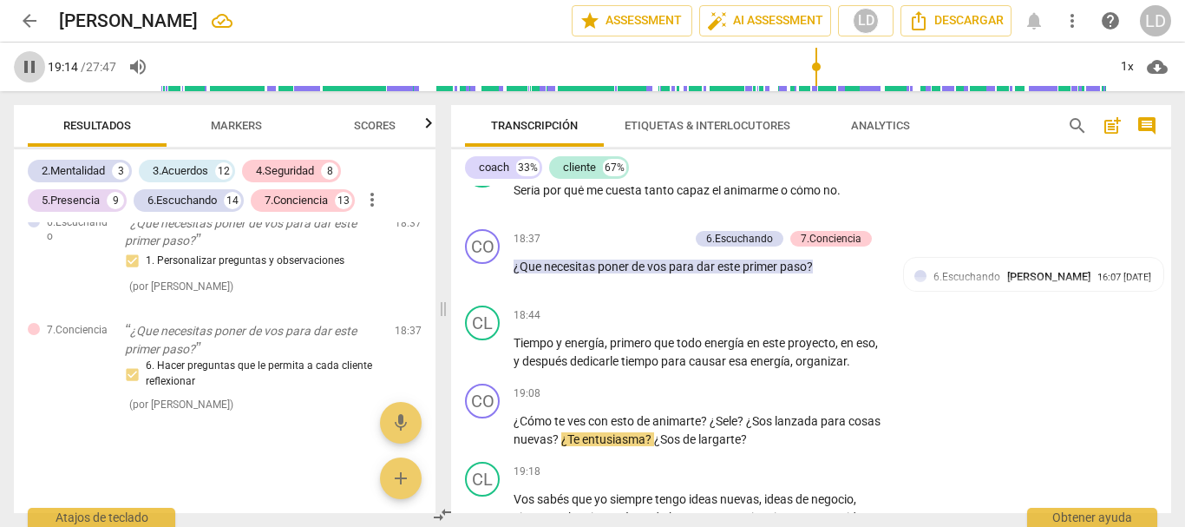
click at [27, 63] on span "pause" at bounding box center [29, 66] width 21 height 21
click at [725, 428] on span "¿Sele" at bounding box center [724, 421] width 28 height 14
click at [32, 63] on span "play_arrow" at bounding box center [29, 66] width 21 height 21
click at [27, 63] on span "pause" at bounding box center [29, 66] width 21 height 21
click at [821, 402] on p "Add competency" at bounding box center [831, 394] width 82 height 16
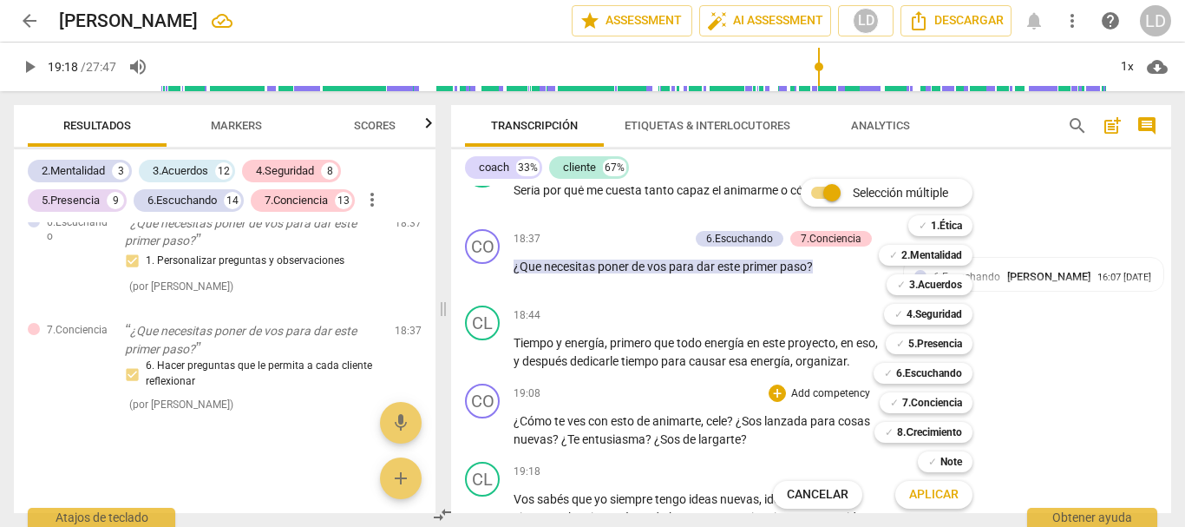
drag, startPoint x: 931, startPoint y: 368, endPoint x: 931, endPoint y: 355, distance: 13.0
click at [931, 369] on b "6.Escuchando" at bounding box center [929, 373] width 66 height 21
click at [931, 338] on b "5.Presencia" at bounding box center [935, 343] width 54 height 21
click at [932, 316] on b "4.Seguridad" at bounding box center [935, 314] width 56 height 21
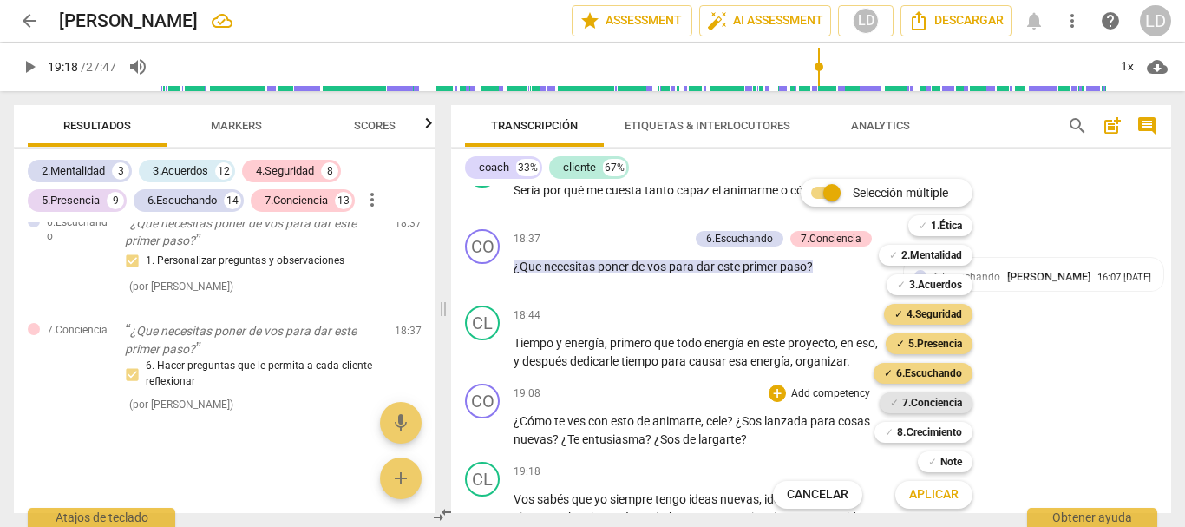
click at [932, 396] on b "7.Conciencia" at bounding box center [932, 402] width 60 height 21
click at [944, 496] on span "Aplicar" at bounding box center [933, 494] width 49 height 17
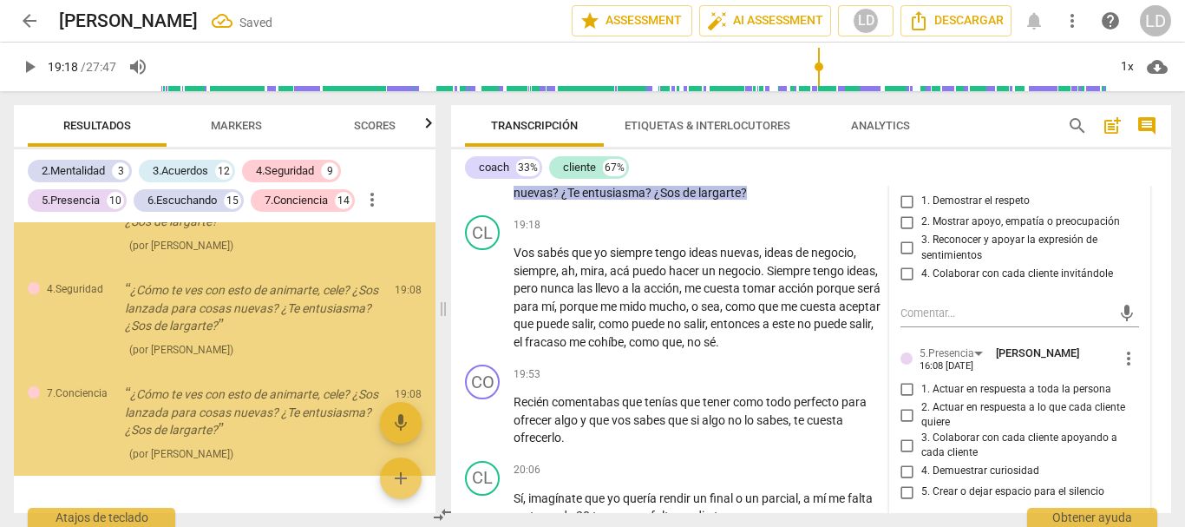
scroll to position [10984, 0]
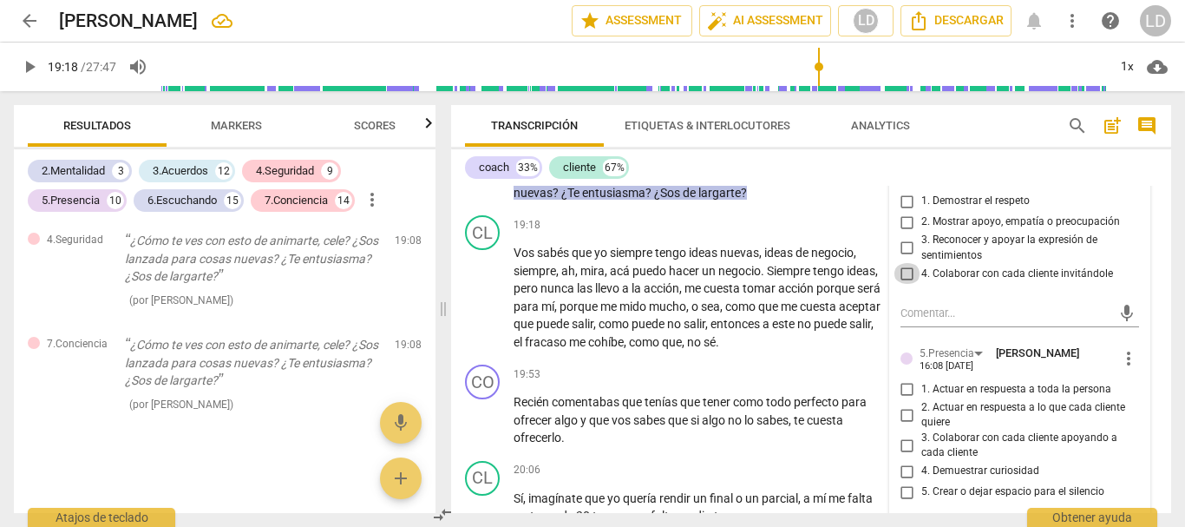
drag, startPoint x: 907, startPoint y: 310, endPoint x: 971, endPoint y: 331, distance: 67.5
click at [907, 284] on input "4. Colaborar con cada cliente invitándole" at bounding box center [908, 273] width 28 height 21
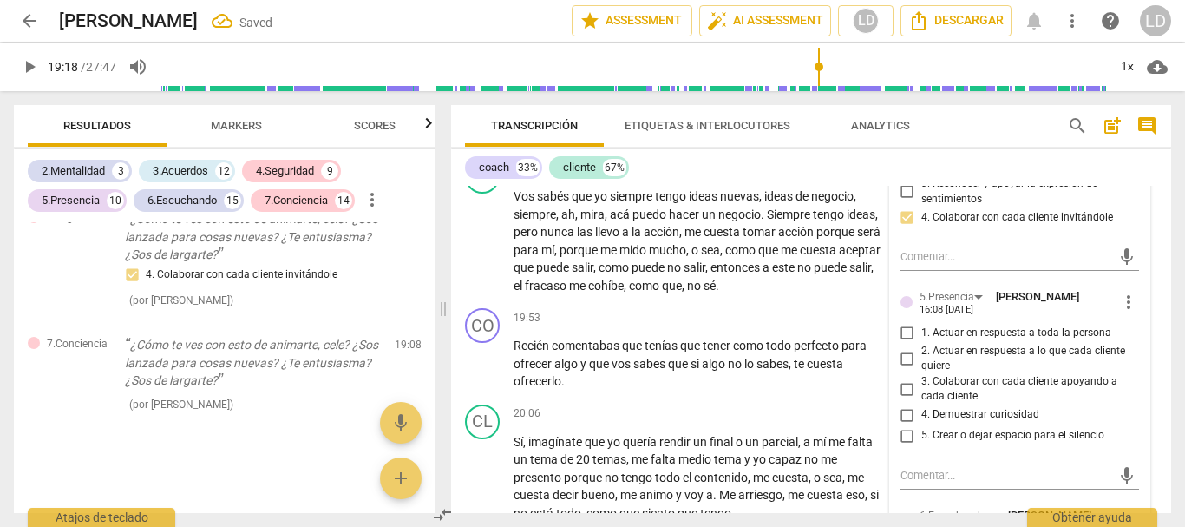
scroll to position [6472, 0]
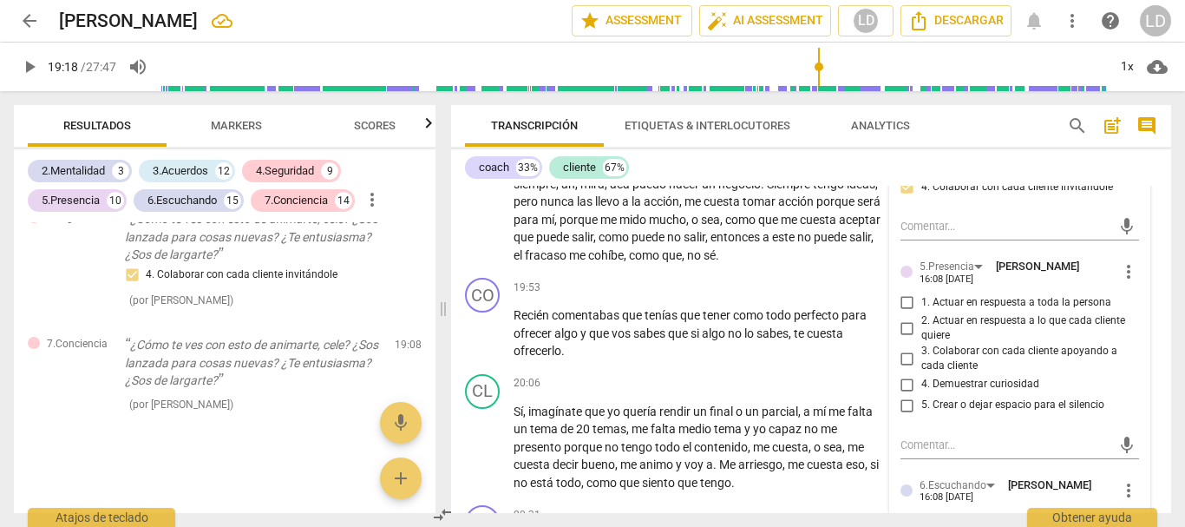
click at [908, 369] on input "3. Colaborar con cada cliente apoyando a cada cliente" at bounding box center [908, 358] width 28 height 21
click at [901, 395] on input "4. Demuestrar curiosidad" at bounding box center [908, 384] width 28 height 21
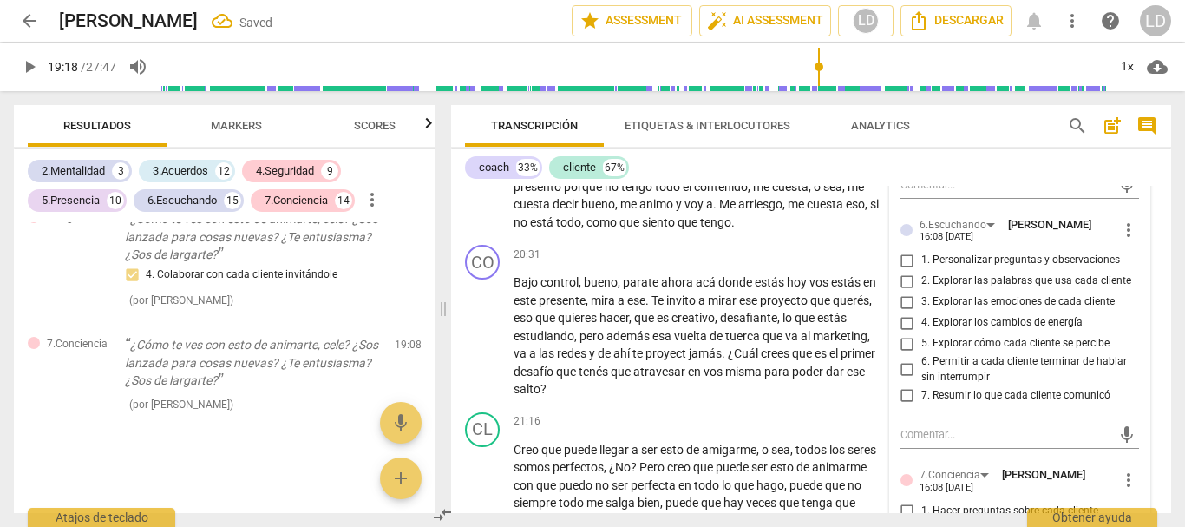
scroll to position [11036, 0]
click at [908, 271] on input "1. Personalizar preguntas y observaciones" at bounding box center [908, 260] width 28 height 21
click at [902, 354] on input "5. Explorar cómo cada cliente se percibe" at bounding box center [908, 343] width 28 height 21
click at [933, 443] on textarea at bounding box center [1007, 434] width 212 height 16
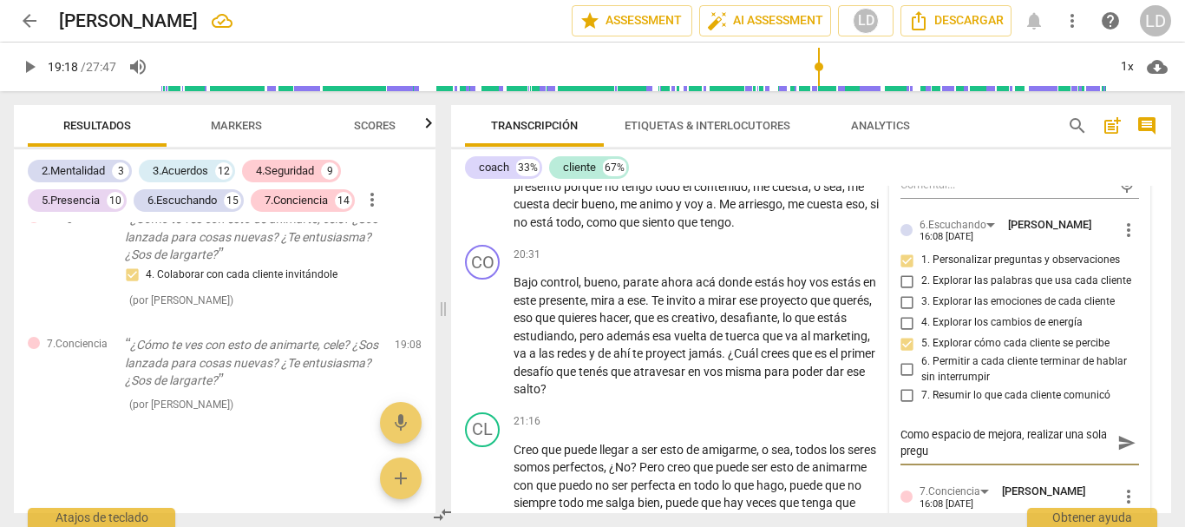
scroll to position [0, 0]
click at [1121, 453] on span "send" at bounding box center [1127, 443] width 19 height 19
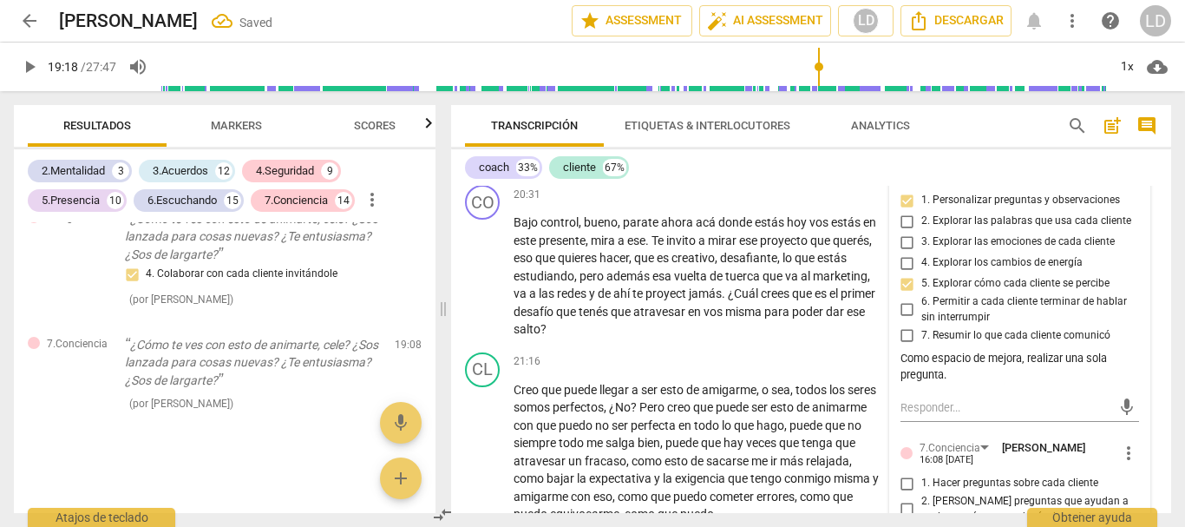
scroll to position [6906, 0]
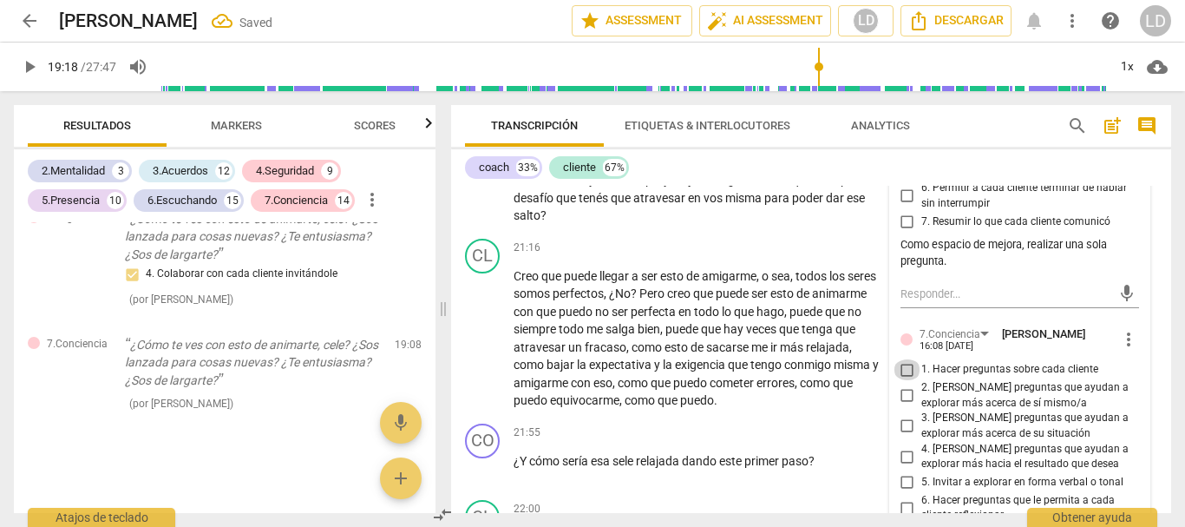
click at [908, 380] on input "1. Hacer preguntas sobre cada cliente" at bounding box center [908, 369] width 28 height 21
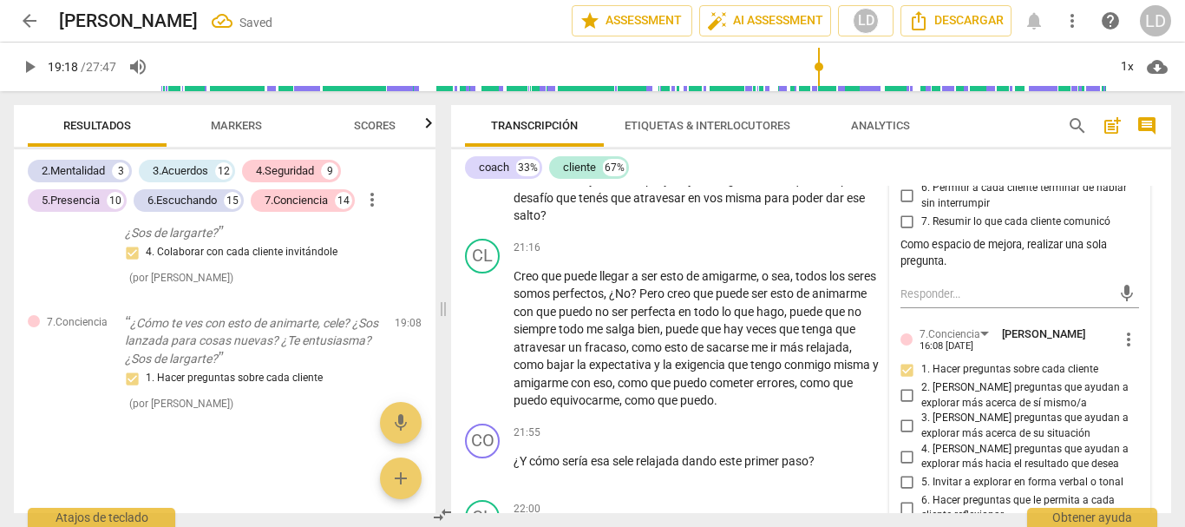
click at [903, 406] on input "2. [PERSON_NAME] preguntas que ayudan a explorar más acerca de sí mismo/a" at bounding box center [908, 395] width 28 height 21
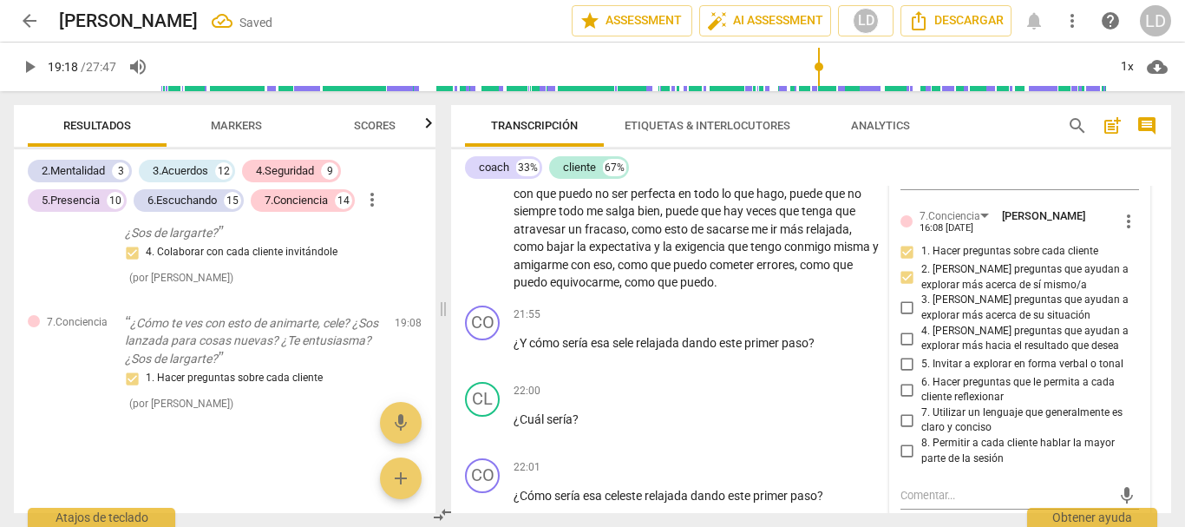
scroll to position [7079, 0]
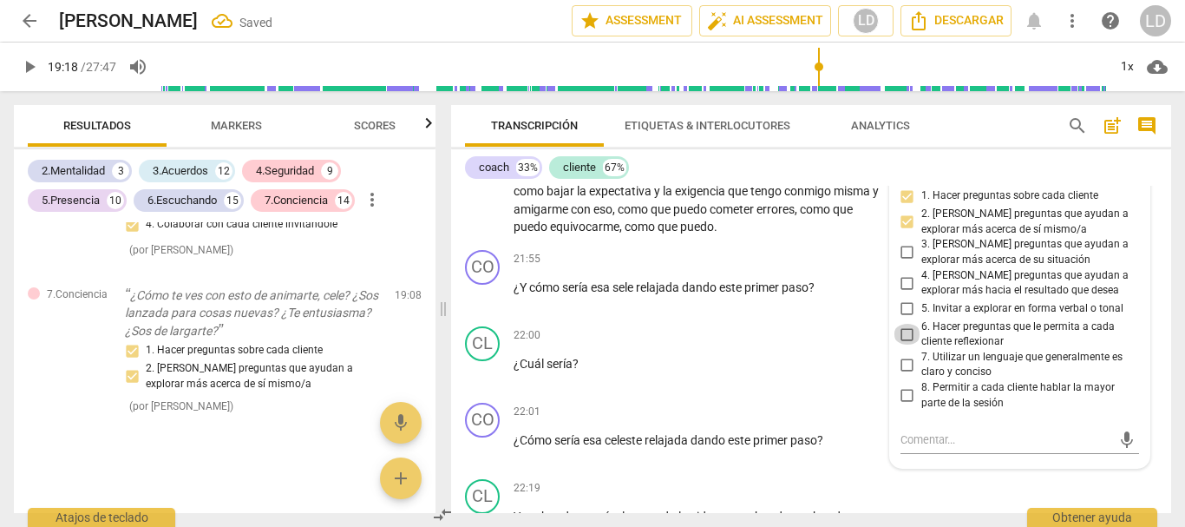
click at [897, 344] on input "6. Hacer preguntas que le permita a cada cliente reflexionar" at bounding box center [908, 334] width 28 height 21
drag, startPoint x: 1153, startPoint y: 286, endPoint x: 1121, endPoint y: 268, distance: 36.9
click at [1155, 285] on div "CO play_arrow pause 21:55 + Add competency keyboard_arrow_right ¿Y cómo sería e…" at bounding box center [811, 281] width 720 height 76
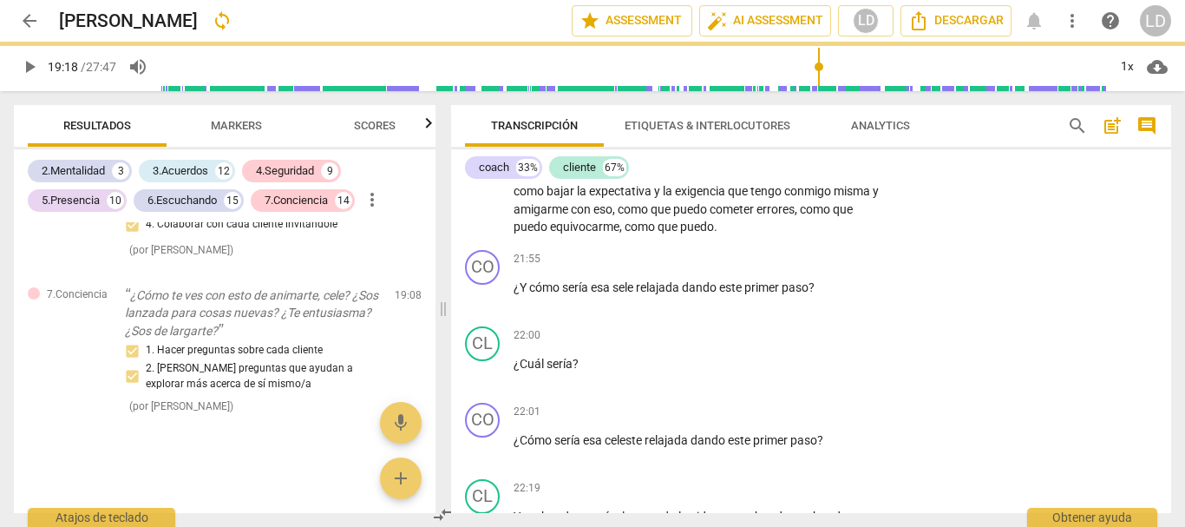
click at [36, 62] on span "play_arrow" at bounding box center [29, 66] width 21 height 21
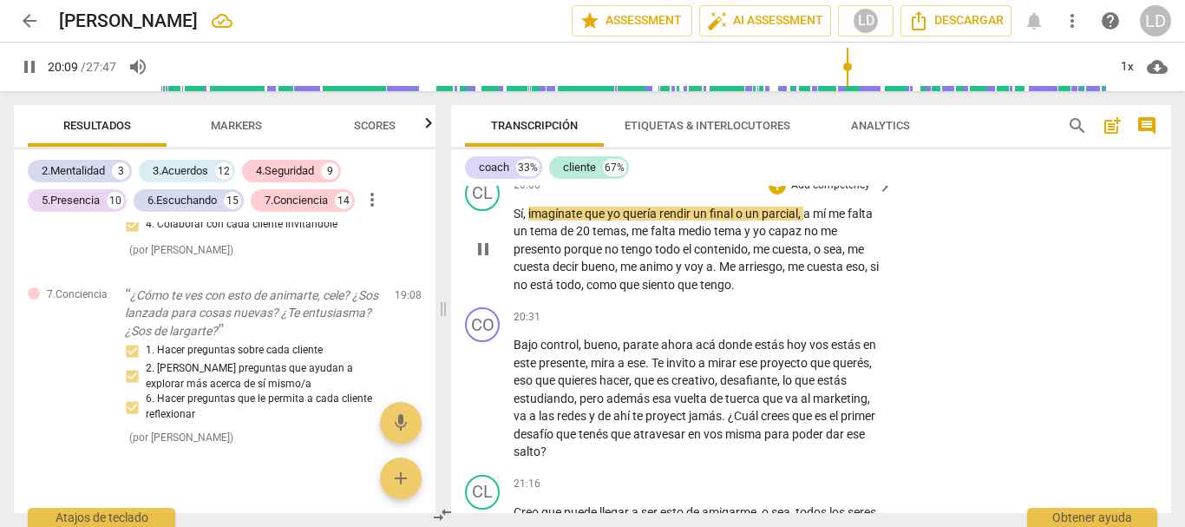
scroll to position [6639, 0]
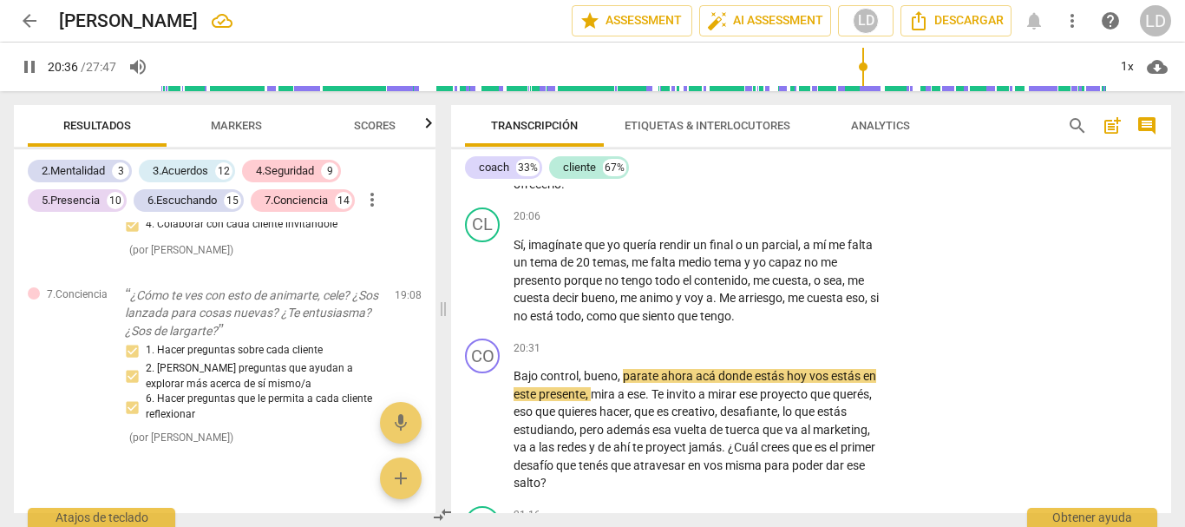
click at [17, 63] on span "pause" at bounding box center [29, 66] width 31 height 21
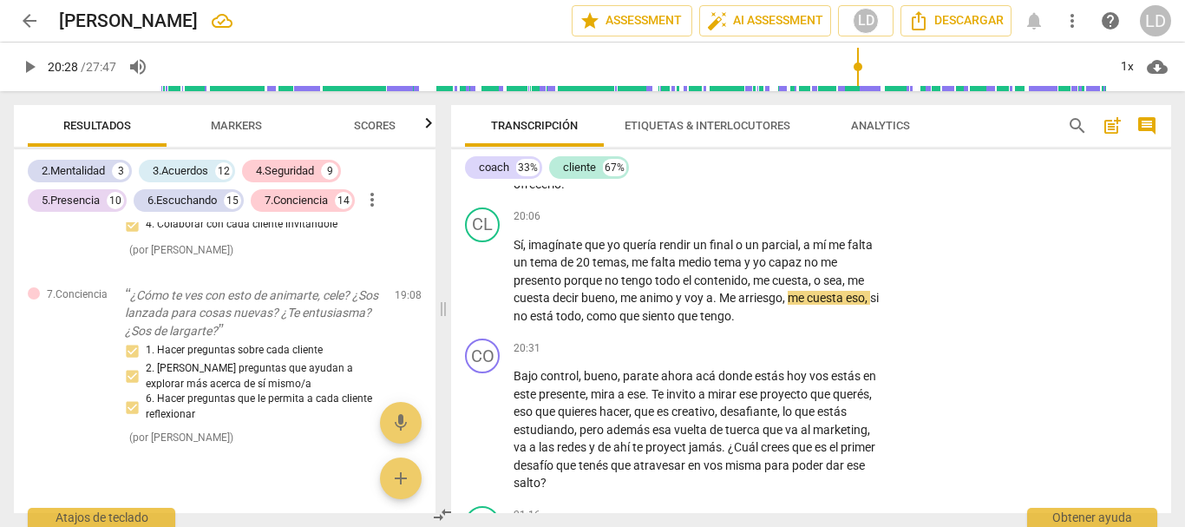
click at [858, 55] on input "range" at bounding box center [634, 67] width 947 height 56
click at [30, 63] on span "play_arrow" at bounding box center [29, 66] width 21 height 21
click at [24, 66] on span "pause" at bounding box center [29, 66] width 21 height 21
click at [515, 383] on span "Bajo" at bounding box center [527, 376] width 27 height 14
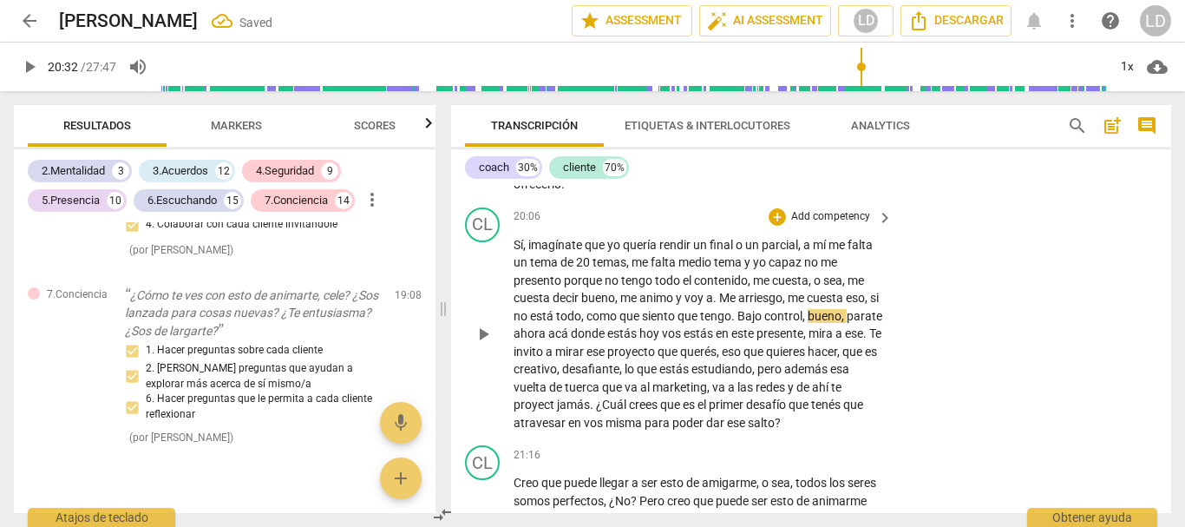
click at [808, 323] on span "," at bounding box center [805, 316] width 5 height 14
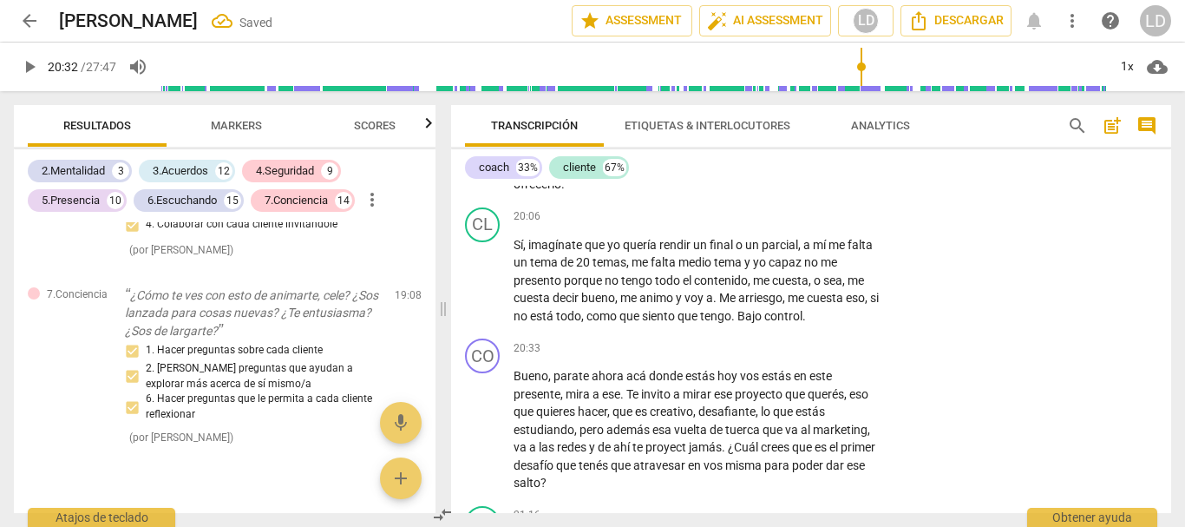
click at [30, 61] on span "play_arrow" at bounding box center [29, 66] width 21 height 21
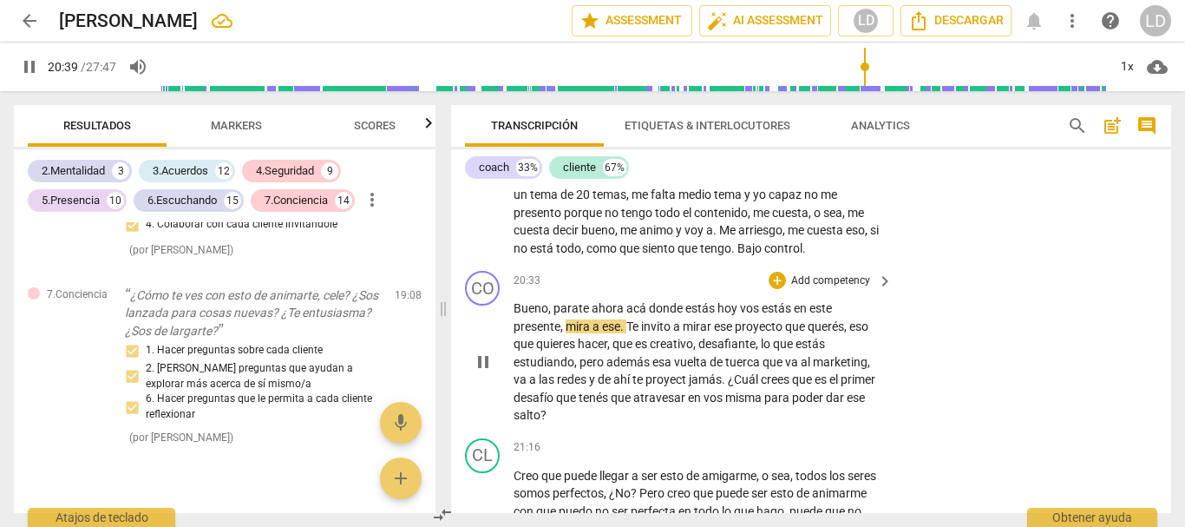
scroll to position [6725, 0]
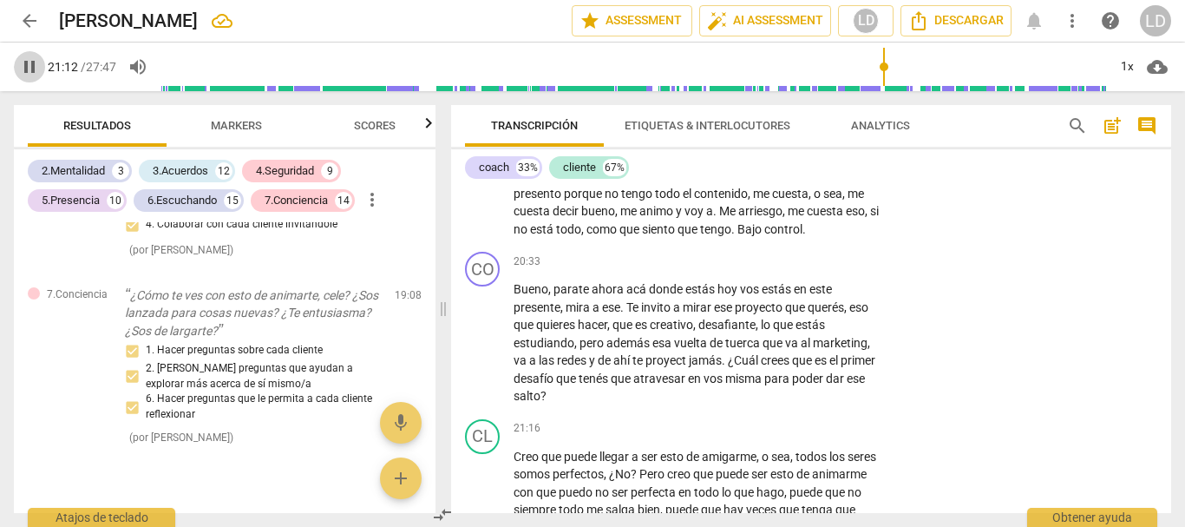
click at [36, 67] on span "pause" at bounding box center [29, 66] width 21 height 21
click at [821, 270] on div "+ Add competency" at bounding box center [820, 260] width 103 height 17
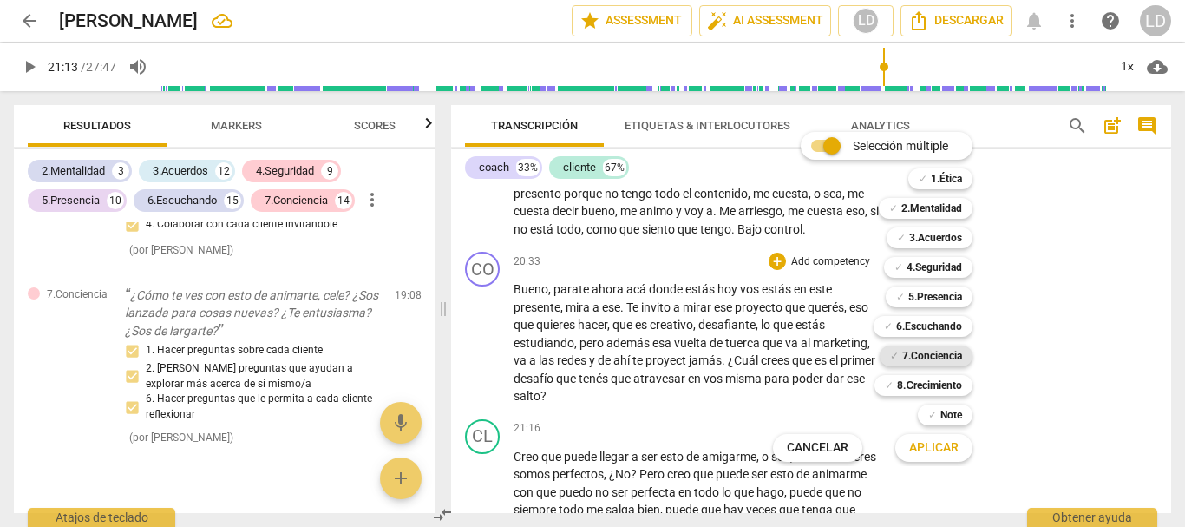
click at [942, 357] on b "7.Conciencia" at bounding box center [932, 355] width 60 height 21
click at [947, 452] on span "Aplicar" at bounding box center [933, 447] width 49 height 17
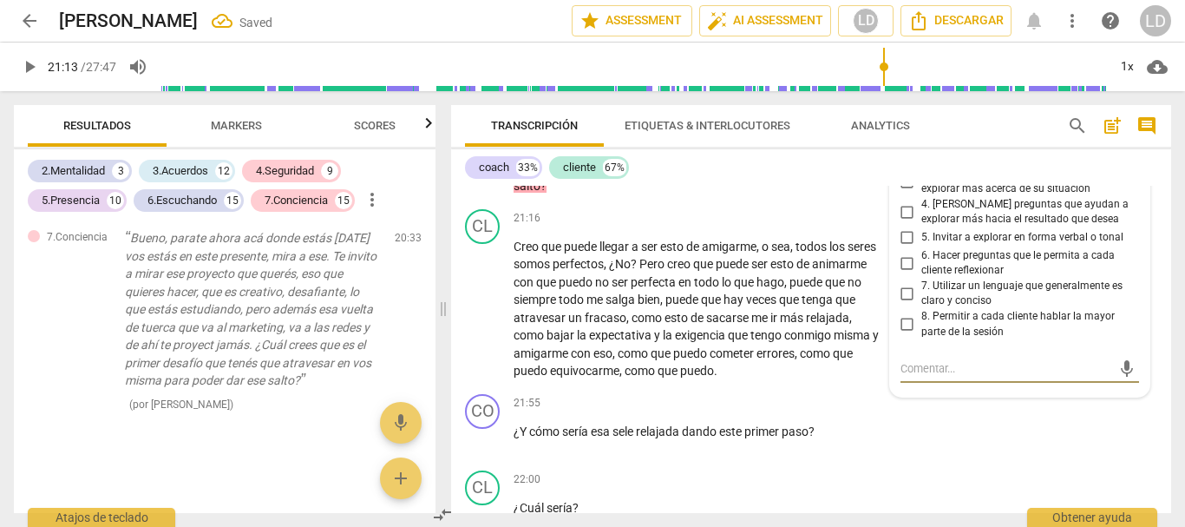
scroll to position [6904, 0]
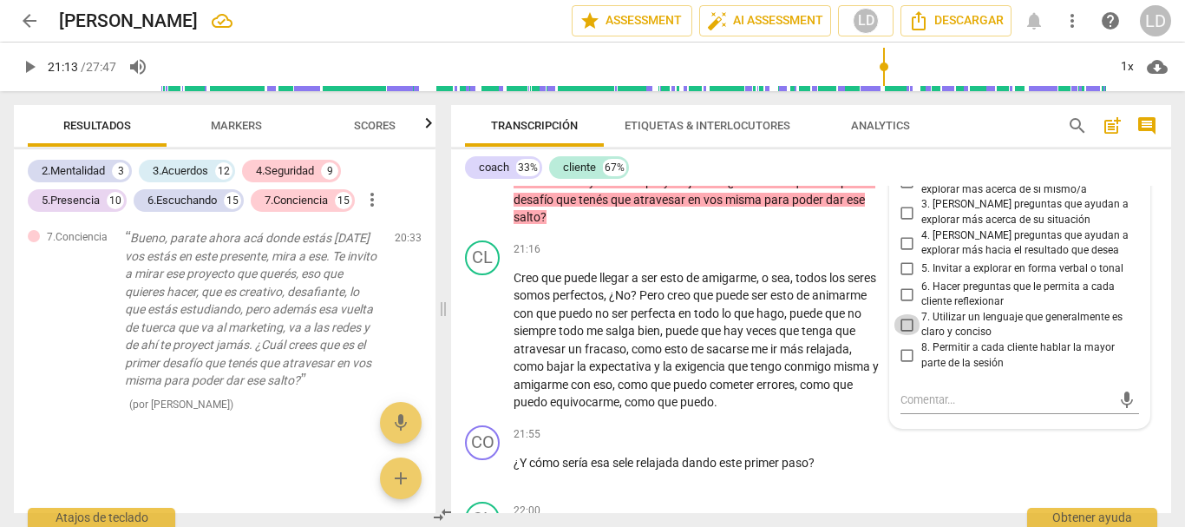
click at [905, 335] on input "7. Utilizar un lenguaje que generalmente es claro y conciso" at bounding box center [908, 324] width 28 height 21
click at [902, 305] on input "6. Hacer preguntas que le permita a cada cliente reflexionar" at bounding box center [908, 294] width 28 height 21
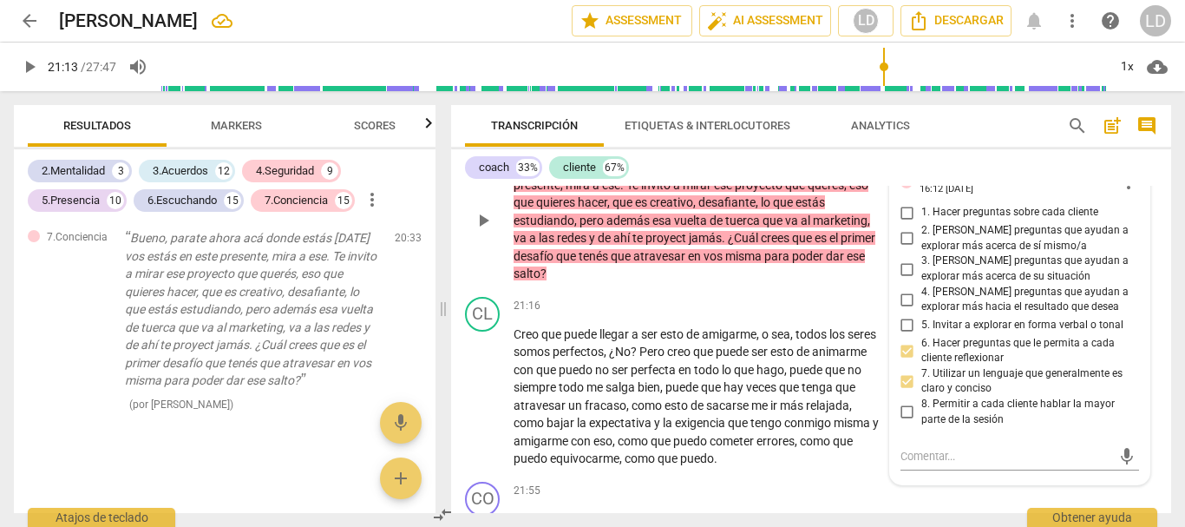
scroll to position [6817, 0]
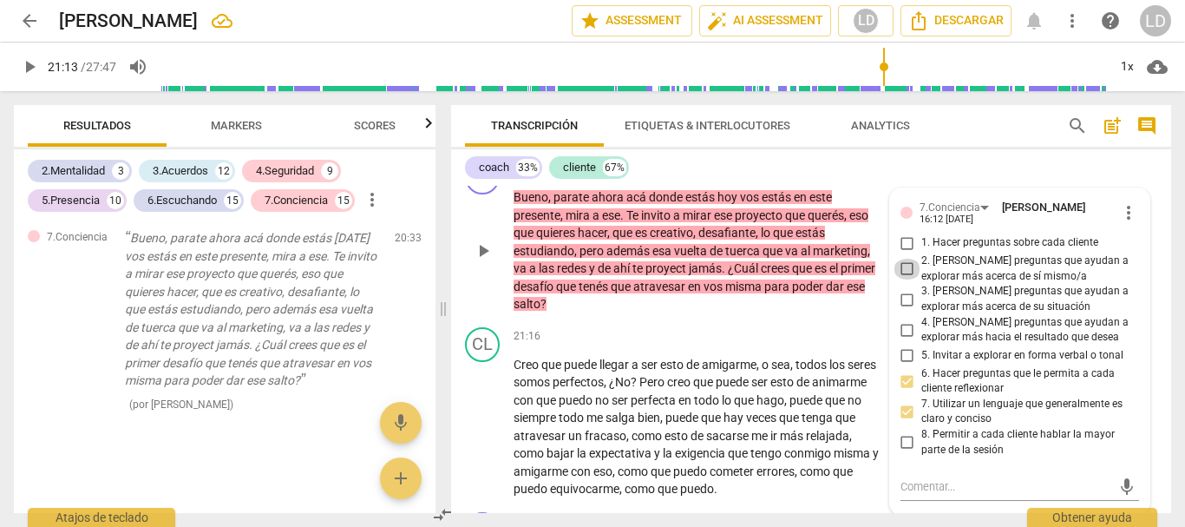
click at [902, 279] on input "2. [PERSON_NAME] preguntas que ayudan a explorar más acerca de sí mismo/a" at bounding box center [908, 269] width 28 height 21
click at [904, 310] on input "3. [PERSON_NAME] preguntas que ayudan a explorar más acerca de su situación" at bounding box center [908, 299] width 28 height 21
click at [902, 253] on input "1. Hacer preguntas sobre cada cliente" at bounding box center [908, 243] width 28 height 21
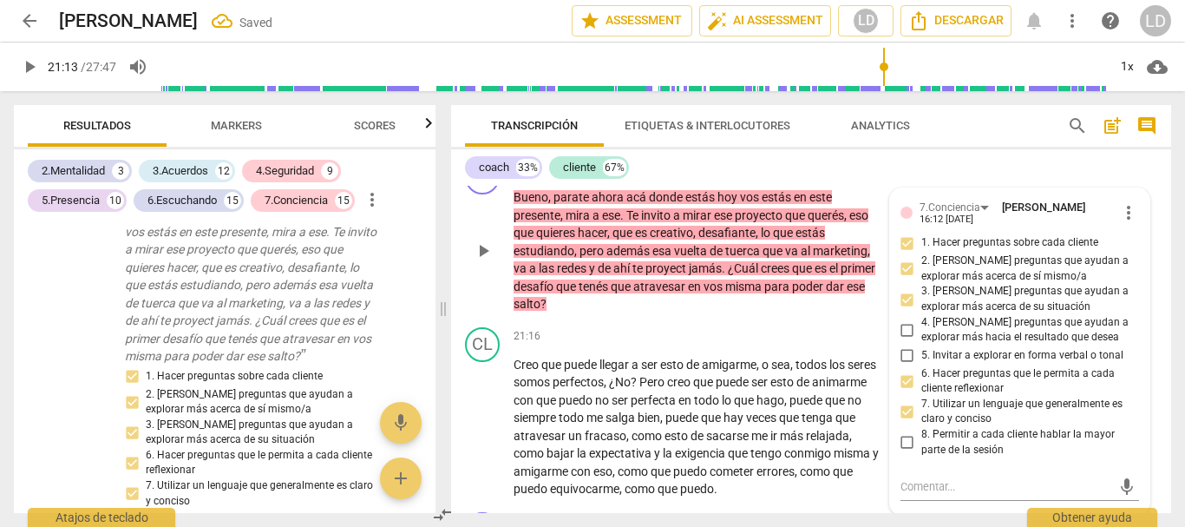
click at [1153, 320] on div "CO play_arrow pause 20:33 + Add competency 7.Conciencia keyboard_arrow_right Bu…" at bounding box center [811, 236] width 720 height 167
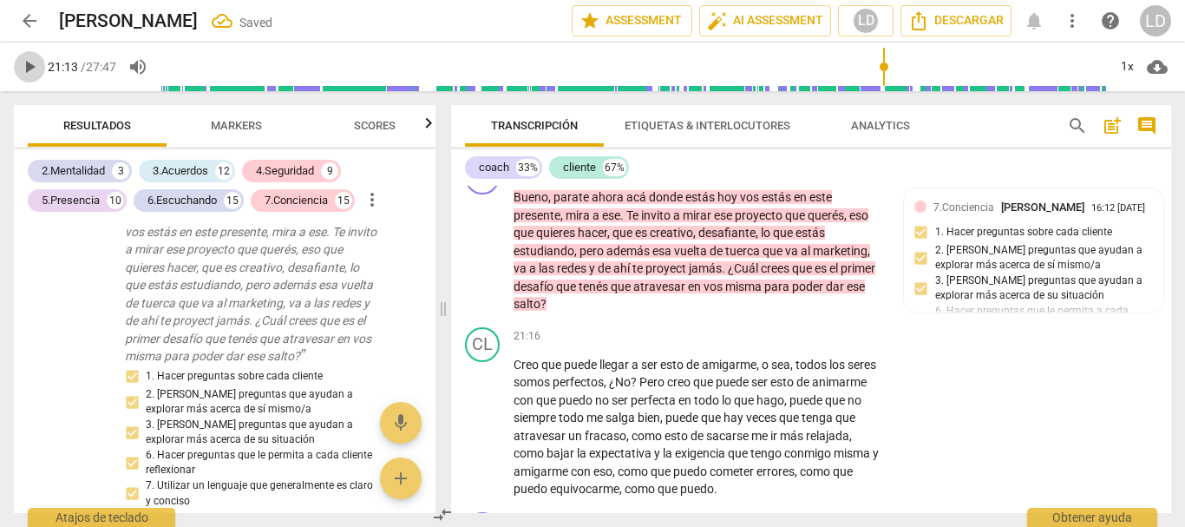
click at [36, 68] on span "play_arrow" at bounding box center [29, 66] width 21 height 21
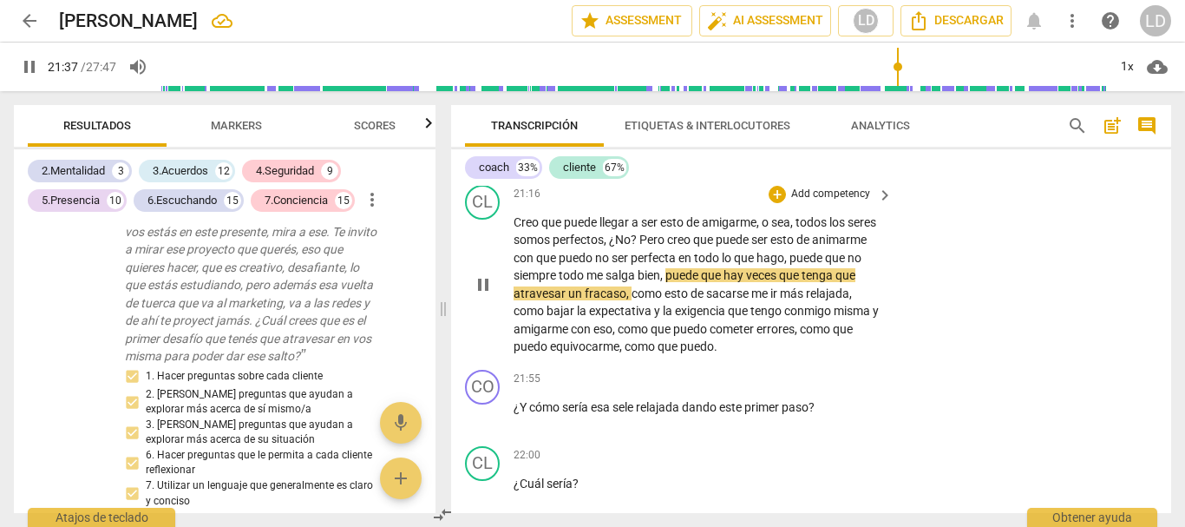
scroll to position [6991, 0]
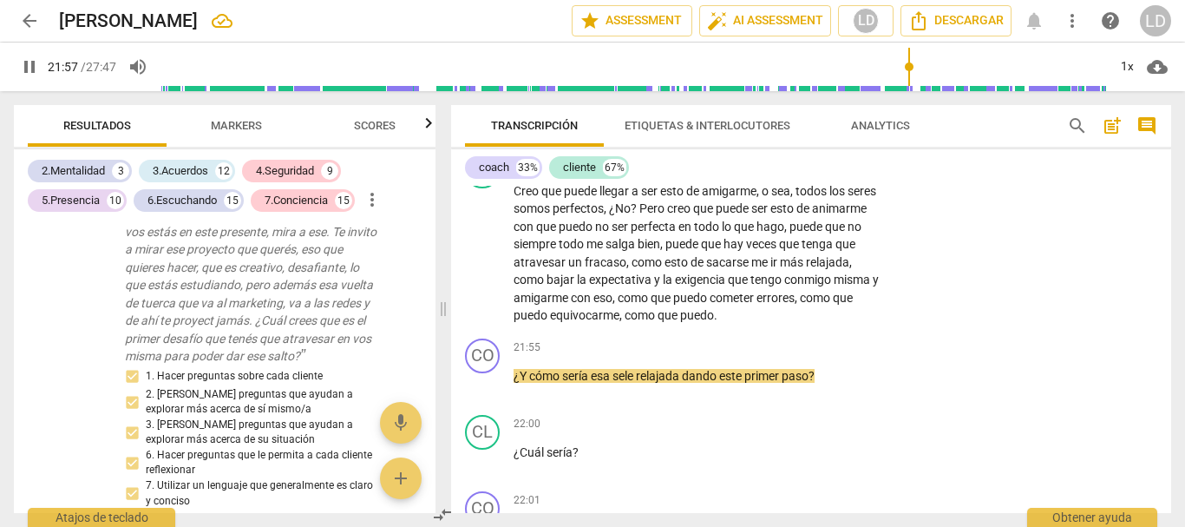
click at [31, 56] on button "pause" at bounding box center [29, 66] width 31 height 31
click at [622, 383] on span "sele" at bounding box center [624, 376] width 23 height 14
click at [25, 64] on span "play_arrow" at bounding box center [29, 66] width 21 height 21
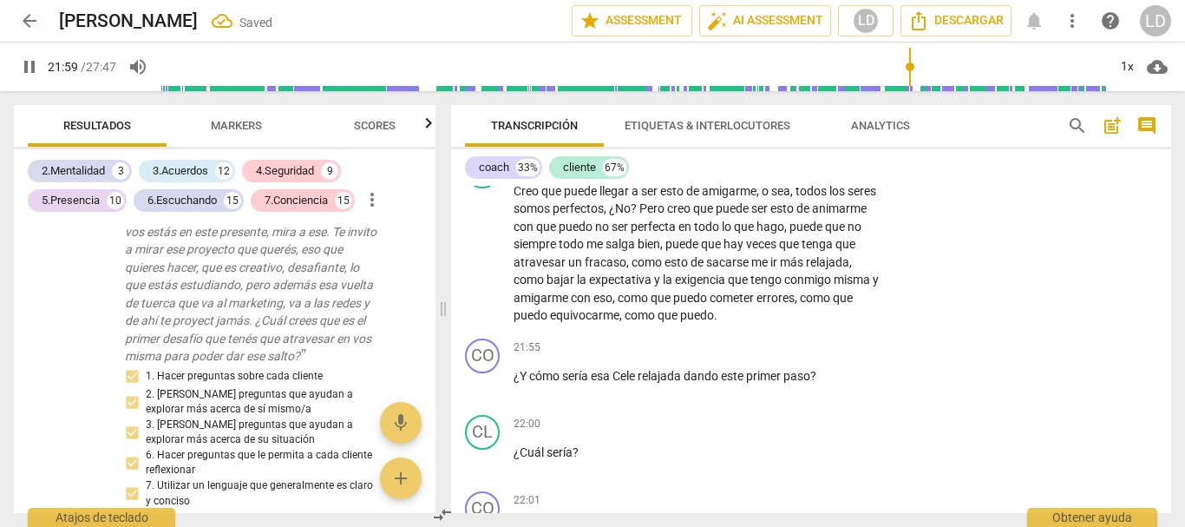
click at [35, 66] on span "pause" at bounding box center [29, 66] width 21 height 21
click at [825, 356] on p "Add competency" at bounding box center [831, 348] width 82 height 16
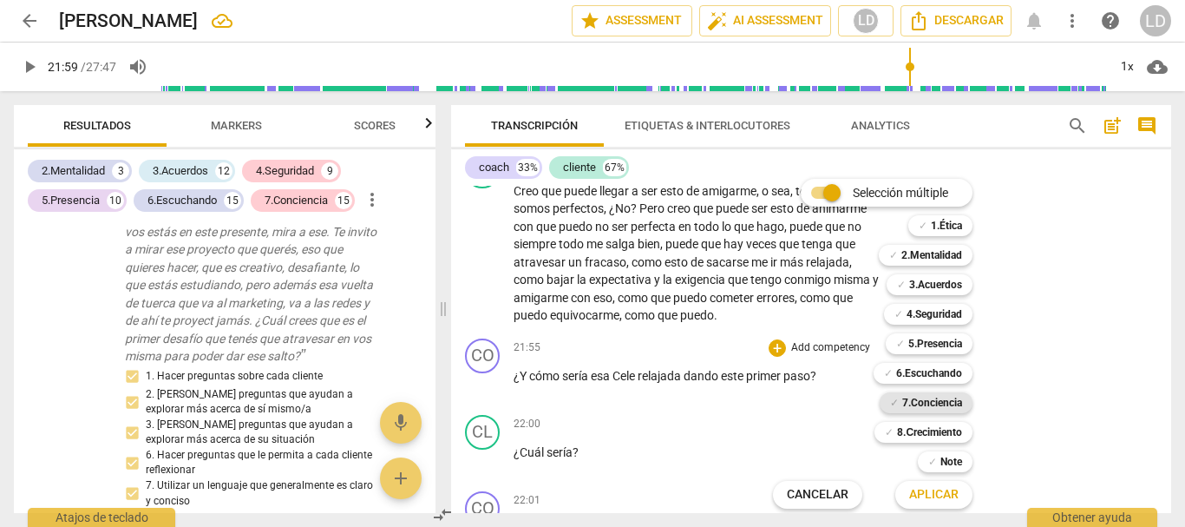
click at [928, 402] on b "7.Conciencia" at bounding box center [932, 402] width 60 height 21
click at [929, 427] on b "8.Сrecimiento" at bounding box center [929, 432] width 65 height 21
click at [931, 343] on b "5.Presencia" at bounding box center [935, 343] width 54 height 21
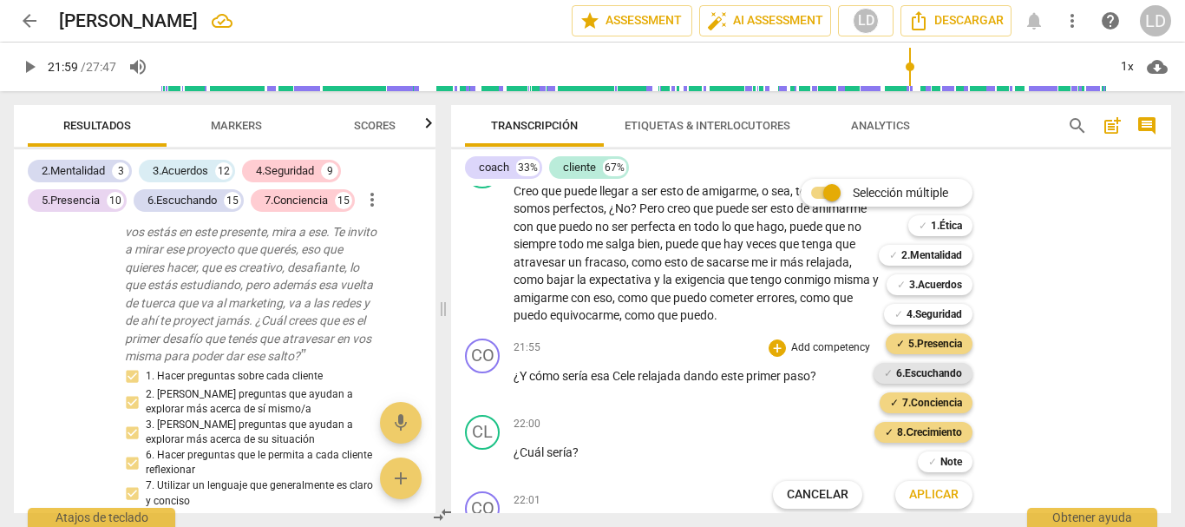
click at [945, 373] on b "6.Escuchando" at bounding box center [929, 373] width 66 height 21
click at [959, 486] on span "Aplicar" at bounding box center [933, 494] width 49 height 17
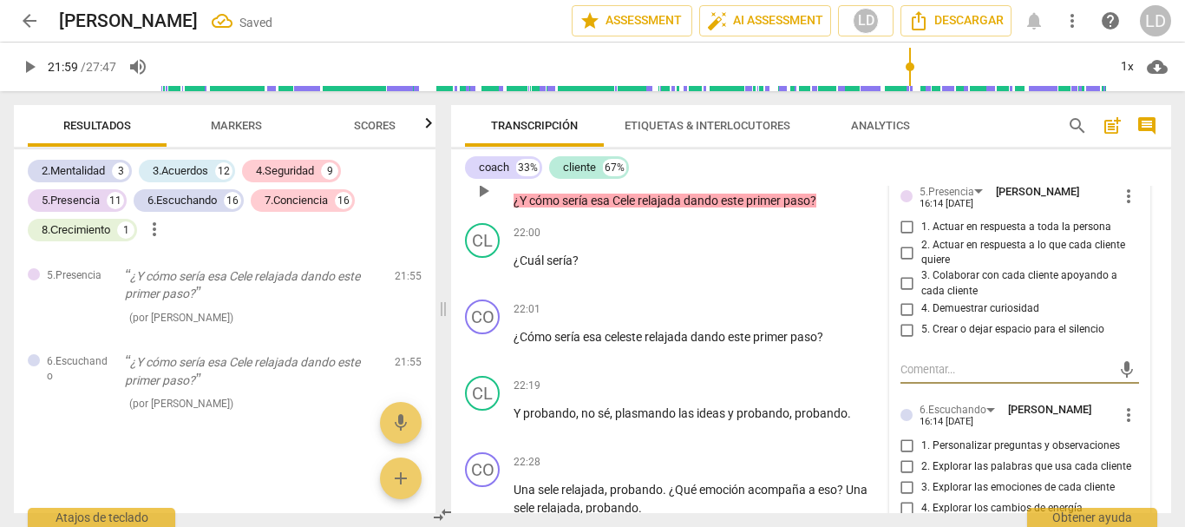
scroll to position [7155, 0]
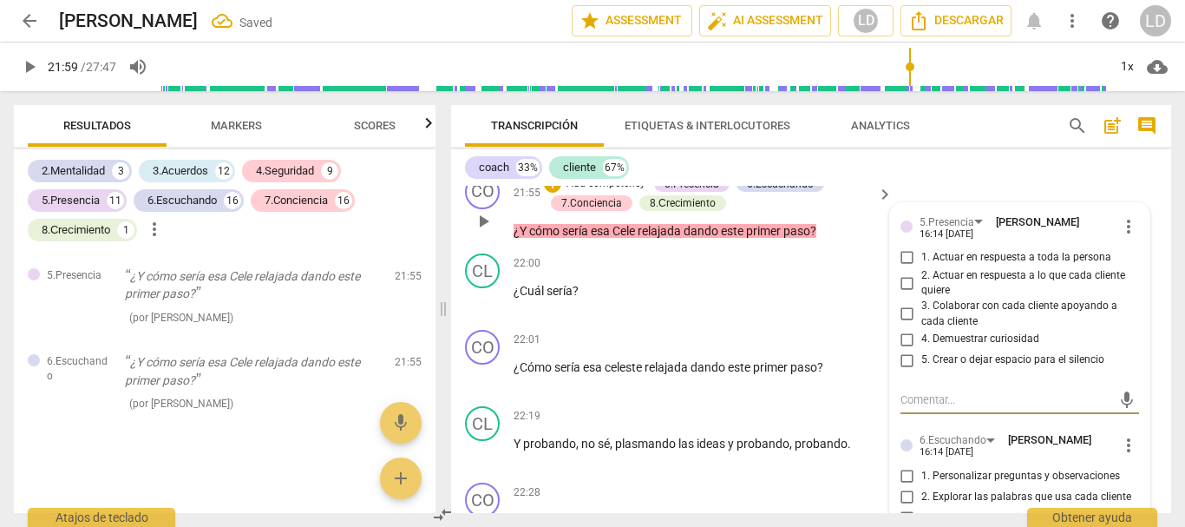
click at [902, 268] on input "1. Actuar en respuesta a toda la persona" at bounding box center [908, 257] width 28 height 21
click at [904, 325] on input "3. Colaborar con cada cliente apoyando a cada cliente" at bounding box center [908, 314] width 28 height 21
click at [904, 350] on input "4. Demuestrar curiosidad" at bounding box center [908, 339] width 28 height 21
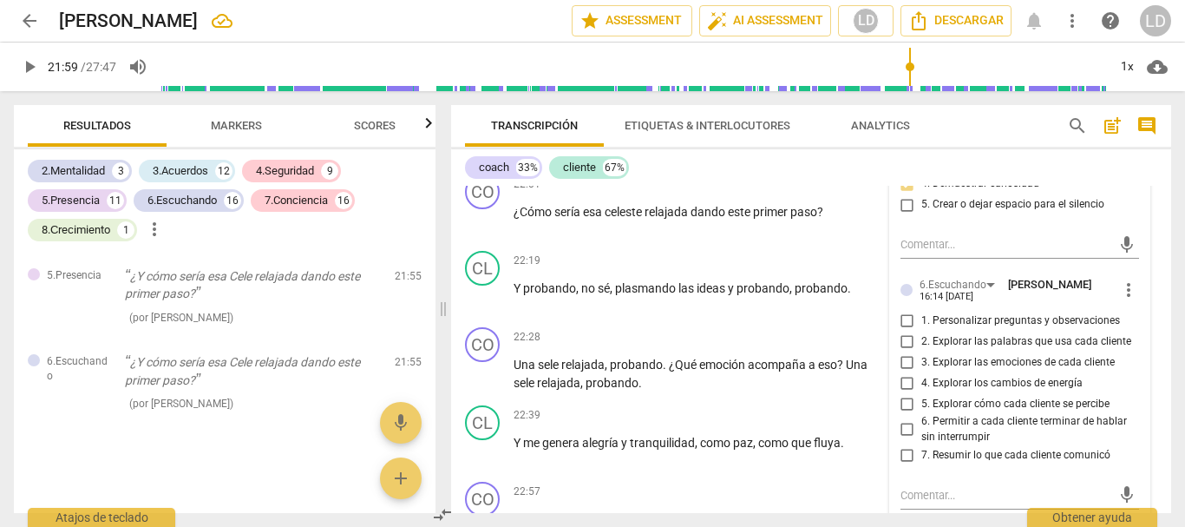
scroll to position [7328, 0]
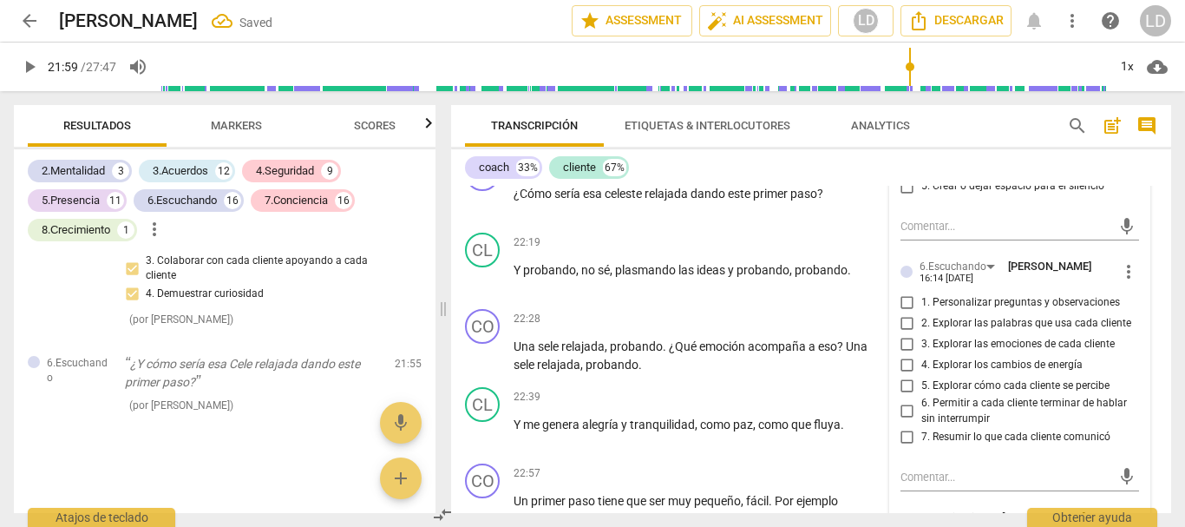
click at [906, 333] on input "2. Explorar las palabras que usa cada cliente" at bounding box center [908, 322] width 28 height 21
click at [904, 396] on input "5. Explorar cómo cada cliente se percibe" at bounding box center [908, 385] width 28 height 21
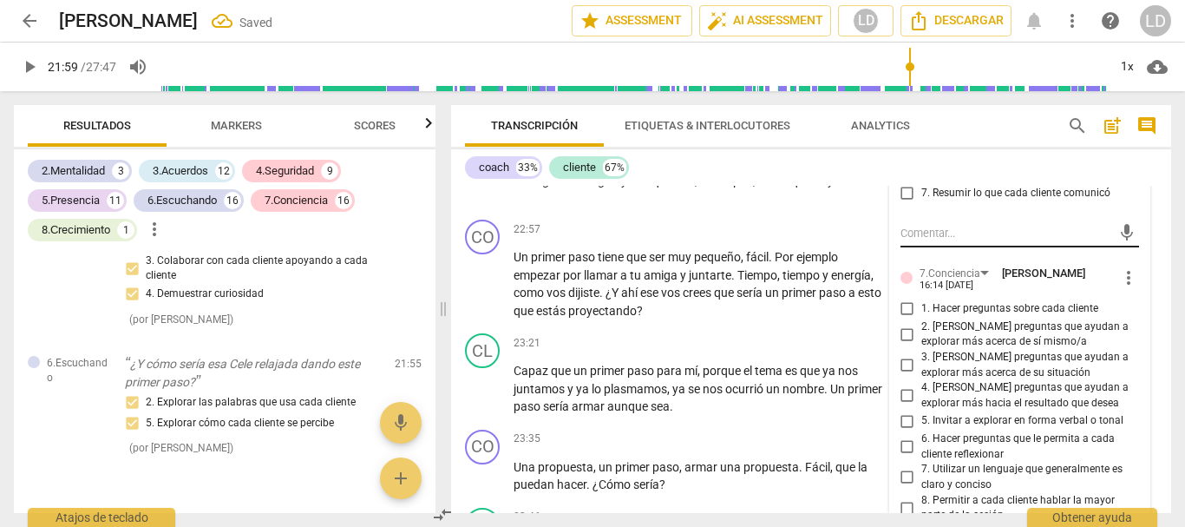
scroll to position [7589, 0]
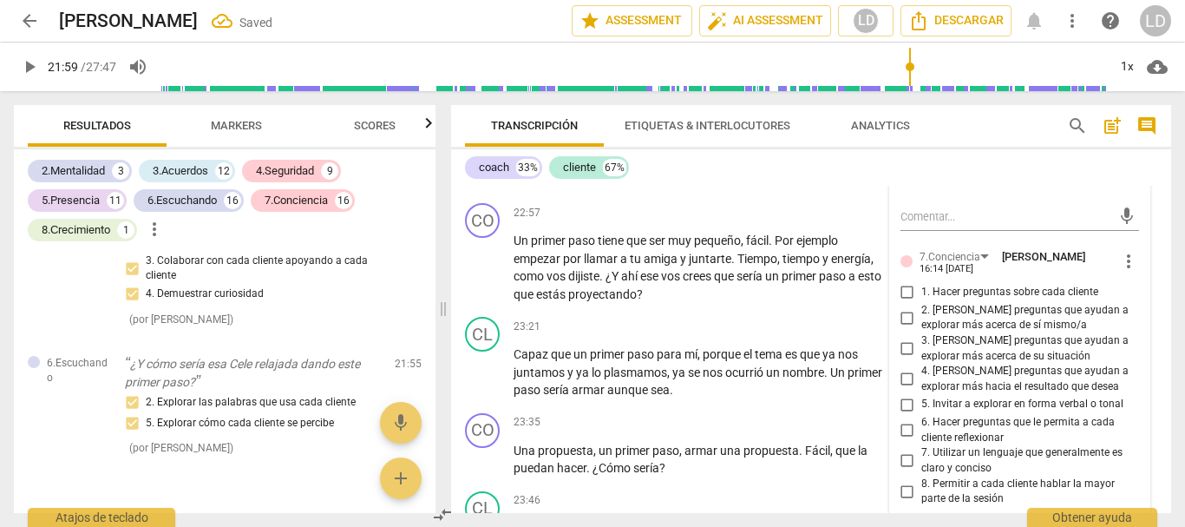
click at [904, 303] on input "1. Hacer preguntas sobre cada cliente" at bounding box center [908, 292] width 28 height 21
click at [900, 328] on input "2. [PERSON_NAME] preguntas que ayudan a explorar más acerca de sí mismo/a" at bounding box center [908, 317] width 28 height 21
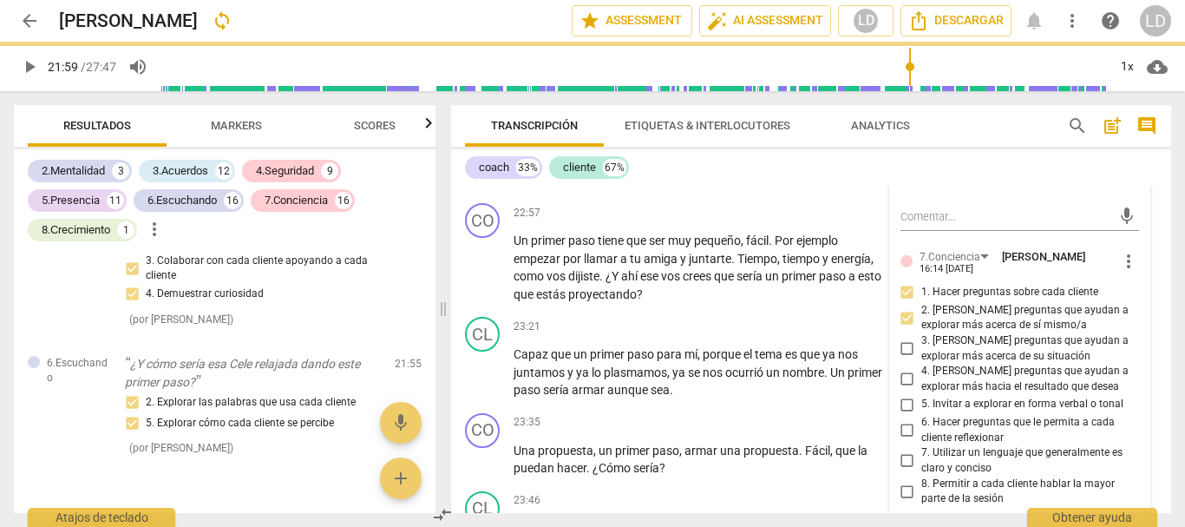
click at [902, 390] on input "4. [PERSON_NAME] preguntas que ayudan a explorar más hacia el resultado que des…" at bounding box center [908, 379] width 28 height 21
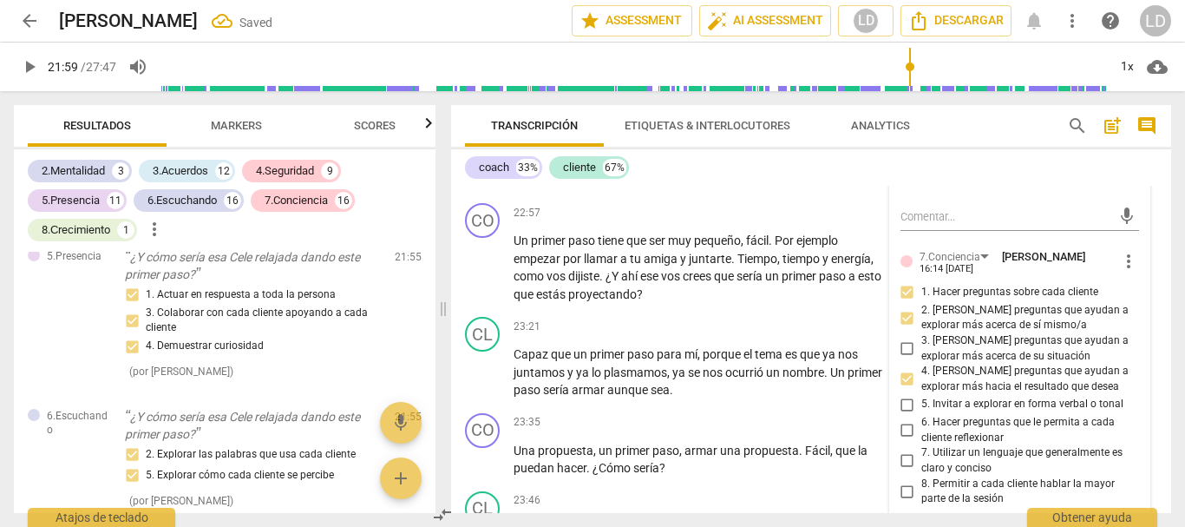
scroll to position [11982, 0]
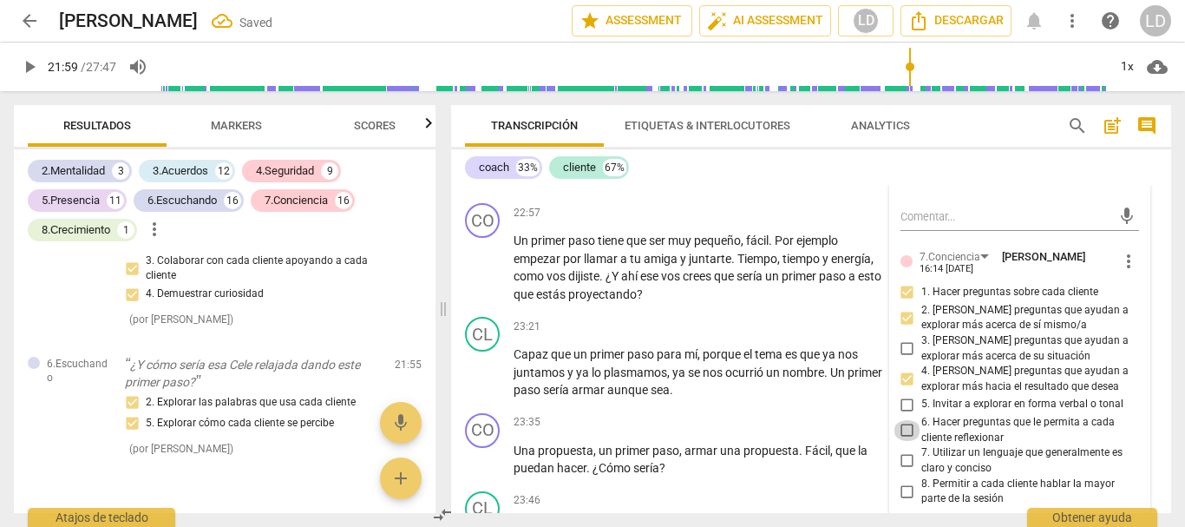
click at [902, 441] on input "6. Hacer preguntas que le permita a cada cliente reflexionar" at bounding box center [908, 430] width 28 height 21
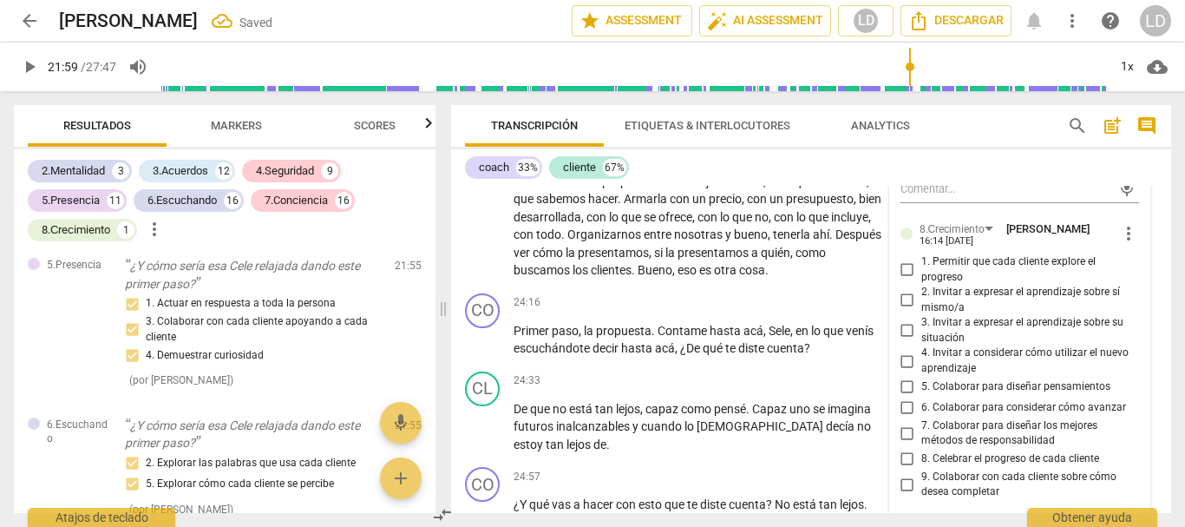
scroll to position [12044, 0]
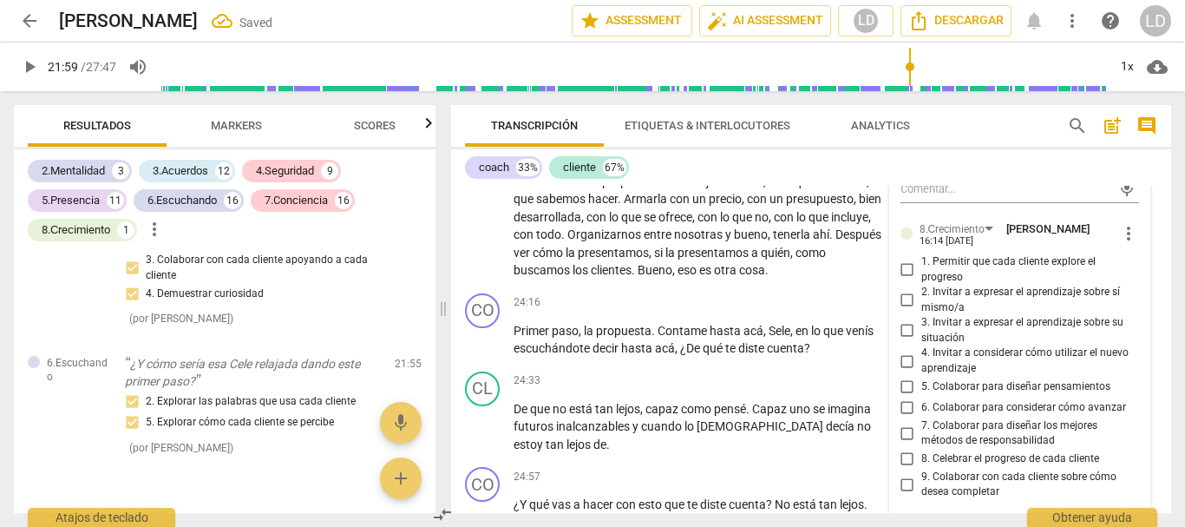
click at [899, 397] on input "5. Colaborar para diseñar pensamientos" at bounding box center [908, 387] width 28 height 21
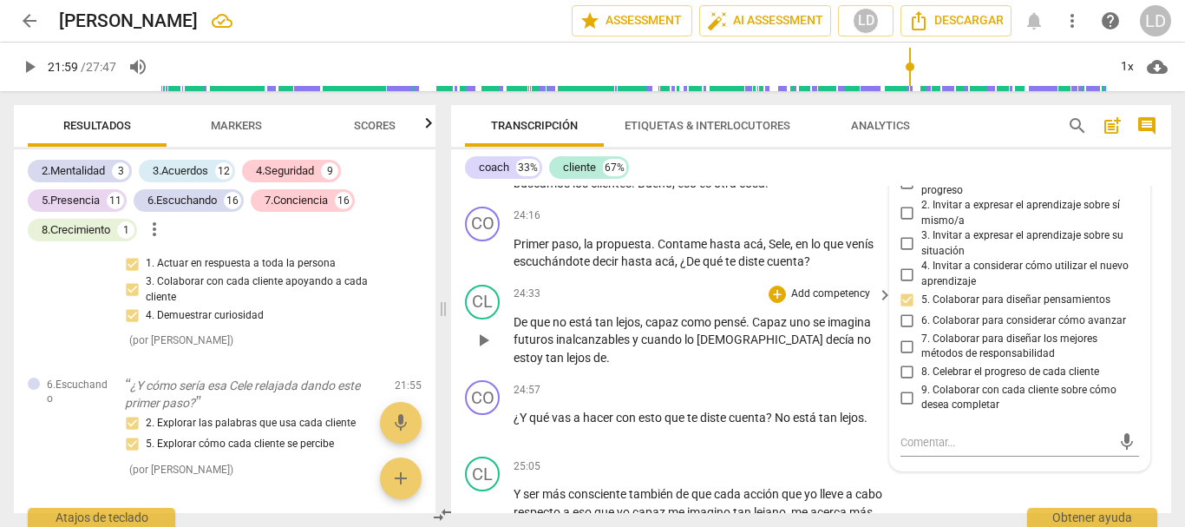
click at [1162, 374] on div "CL play_arrow pause 24:33 + Add competency keyboard_arrow_right De que no está …" at bounding box center [811, 326] width 720 height 96
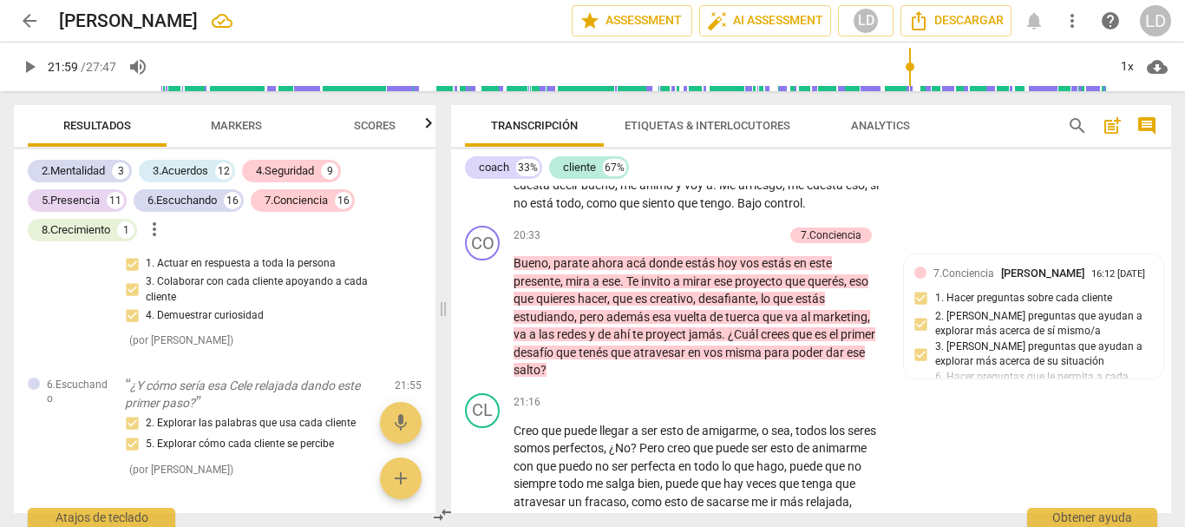
scroll to position [6721, 0]
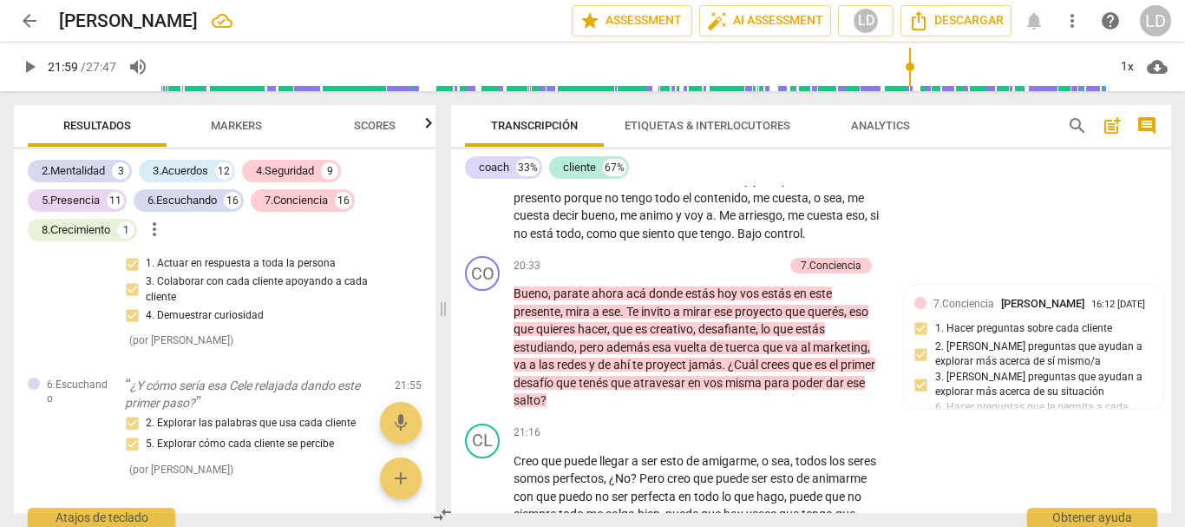
click at [23, 69] on span "play_arrow" at bounding box center [29, 66] width 21 height 21
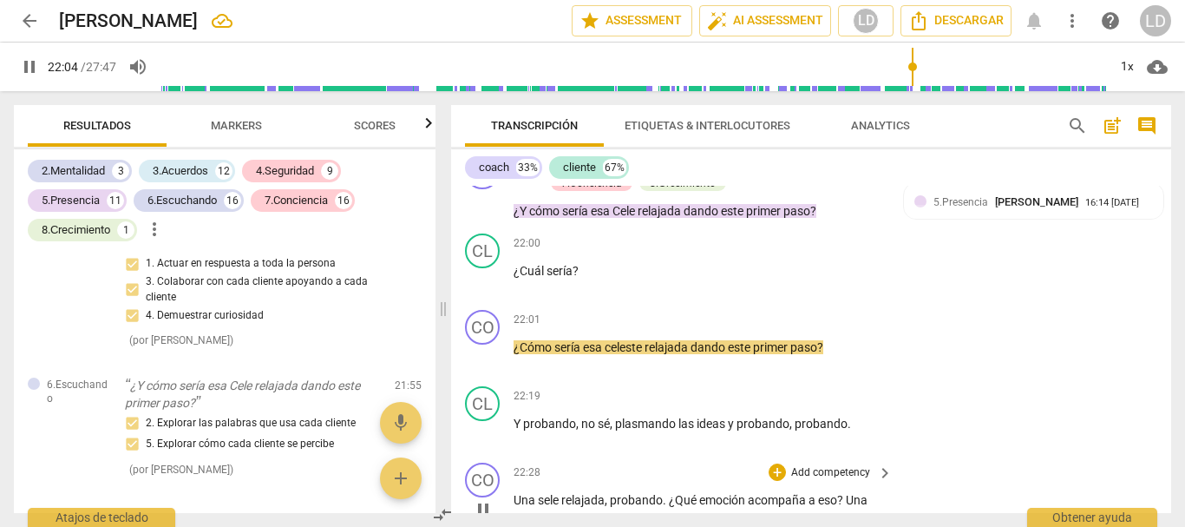
scroll to position [7155, 0]
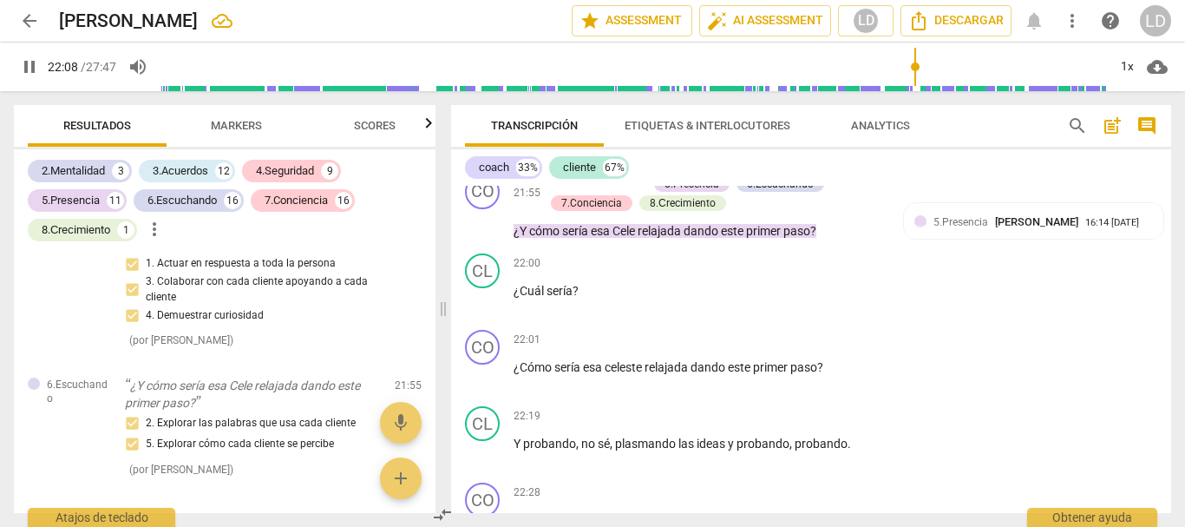
click at [33, 64] on span "pause" at bounding box center [29, 66] width 21 height 21
click at [809, 348] on p "Add competency" at bounding box center [831, 340] width 82 height 16
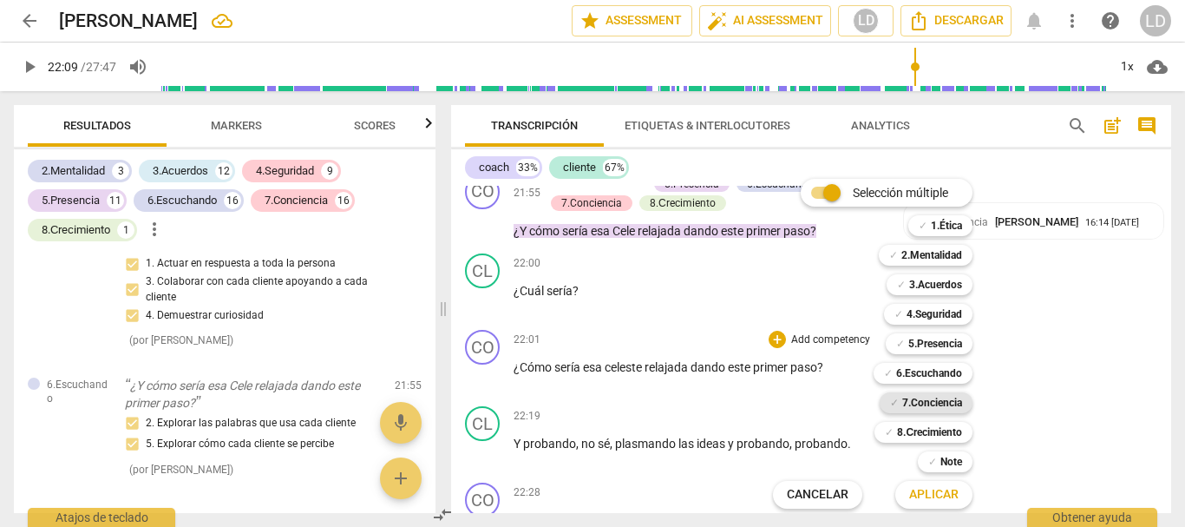
click at [925, 405] on b "7.Conciencia" at bounding box center [932, 402] width 60 height 21
click at [954, 498] on span "Aplicar" at bounding box center [933, 494] width 49 height 17
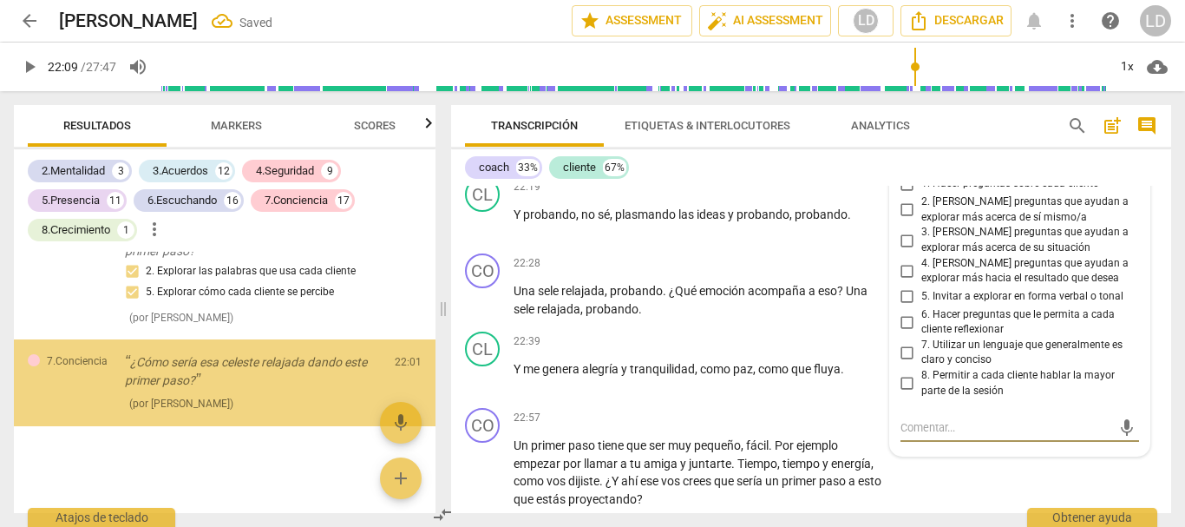
scroll to position [7325, 0]
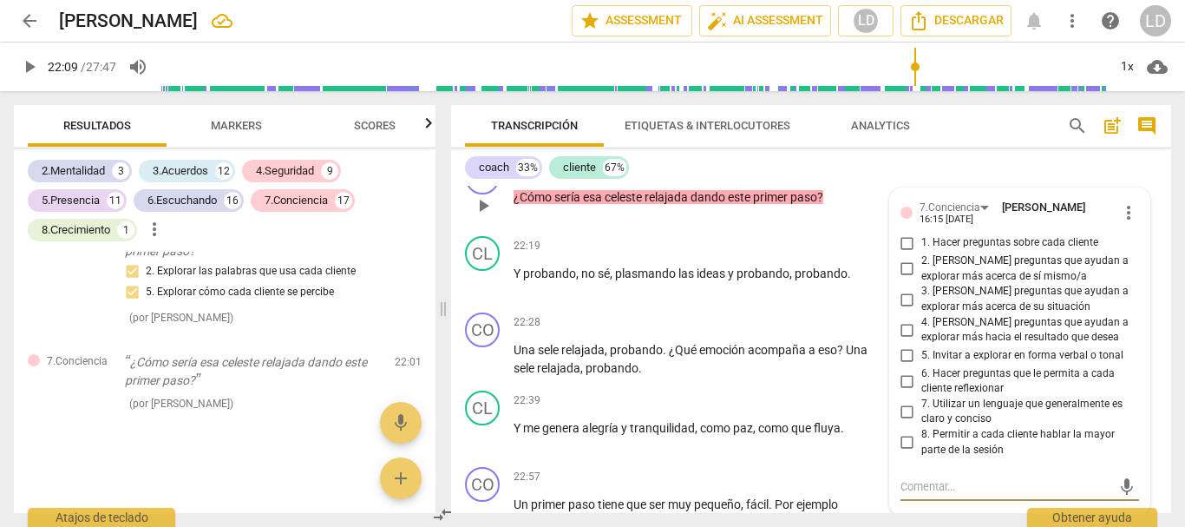
click at [902, 391] on input "6. Hacer preguntas que le permita a cada cliente reflexionar" at bounding box center [908, 380] width 28 height 21
click at [1160, 384] on div "CO play_arrow pause 22:28 + Add competency keyboard_arrow_right Una sele relaja…" at bounding box center [811, 344] width 720 height 78
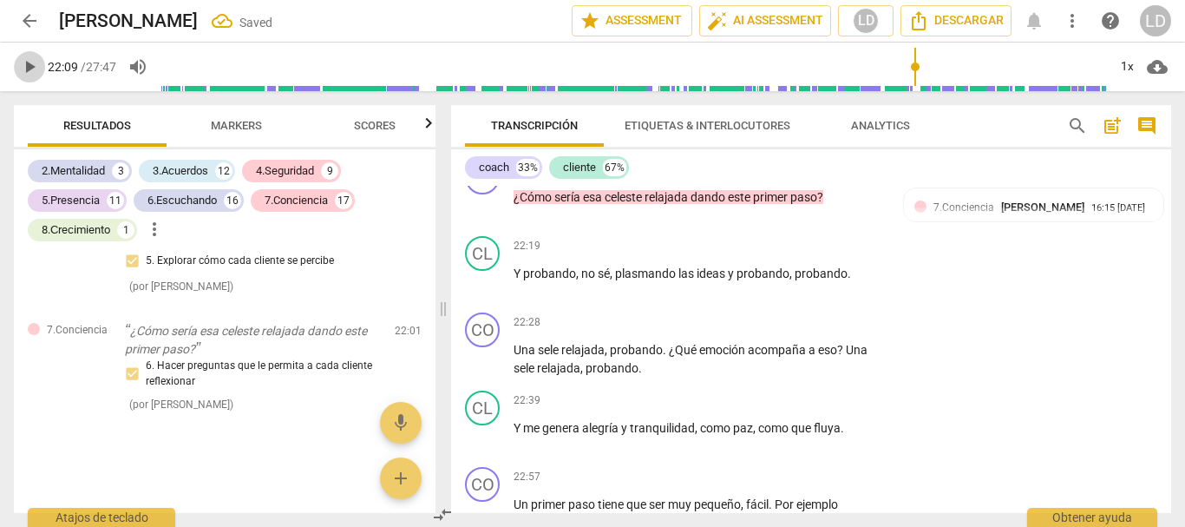
click at [26, 72] on span "play_arrow" at bounding box center [29, 66] width 21 height 21
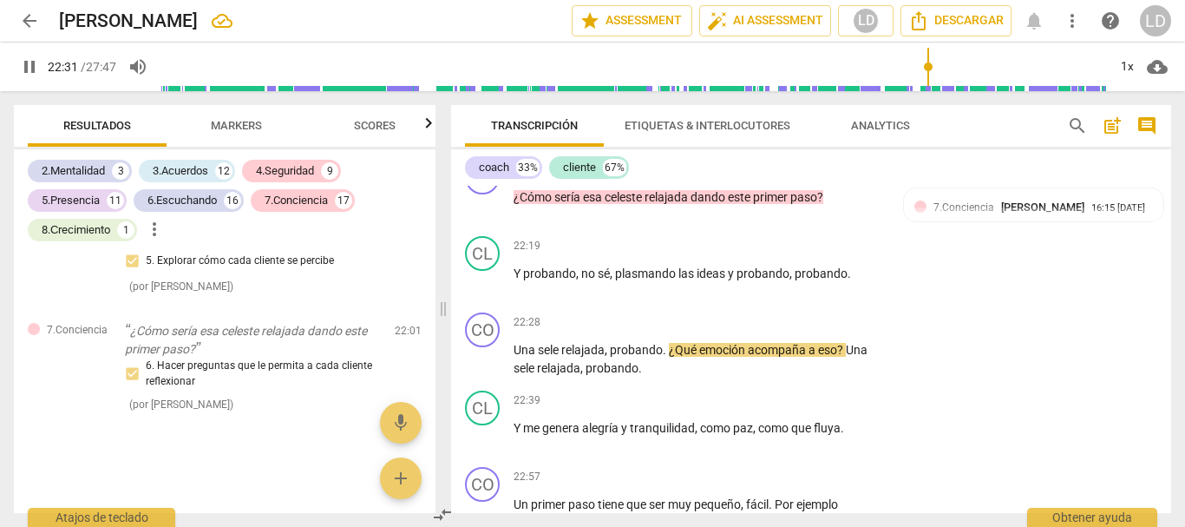
click at [32, 65] on span "pause" at bounding box center [29, 66] width 21 height 21
click at [542, 357] on span "sele" at bounding box center [549, 350] width 23 height 14
click at [25, 74] on span "play_arrow" at bounding box center [29, 66] width 21 height 21
drag, startPoint x: 38, startPoint y: 63, endPoint x: 46, endPoint y: 73, distance: 12.3
click at [38, 62] on span "pause" at bounding box center [29, 66] width 21 height 21
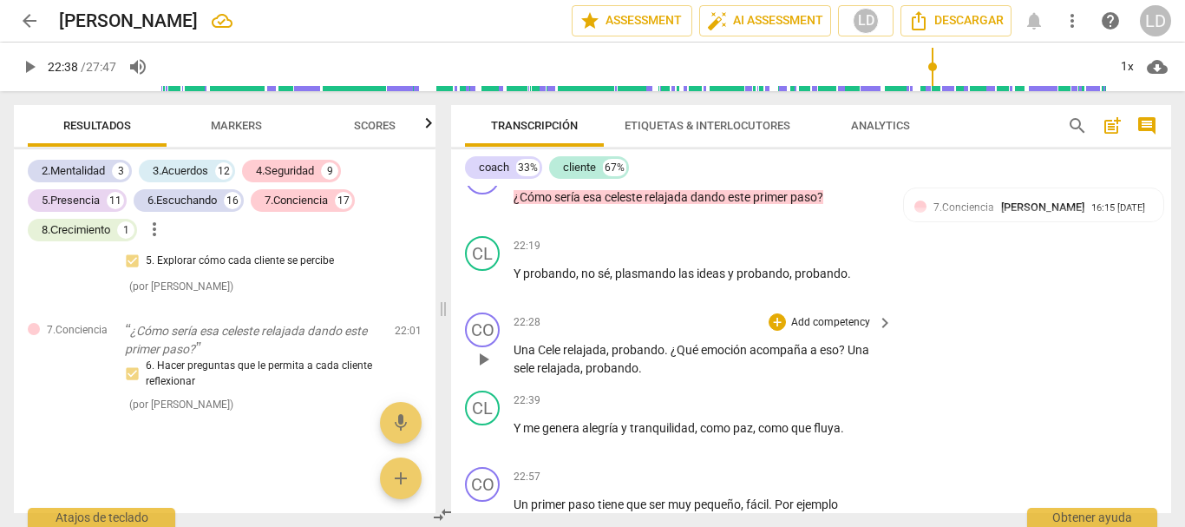
click at [519, 375] on span "sele" at bounding box center [525, 368] width 23 height 14
click at [822, 331] on p "Add competency" at bounding box center [831, 323] width 82 height 16
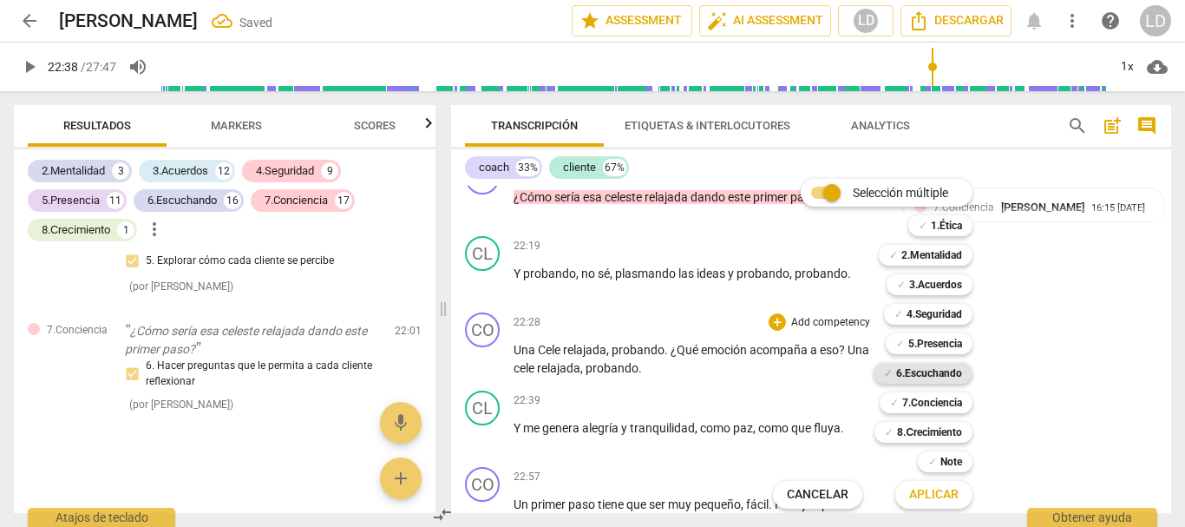
click at [952, 375] on b "6.Escuchando" at bounding box center [929, 373] width 66 height 21
click at [936, 404] on b "7.Conciencia" at bounding box center [932, 402] width 60 height 21
click at [952, 495] on span "Aplicar" at bounding box center [933, 494] width 49 height 17
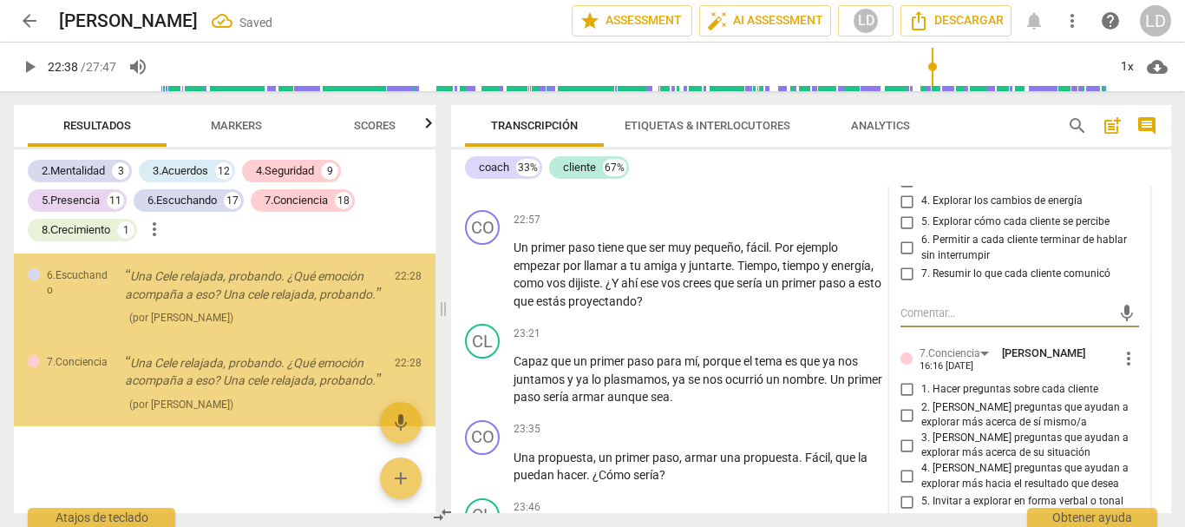
scroll to position [7495, 0]
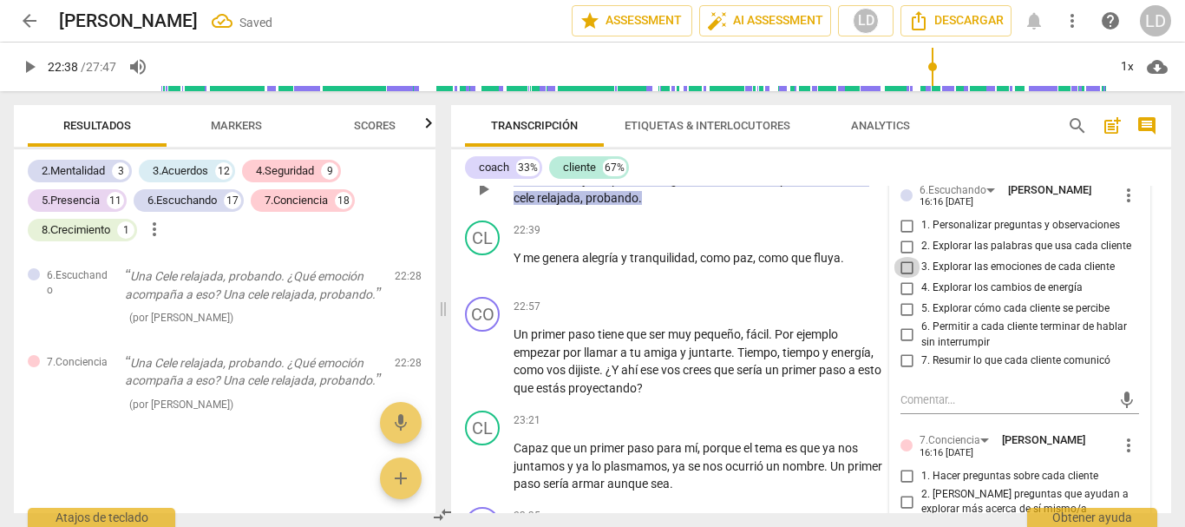
click at [900, 278] on input "3. Explorar las emociones de cada cliente" at bounding box center [908, 267] width 28 height 21
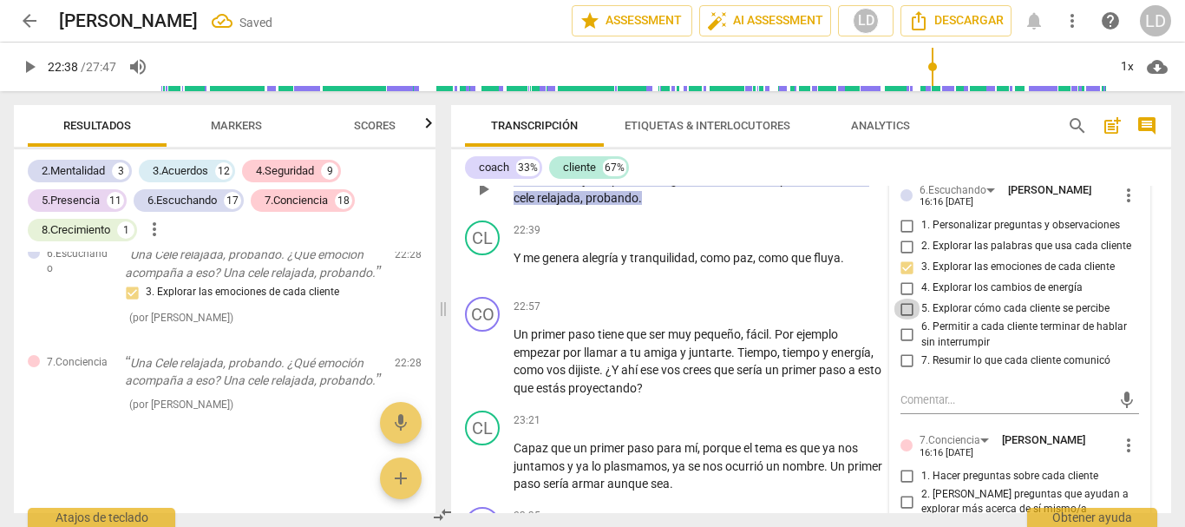
click at [902, 319] on input "5. Explorar cómo cada cliente se percibe" at bounding box center [908, 308] width 28 height 21
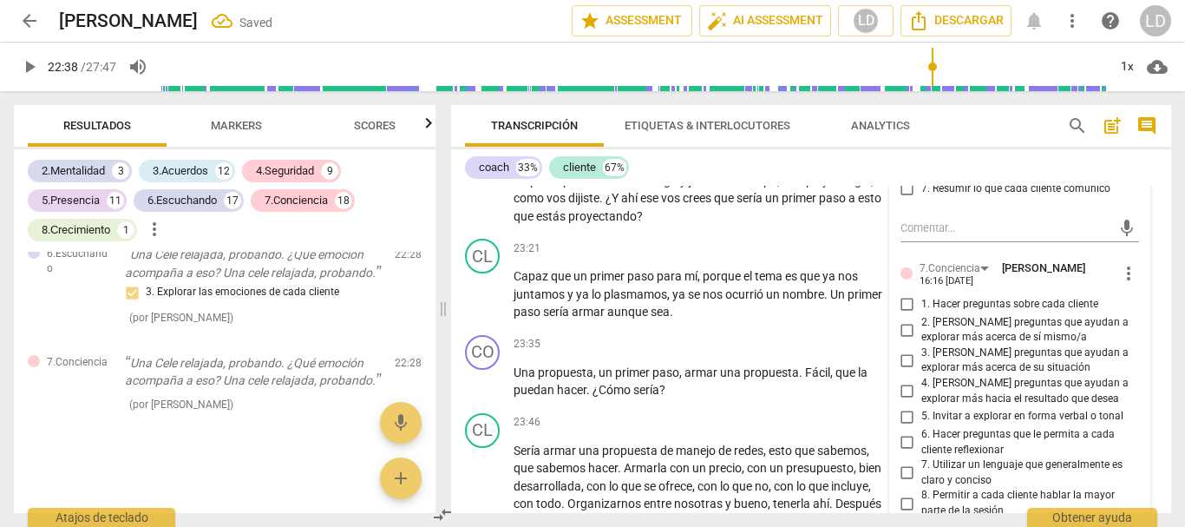
scroll to position [7668, 0]
click at [898, 338] on input "2. [PERSON_NAME] preguntas que ayudan a explorar más acerca de sí mismo/a" at bounding box center [908, 328] width 28 height 21
click at [899, 369] on input "3. [PERSON_NAME] preguntas que ayudan a explorar más acerca de su situación" at bounding box center [908, 358] width 28 height 21
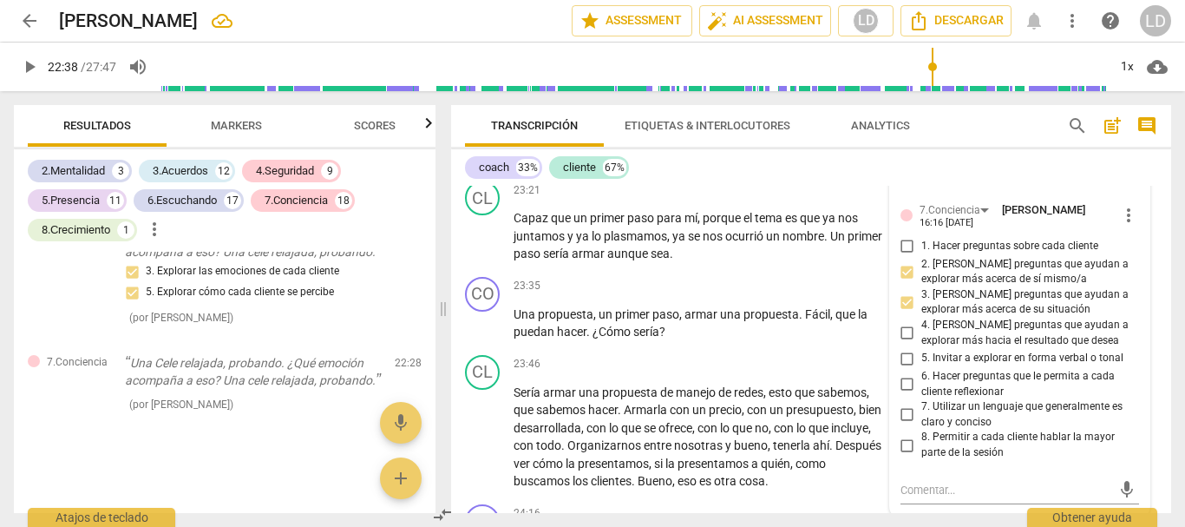
scroll to position [7755, 0]
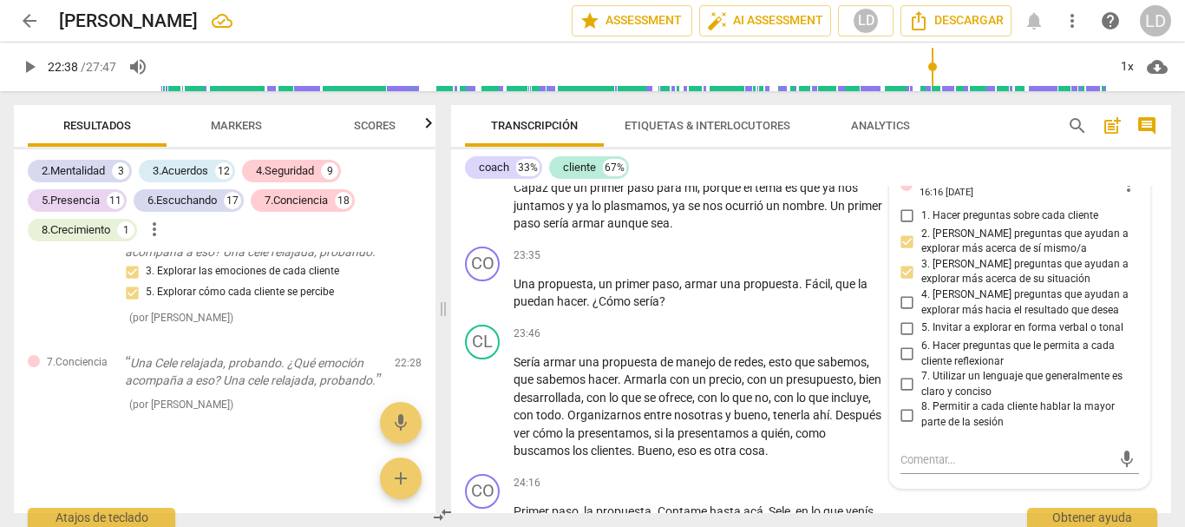
click at [897, 364] on input "6. Hacer preguntas que le permita a cada cliente reflexionar" at bounding box center [908, 354] width 28 height 21
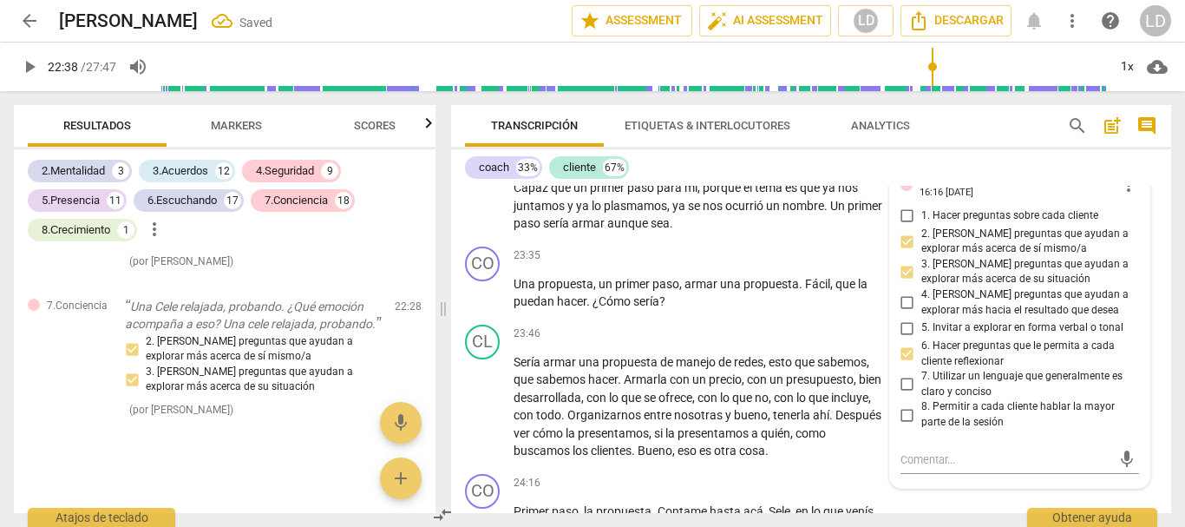
click at [902, 395] on input "7. Utilizar un lenguaje que generalmente es claro y conciso" at bounding box center [908, 384] width 28 height 21
click at [33, 67] on span "play_arrow" at bounding box center [29, 66] width 21 height 21
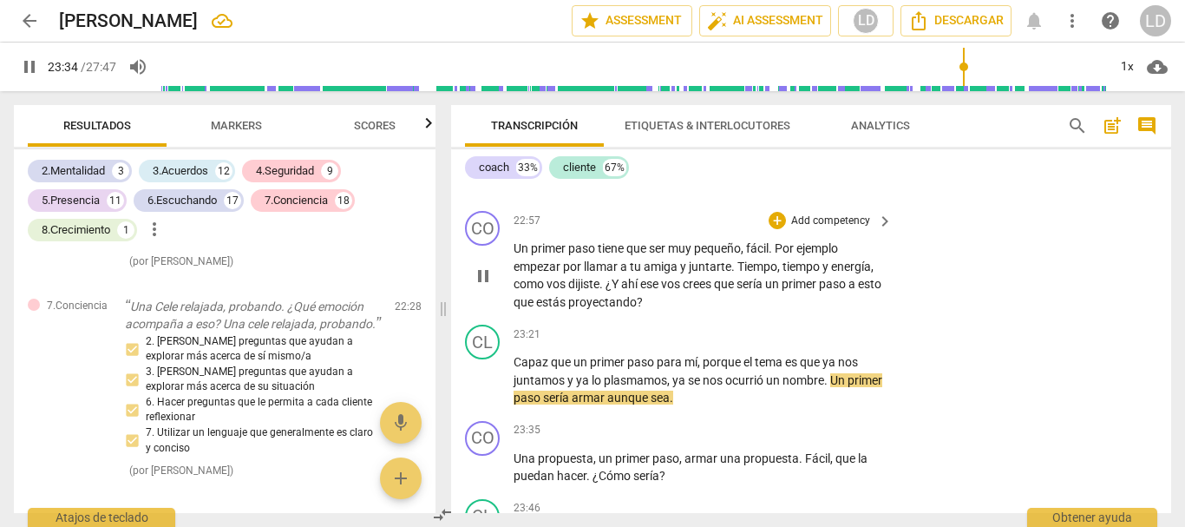
scroll to position [7582, 0]
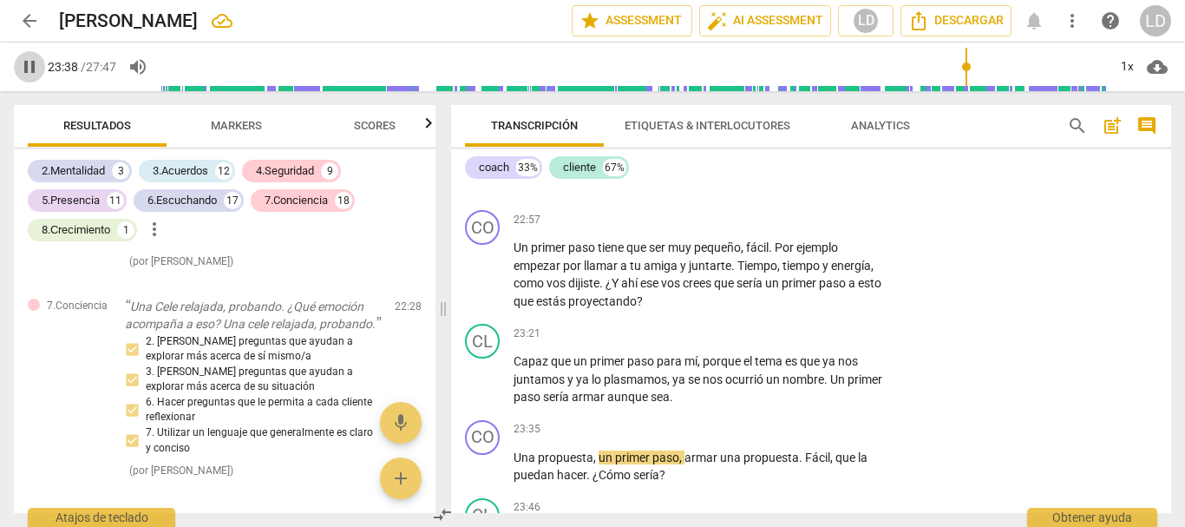
click at [33, 64] on span "pause" at bounding box center [29, 66] width 21 height 21
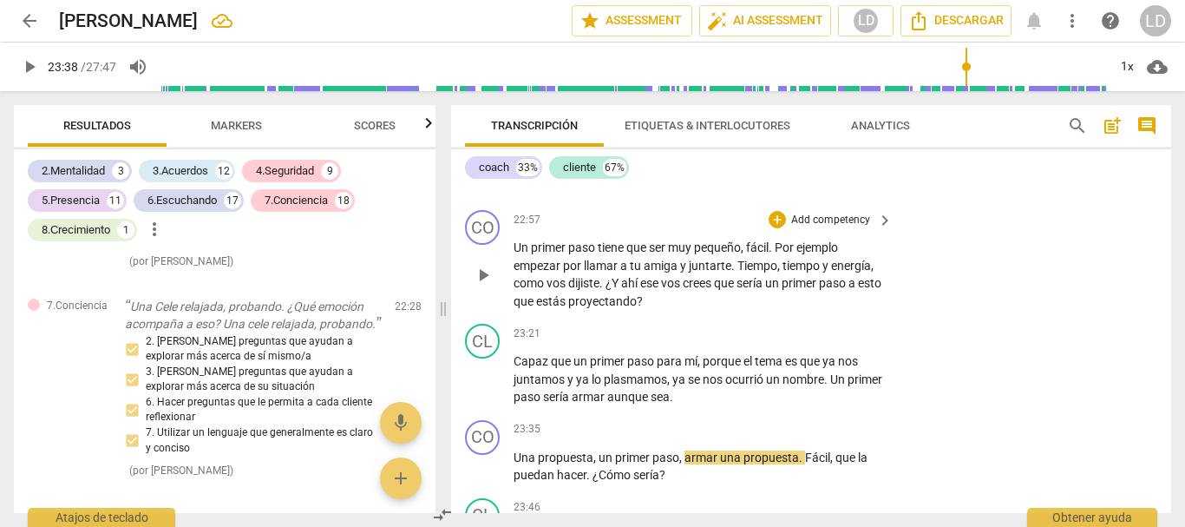
click at [823, 228] on p "Add competency" at bounding box center [831, 221] width 82 height 16
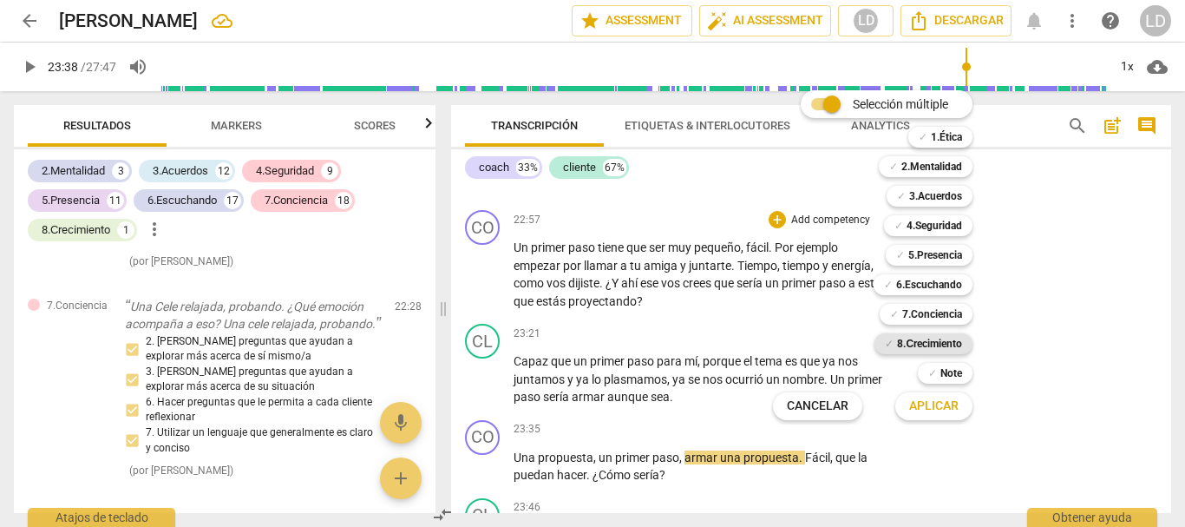
click at [947, 340] on b "8.Сrecimiento" at bounding box center [929, 343] width 65 height 21
click at [959, 311] on b "7.Conciencia" at bounding box center [932, 314] width 60 height 21
click at [958, 403] on span "Aplicar" at bounding box center [933, 405] width 49 height 17
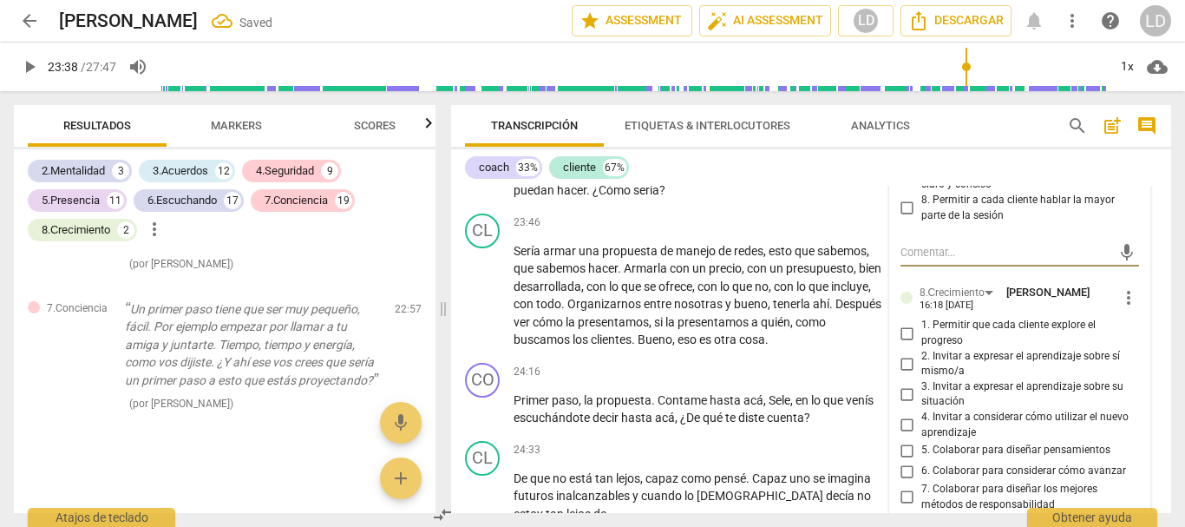
scroll to position [7892, 0]
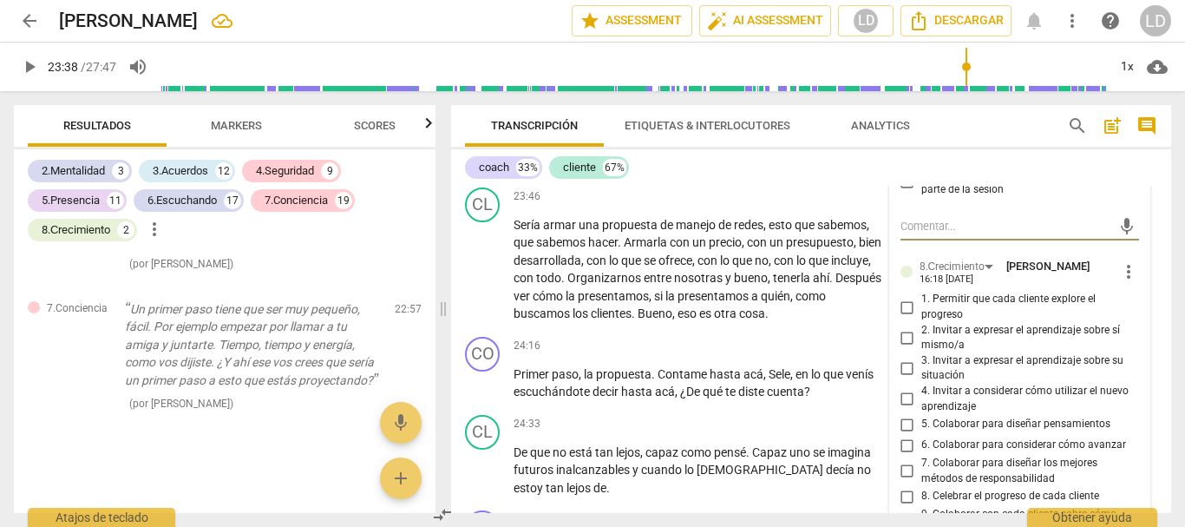
click at [897, 435] on input "5. Colaborar para diseñar pensamientos" at bounding box center [908, 424] width 28 height 21
click at [905, 456] on input "6. Colaborar para considerar cómo avanzar" at bounding box center [908, 445] width 28 height 21
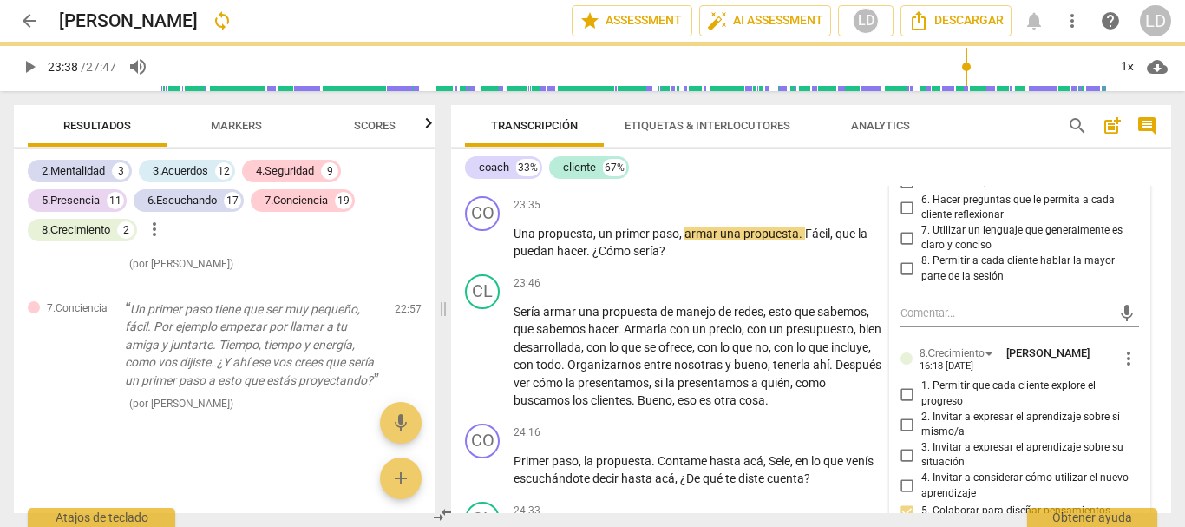
scroll to position [7719, 0]
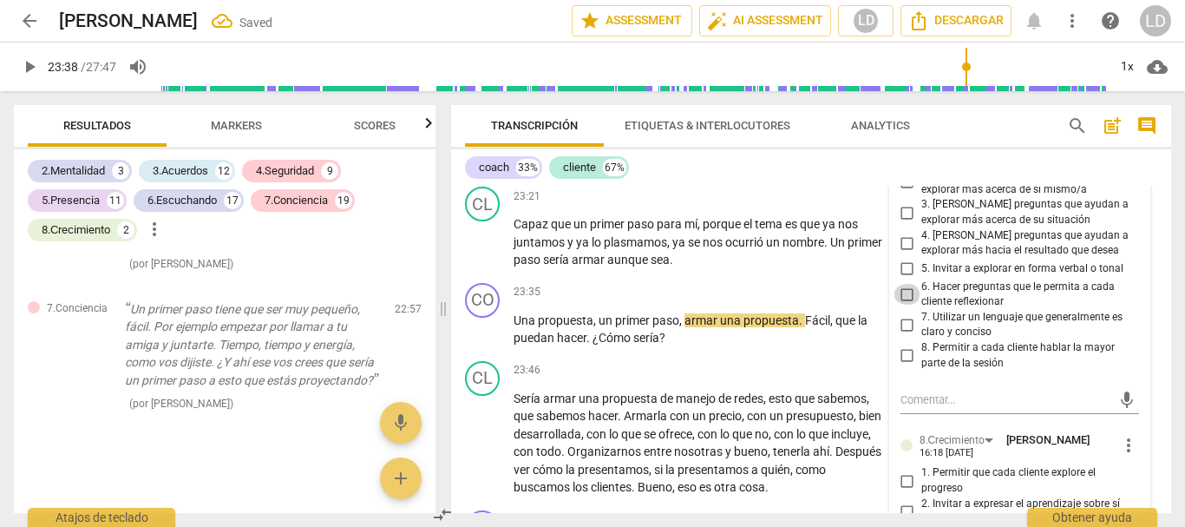
click at [905, 305] on input "6. Hacer preguntas que le permita a cada cliente reflexionar" at bounding box center [908, 294] width 28 height 21
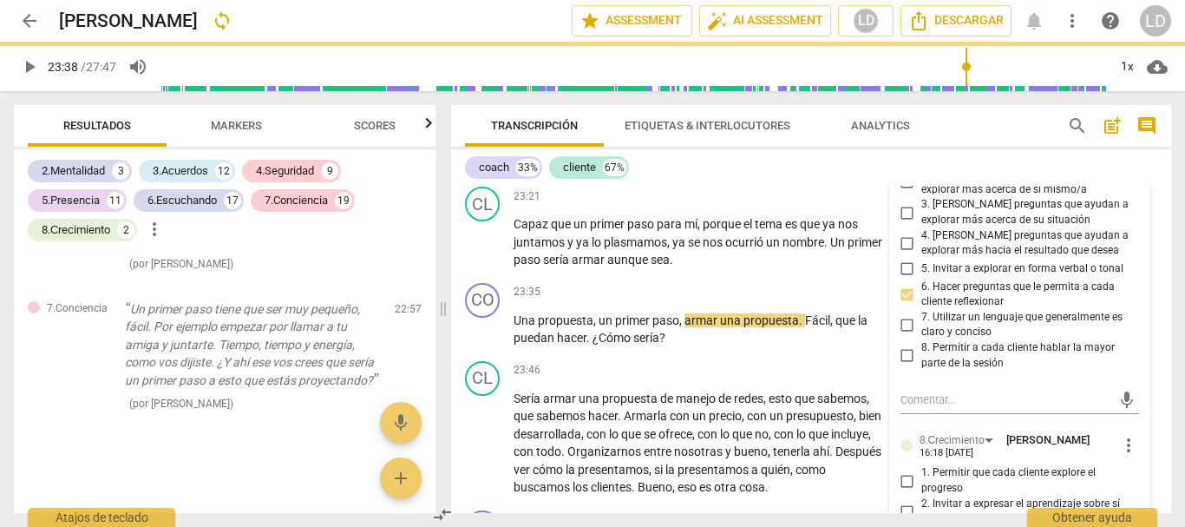
scroll to position [7632, 0]
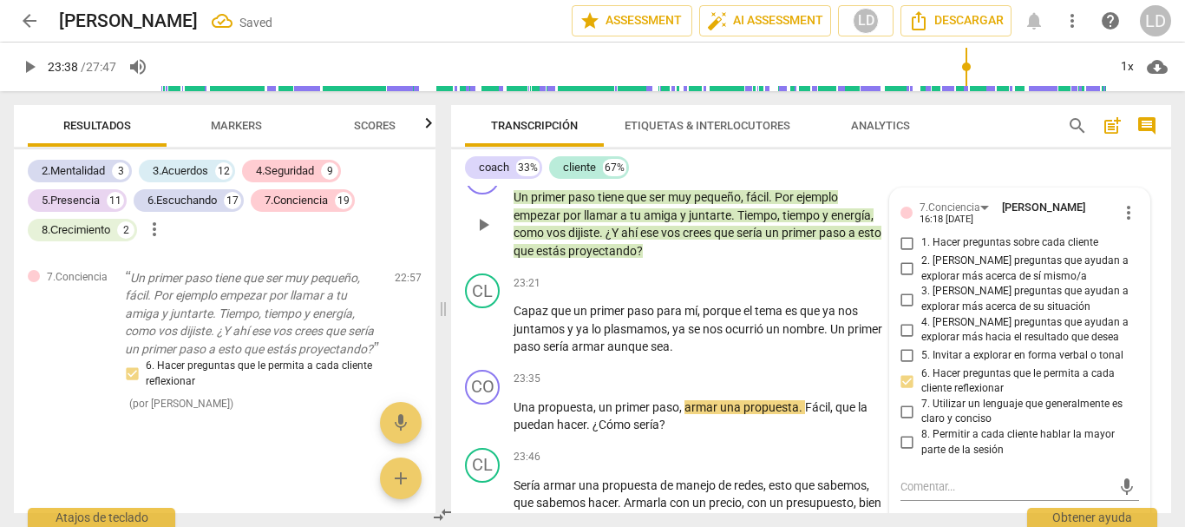
click at [1151, 194] on div "CO play_arrow pause 22:57 + Add competency 7.Conciencia 8.Сrecimiento keyboard_…" at bounding box center [811, 210] width 720 height 114
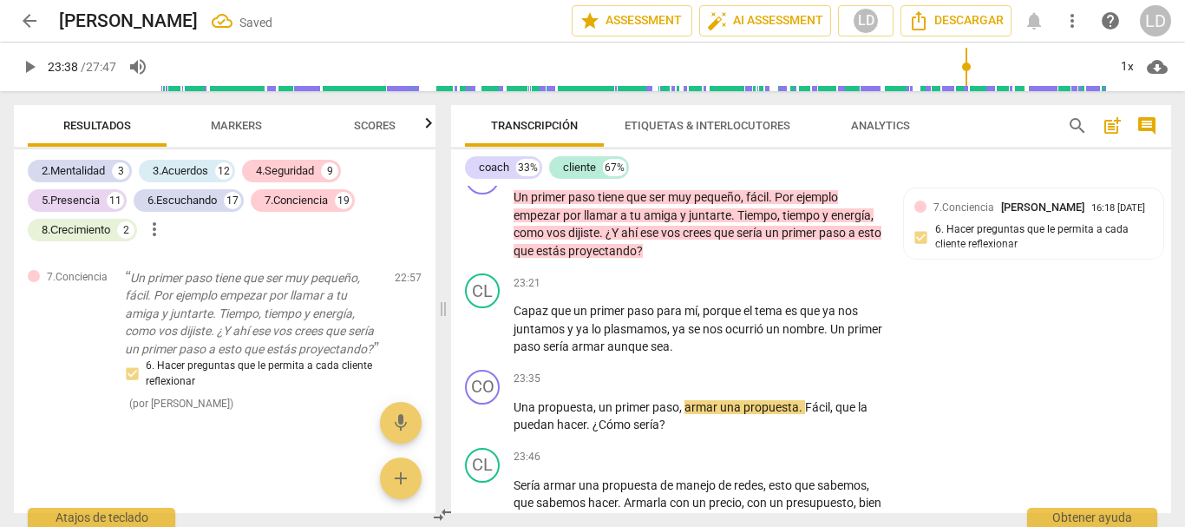
click at [32, 59] on span "play_arrow" at bounding box center [29, 66] width 21 height 21
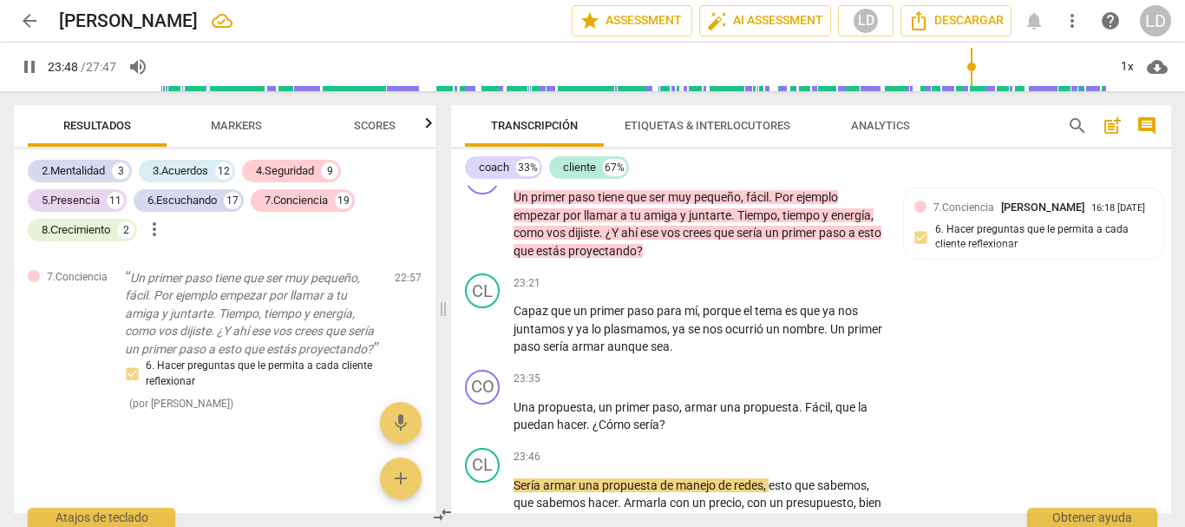
scroll to position [7959, 0]
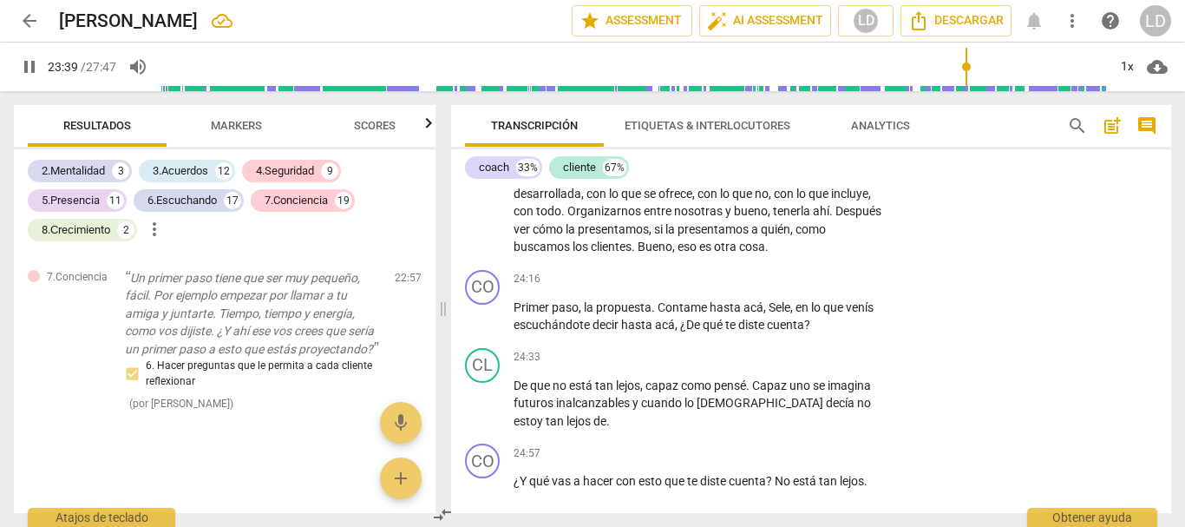
click at [966, 63] on input "range" at bounding box center [634, 67] width 947 height 56
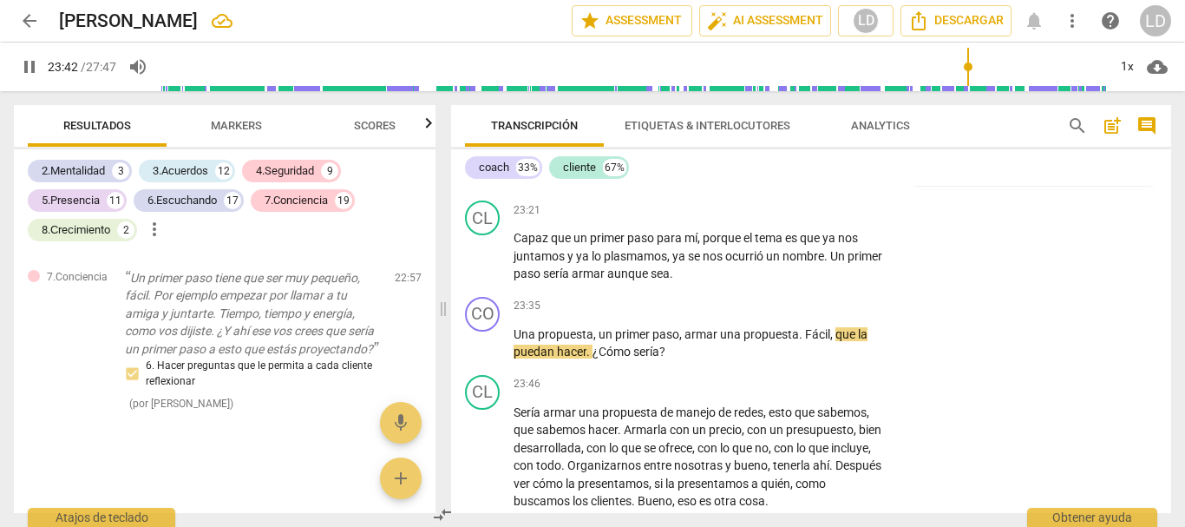
scroll to position [7699, 0]
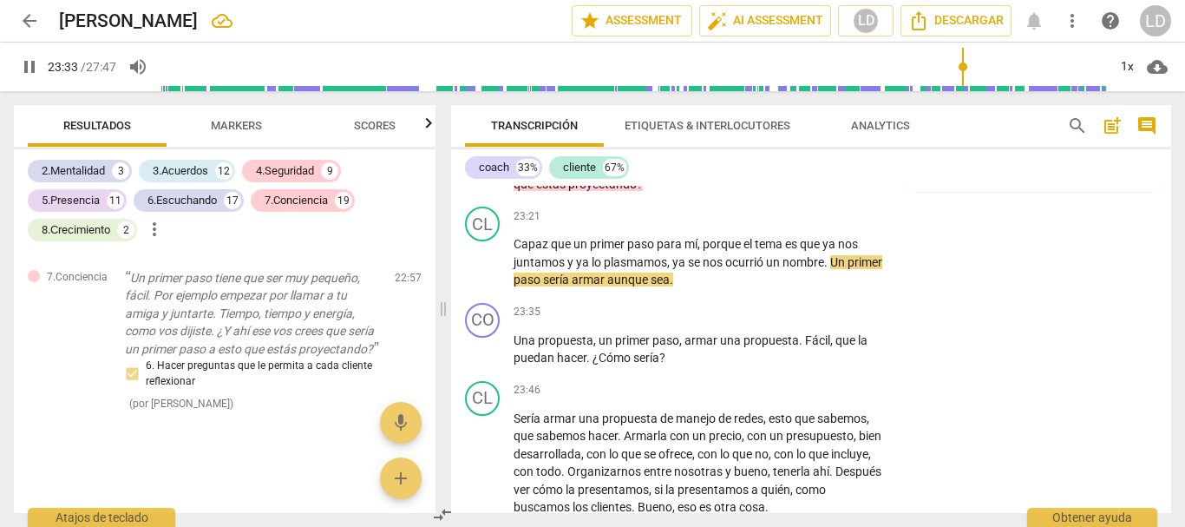
click at [962, 60] on input "range" at bounding box center [634, 67] width 947 height 56
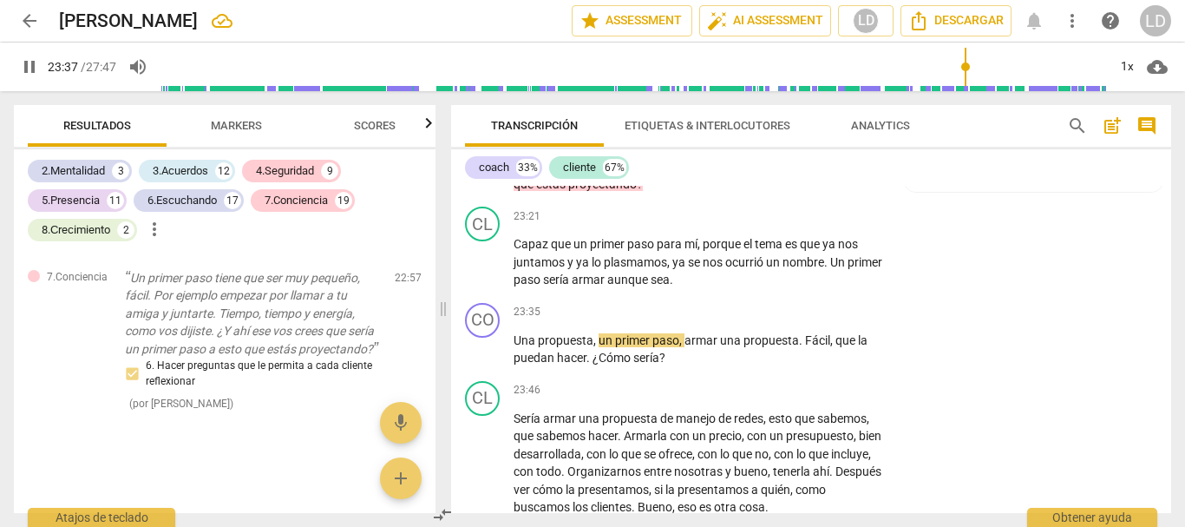
click at [30, 64] on span "pause" at bounding box center [29, 66] width 21 height 21
click at [515, 347] on span "Una" at bounding box center [526, 340] width 24 height 14
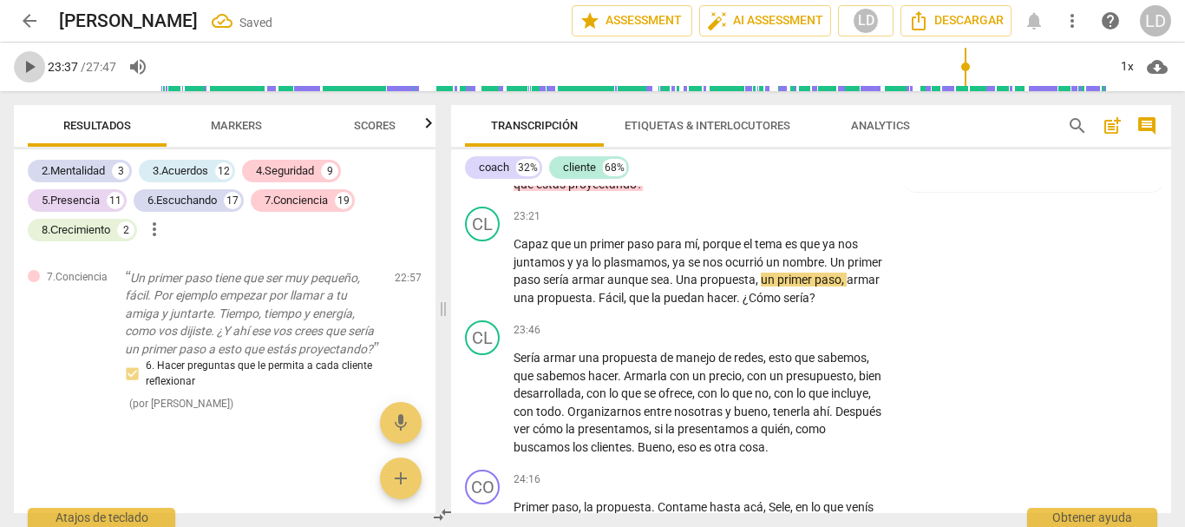
click at [35, 65] on span "play_arrow" at bounding box center [29, 66] width 21 height 21
click at [29, 61] on span "pause" at bounding box center [29, 66] width 21 height 21
click at [777, 286] on span "un" at bounding box center [769, 279] width 16 height 14
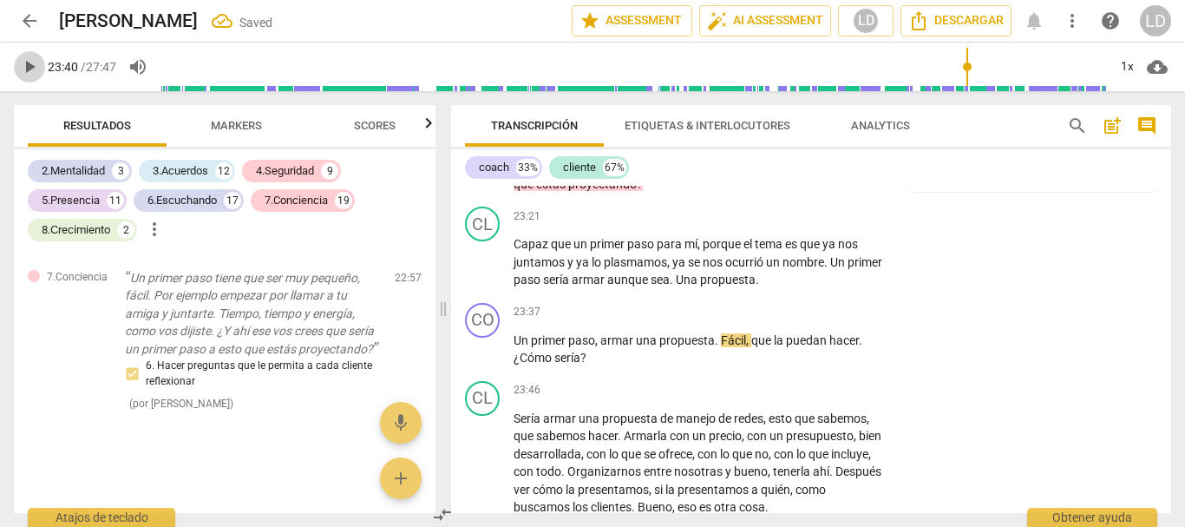
click at [34, 64] on span "play_arrow" at bounding box center [29, 66] width 21 height 21
click at [29, 59] on span "pause" at bounding box center [29, 66] width 21 height 21
click at [821, 320] on p "Add competency" at bounding box center [831, 313] width 82 height 16
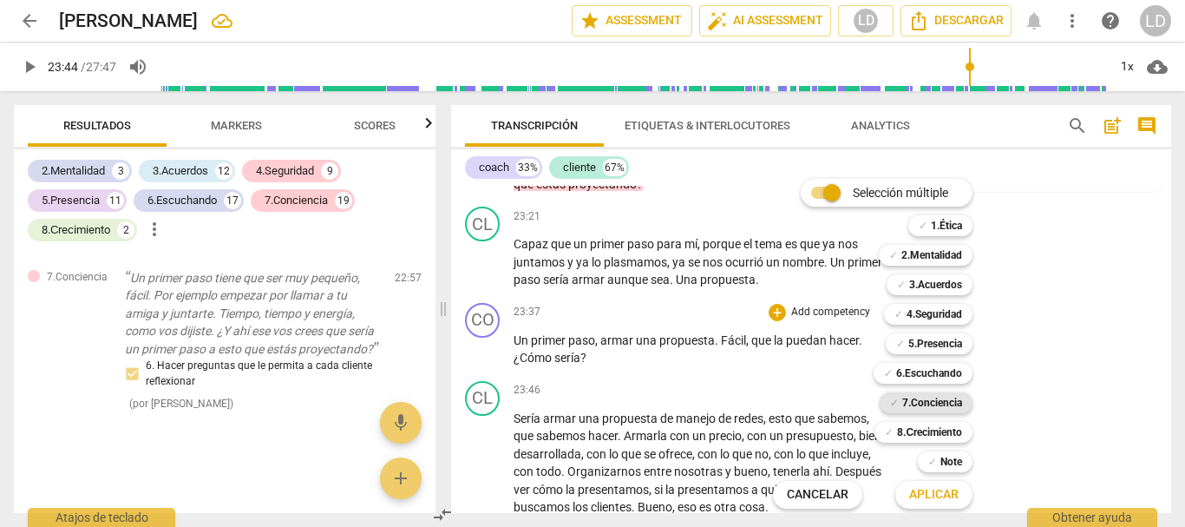
click at [939, 402] on b "7.Conciencia" at bounding box center [932, 402] width 60 height 21
click at [936, 428] on b "8.Сrecimiento" at bounding box center [929, 432] width 65 height 21
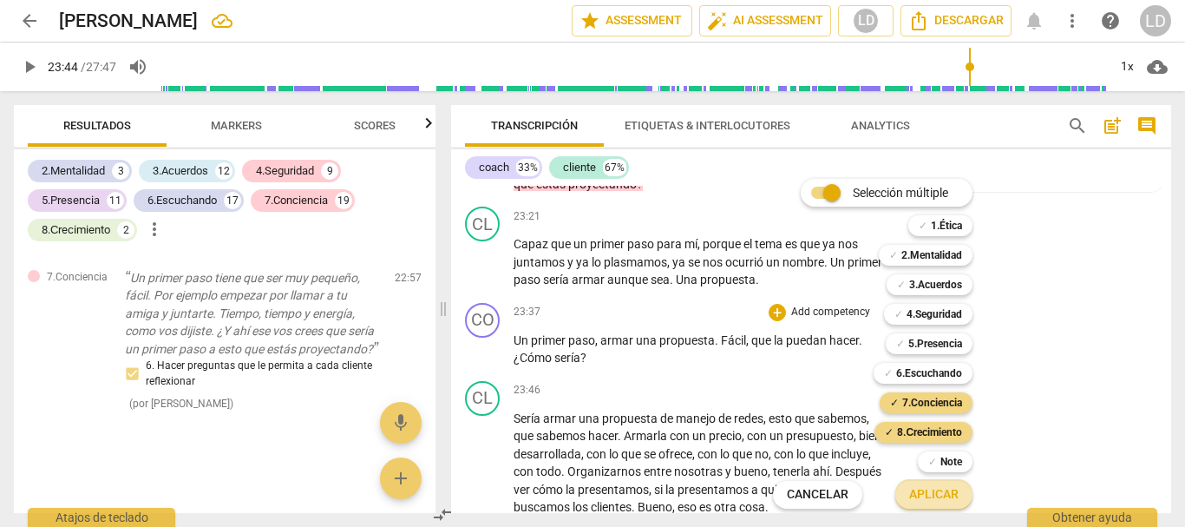
click at [947, 502] on span "Aplicar" at bounding box center [933, 494] width 49 height 17
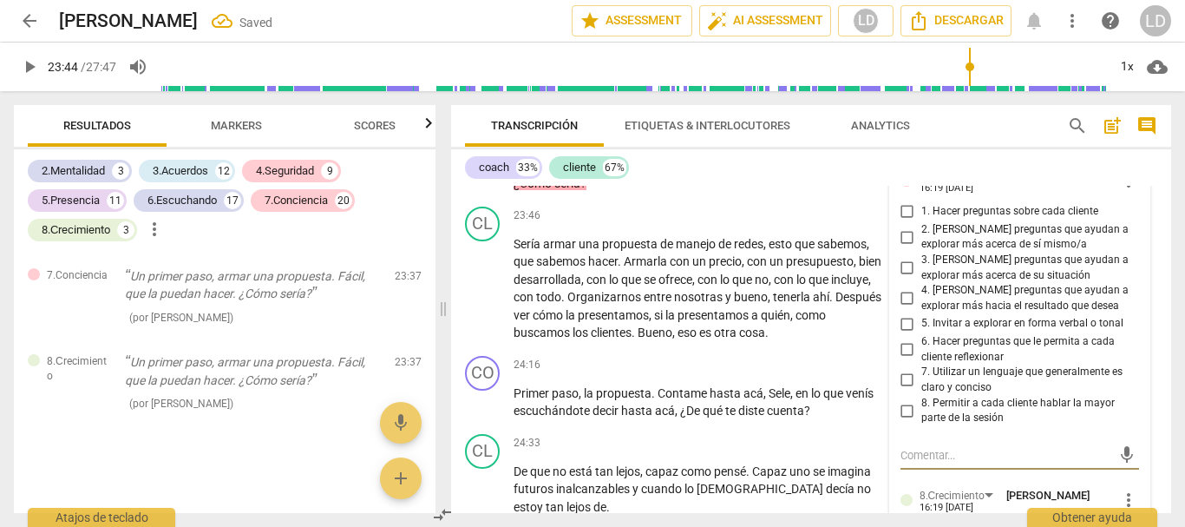
scroll to position [7841, 0]
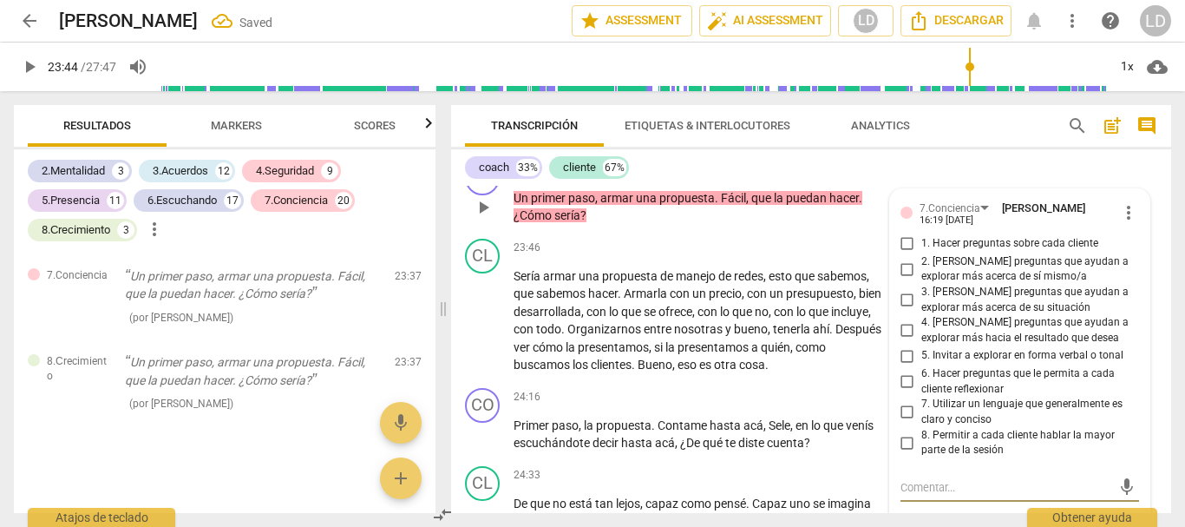
click at [903, 311] on input "3. [PERSON_NAME] preguntas que ayudan a explorar más acerca de su situación" at bounding box center [908, 300] width 28 height 21
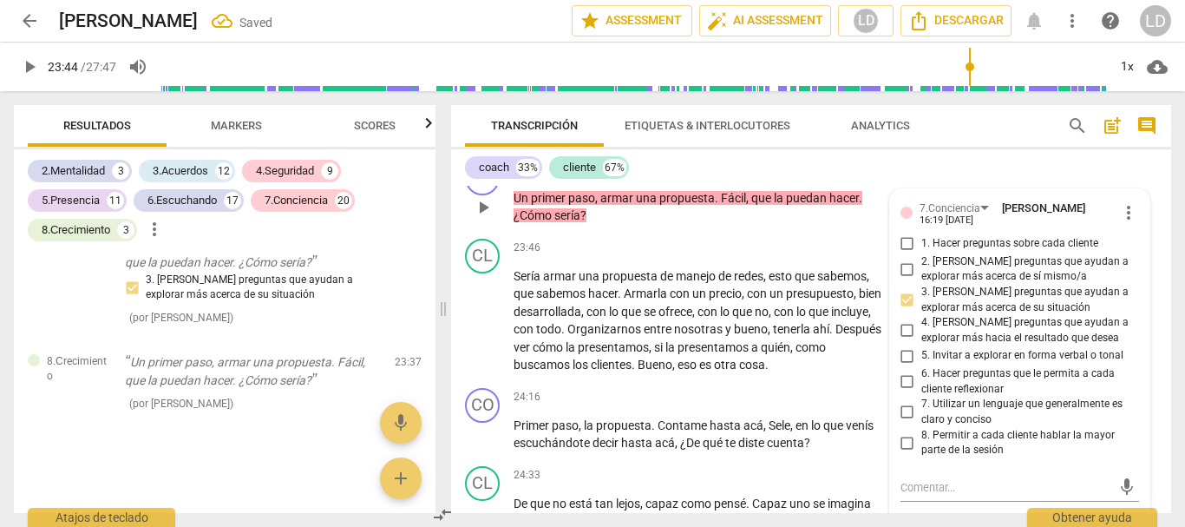
click at [908, 392] on input "6. Hacer preguntas que le permita a cada cliente reflexionar" at bounding box center [908, 381] width 28 height 21
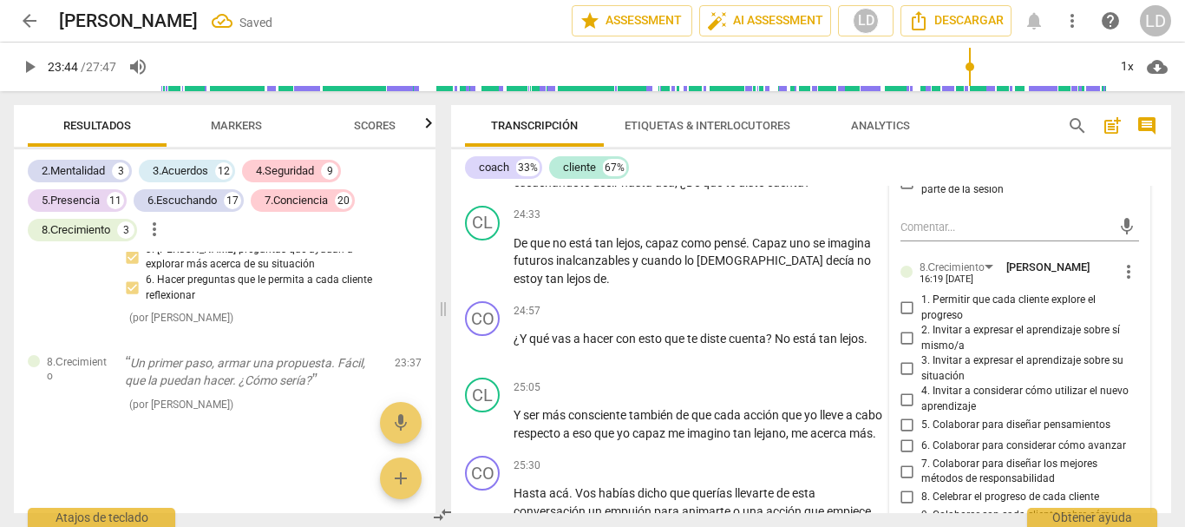
scroll to position [8188, 0]
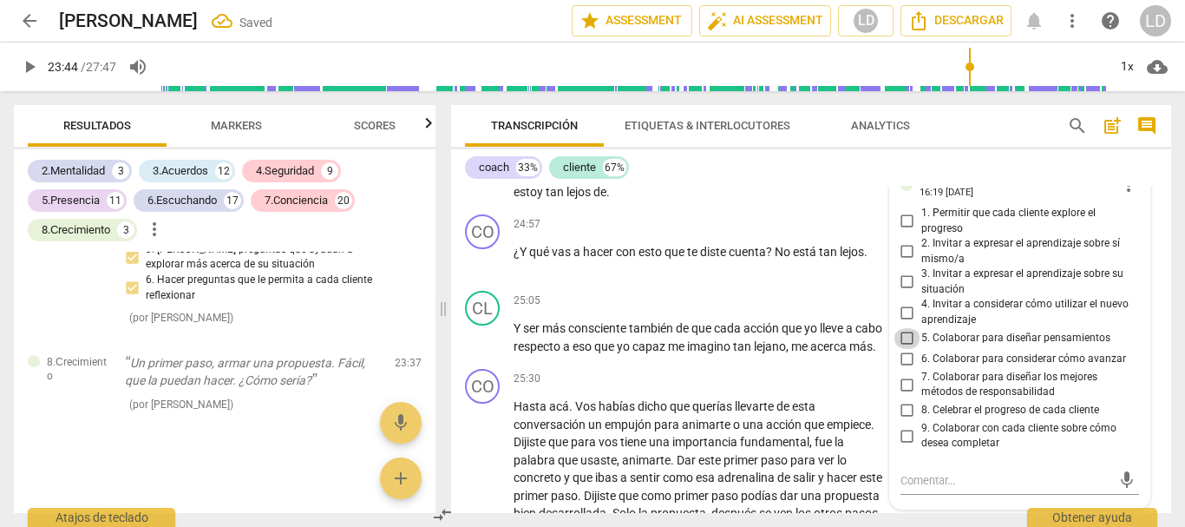
click at [906, 349] on input "5. Colaborar para diseñar pensamientos" at bounding box center [908, 338] width 28 height 21
click at [904, 370] on input "6. Colaborar para considerar cómo avanzar" at bounding box center [908, 359] width 28 height 21
click at [906, 395] on input "7. Colaborar para diseñar los mejores métodos de responsabilidad" at bounding box center [908, 384] width 28 height 21
click at [1156, 362] on div "CL play_arrow pause 25:05 + Add competency keyboard_arrow_right Y ser más consc…" at bounding box center [811, 323] width 720 height 78
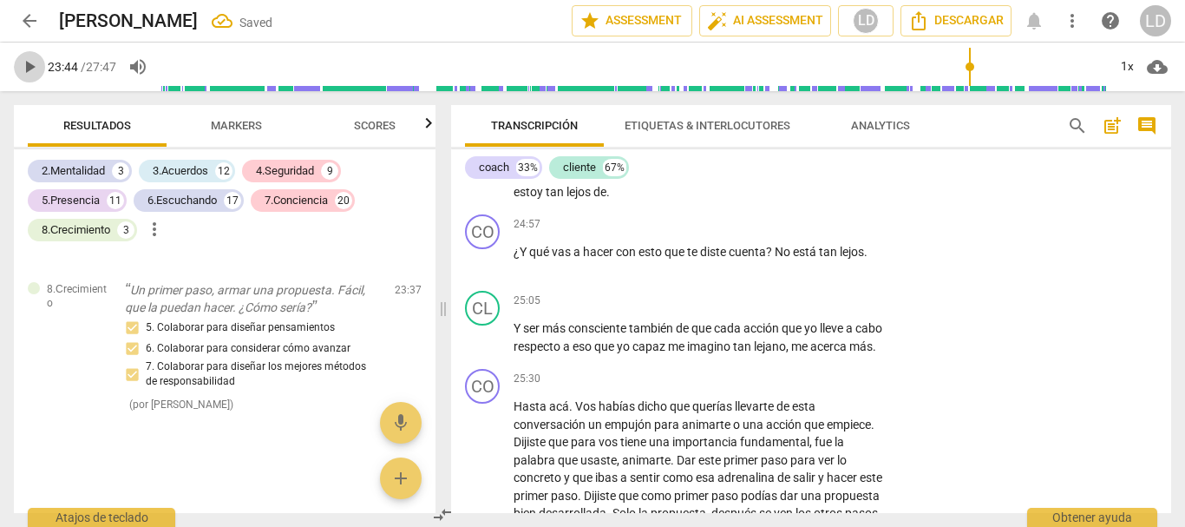
click at [37, 62] on span "play_arrow" at bounding box center [29, 66] width 21 height 21
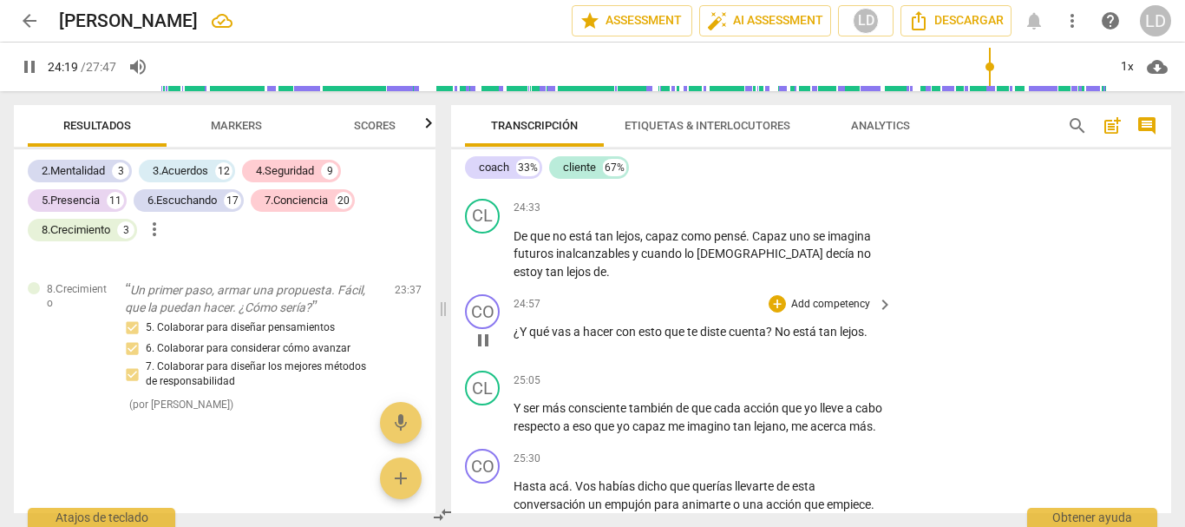
scroll to position [8022, 0]
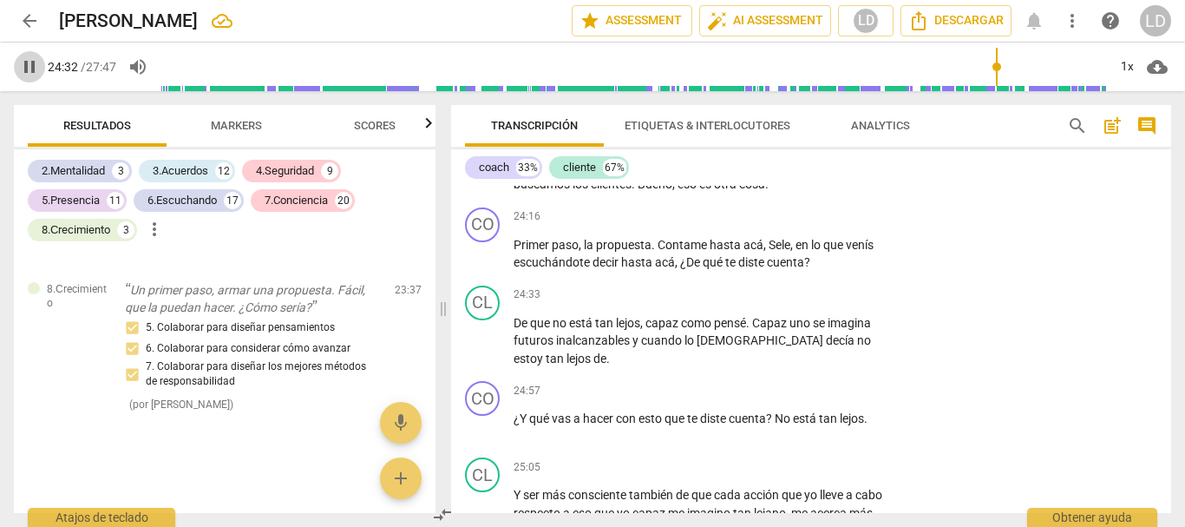
click at [35, 67] on span "pause" at bounding box center [29, 66] width 21 height 21
click at [831, 225] on p "Add competency" at bounding box center [831, 217] width 82 height 16
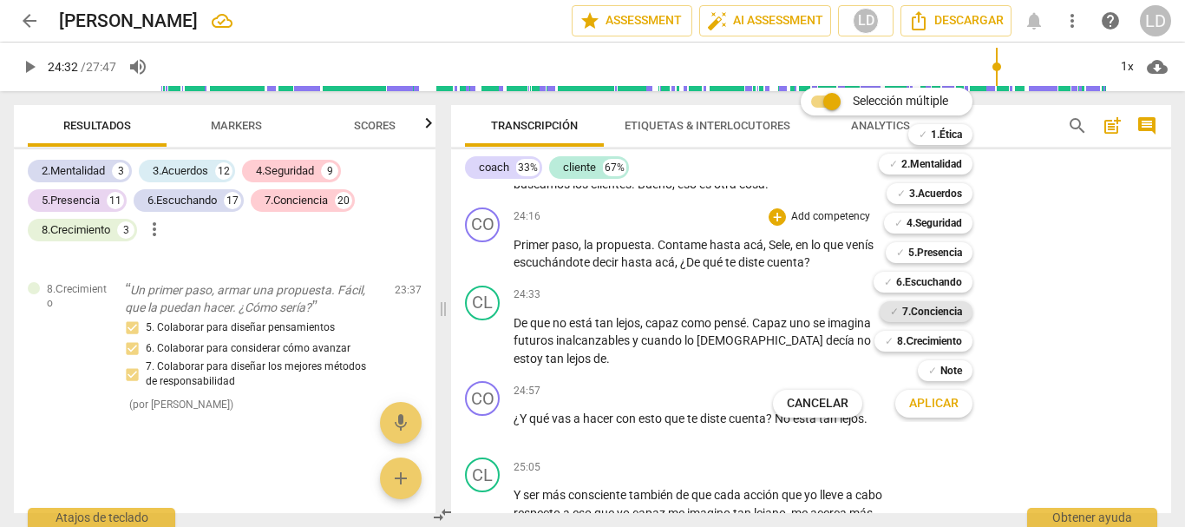
click at [947, 314] on b "7.Conciencia" at bounding box center [932, 311] width 60 height 21
click at [942, 410] on span "Aplicar" at bounding box center [933, 403] width 49 height 17
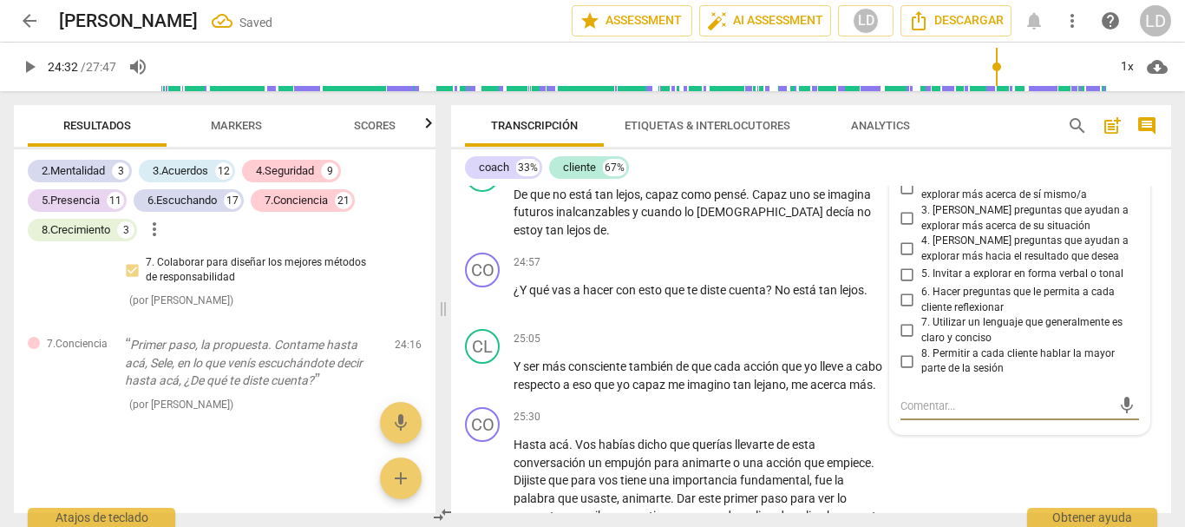
scroll to position [8068, 0]
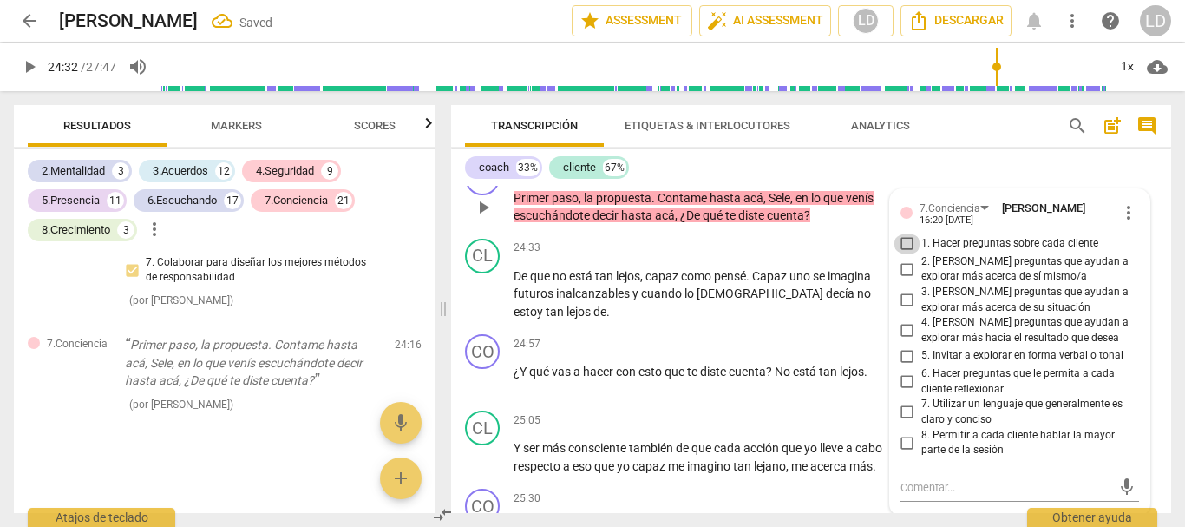
click at [907, 254] on input "1. Hacer preguntas sobre cada cliente" at bounding box center [908, 243] width 28 height 21
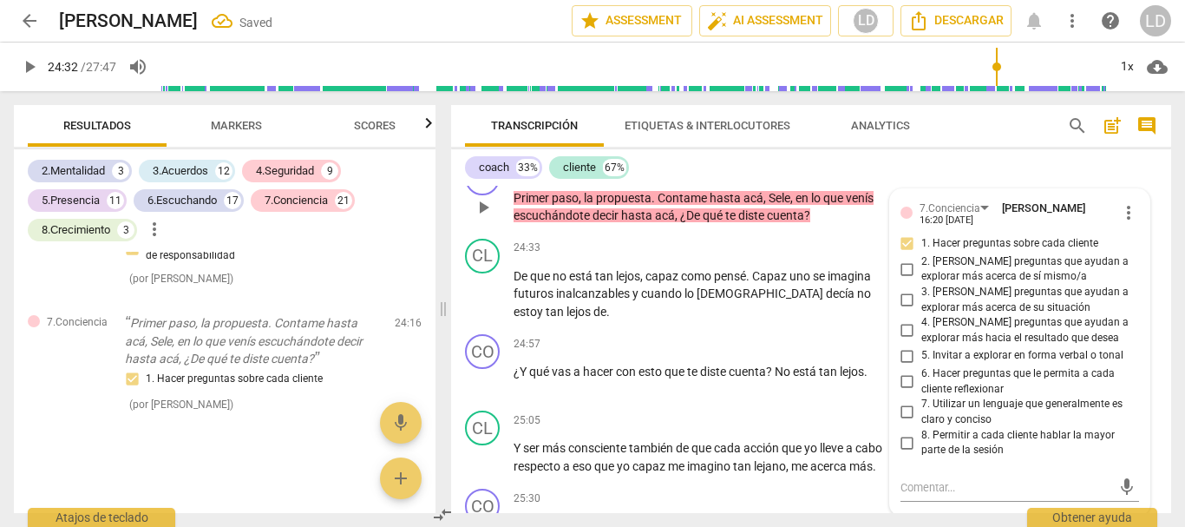
click at [906, 392] on input "6. Hacer preguntas que le permita a cada cliente reflexionar" at bounding box center [908, 381] width 28 height 21
click at [1157, 281] on div "CL play_arrow pause 24:33 + Add competency keyboard_arrow_right De que no está …" at bounding box center [811, 280] width 720 height 96
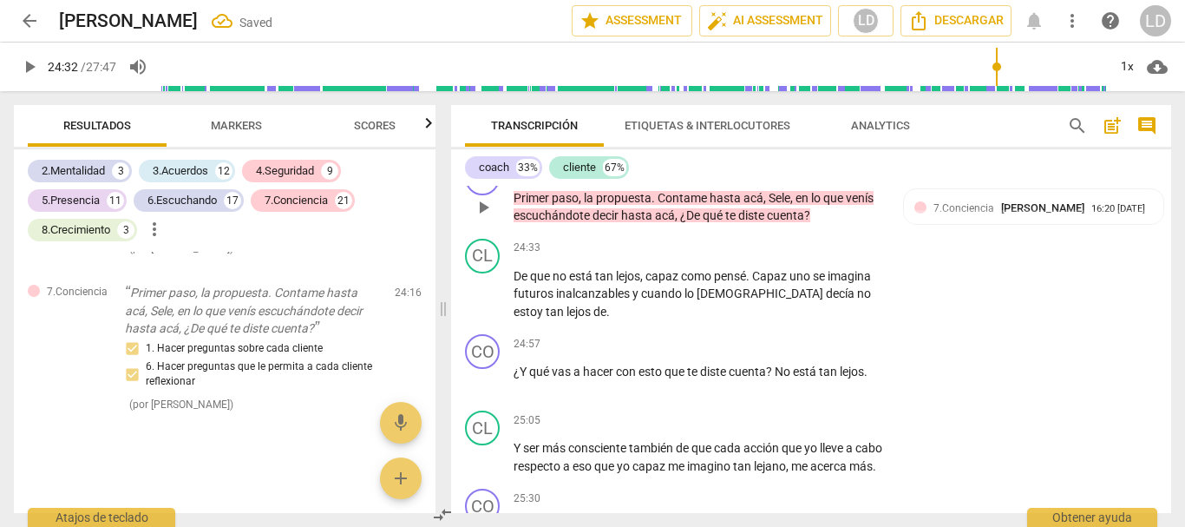
click at [768, 178] on p "Add competency" at bounding box center [742, 170] width 82 height 16
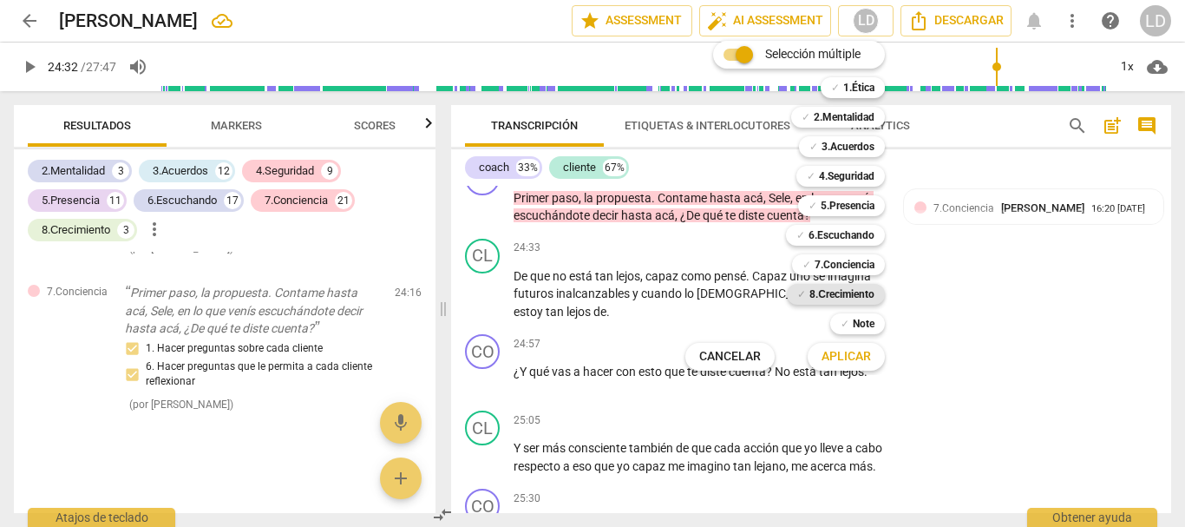
click at [848, 295] on b "8.Сrecimiento" at bounding box center [842, 294] width 65 height 21
click at [846, 358] on span "Aplicar" at bounding box center [846, 356] width 49 height 17
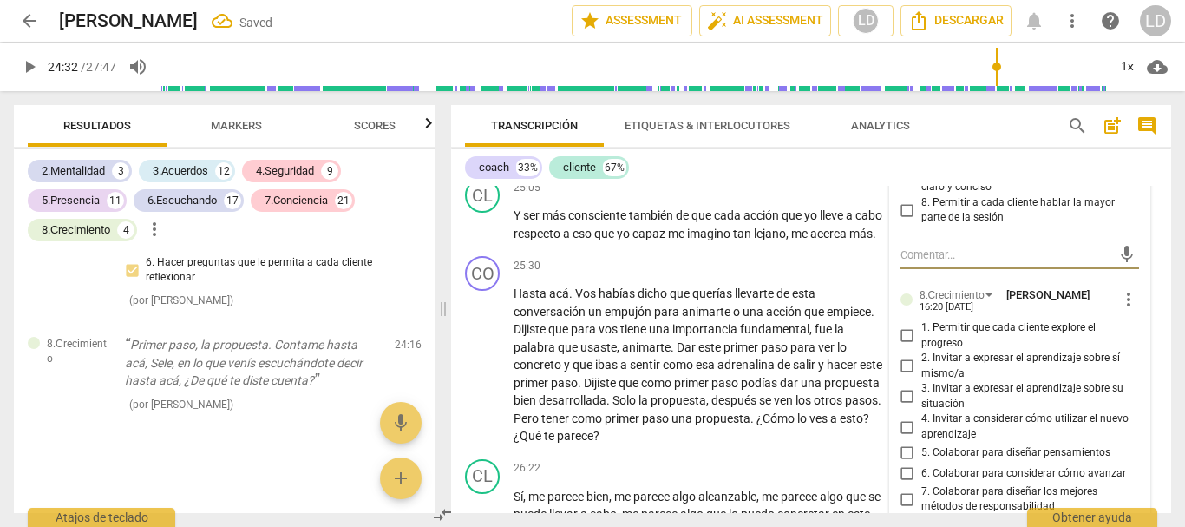
scroll to position [8329, 0]
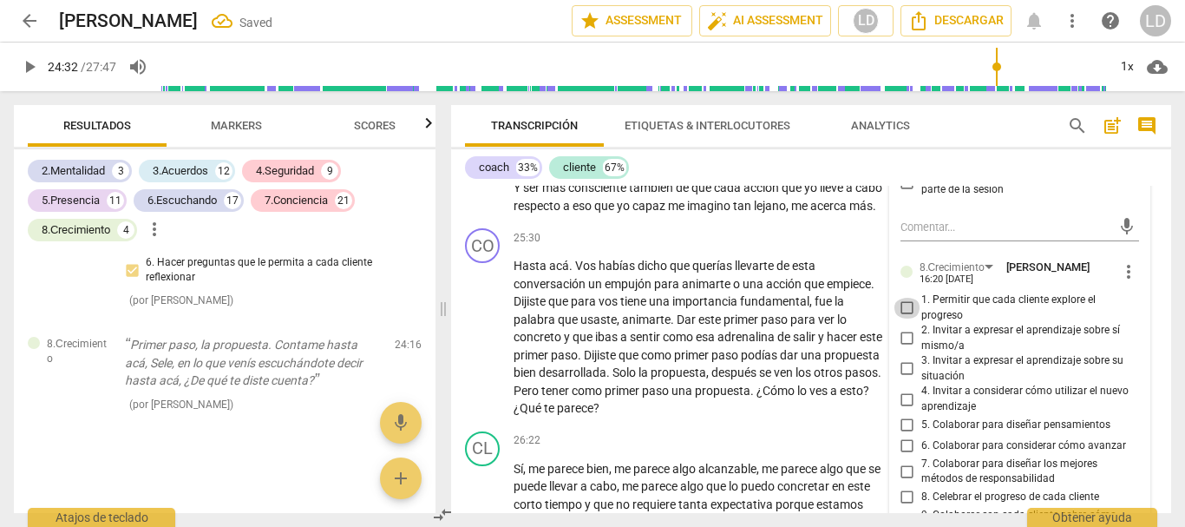
click at [912, 318] on input "1. Permitir que cada cliente explore el progreso" at bounding box center [908, 308] width 28 height 21
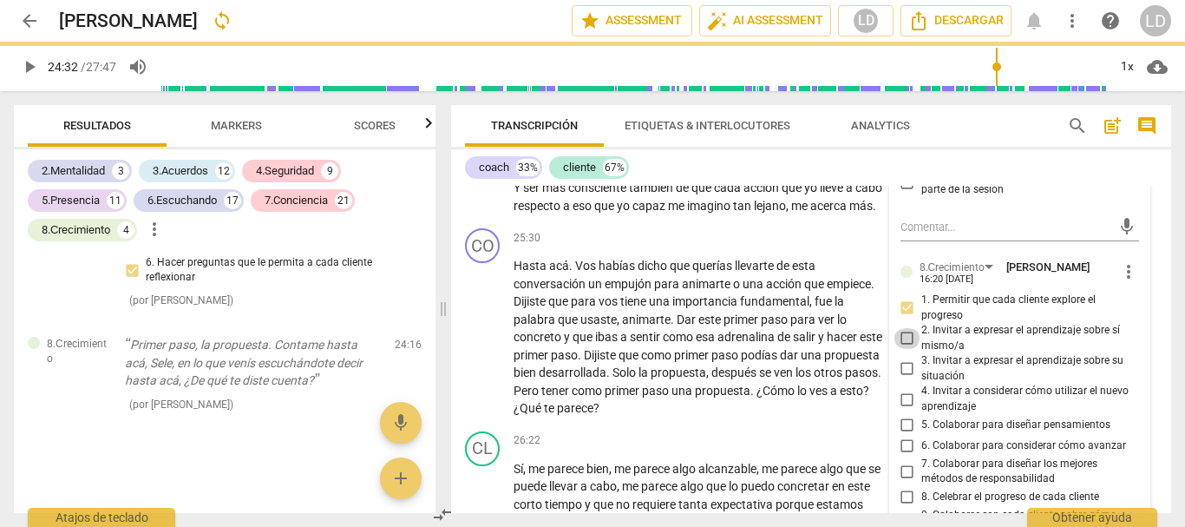
click at [908, 349] on input "2. Invitar a expresar el aprendizaje sobre sí mismo/a" at bounding box center [908, 338] width 28 height 21
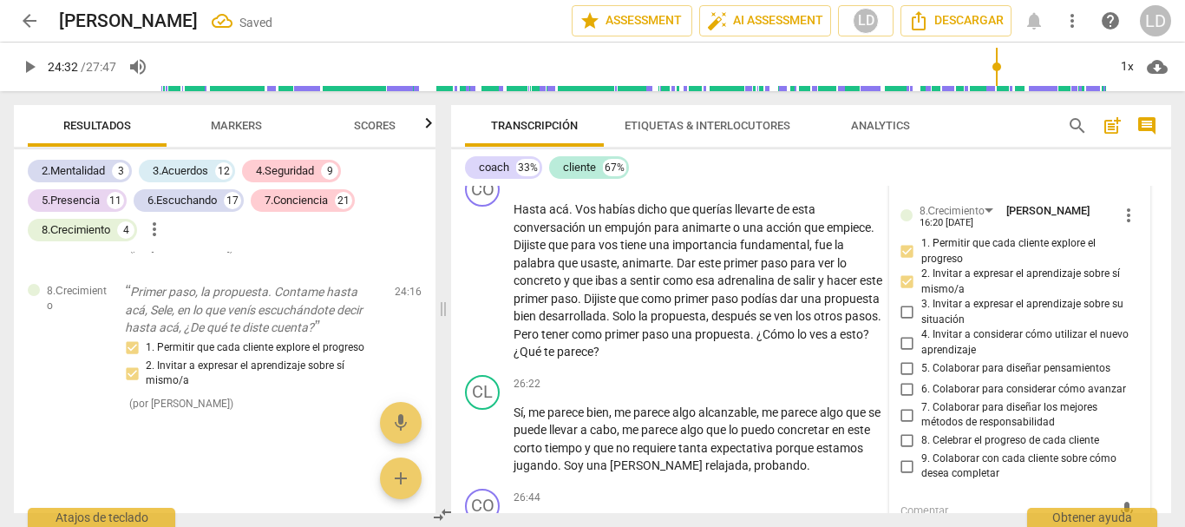
scroll to position [8415, 0]
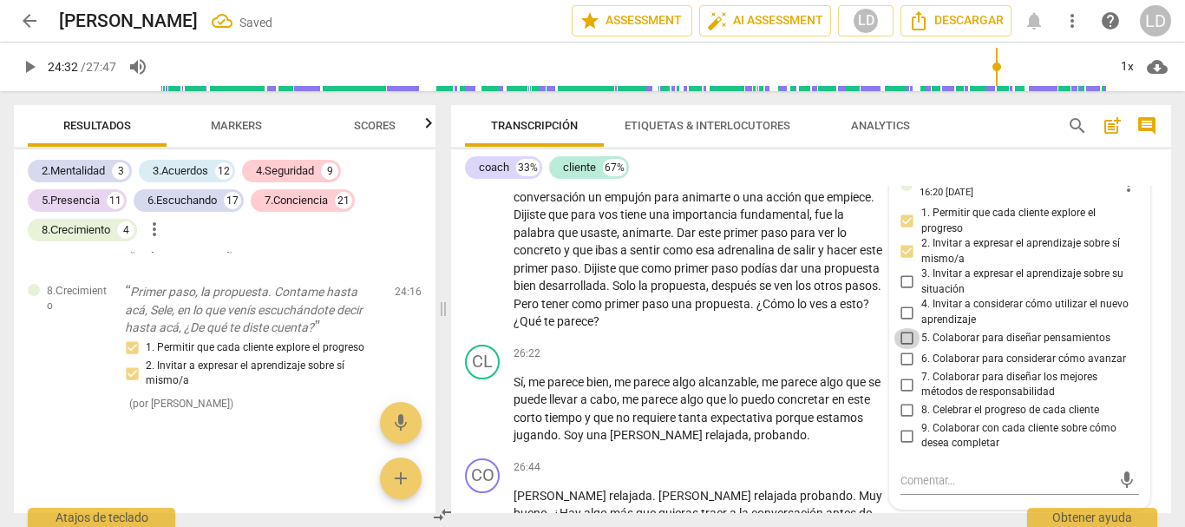
click at [903, 349] on input "5. Colaborar para diseñar pensamientos" at bounding box center [908, 338] width 28 height 21
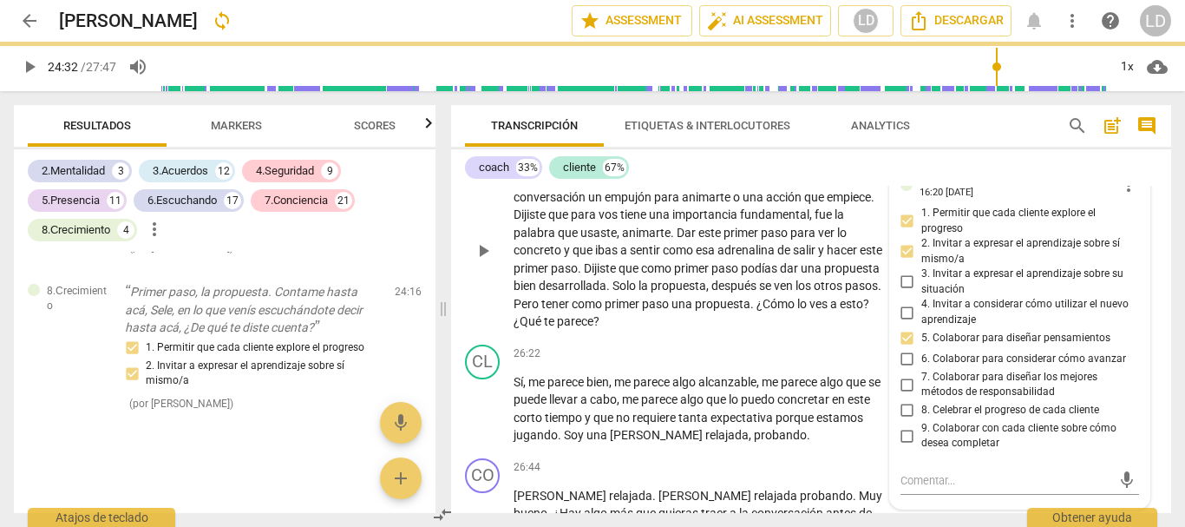
click at [1151, 251] on div "CO play_arrow pause 25:30 + Add competency keyboard_arrow_right Hasta acá . [PE…" at bounding box center [811, 235] width 720 height 203
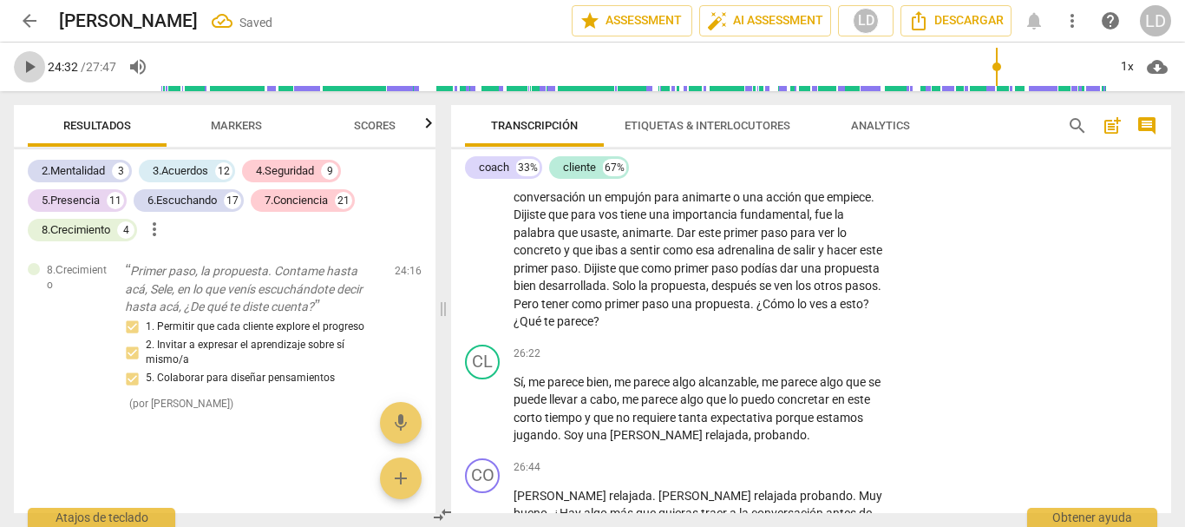
click at [19, 65] on span "play_arrow" at bounding box center [29, 66] width 21 height 21
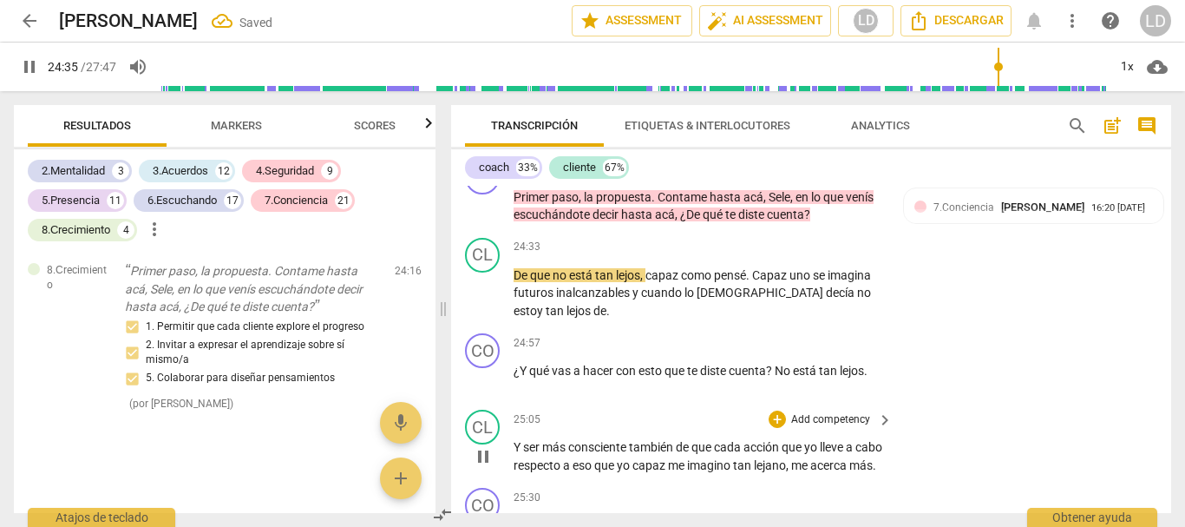
scroll to position [8068, 0]
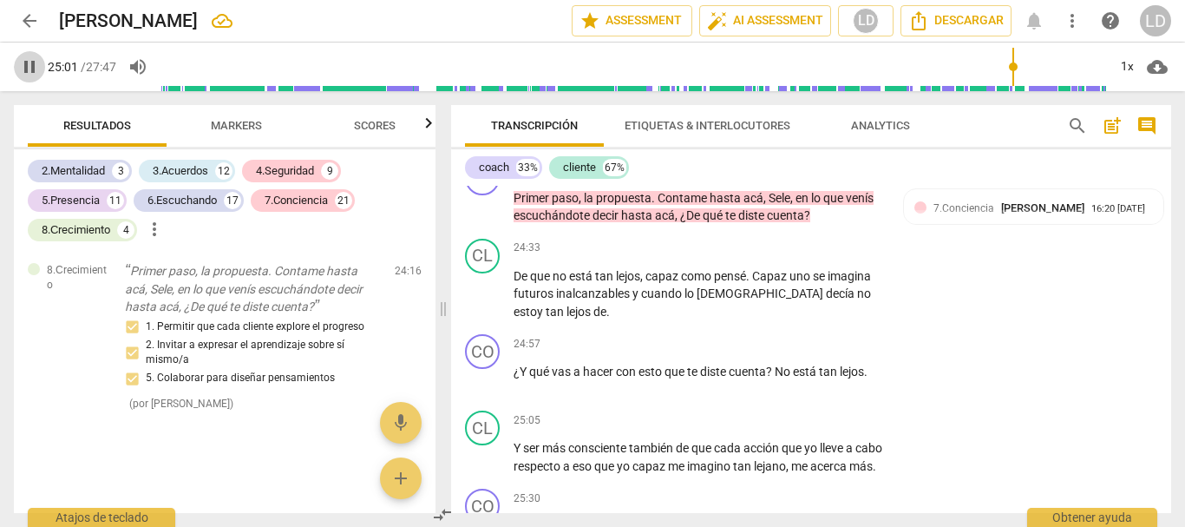
click at [25, 62] on span "pause" at bounding box center [29, 66] width 21 height 21
click at [840, 352] on p "Add competency" at bounding box center [831, 345] width 82 height 16
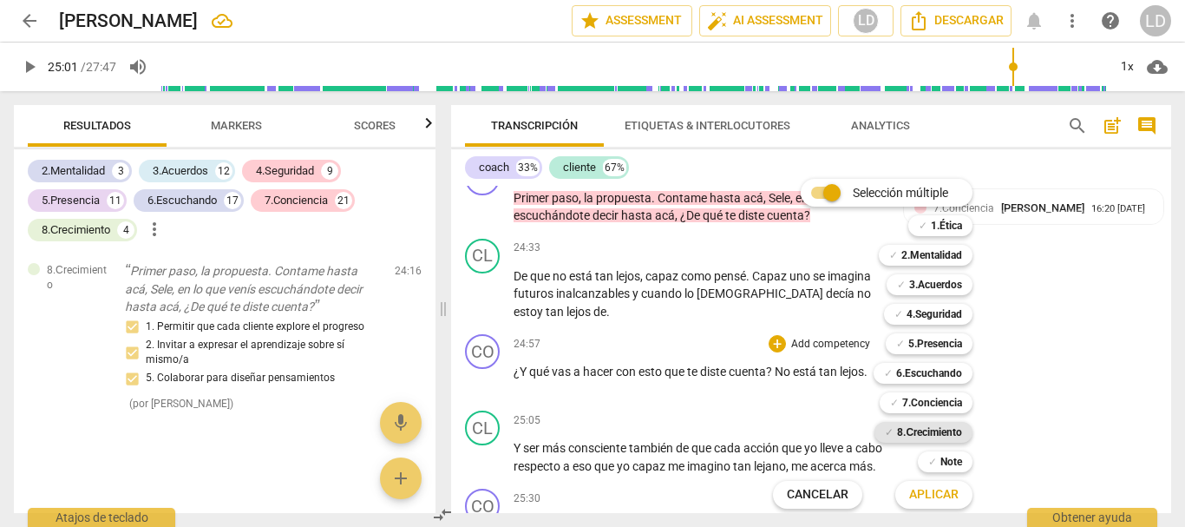
click at [936, 427] on b "8.Сrecimiento" at bounding box center [929, 432] width 65 height 21
click at [934, 403] on b "7.Conciencia" at bounding box center [932, 402] width 60 height 21
click at [943, 495] on span "Aplicar" at bounding box center [933, 494] width 49 height 17
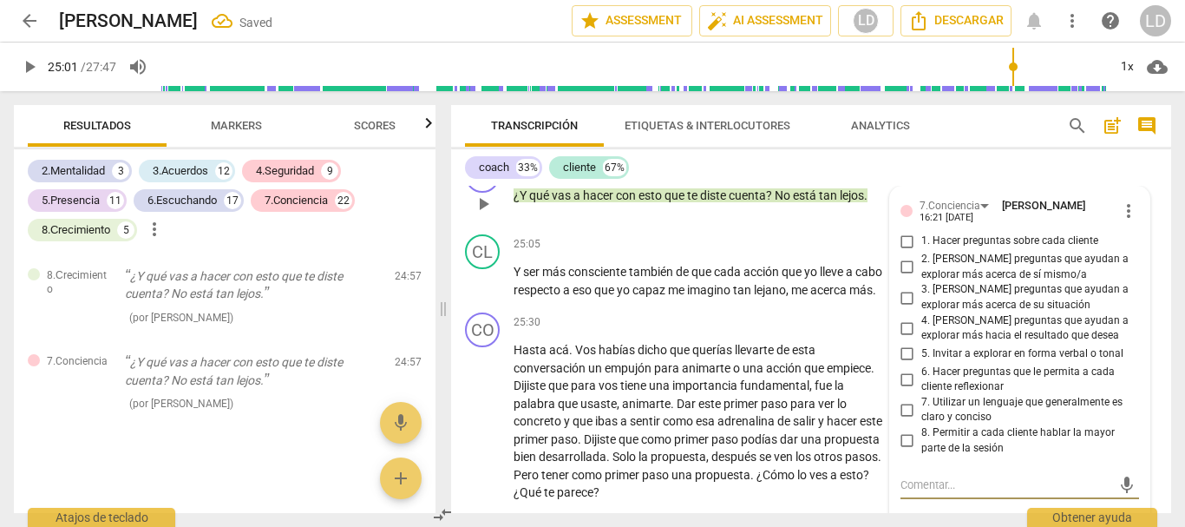
scroll to position [8225, 0]
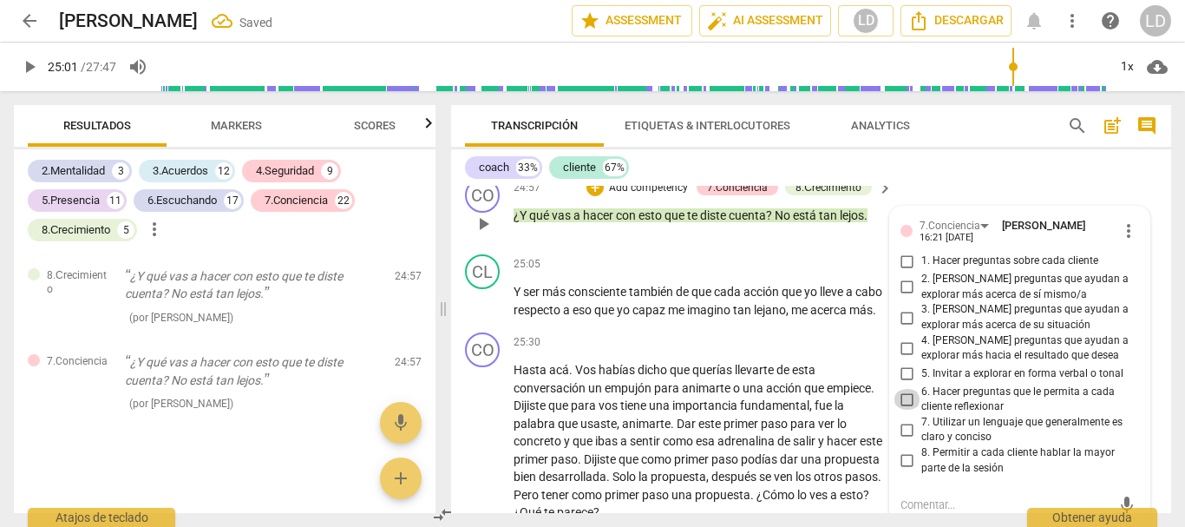
click at [905, 410] on input "6. Hacer preguntas que le permita a cada cliente reflexionar" at bounding box center [908, 399] width 28 height 21
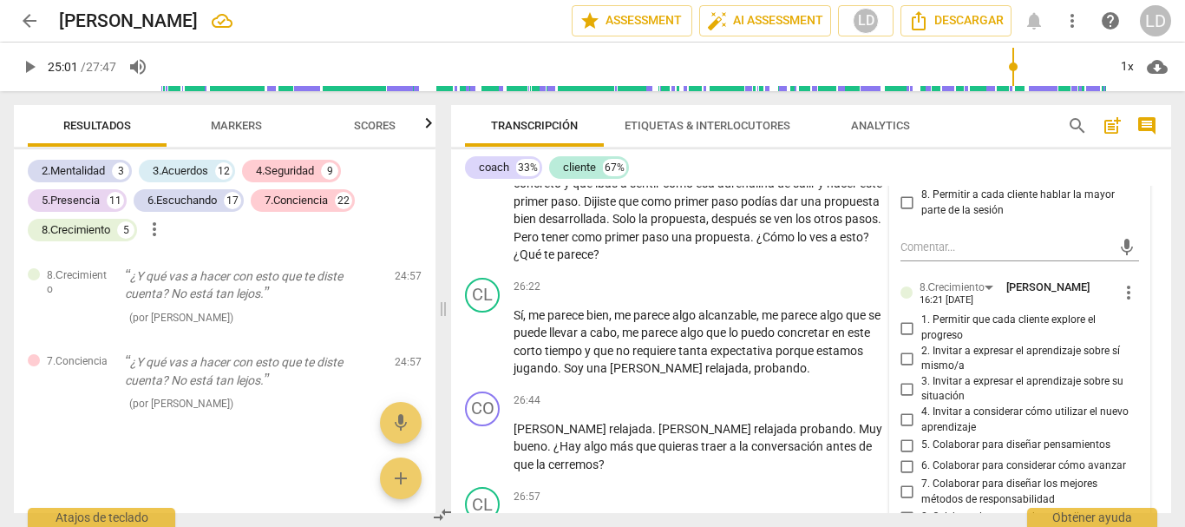
scroll to position [8485, 0]
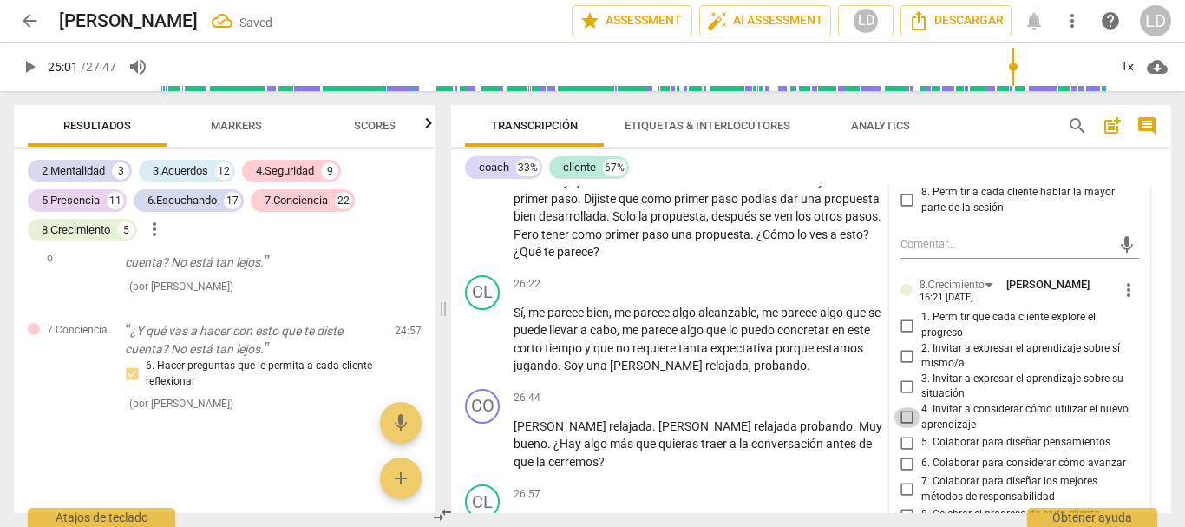
click at [902, 428] on input "4. Invitar a considerar cómo utilizar el nuevo aprendizaje" at bounding box center [908, 417] width 28 height 21
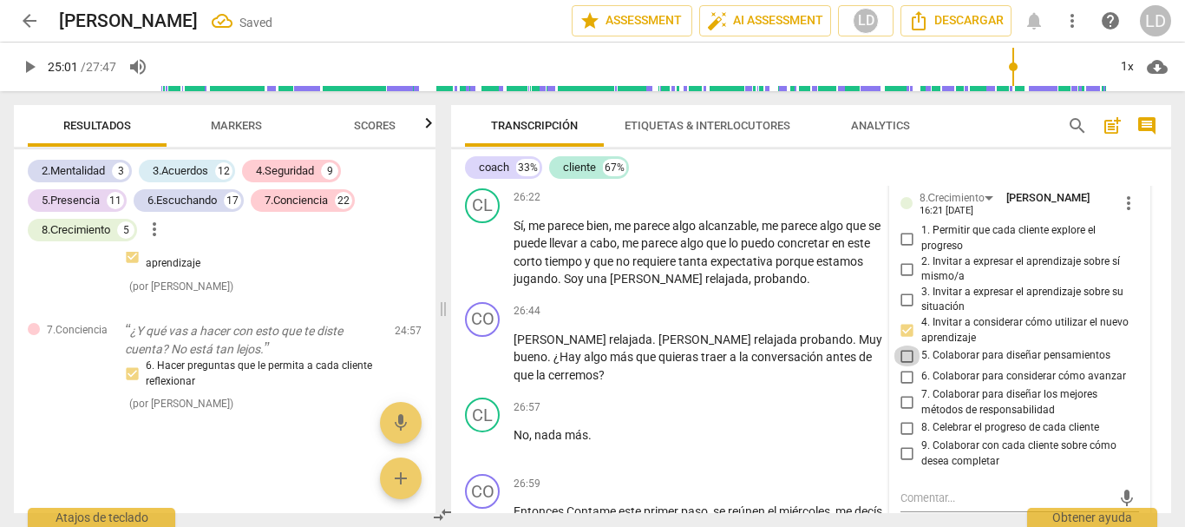
click at [908, 366] on input "5. Colaborar para diseñar pensamientos" at bounding box center [908, 355] width 28 height 21
click at [903, 387] on input "6. Colaborar para considerar cómo avanzar" at bounding box center [908, 376] width 28 height 21
click at [904, 413] on input "7. Colaborar para diseñar los mejores métodos de responsabilidad" at bounding box center [908, 402] width 28 height 21
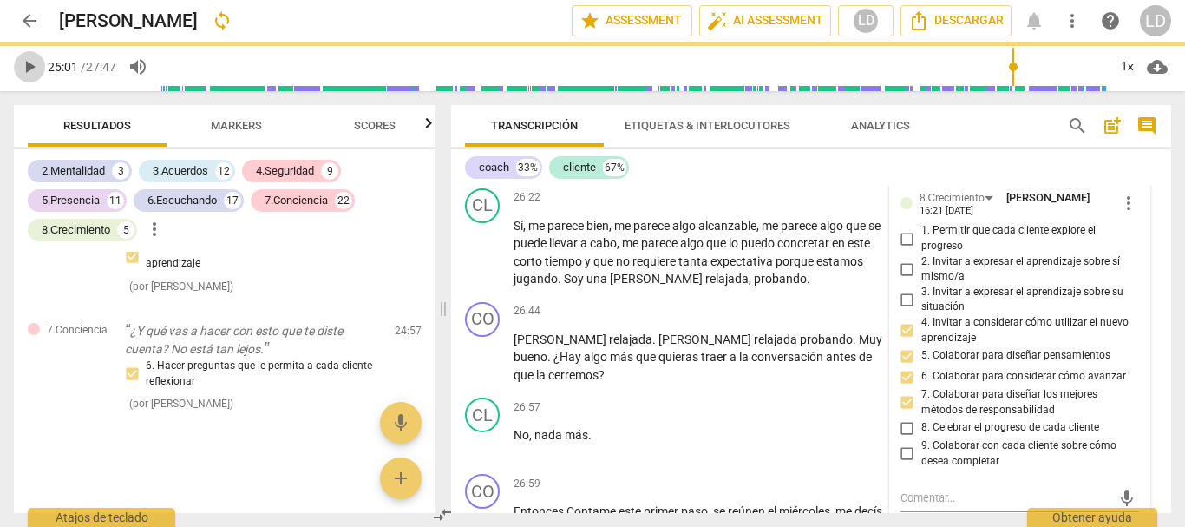
drag, startPoint x: 24, startPoint y: 63, endPoint x: 126, endPoint y: 102, distance: 108.5
click at [24, 62] on span "play_arrow" at bounding box center [29, 66] width 21 height 21
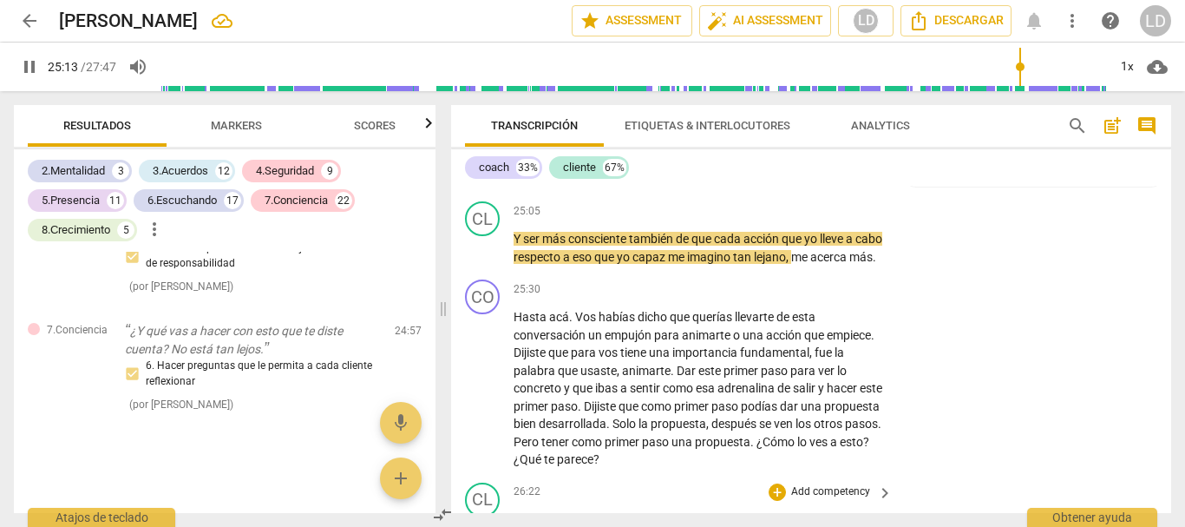
scroll to position [8225, 0]
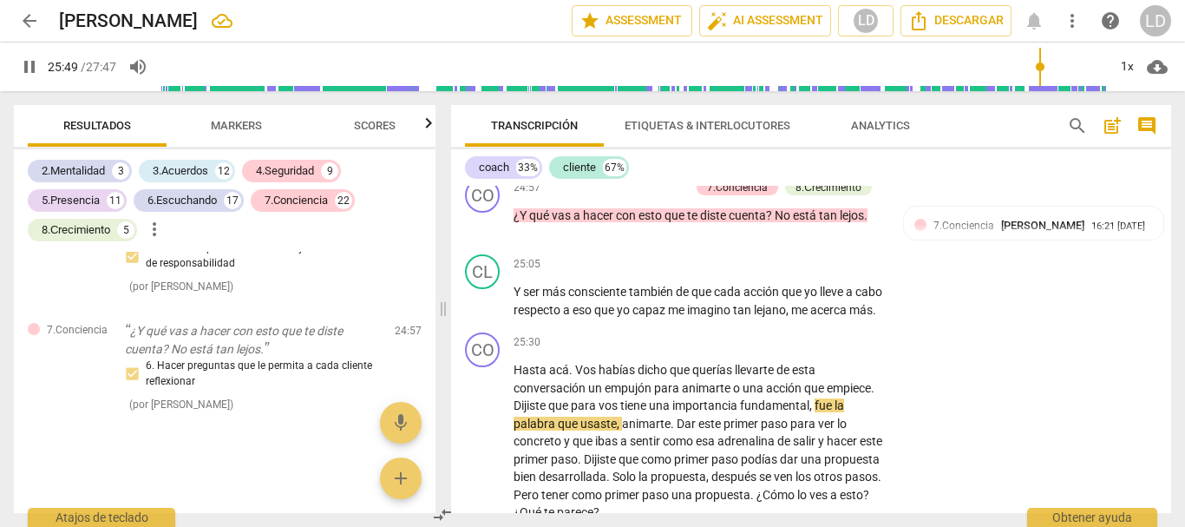
click at [19, 68] on span "pause" at bounding box center [29, 66] width 21 height 21
click at [21, 63] on span "play_arrow" at bounding box center [29, 66] width 21 height 21
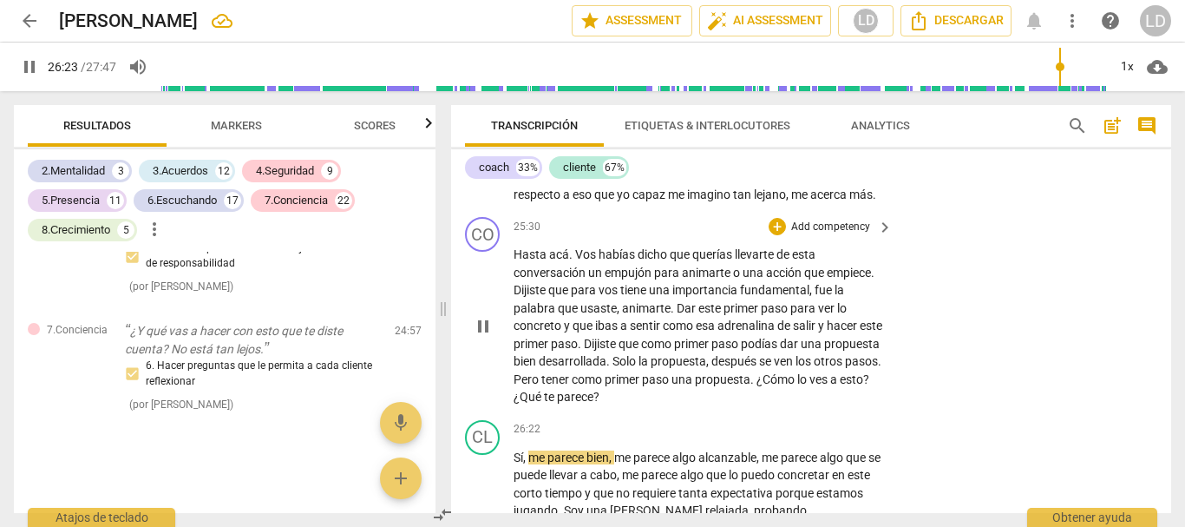
scroll to position [8311, 0]
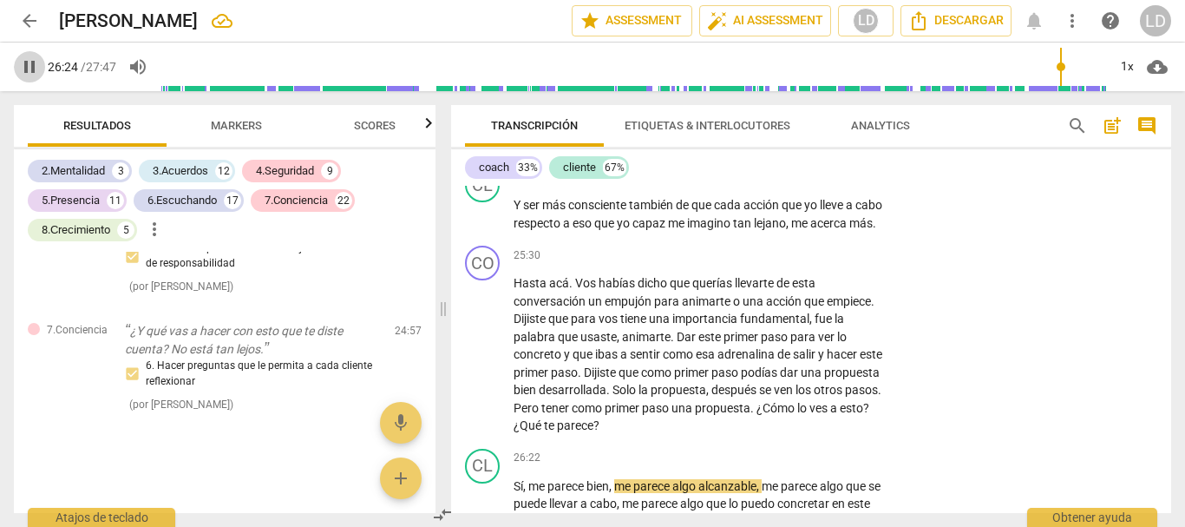
click at [36, 65] on span "pause" at bounding box center [29, 66] width 21 height 21
click at [833, 264] on p "Add competency" at bounding box center [831, 256] width 82 height 16
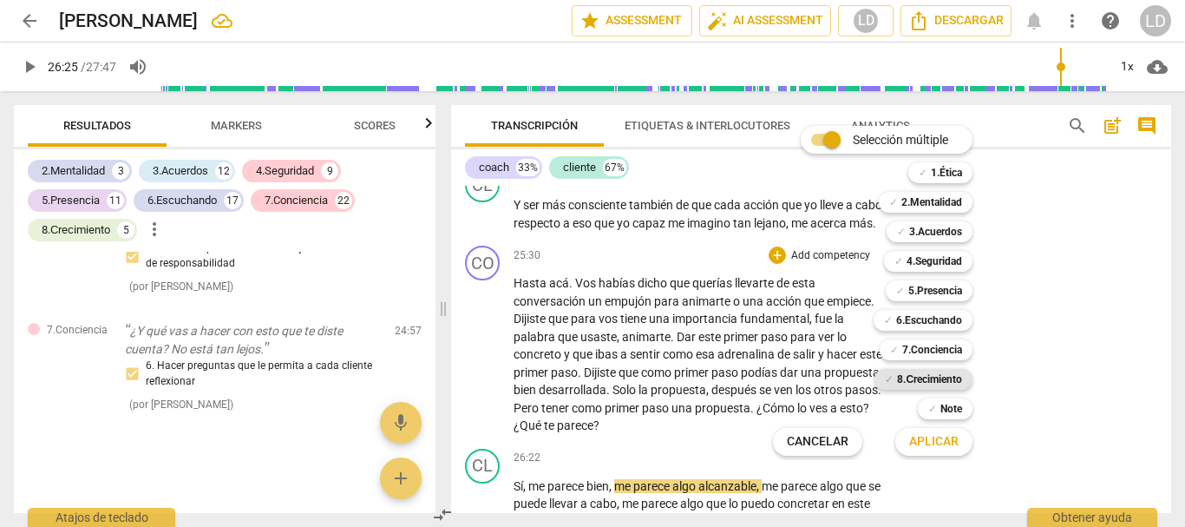
click at [945, 373] on b "8.Сrecimiento" at bounding box center [929, 379] width 65 height 21
click at [941, 440] on span "Aplicar" at bounding box center [933, 441] width 49 height 17
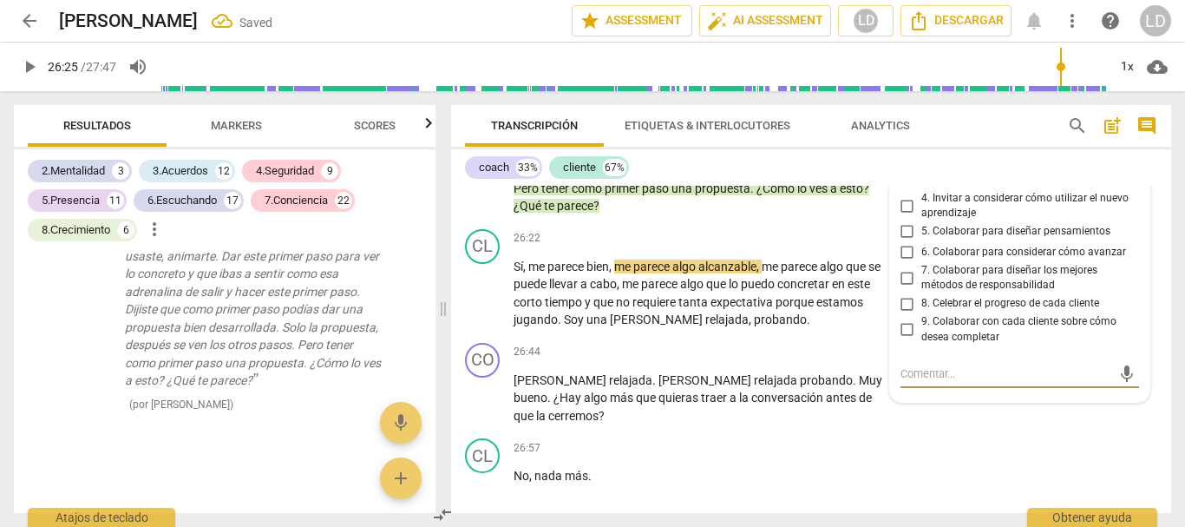
scroll to position [8505, 0]
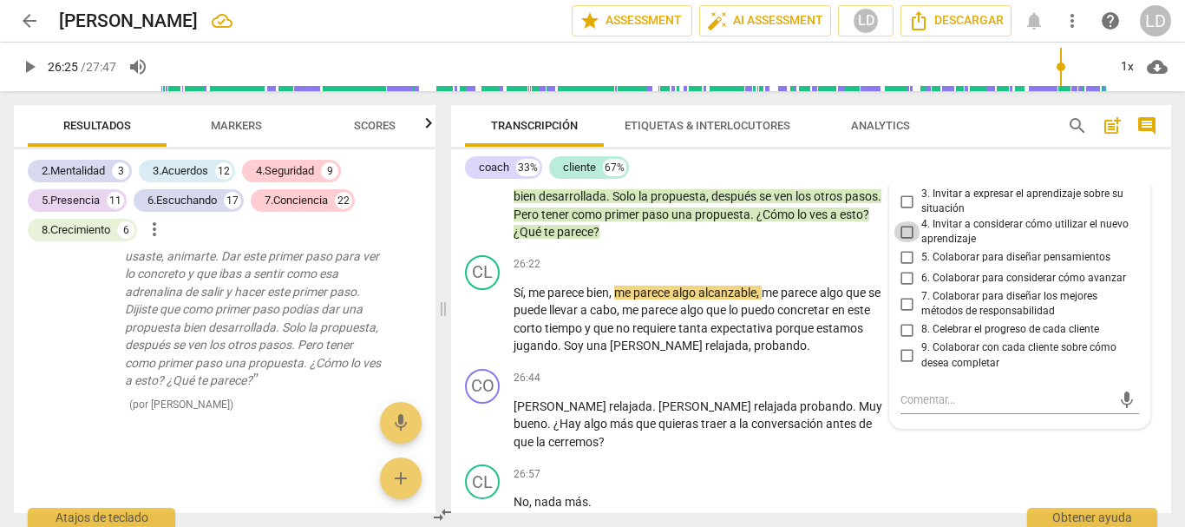
click at [901, 242] on input "4. Invitar a considerar cómo utilizar el nuevo aprendizaje" at bounding box center [908, 231] width 28 height 21
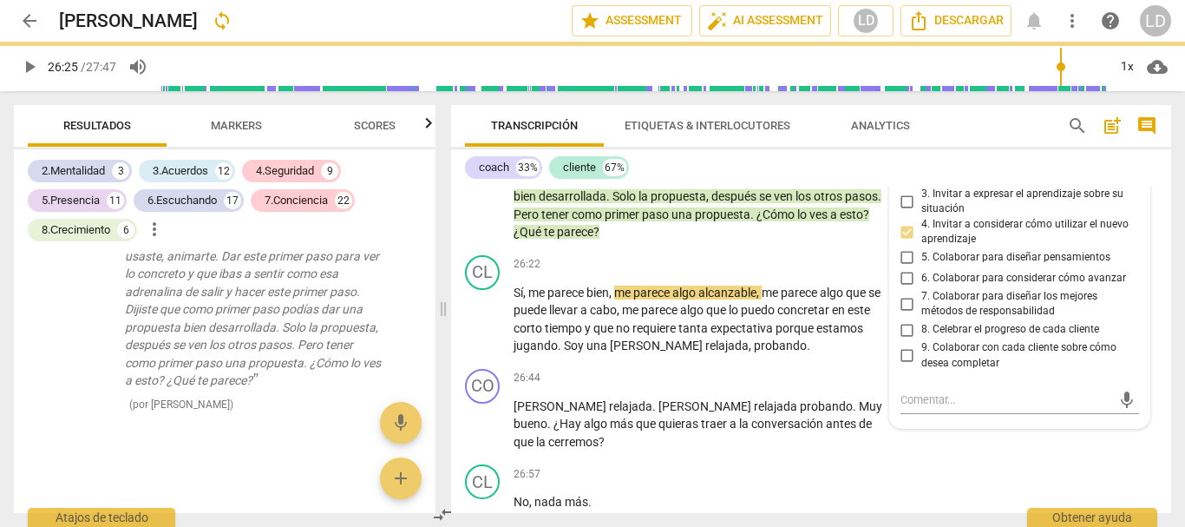
click at [903, 242] on input "4. Invitar a considerar cómo utilizar el nuevo aprendizaje" at bounding box center [908, 231] width 28 height 21
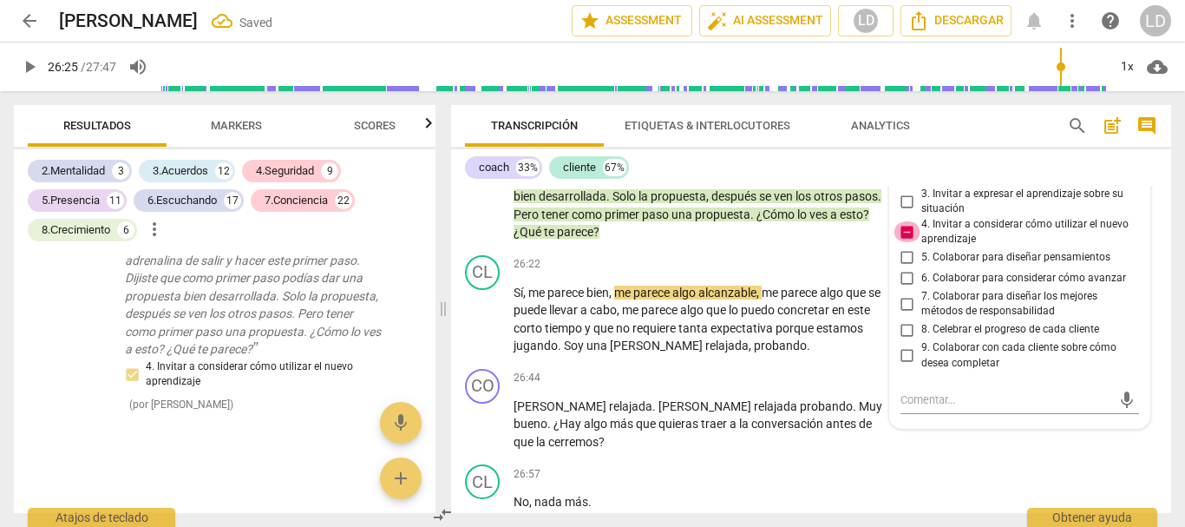
click at [904, 242] on input "4. Invitar a considerar cómo utilizar el nuevo aprendizaje" at bounding box center [908, 231] width 28 height 21
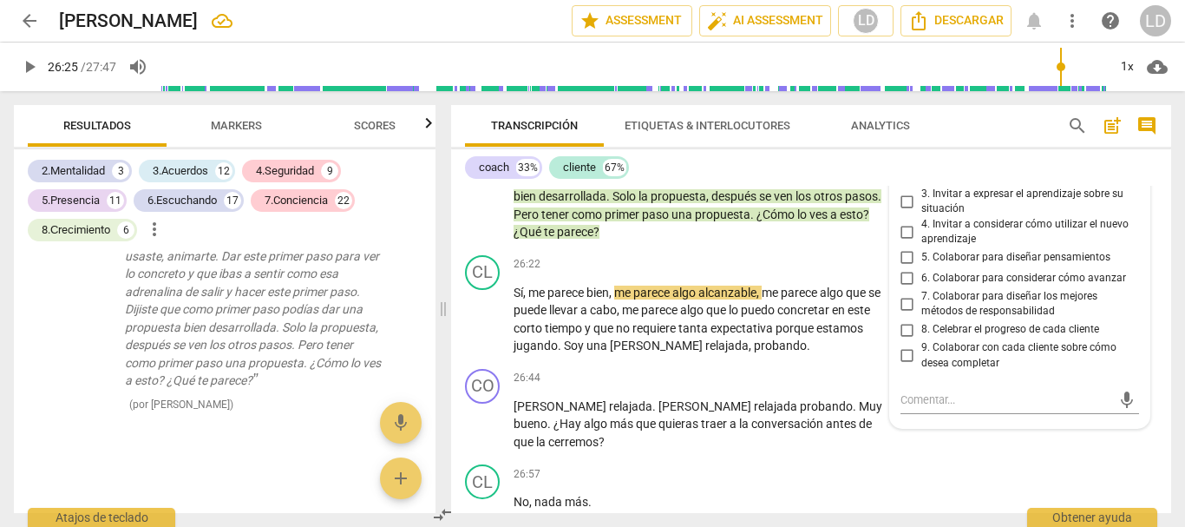
click at [1164, 197] on div "CO play_arrow pause 25:30 + Add competency 8.Сrecimiento keyboard_arrow_right H…" at bounding box center [811, 146] width 720 height 203
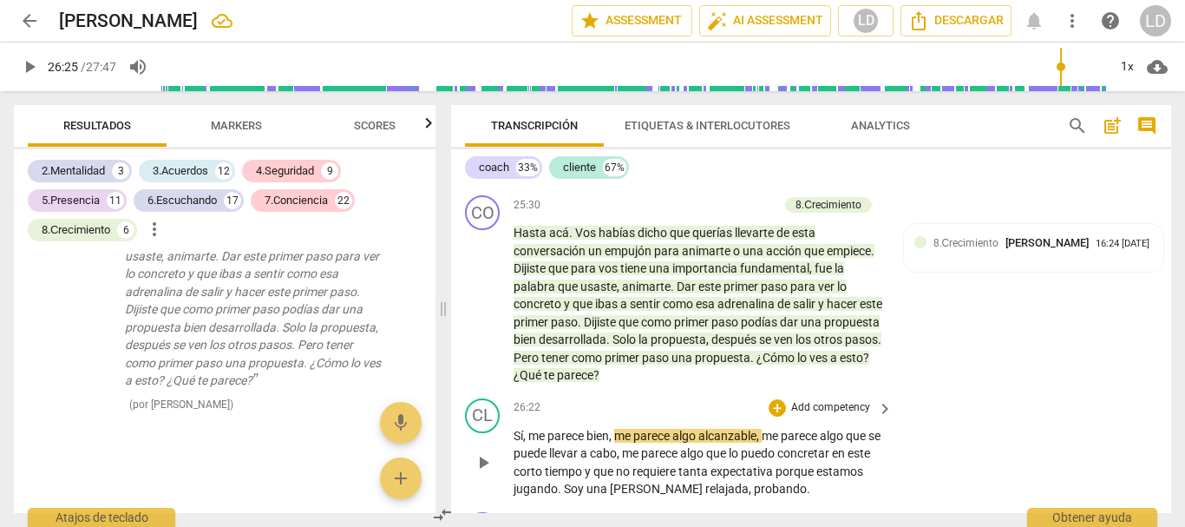
scroll to position [8331, 0]
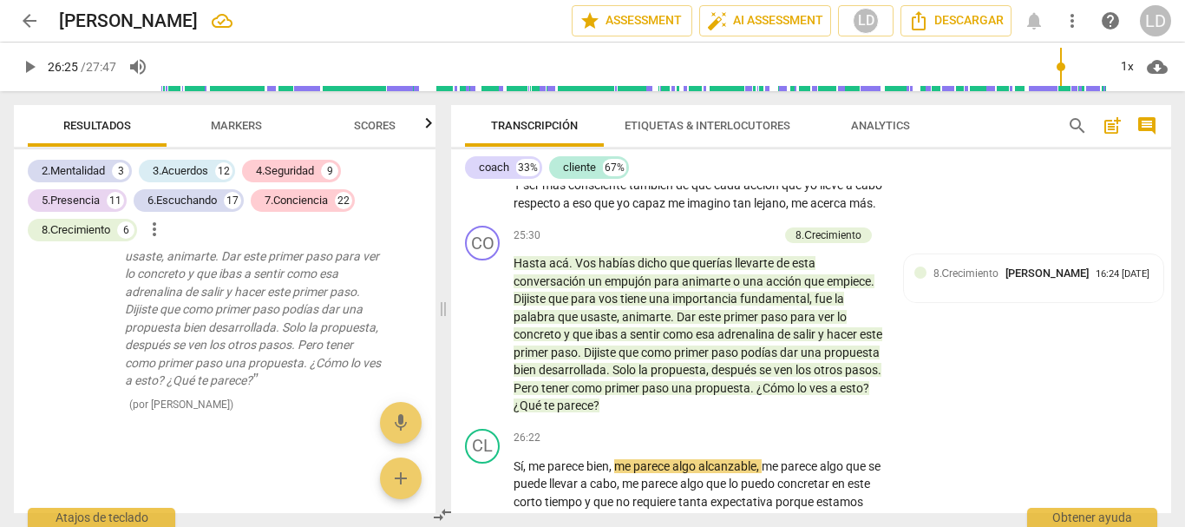
click at [22, 64] on span "play_arrow" at bounding box center [29, 66] width 21 height 21
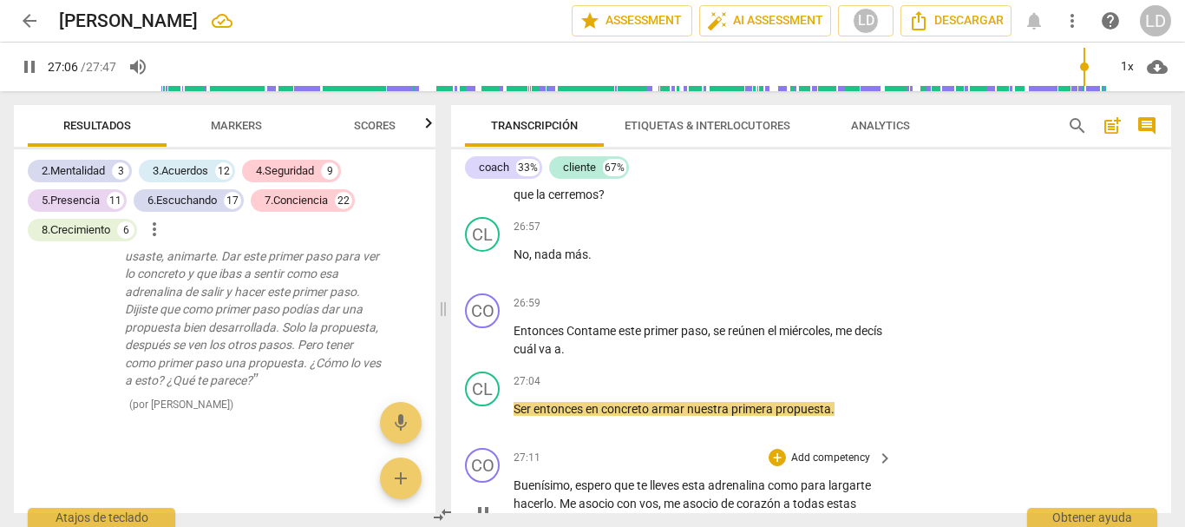
scroll to position [8734, 0]
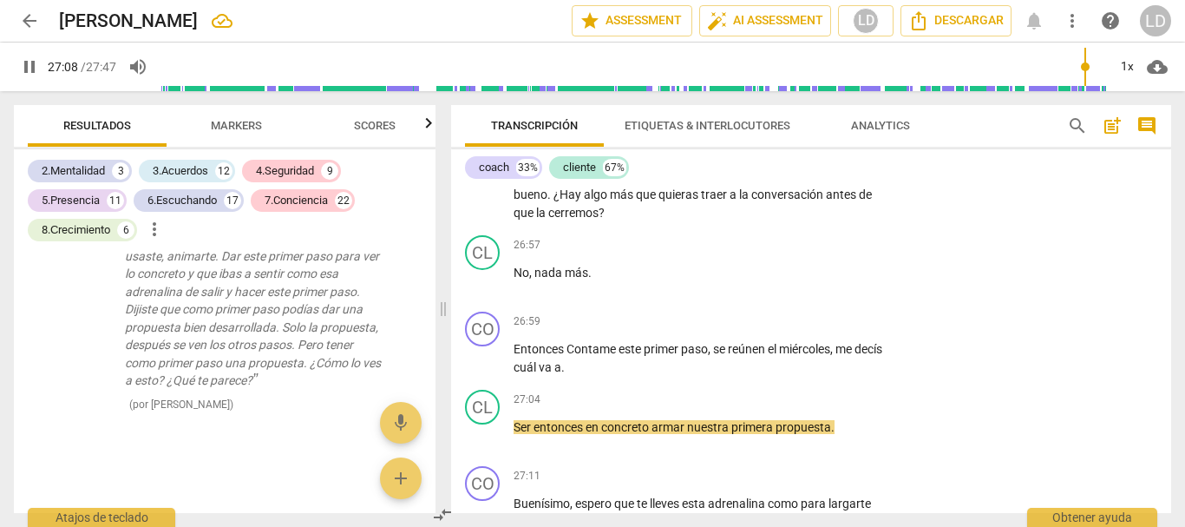
click at [31, 63] on span "pause" at bounding box center [29, 66] width 21 height 21
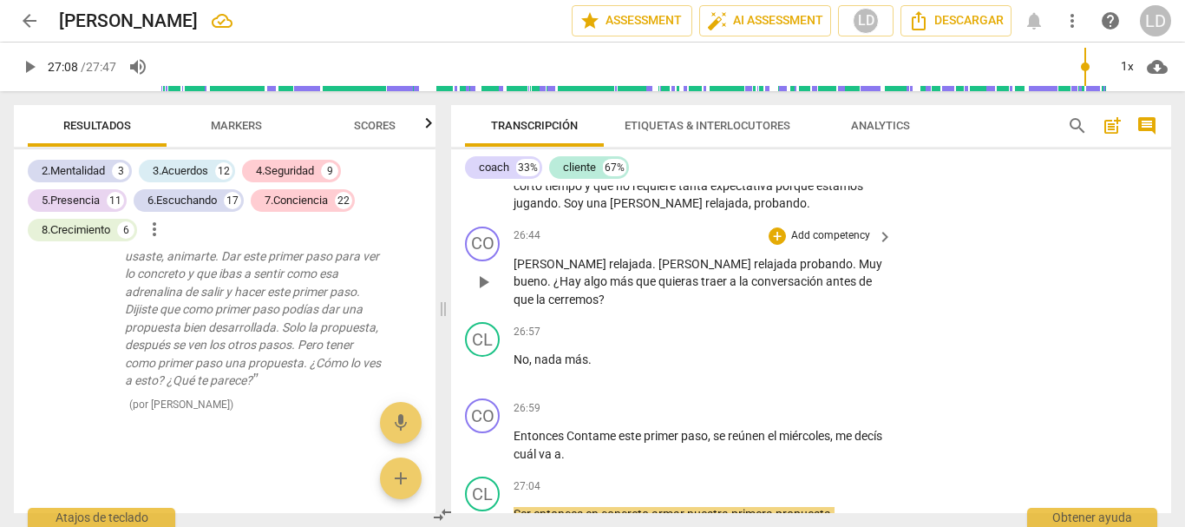
click at [837, 244] on p "Add competency" at bounding box center [831, 236] width 82 height 16
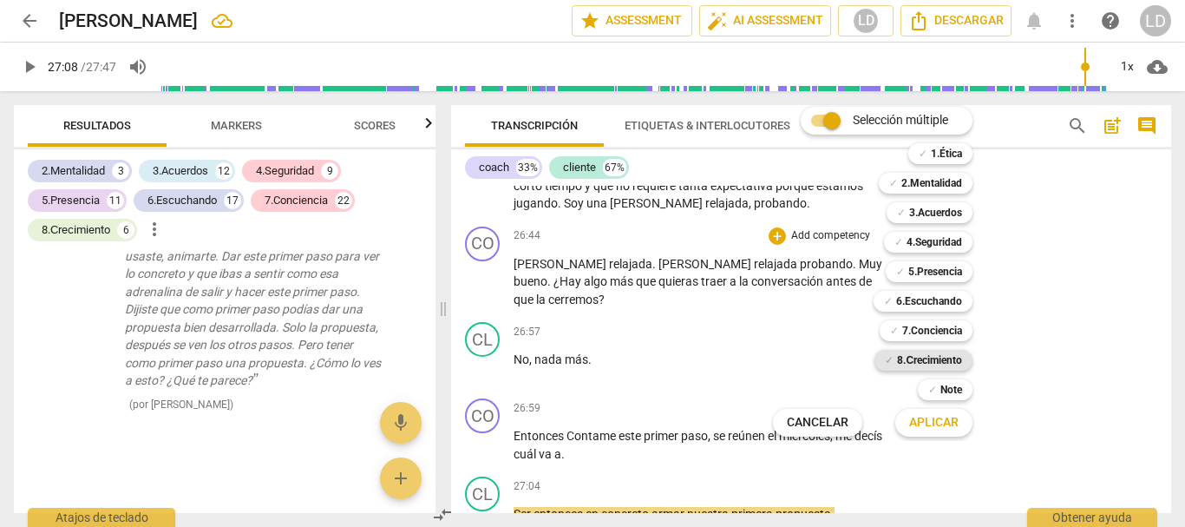
click at [941, 357] on b "8.Сrecimiento" at bounding box center [929, 360] width 65 height 21
click at [961, 430] on button "Aplicar" at bounding box center [933, 422] width 77 height 31
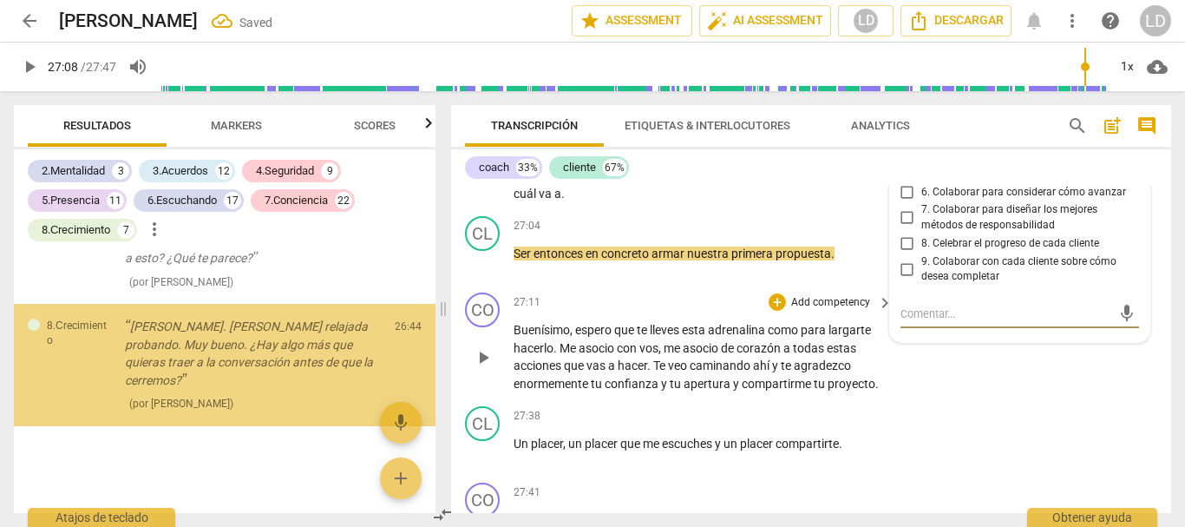
scroll to position [14388, 0]
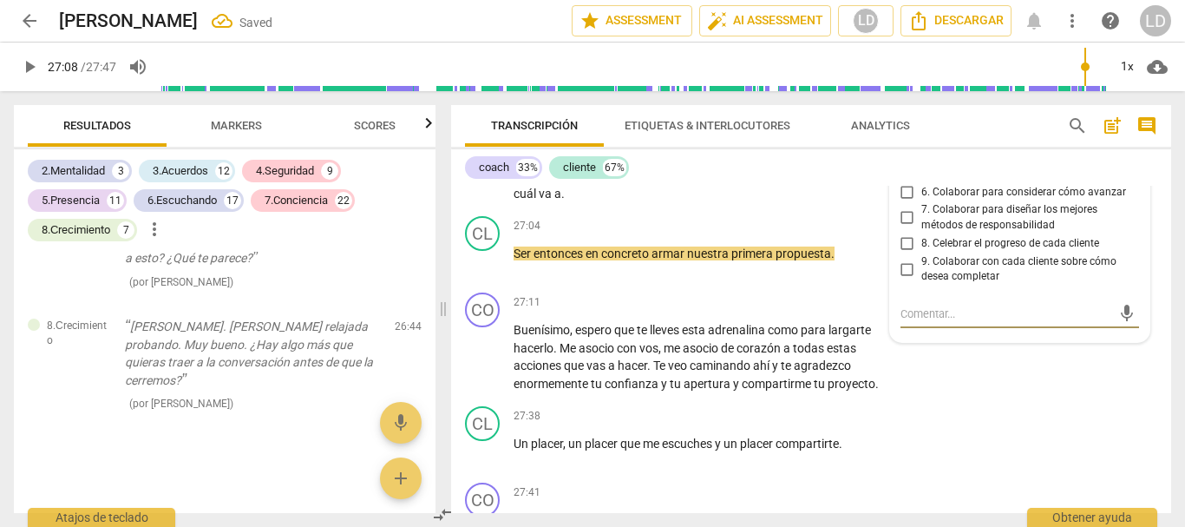
click at [905, 279] on input "9. Colaborar con cada cliente sobre cómo desea completar" at bounding box center [908, 269] width 28 height 21
click at [1104, 420] on div "CL play_arrow pause 27:38 + Add competency keyboard_arrow_right Un placer , un …" at bounding box center [811, 437] width 720 height 76
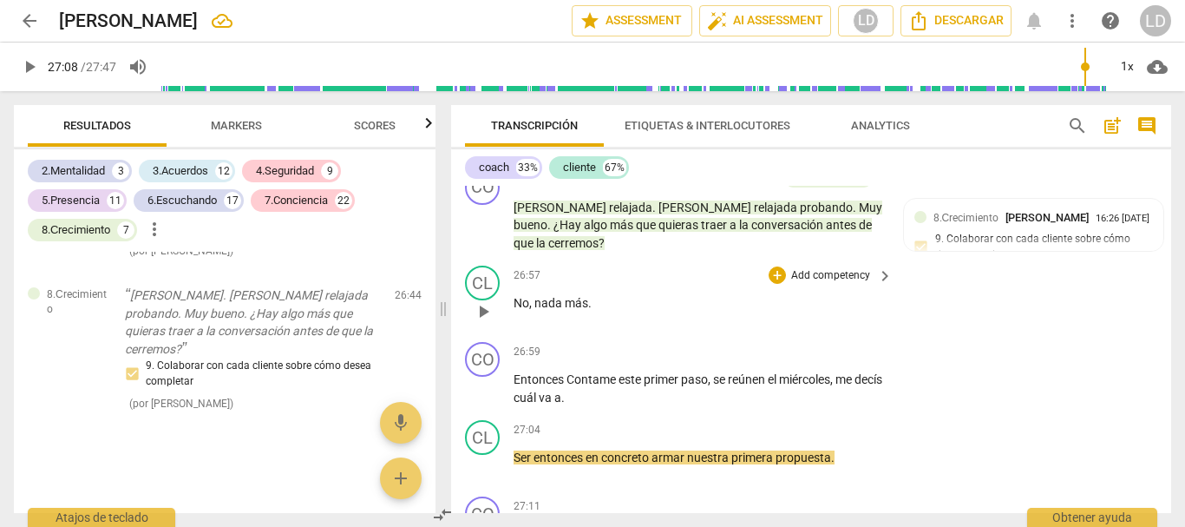
scroll to position [8734, 0]
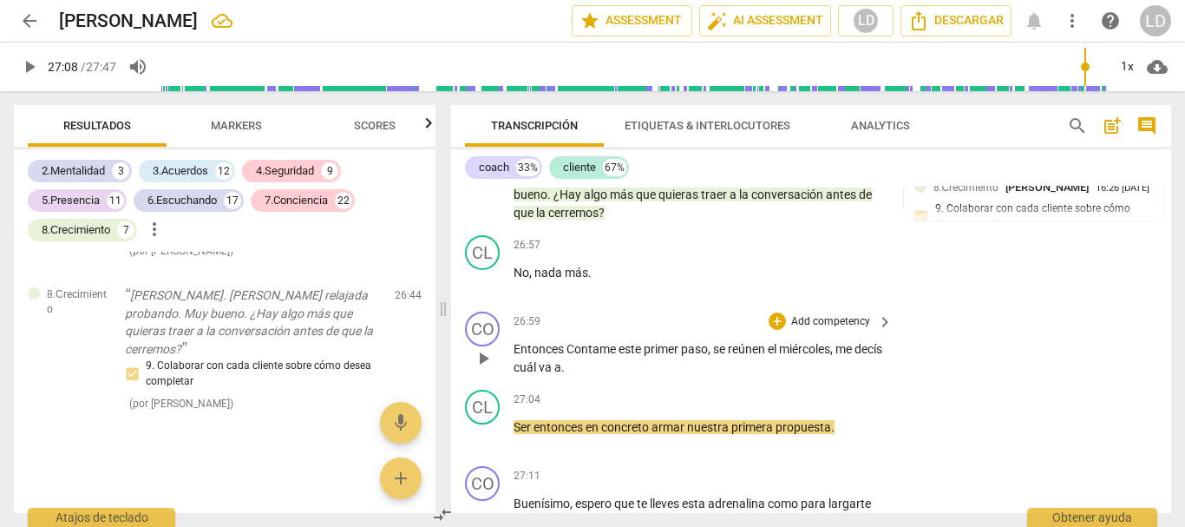
click at [830, 330] on p "Add competency" at bounding box center [831, 322] width 82 height 16
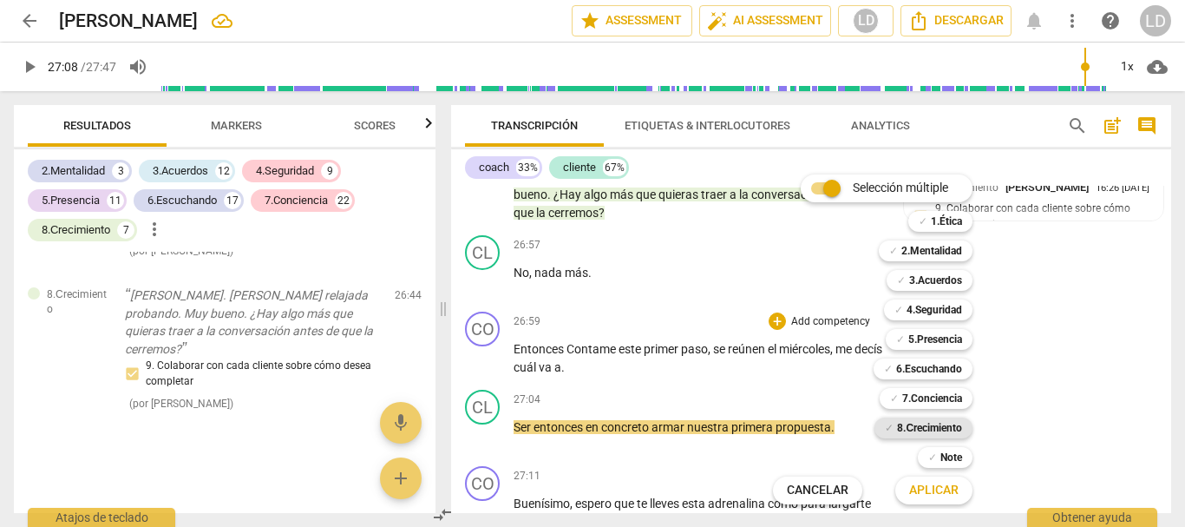
click at [941, 434] on b "8.Сrecimiento" at bounding box center [929, 427] width 65 height 21
click at [951, 500] on button "Aplicar" at bounding box center [933, 490] width 77 height 31
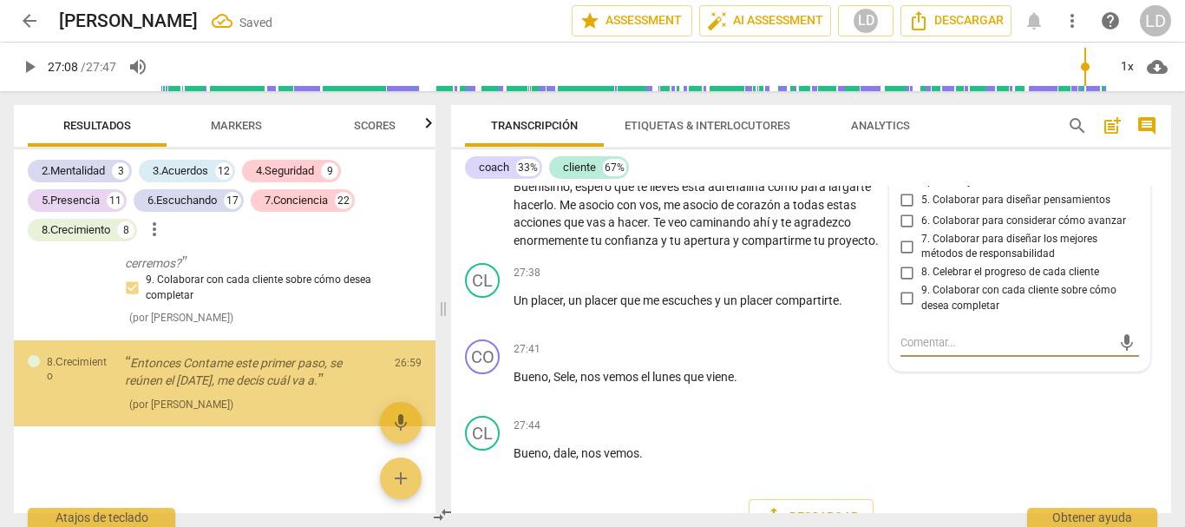
scroll to position [8975, 0]
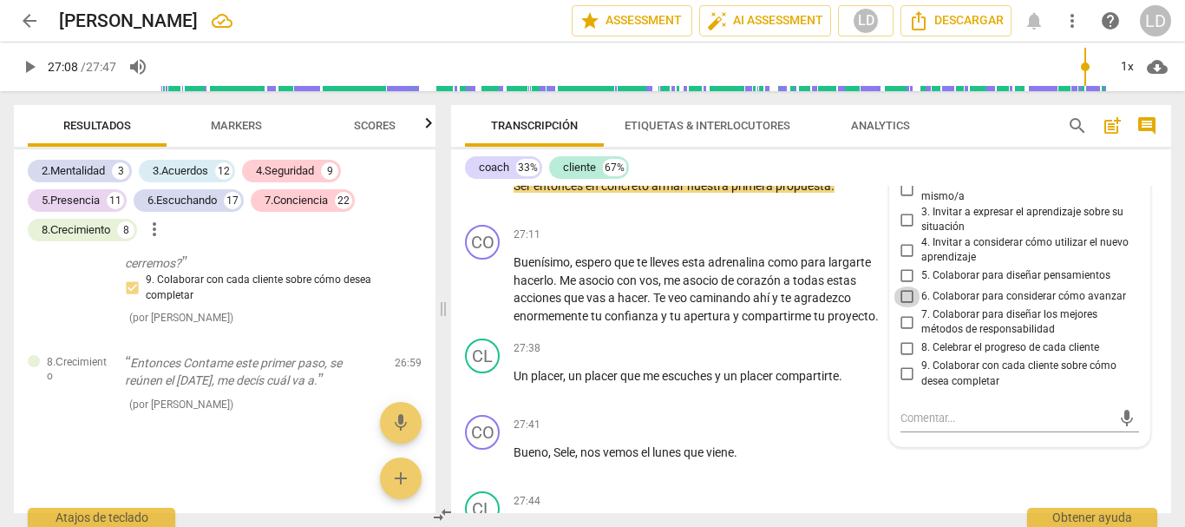
click at [899, 307] on input "6. Colaborar para considerar cómo avanzar" at bounding box center [908, 296] width 28 height 21
click at [899, 332] on input "7. Colaborar para diseñar los mejores métodos de responsabilidad" at bounding box center [908, 321] width 28 height 21
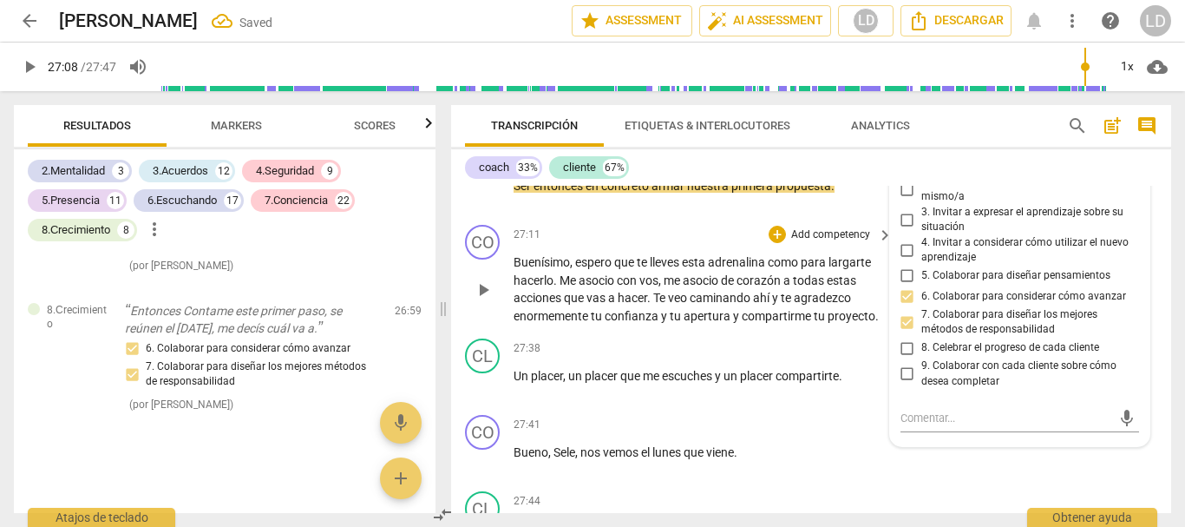
drag, startPoint x: 1152, startPoint y: 317, endPoint x: 1106, endPoint y: 284, distance: 56.6
click at [1151, 316] on div "CO play_arrow pause 27:11 + Add competency keyboard_arrow_right Buenísimo , esp…" at bounding box center [811, 275] width 720 height 114
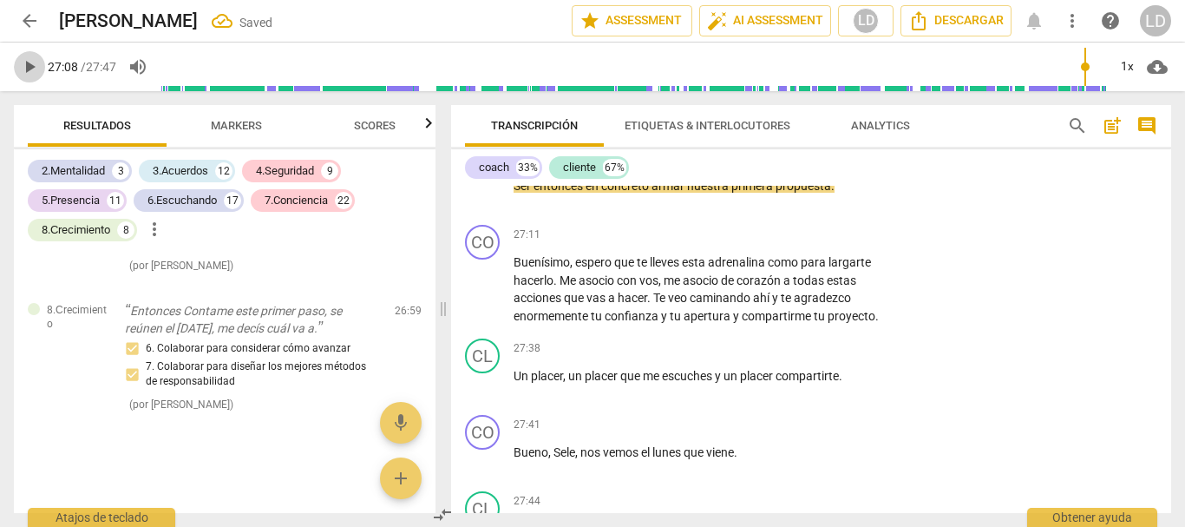
click at [26, 69] on span "play_arrow" at bounding box center [29, 66] width 21 height 21
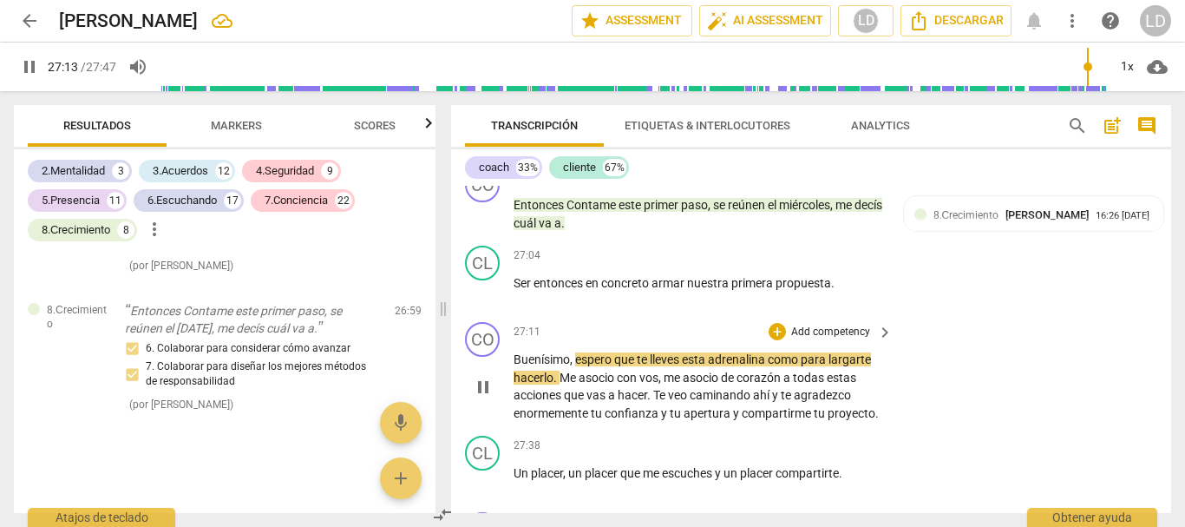
scroll to position [8888, 0]
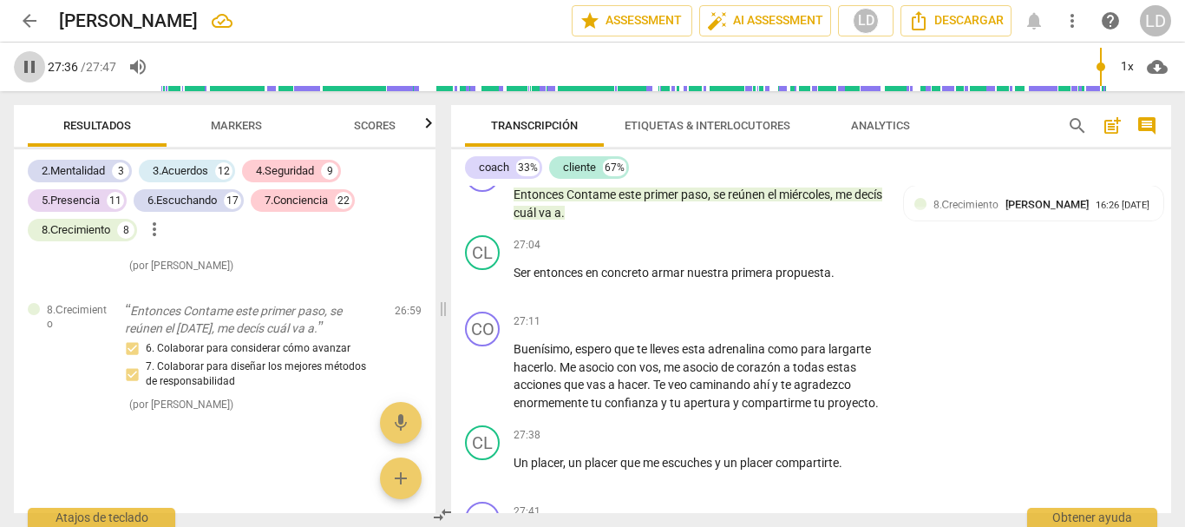
click at [27, 65] on span "pause" at bounding box center [29, 66] width 21 height 21
click at [849, 330] on div "+ Add competency" at bounding box center [820, 320] width 103 height 17
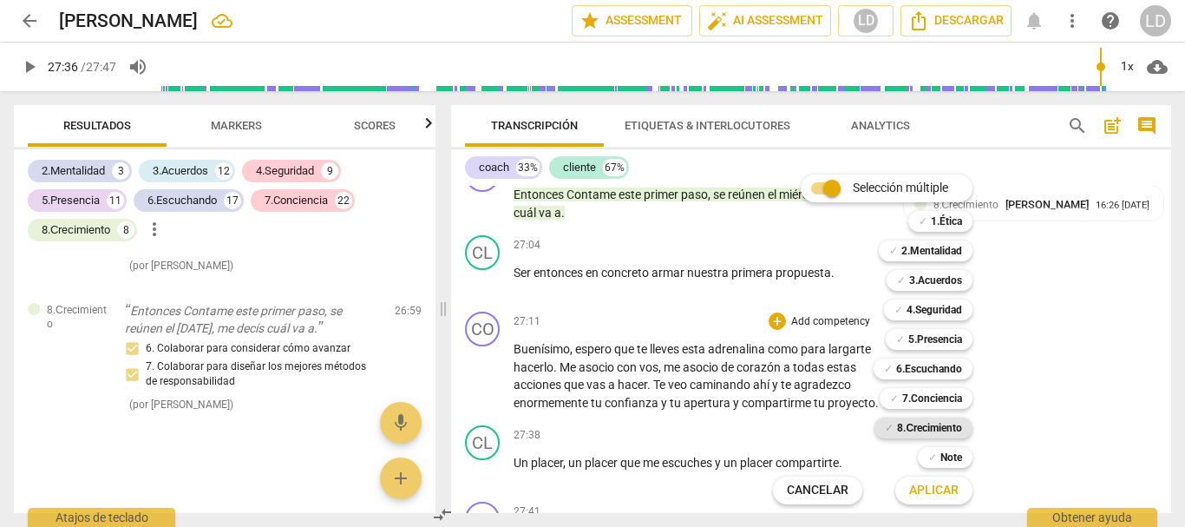
click at [946, 423] on b "8.Сrecimiento" at bounding box center [929, 427] width 65 height 21
click at [945, 490] on span "Aplicar" at bounding box center [933, 490] width 49 height 17
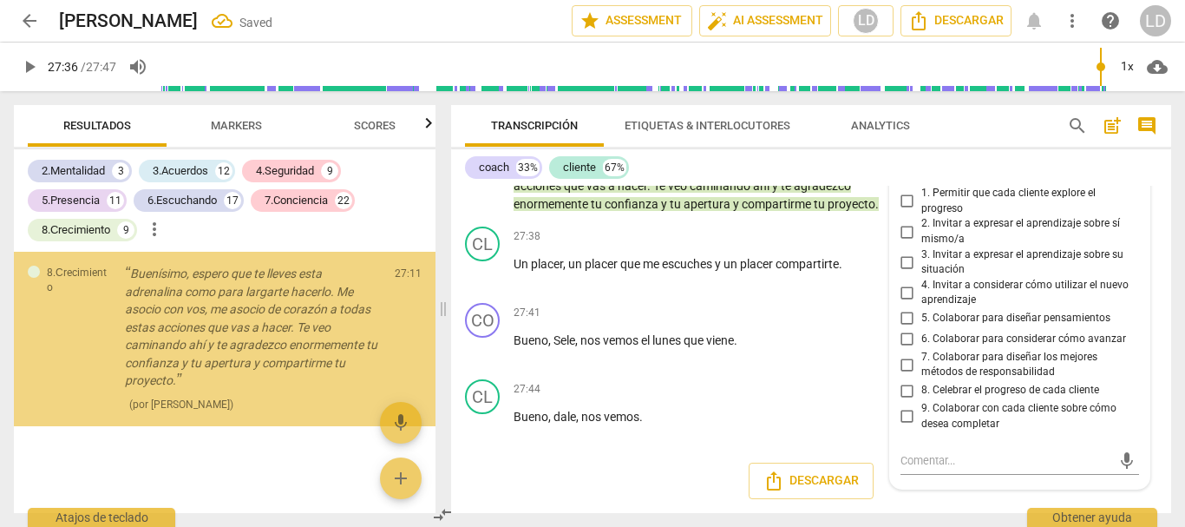
scroll to position [14697, 0]
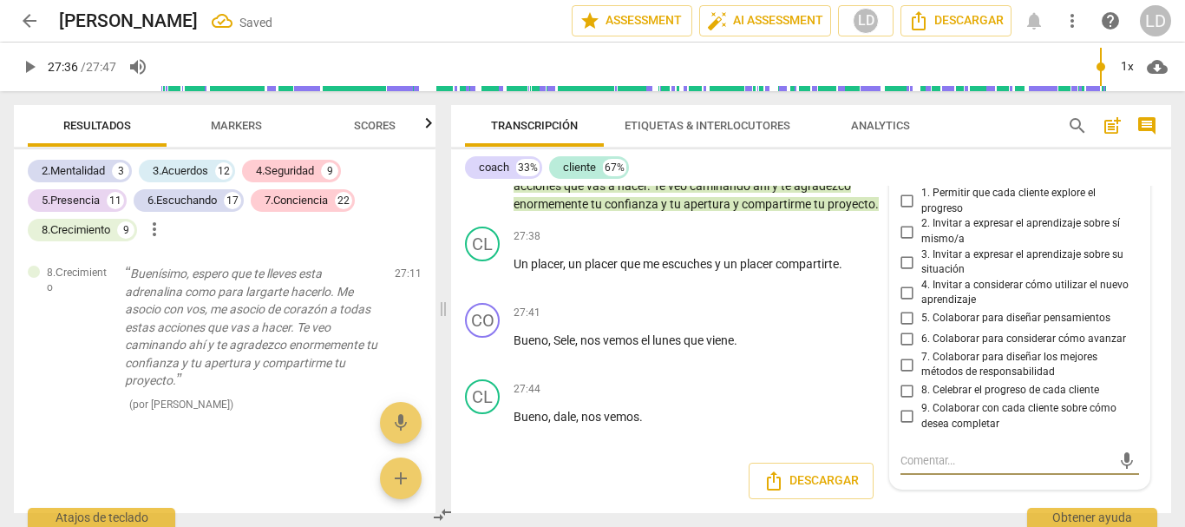
click at [900, 389] on input "8. Celebrar el progreso de cada cliente" at bounding box center [908, 390] width 28 height 21
click at [1156, 357] on div "CO play_arrow pause 27:41 + Add competency keyboard_arrow_right Bueno , Sele , …" at bounding box center [811, 334] width 720 height 76
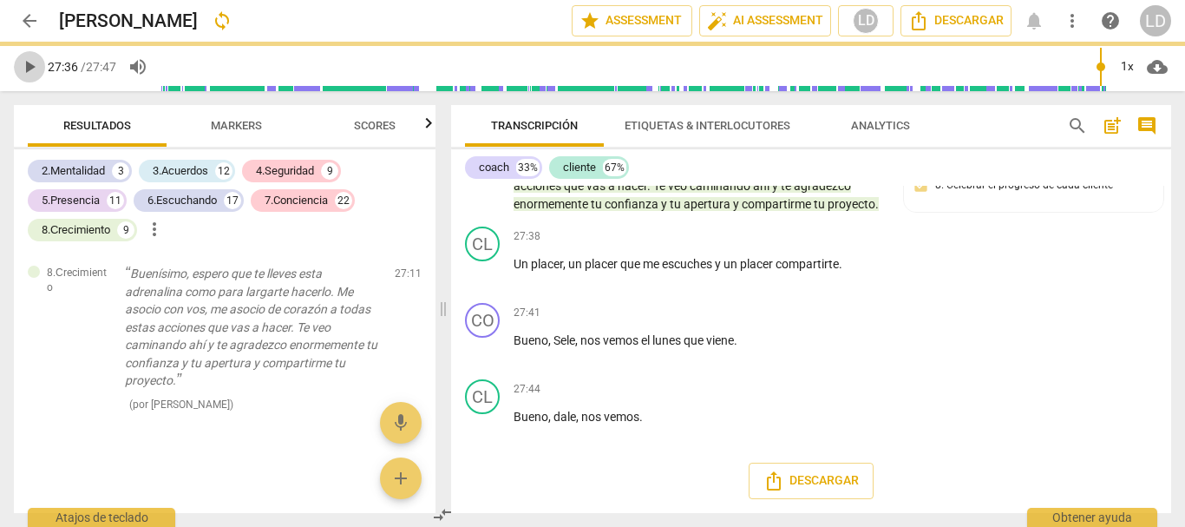
click at [30, 63] on span "play_arrow" at bounding box center [29, 66] width 21 height 21
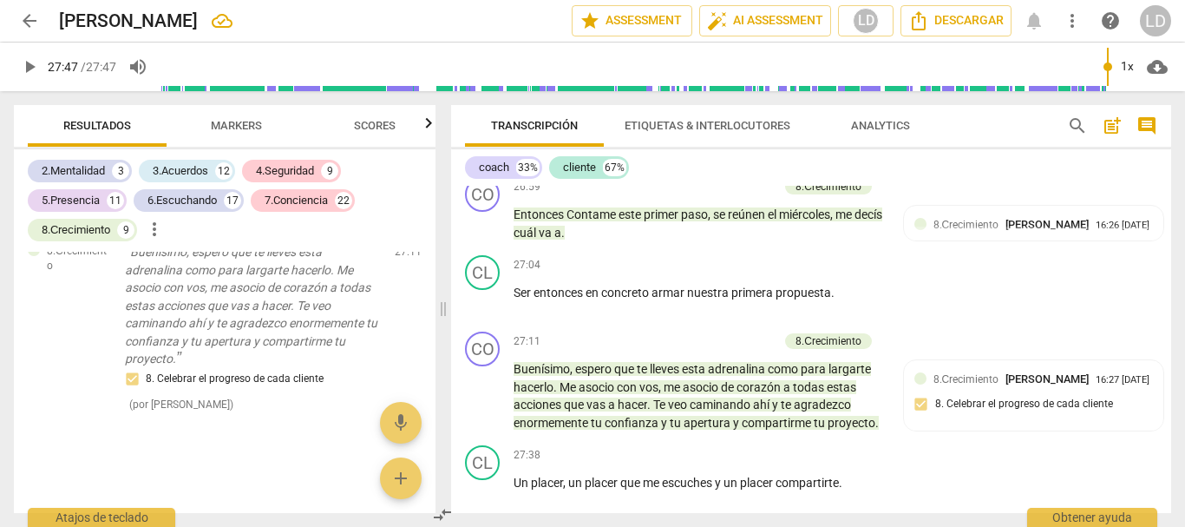
scroll to position [8758, 0]
